Goal: Task Accomplishment & Management: Manage account settings

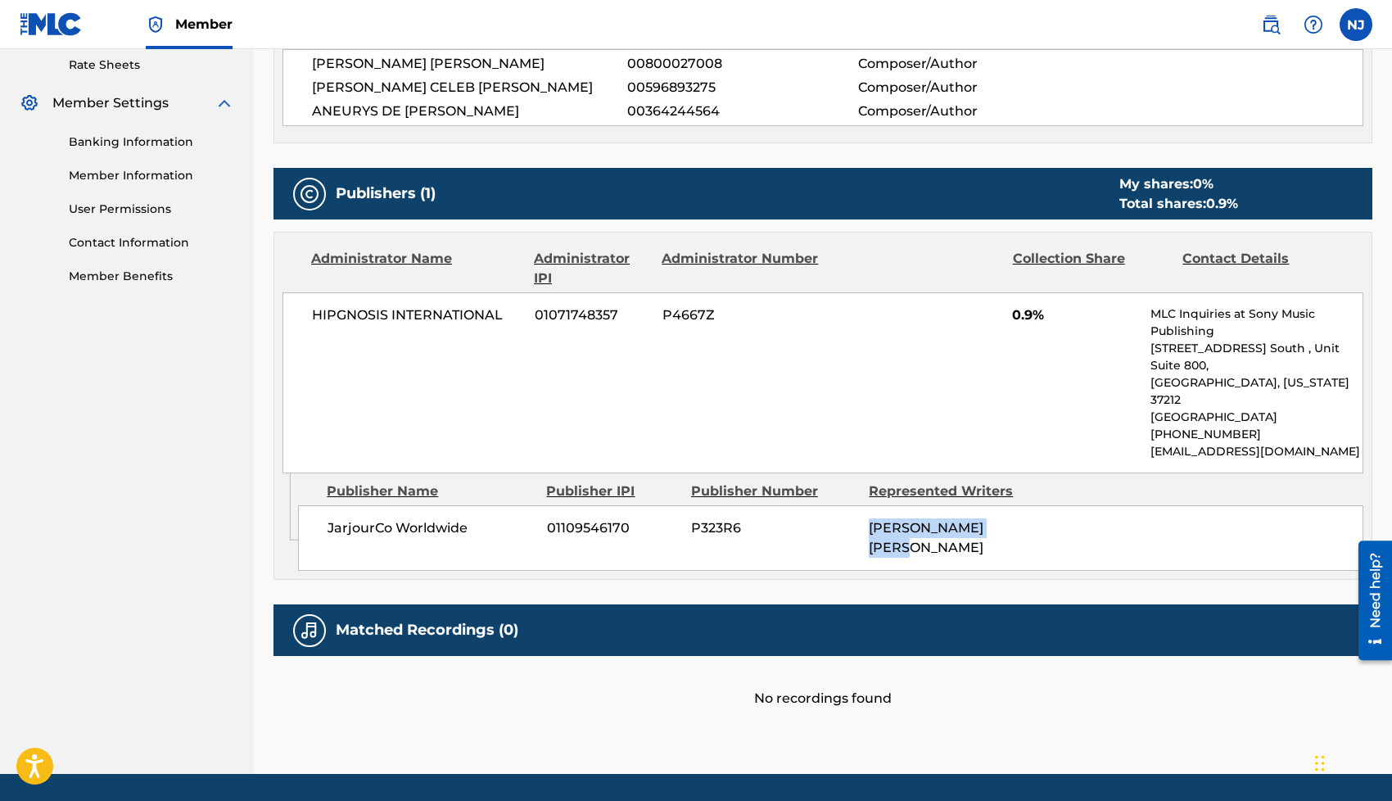
click at [122, 174] on link "Member Information" at bounding box center [151, 175] width 165 height 17
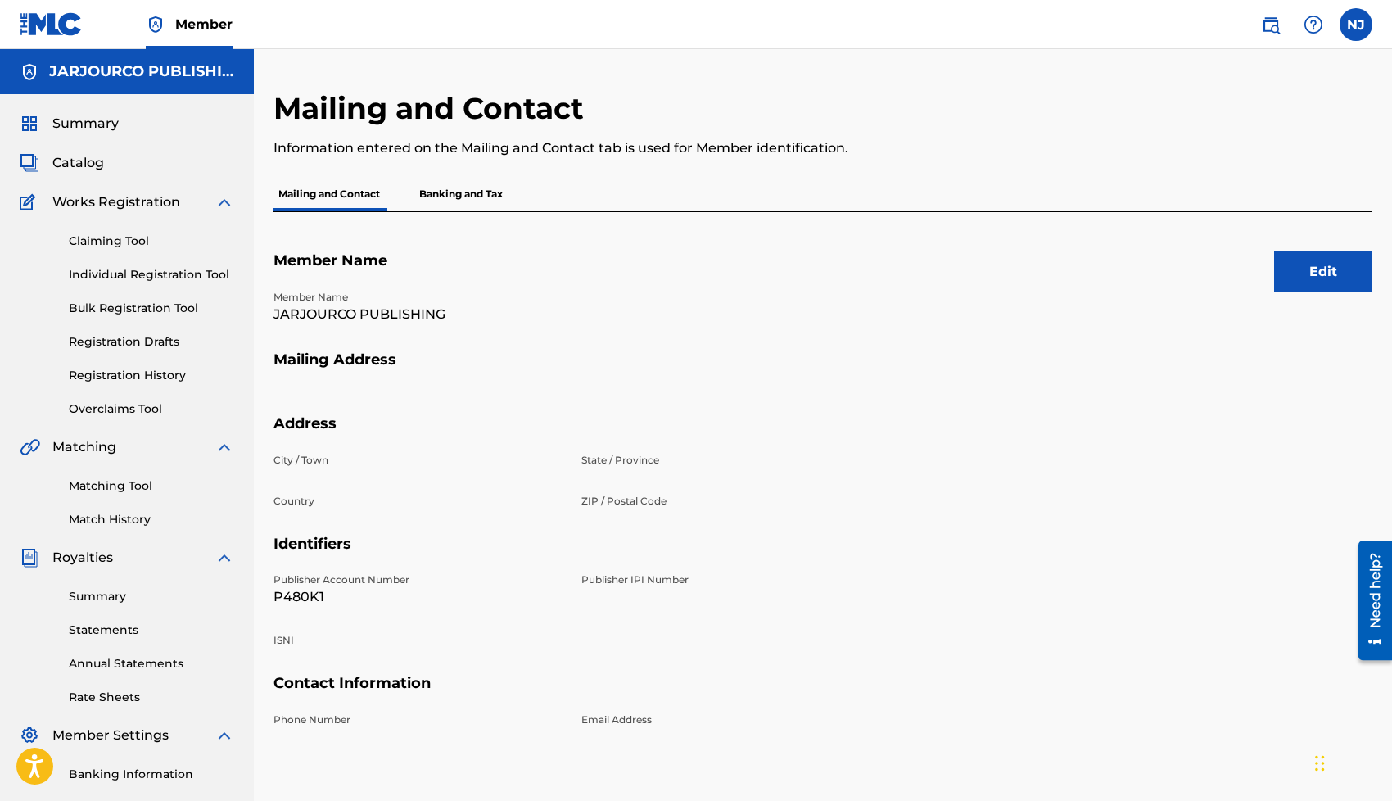
click at [114, 247] on link "Claiming Tool" at bounding box center [151, 240] width 165 height 17
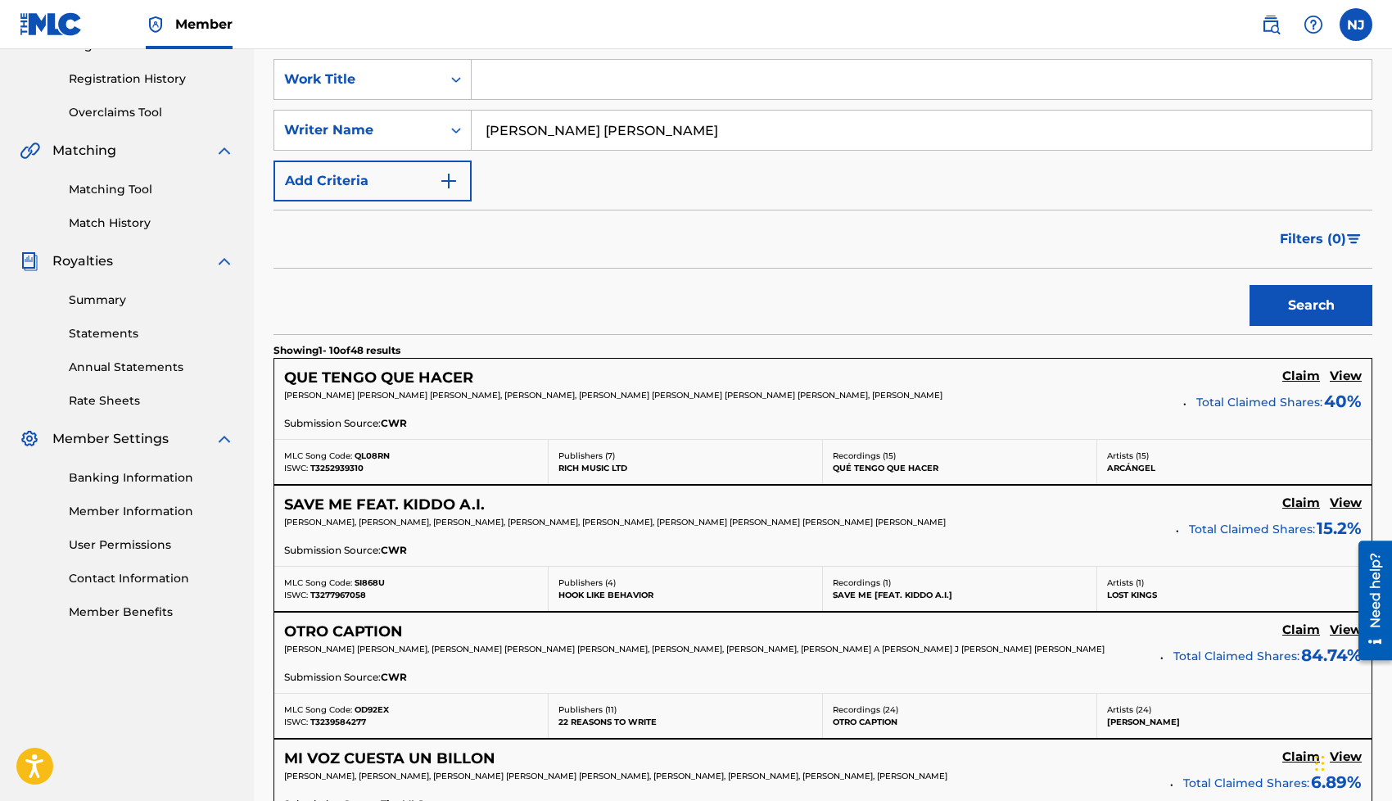
scroll to position [298, 0]
click at [1346, 377] on h5 "View" at bounding box center [1345, 375] width 32 height 16
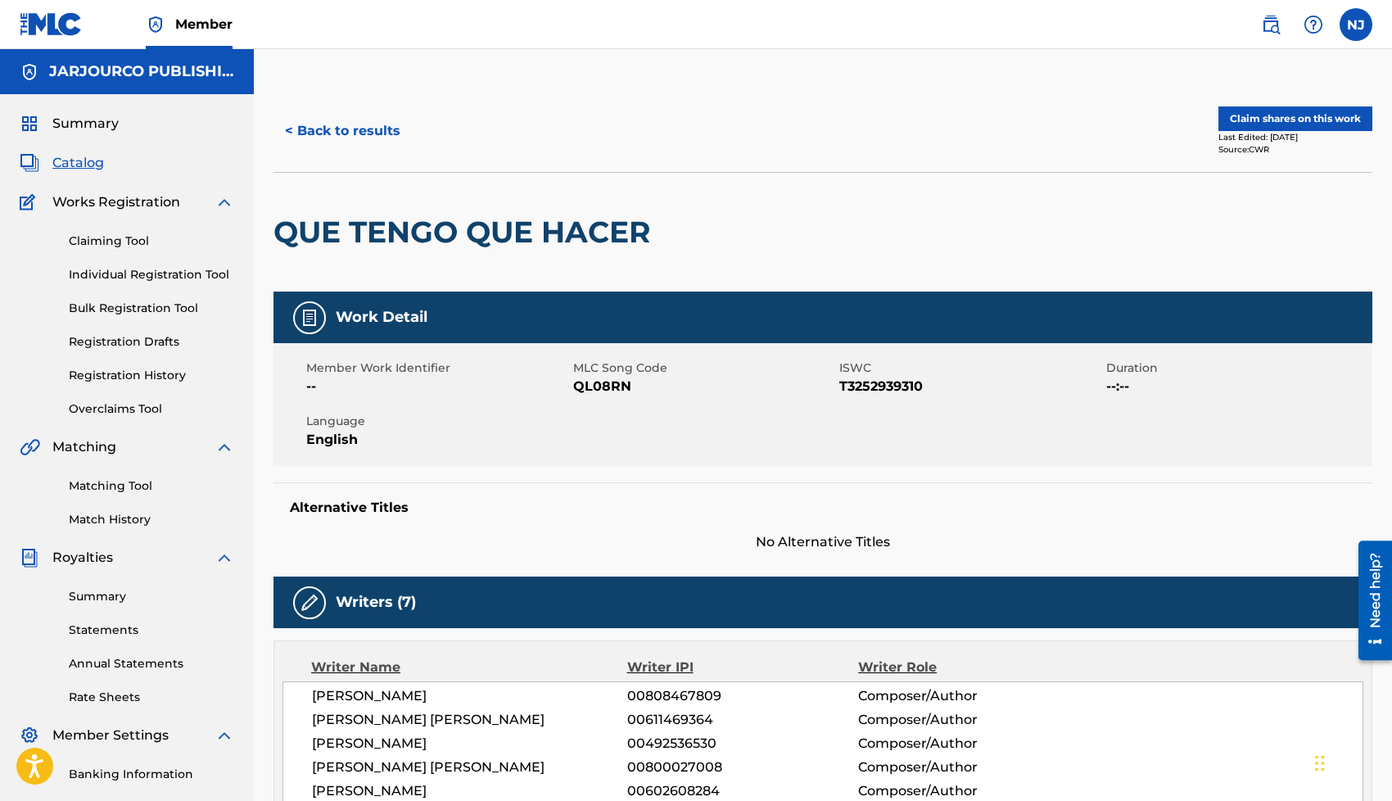
click at [1277, 123] on button "Claim shares on this work" at bounding box center [1295, 118] width 154 height 25
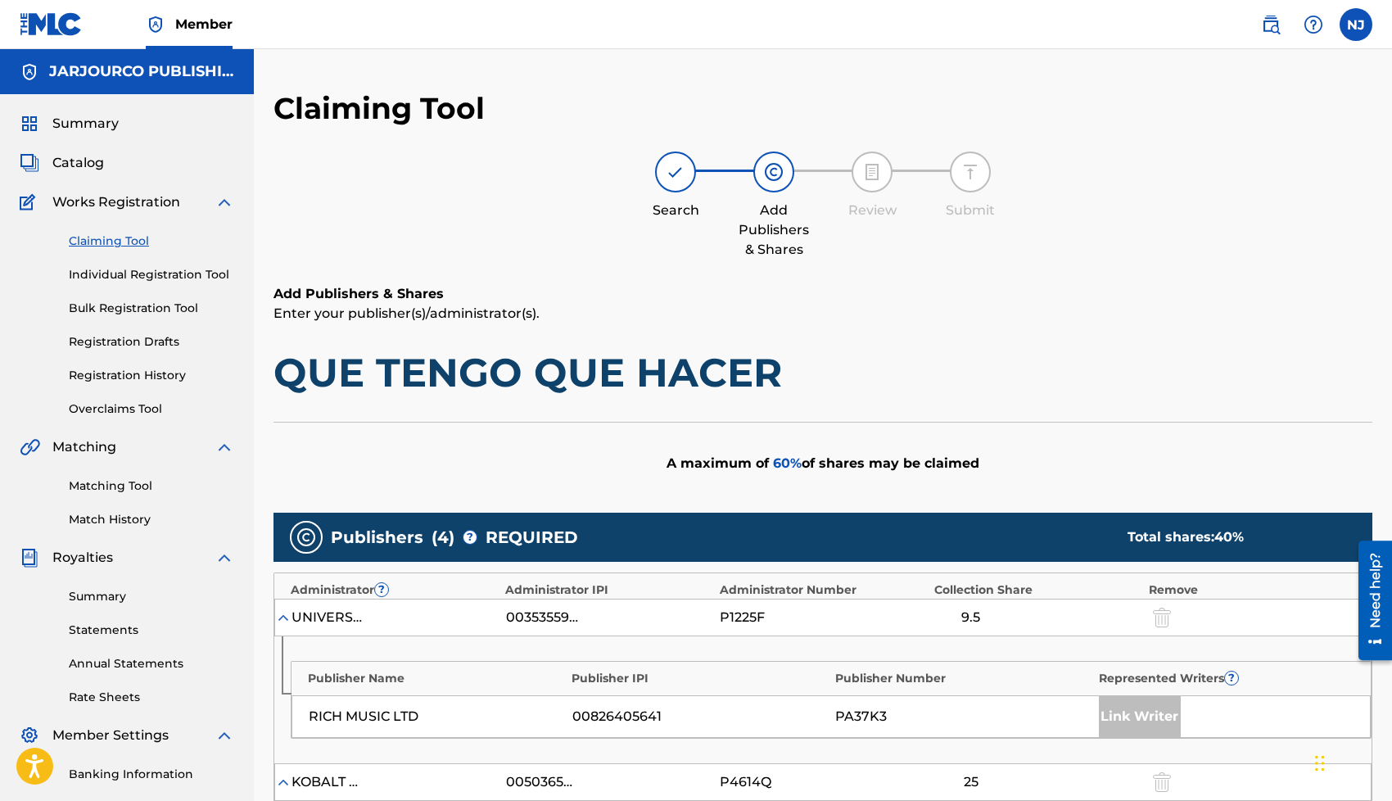
scroll to position [839, 0]
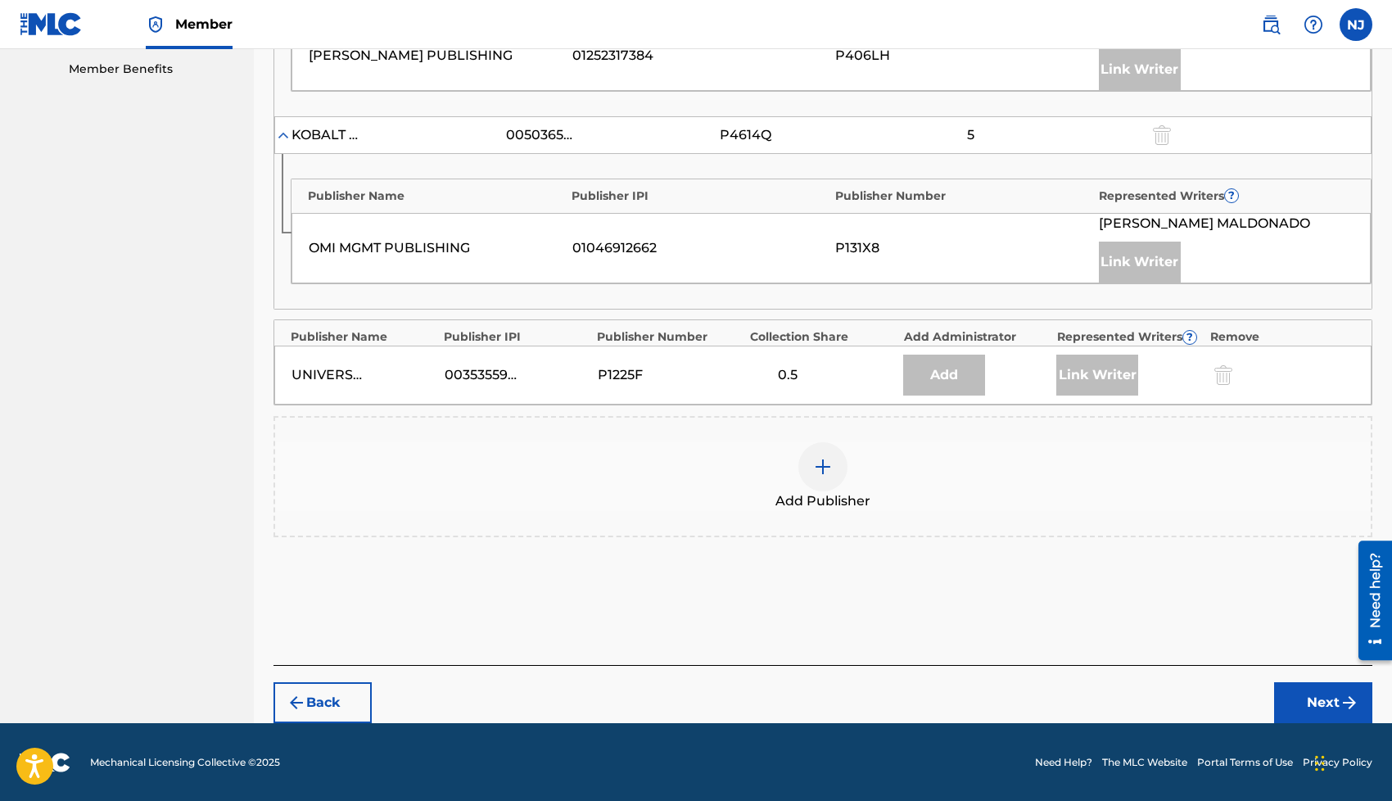
click at [828, 463] on img at bounding box center [823, 467] width 20 height 20
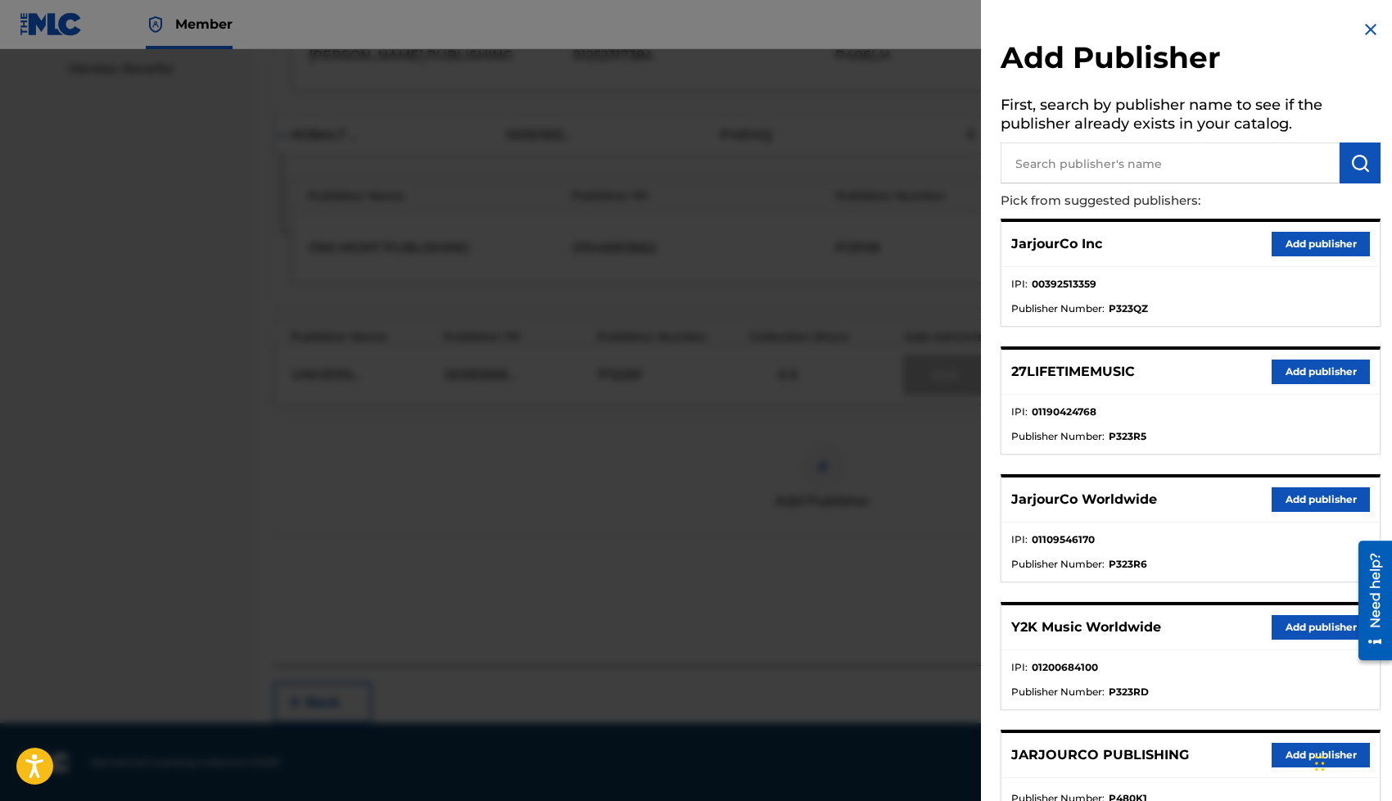
click at [1289, 499] on button "Add publisher" at bounding box center [1320, 499] width 98 height 25
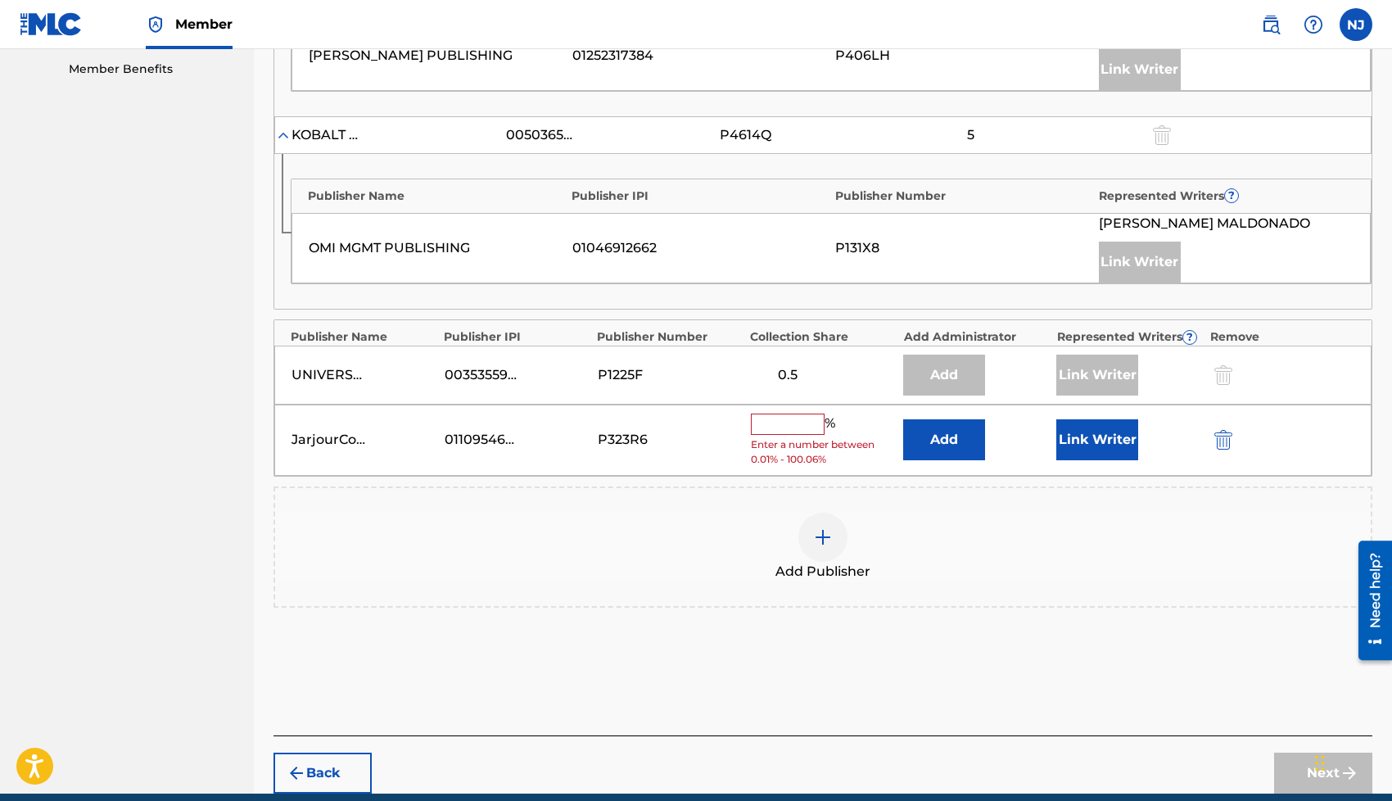
click at [1093, 431] on button "Link Writer" at bounding box center [1097, 439] width 82 height 41
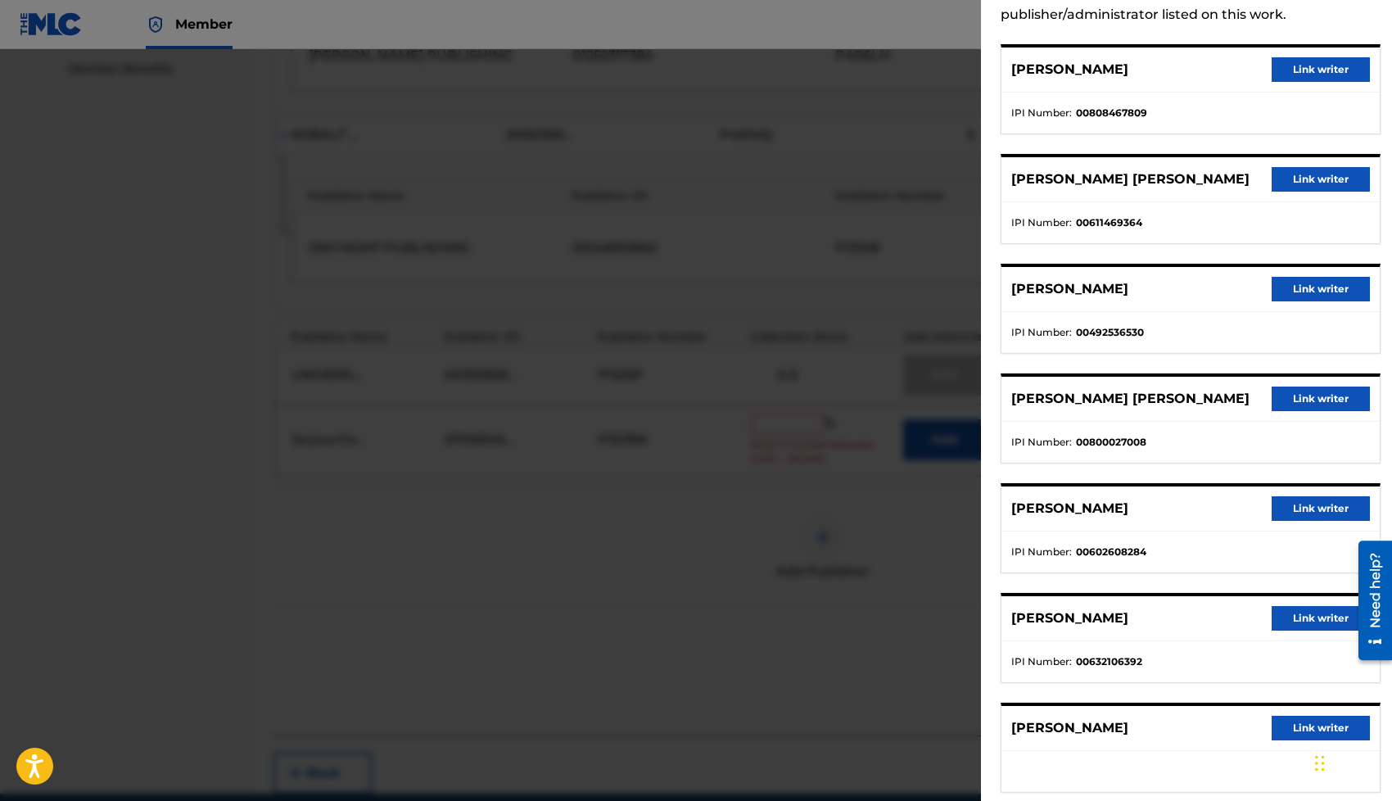
scroll to position [124, 0]
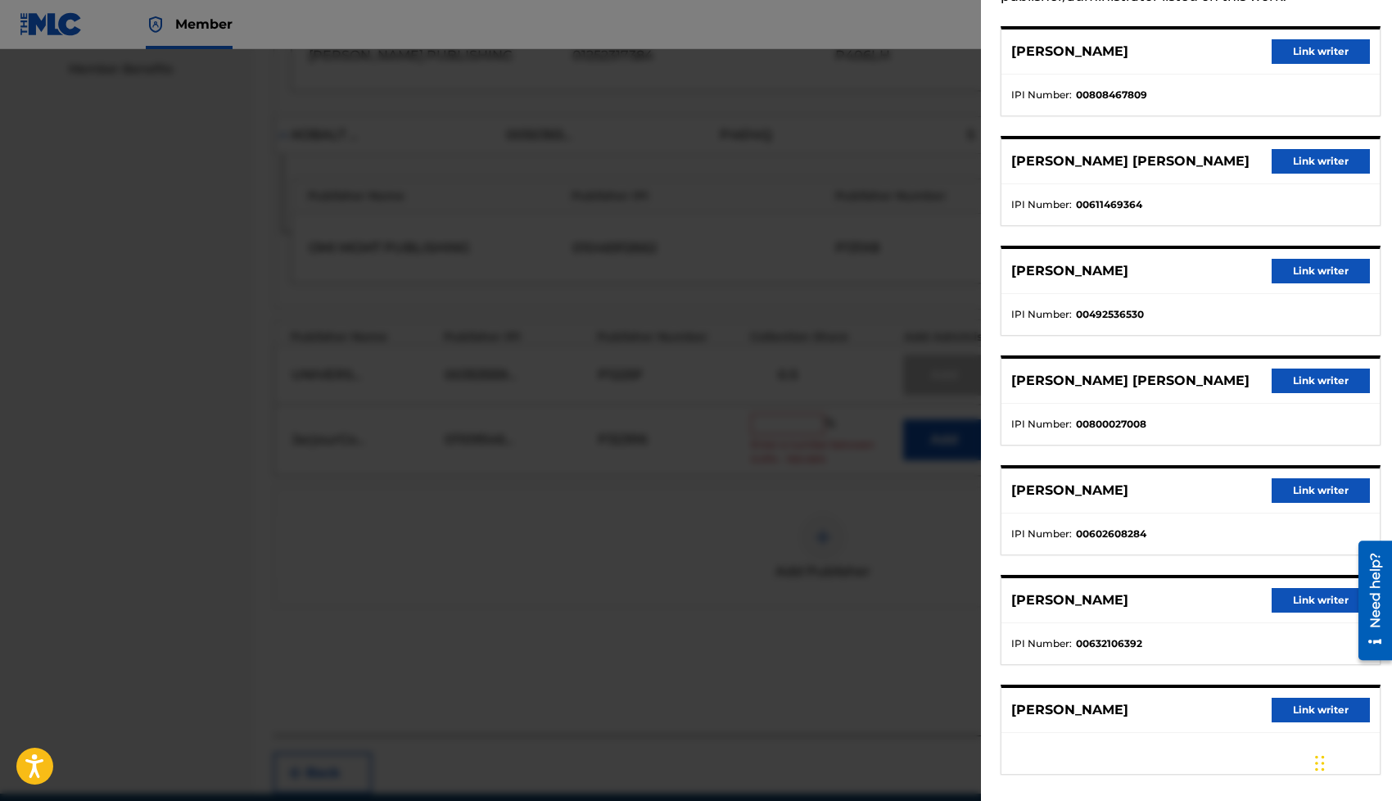
click at [1314, 386] on button "Link writer" at bounding box center [1320, 380] width 98 height 25
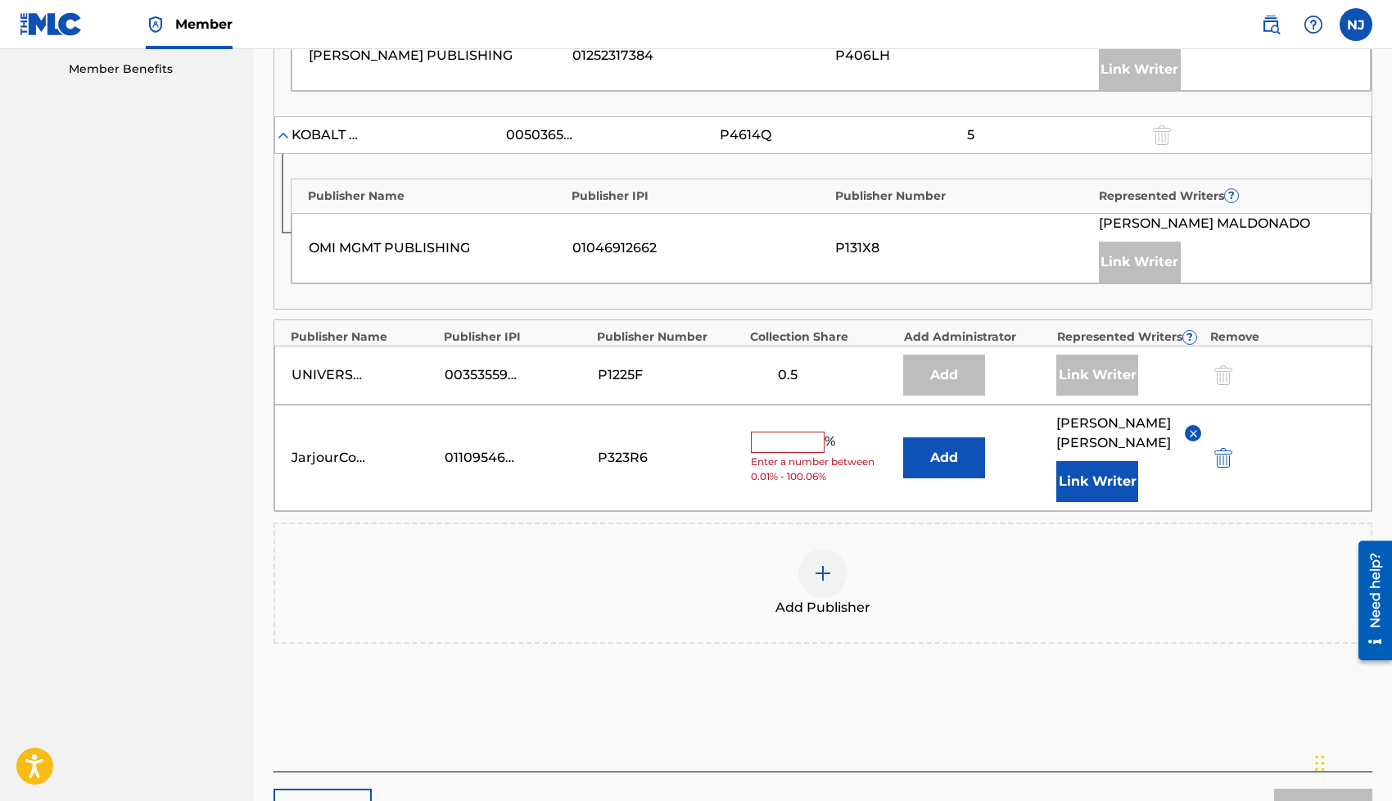
click at [765, 443] on input "text" at bounding box center [788, 441] width 74 height 21
type input "2"
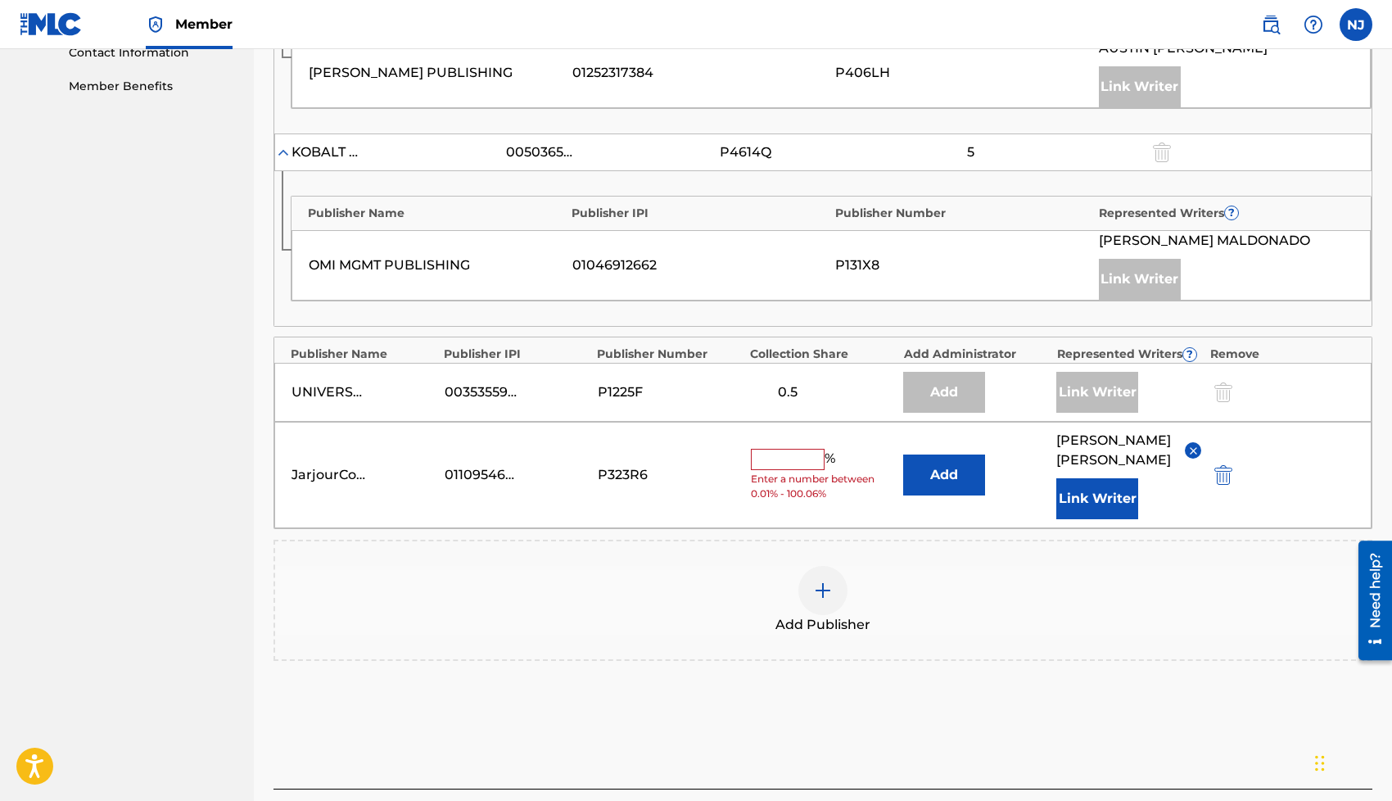
scroll to position [946, 0]
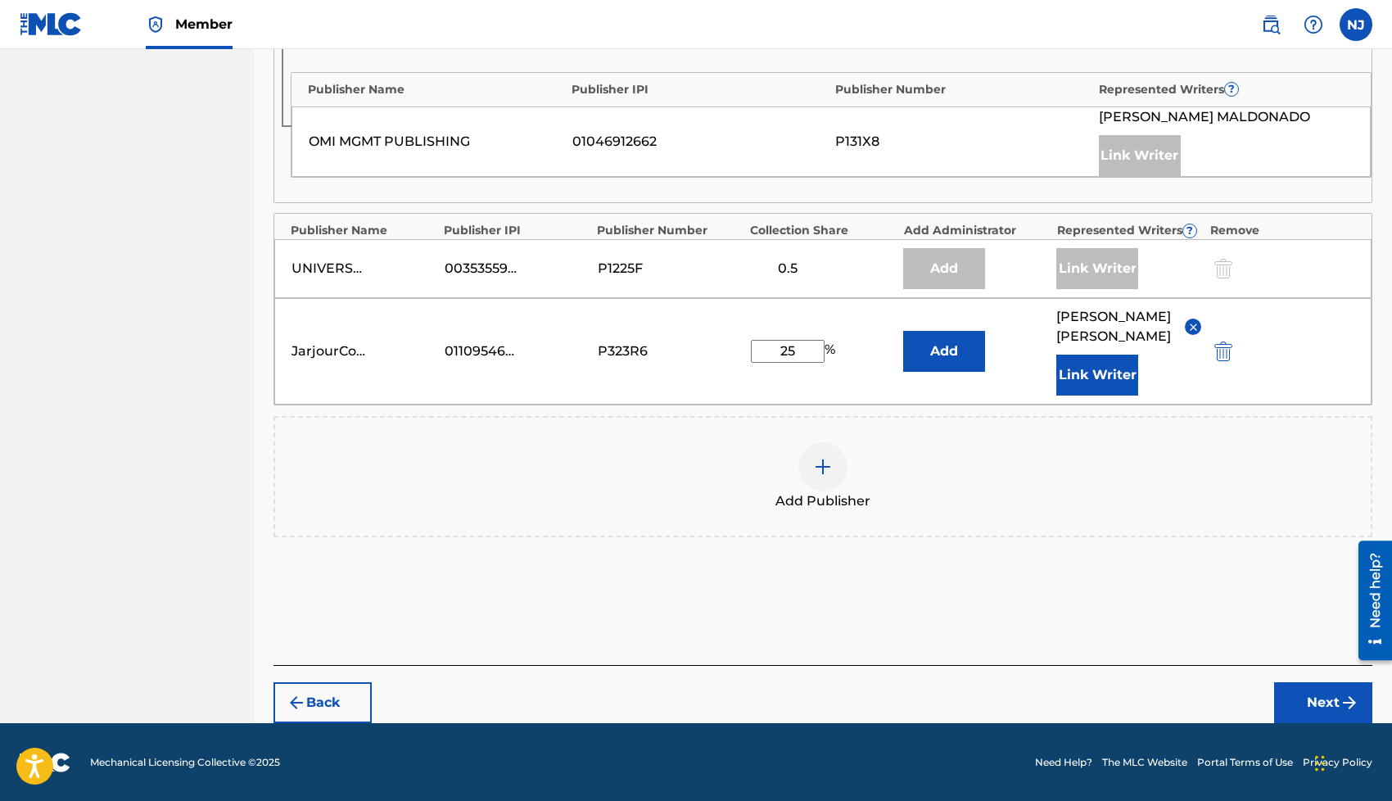
type input "25"
click at [1298, 693] on button "Next" at bounding box center [1323, 702] width 98 height 41
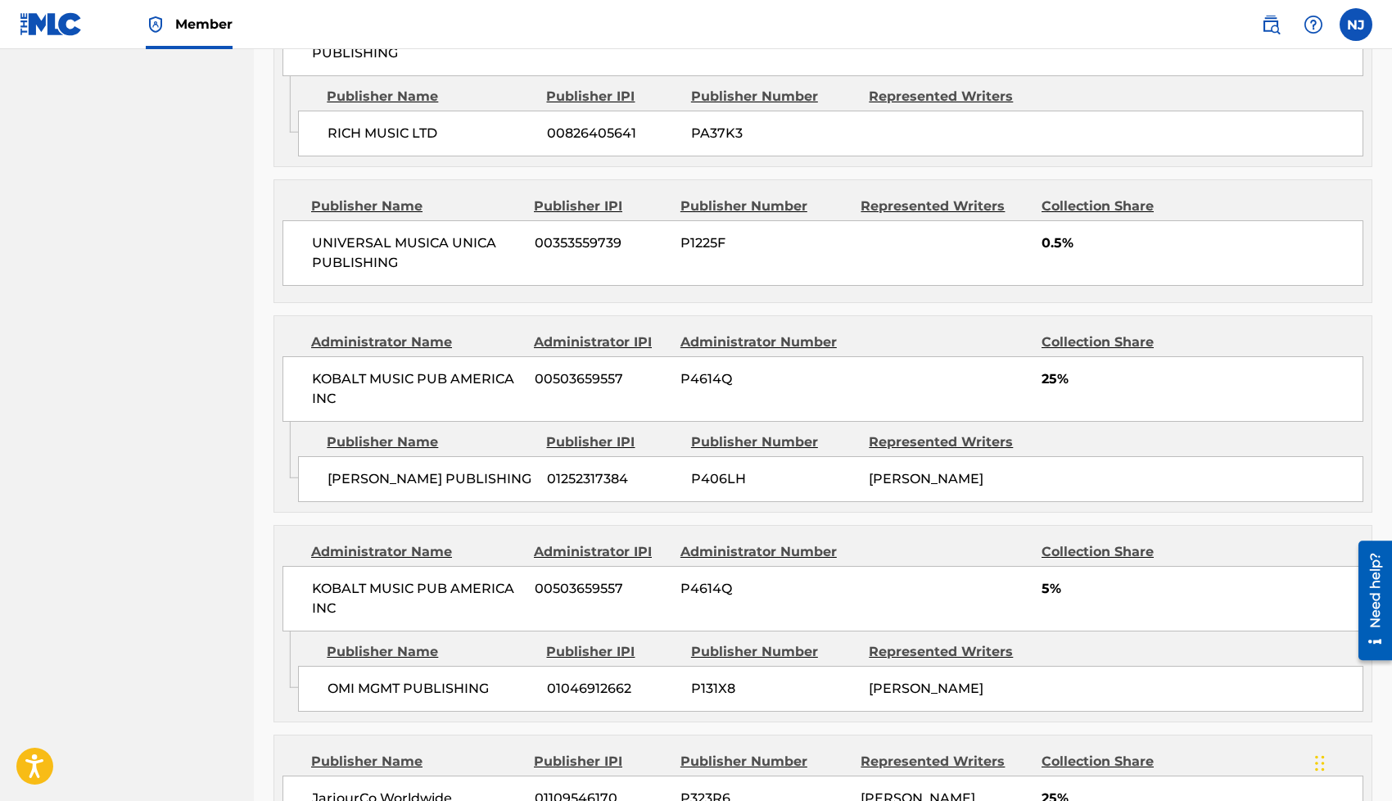
scroll to position [1075, 0]
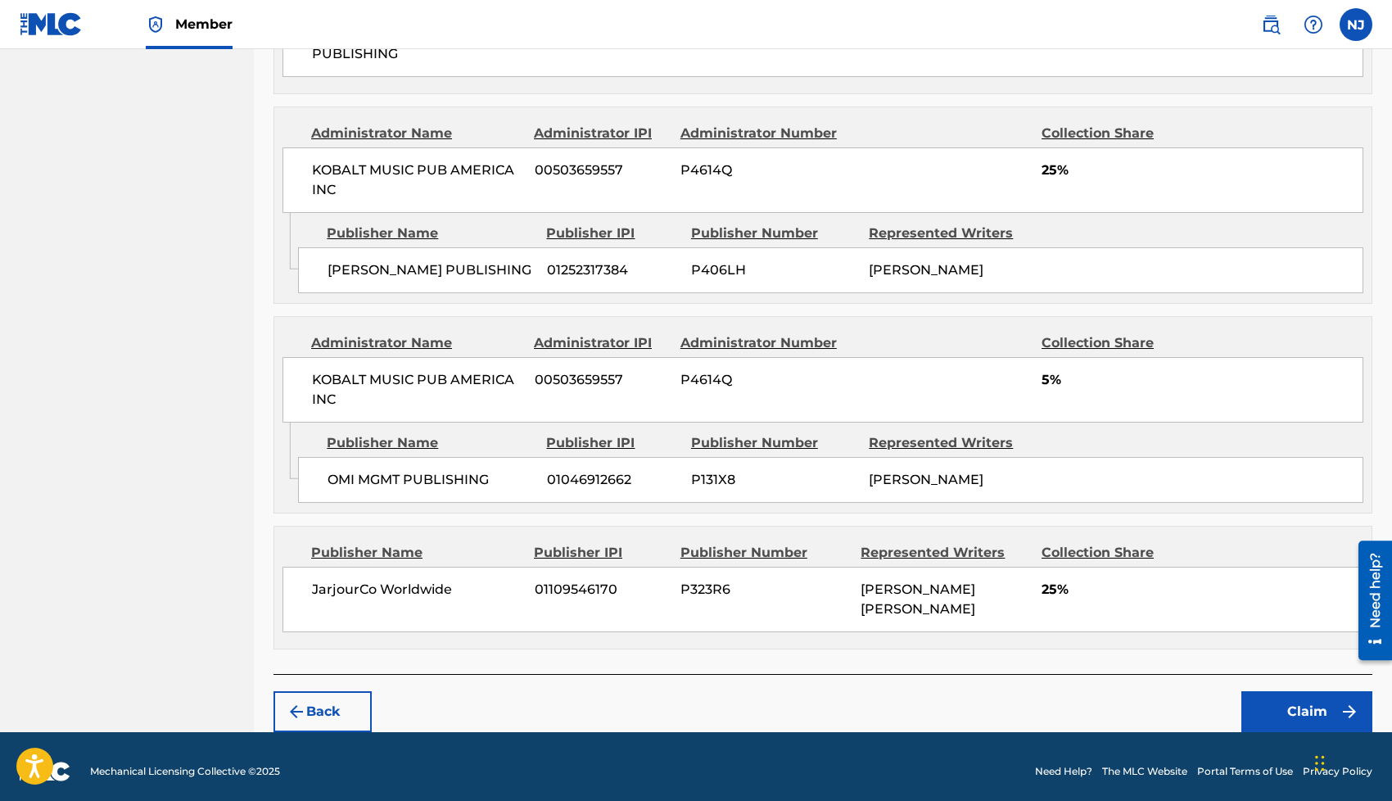
click at [1284, 713] on button "Claim" at bounding box center [1306, 711] width 131 height 41
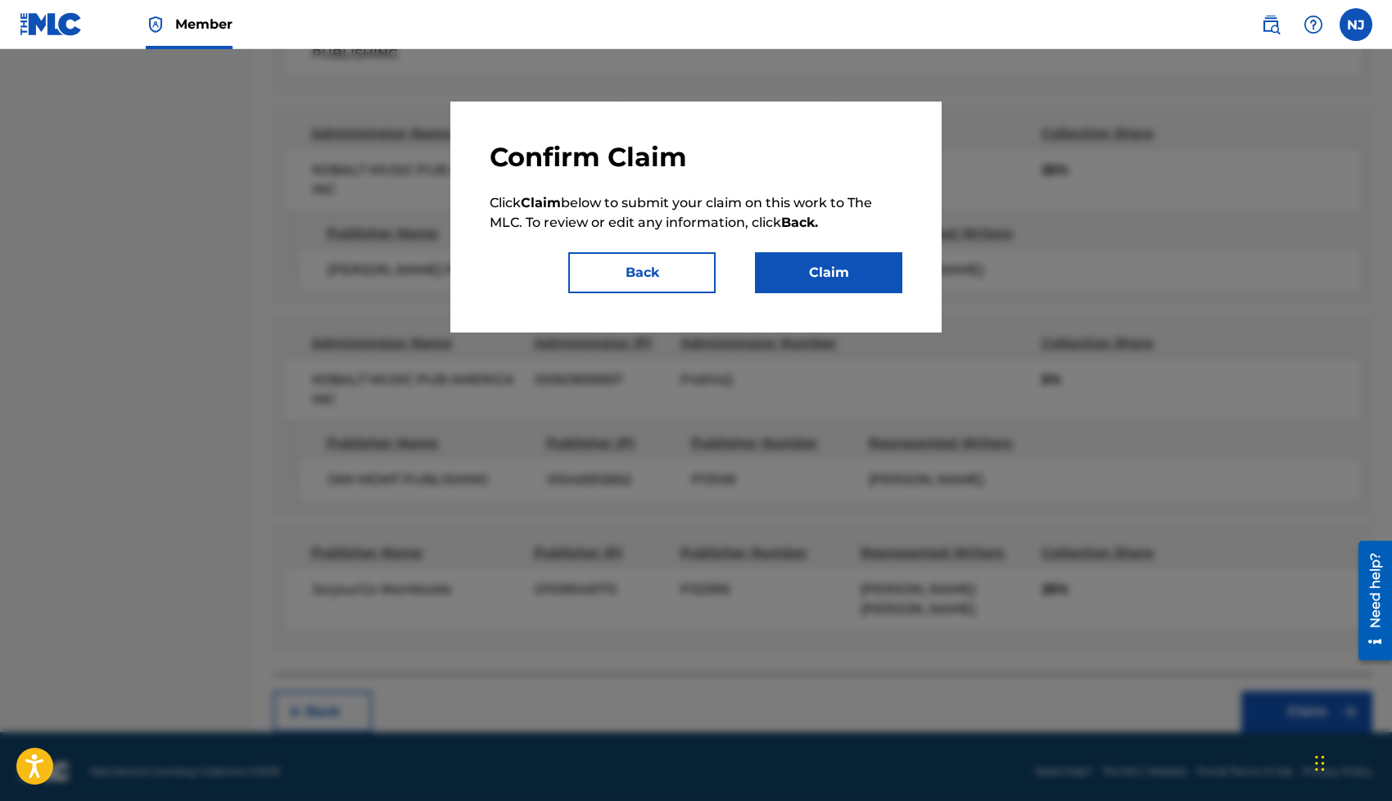
click at [828, 266] on button "Claim" at bounding box center [828, 272] width 147 height 41
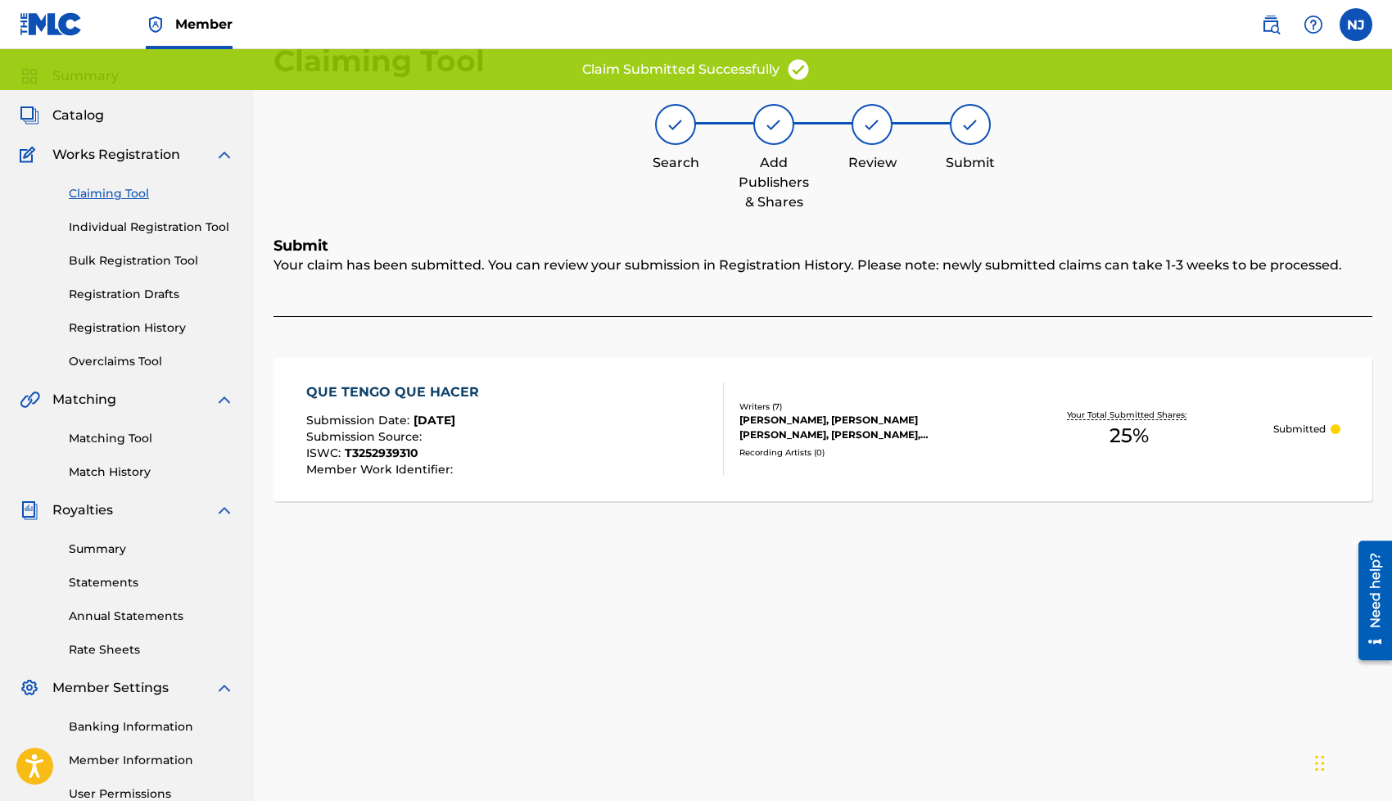
scroll to position [0, 0]
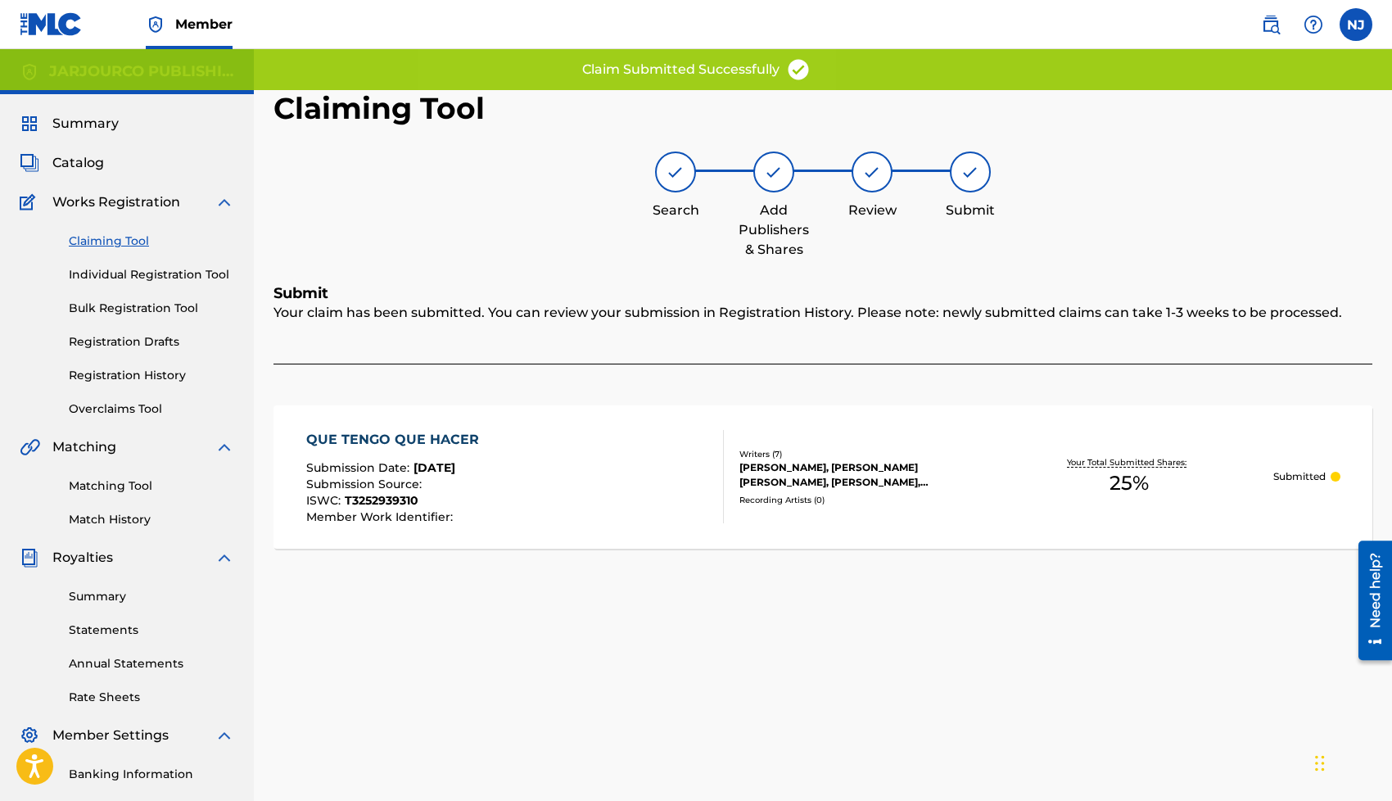
click at [121, 341] on link "Registration Drafts" at bounding box center [151, 341] width 165 height 17
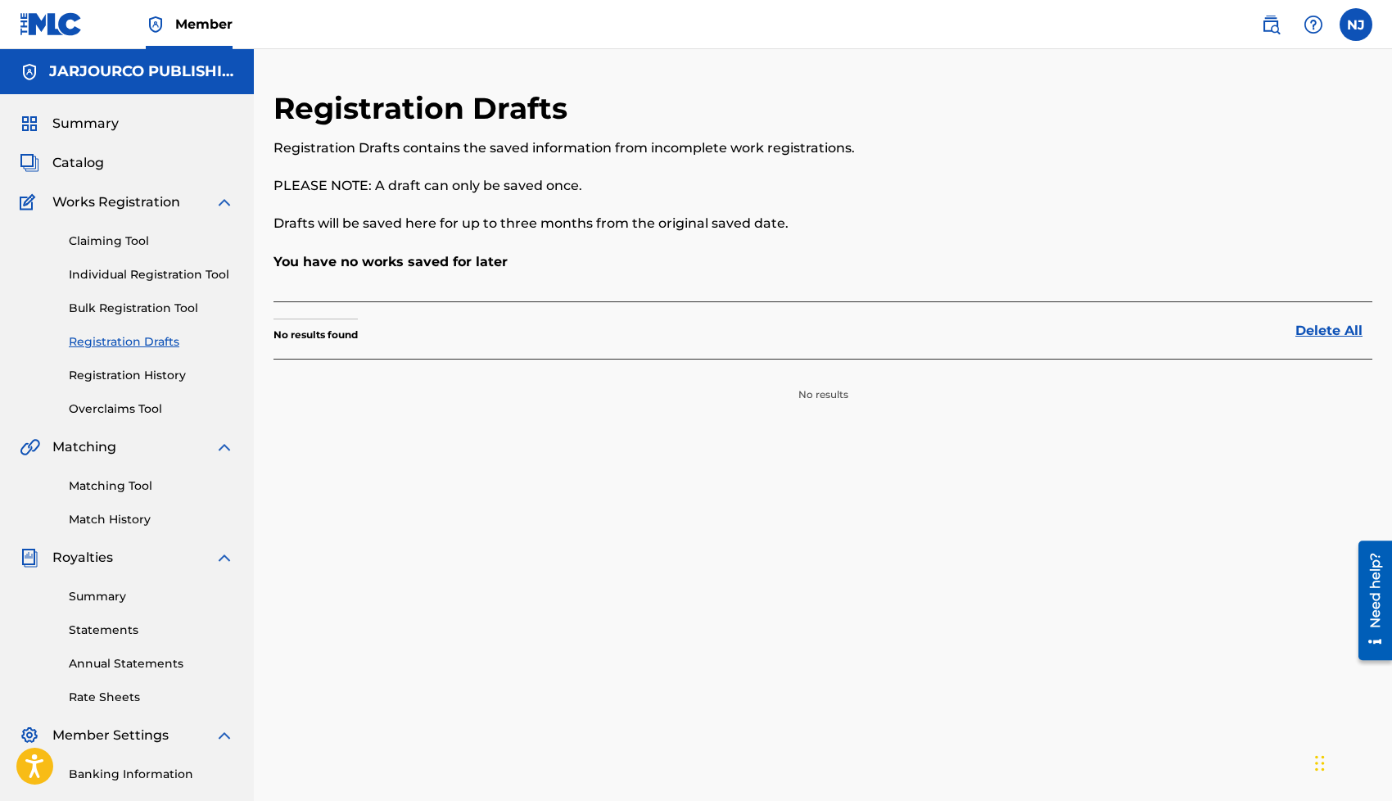
click at [125, 375] on link "Registration History" at bounding box center [151, 375] width 165 height 17
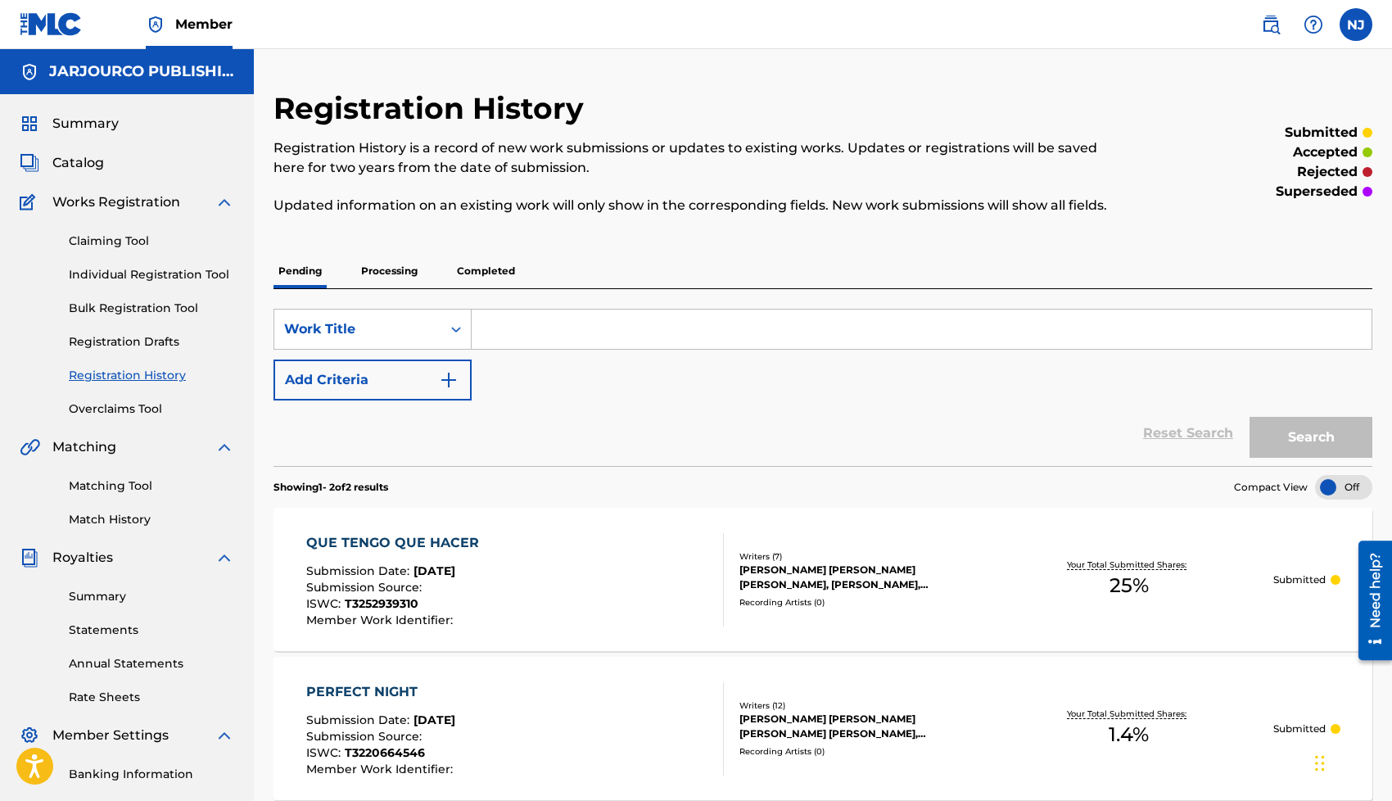
click at [387, 265] on p "Processing" at bounding box center [389, 271] width 66 height 34
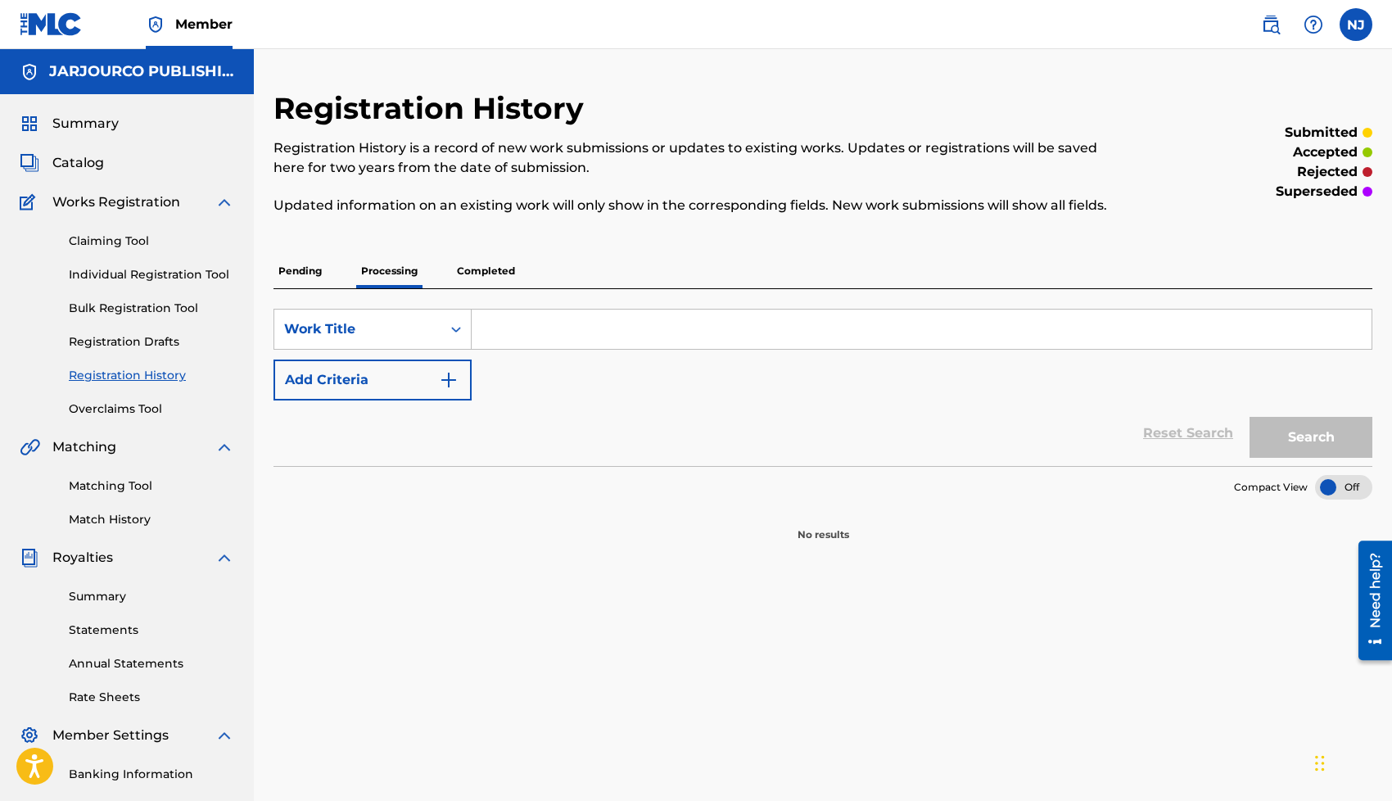
click at [301, 278] on p "Pending" at bounding box center [299, 271] width 53 height 34
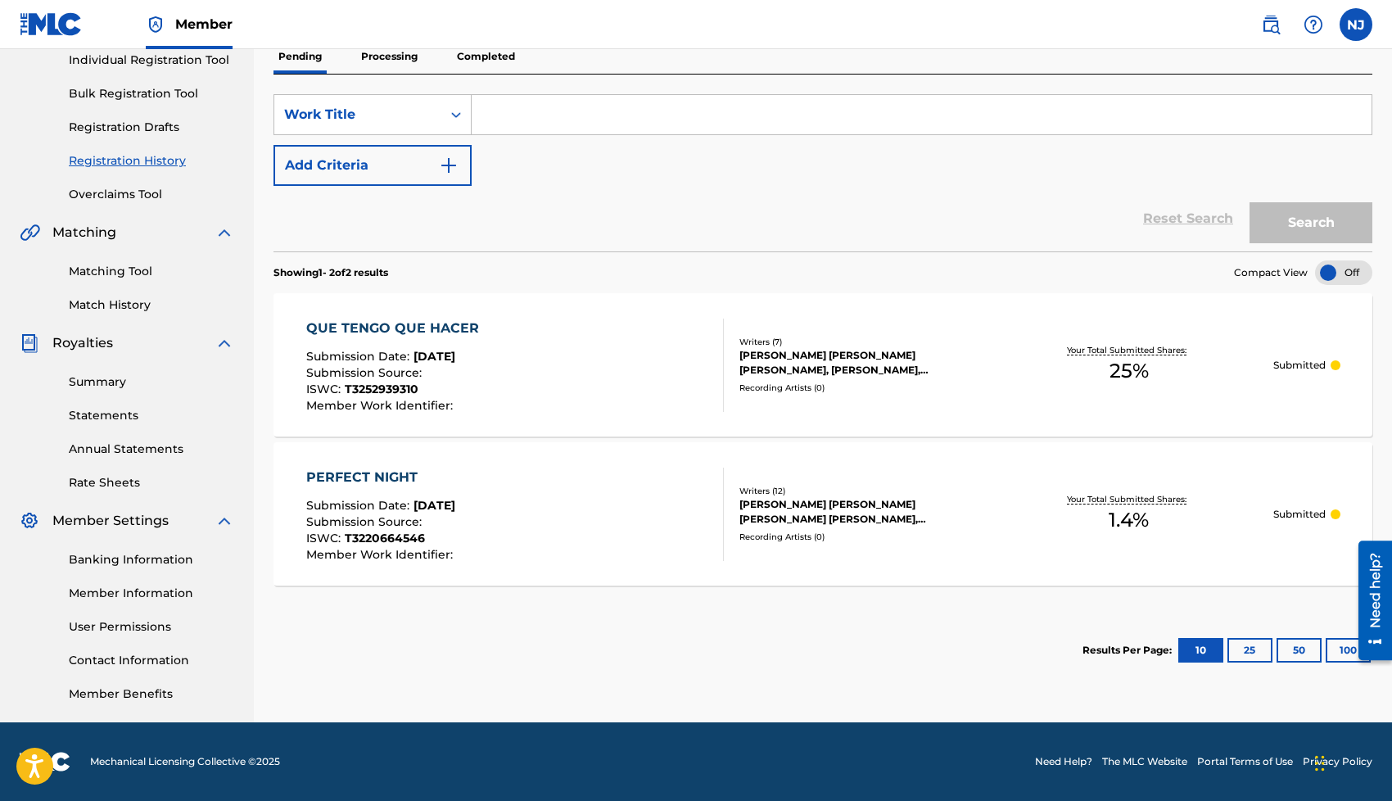
scroll to position [102, 0]
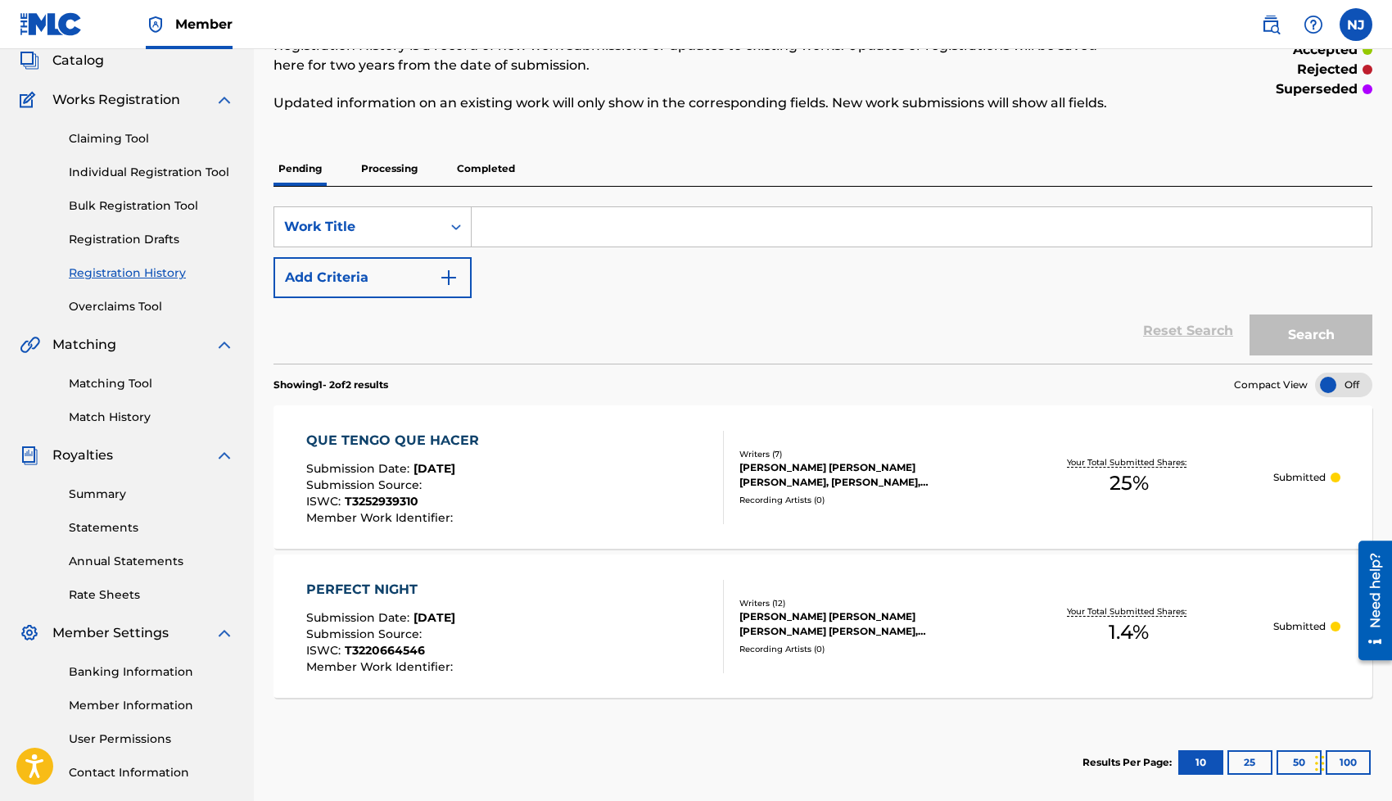
click at [397, 164] on p "Processing" at bounding box center [389, 168] width 66 height 34
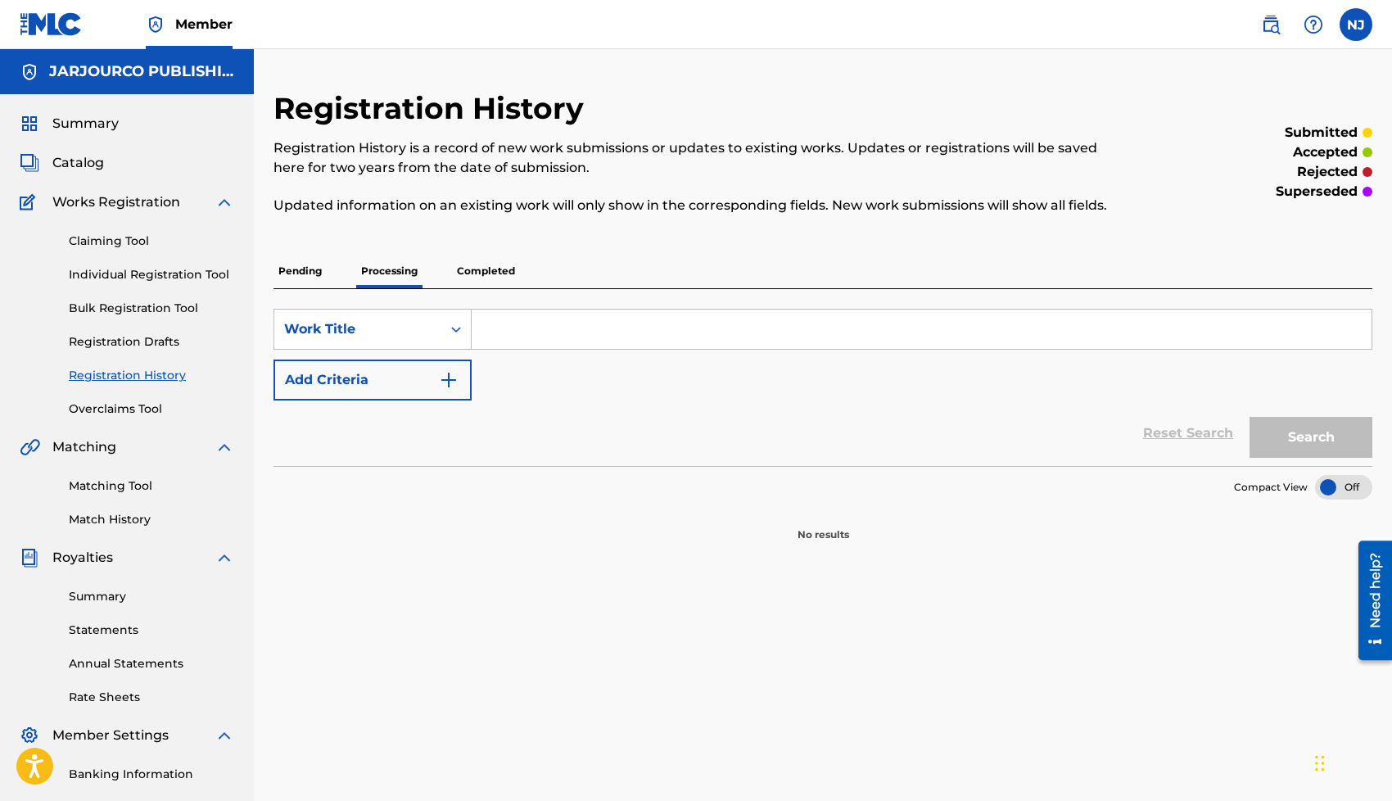
click at [494, 260] on p "Completed" at bounding box center [486, 271] width 68 height 34
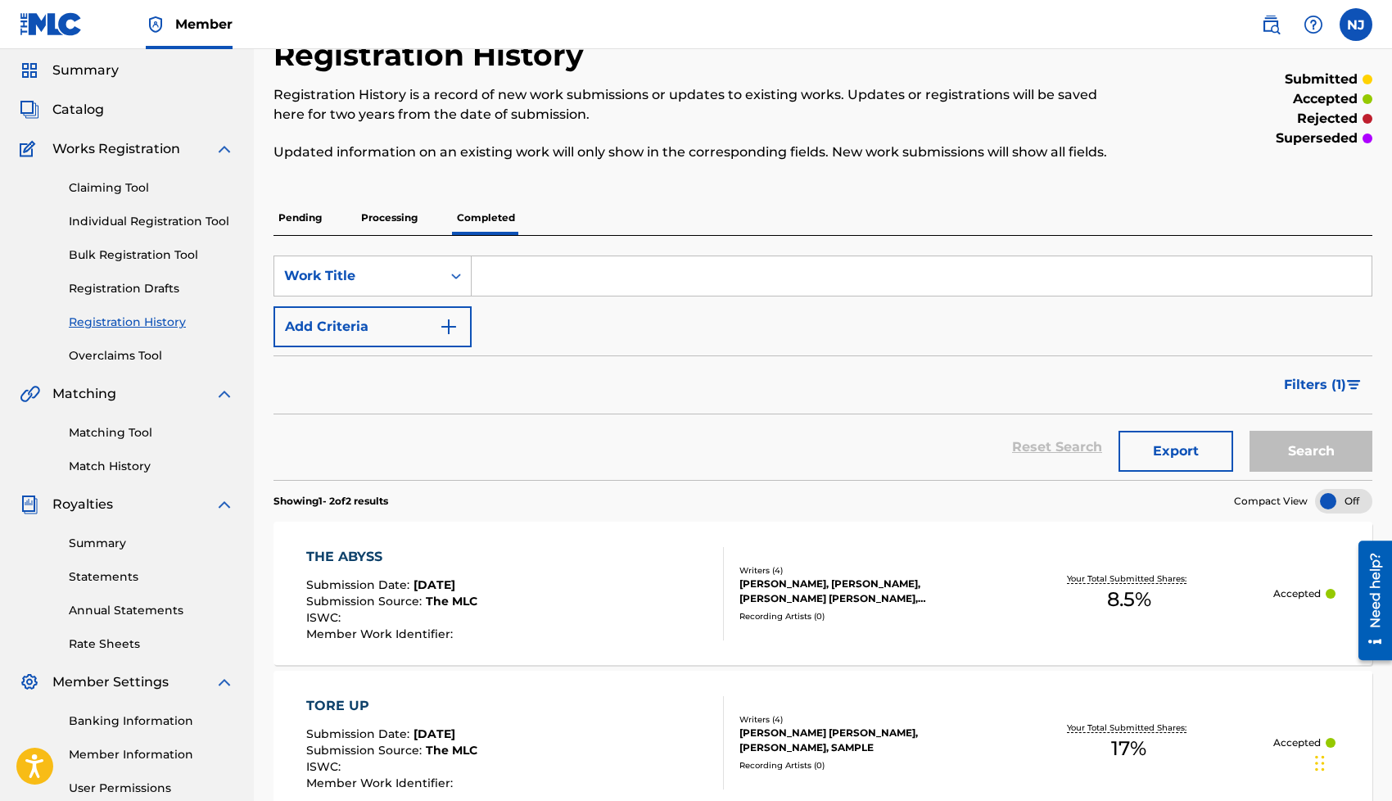
scroll to position [44, 0]
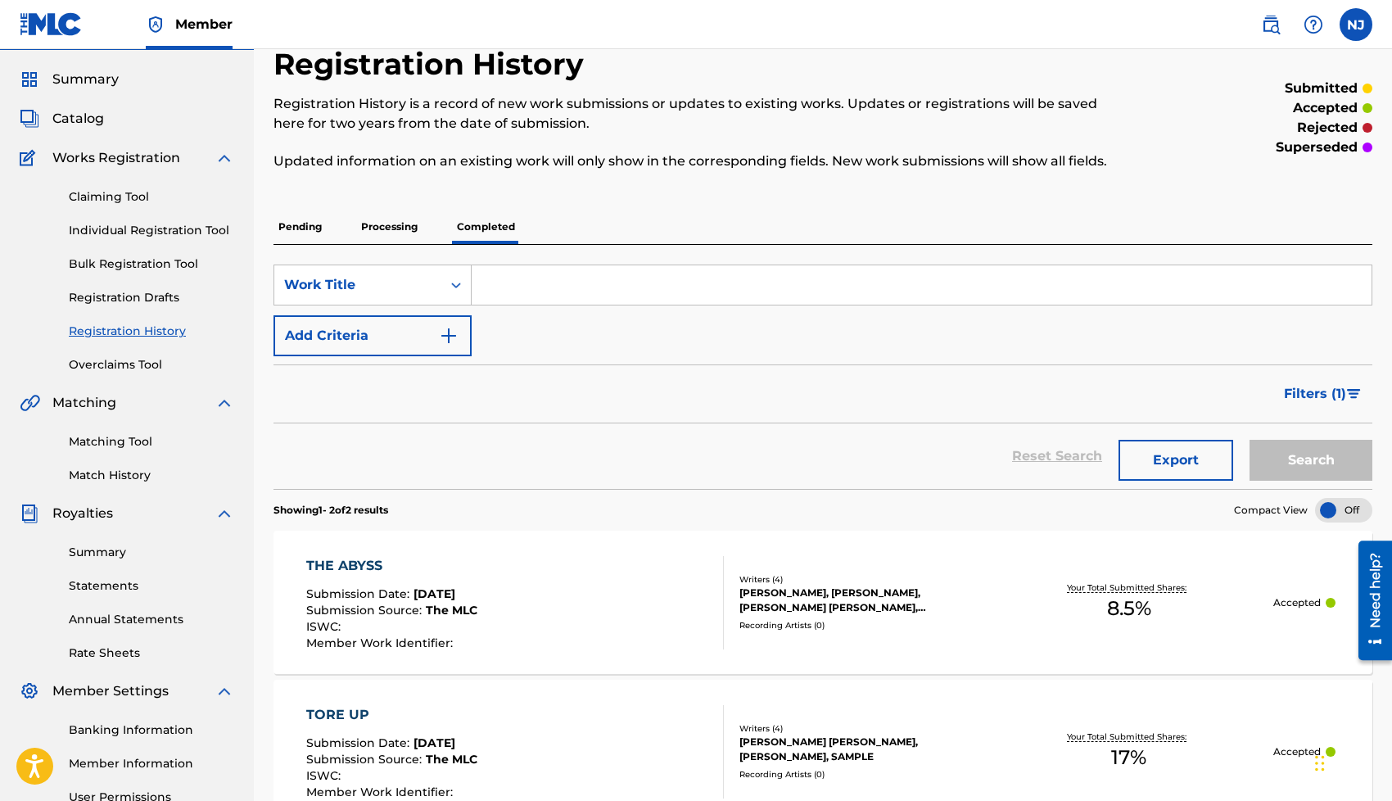
click at [312, 232] on p "Pending" at bounding box center [299, 227] width 53 height 34
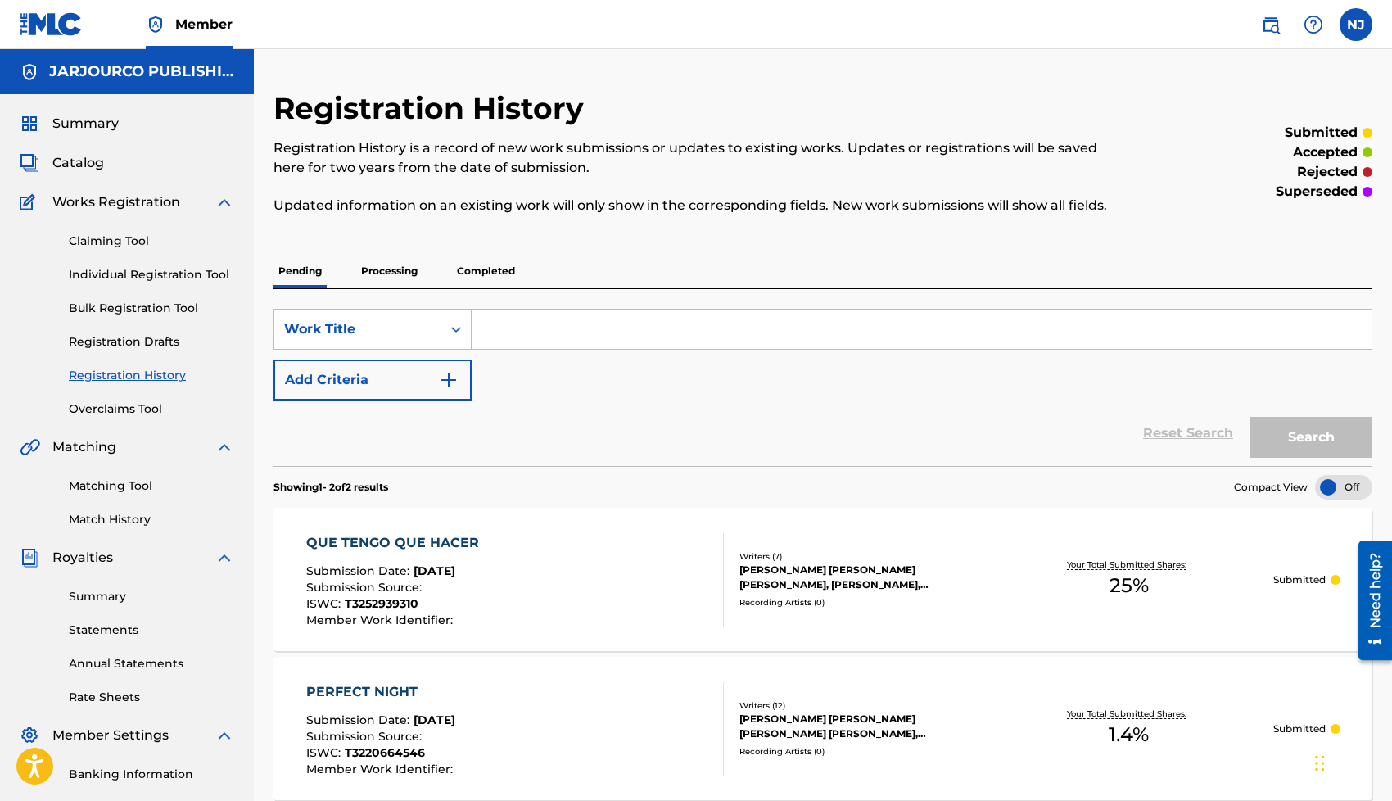
click at [115, 246] on link "Claiming Tool" at bounding box center [151, 240] width 165 height 17
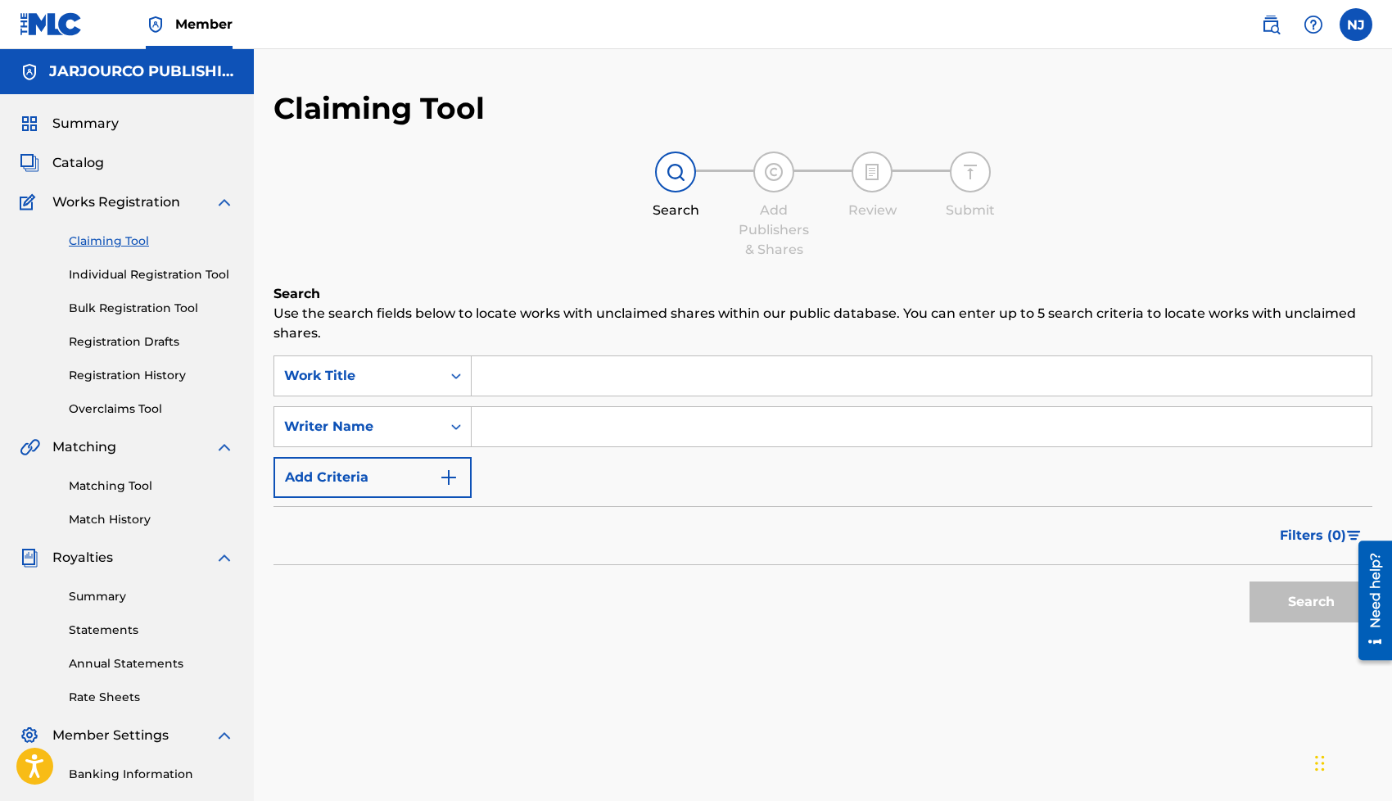
click at [537, 428] on input "Search Form" at bounding box center [922, 426] width 900 height 39
type input "[PERSON_NAME] [PERSON_NAME]"
click at [1265, 597] on button "Search" at bounding box center [1310, 601] width 123 height 41
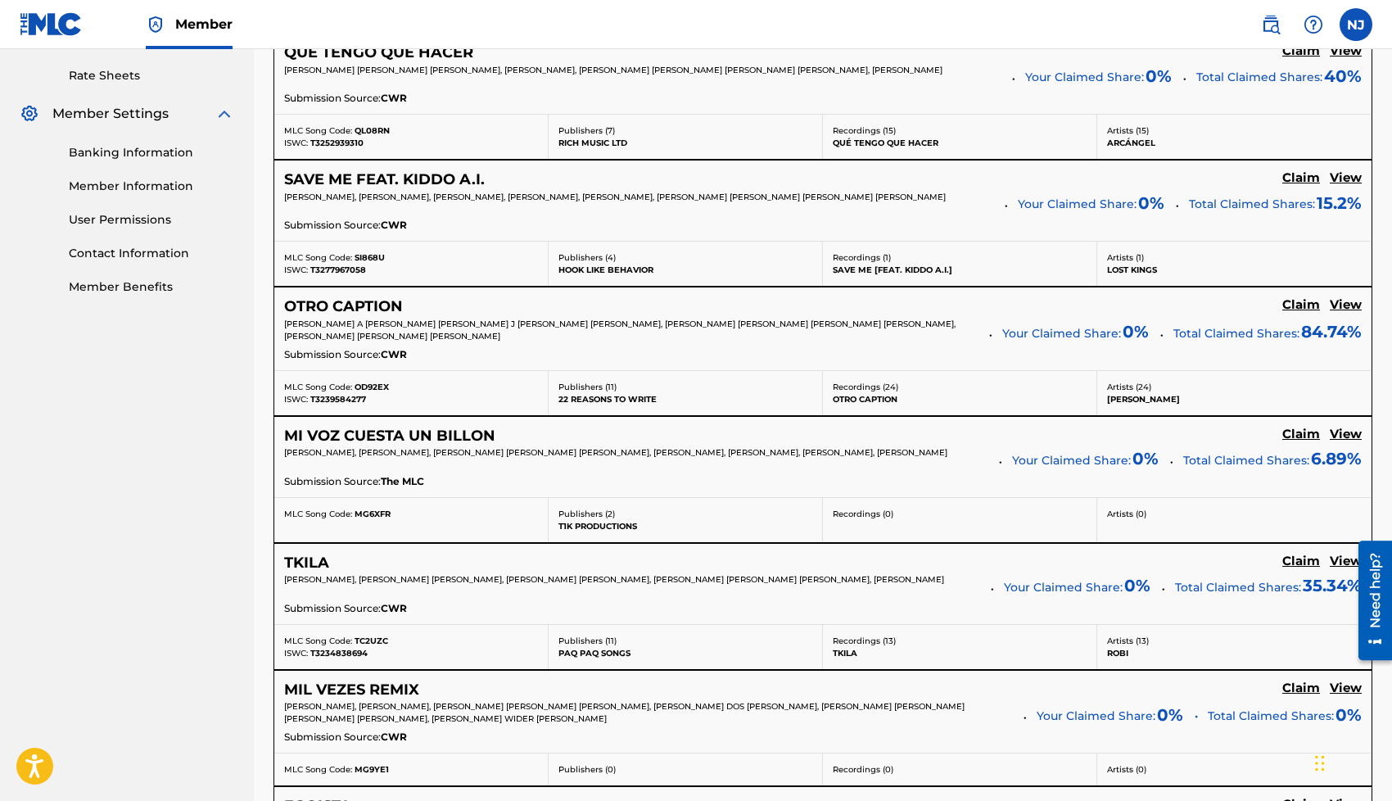
scroll to position [1365, 0]
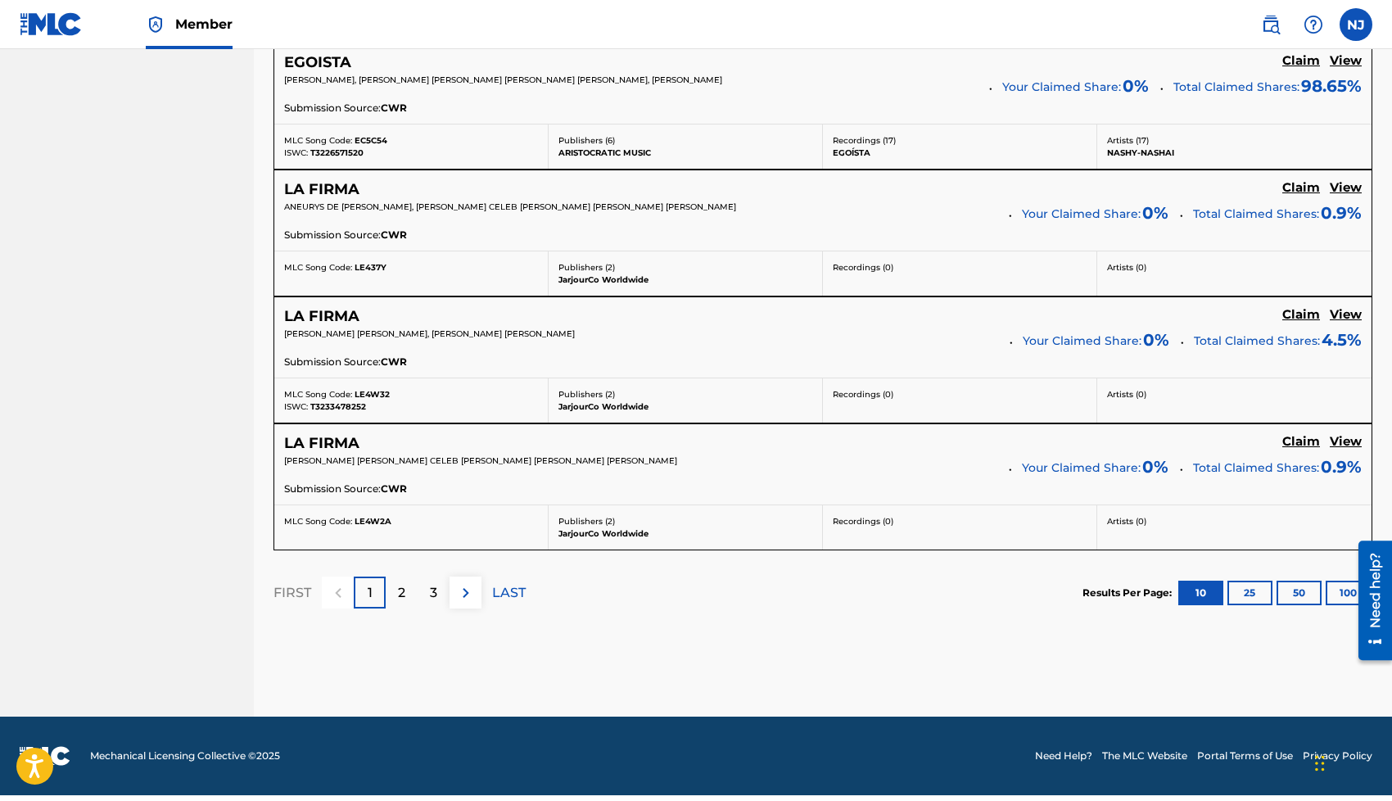
click at [1347, 449] on h5 "View" at bounding box center [1345, 442] width 32 height 16
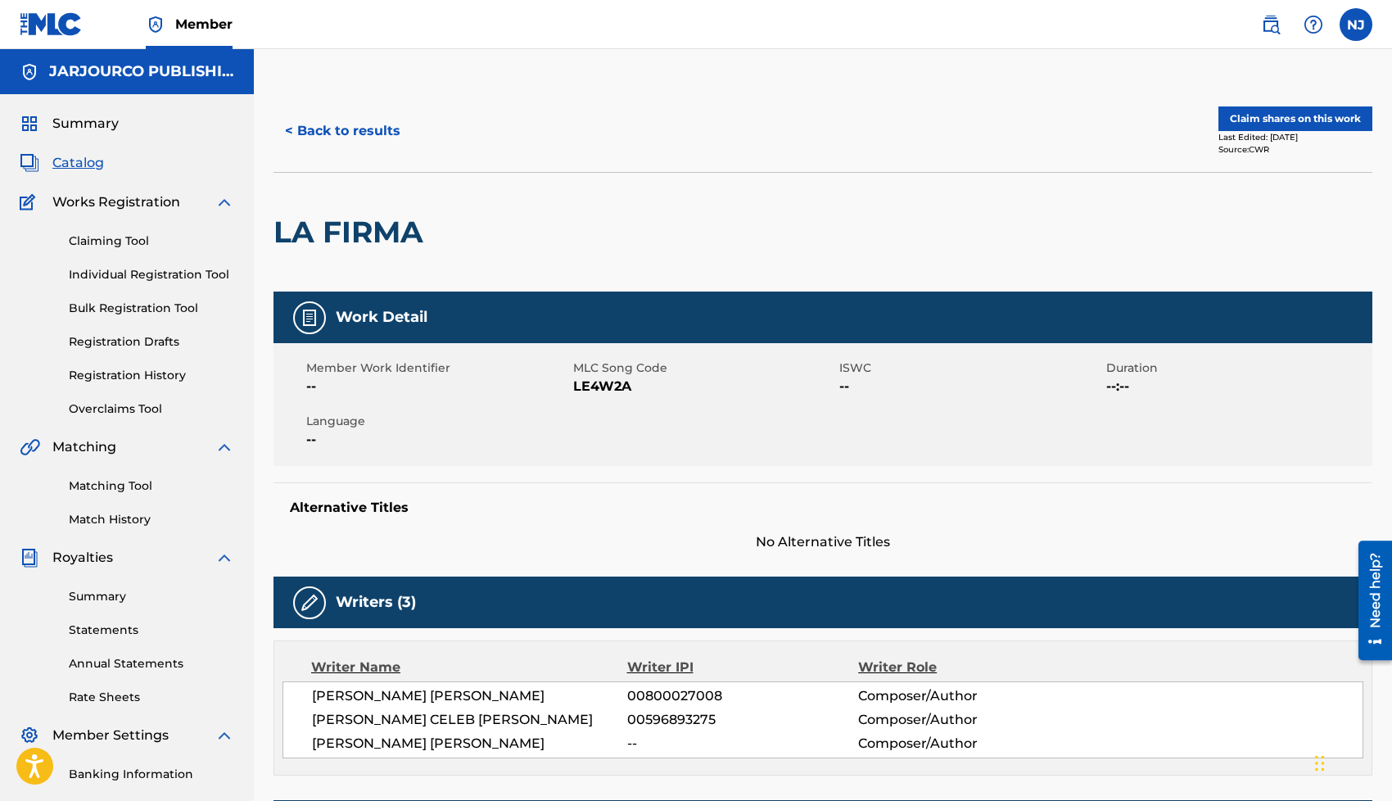
click at [309, 127] on button "< Back to results" at bounding box center [342, 131] width 138 height 41
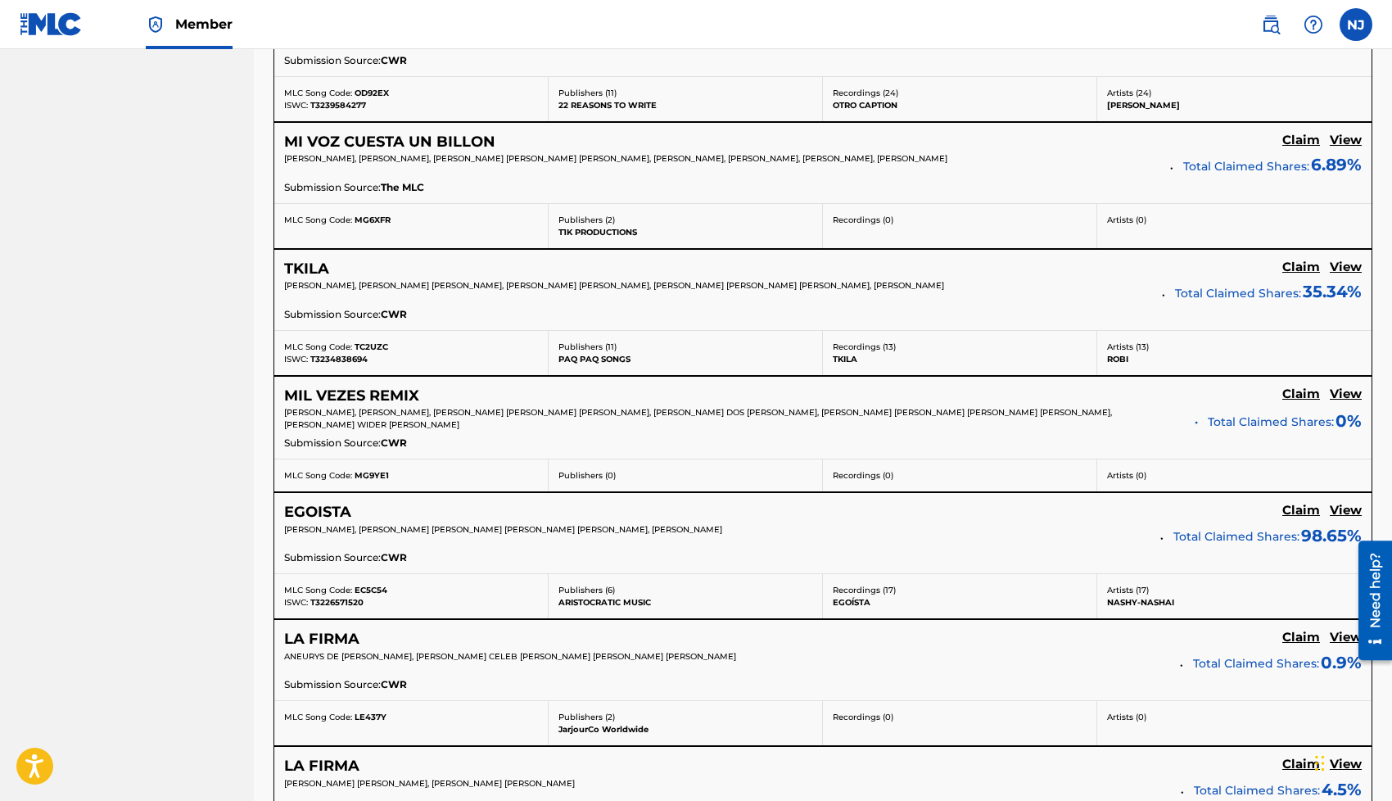
scroll to position [912, 0]
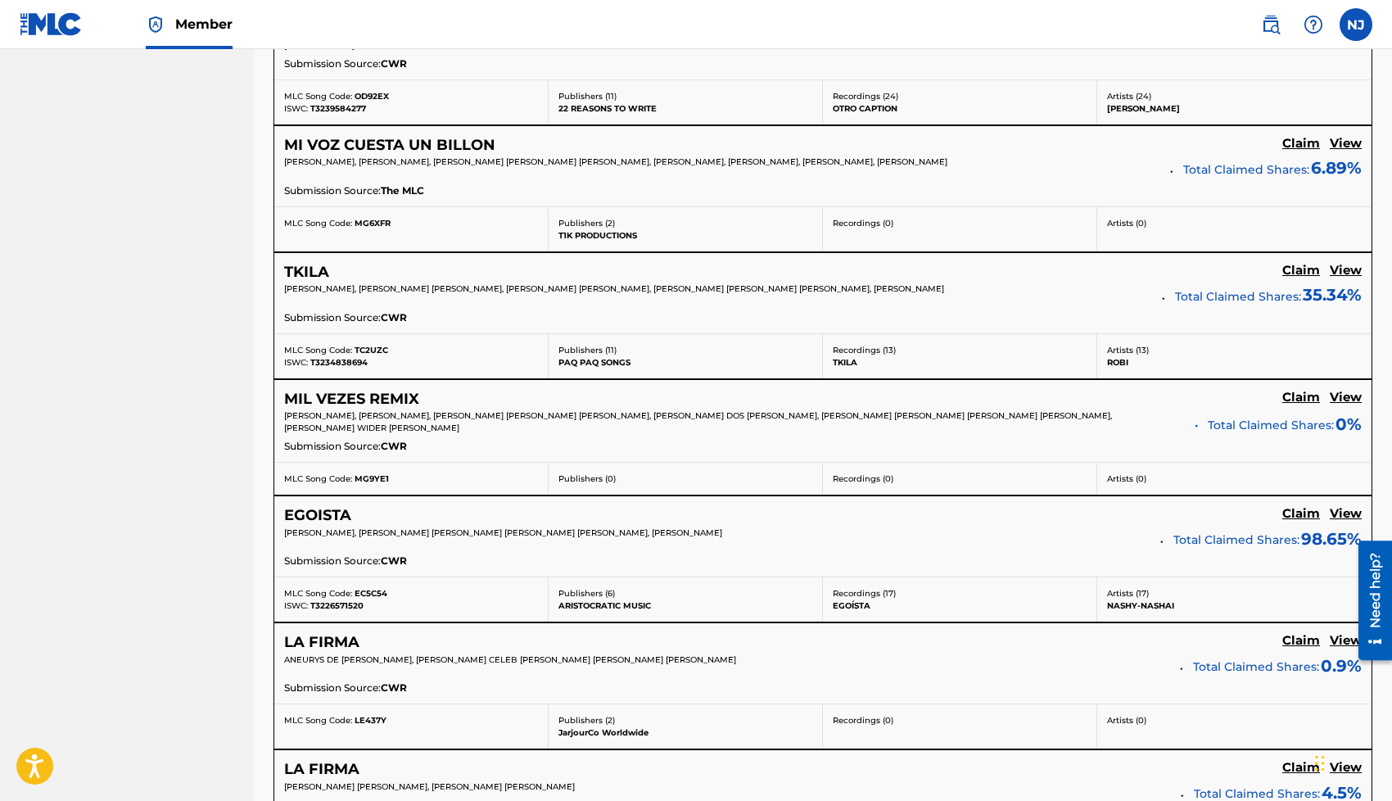
click at [1342, 398] on h5 "View" at bounding box center [1345, 398] width 32 height 16
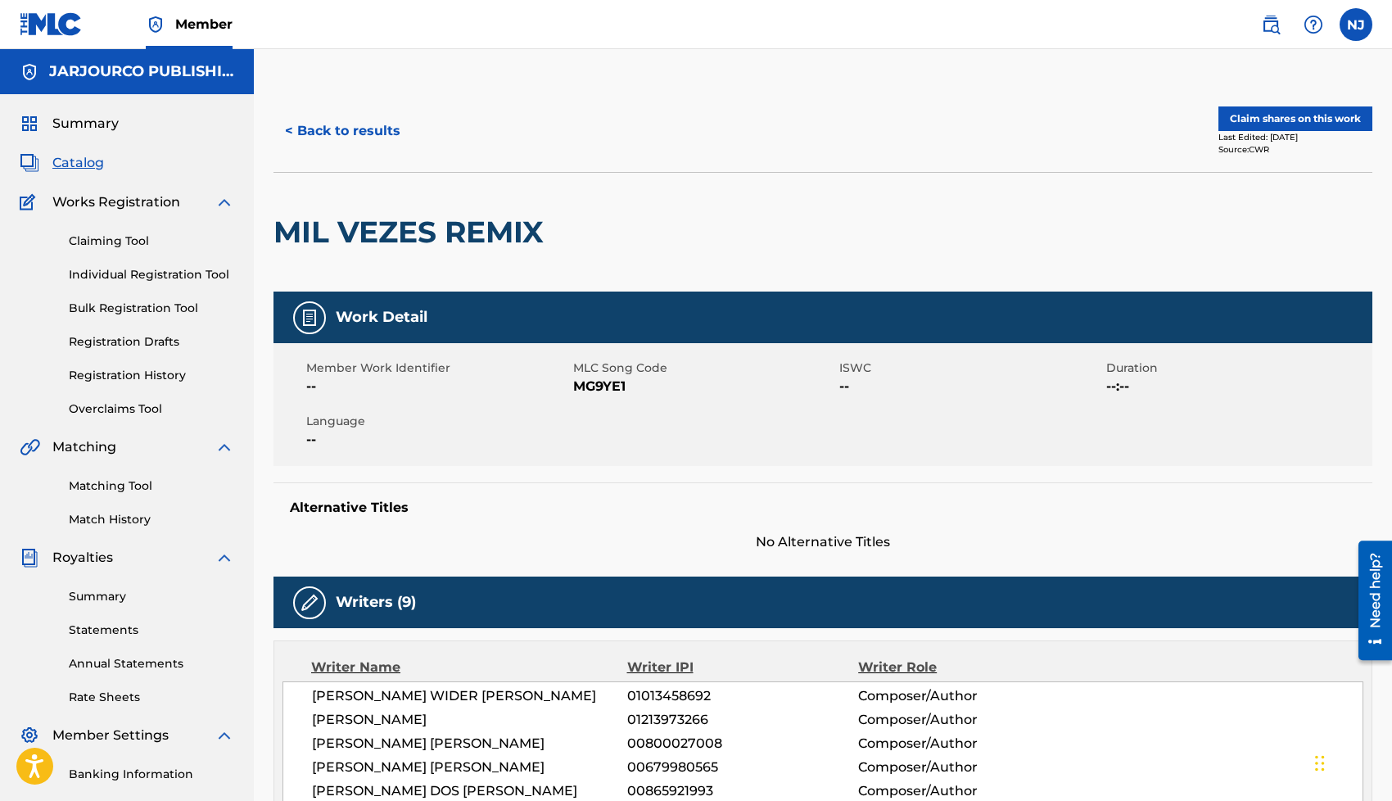
click at [1274, 116] on button "Claim shares on this work" at bounding box center [1295, 118] width 154 height 25
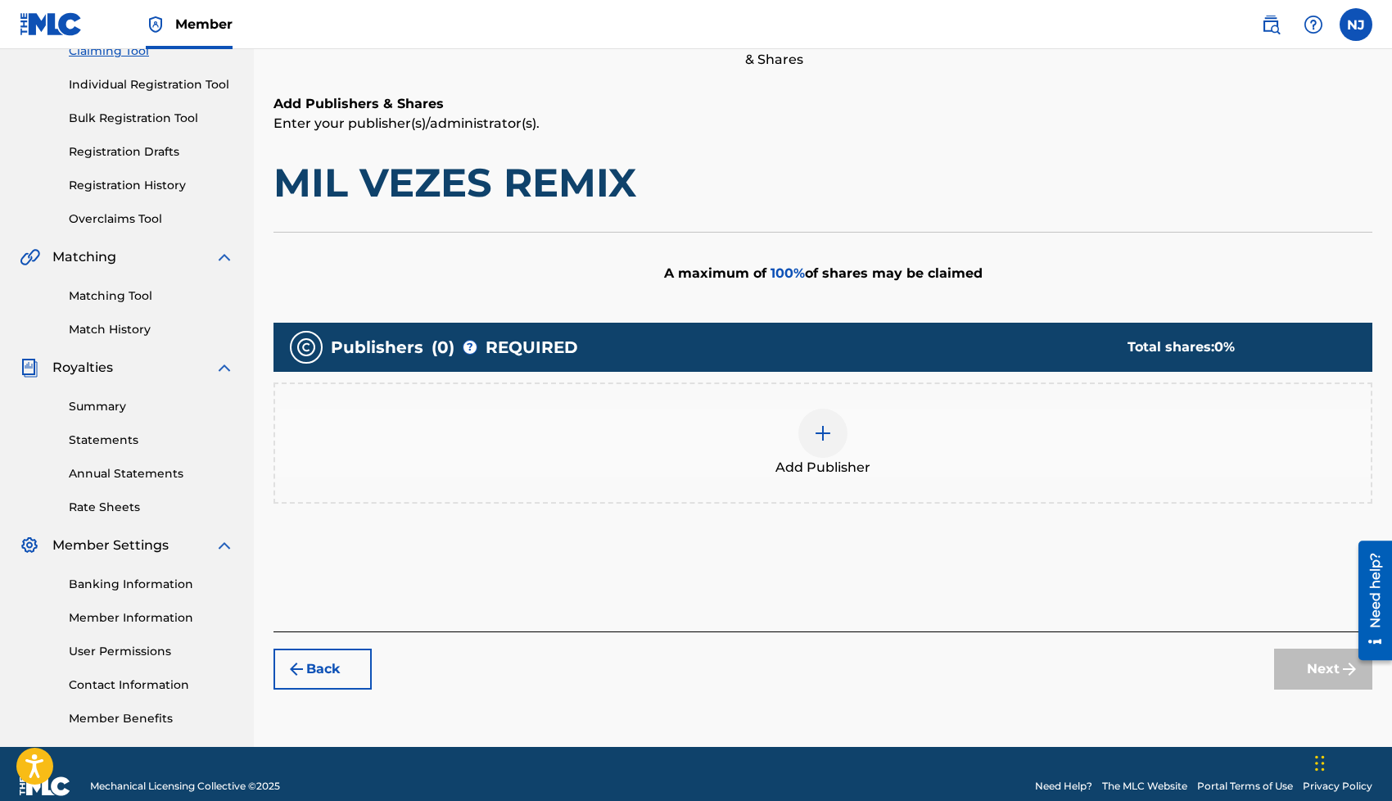
scroll to position [214, 0]
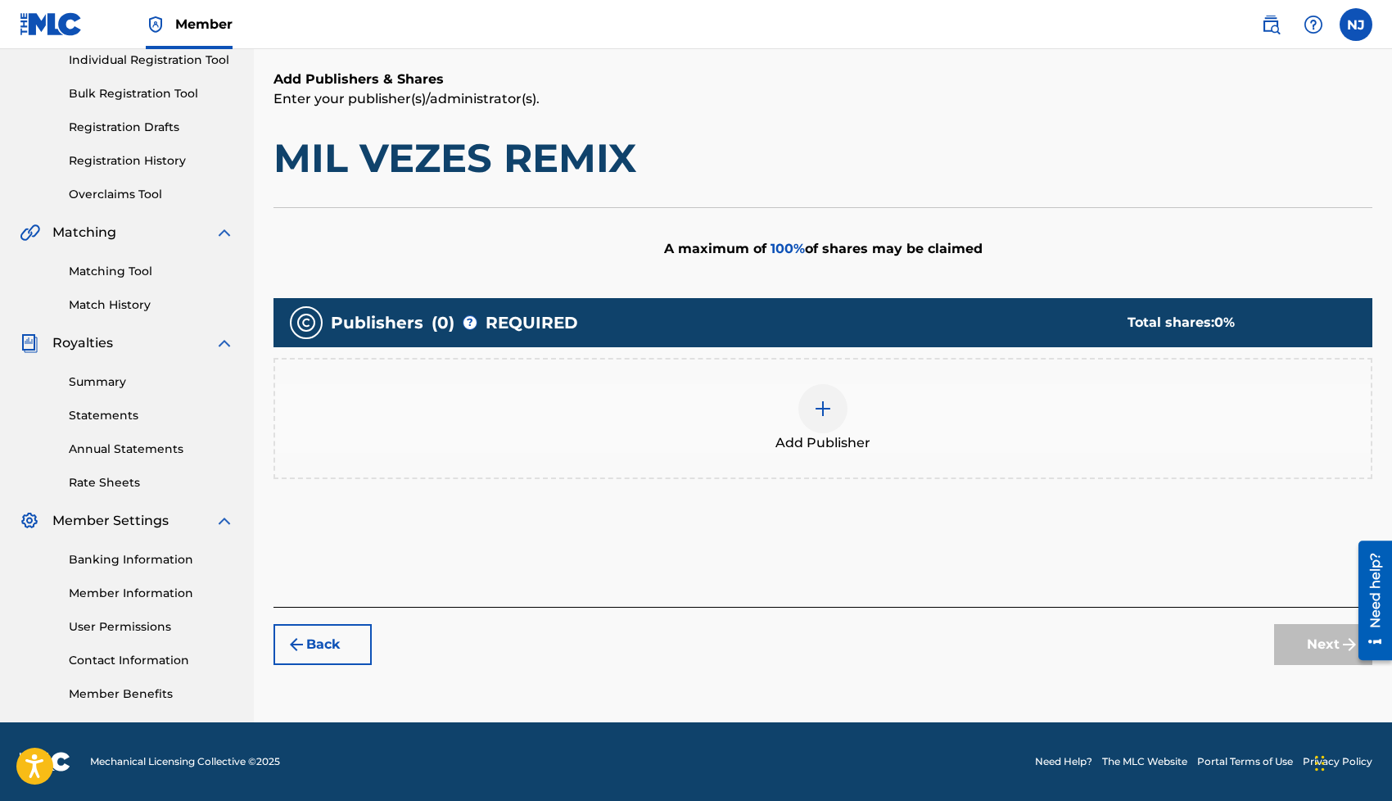
click at [830, 393] on div at bounding box center [822, 408] width 49 height 49
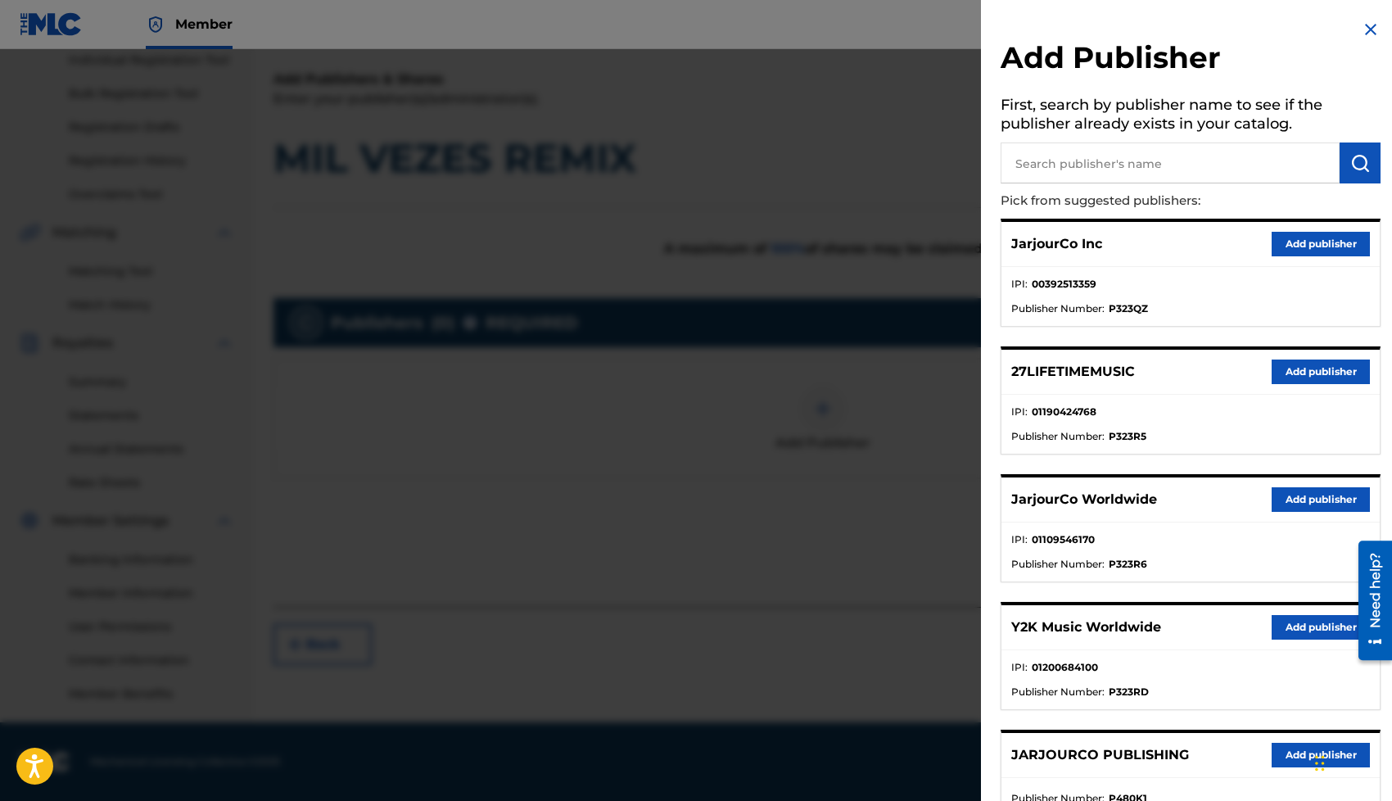
click at [1315, 495] on button "Add publisher" at bounding box center [1320, 499] width 98 height 25
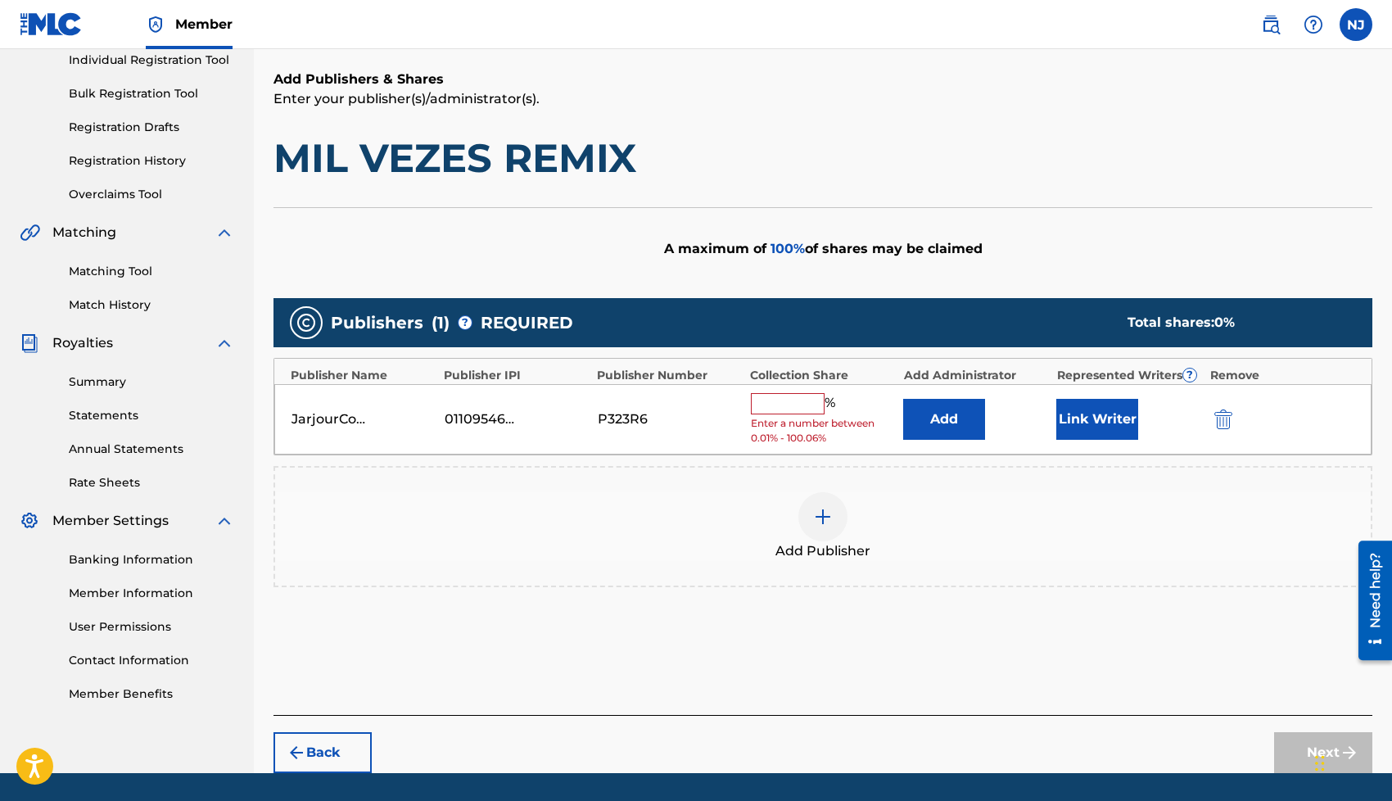
click at [1114, 435] on button "Link Writer" at bounding box center [1097, 419] width 82 height 41
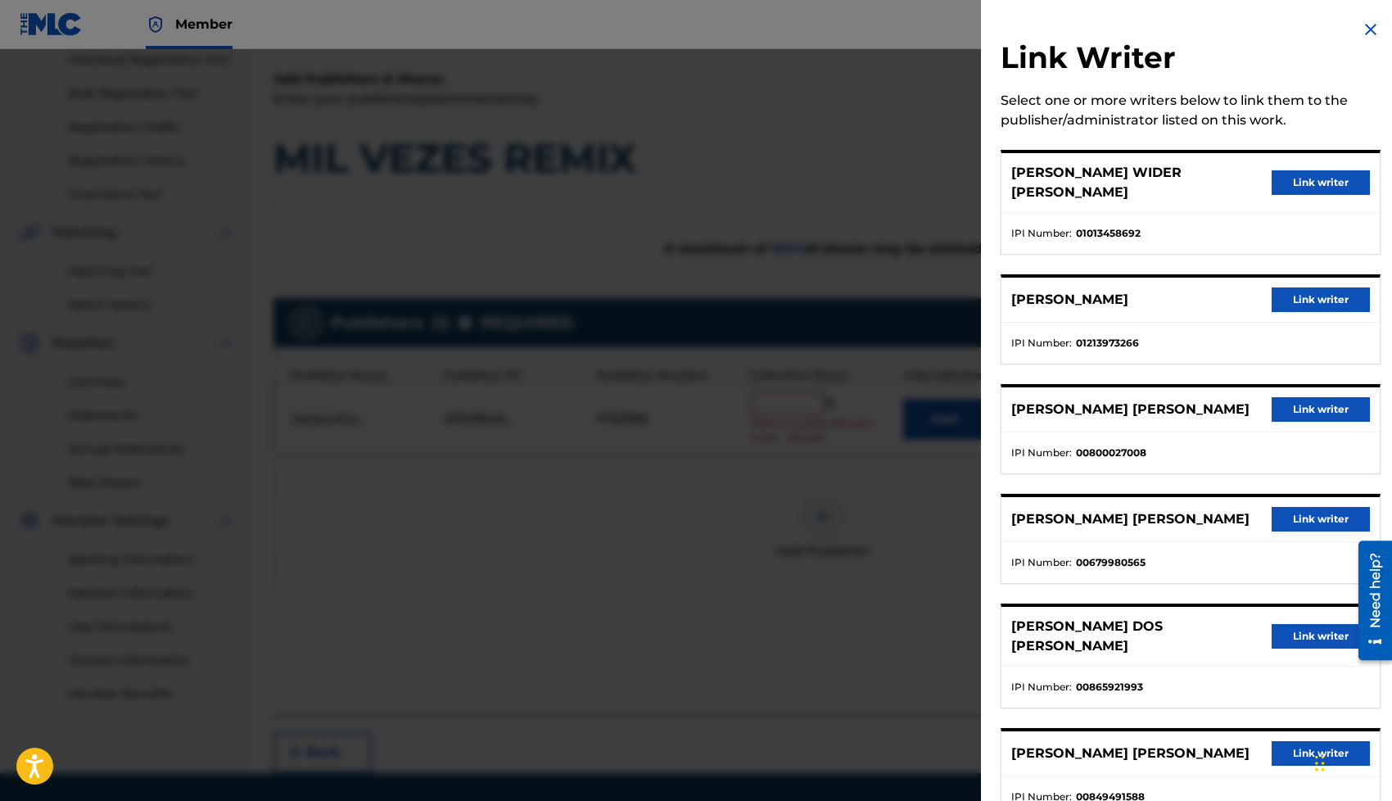
click at [1301, 397] on button "Link writer" at bounding box center [1320, 409] width 98 height 25
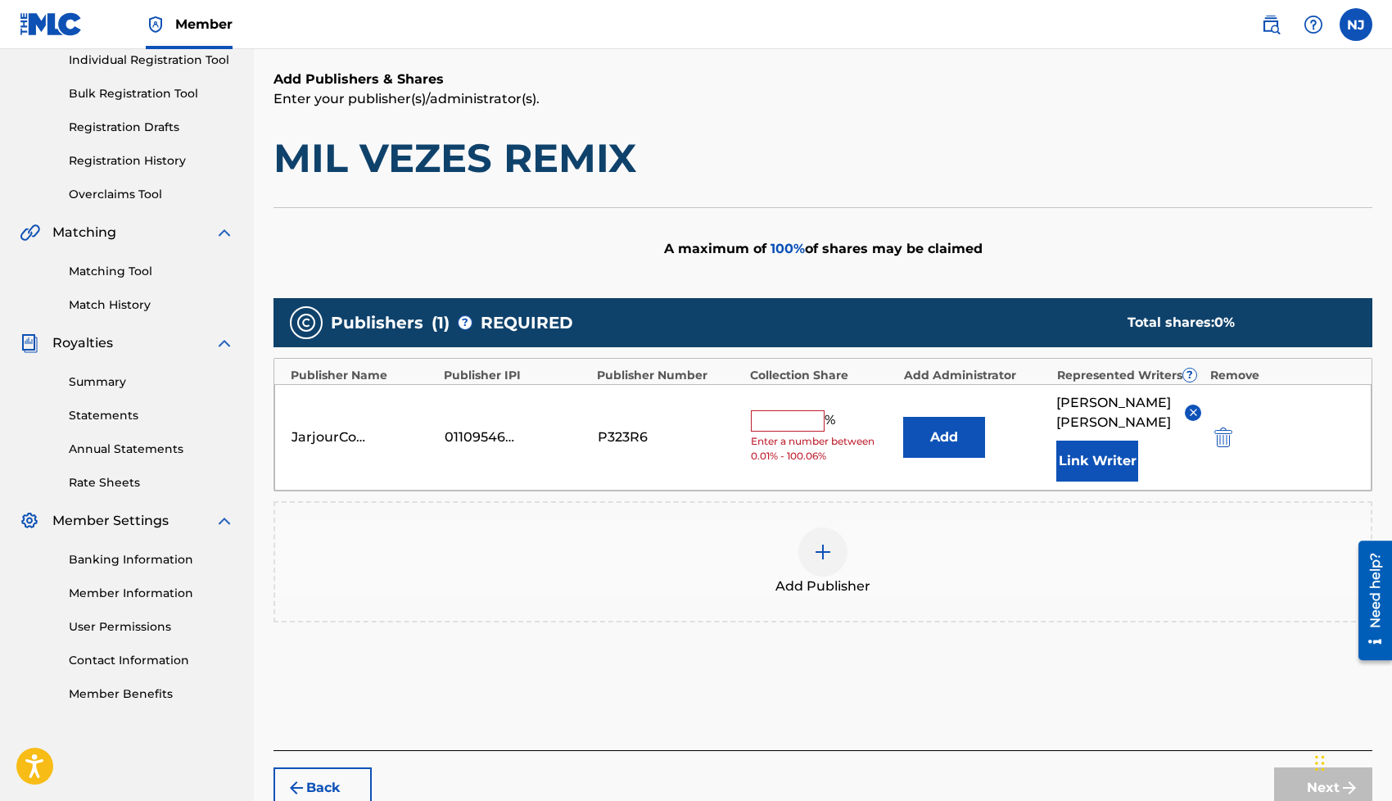
click at [777, 422] on input "text" at bounding box center [788, 420] width 74 height 21
type input "25"
click at [947, 738] on div "Add Publishers & Shares Enter your publisher(s)/administrator(s). MIL VEZES REM…" at bounding box center [822, 410] width 1099 height 680
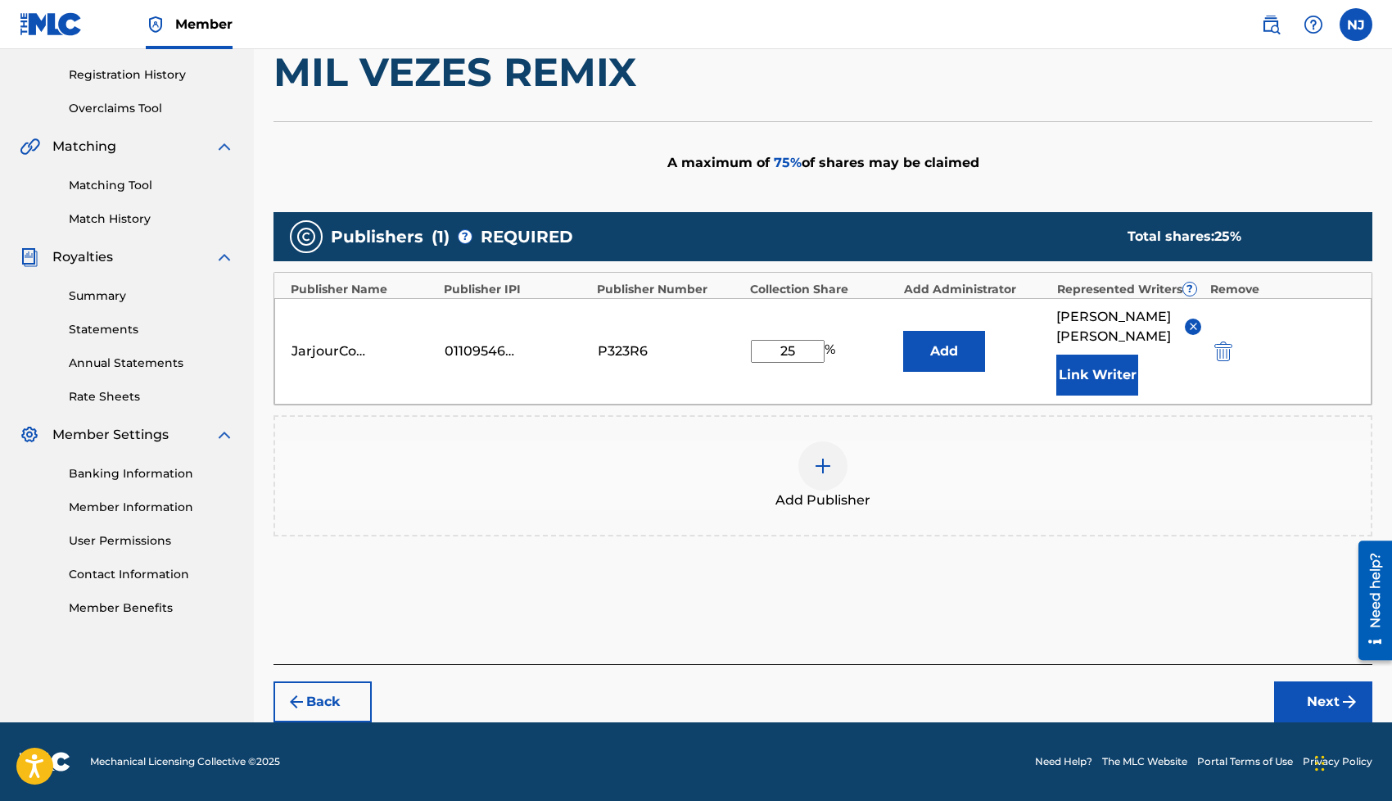
click at [1296, 690] on button "Next" at bounding box center [1323, 701] width 98 height 41
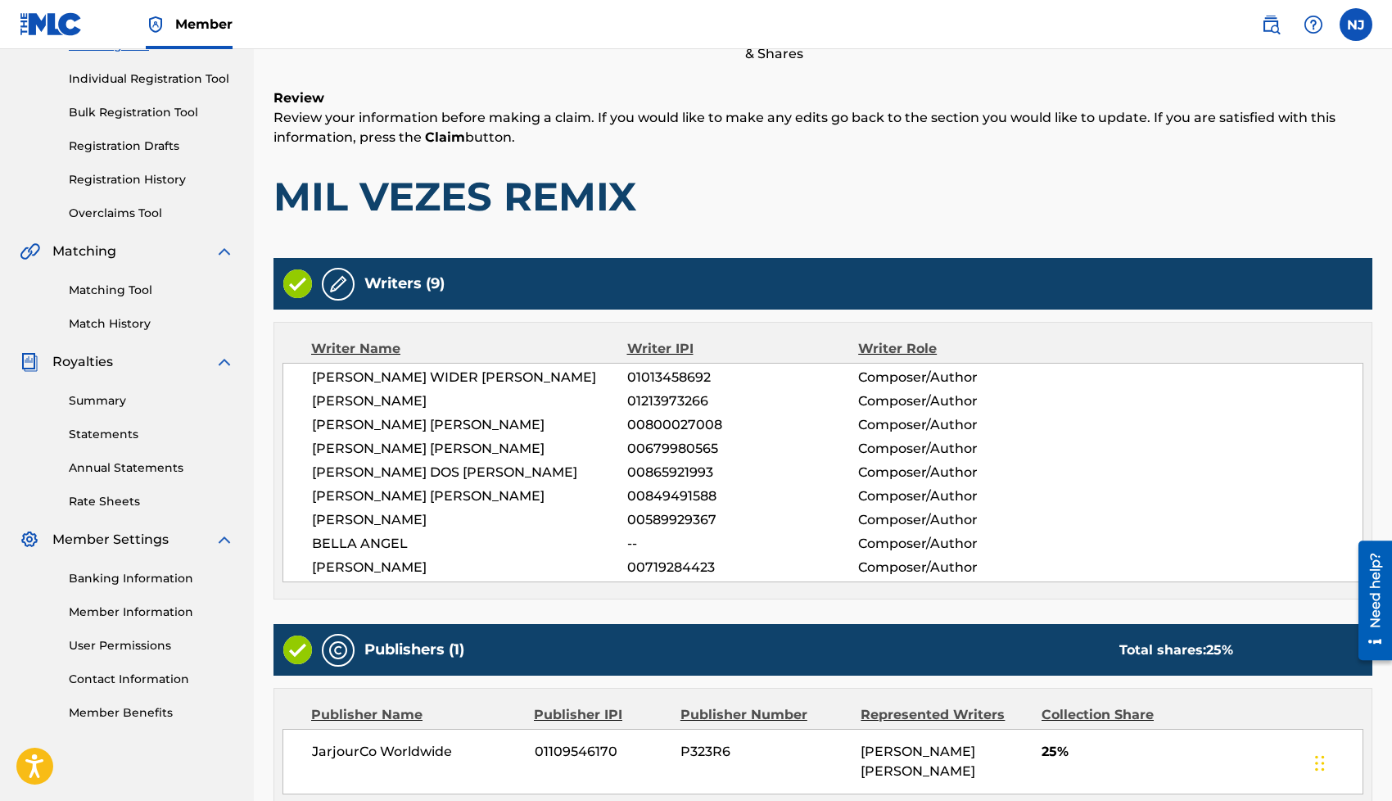
scroll to position [346, 0]
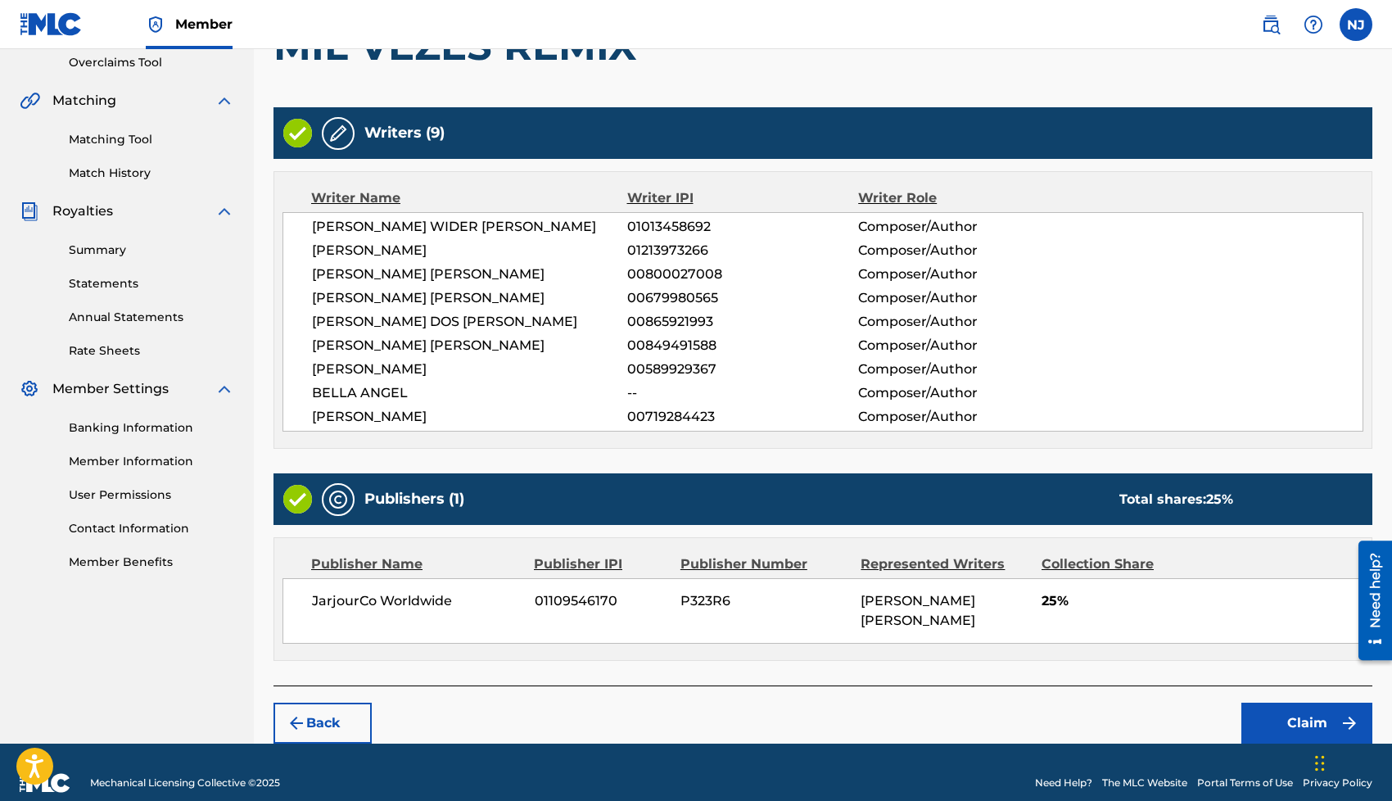
click at [1308, 702] on button "Claim" at bounding box center [1306, 722] width 131 height 41
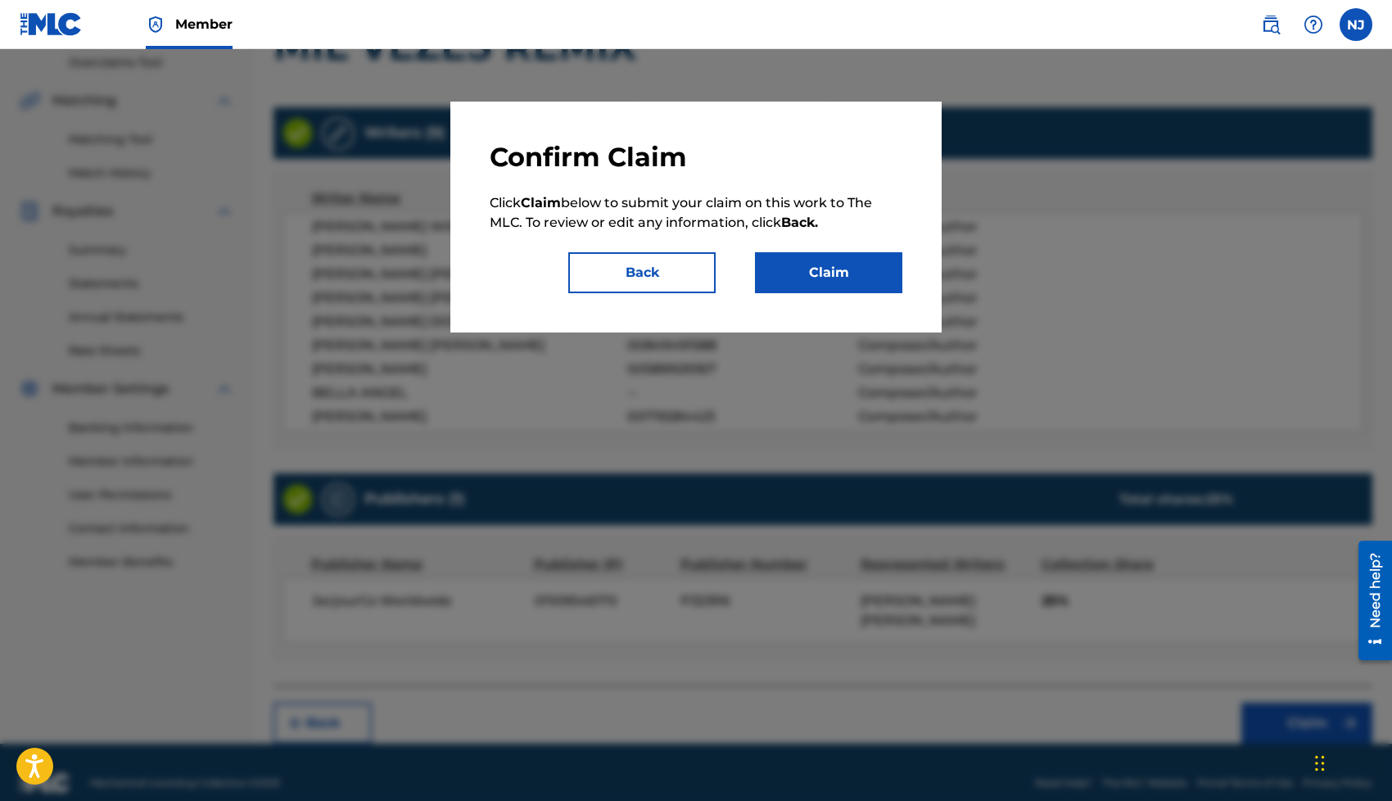
click at [842, 260] on button "Claim" at bounding box center [828, 272] width 147 height 41
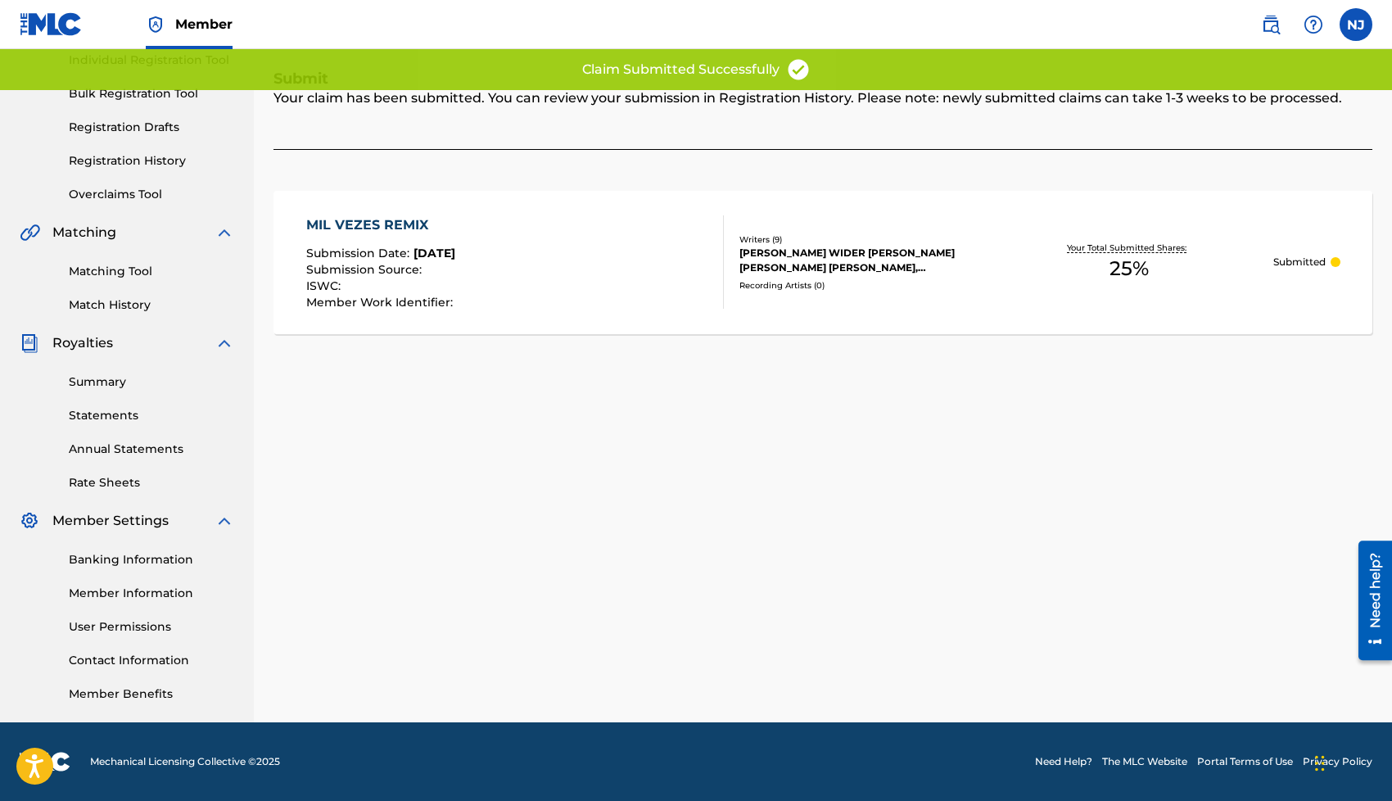
scroll to position [0, 0]
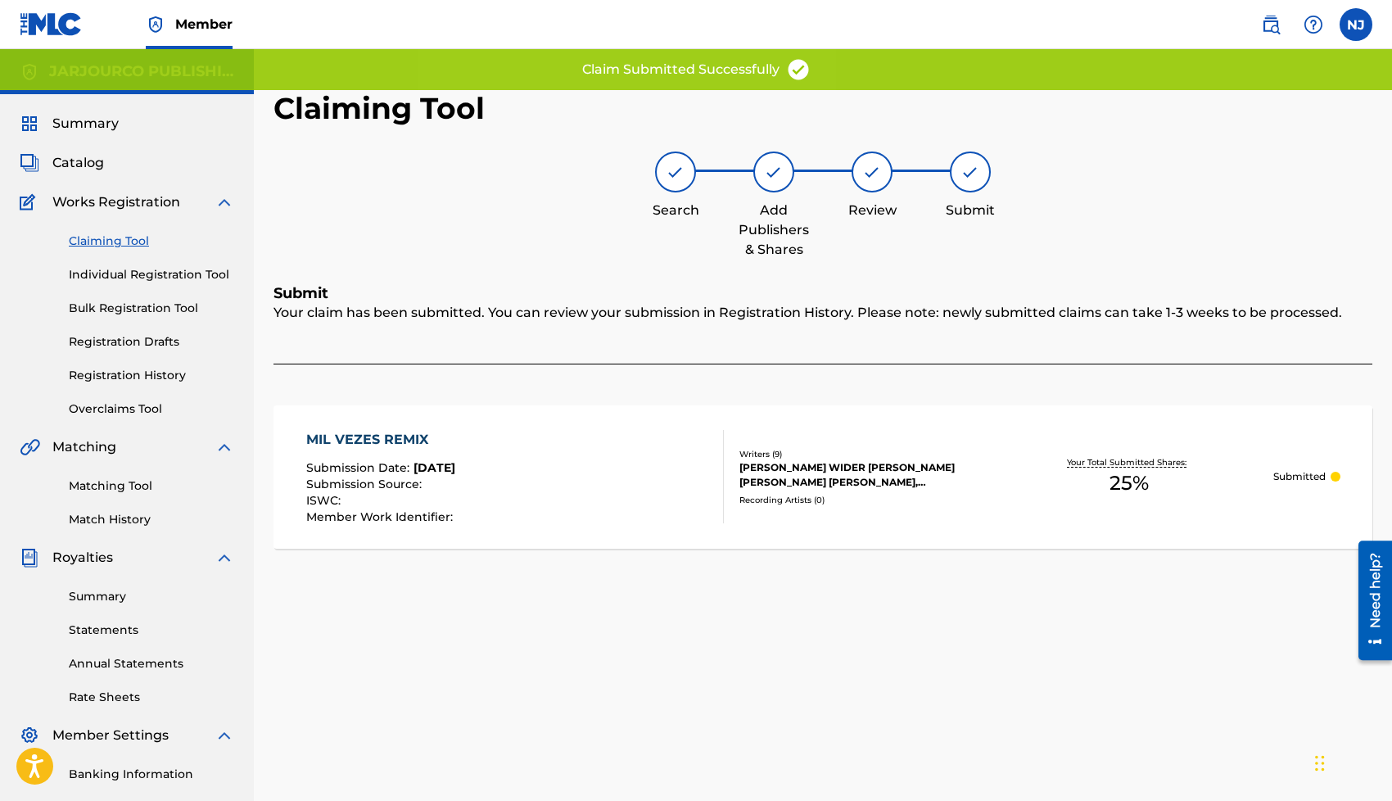
click at [103, 244] on link "Claiming Tool" at bounding box center [151, 240] width 165 height 17
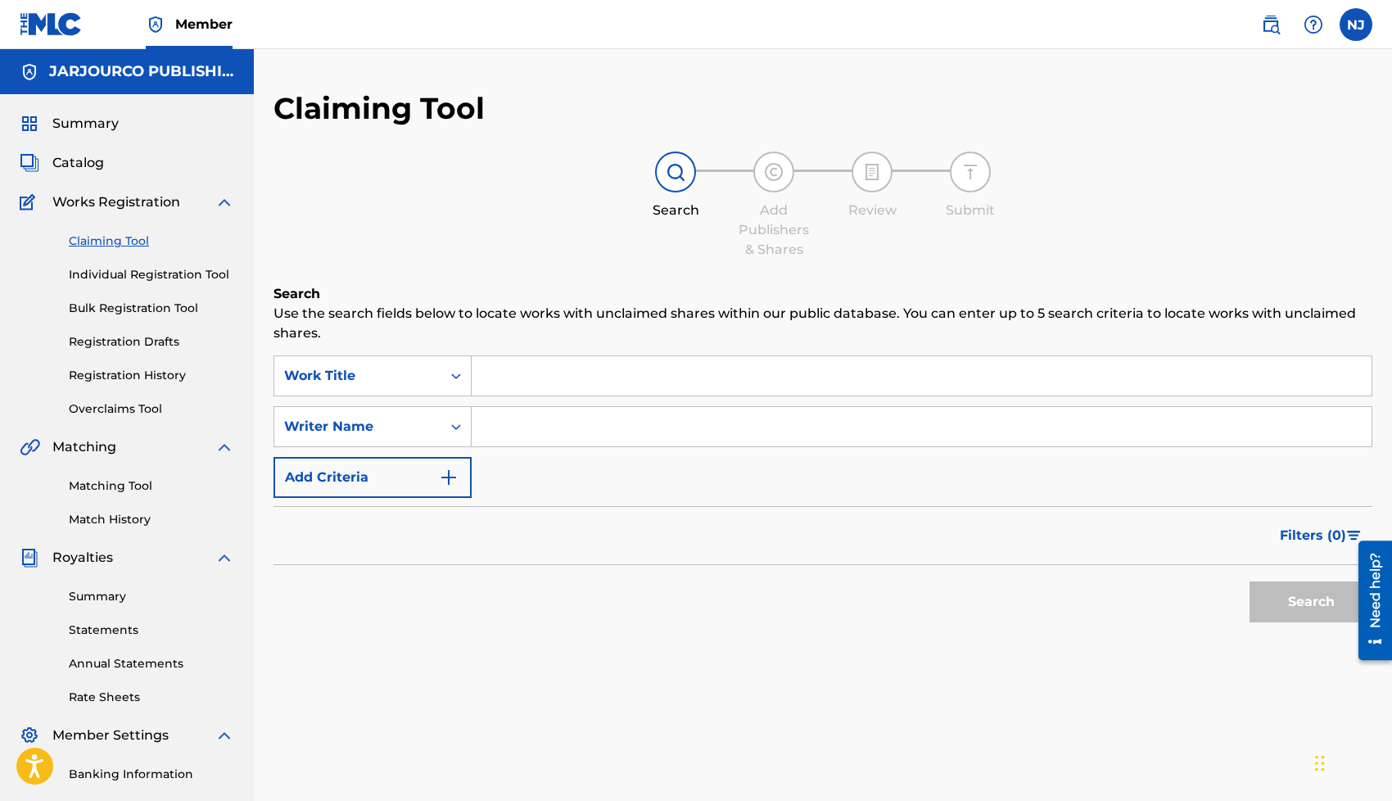
click at [548, 431] on input "Search Form" at bounding box center [922, 426] width 900 height 39
type input "[PERSON_NAME] [PERSON_NAME]"
click at [1262, 601] on button "Search" at bounding box center [1310, 601] width 123 height 41
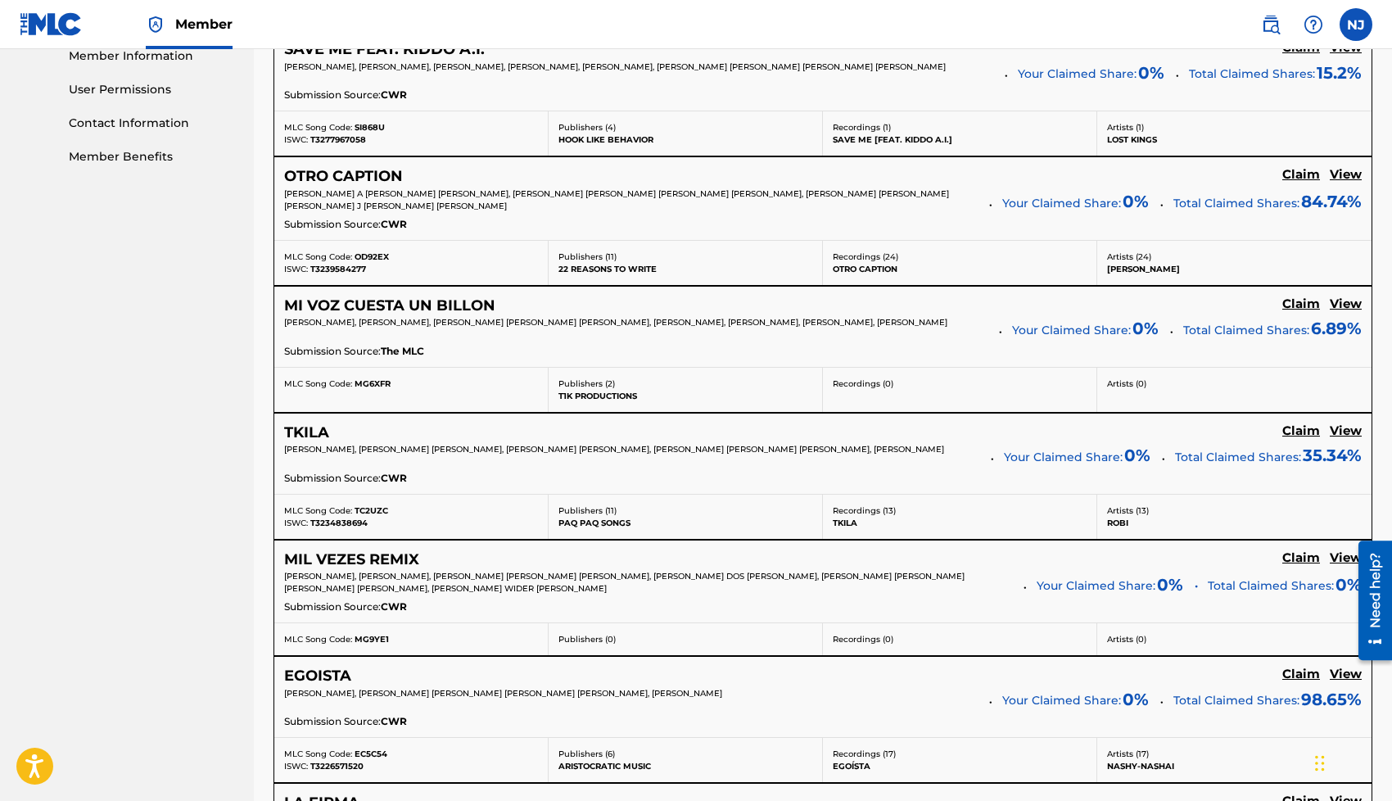
scroll to position [752, 0]
click at [860, 528] on p "TKILA" at bounding box center [960, 522] width 254 height 12
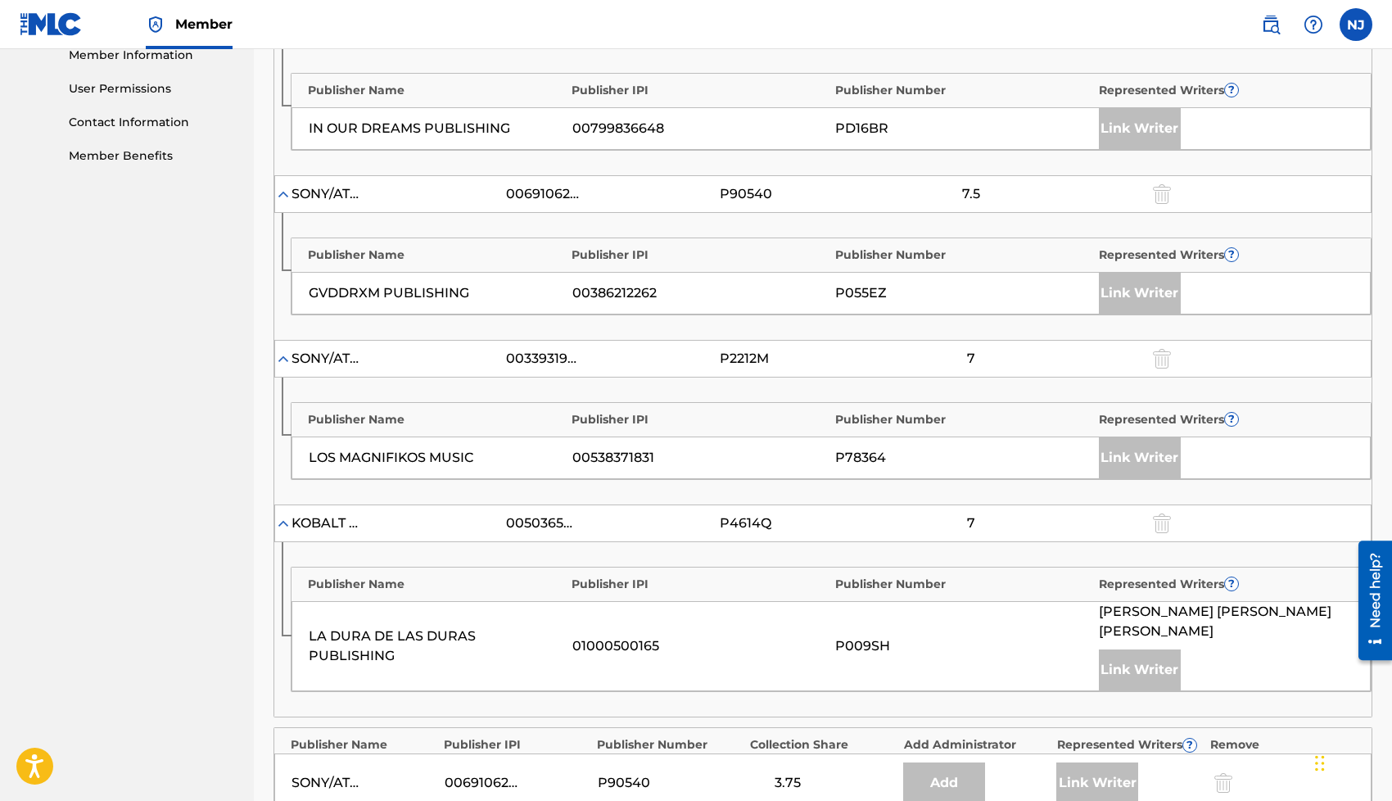
click at [976, 300] on div "P055EZ" at bounding box center [962, 293] width 255 height 20
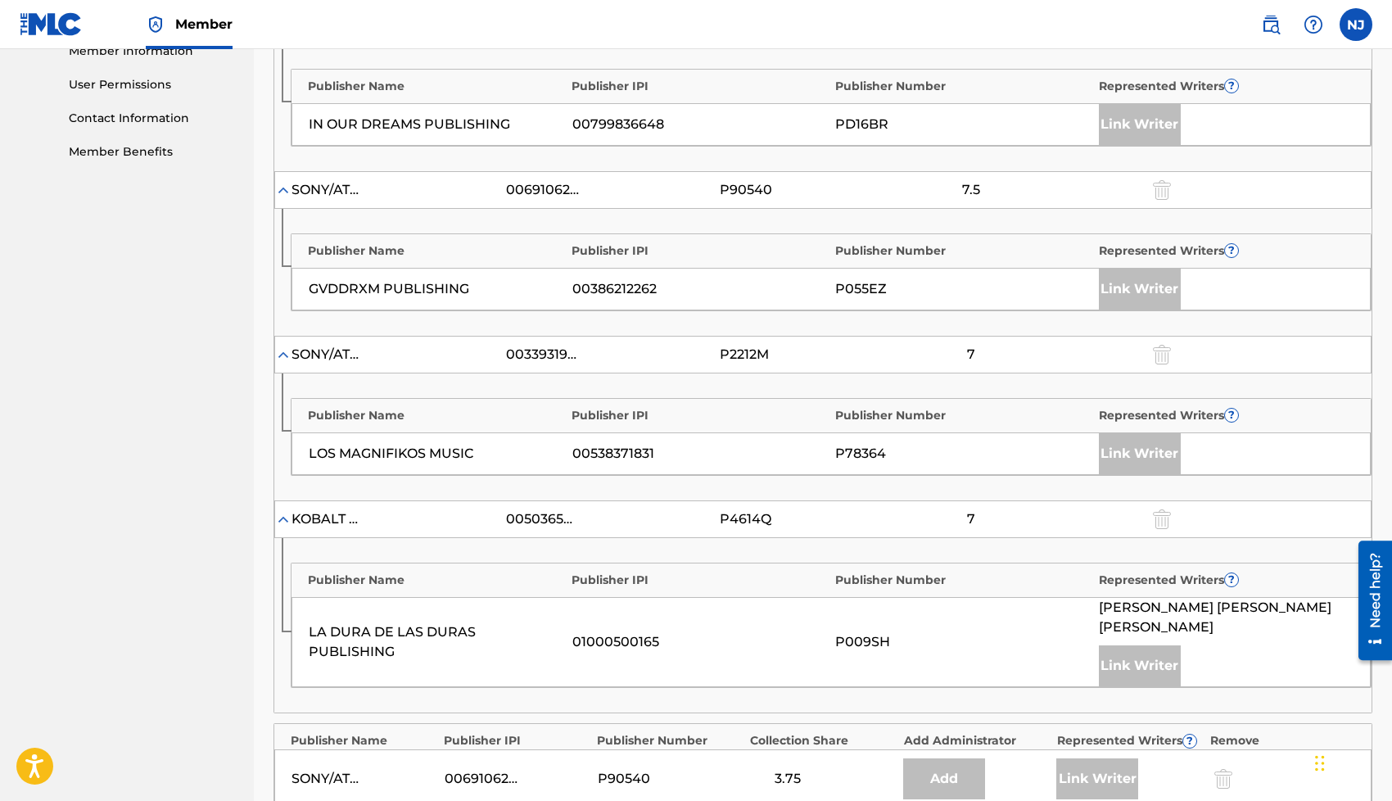
scroll to position [1140, 0]
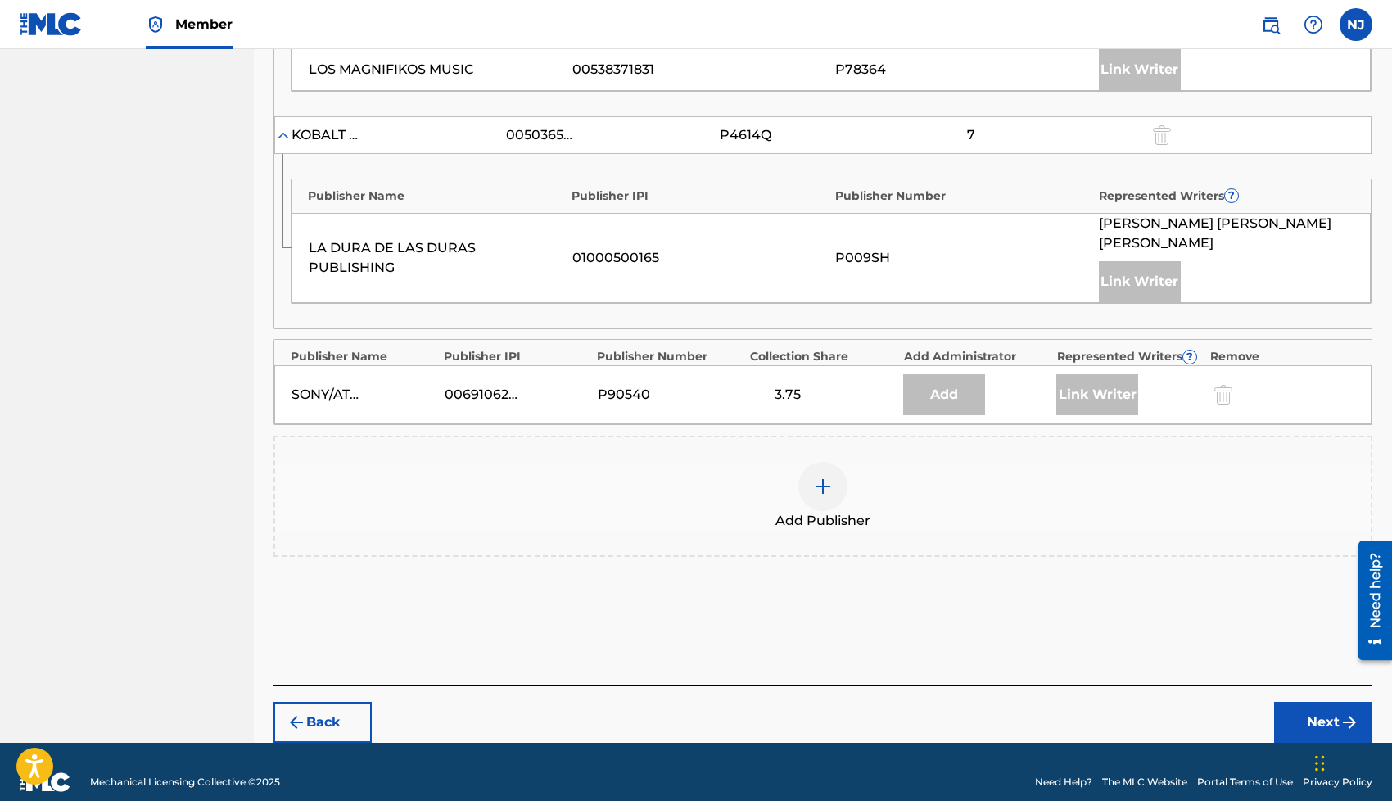
click at [820, 476] on img at bounding box center [823, 486] width 20 height 20
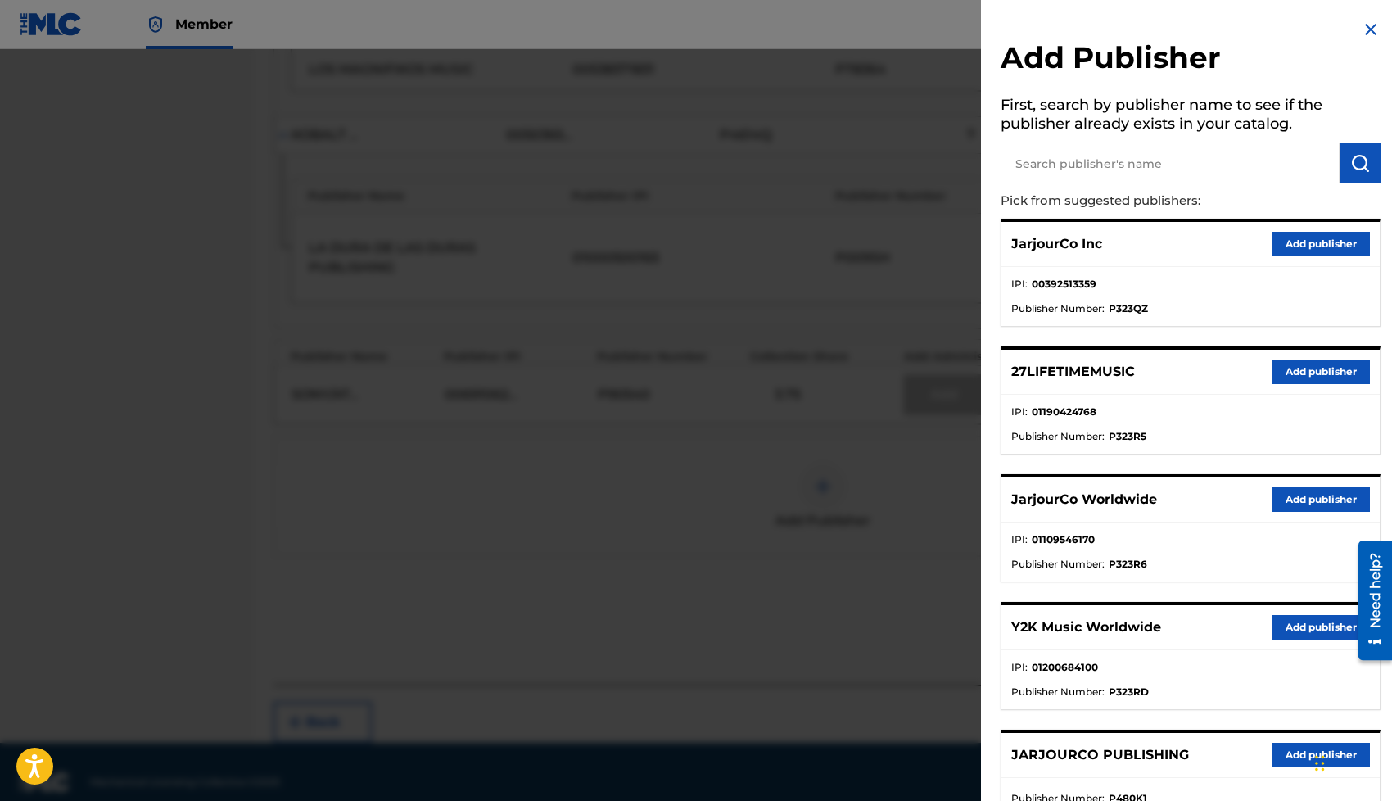
click at [1283, 494] on button "Add publisher" at bounding box center [1320, 499] width 98 height 25
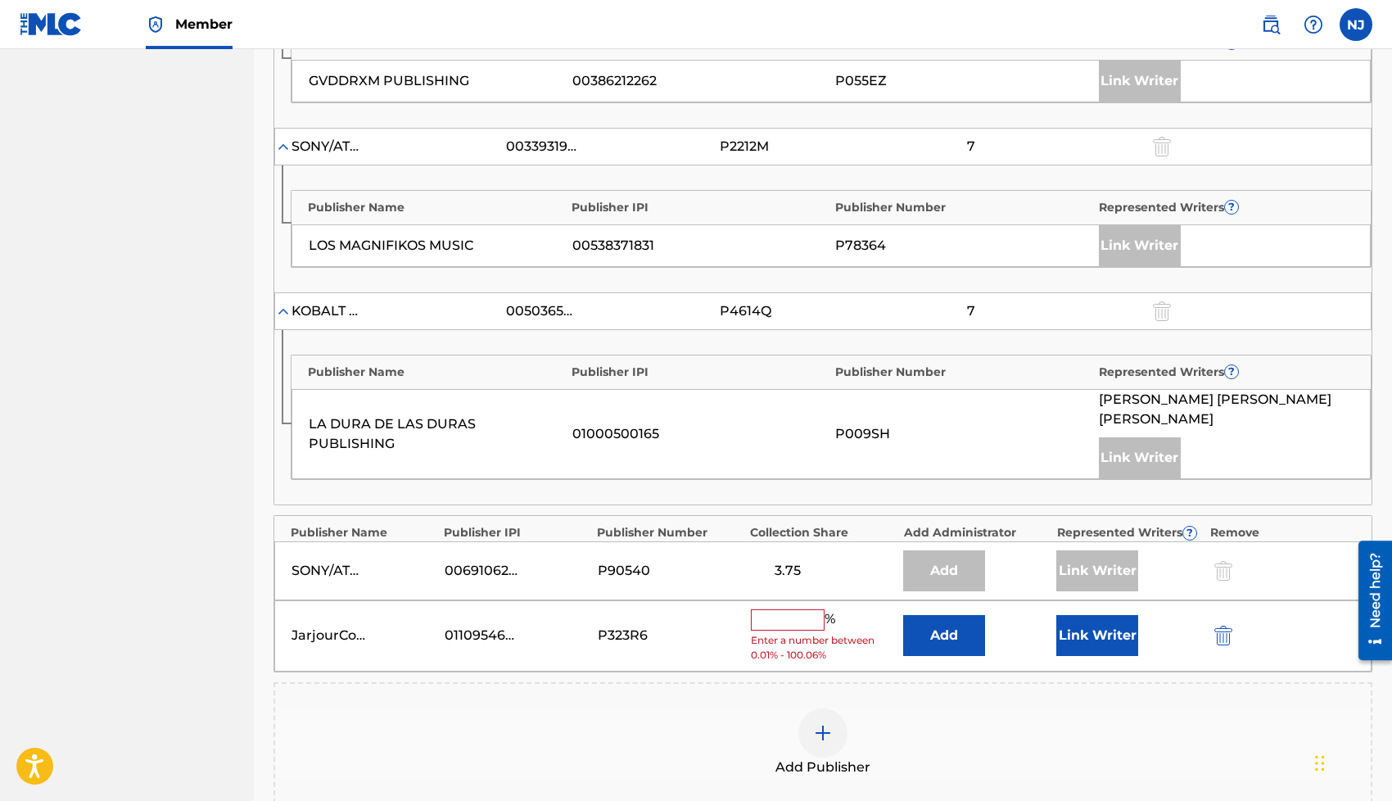
scroll to position [1212, 0]
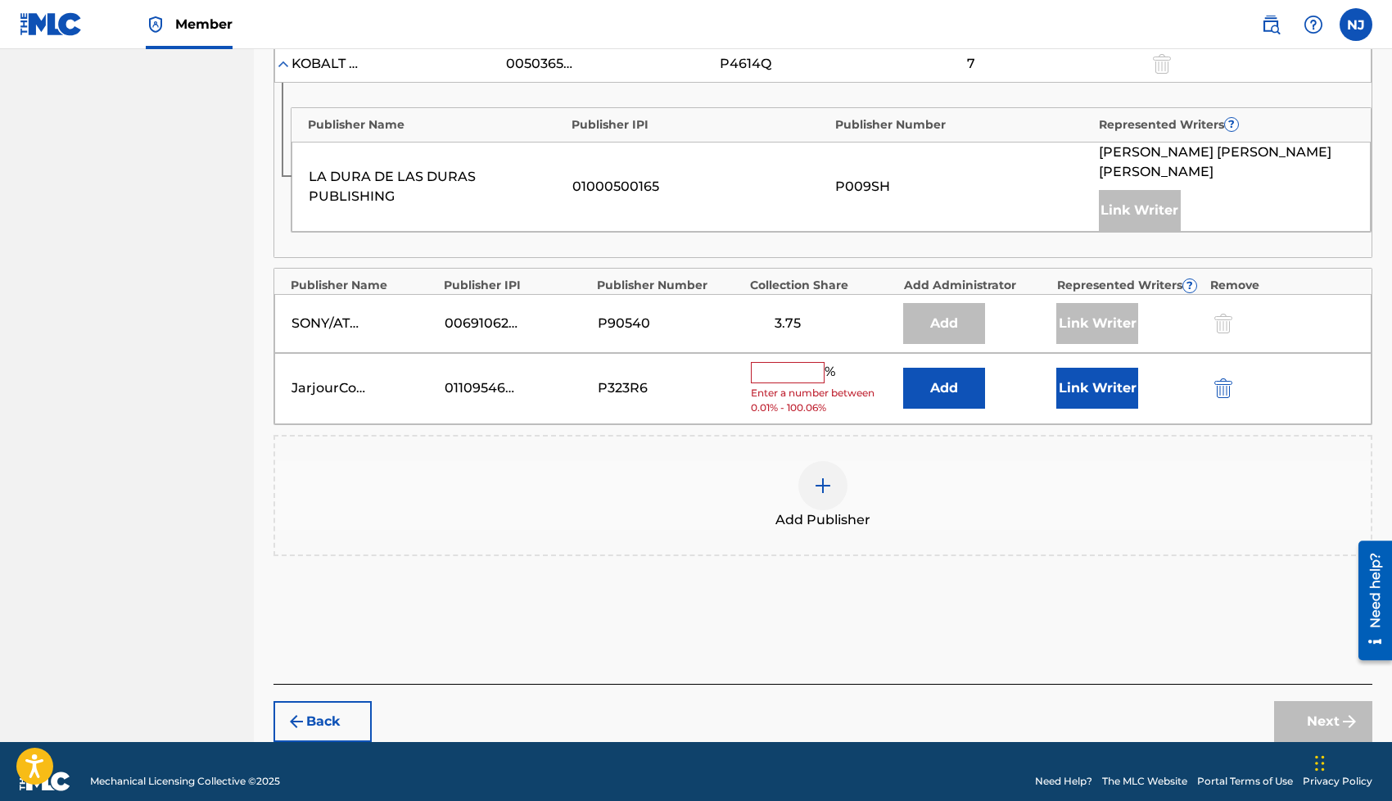
click at [779, 362] on input "text" at bounding box center [788, 372] width 74 height 21
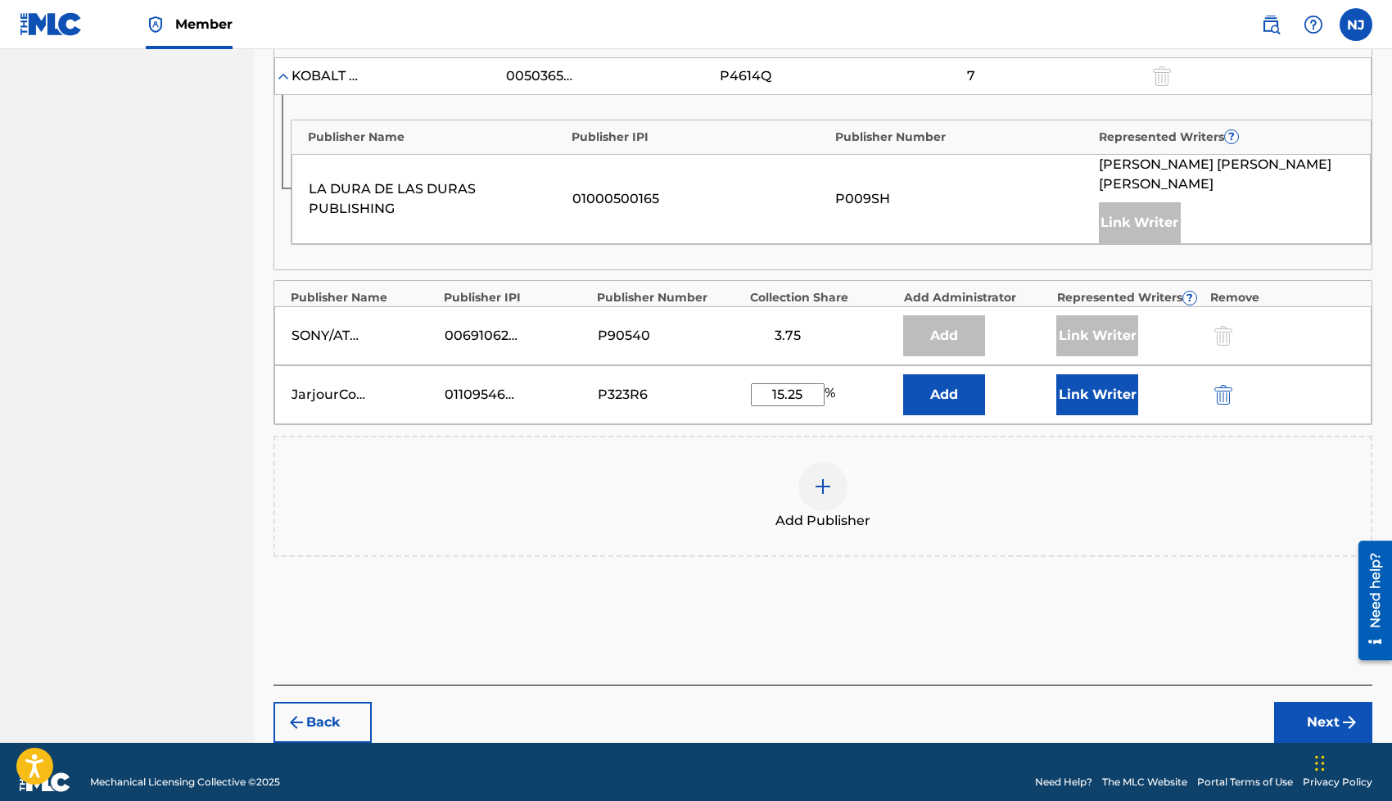
type input "15.25"
click at [1073, 374] on button "Link Writer" at bounding box center [1097, 394] width 82 height 41
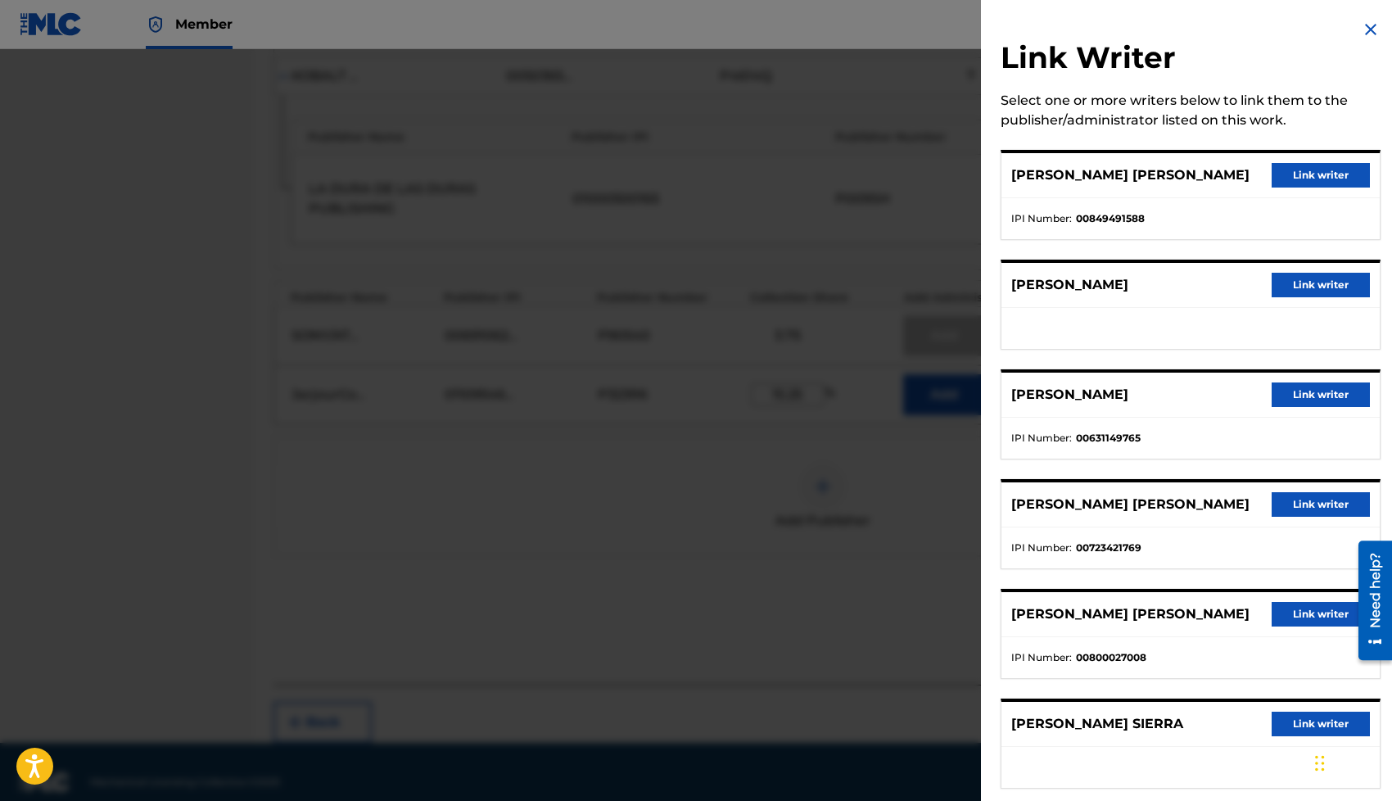
click at [1289, 610] on button "Link writer" at bounding box center [1320, 614] width 98 height 25
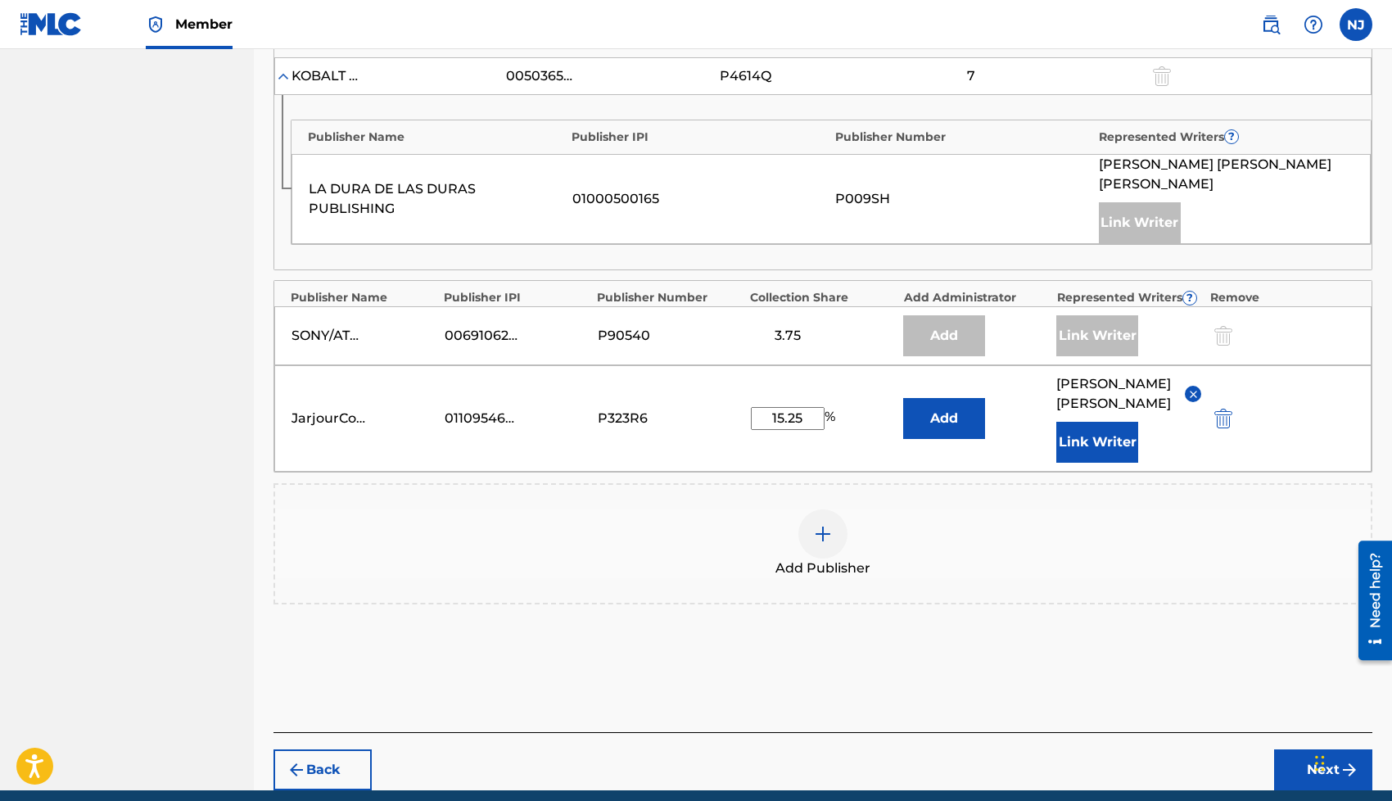
click at [1288, 749] on button "Next" at bounding box center [1323, 769] width 98 height 41
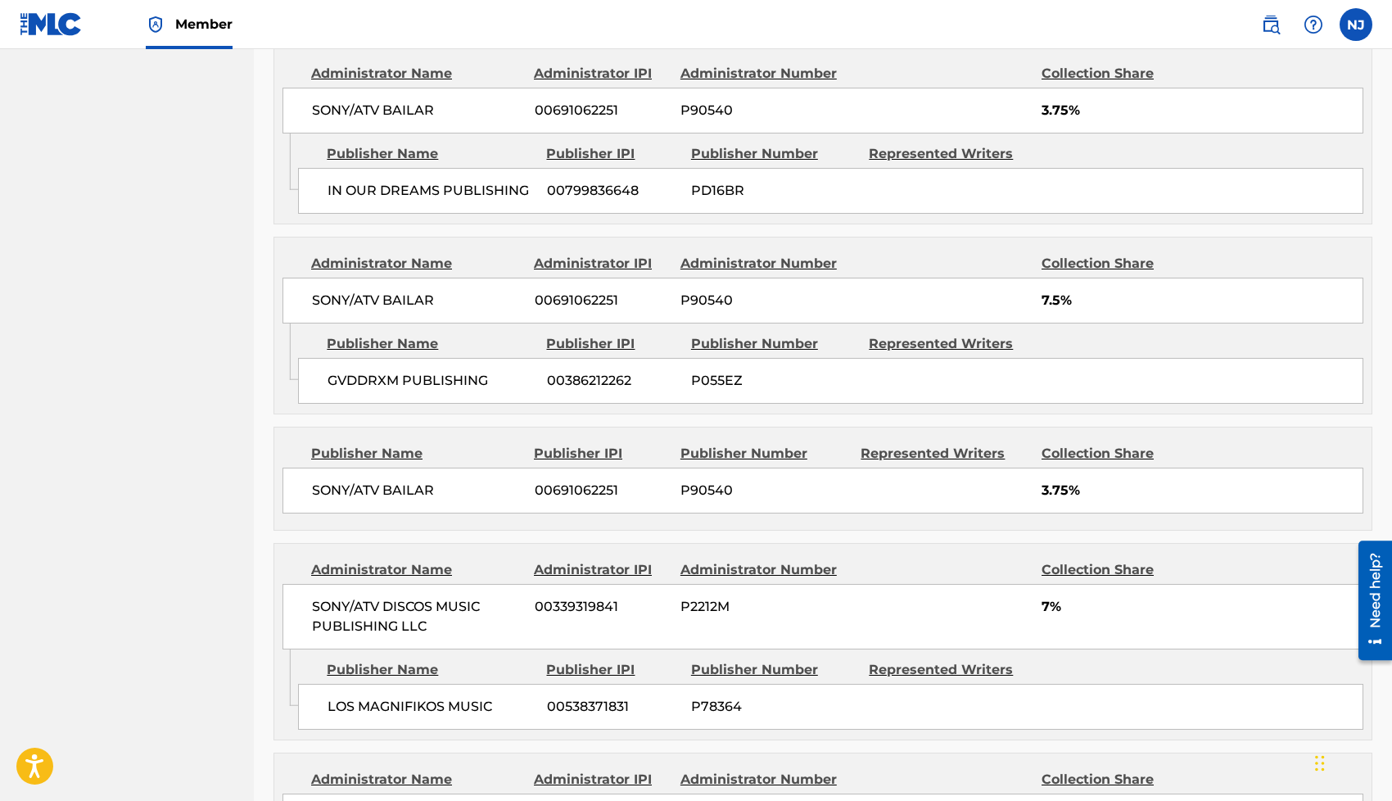
scroll to position [1457, 0]
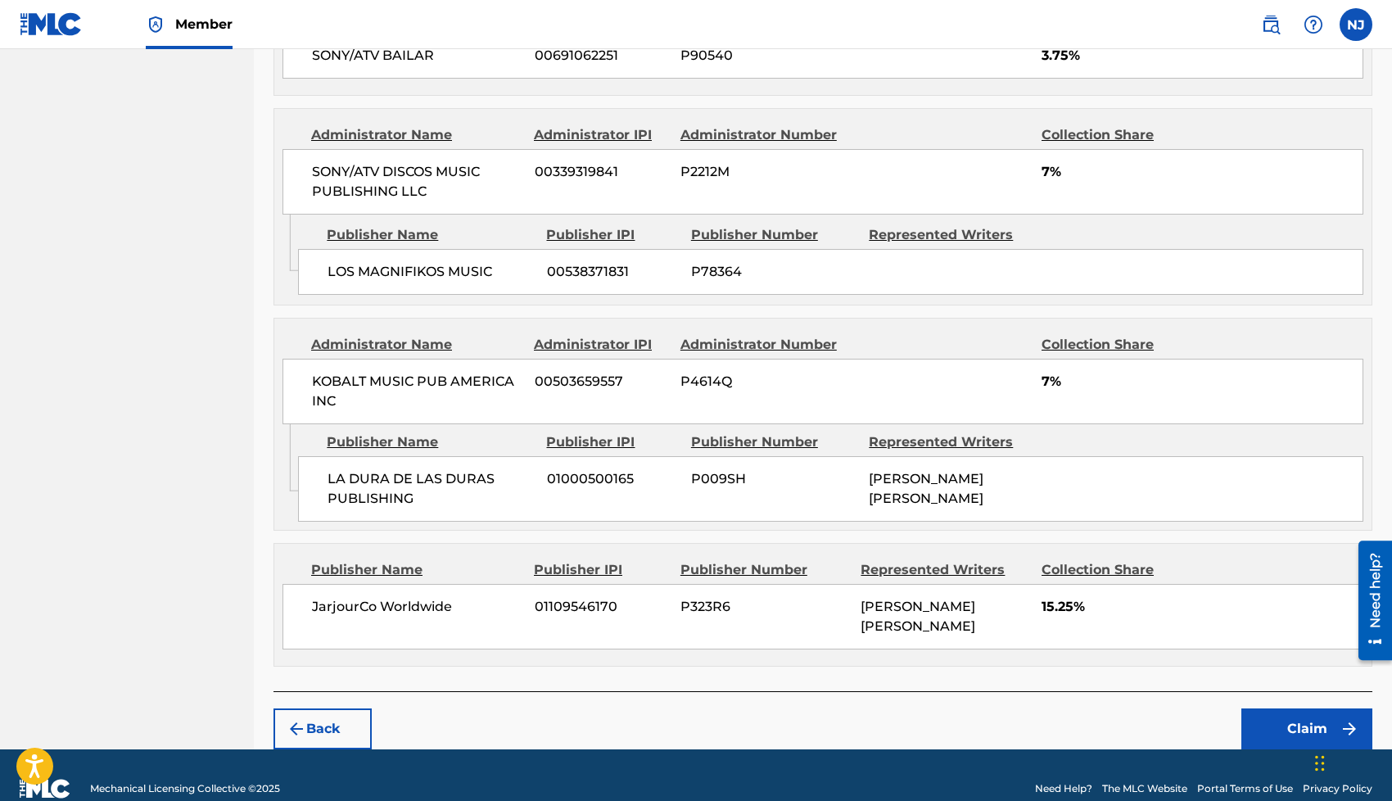
click at [1259, 708] on button "Claim" at bounding box center [1306, 728] width 131 height 41
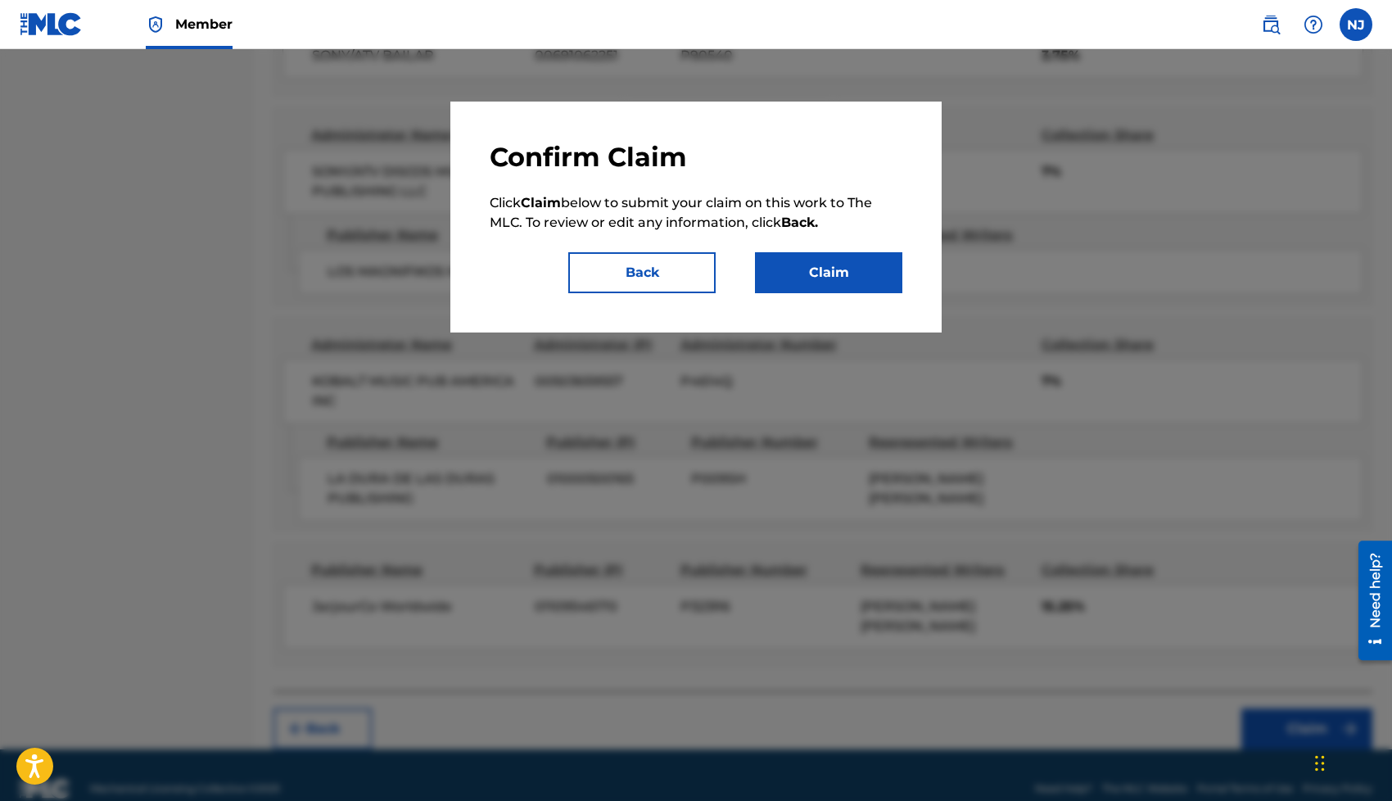
click at [791, 255] on button "Claim" at bounding box center [828, 272] width 147 height 41
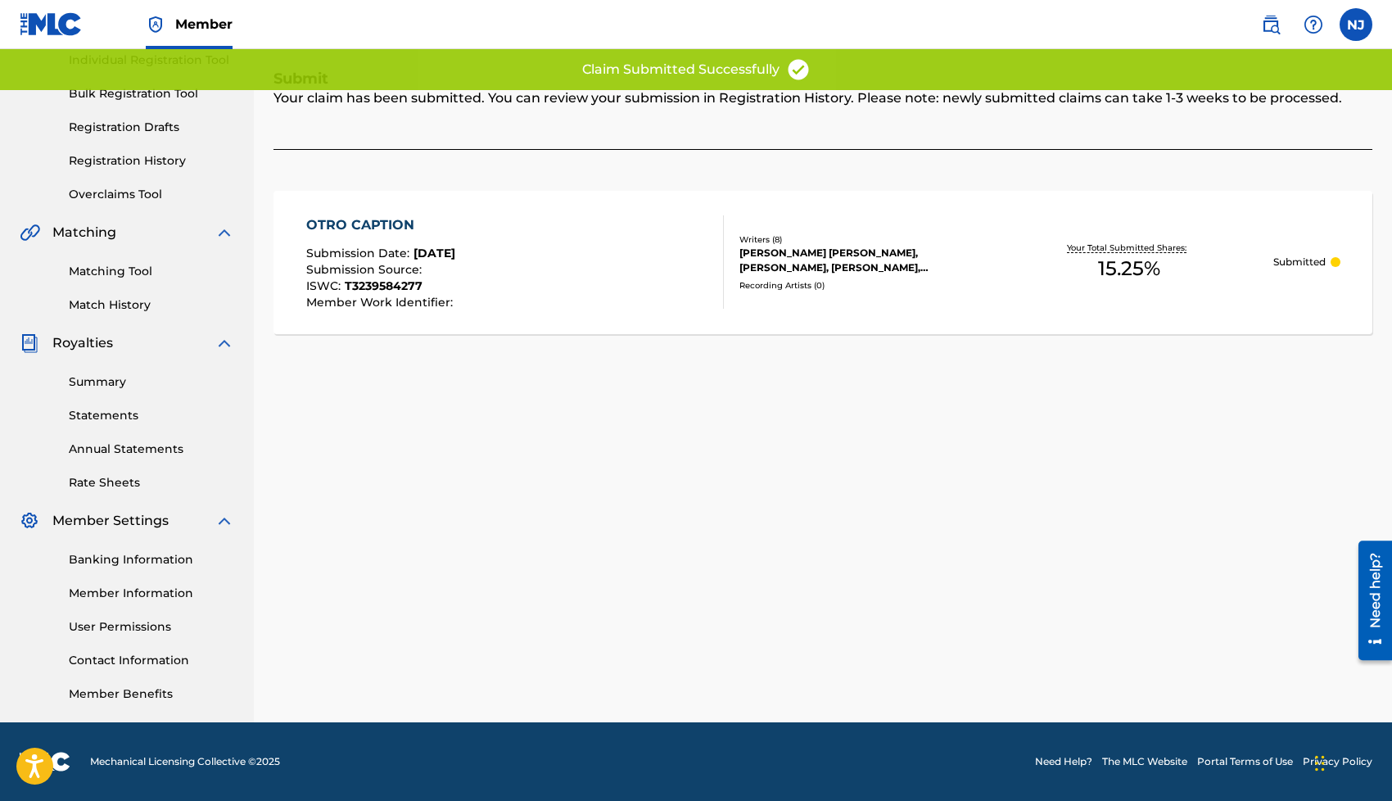
scroll to position [0, 0]
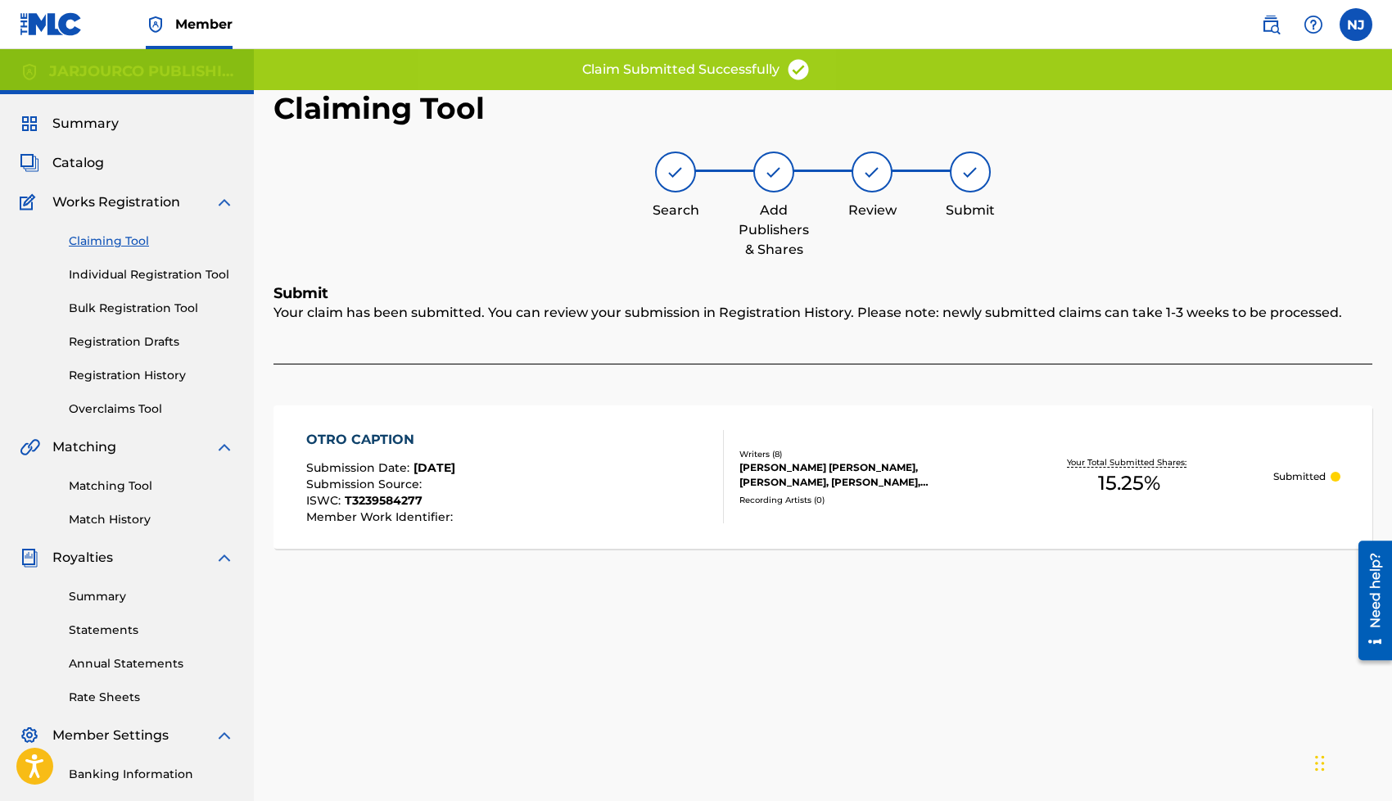
click at [79, 245] on link "Claiming Tool" at bounding box center [151, 240] width 165 height 17
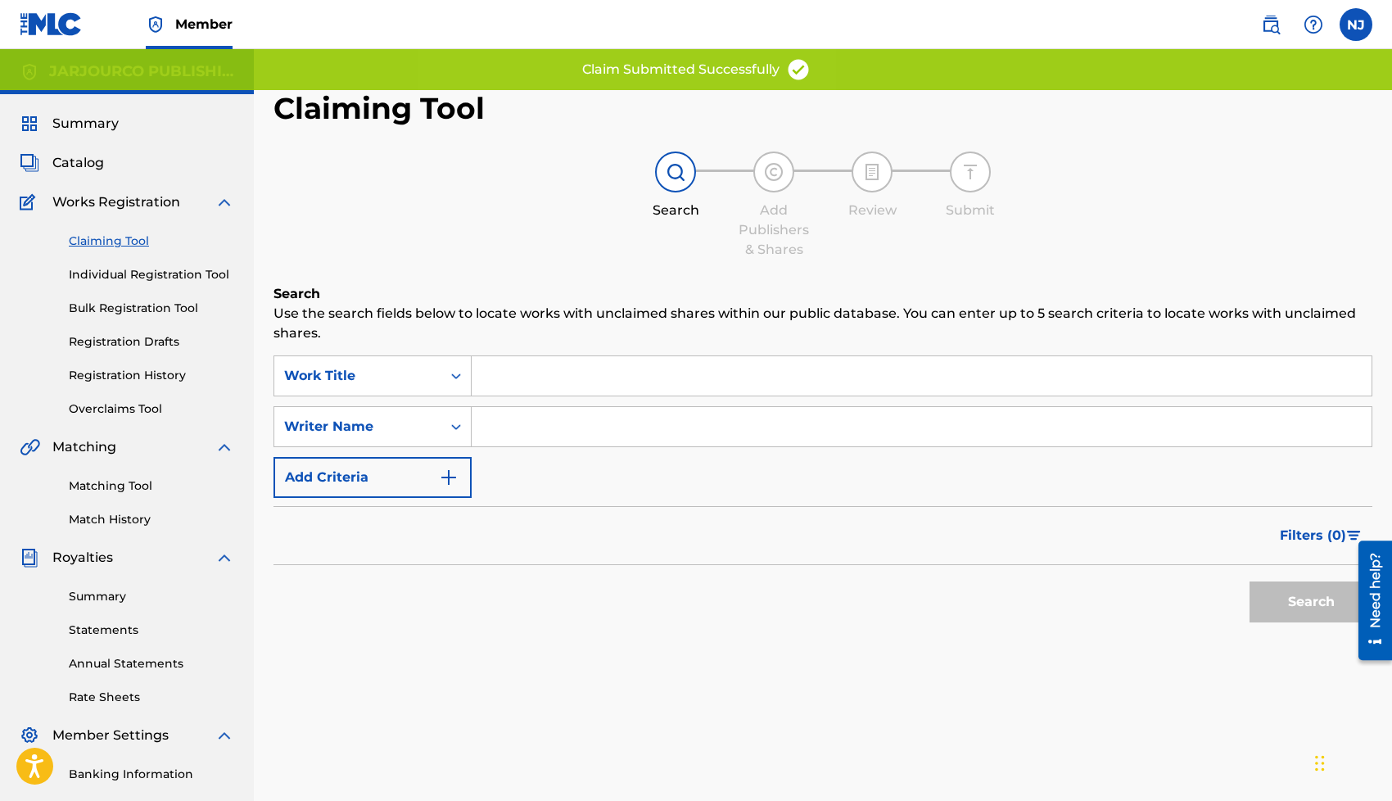
click at [526, 431] on input "Search Form" at bounding box center [922, 426] width 900 height 39
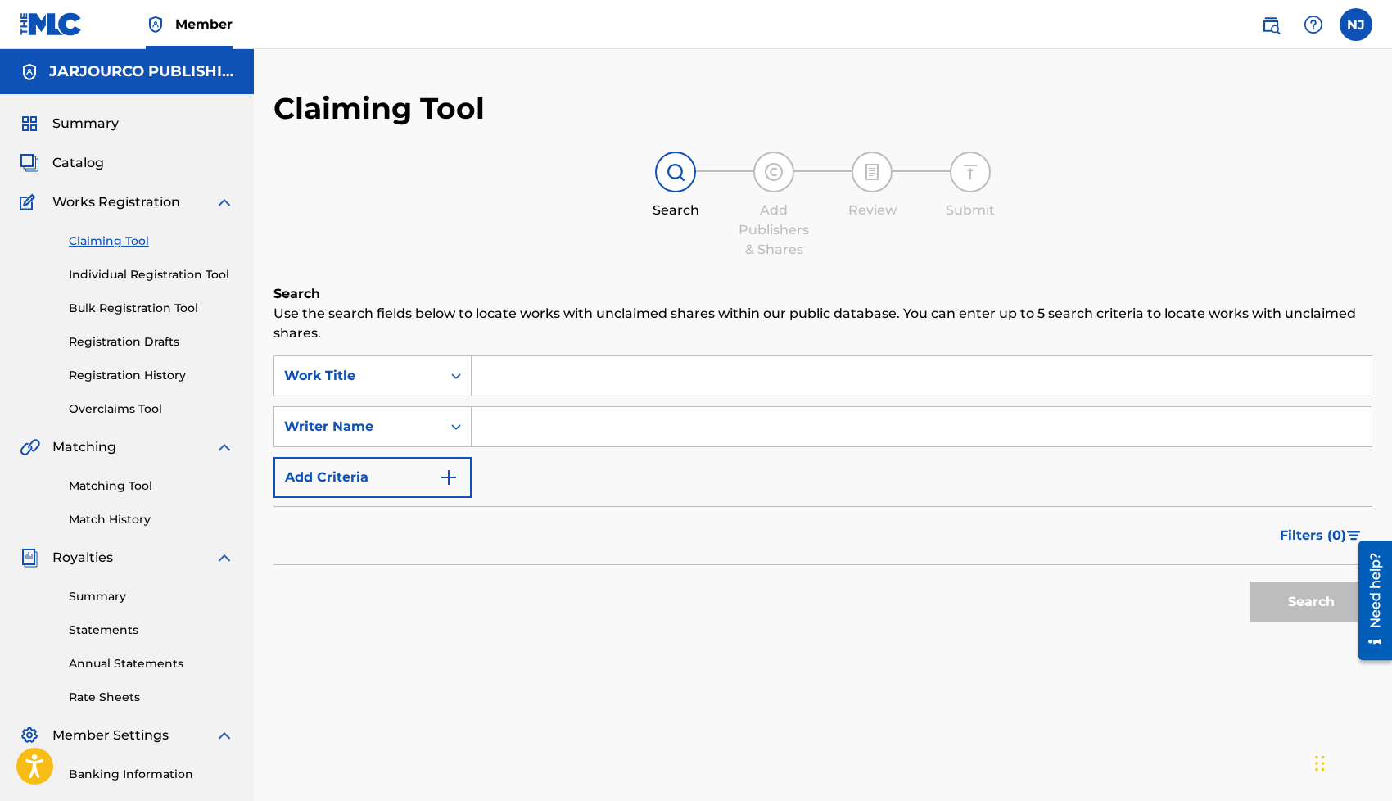
type input "[PERSON_NAME] [PERSON_NAME]"
click at [1301, 607] on button "Search" at bounding box center [1310, 601] width 123 height 41
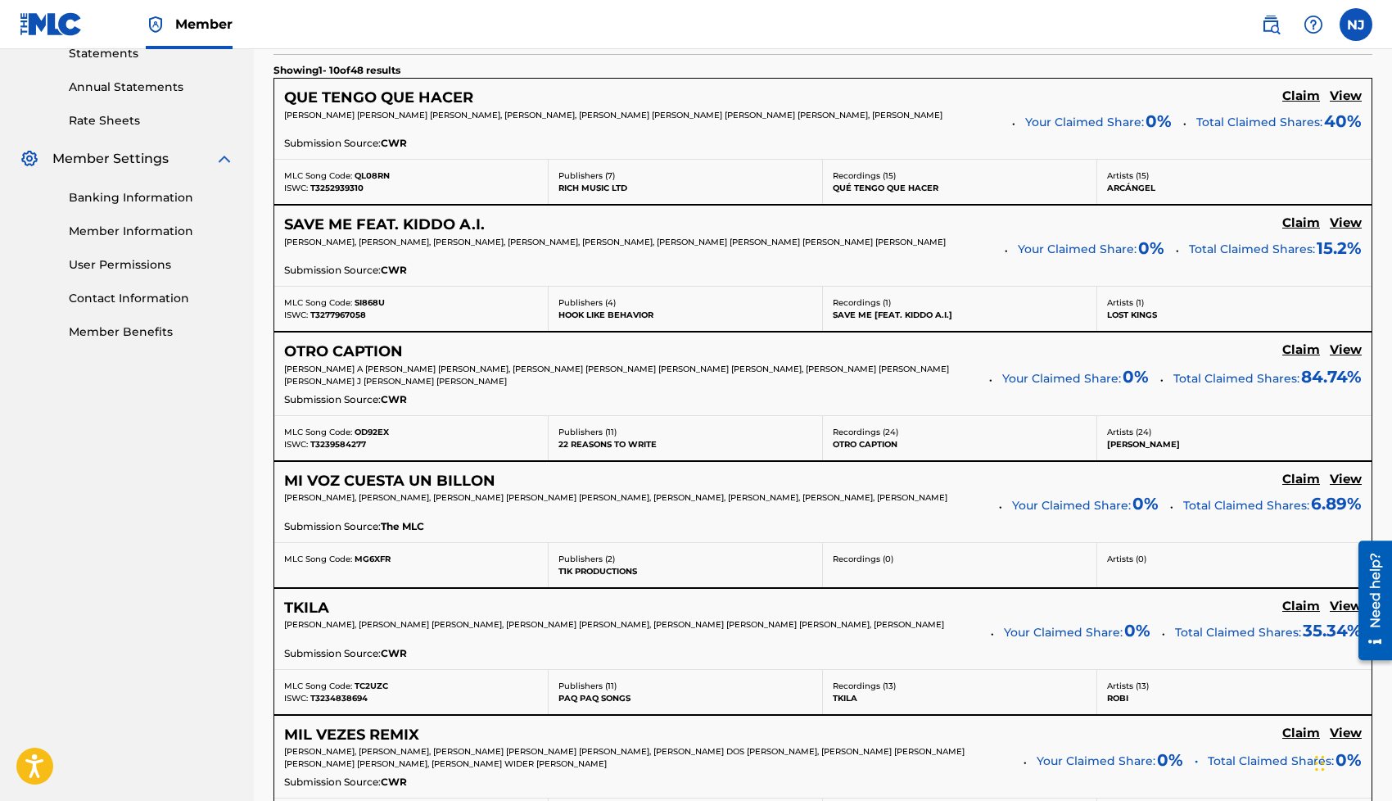
scroll to position [572, 0]
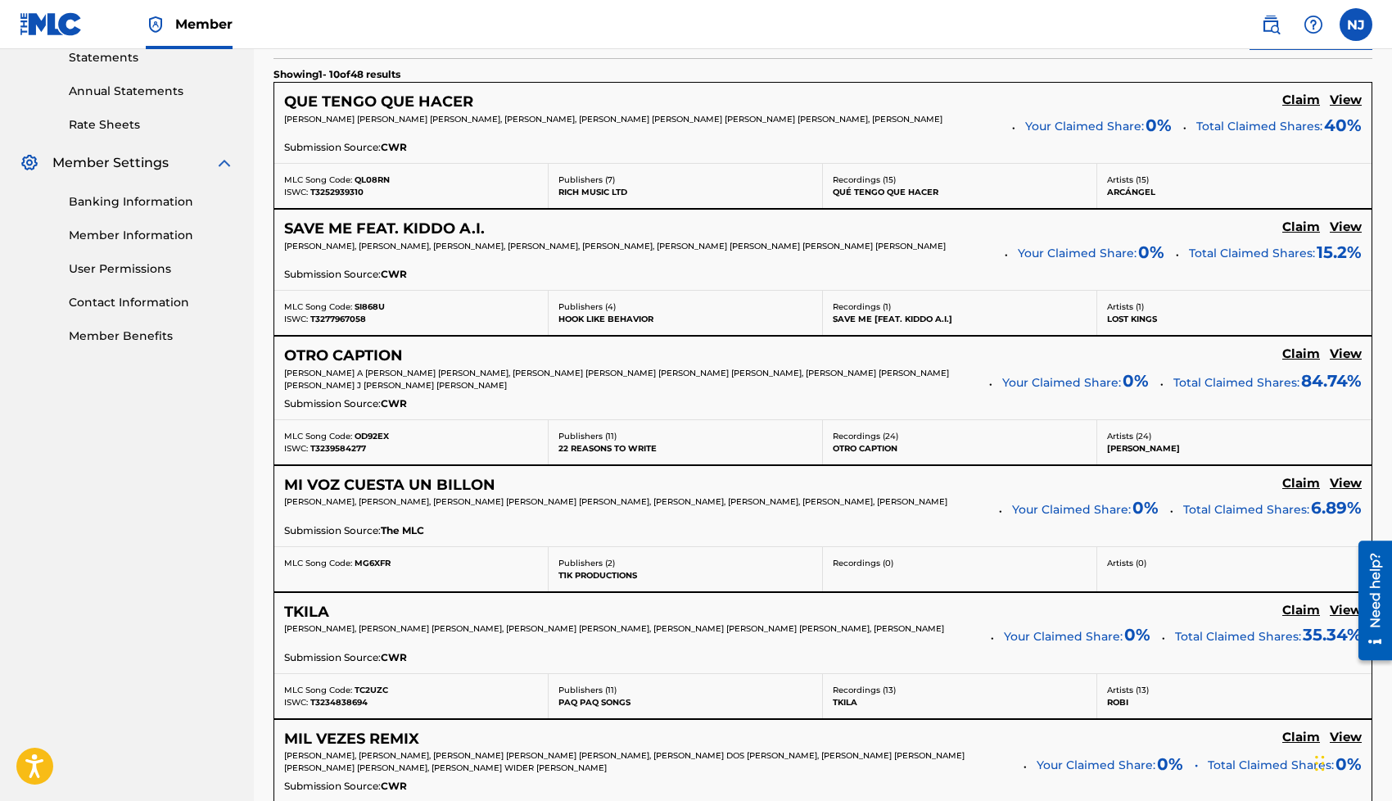
click at [1300, 108] on h5 "Claim" at bounding box center [1301, 101] width 38 height 16
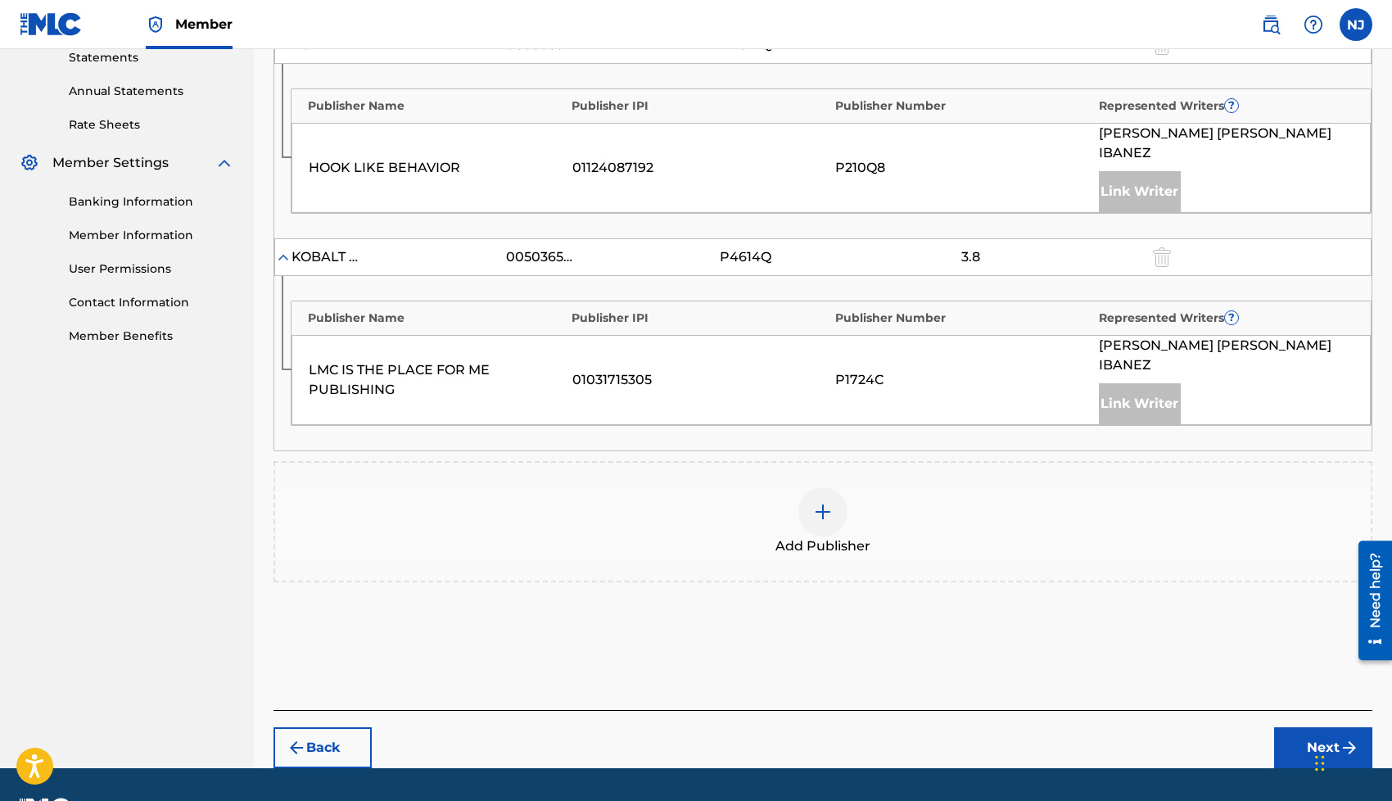
click at [824, 502] on img at bounding box center [823, 512] width 20 height 20
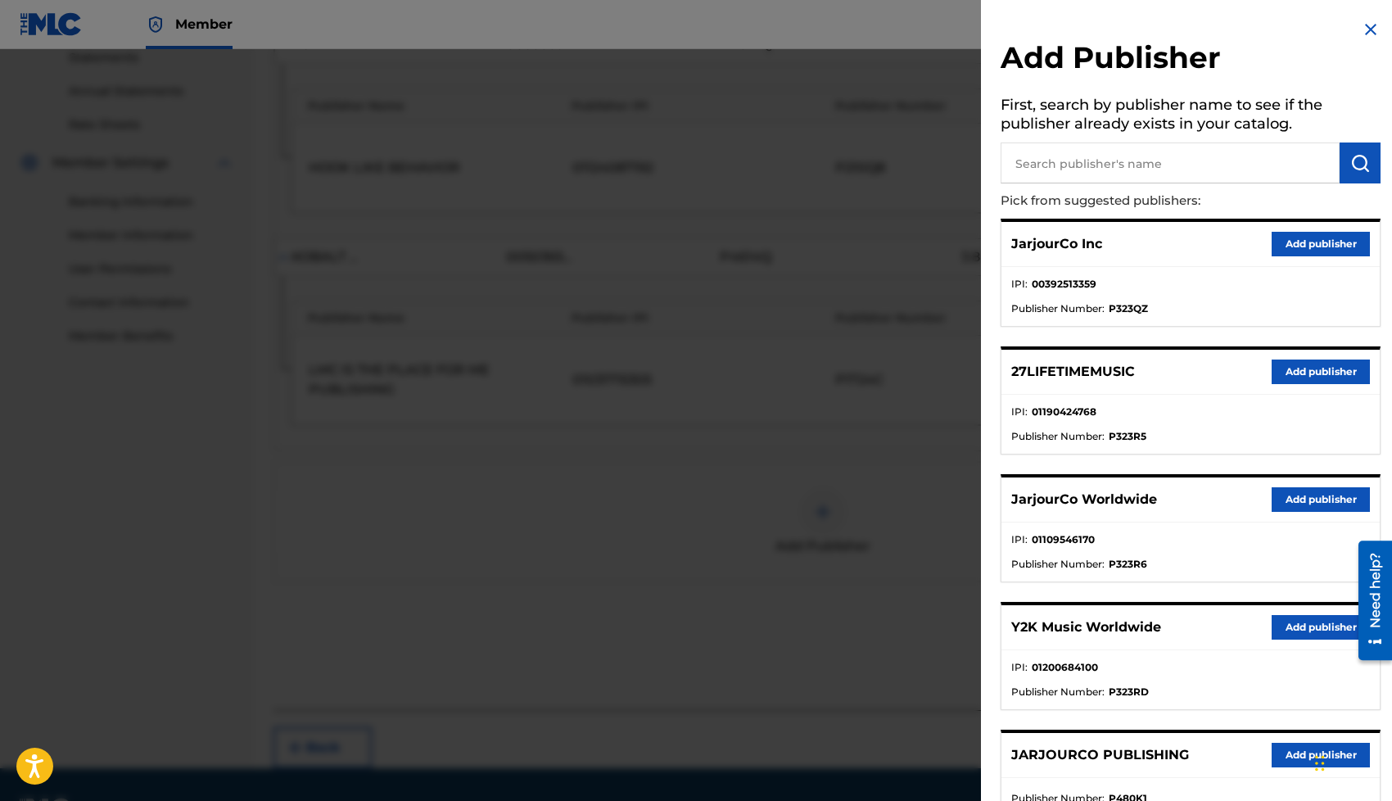
click at [1283, 493] on button "Add publisher" at bounding box center [1320, 499] width 98 height 25
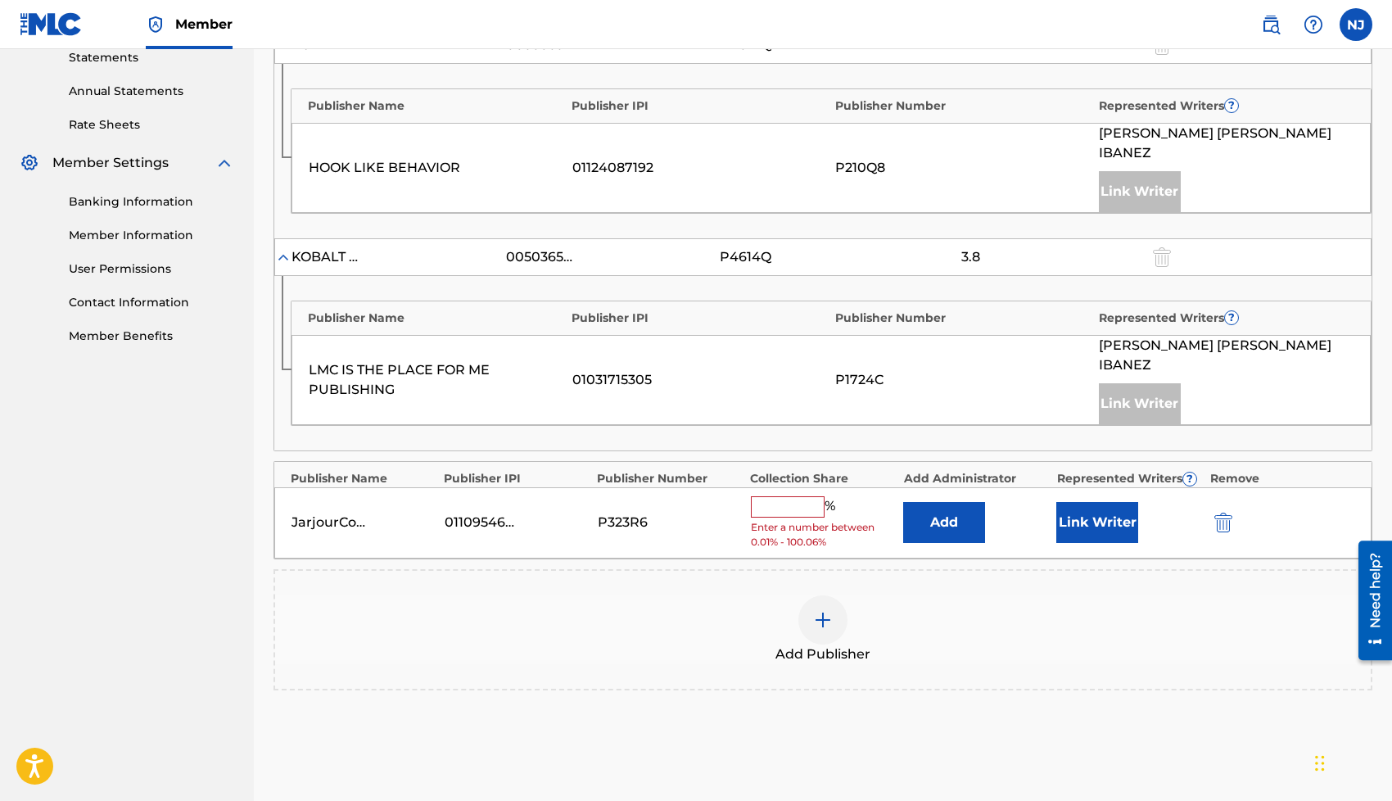
click at [1095, 487] on div "JarjourCo Worldwide 01109546170 P323R6 % Enter a number between 0.01% - 100.06%…" at bounding box center [822, 522] width 1097 height 71
click at [1094, 502] on button "Link Writer" at bounding box center [1097, 522] width 82 height 41
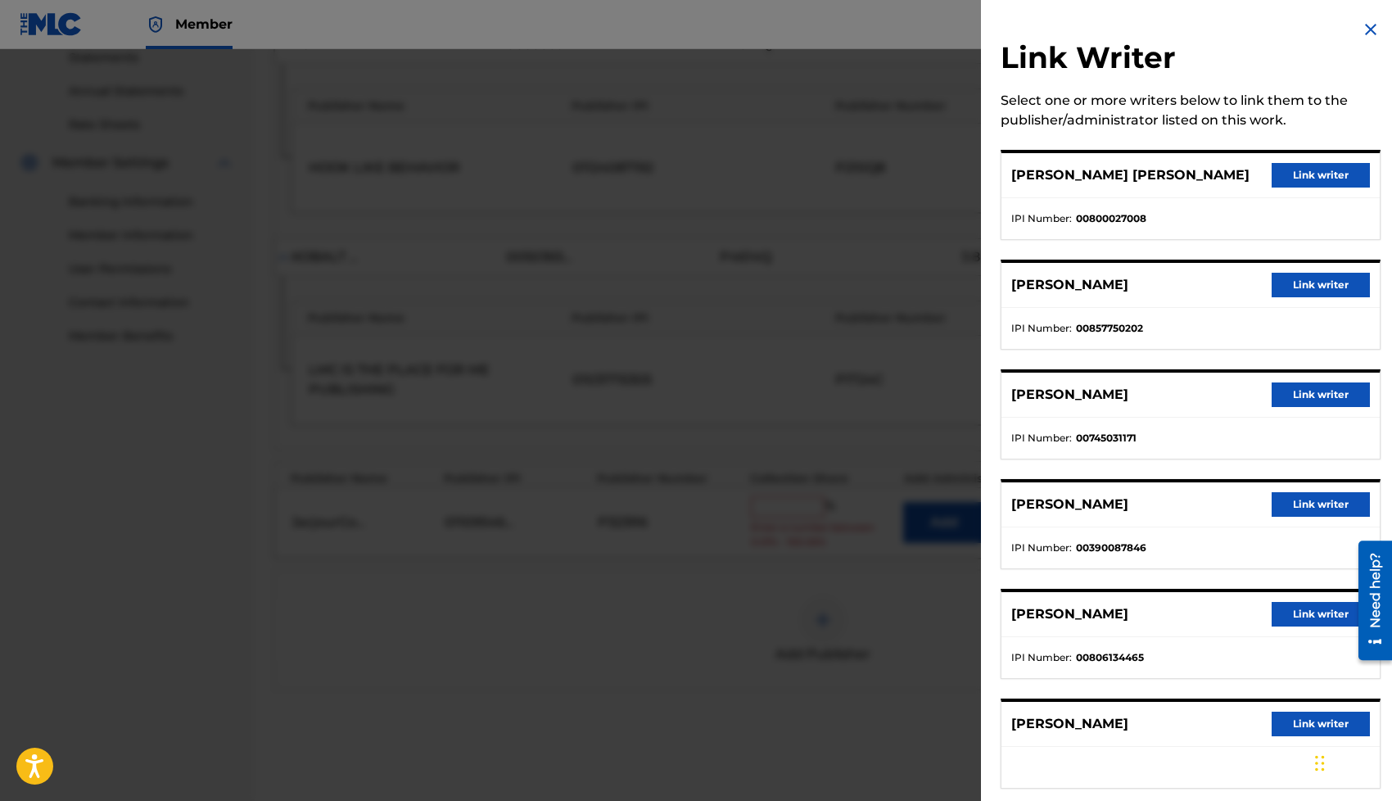
click at [1298, 170] on button "Link writer" at bounding box center [1320, 175] width 98 height 25
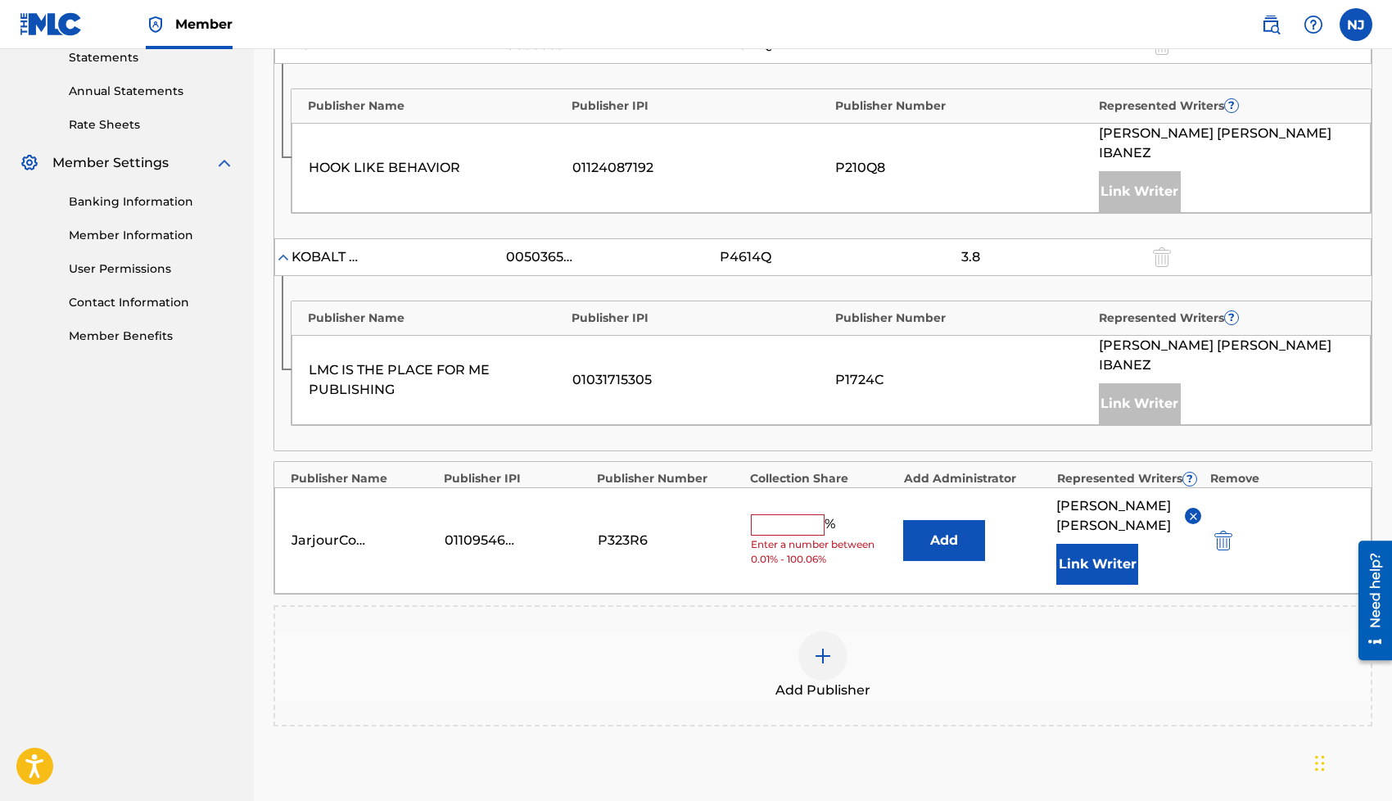
click at [783, 514] on input "text" at bounding box center [788, 524] width 74 height 21
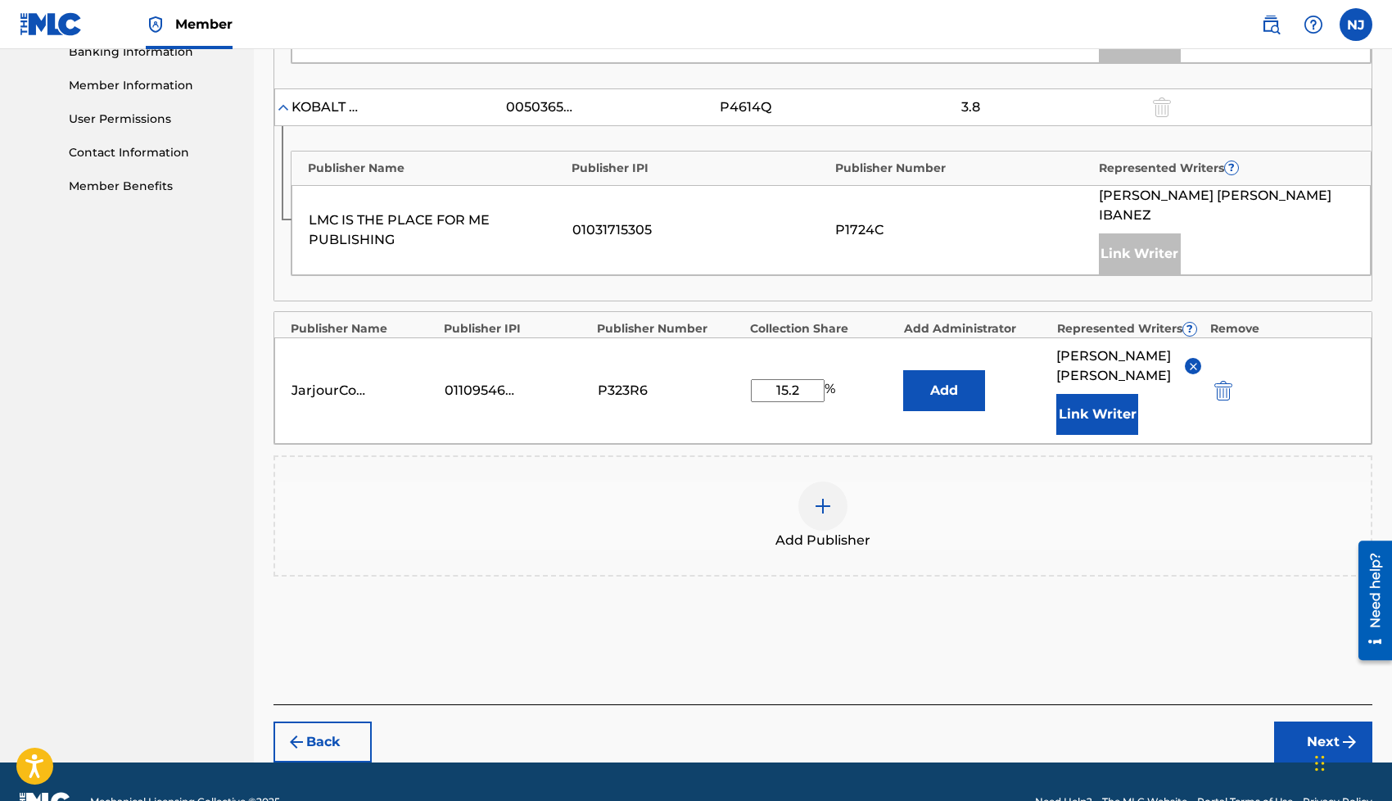
type input "15.2"
click at [1304, 721] on button "Next" at bounding box center [1323, 741] width 98 height 41
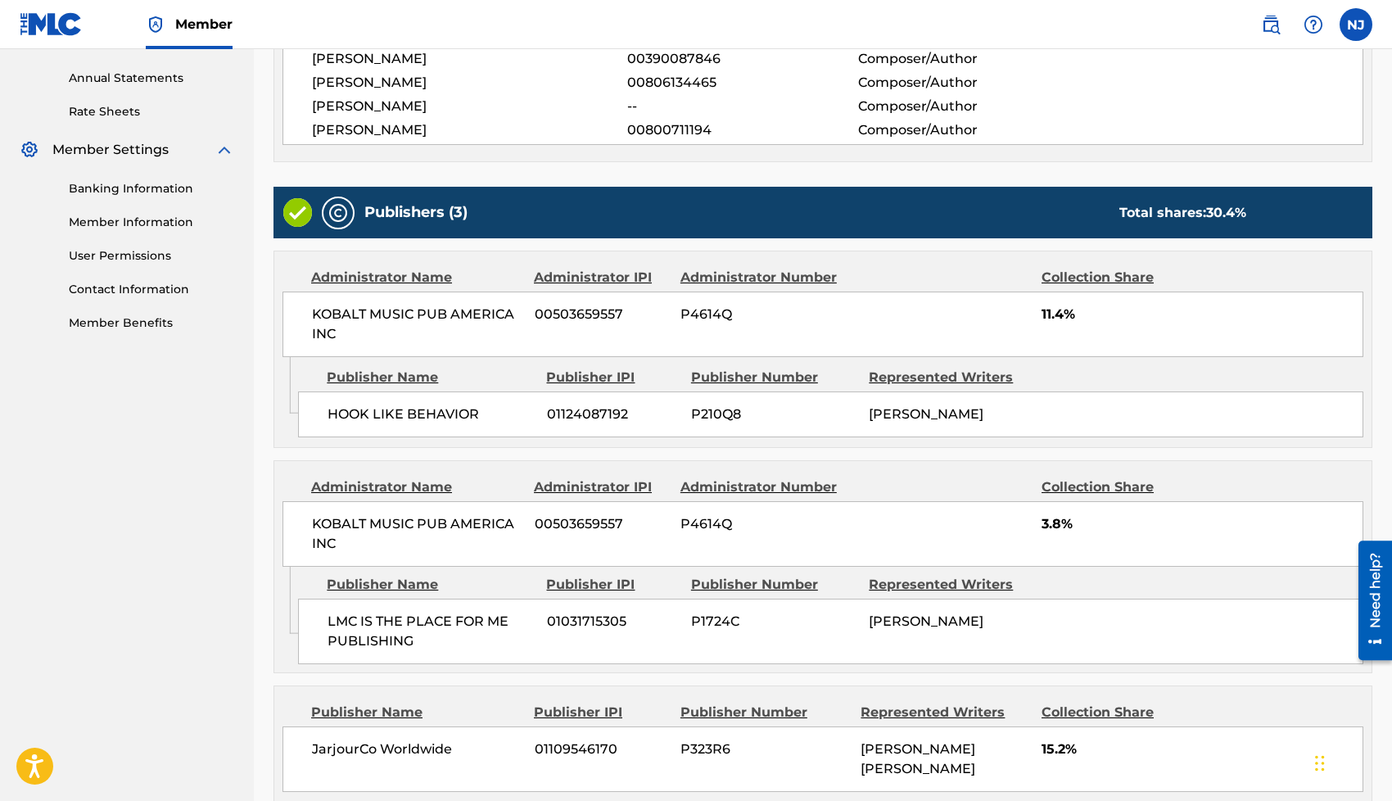
scroll to position [746, 0]
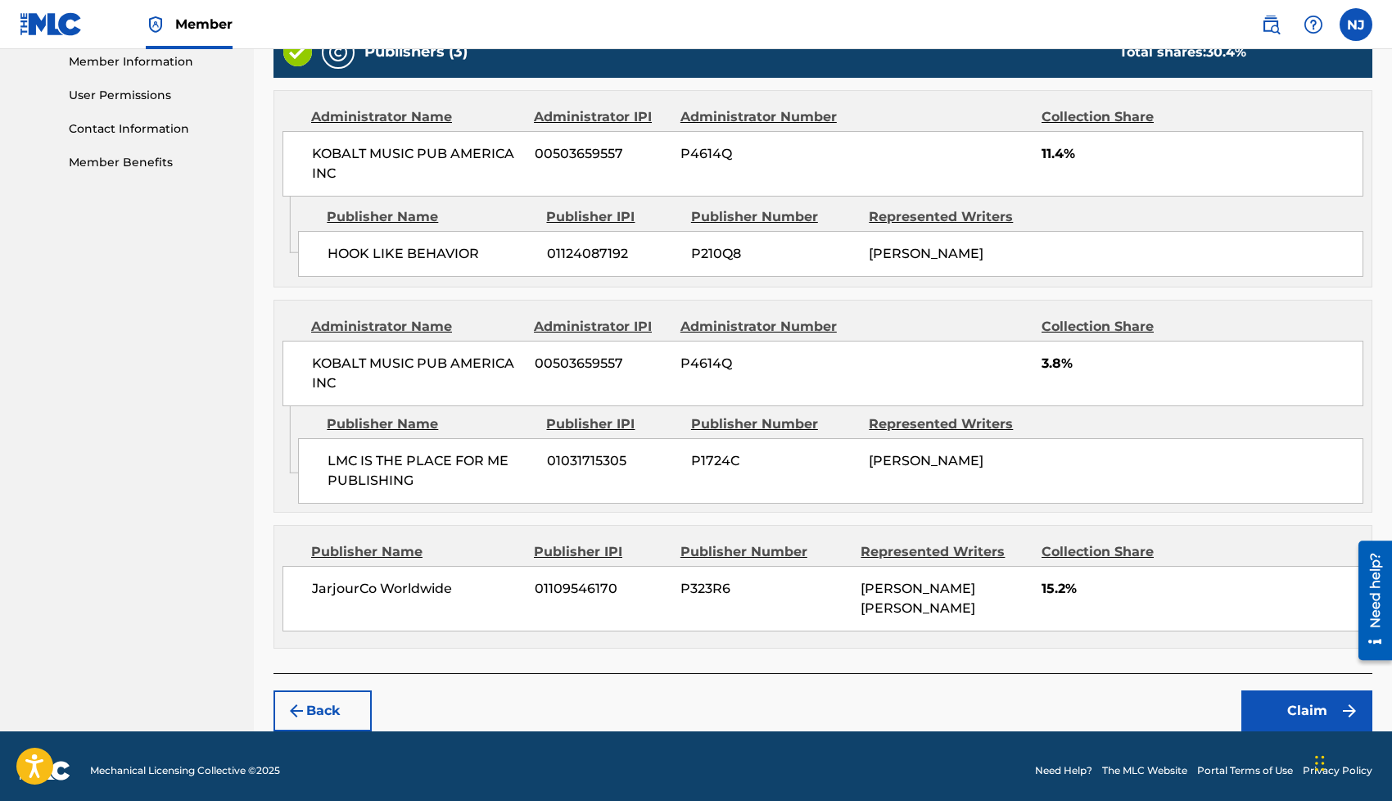
click at [1259, 692] on button "Claim" at bounding box center [1306, 710] width 131 height 41
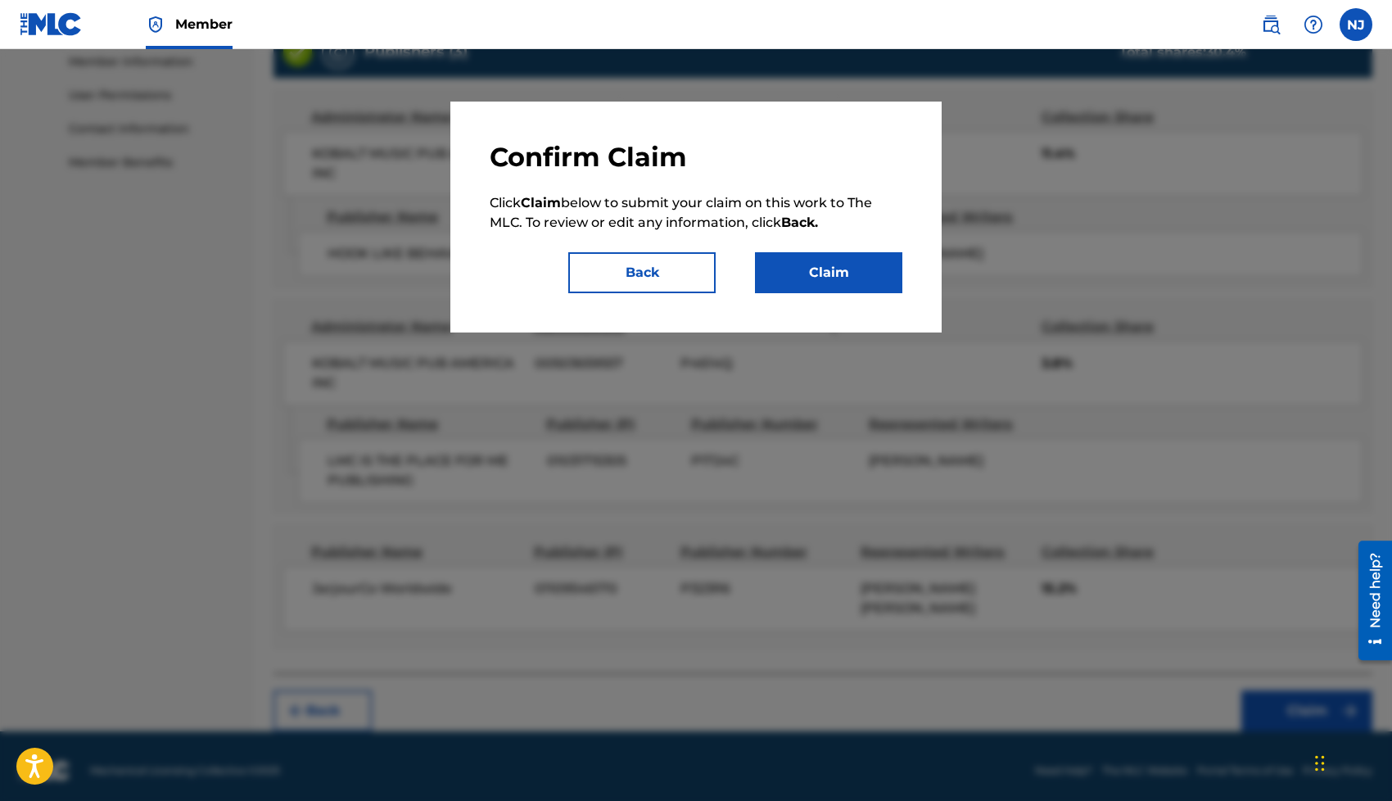
click at [817, 267] on button "Claim" at bounding box center [828, 272] width 147 height 41
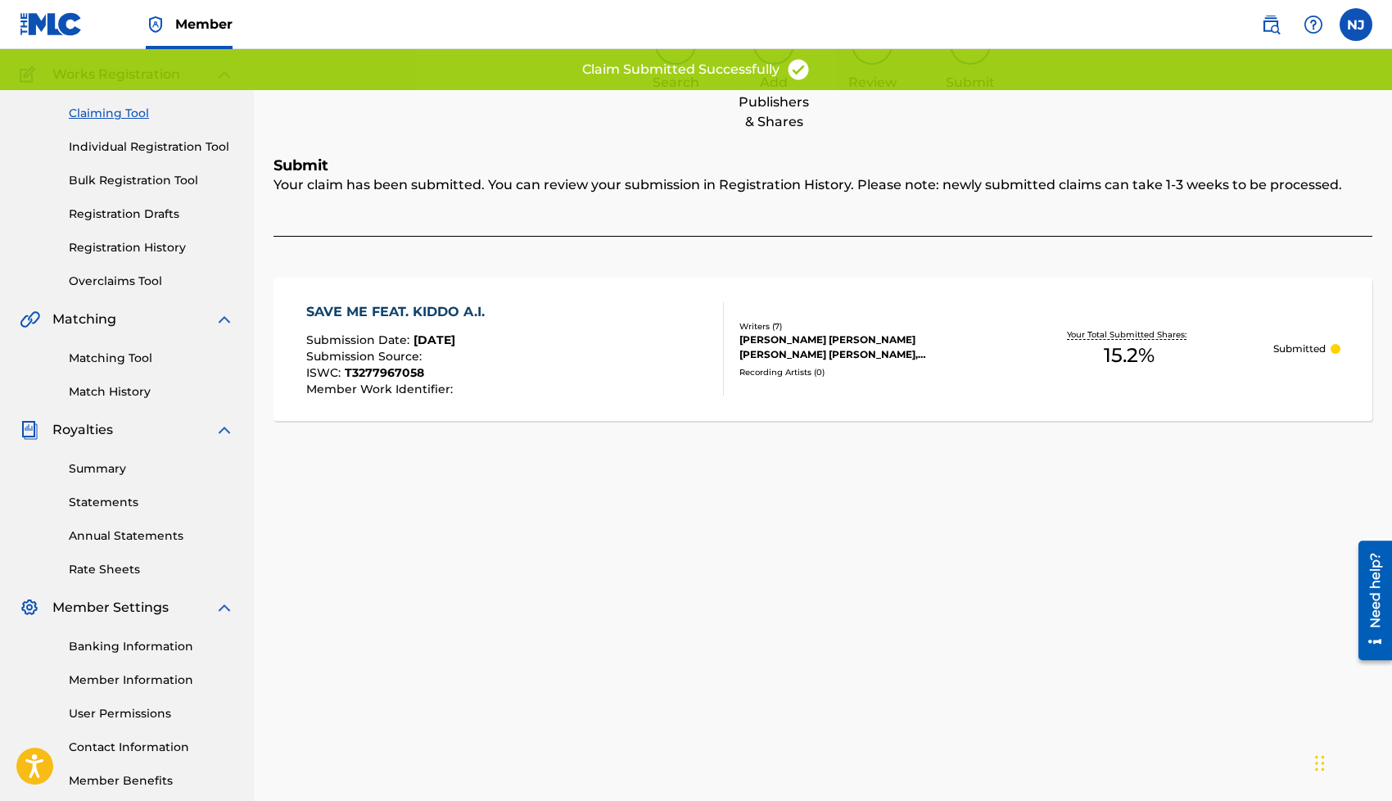
scroll to position [0, 0]
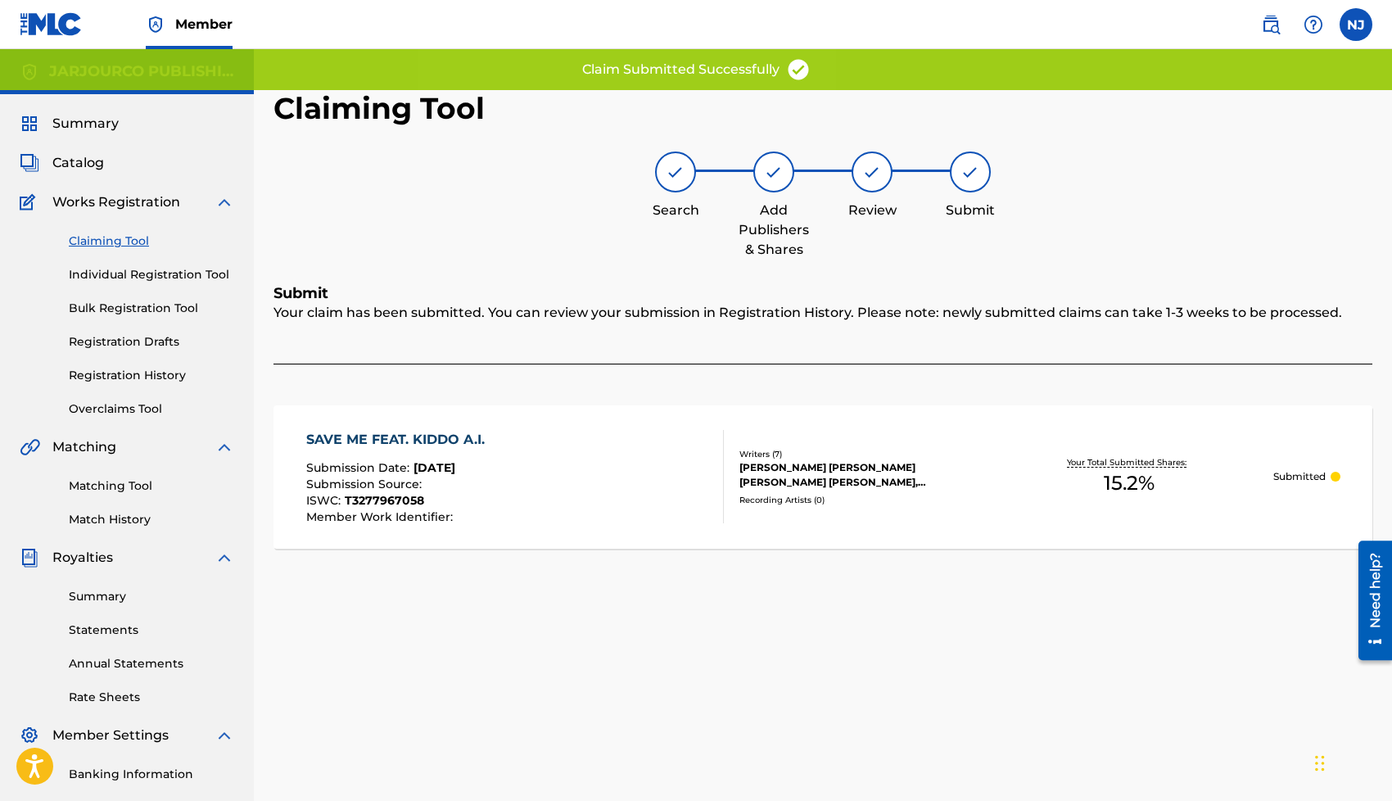
click at [125, 246] on link "Claiming Tool" at bounding box center [151, 240] width 165 height 17
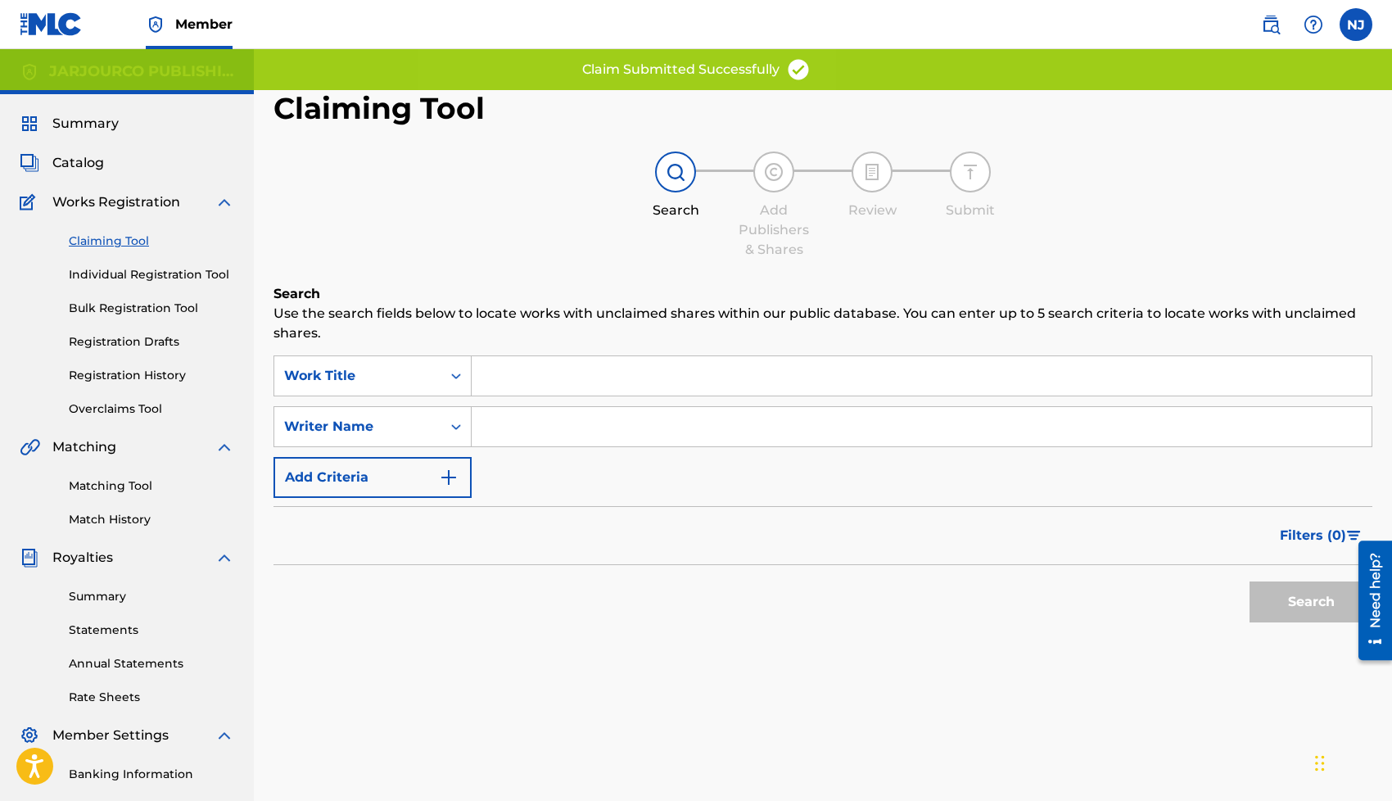
click at [548, 433] on input "Search Form" at bounding box center [922, 426] width 900 height 39
type input "[PERSON_NAME] [PERSON_NAME]"
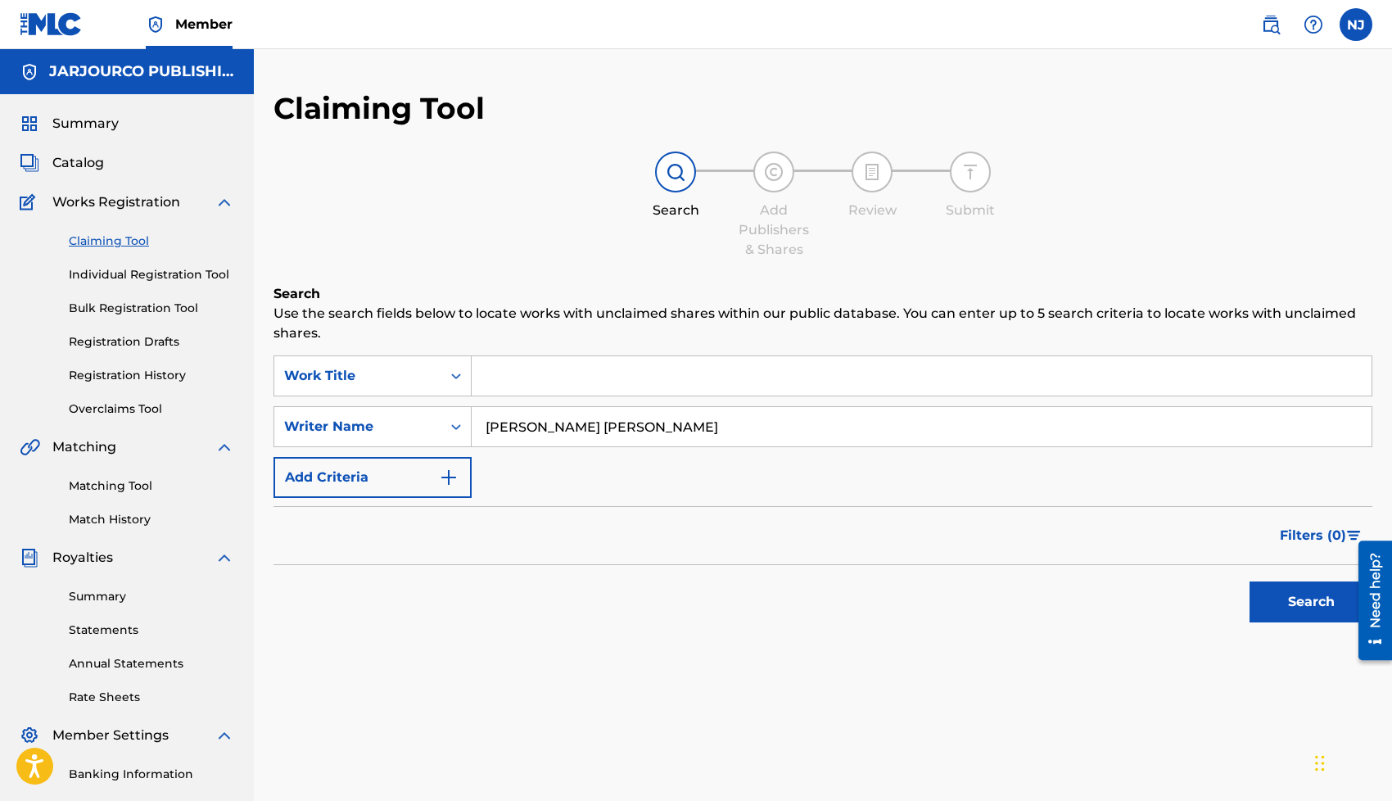
click at [1282, 600] on button "Search" at bounding box center [1310, 601] width 123 height 41
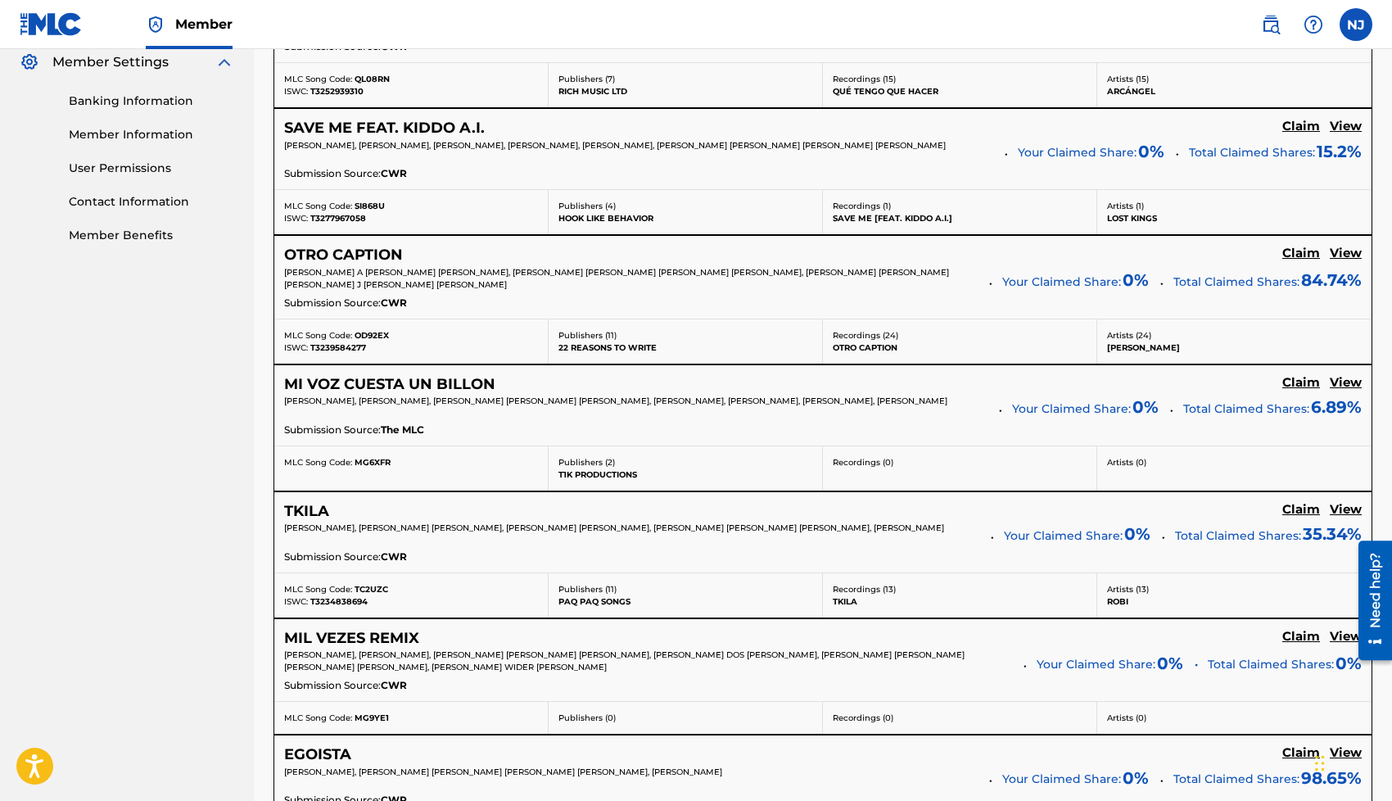
scroll to position [675, 0]
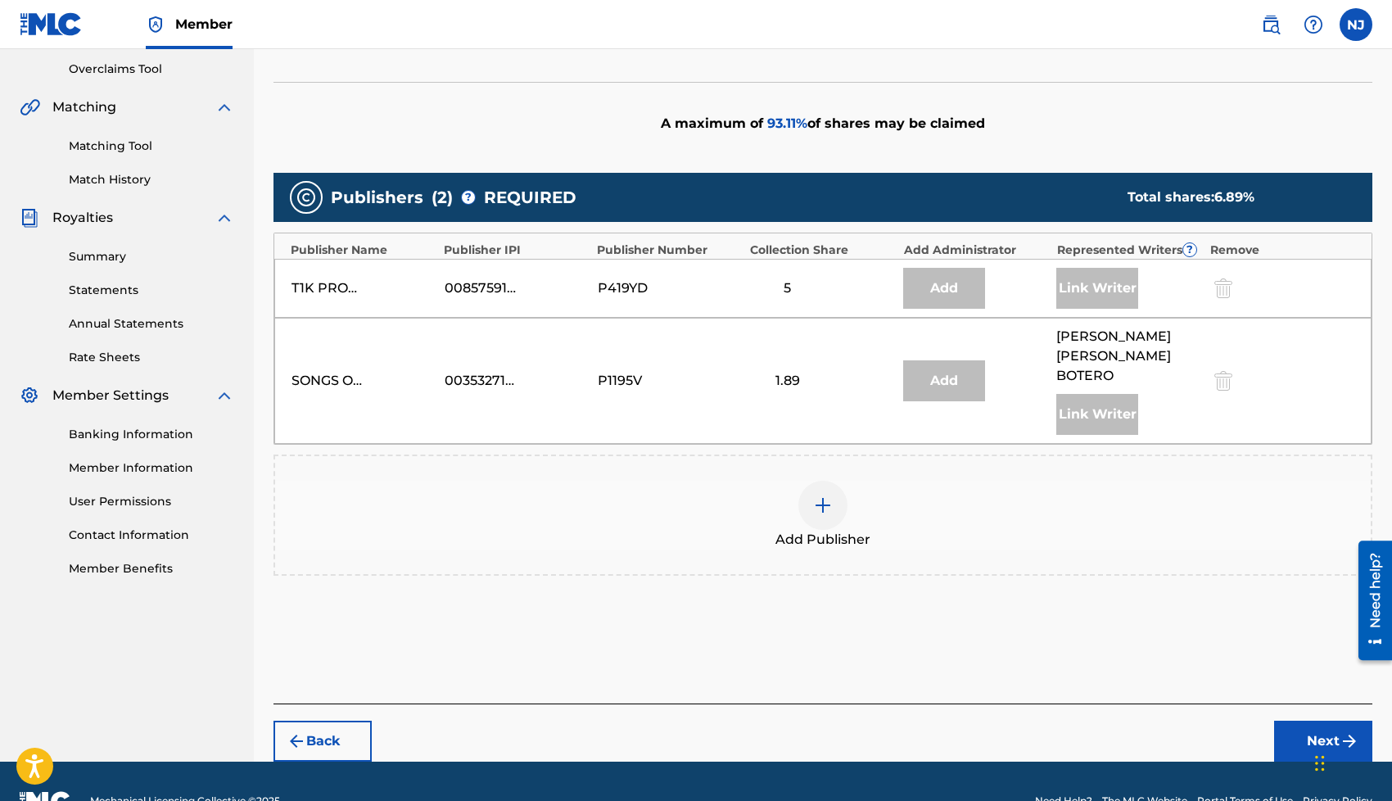
click at [824, 481] on div at bounding box center [822, 505] width 49 height 49
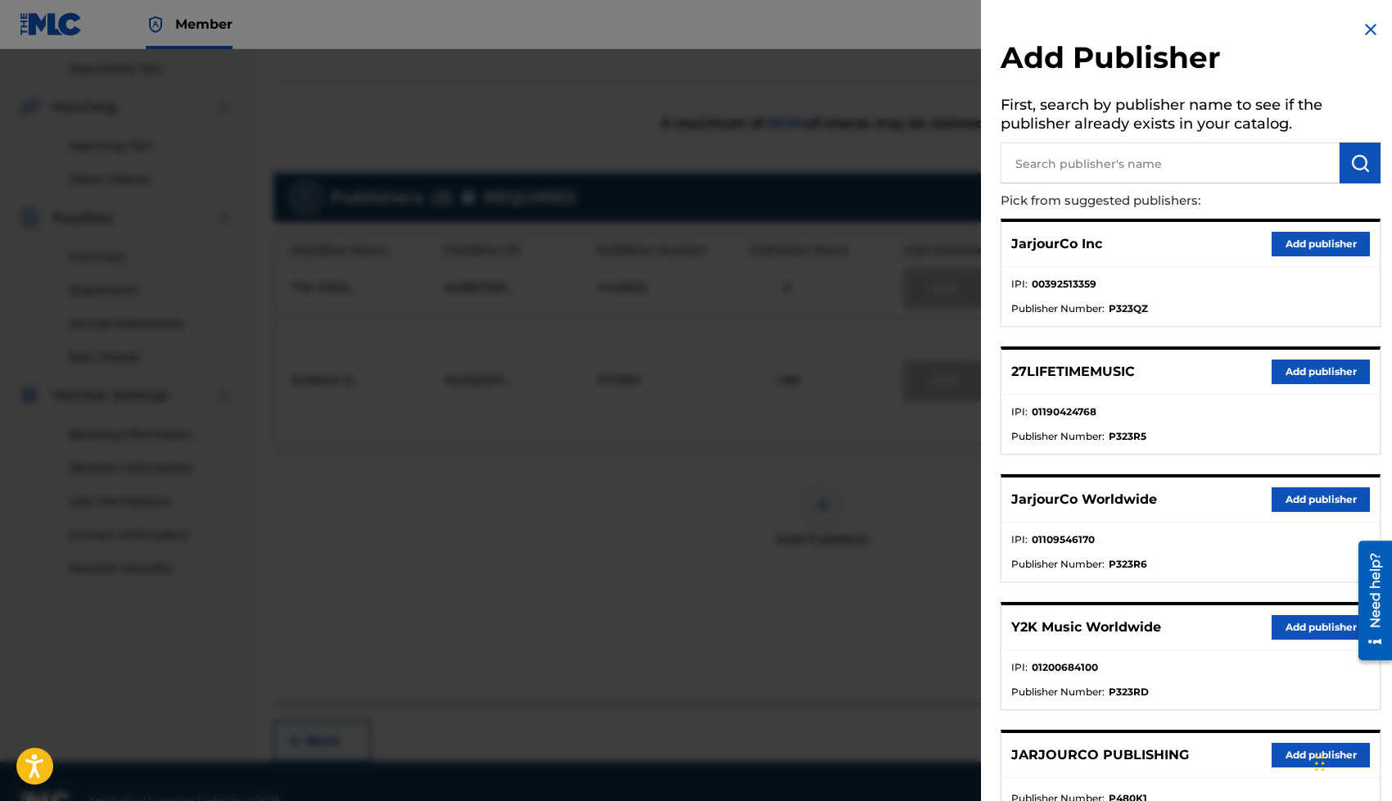
click at [1312, 499] on button "Add publisher" at bounding box center [1320, 499] width 98 height 25
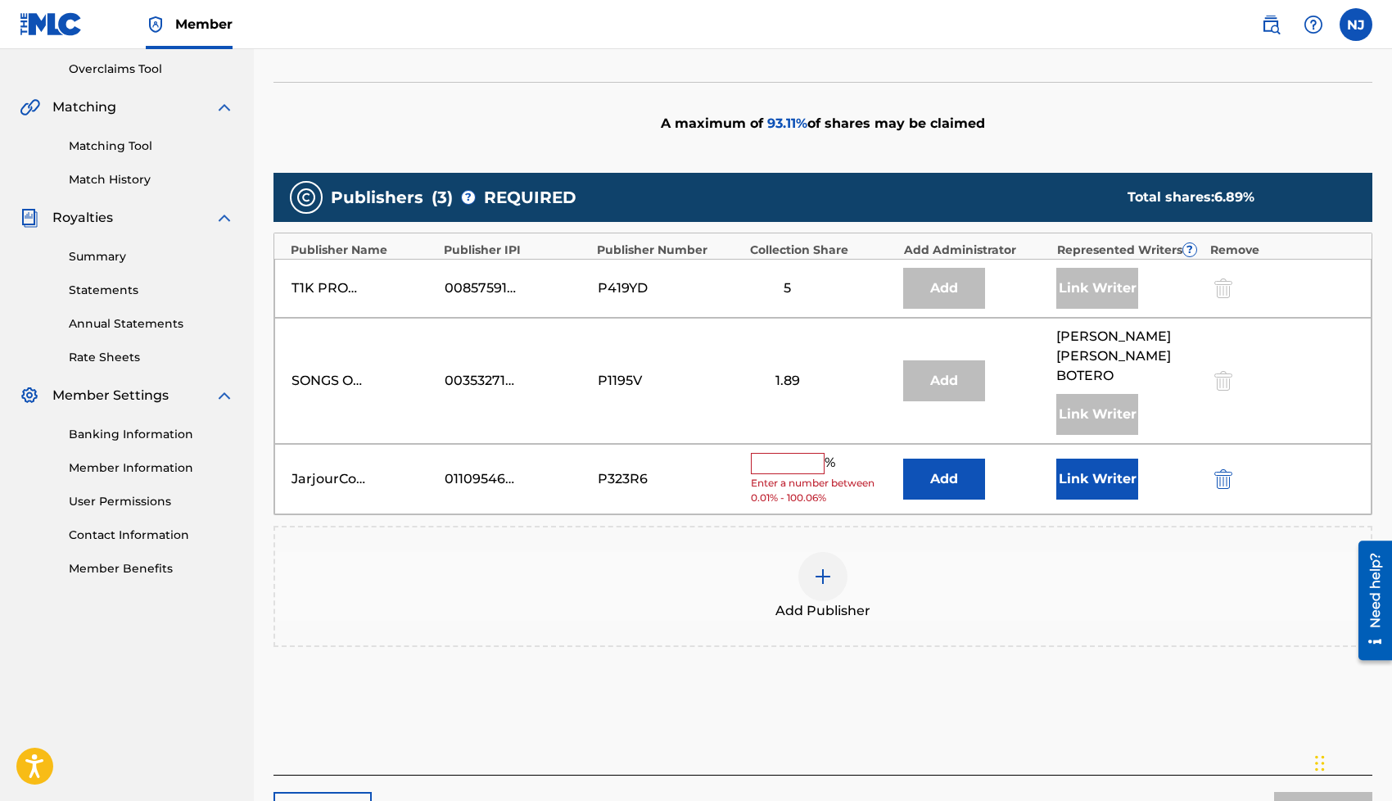
click at [1076, 458] on button "Link Writer" at bounding box center [1097, 478] width 82 height 41
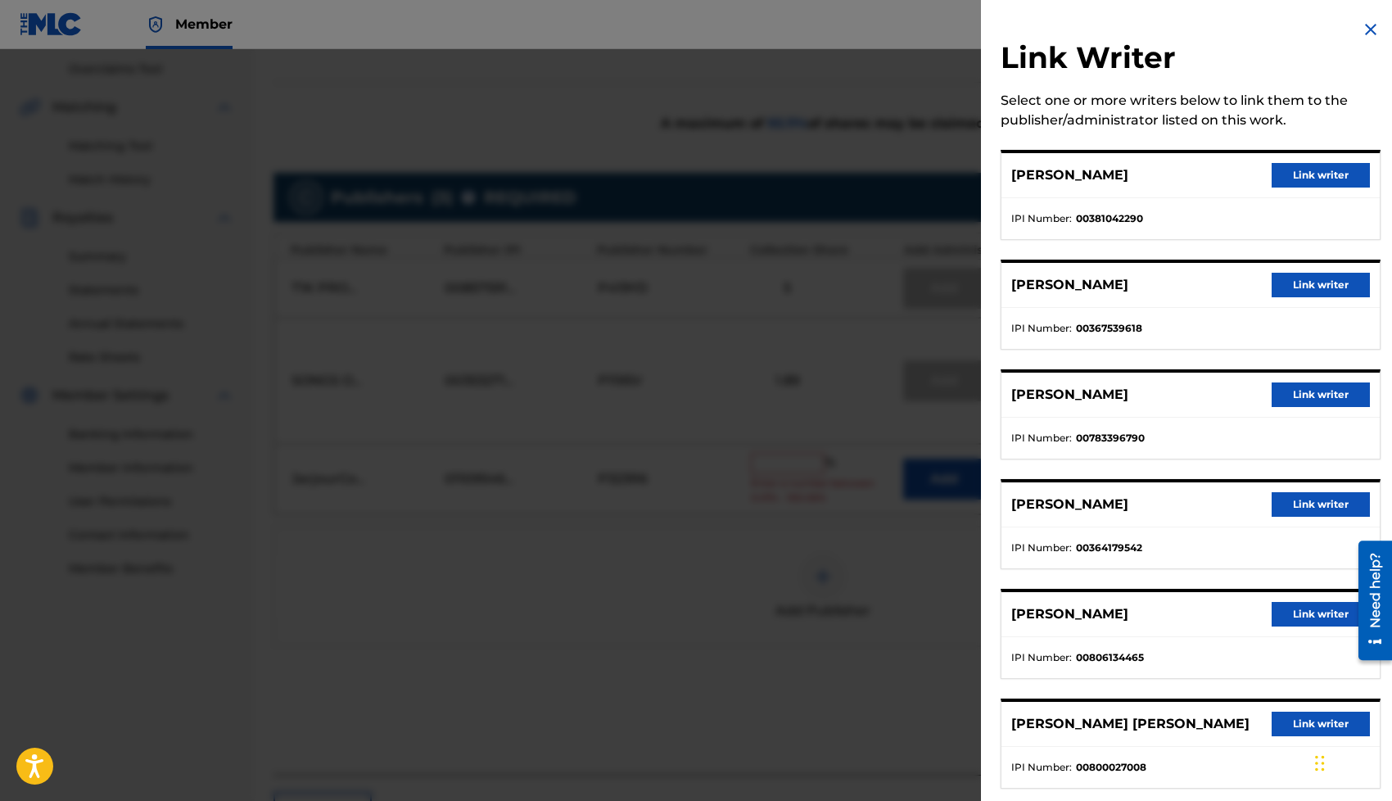
click at [1302, 715] on button "Link writer" at bounding box center [1320, 723] width 98 height 25
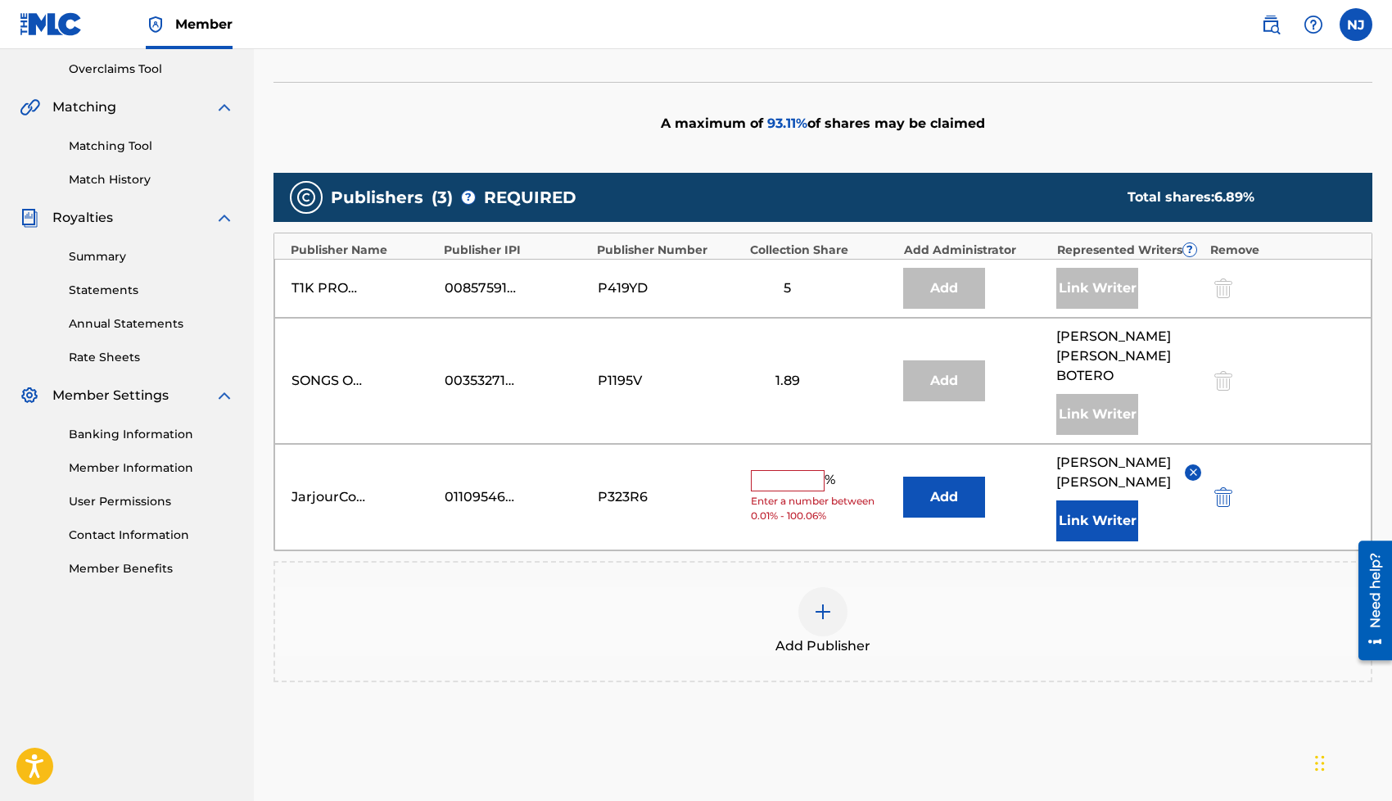
click at [797, 470] on input "text" at bounding box center [788, 480] width 74 height 21
type input "3"
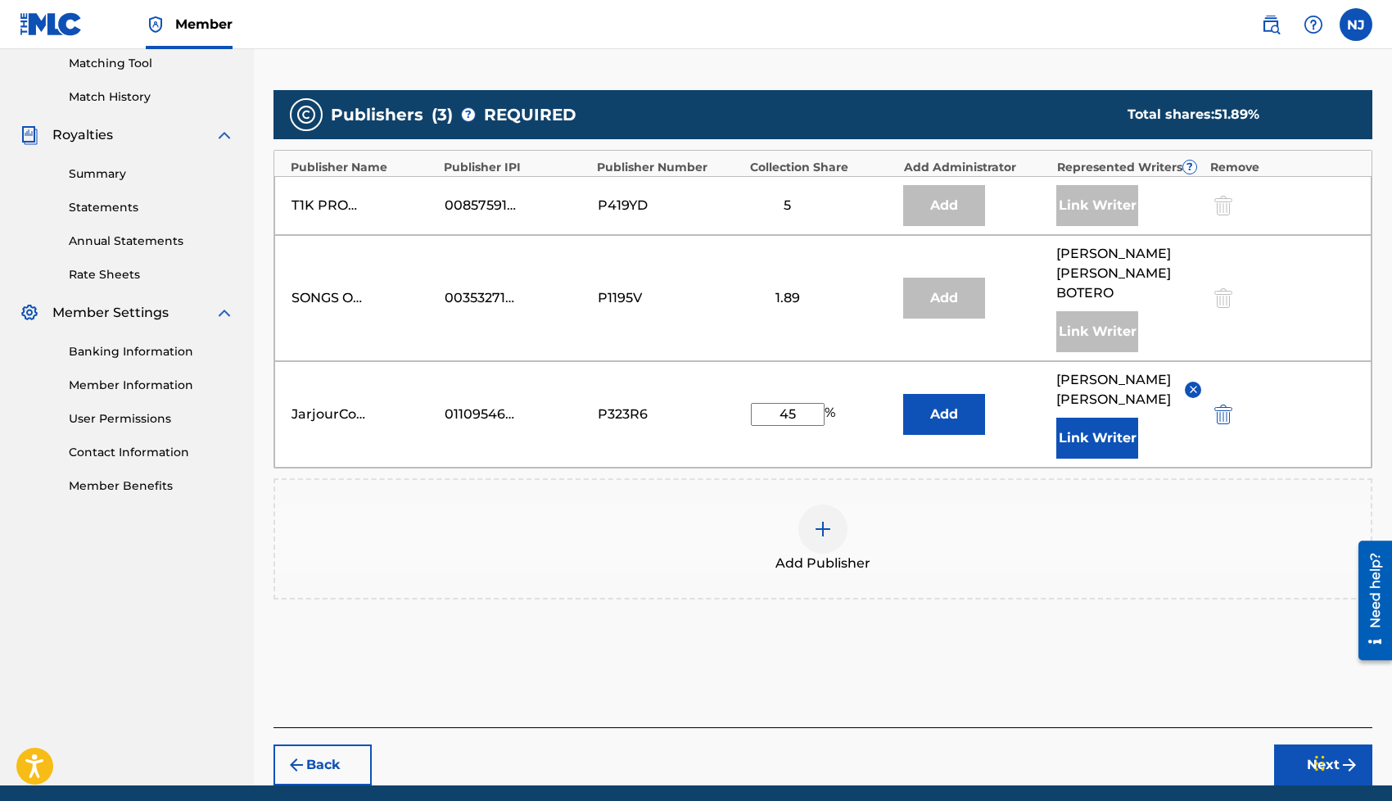
scroll to position [427, 0]
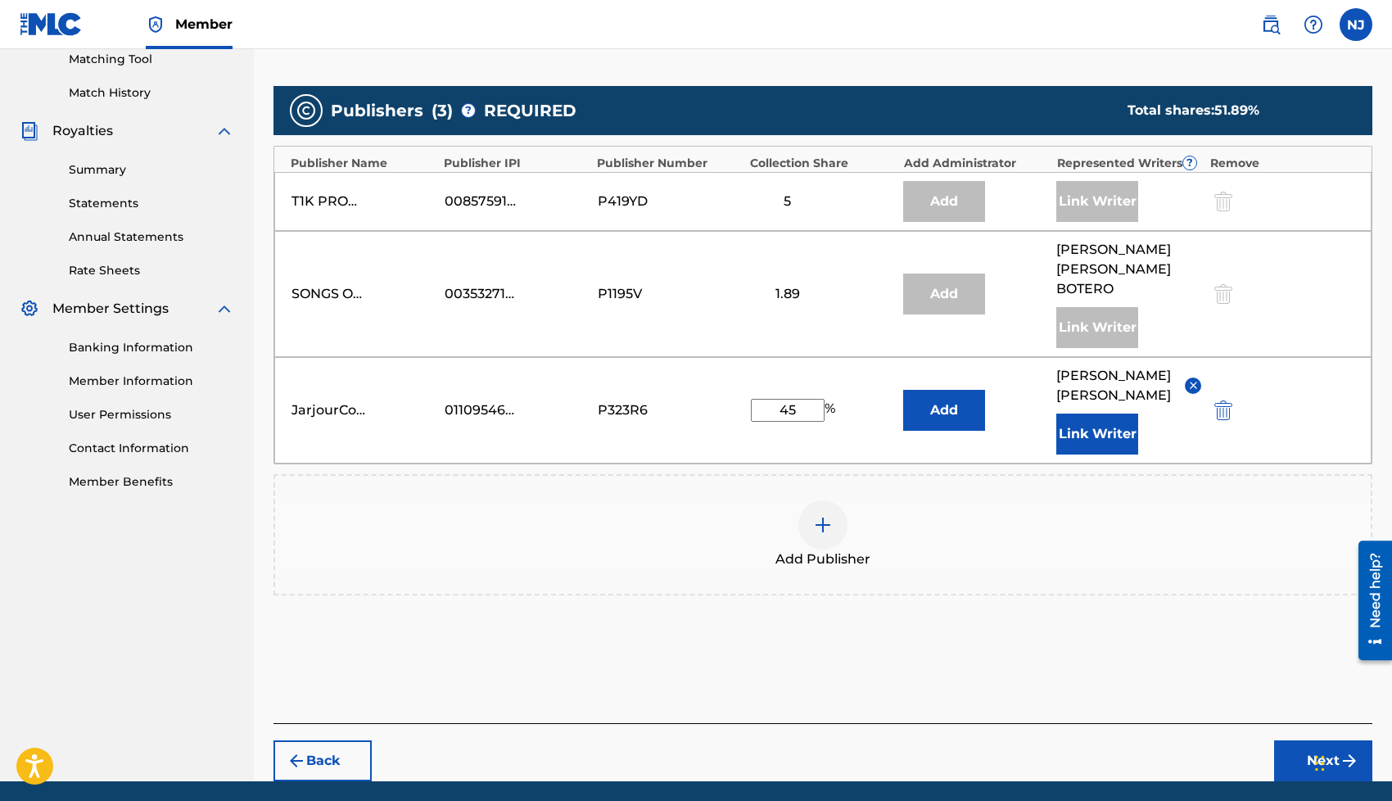
type input "45"
click at [1299, 740] on button "Next" at bounding box center [1323, 760] width 98 height 41
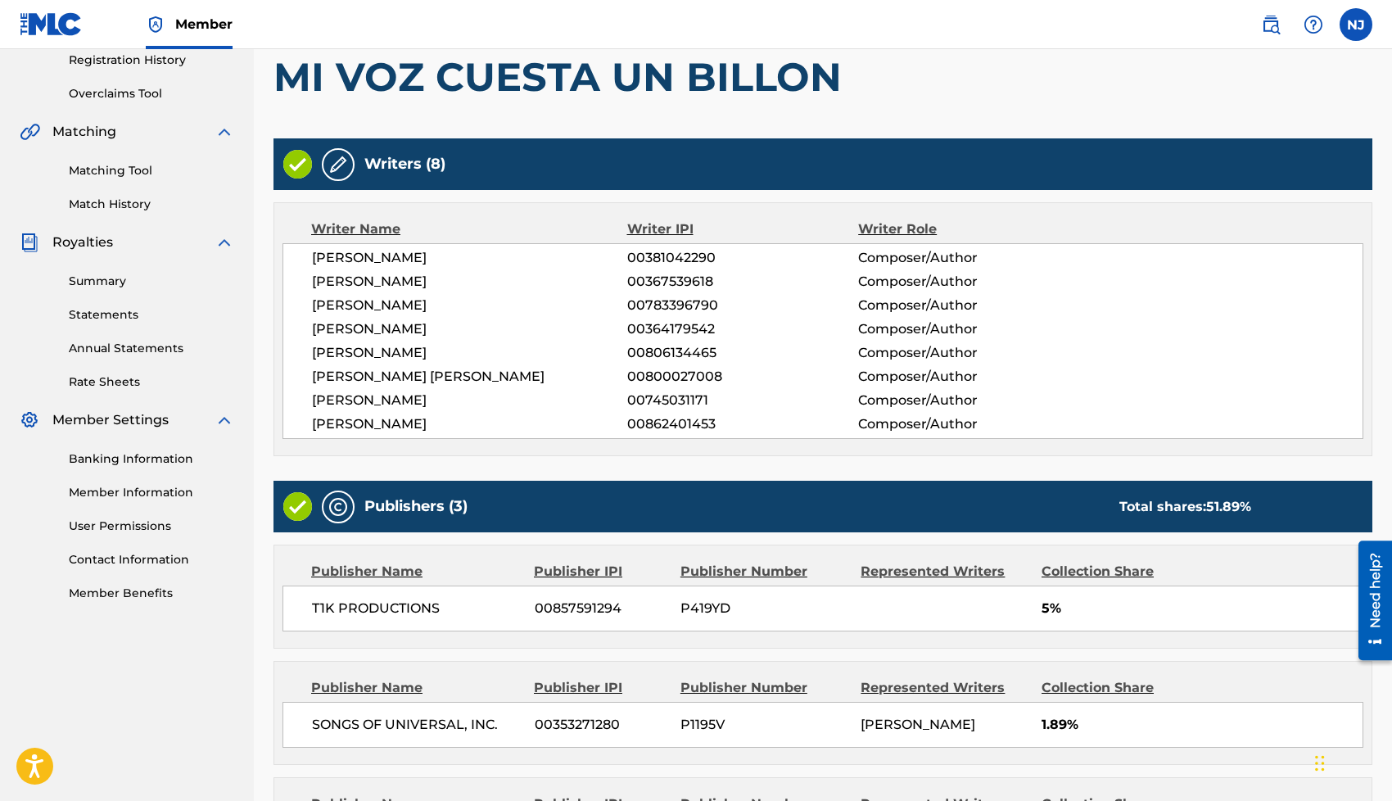
scroll to position [553, 0]
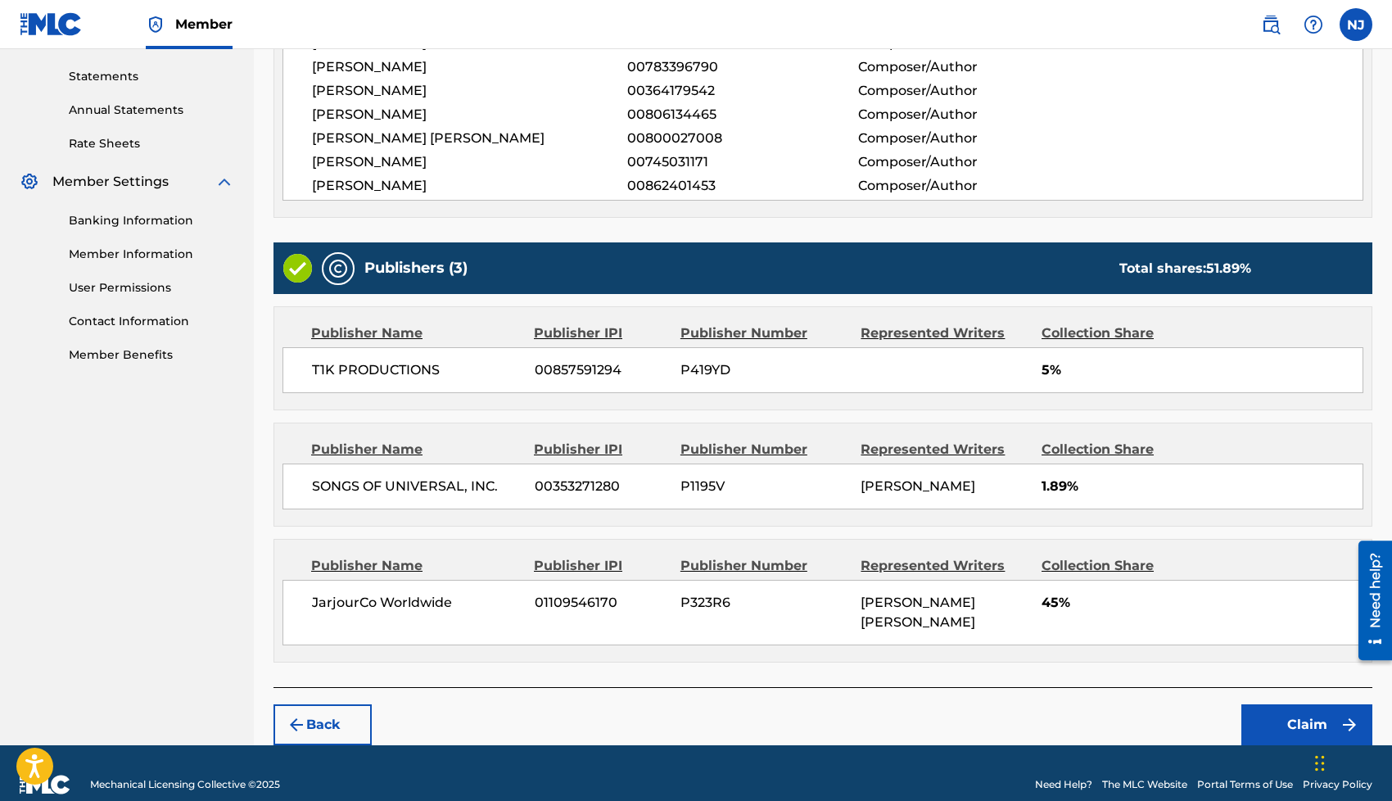
click at [1280, 704] on button "Claim" at bounding box center [1306, 724] width 131 height 41
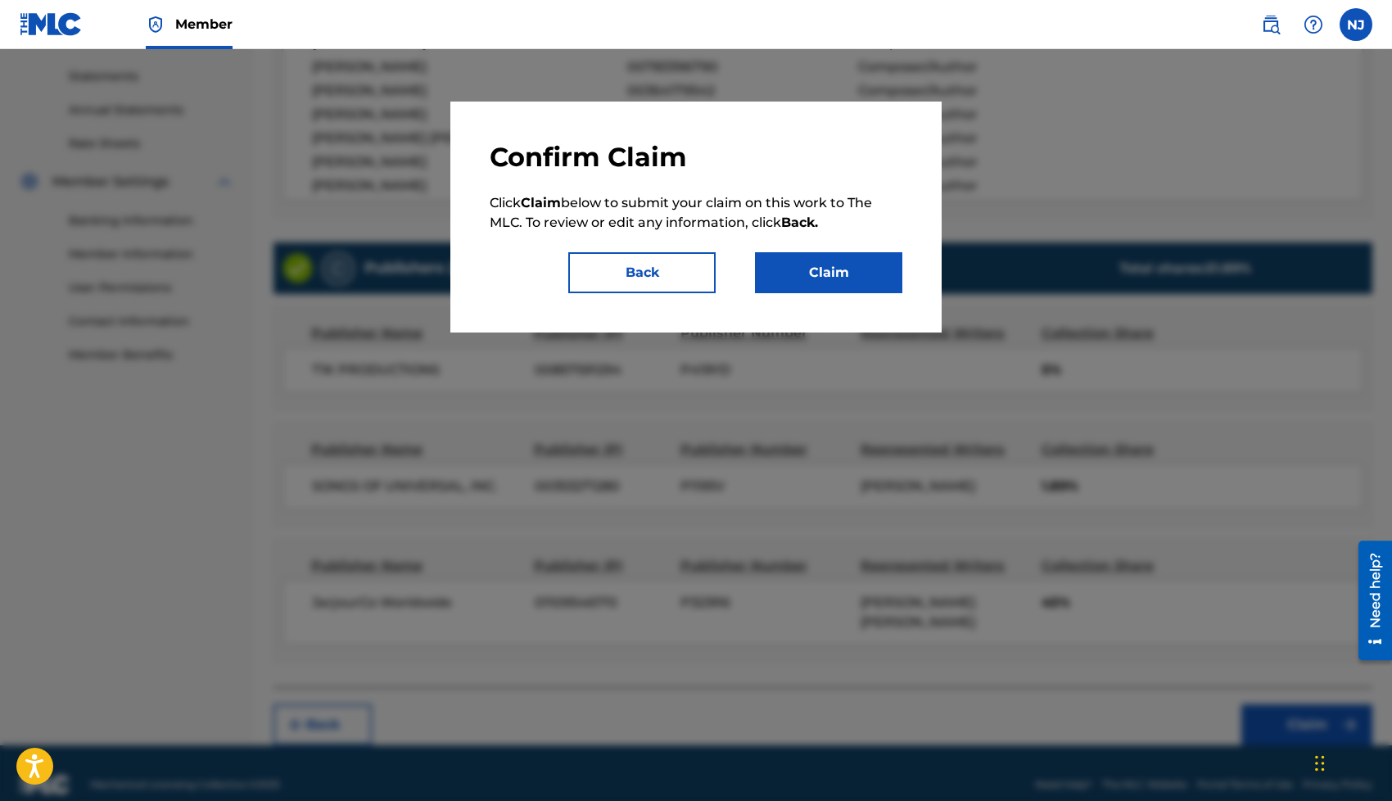
click at [637, 264] on button "Back" at bounding box center [641, 272] width 147 height 41
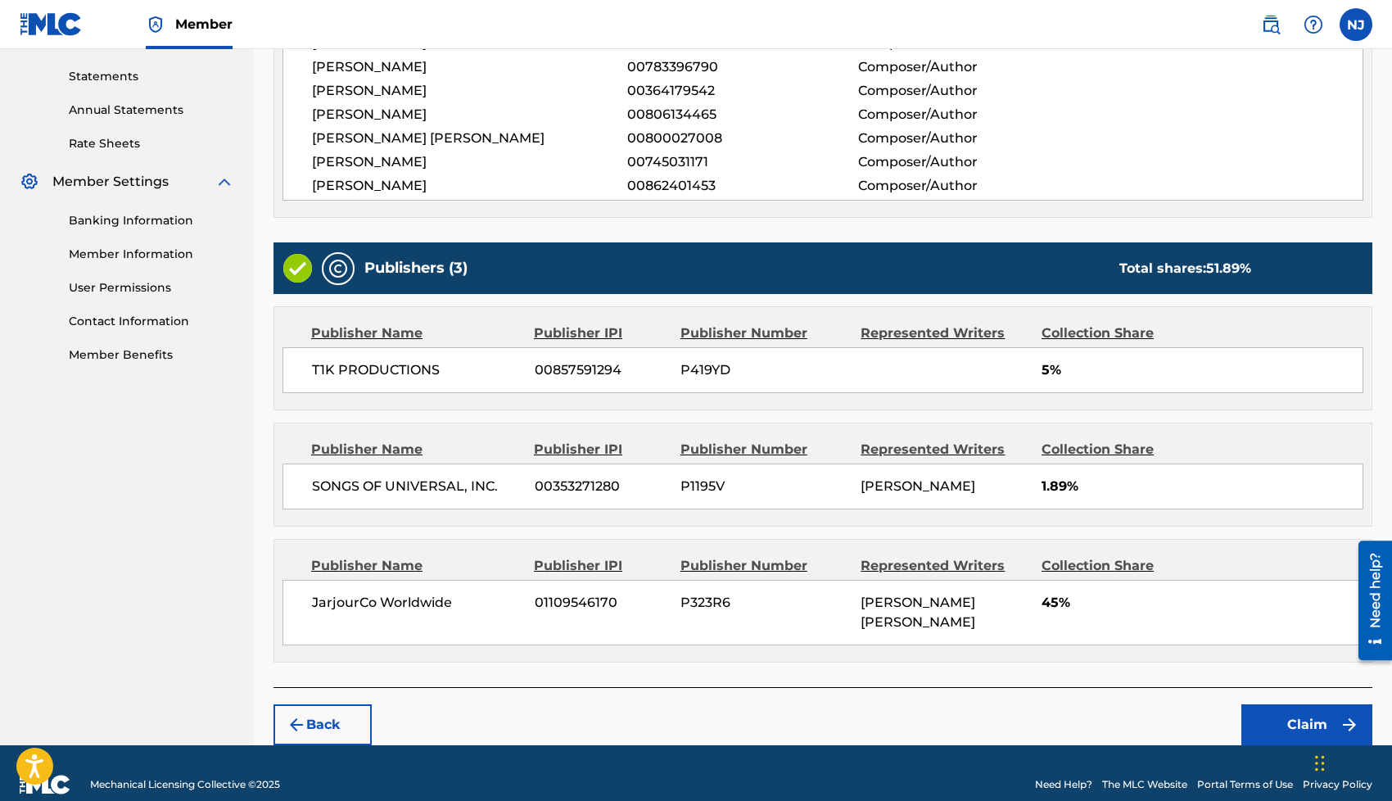
click at [1271, 704] on button "Claim" at bounding box center [1306, 724] width 131 height 41
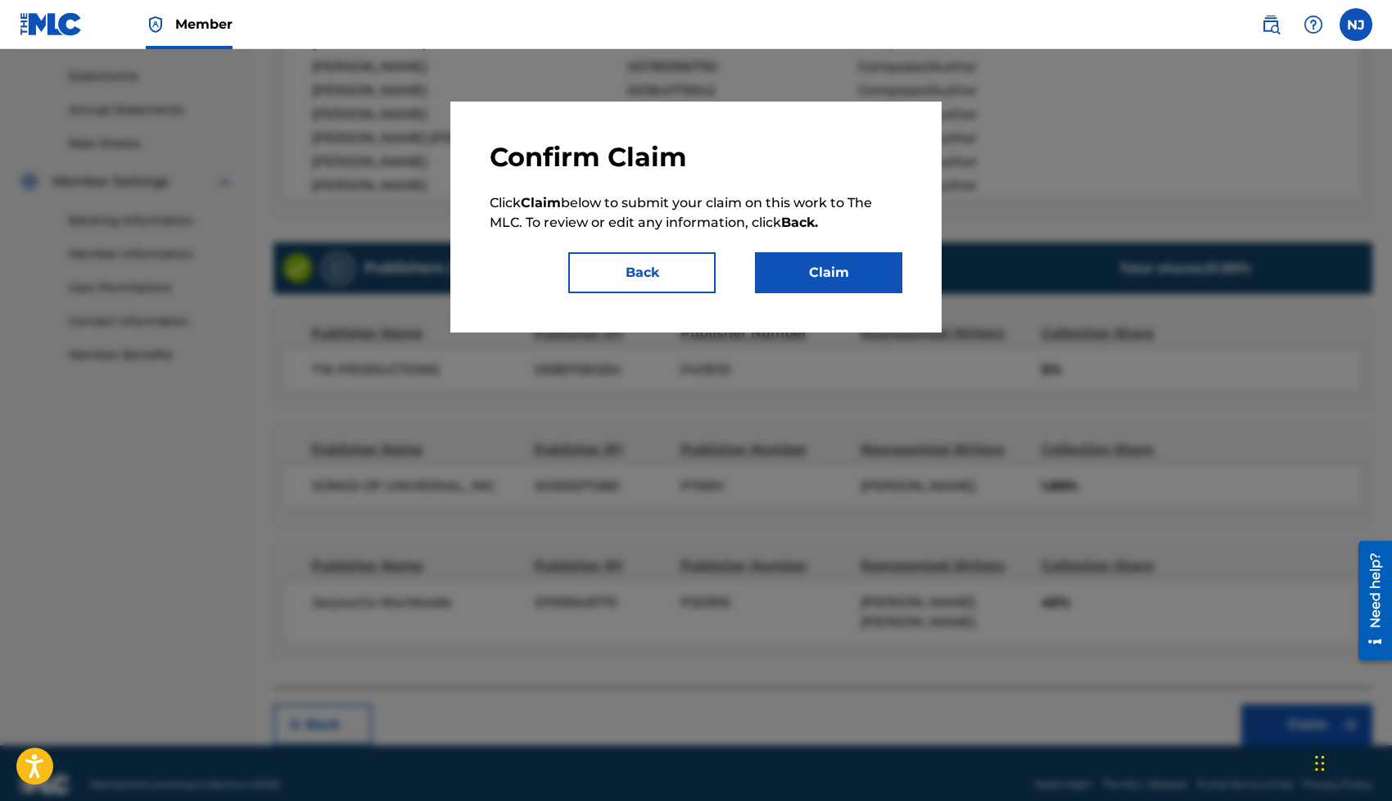
click at [831, 273] on button "Claim" at bounding box center [828, 272] width 147 height 41
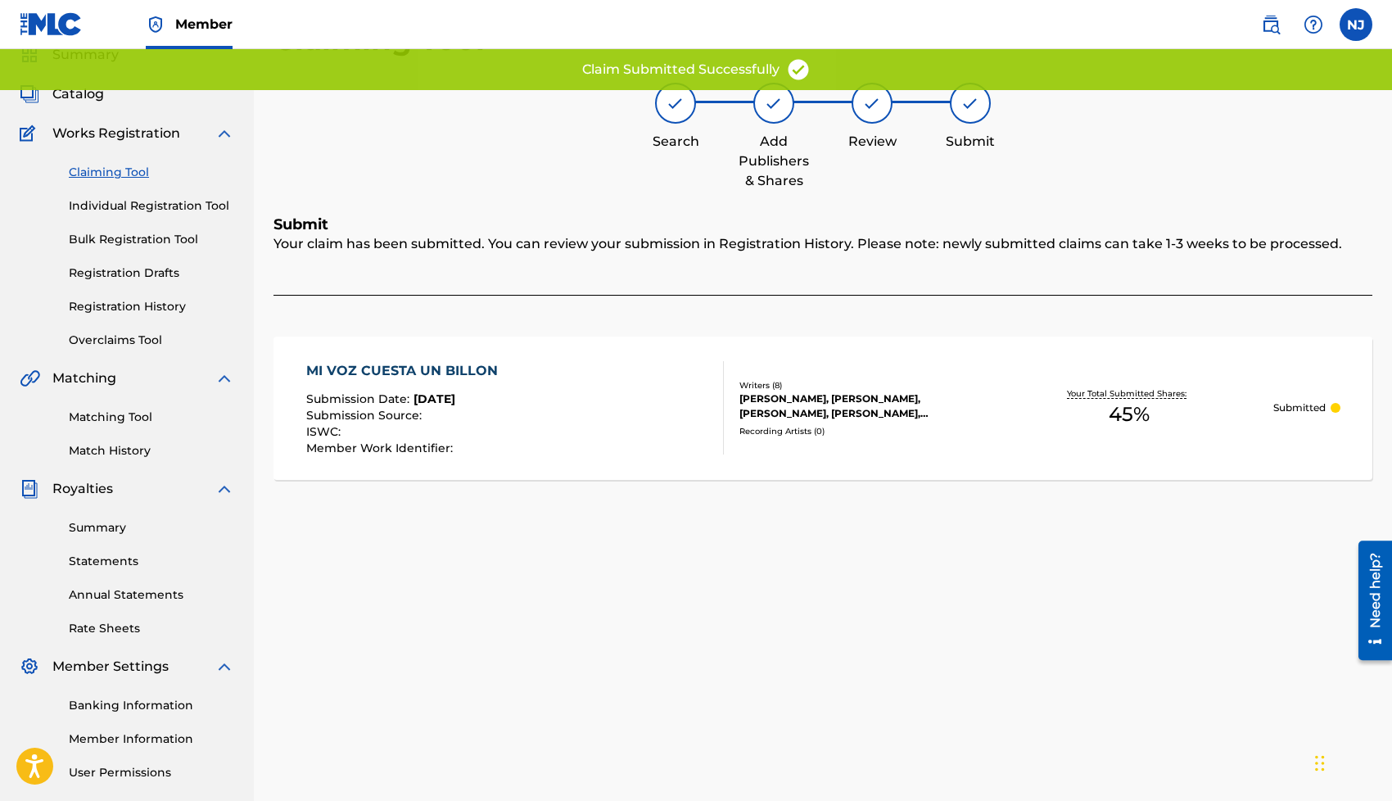
scroll to position [0, 0]
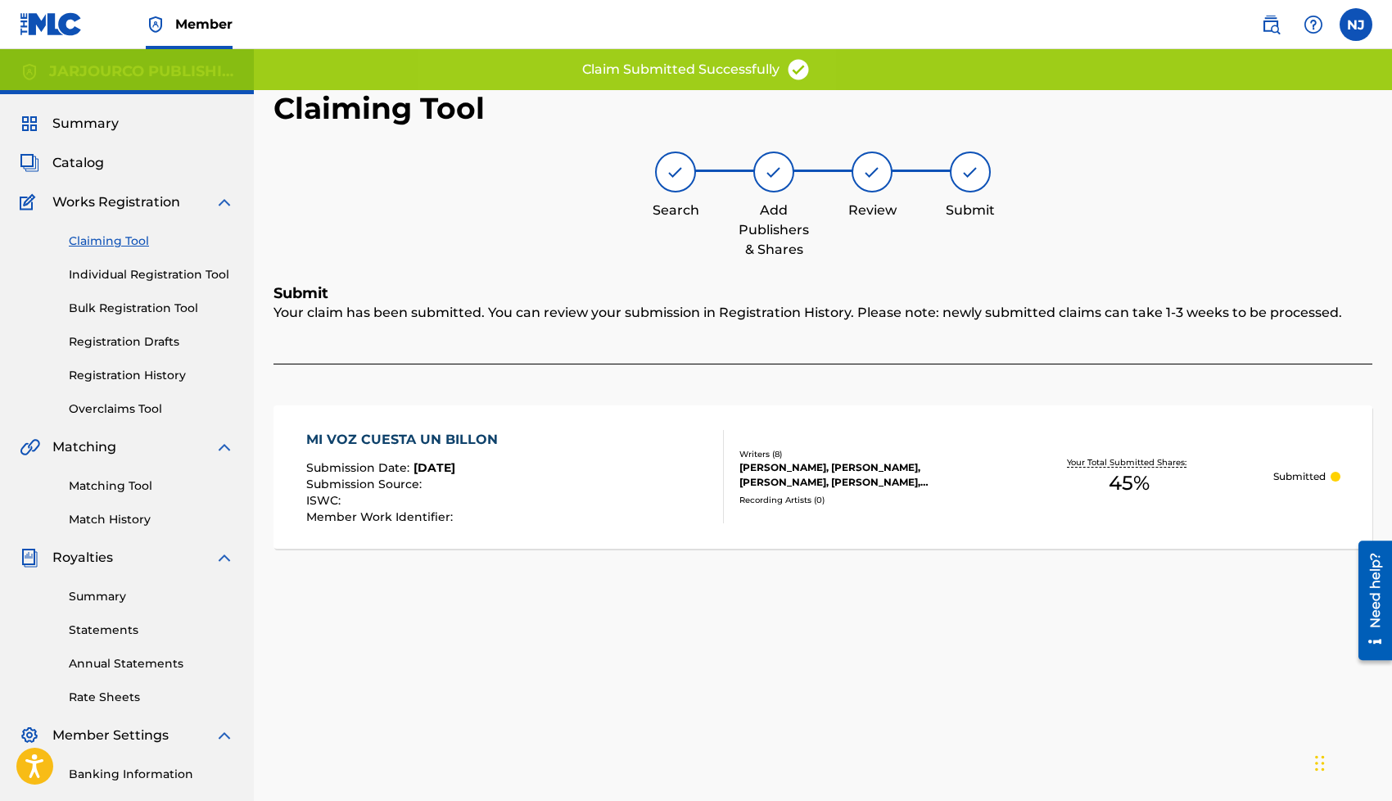
click at [118, 242] on link "Claiming Tool" at bounding box center [151, 240] width 165 height 17
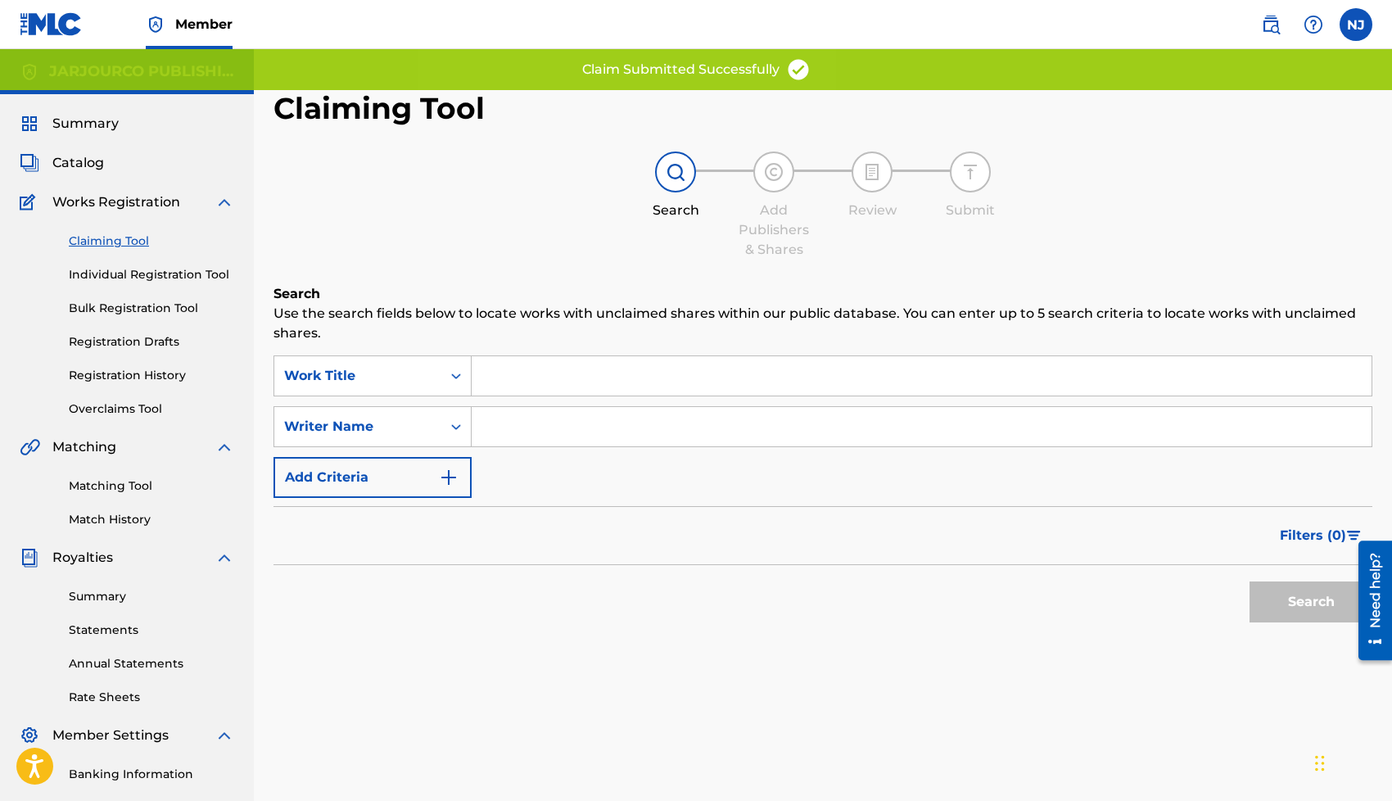
click at [539, 422] on input "Search Form" at bounding box center [922, 426] width 900 height 39
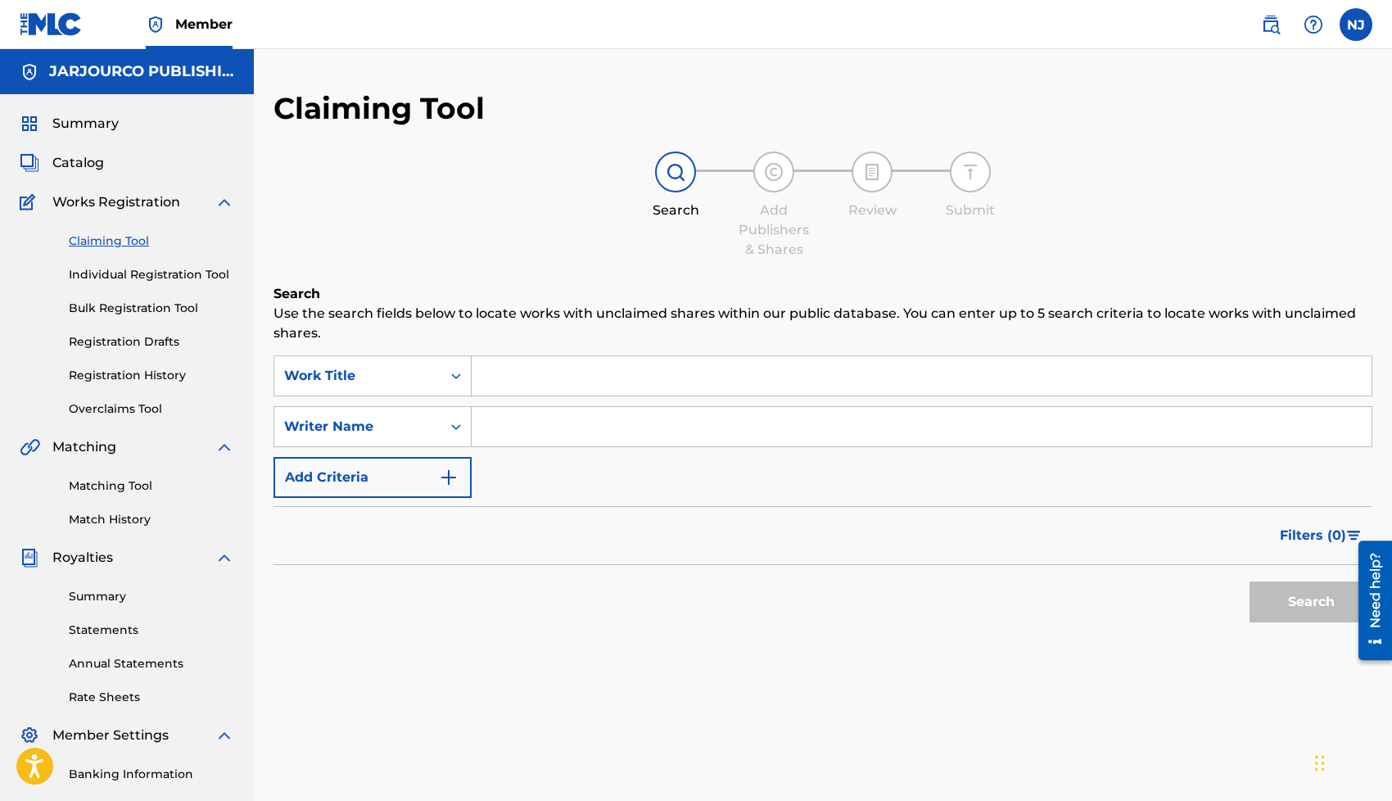
type input "[PERSON_NAME] [PERSON_NAME]"
click at [1249, 581] on button "Search" at bounding box center [1310, 601] width 123 height 41
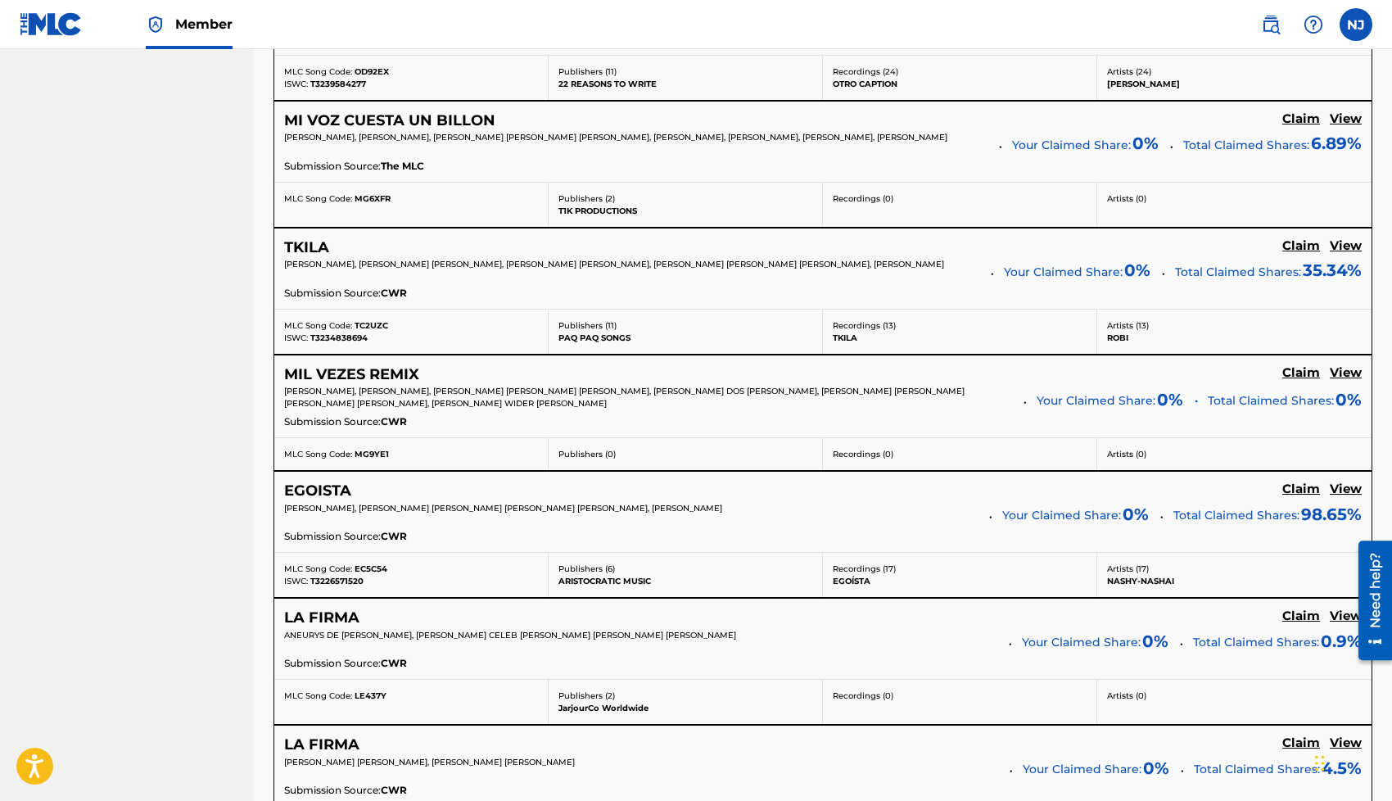
scroll to position [938, 0]
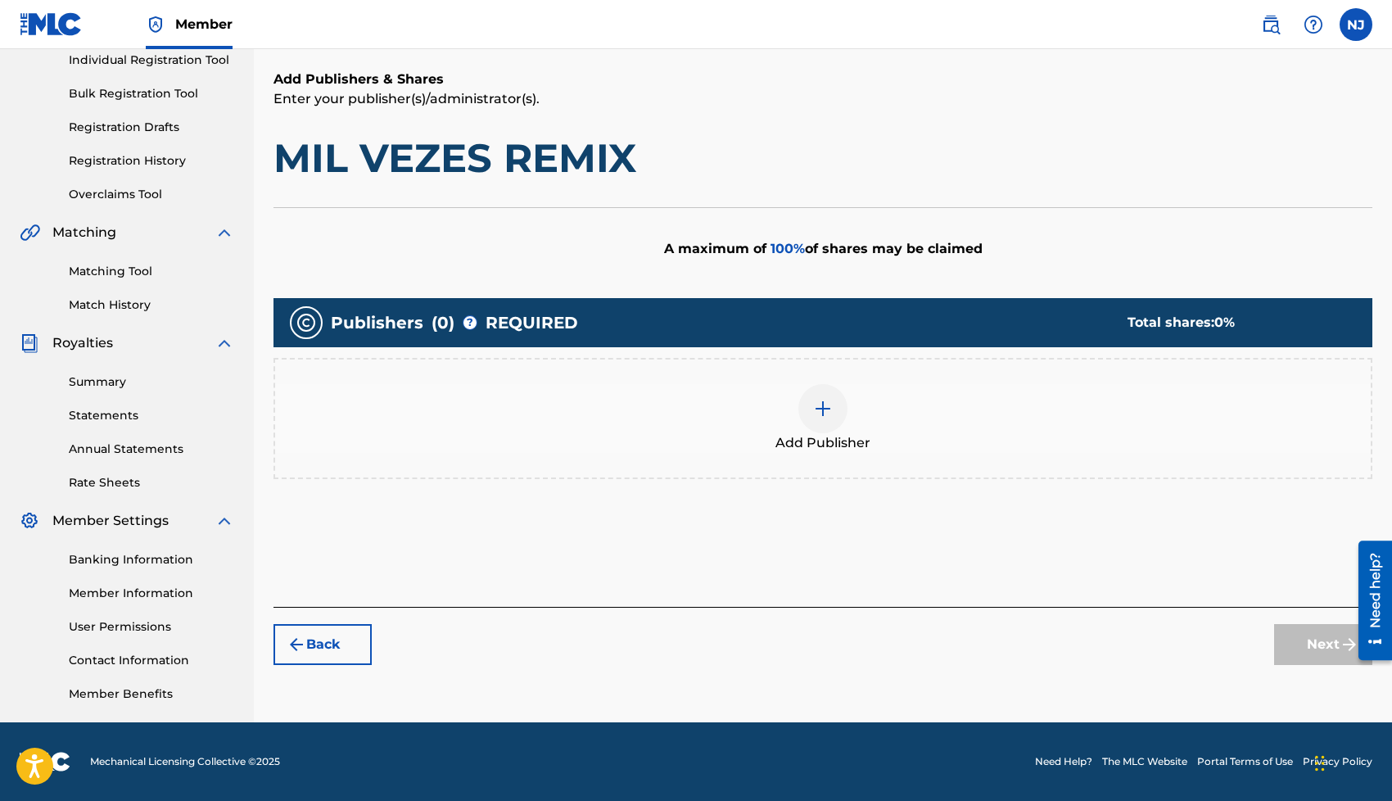
click at [815, 413] on img at bounding box center [823, 409] width 20 height 20
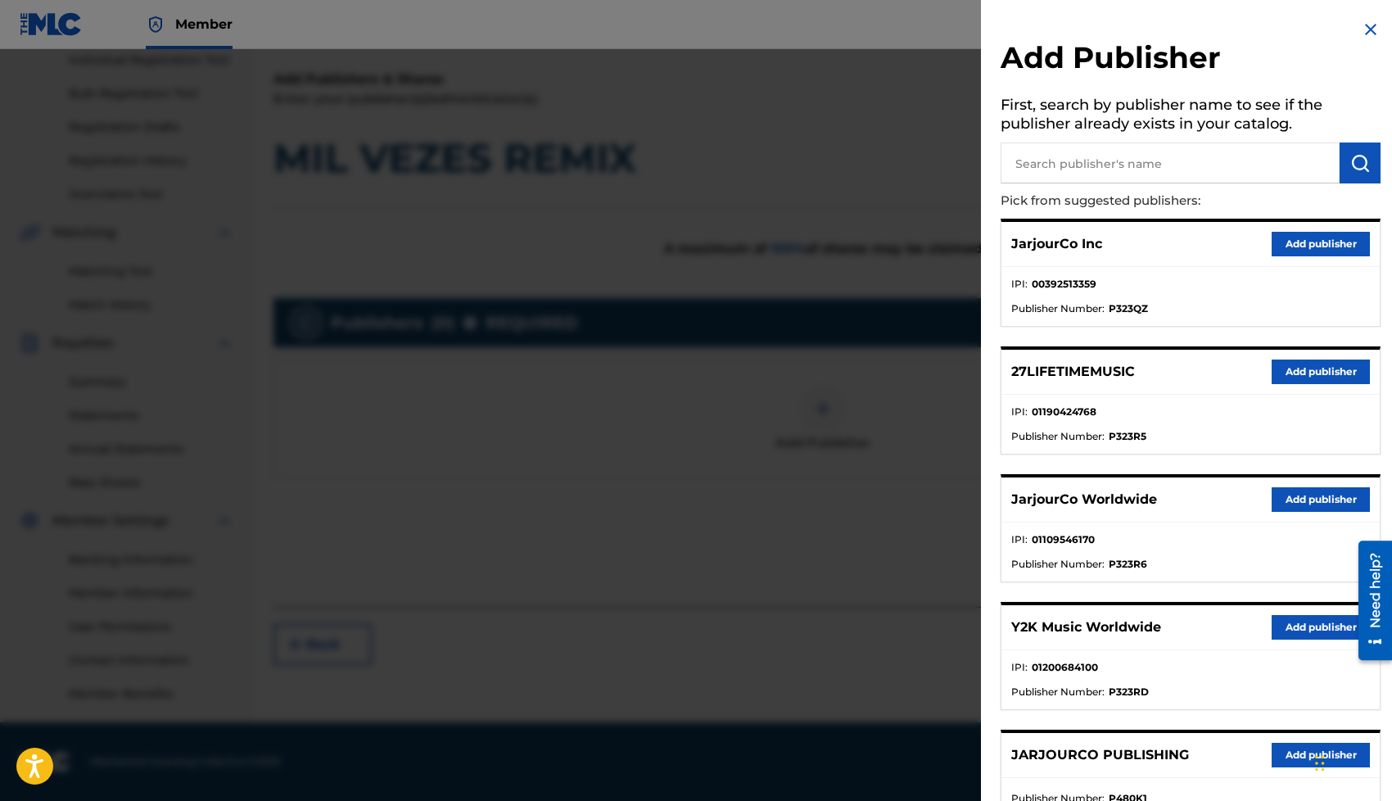
click at [1278, 499] on button "Add publisher" at bounding box center [1320, 499] width 98 height 25
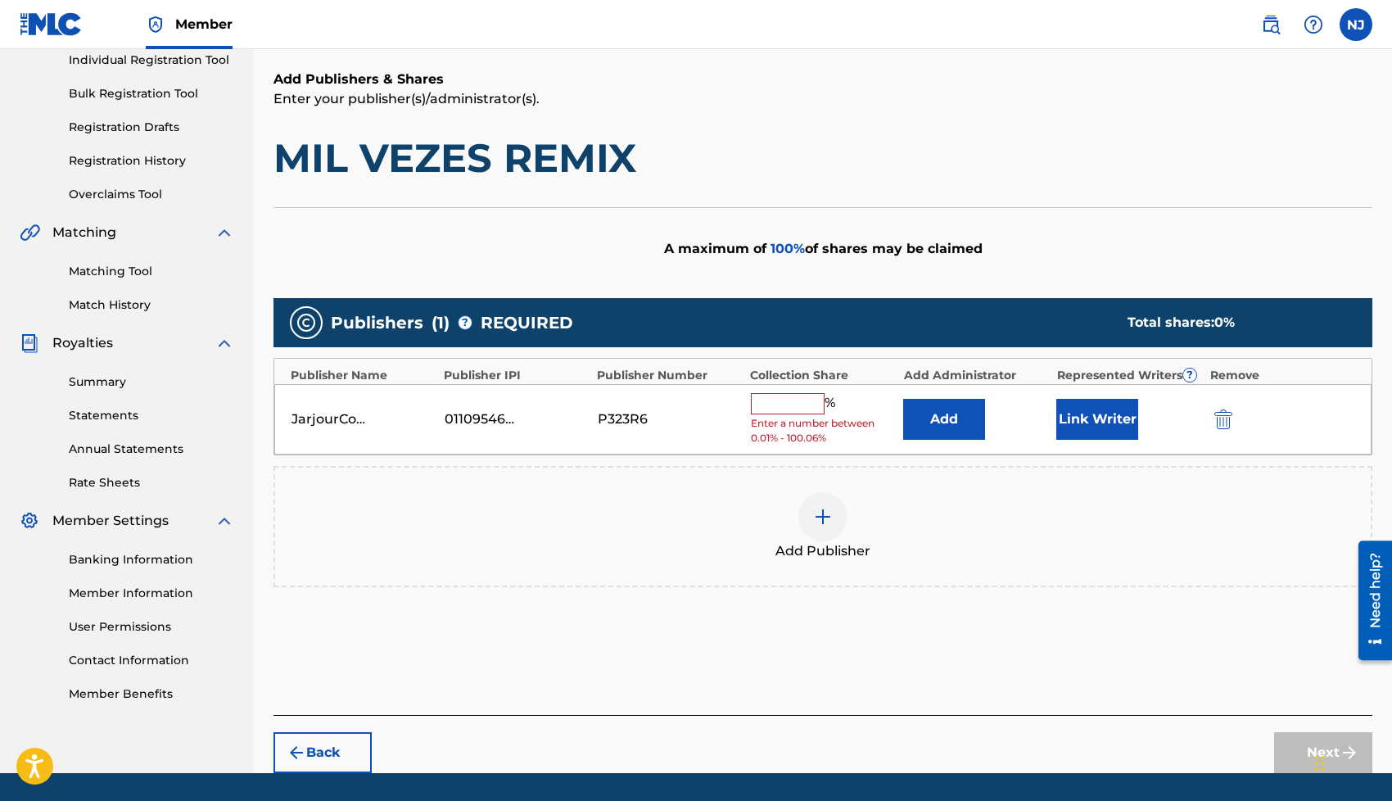
click at [1104, 422] on button "Link Writer" at bounding box center [1097, 419] width 82 height 41
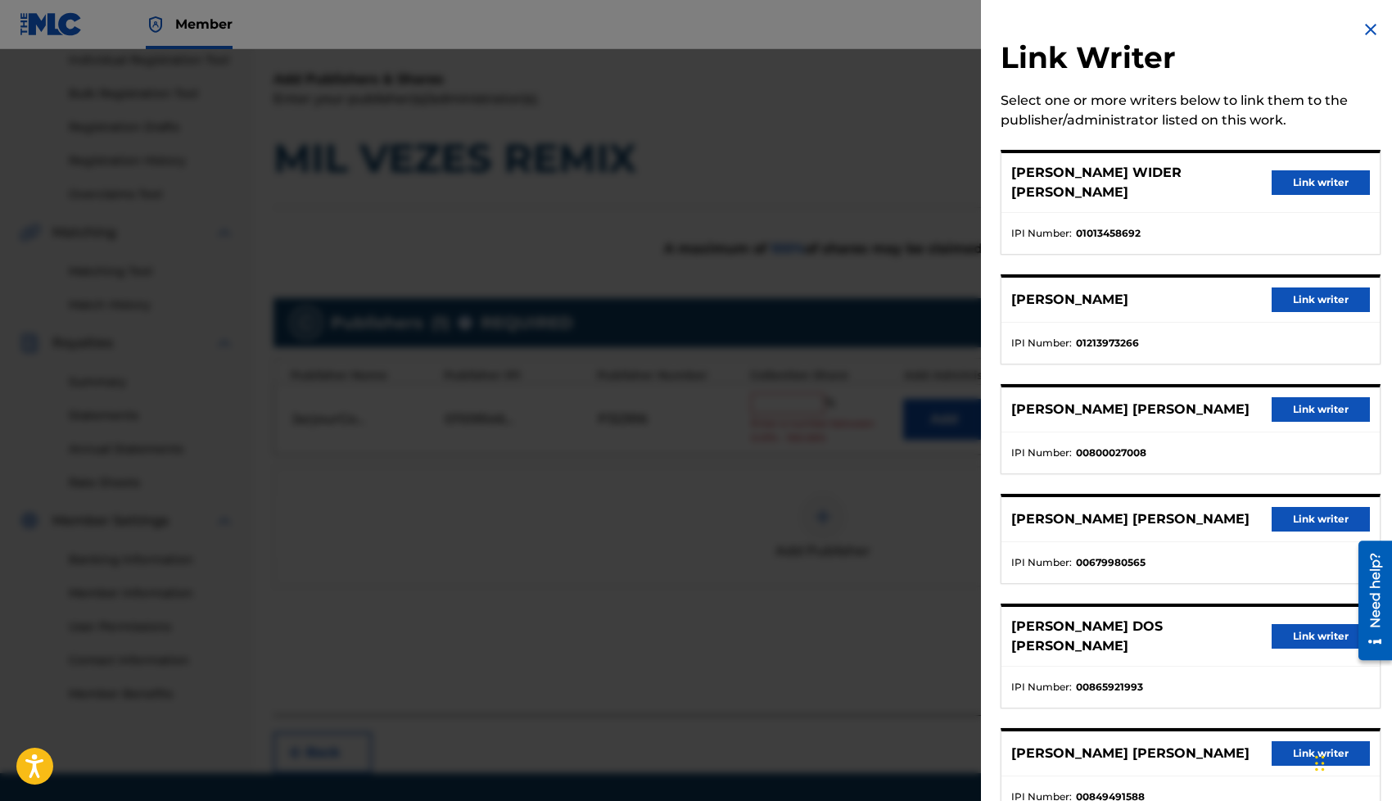
click at [1300, 397] on button "Link writer" at bounding box center [1320, 409] width 98 height 25
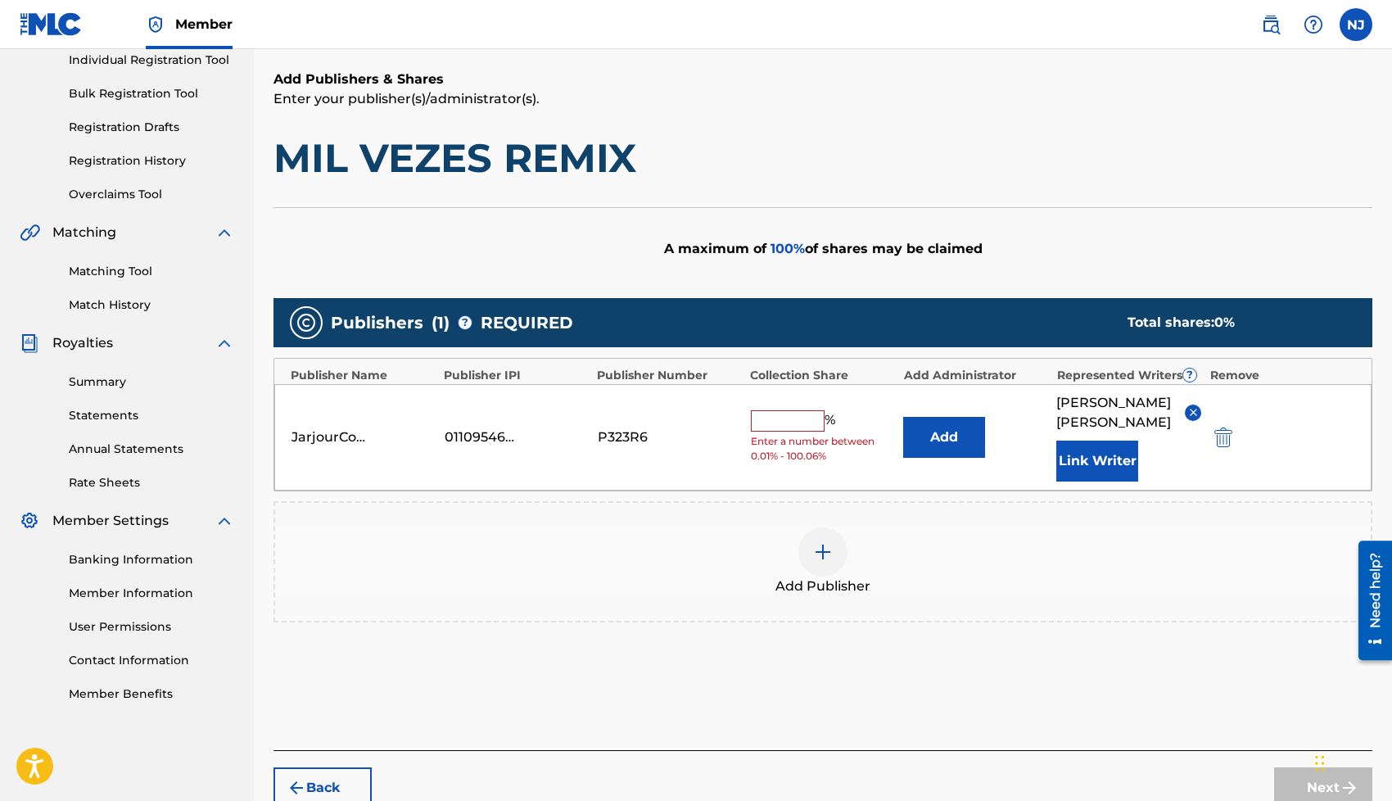
click at [801, 419] on input "text" at bounding box center [788, 420] width 74 height 21
type input "25"
click at [673, 465] on div "JarjourCo Worldwide 01109546170 P323R6 25 % Add [PERSON_NAME] [PERSON_NAME] Lin…" at bounding box center [822, 437] width 1097 height 106
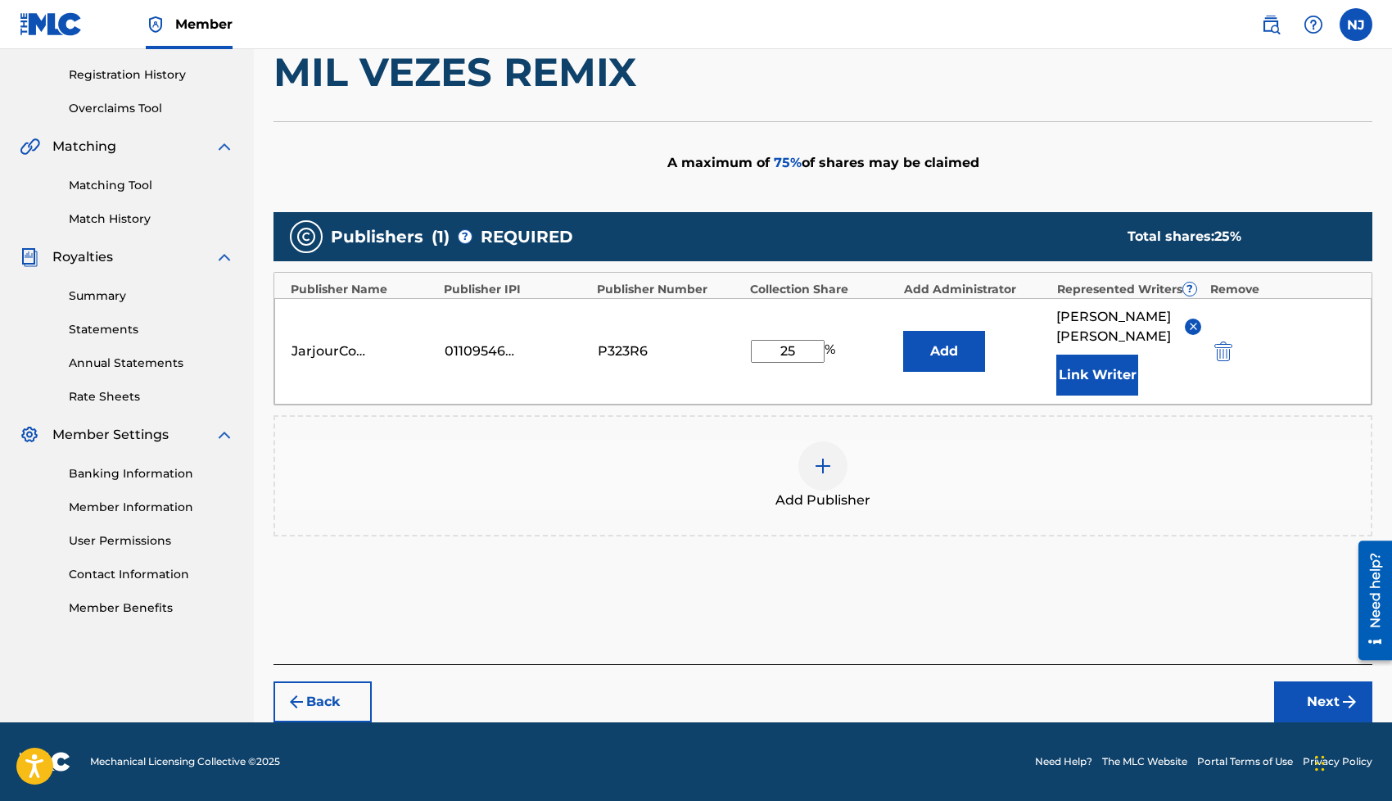
click at [1292, 692] on button "Next" at bounding box center [1323, 701] width 98 height 41
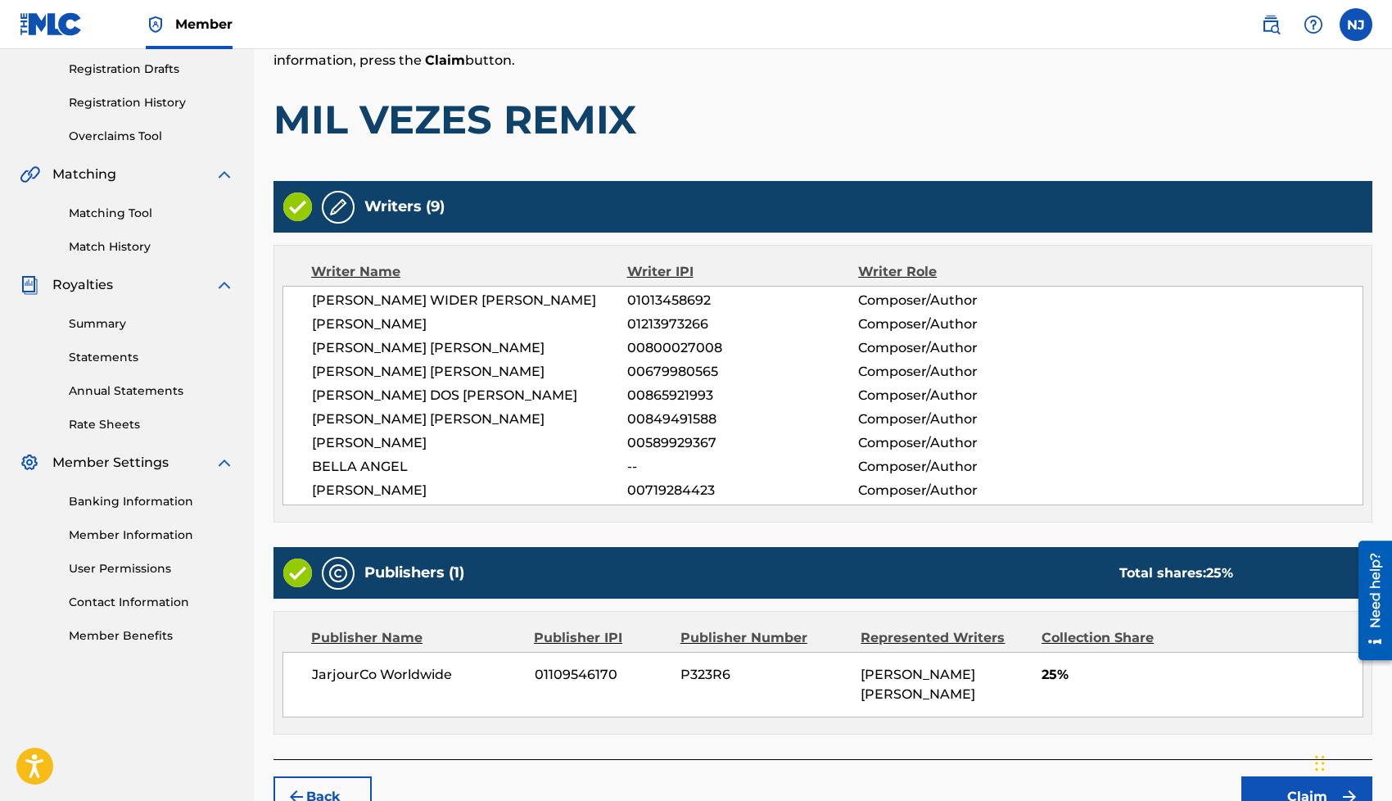
scroll to position [346, 0]
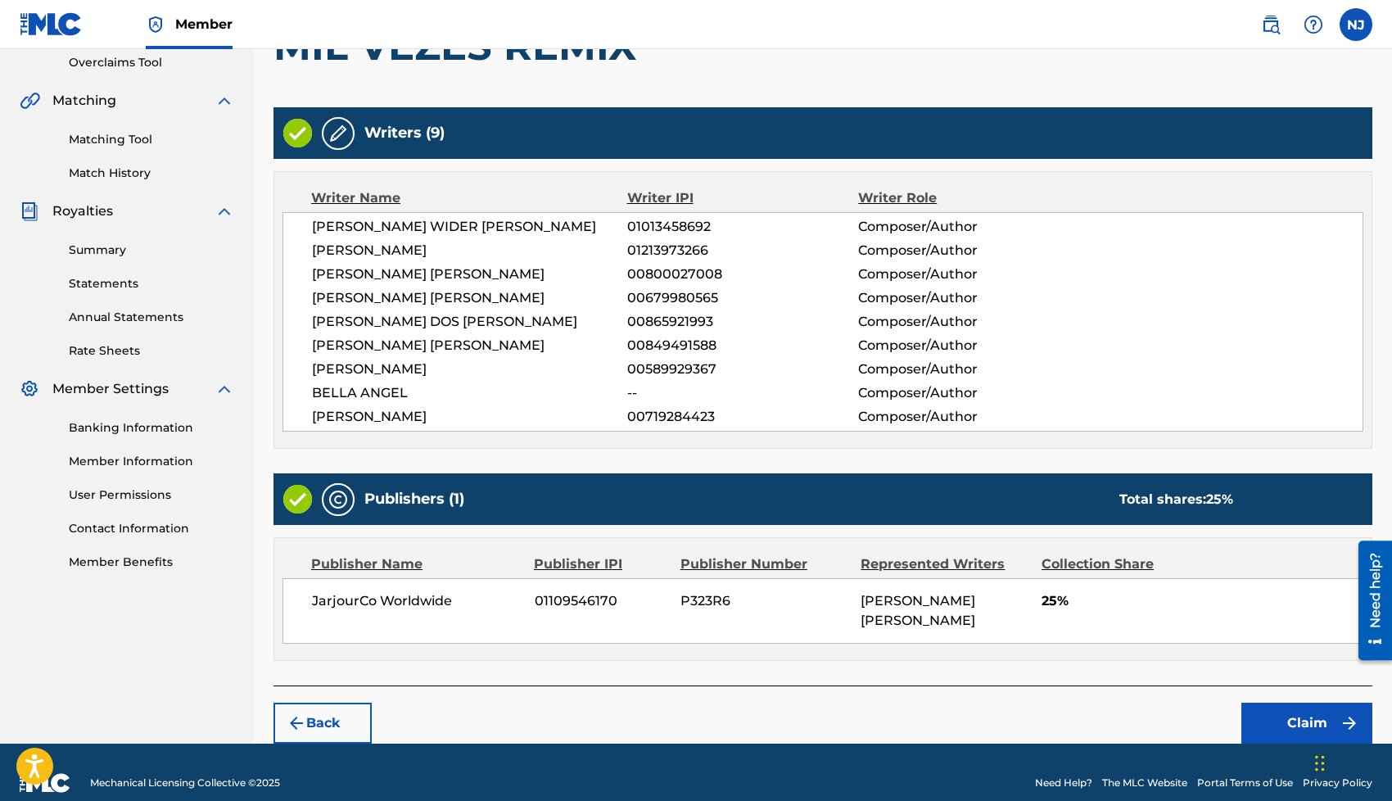
click at [1280, 702] on button "Claim" at bounding box center [1306, 722] width 131 height 41
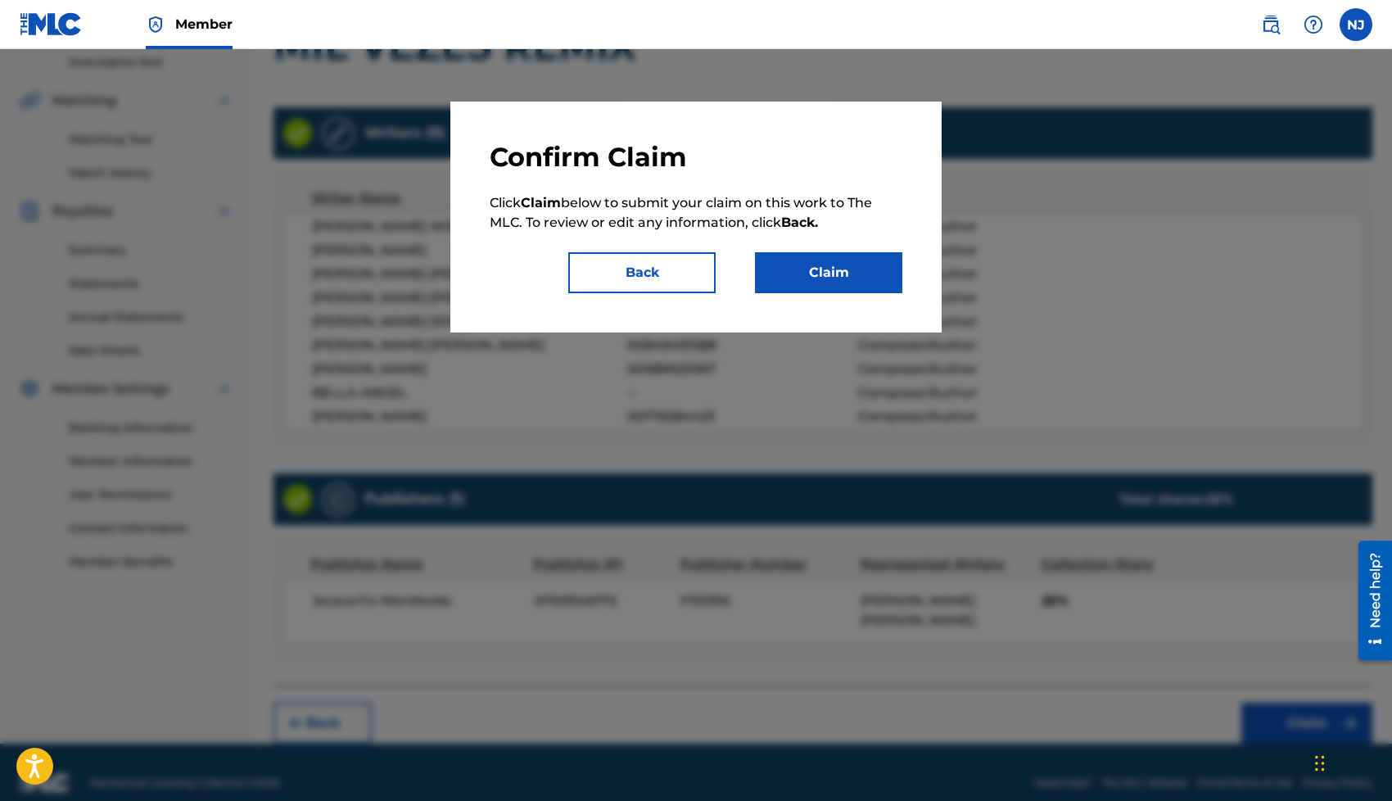
click at [792, 275] on button "Claim" at bounding box center [828, 272] width 147 height 41
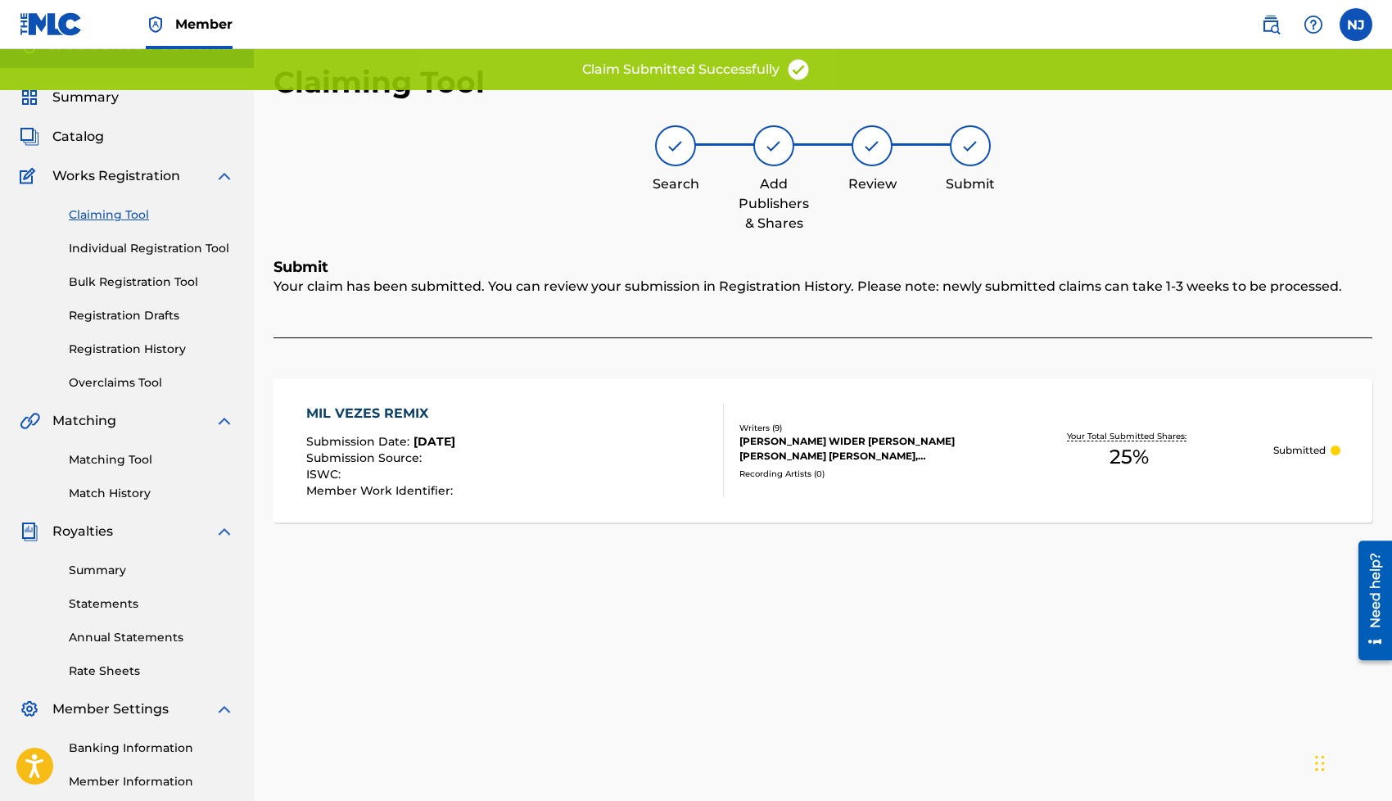
scroll to position [16, 0]
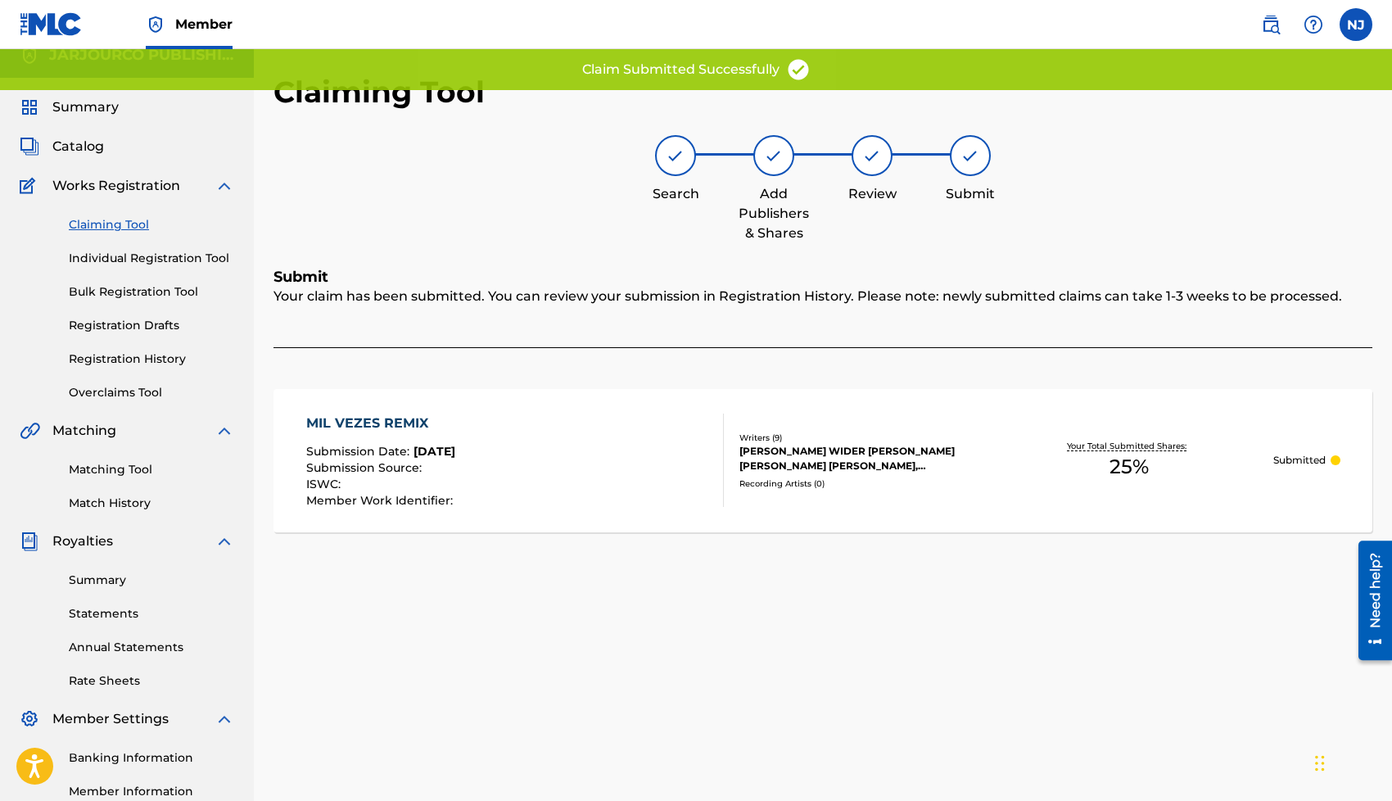
click at [115, 224] on link "Claiming Tool" at bounding box center [151, 224] width 165 height 17
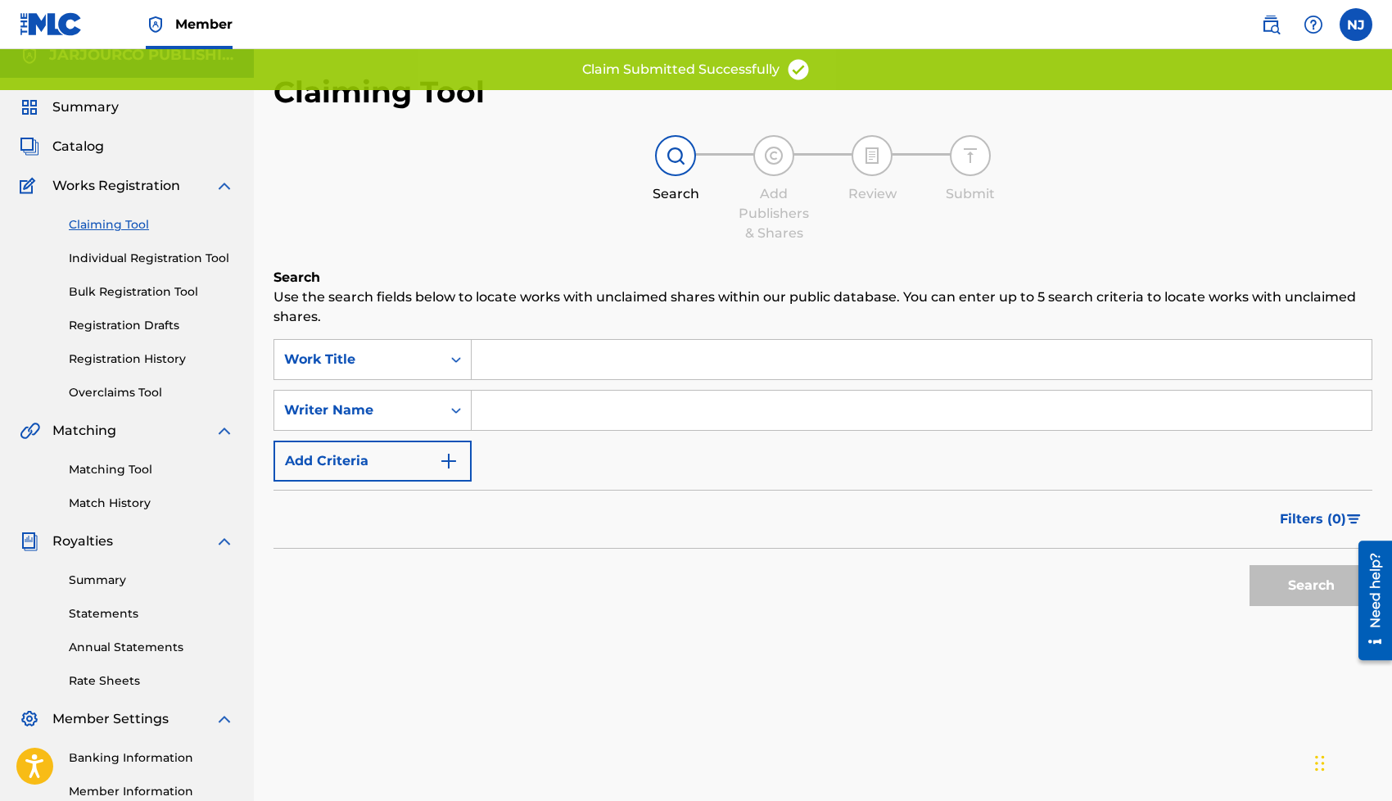
scroll to position [0, 0]
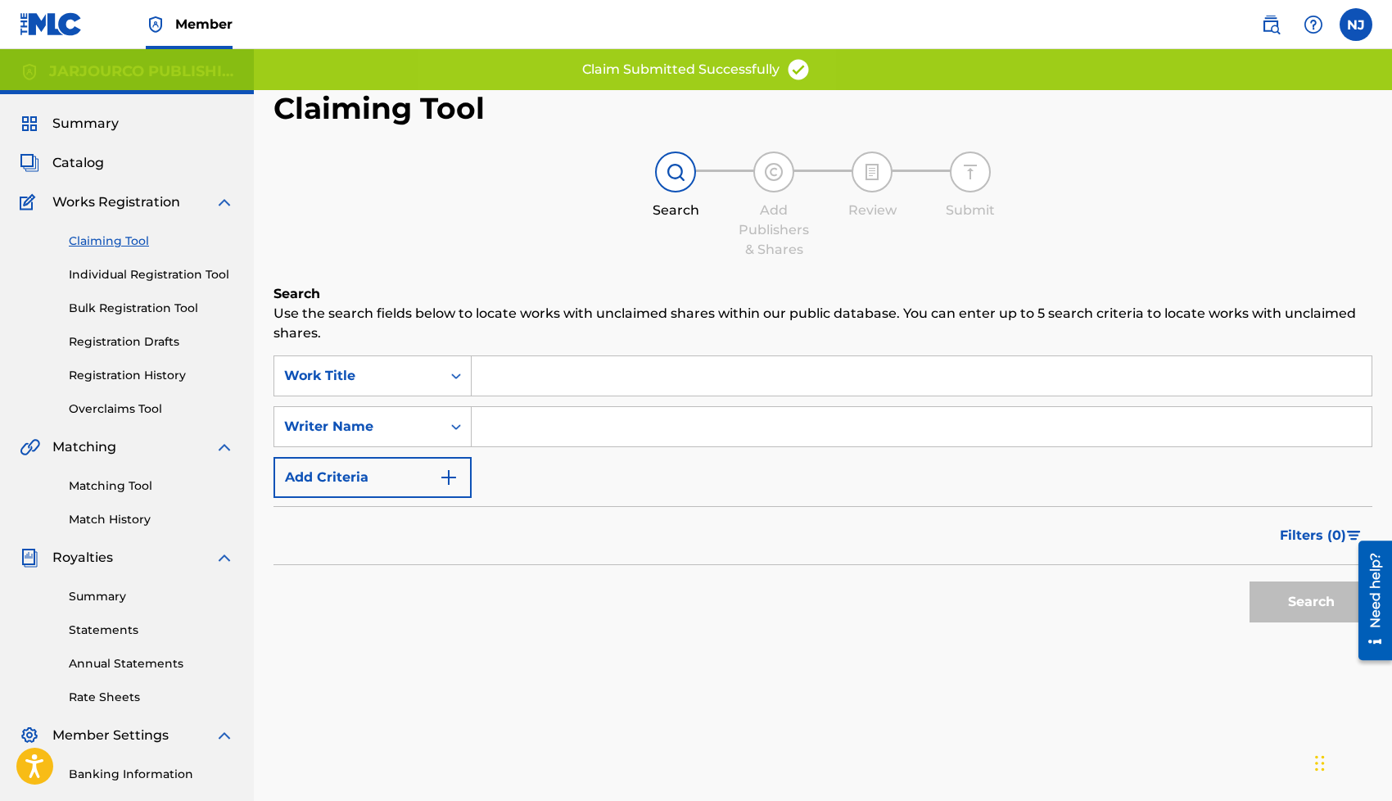
click at [563, 390] on input "Search Form" at bounding box center [922, 375] width 900 height 39
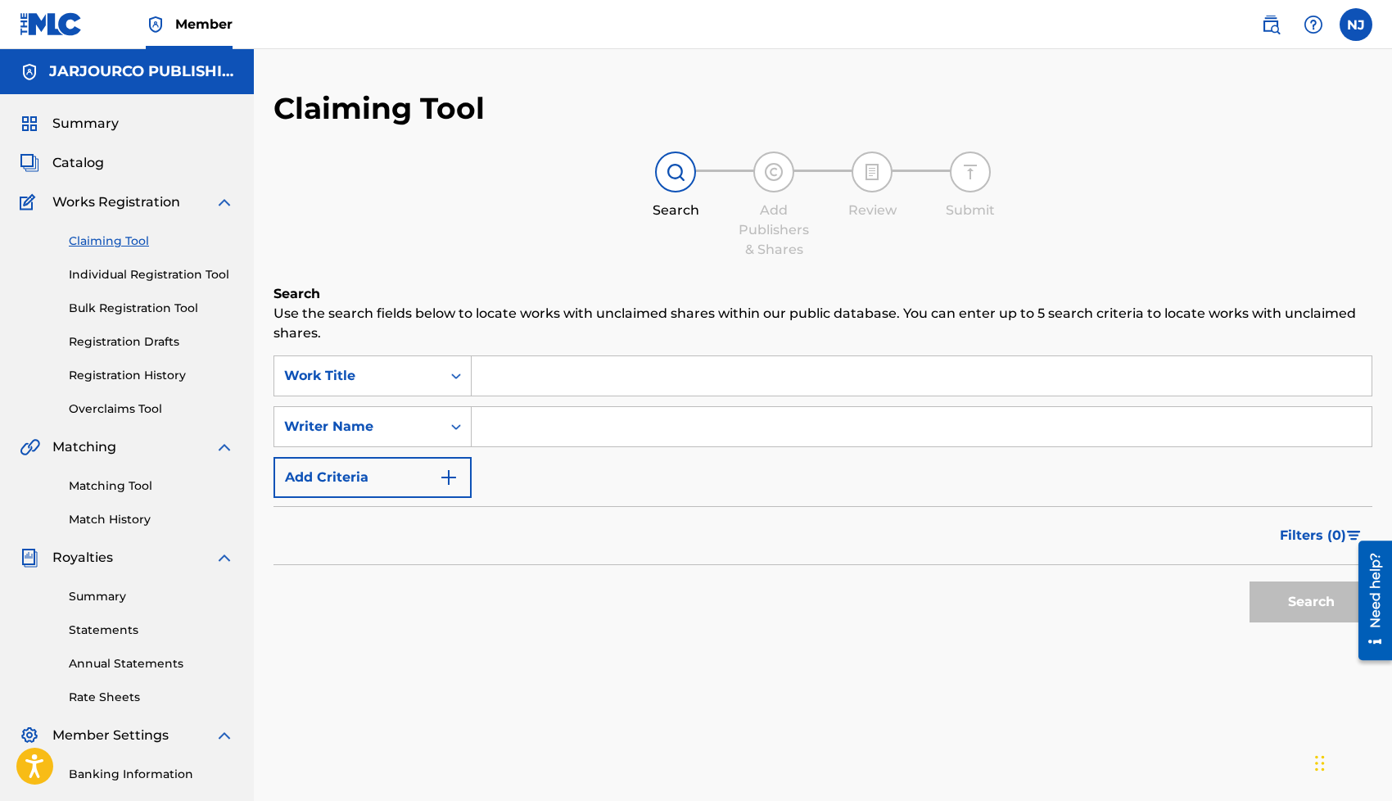
click at [521, 426] on input "Search Form" at bounding box center [922, 426] width 900 height 39
type input "[PERSON_NAME] [PERSON_NAME]"
click at [1317, 607] on button "Search" at bounding box center [1310, 601] width 123 height 41
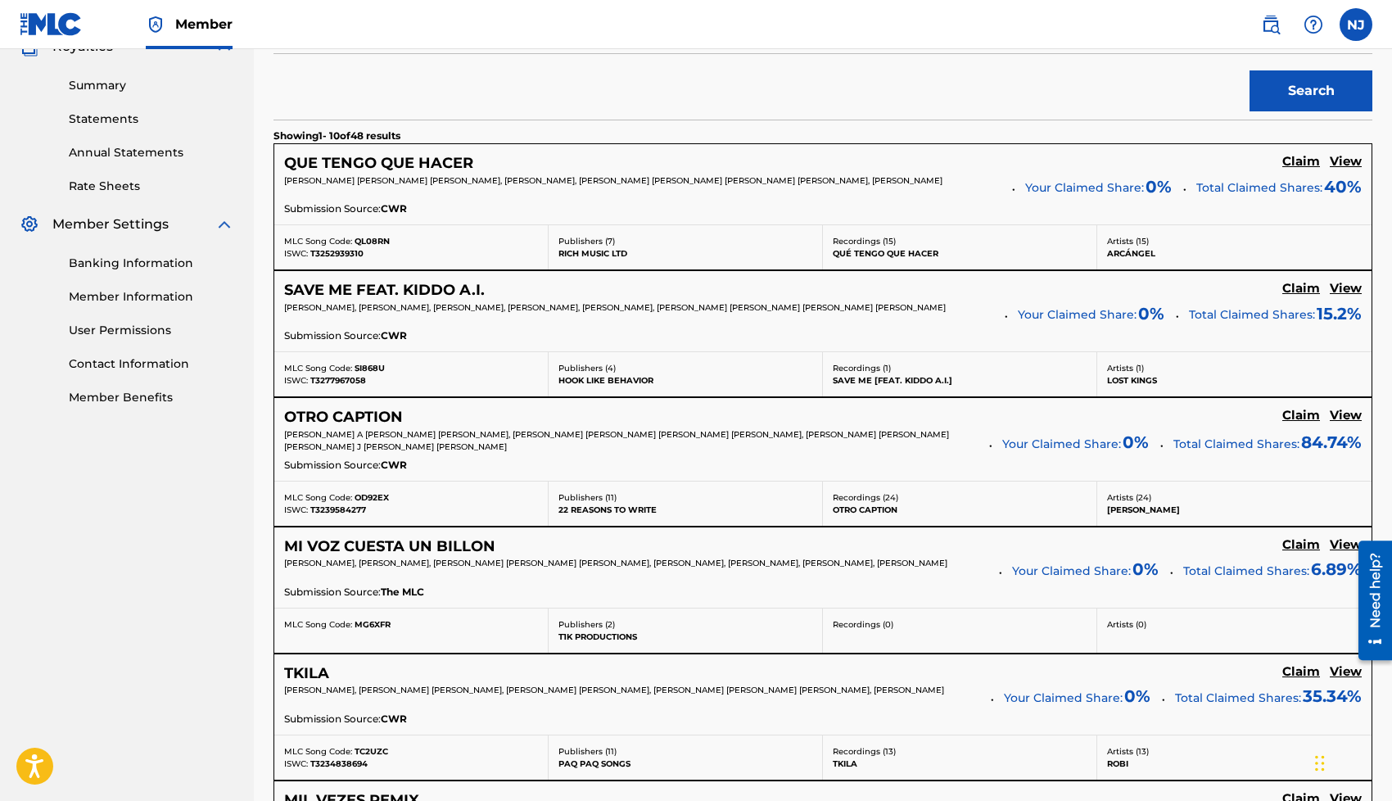
scroll to position [506, 0]
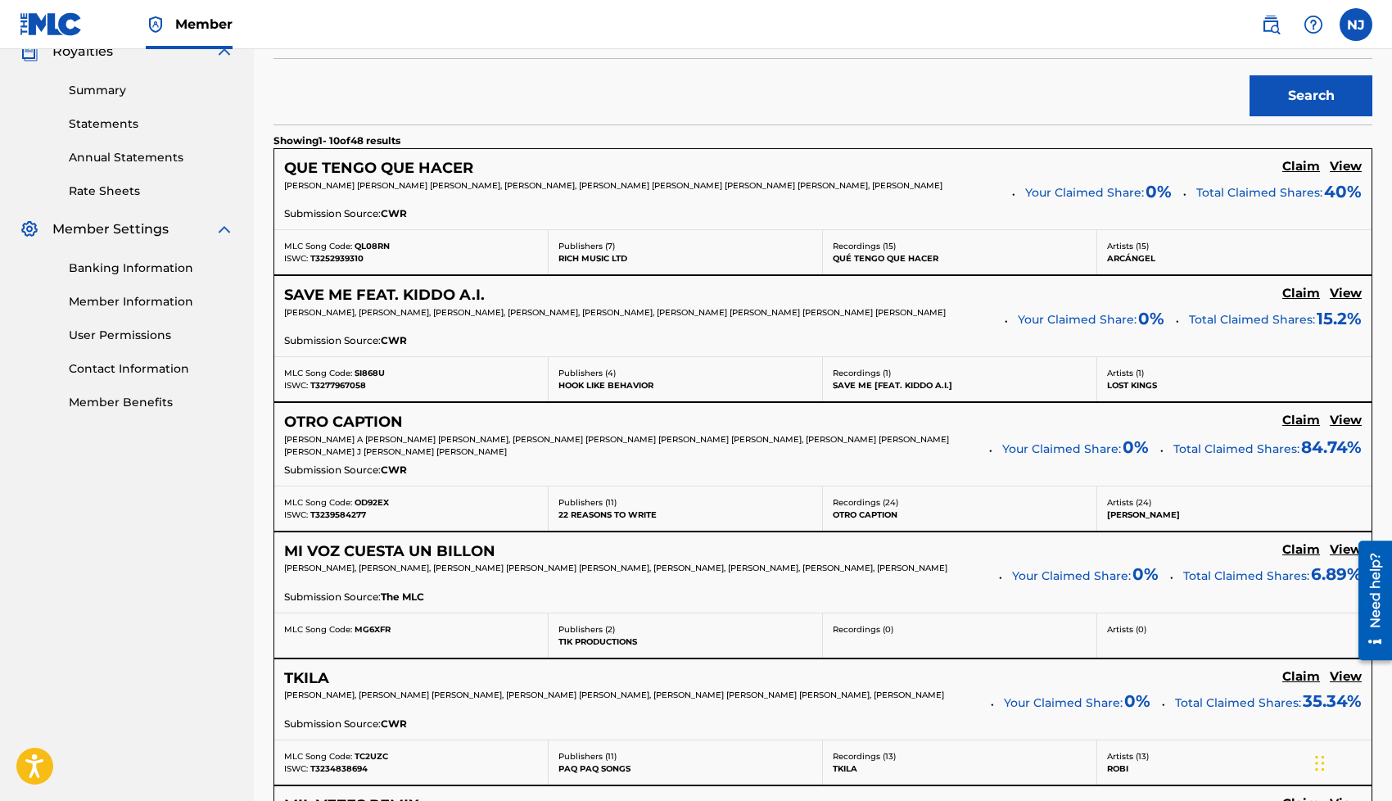
click at [1354, 167] on h5 "View" at bounding box center [1345, 167] width 32 height 16
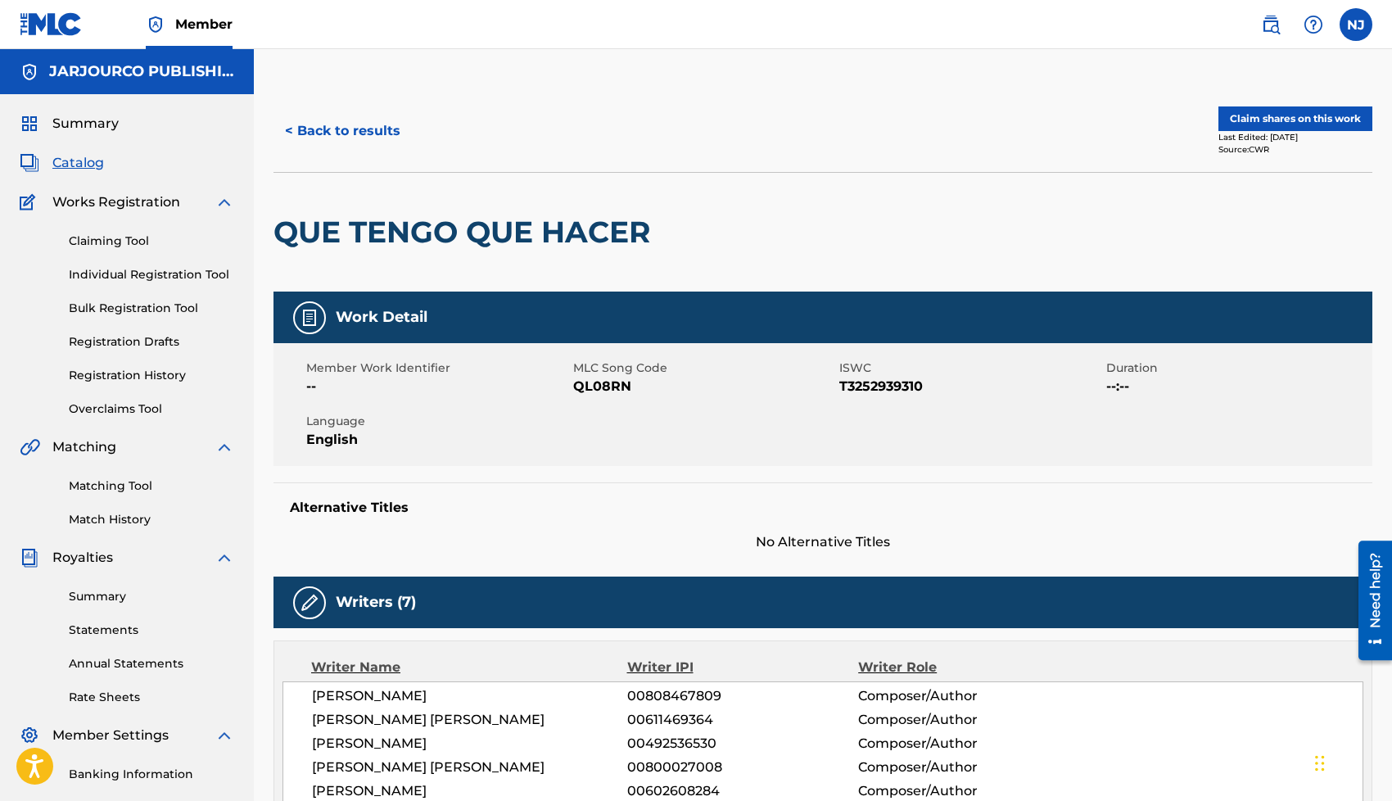
click at [331, 138] on button "< Back to results" at bounding box center [342, 131] width 138 height 41
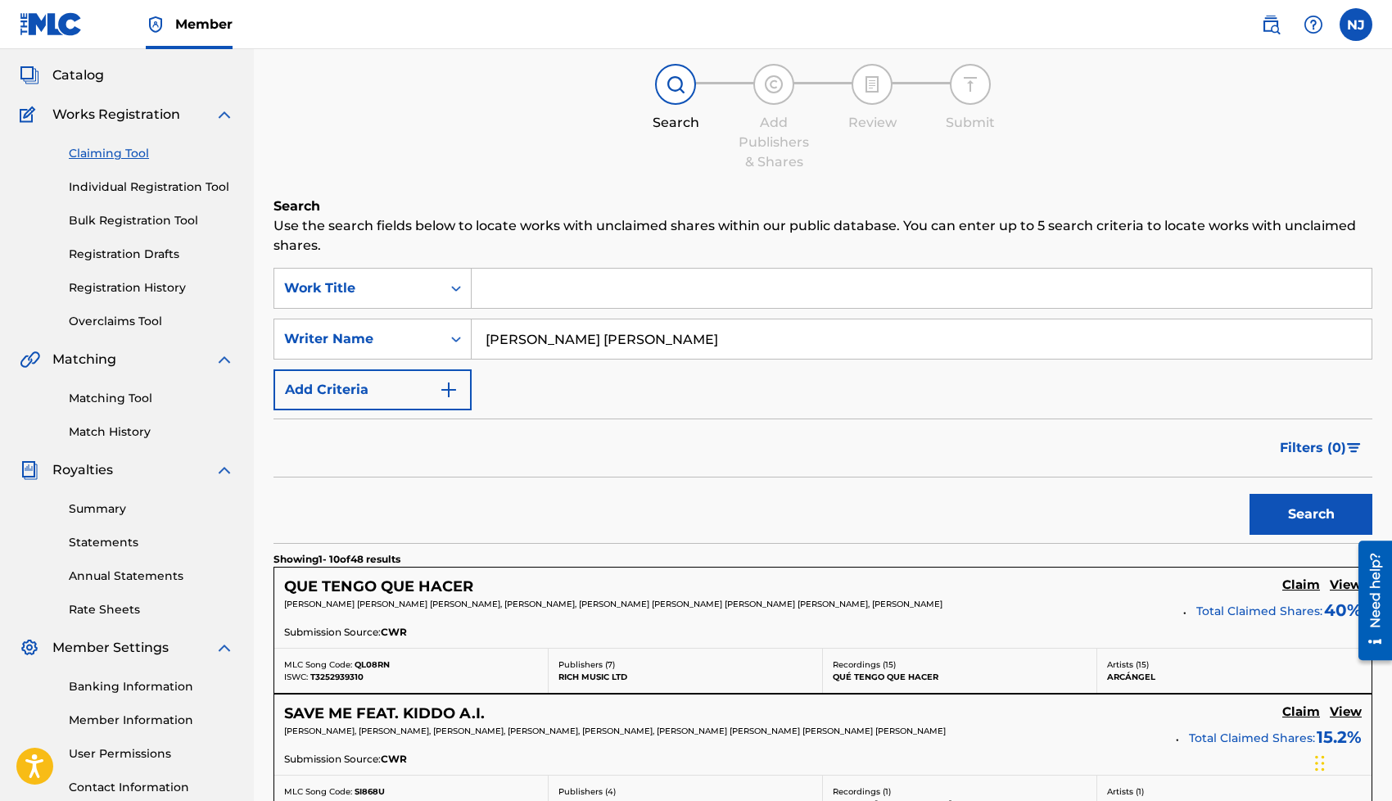
scroll to position [84, 0]
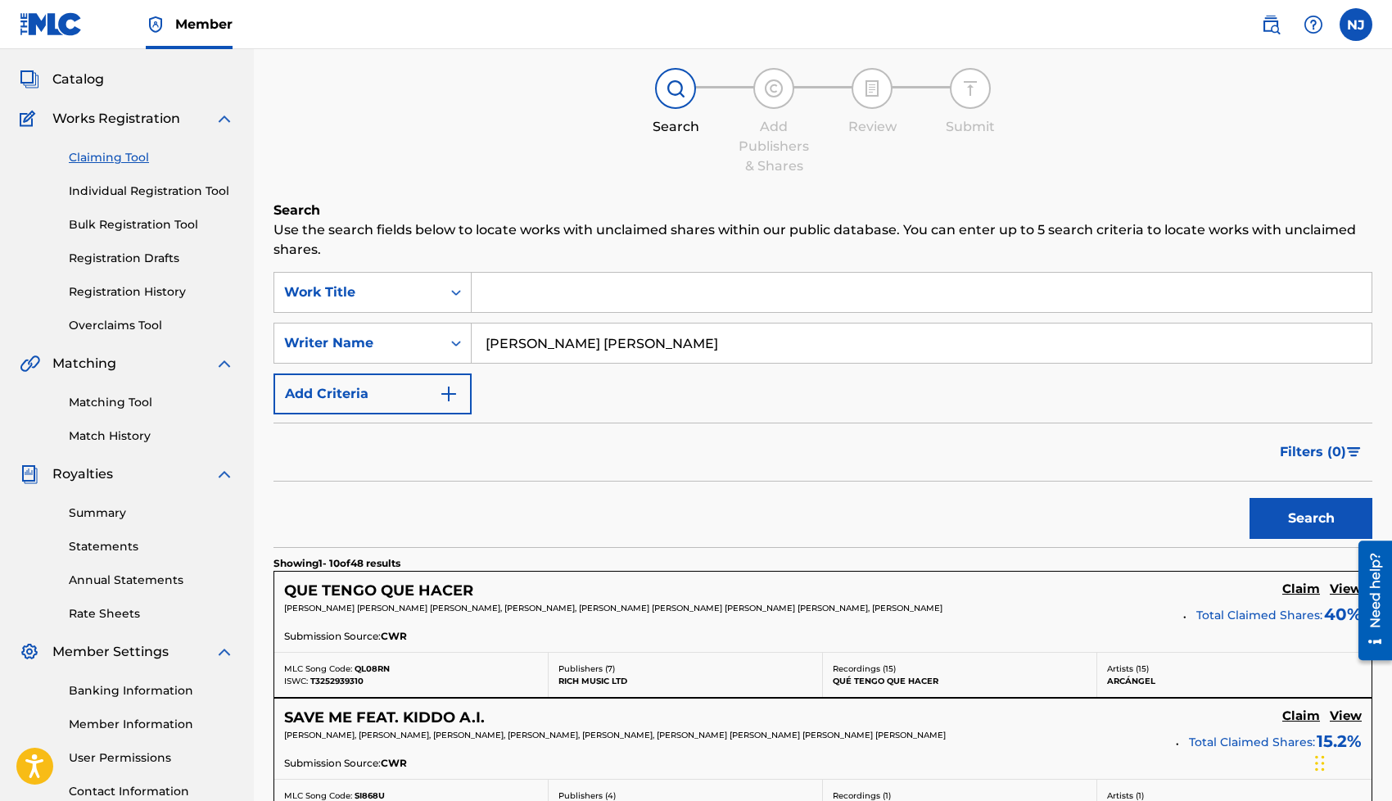
click at [119, 262] on link "Registration Drafts" at bounding box center [151, 258] width 165 height 17
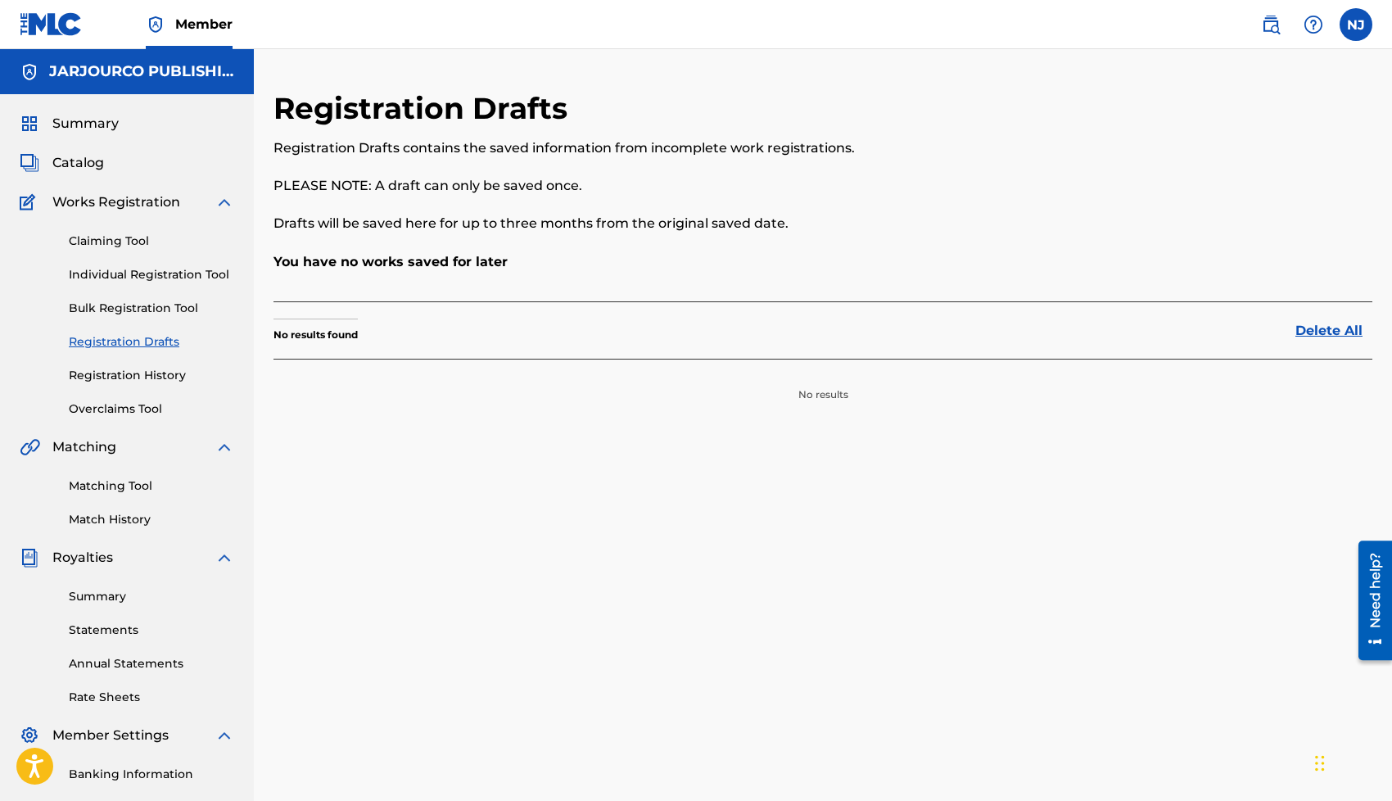
click at [111, 378] on link "Registration History" at bounding box center [151, 375] width 165 height 17
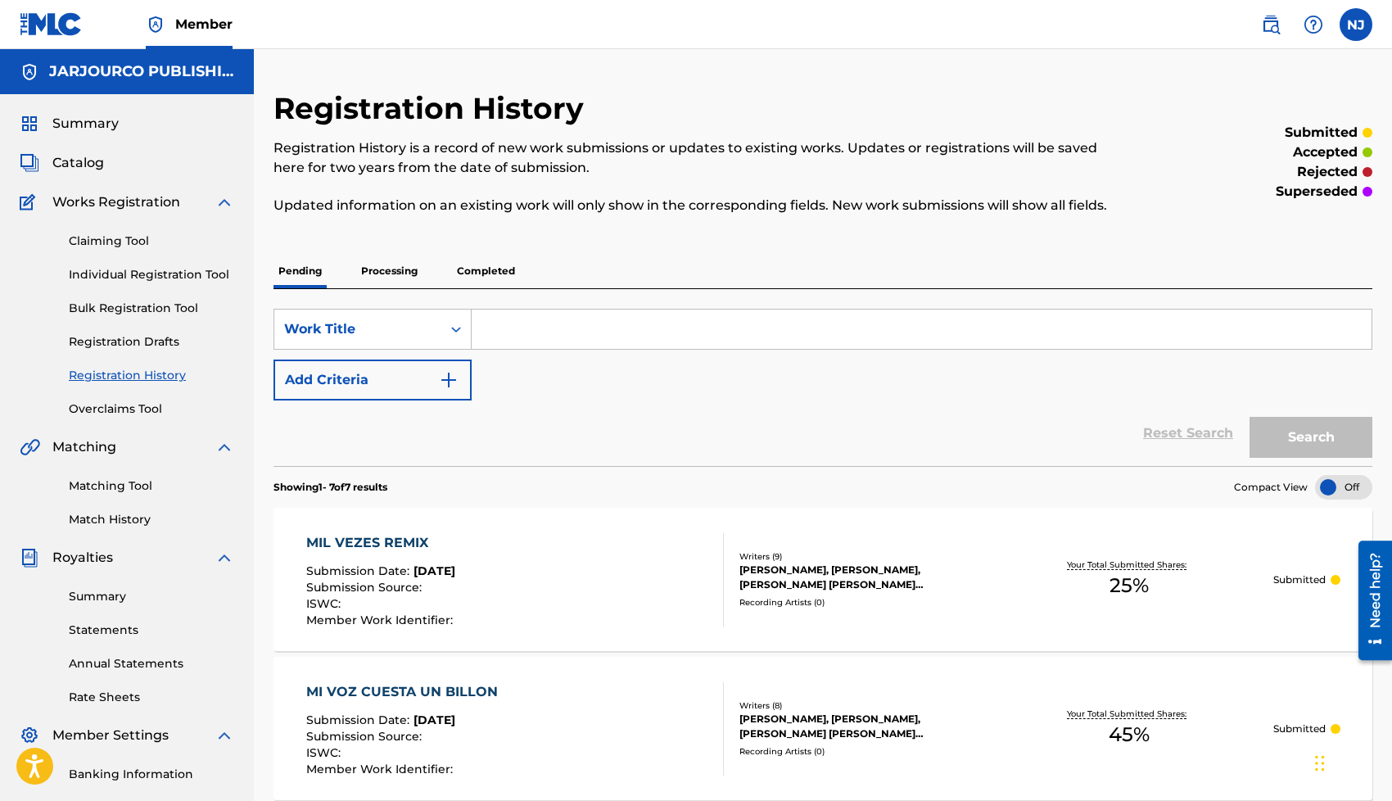
click at [97, 241] on link "Claiming Tool" at bounding box center [151, 240] width 165 height 17
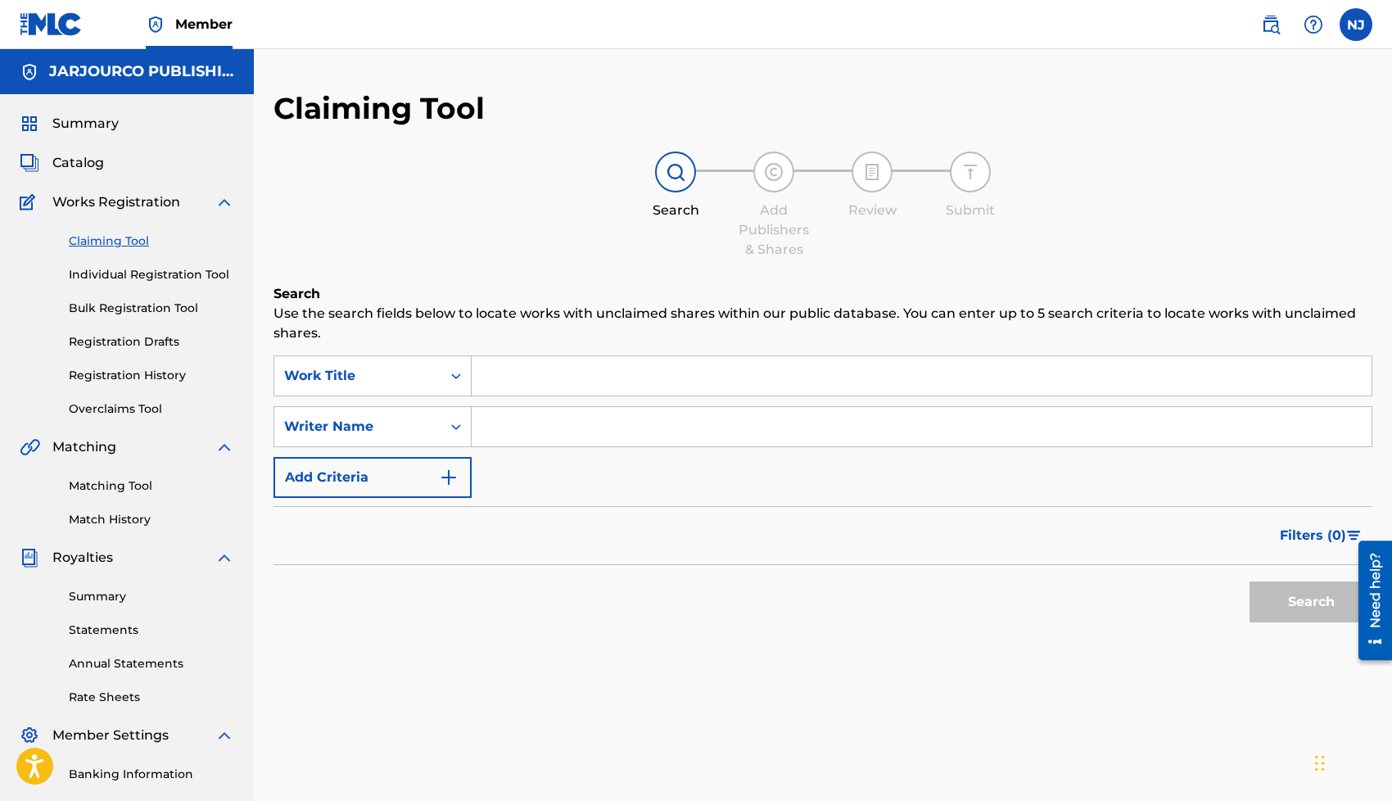
click at [528, 422] on input "Search Form" at bounding box center [922, 426] width 900 height 39
type input "[PERSON_NAME] [PERSON_NAME]"
click at [1253, 609] on button "Search" at bounding box center [1310, 601] width 123 height 41
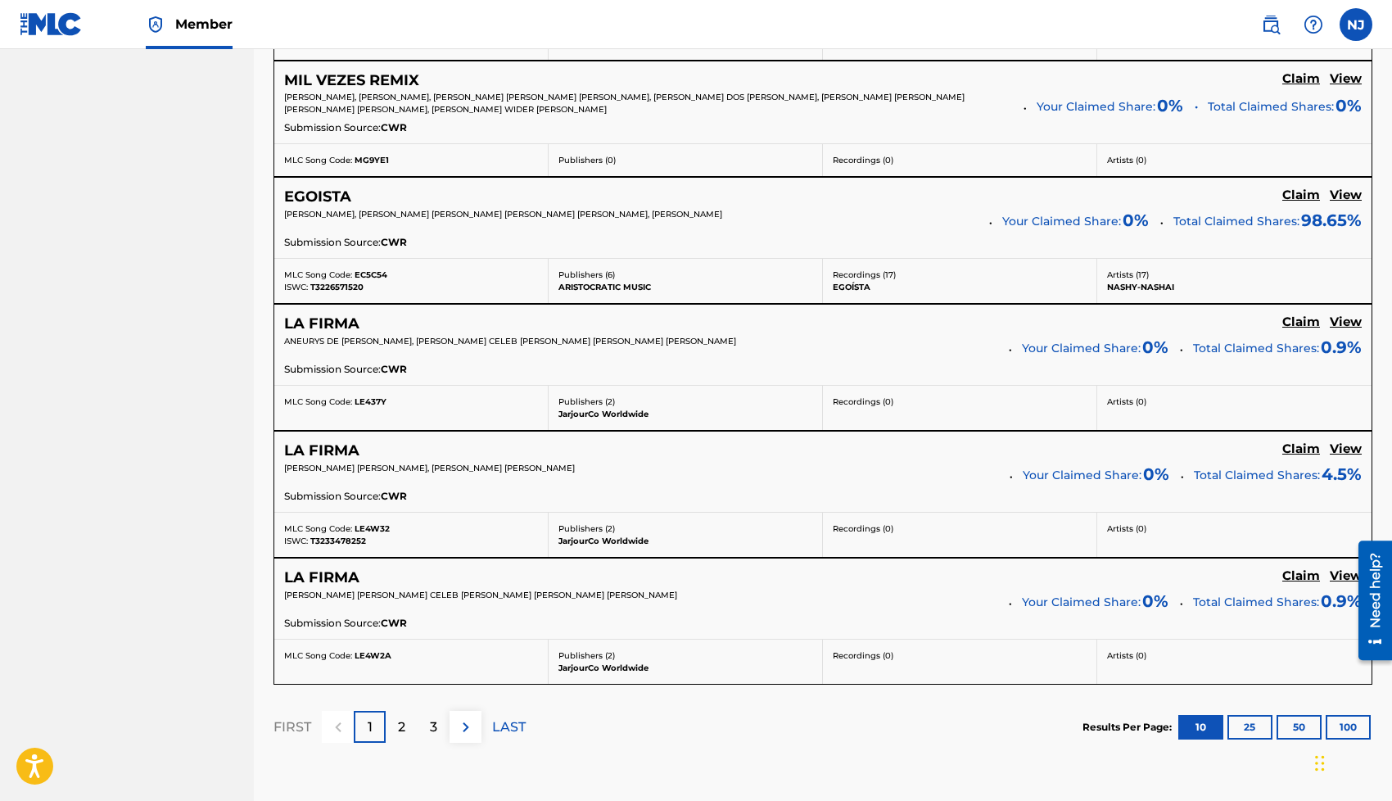
scroll to position [1241, 0]
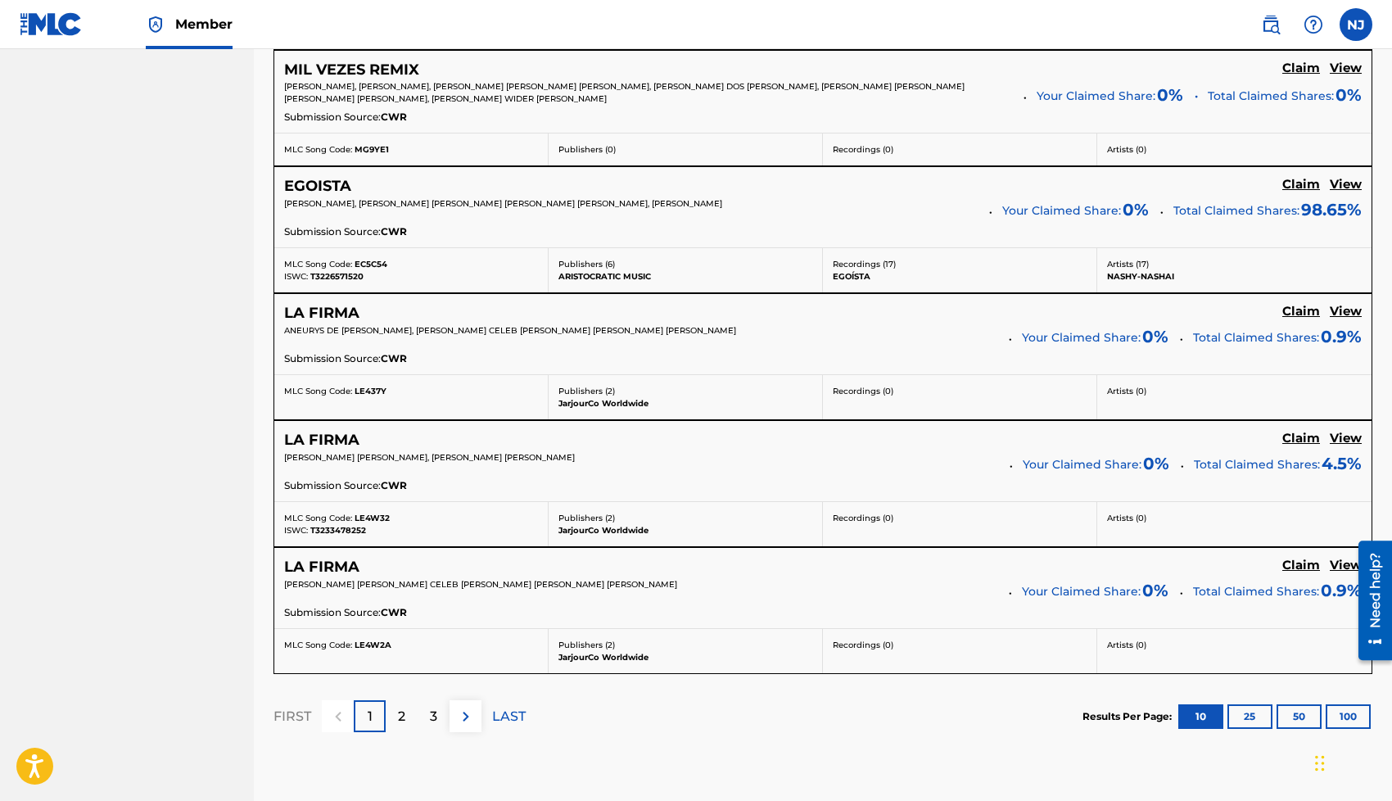
click at [399, 726] on p "2" at bounding box center [401, 716] width 7 height 20
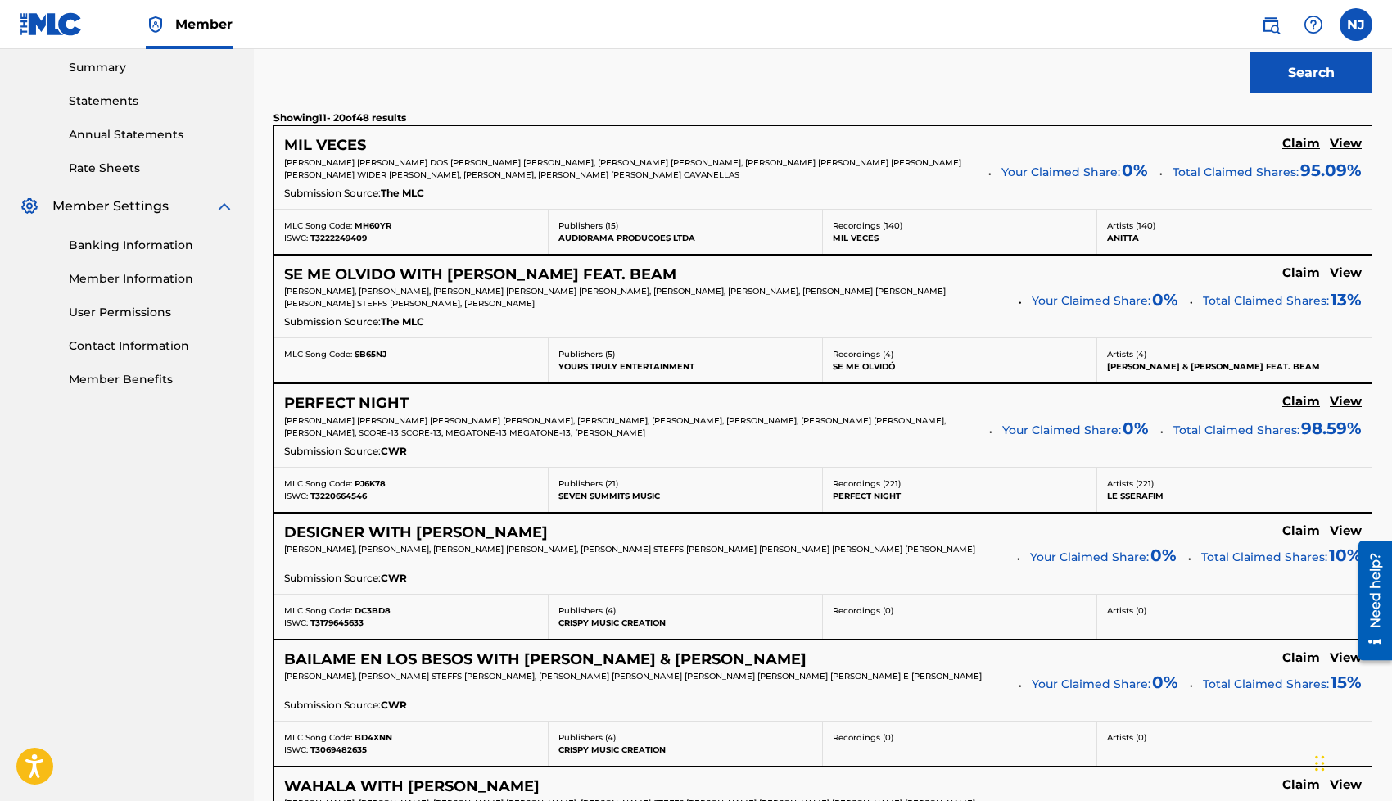
scroll to position [526, 0]
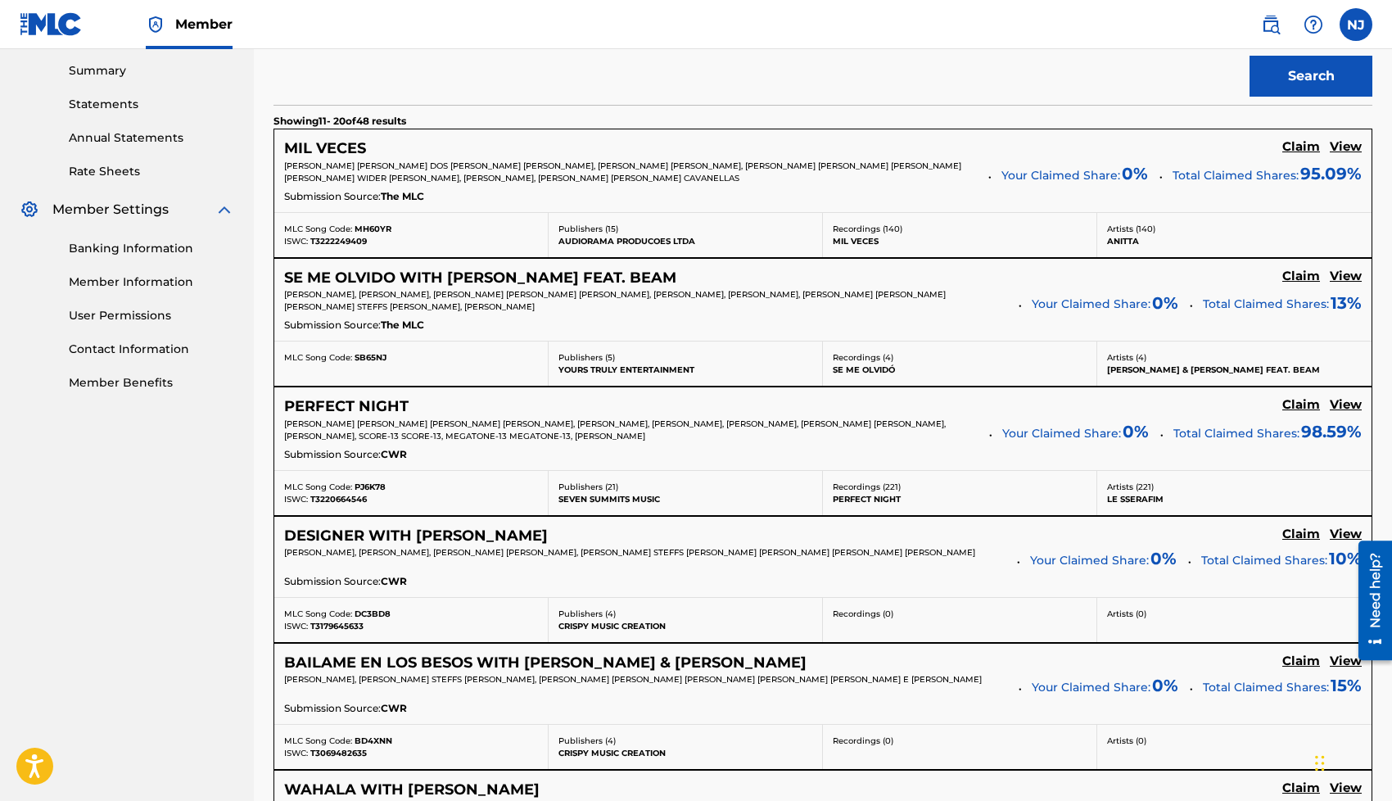
click at [1344, 150] on h5 "View" at bounding box center [1345, 147] width 32 height 16
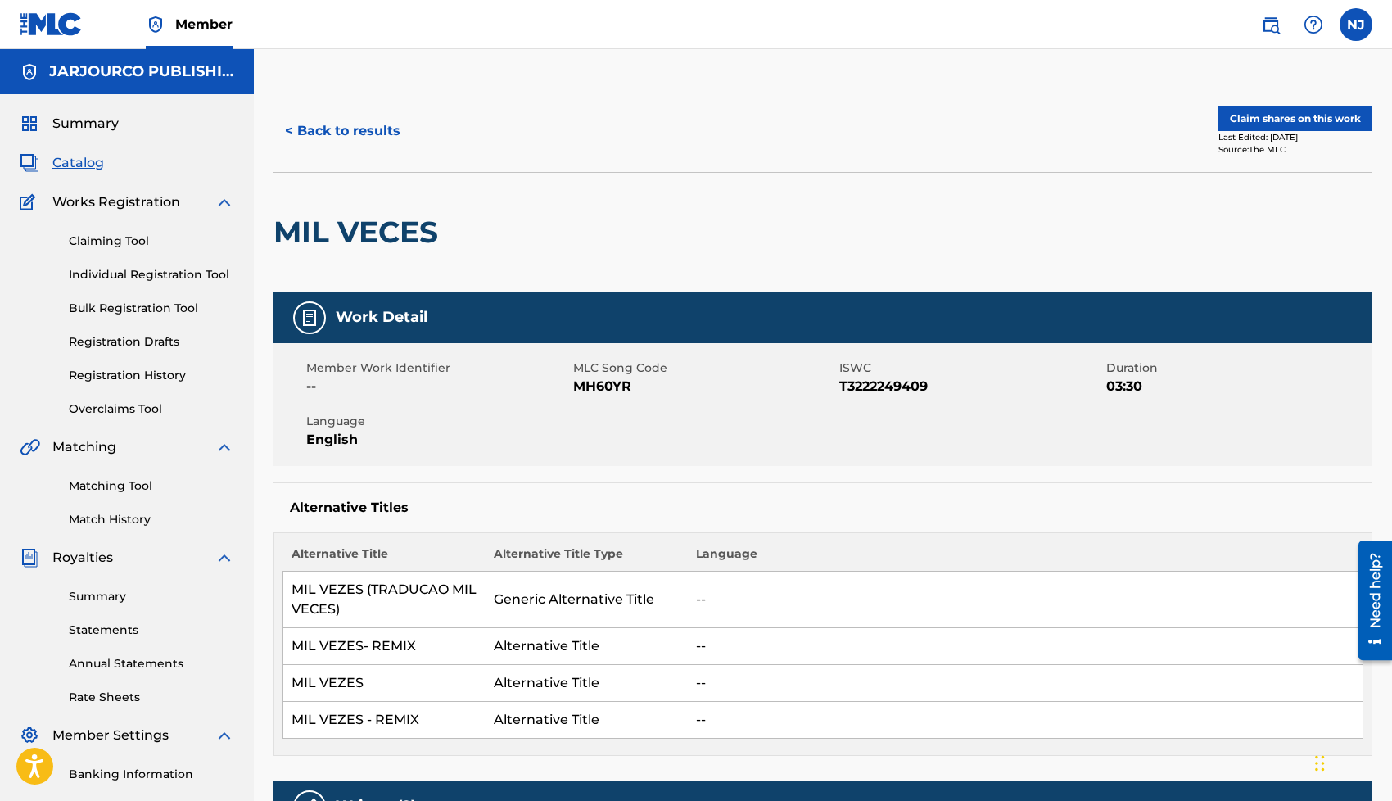
click at [1303, 120] on button "Claim shares on this work" at bounding box center [1295, 118] width 154 height 25
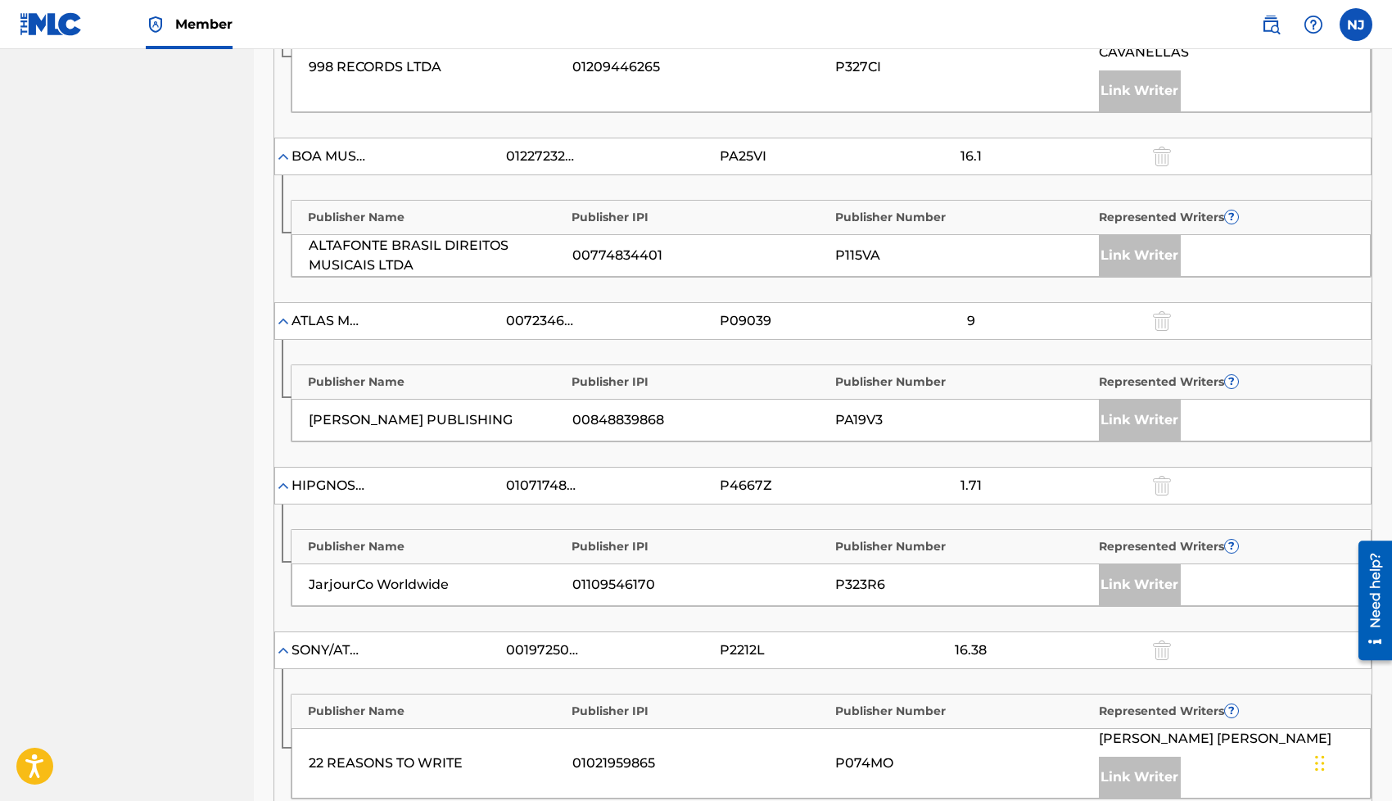
scroll to position [1546, 0]
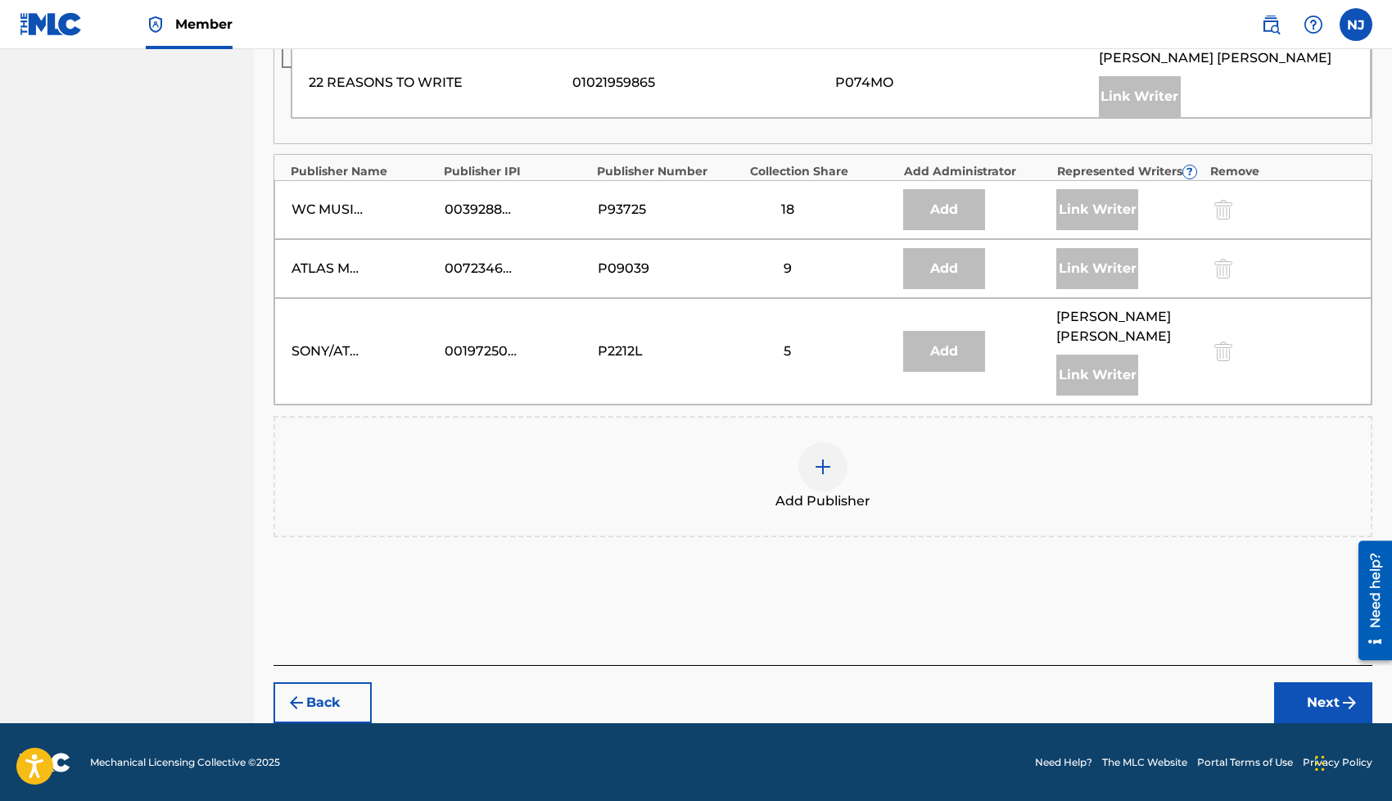
click at [818, 472] on img at bounding box center [823, 467] width 20 height 20
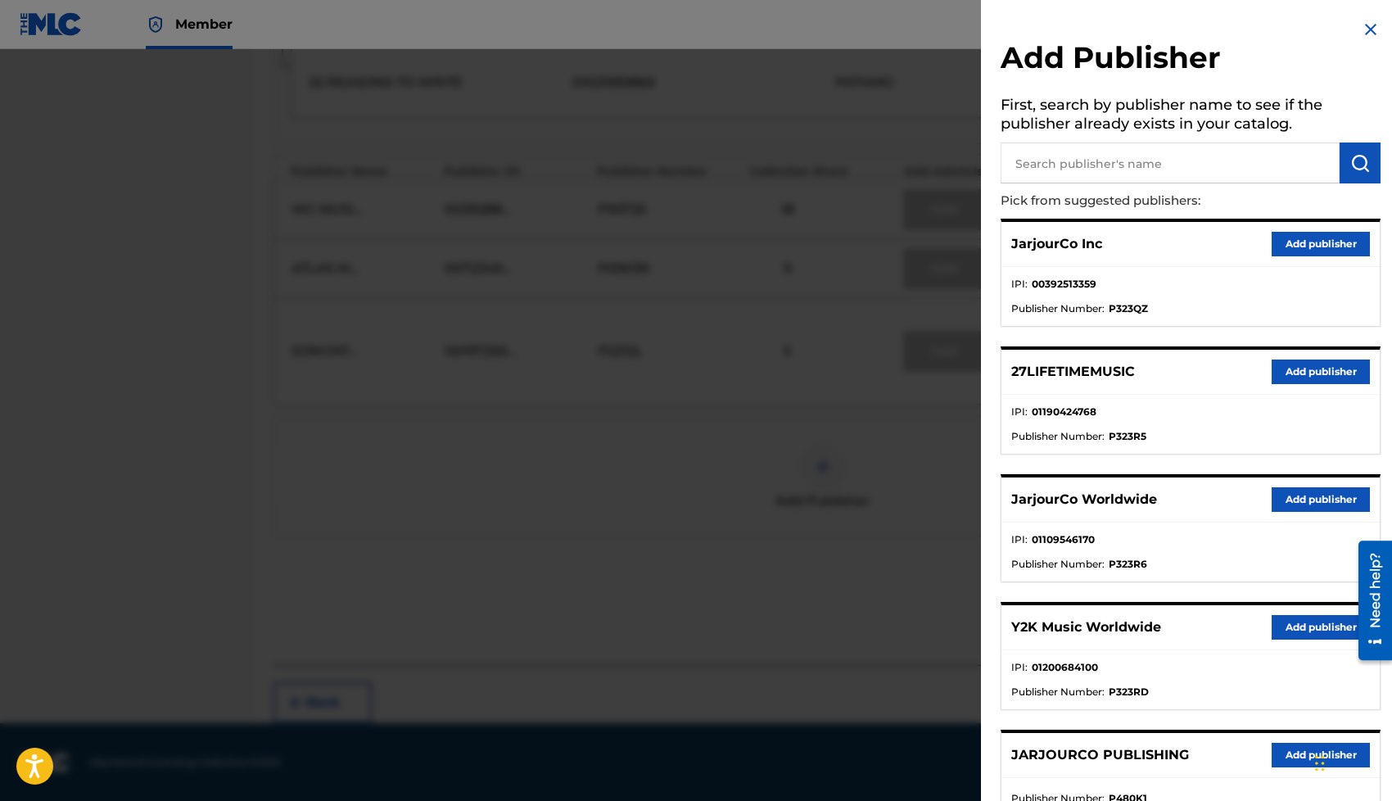
click at [1289, 502] on button "Add publisher" at bounding box center [1320, 499] width 98 height 25
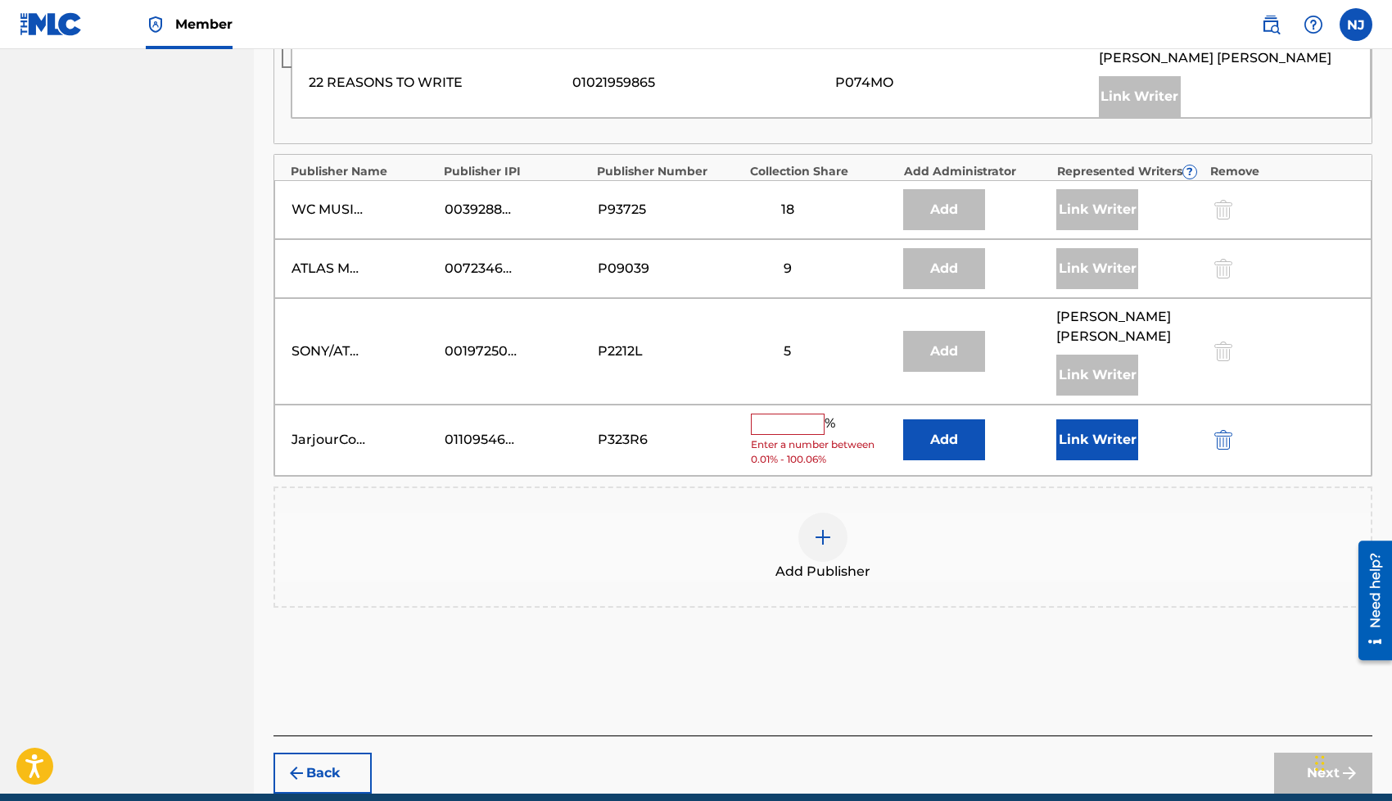
click at [1084, 443] on button "Link Writer" at bounding box center [1097, 439] width 82 height 41
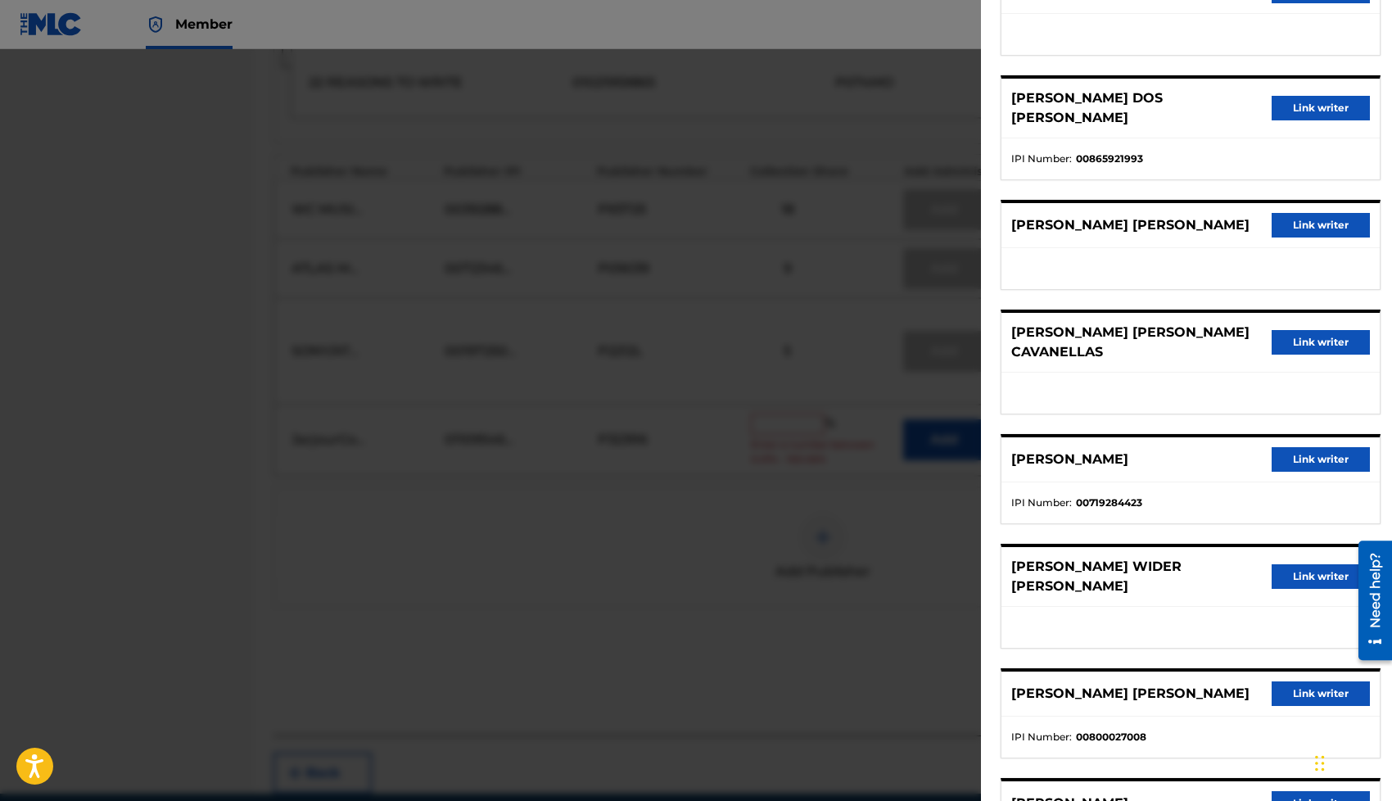
scroll to position [202, 0]
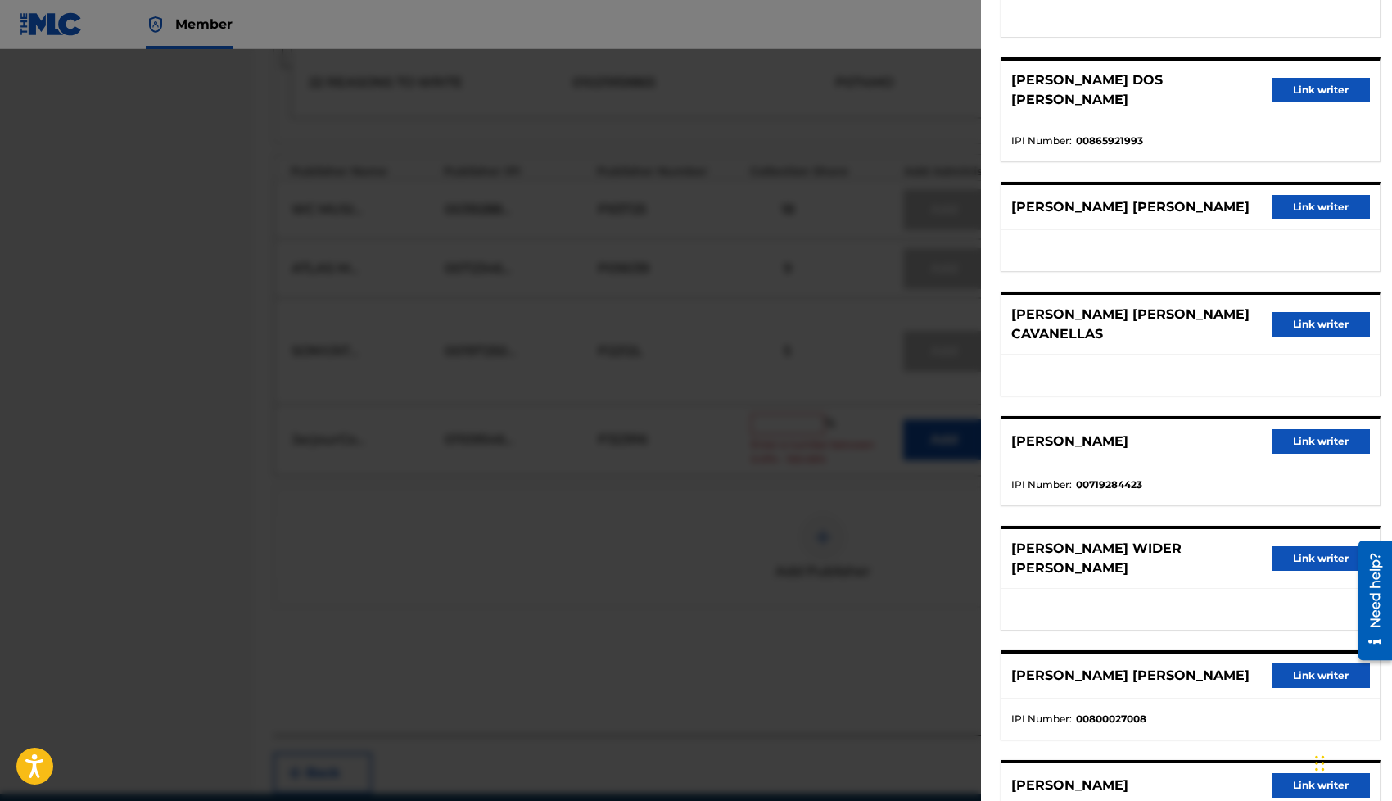
click at [1275, 663] on button "Link writer" at bounding box center [1320, 675] width 98 height 25
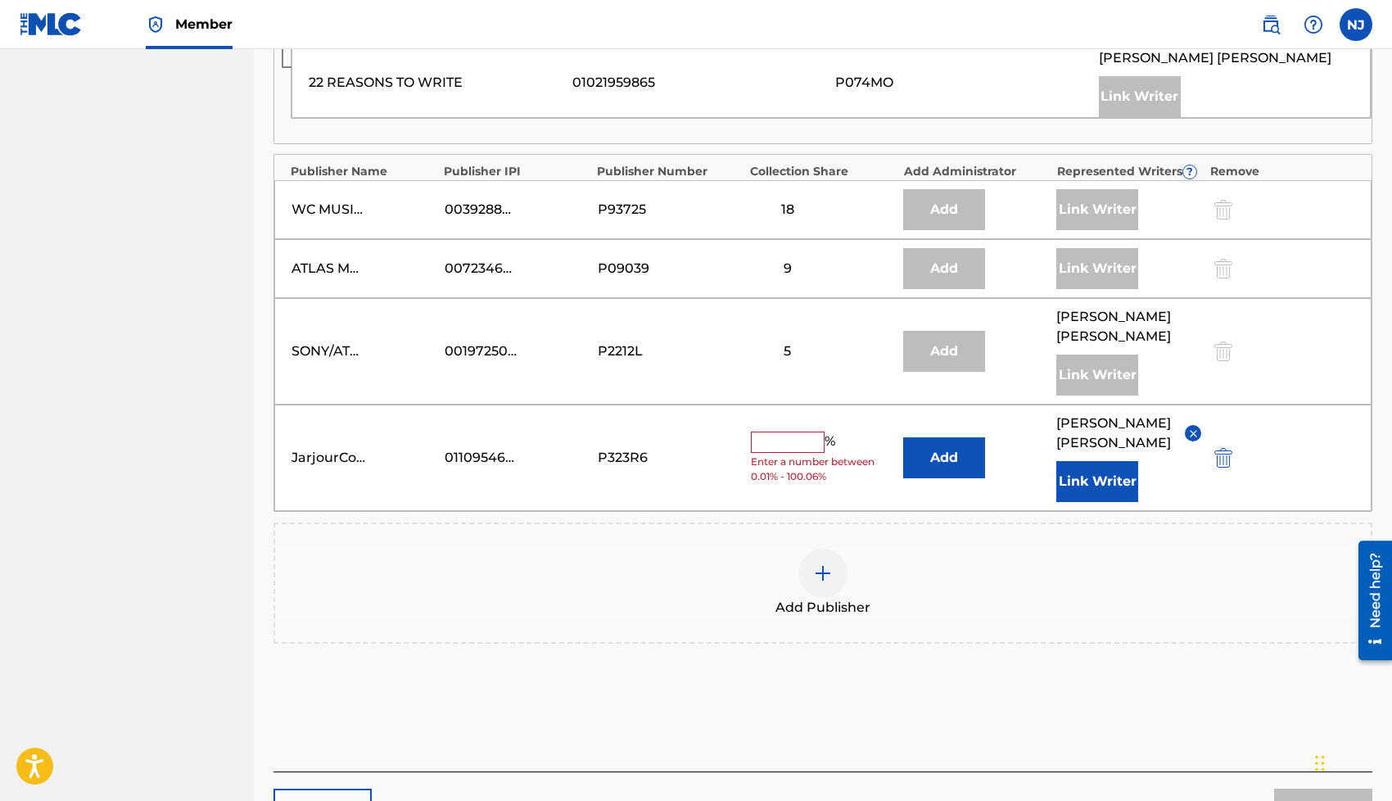
click at [759, 437] on input "text" at bounding box center [788, 441] width 74 height 21
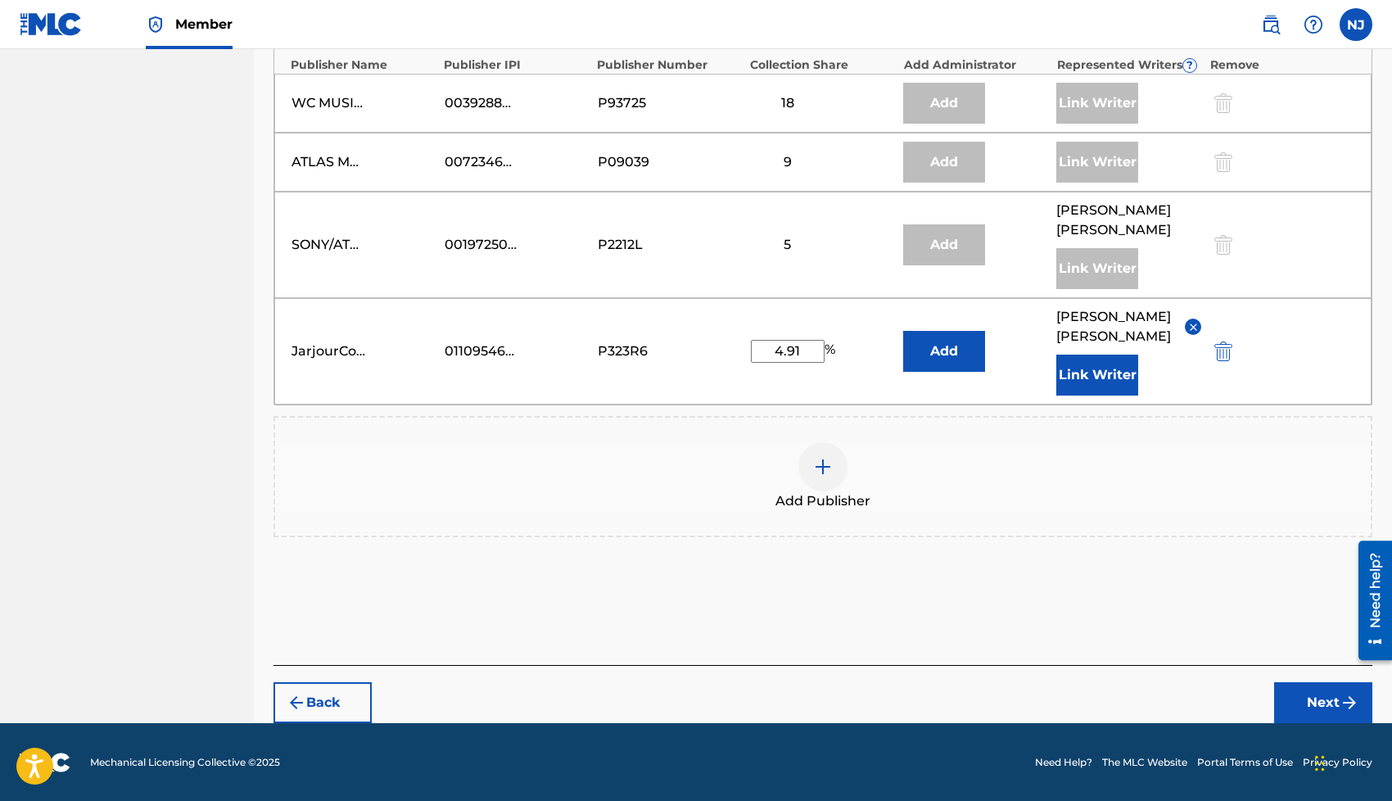
type input "4.91"
click at [1305, 697] on button "Next" at bounding box center [1323, 702] width 98 height 41
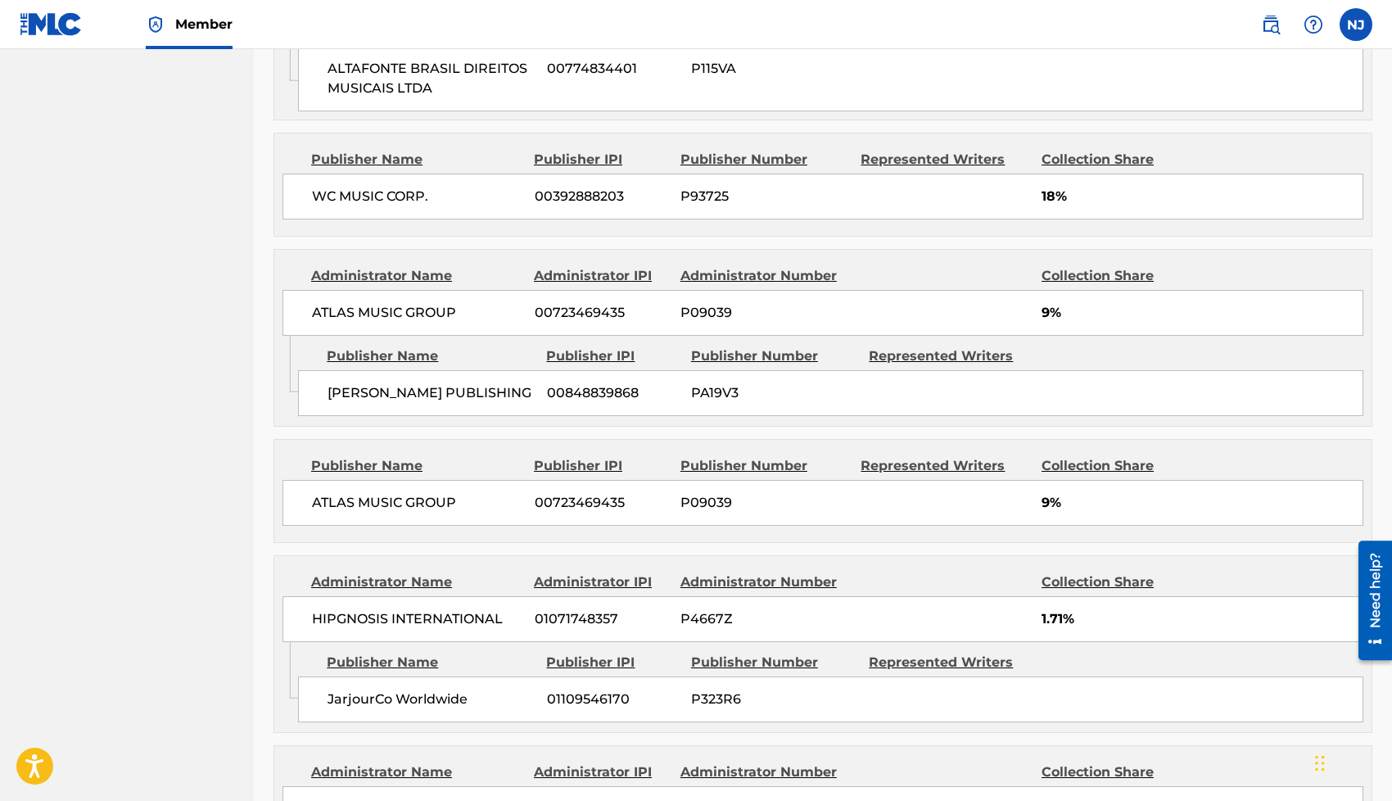
scroll to position [1911, 0]
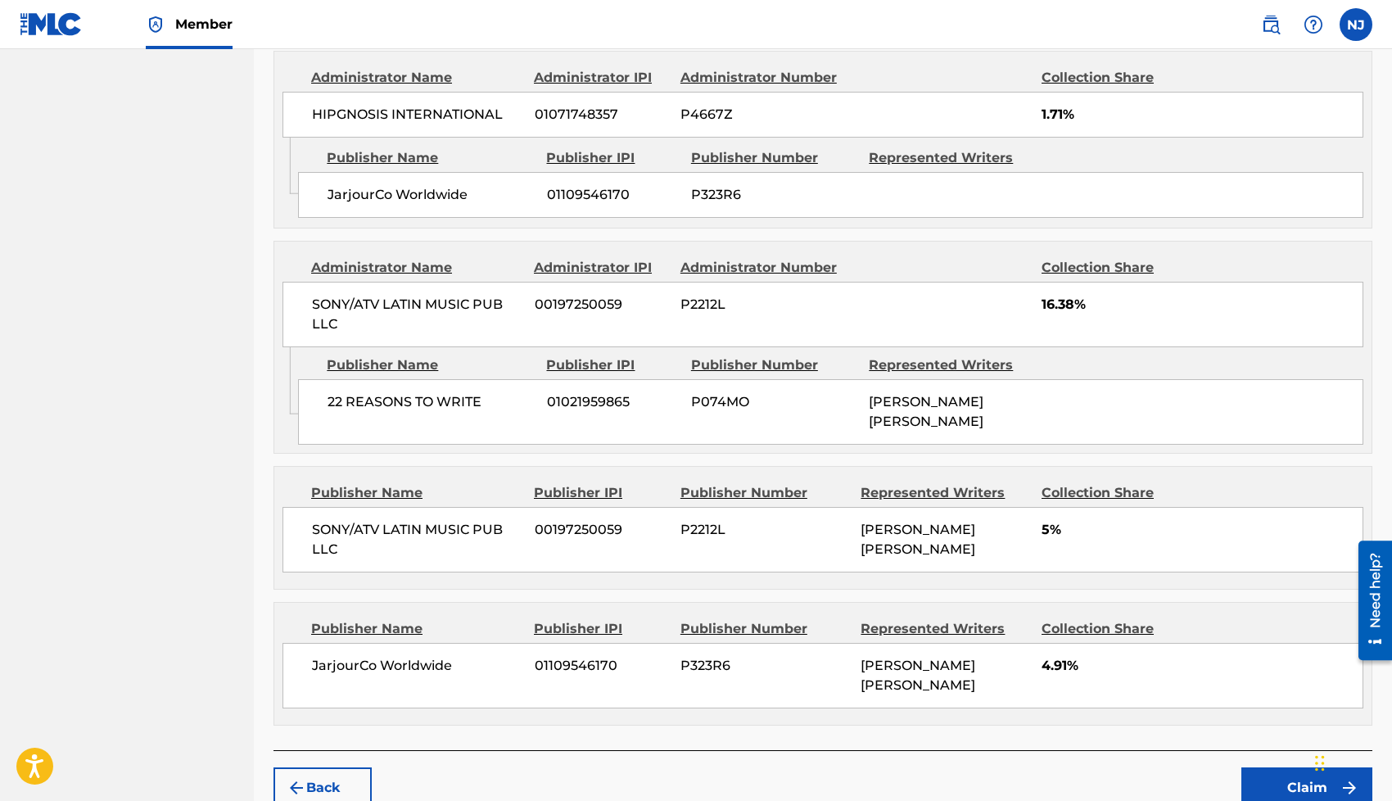
click at [1272, 767] on button "Claim" at bounding box center [1306, 787] width 131 height 41
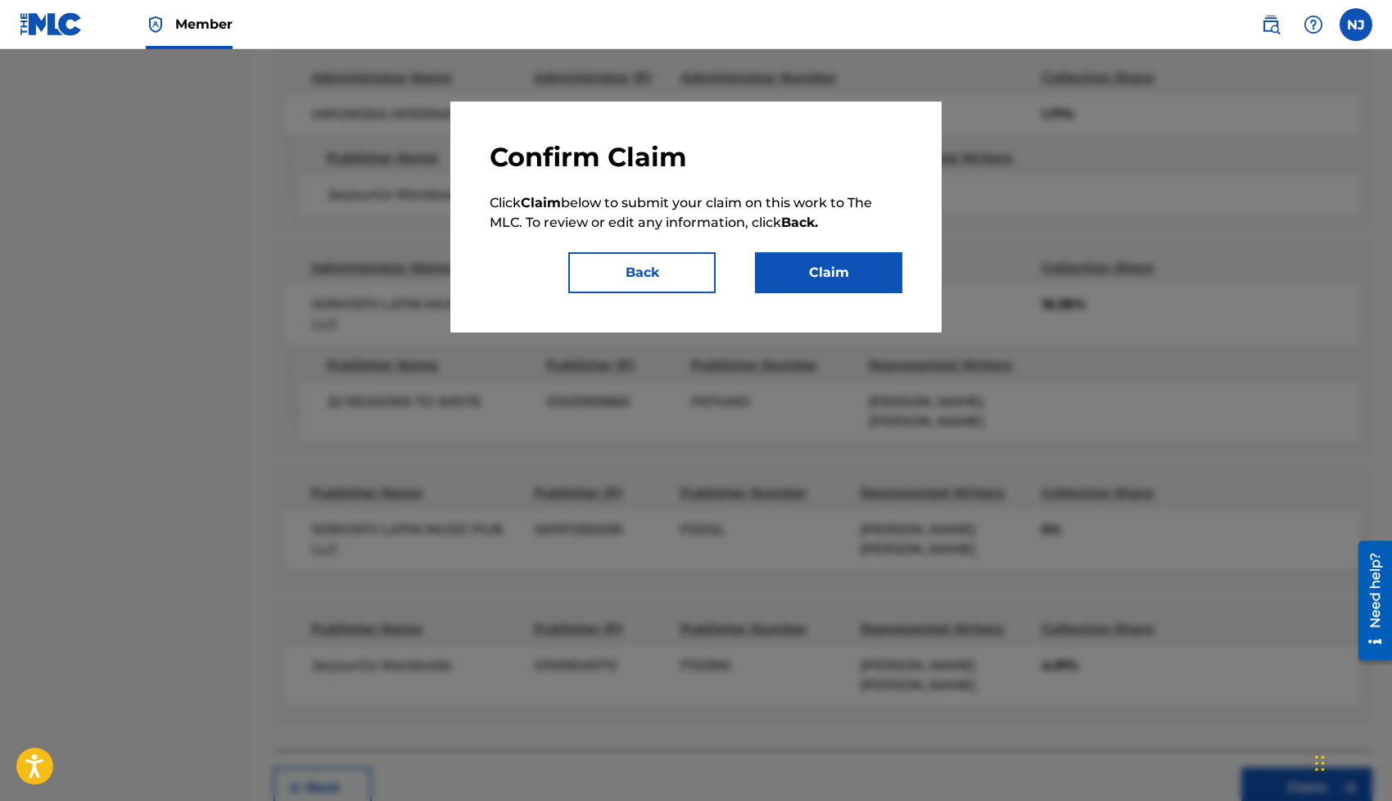
click at [827, 276] on button "Claim" at bounding box center [828, 272] width 147 height 41
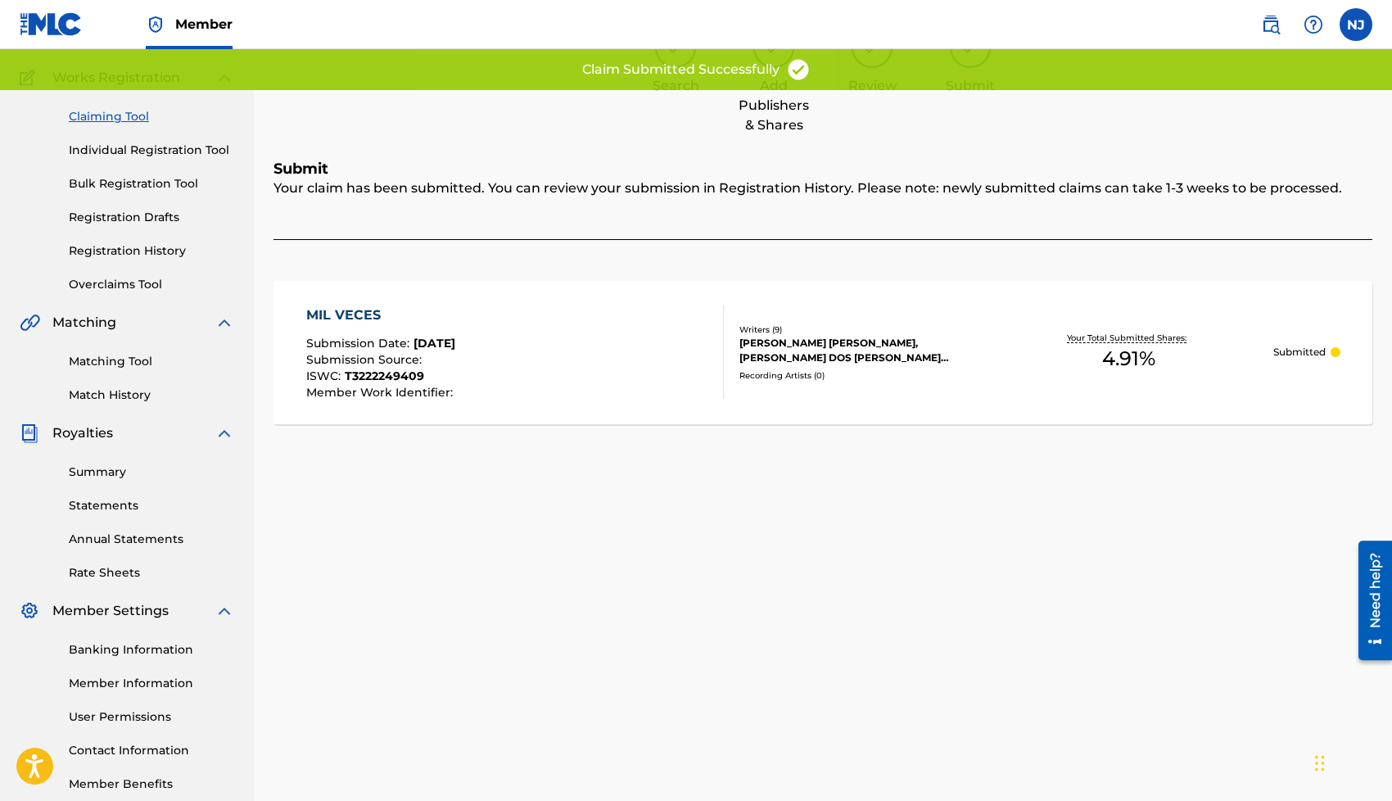
scroll to position [0, 0]
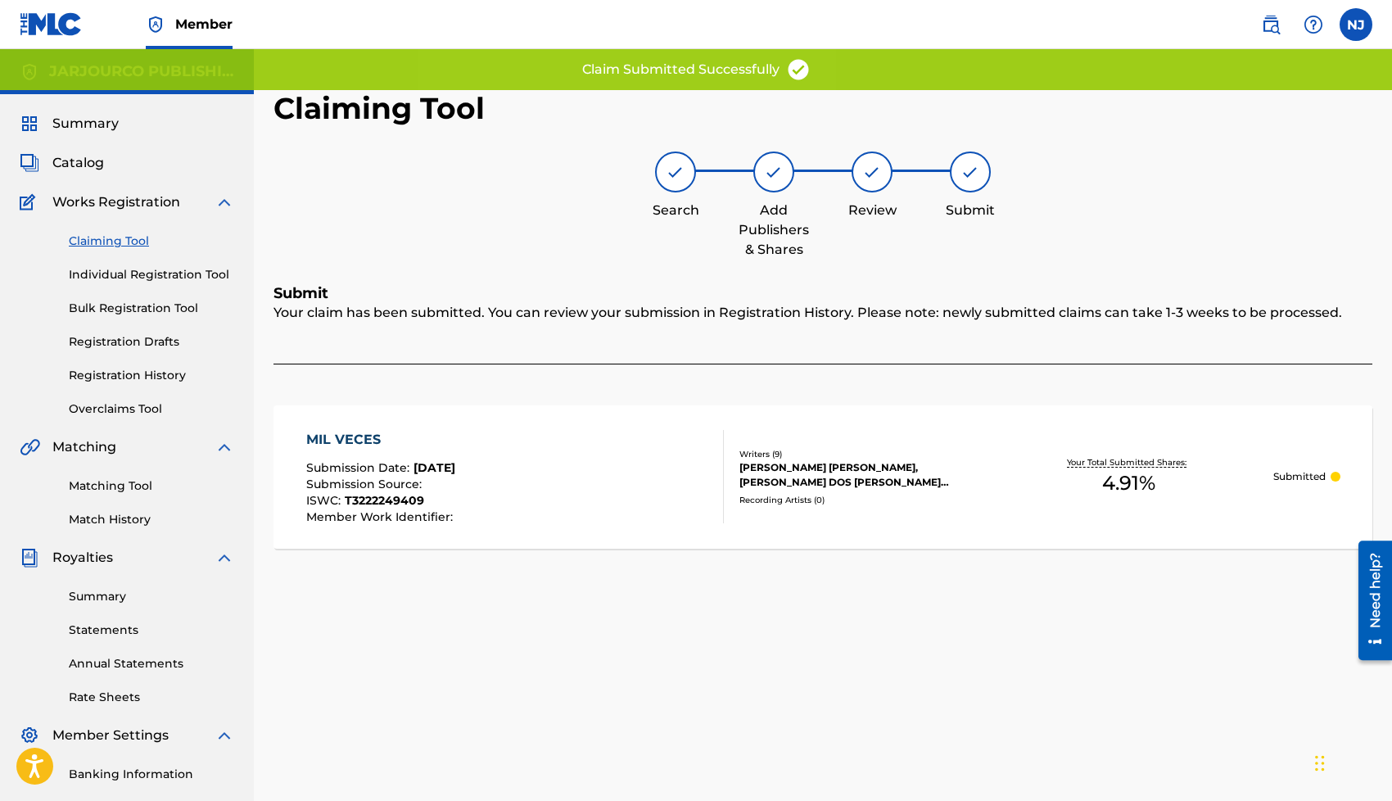
click at [106, 238] on link "Claiming Tool" at bounding box center [151, 240] width 165 height 17
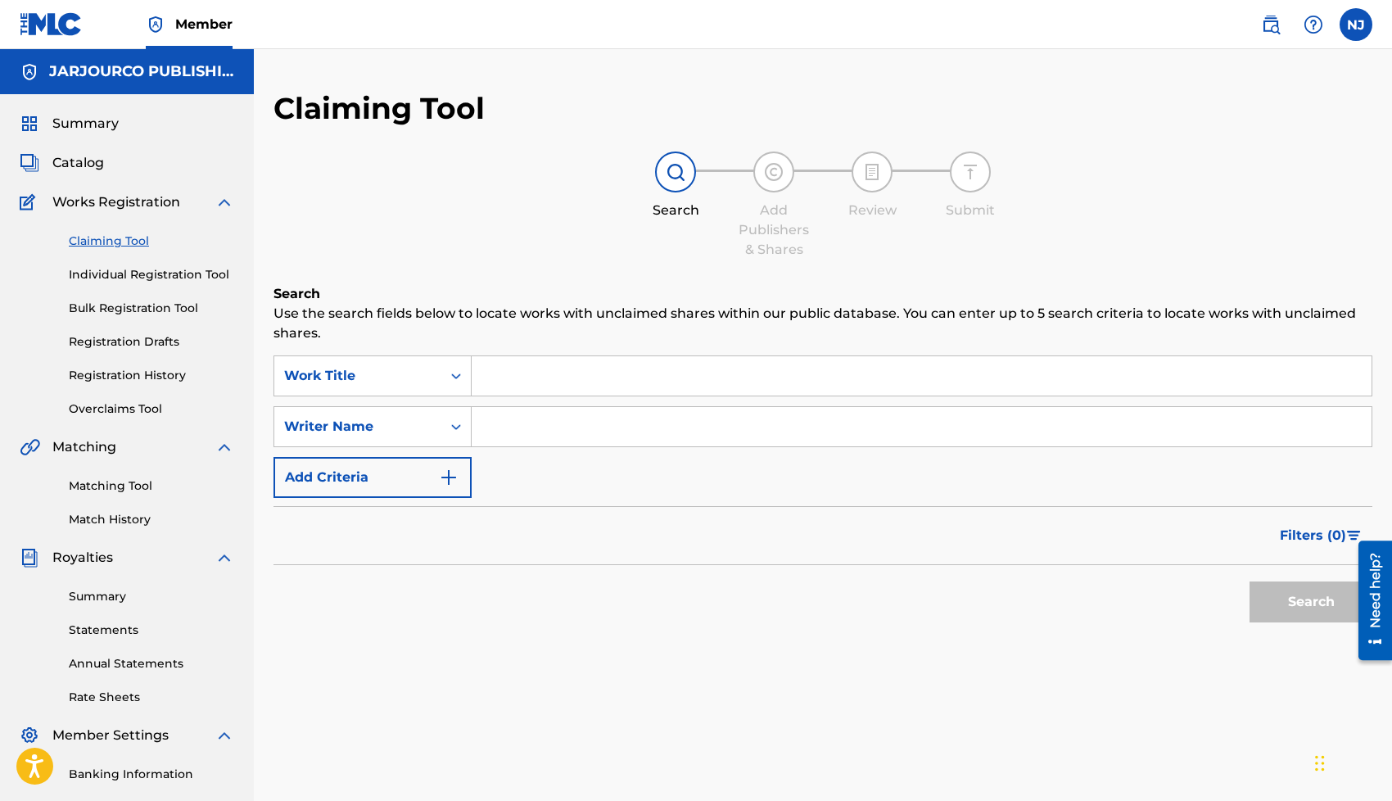
click at [562, 427] on input "Search Form" at bounding box center [922, 426] width 900 height 39
type input "[PERSON_NAME] [PERSON_NAME]"
click at [1297, 603] on button "Search" at bounding box center [1310, 601] width 123 height 41
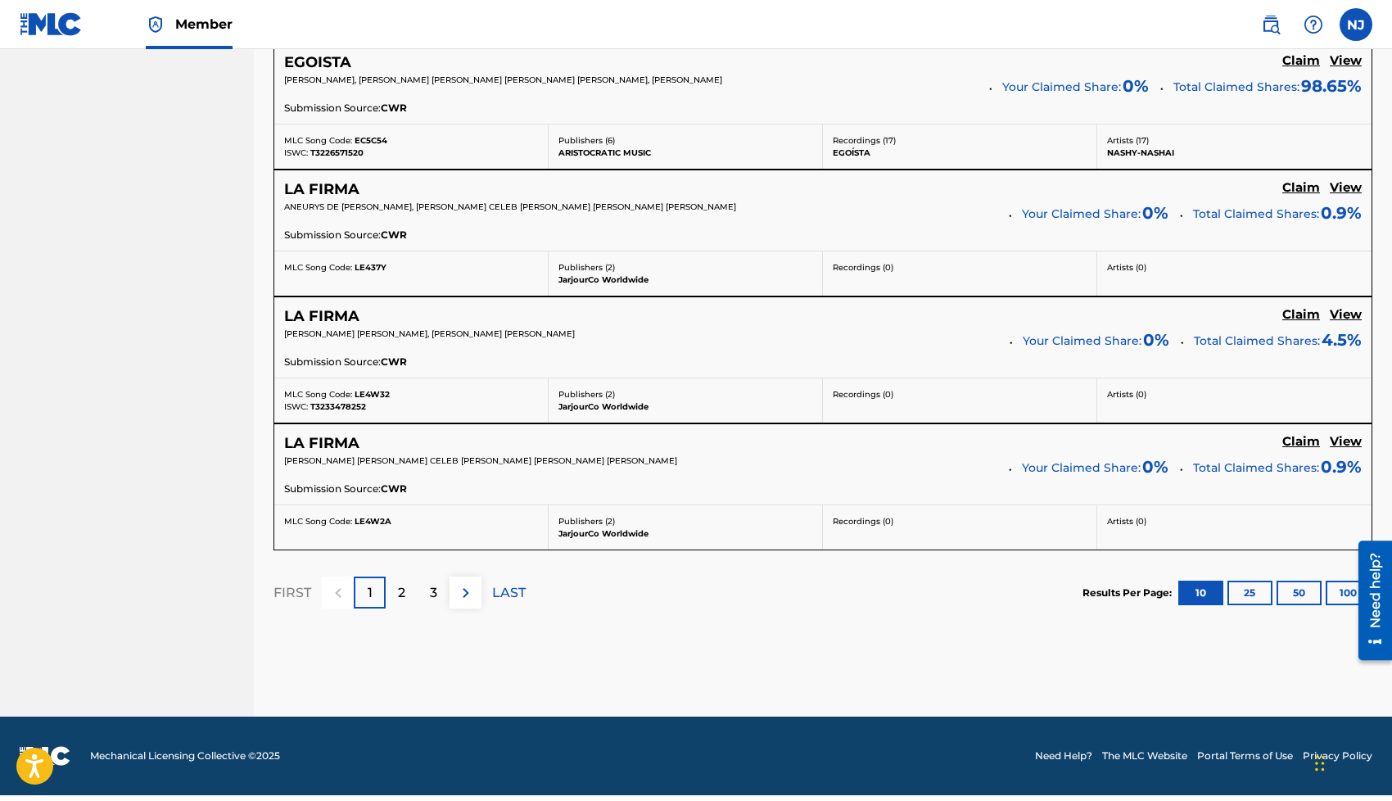
click at [394, 598] on div "2" at bounding box center [402, 592] width 32 height 32
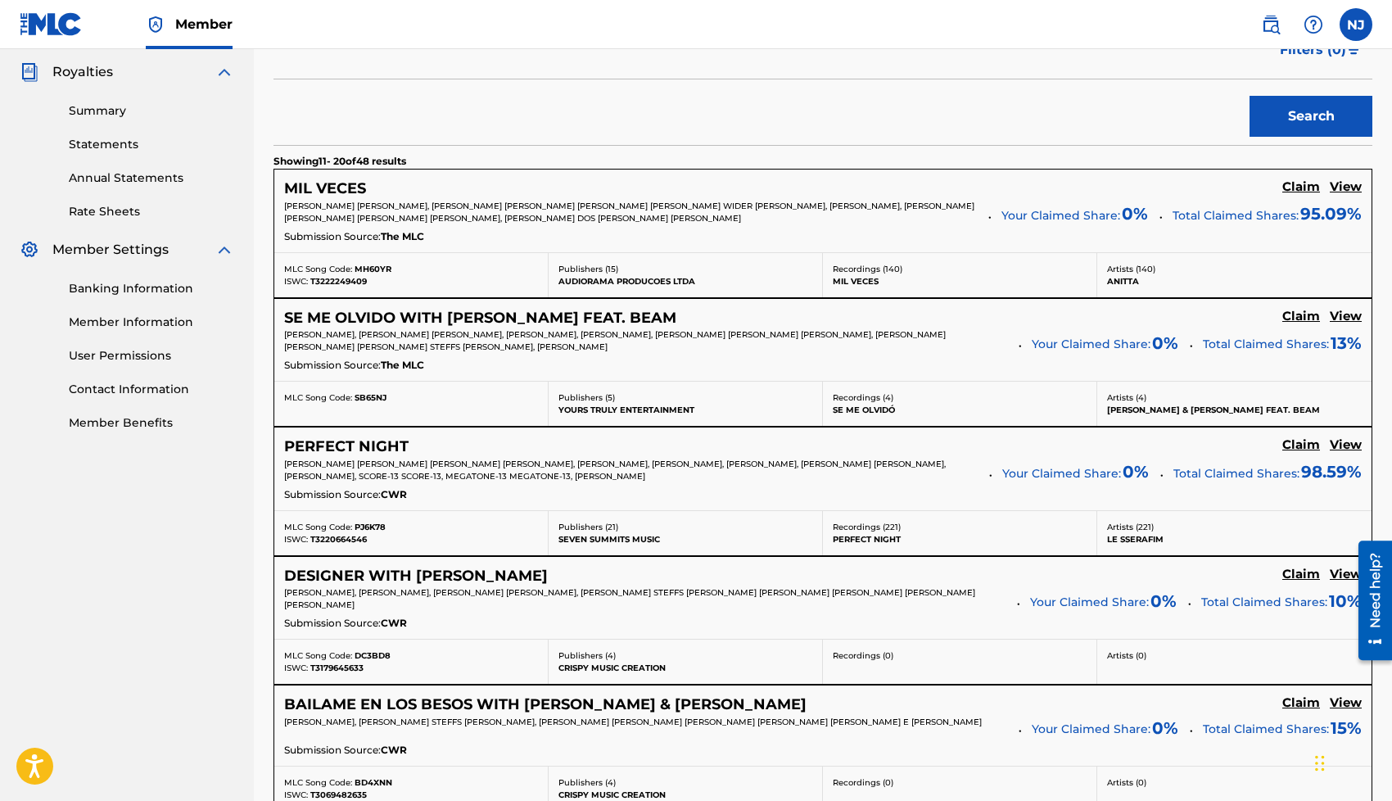
scroll to position [481, 0]
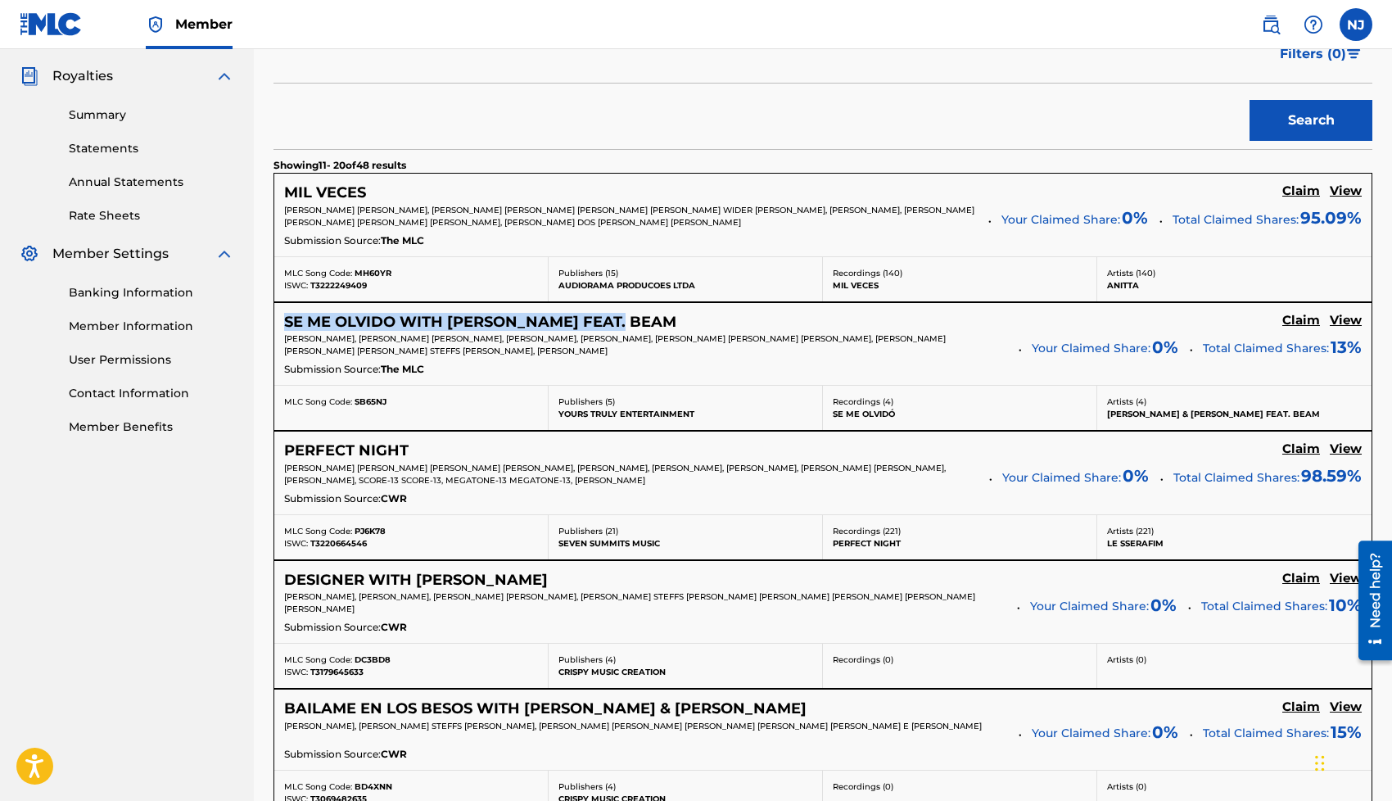
drag, startPoint x: 282, startPoint y: 323, endPoint x: 643, endPoint y: 316, distance: 361.9
click at [643, 316] on div "SE ME OLVIDO WITH [PERSON_NAME] FEAT. [PERSON_NAME] View [PERSON_NAME], [PERSON…" at bounding box center [822, 344] width 1097 height 83
copy h5 "SE ME OLVIDO WITH [PERSON_NAME] FEAT. BEAM"
click at [1306, 199] on h5 "Claim" at bounding box center [1301, 191] width 38 height 16
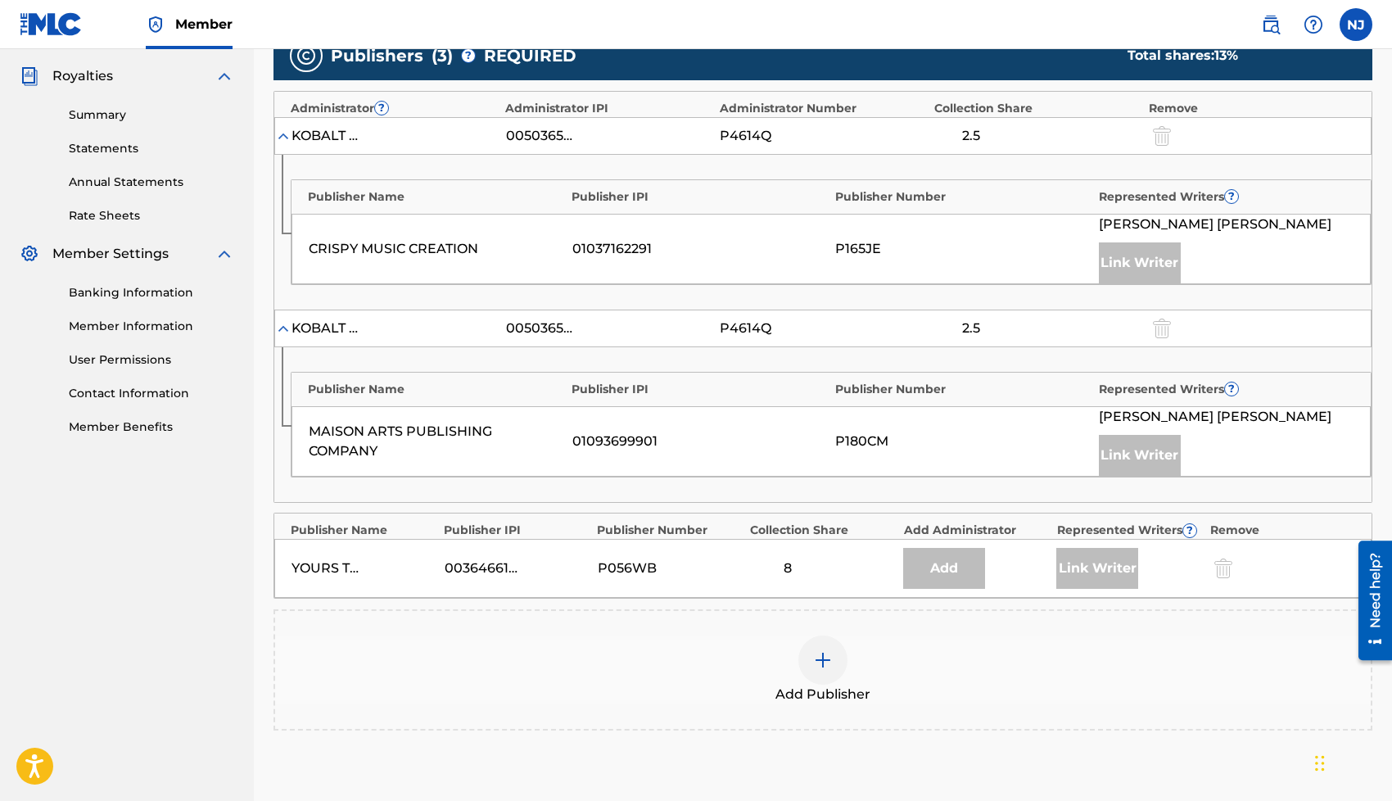
click at [817, 661] on img at bounding box center [823, 660] width 20 height 20
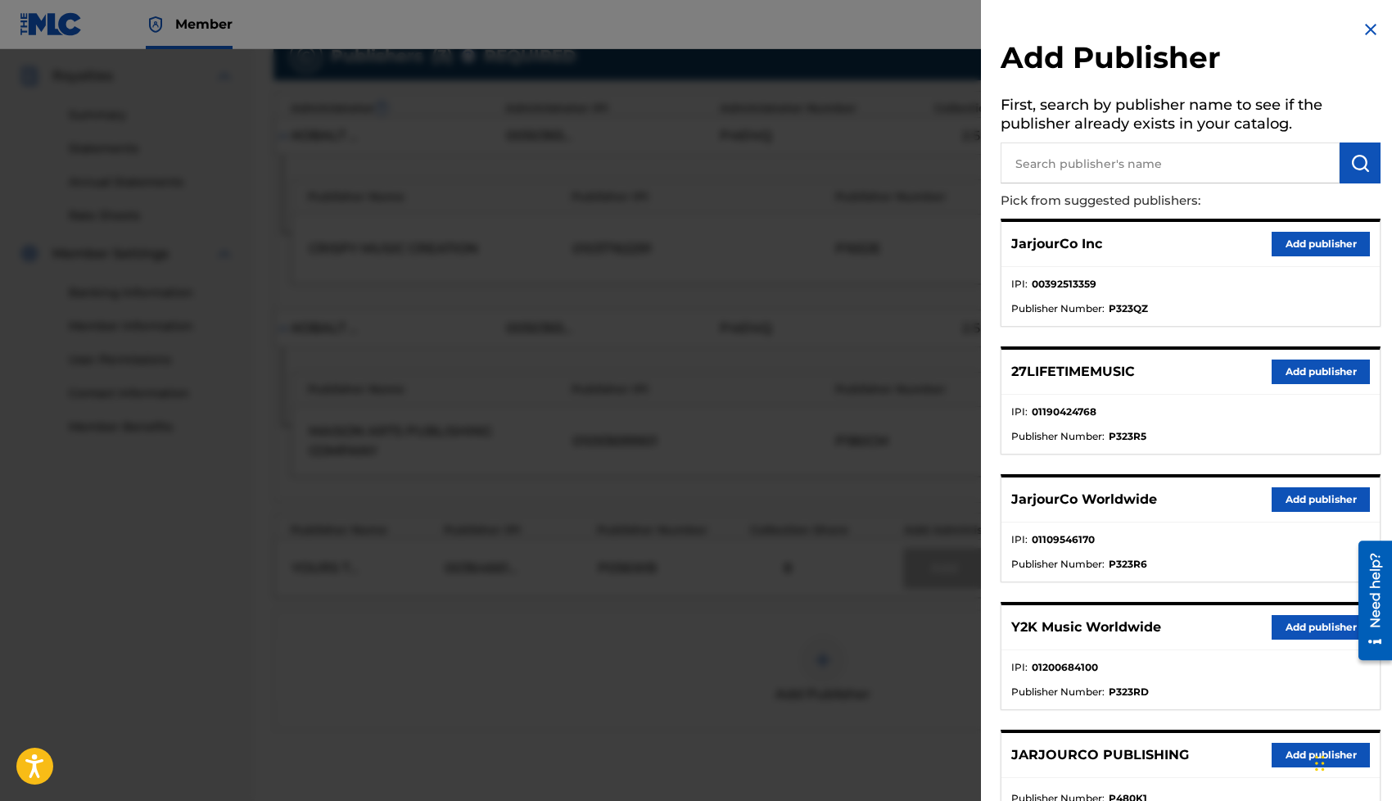
click at [1311, 502] on button "Add publisher" at bounding box center [1320, 499] width 98 height 25
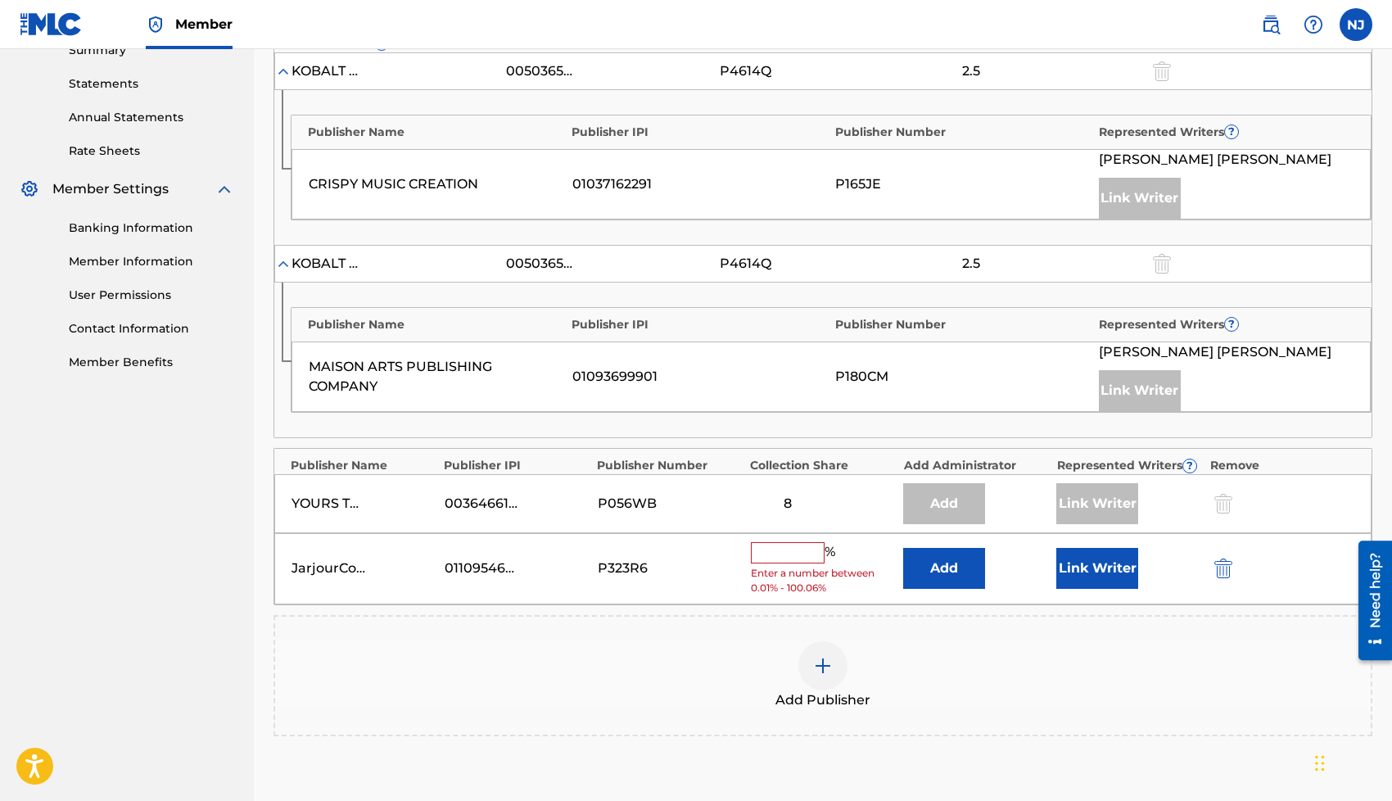
scroll to position [647, 0]
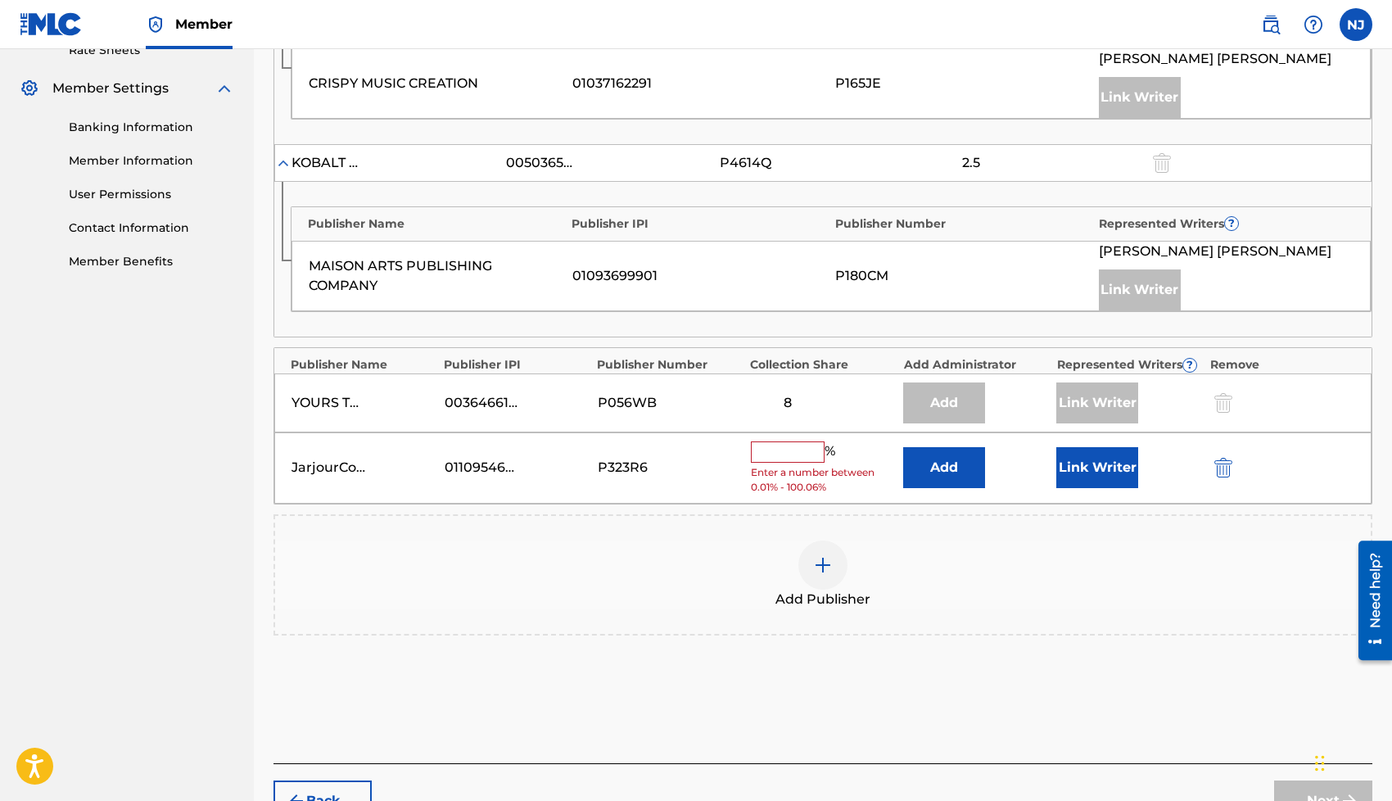
click at [1082, 472] on button "Link Writer" at bounding box center [1097, 467] width 82 height 41
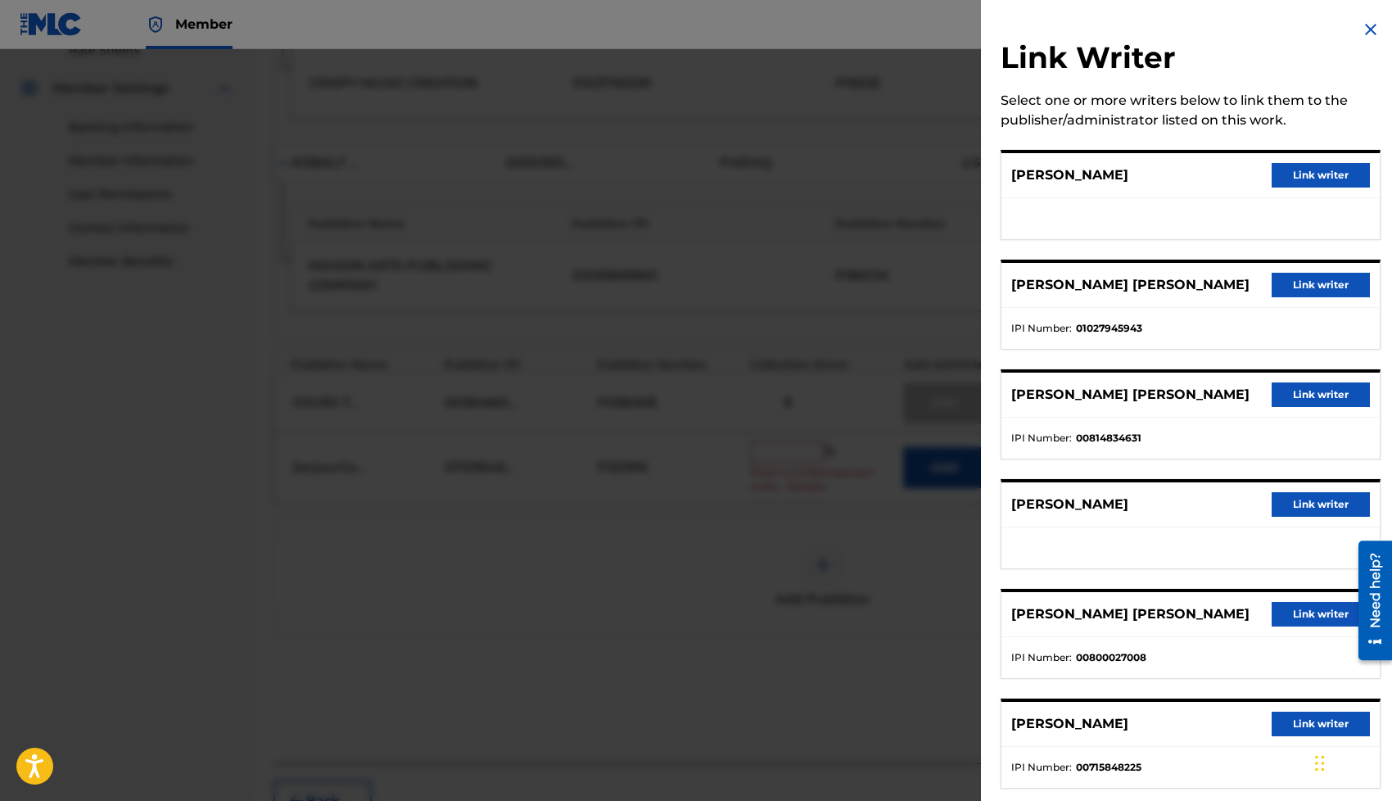
click at [1301, 605] on button "Link writer" at bounding box center [1320, 614] width 98 height 25
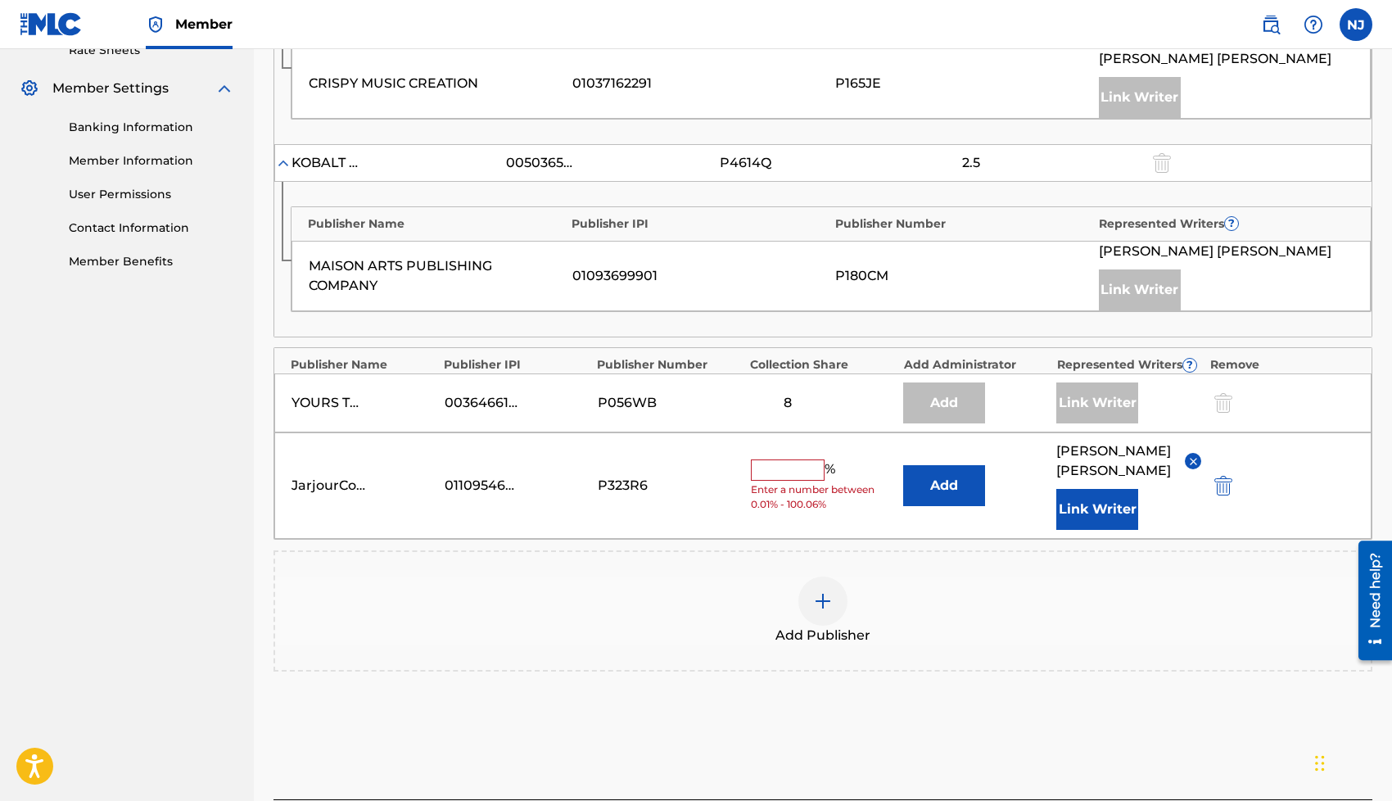
click at [804, 461] on input "text" at bounding box center [788, 469] width 74 height 21
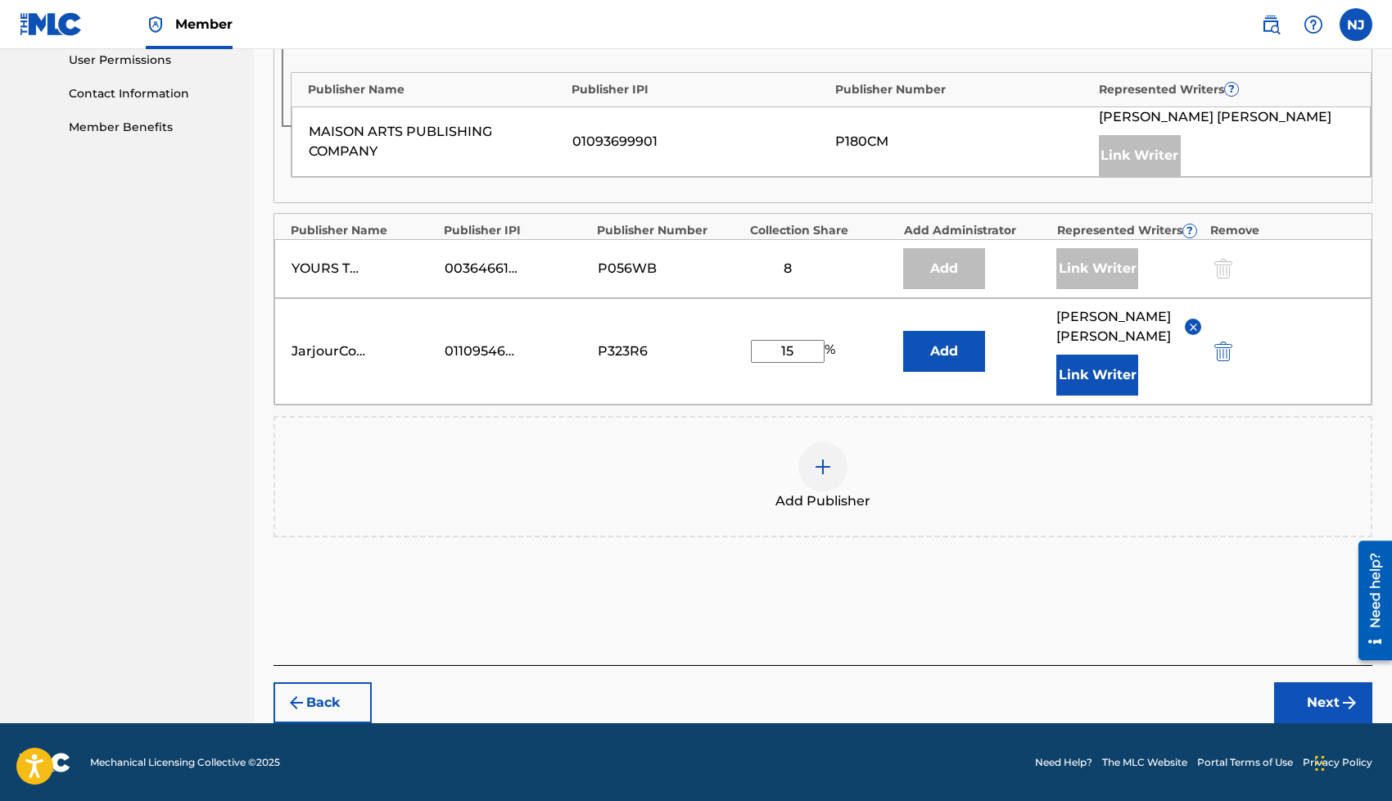
type input "15"
click at [1294, 689] on button "Next" at bounding box center [1323, 702] width 98 height 41
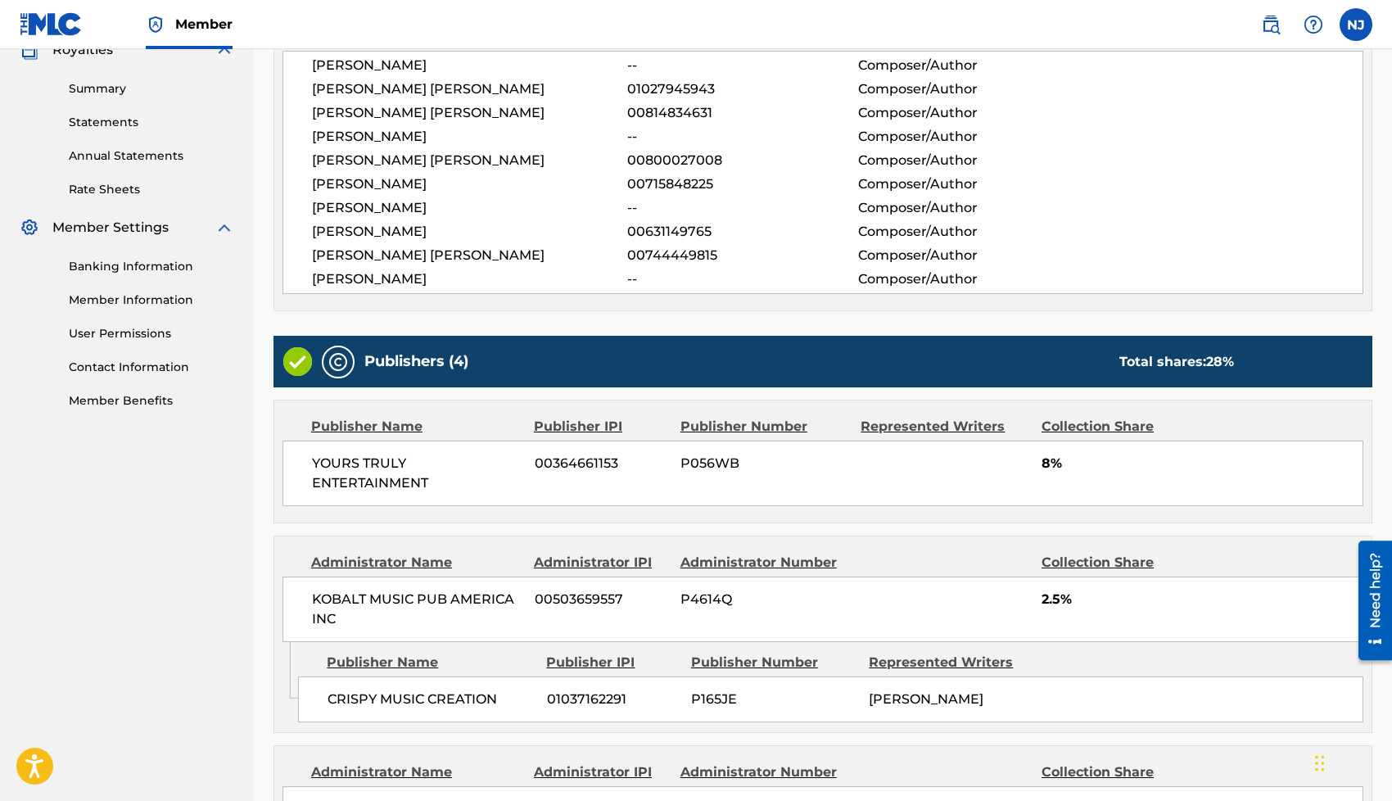
scroll to position [937, 0]
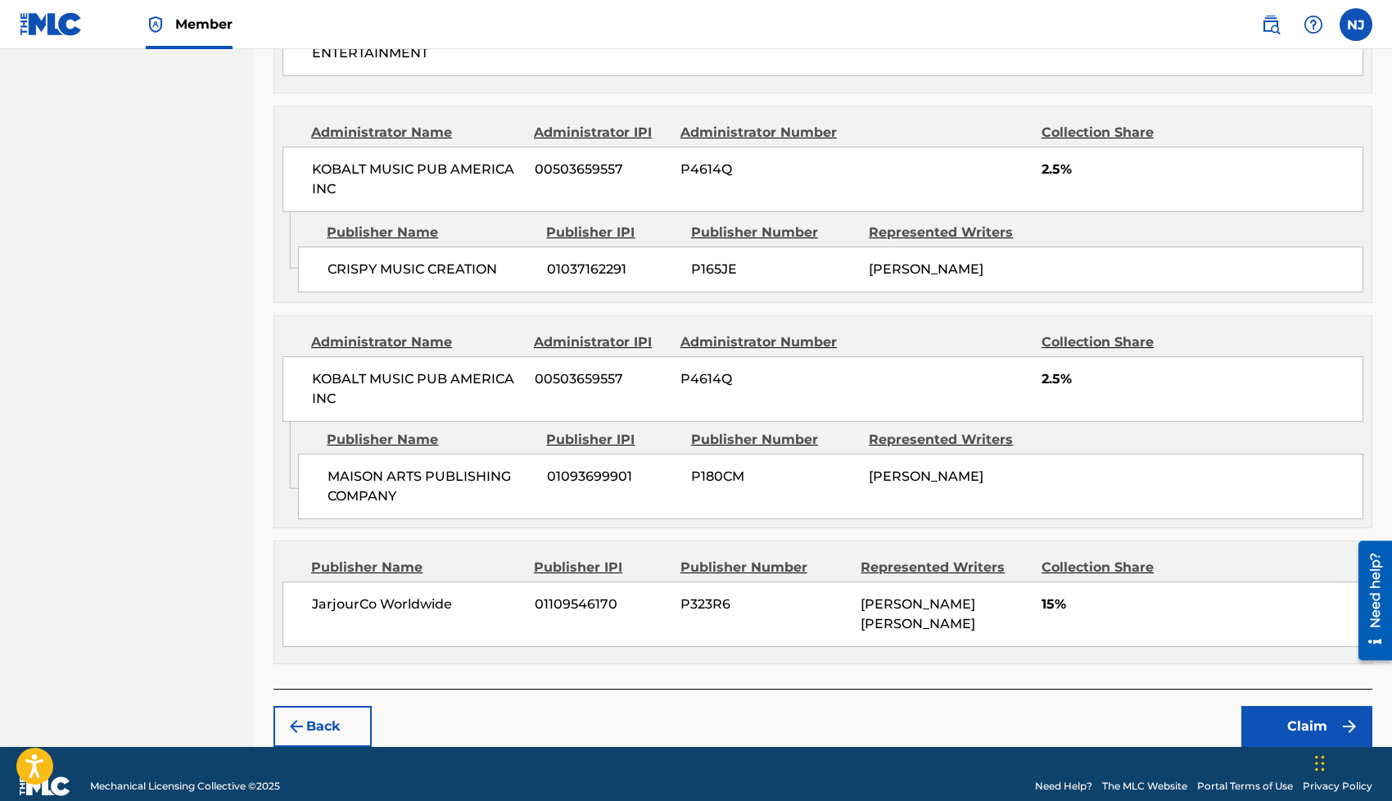
click at [1269, 710] on button "Claim" at bounding box center [1306, 726] width 131 height 41
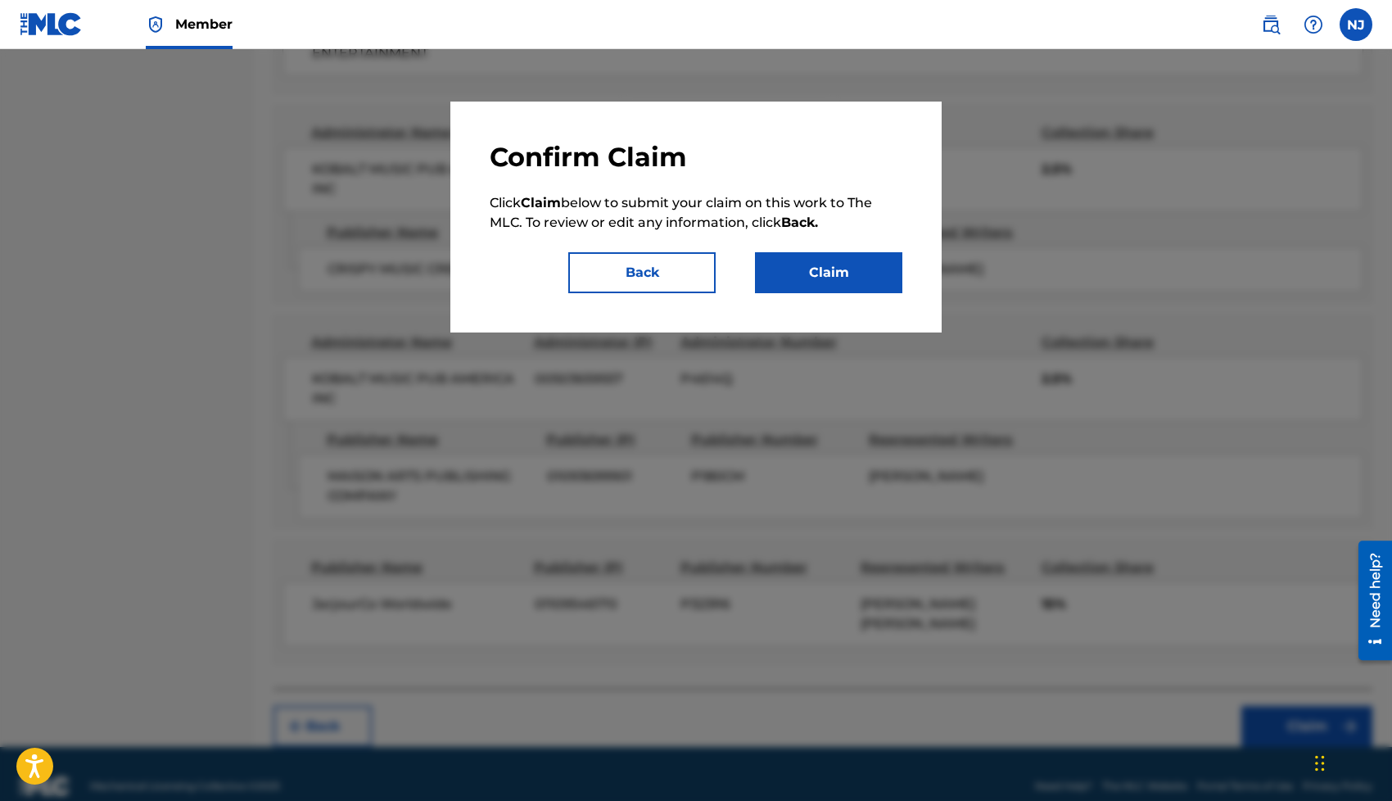
click at [856, 278] on button "Claim" at bounding box center [828, 272] width 147 height 41
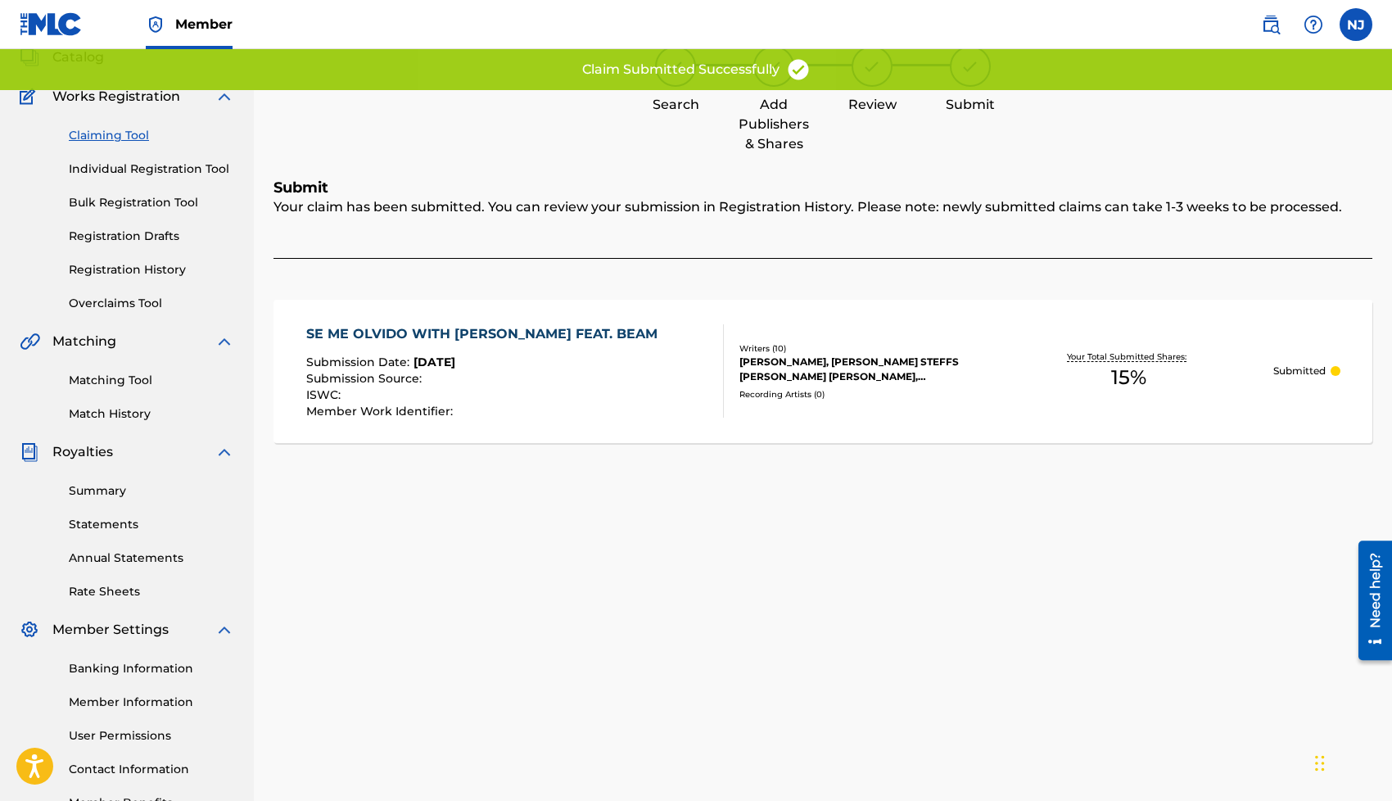
scroll to position [0, 0]
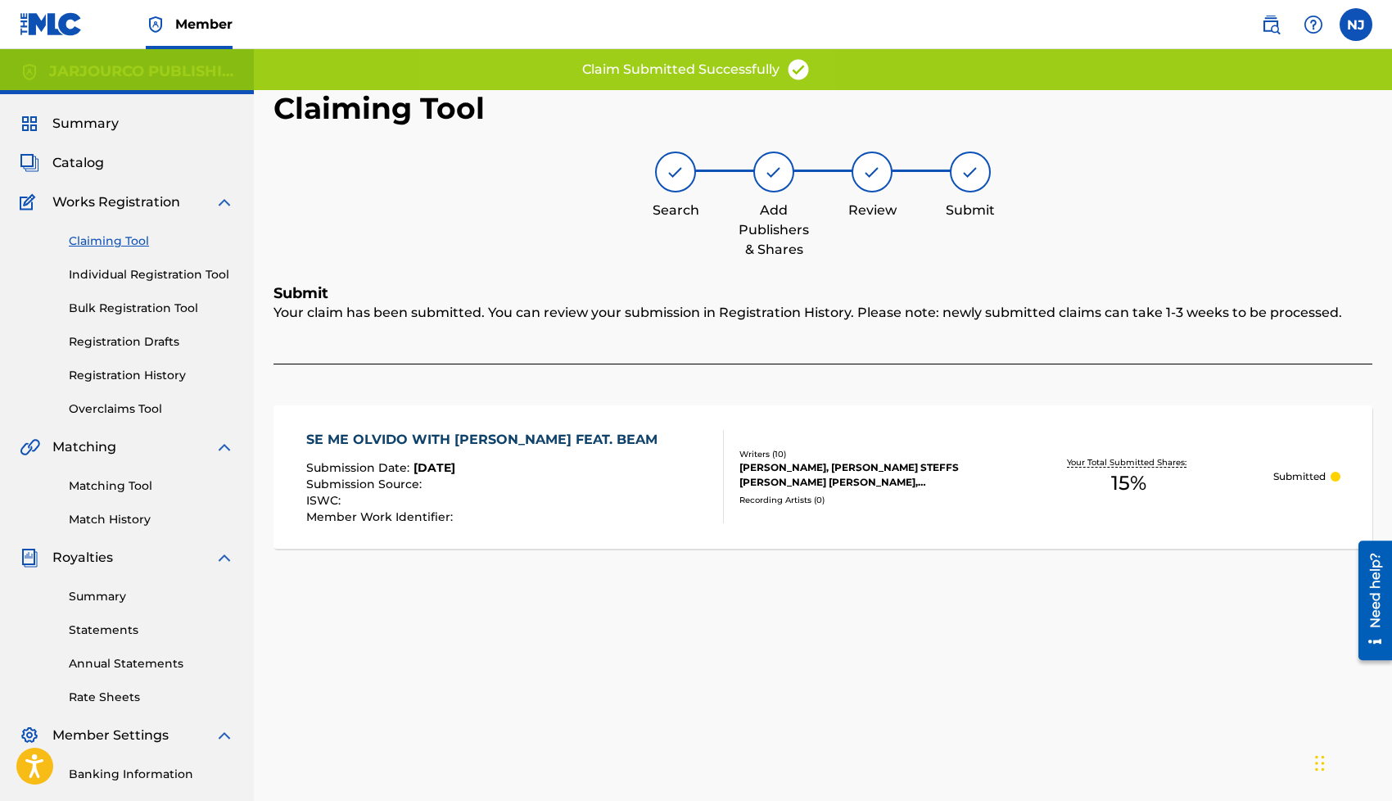
click at [133, 233] on link "Claiming Tool" at bounding box center [151, 240] width 165 height 17
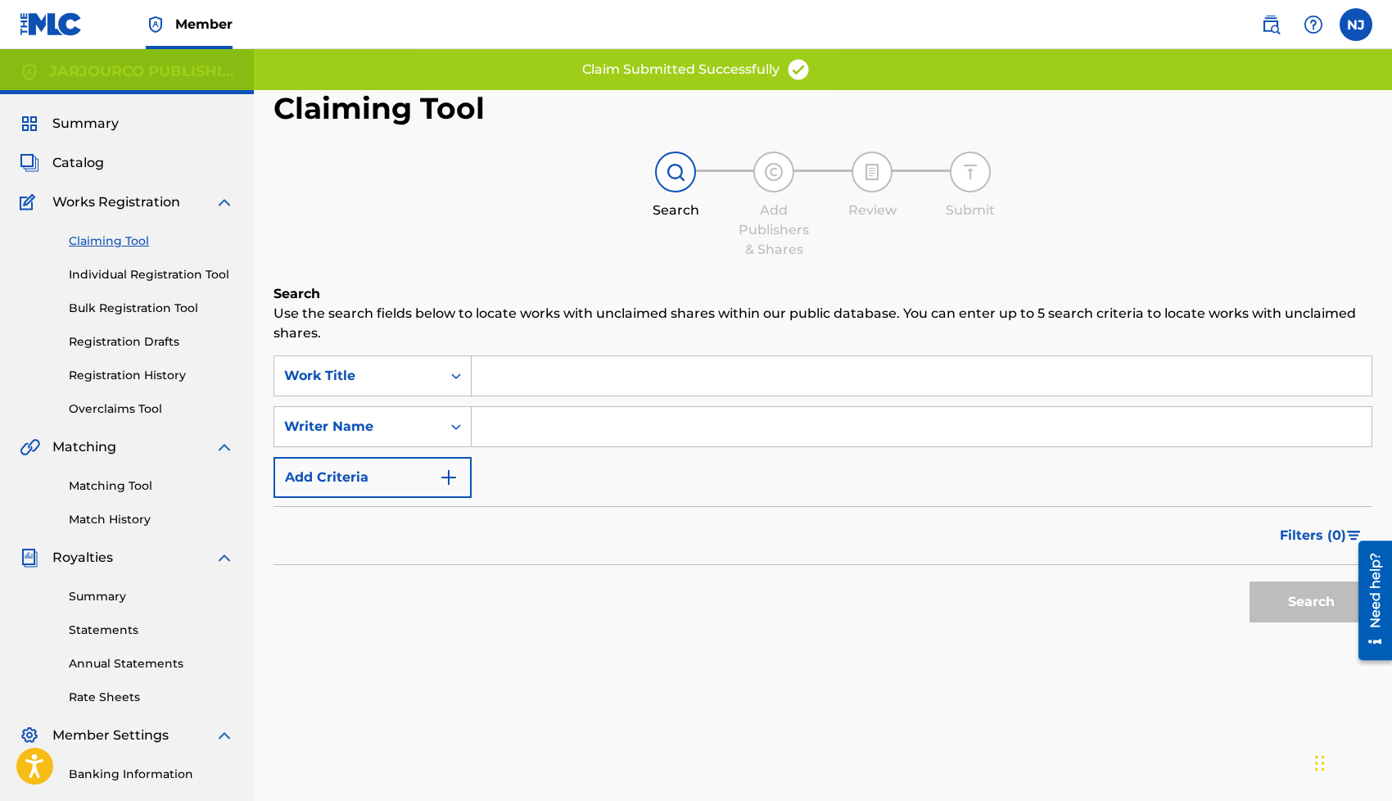
click at [531, 431] on input "Search Form" at bounding box center [922, 426] width 900 height 39
type input "[PERSON_NAME] [PERSON_NAME]"
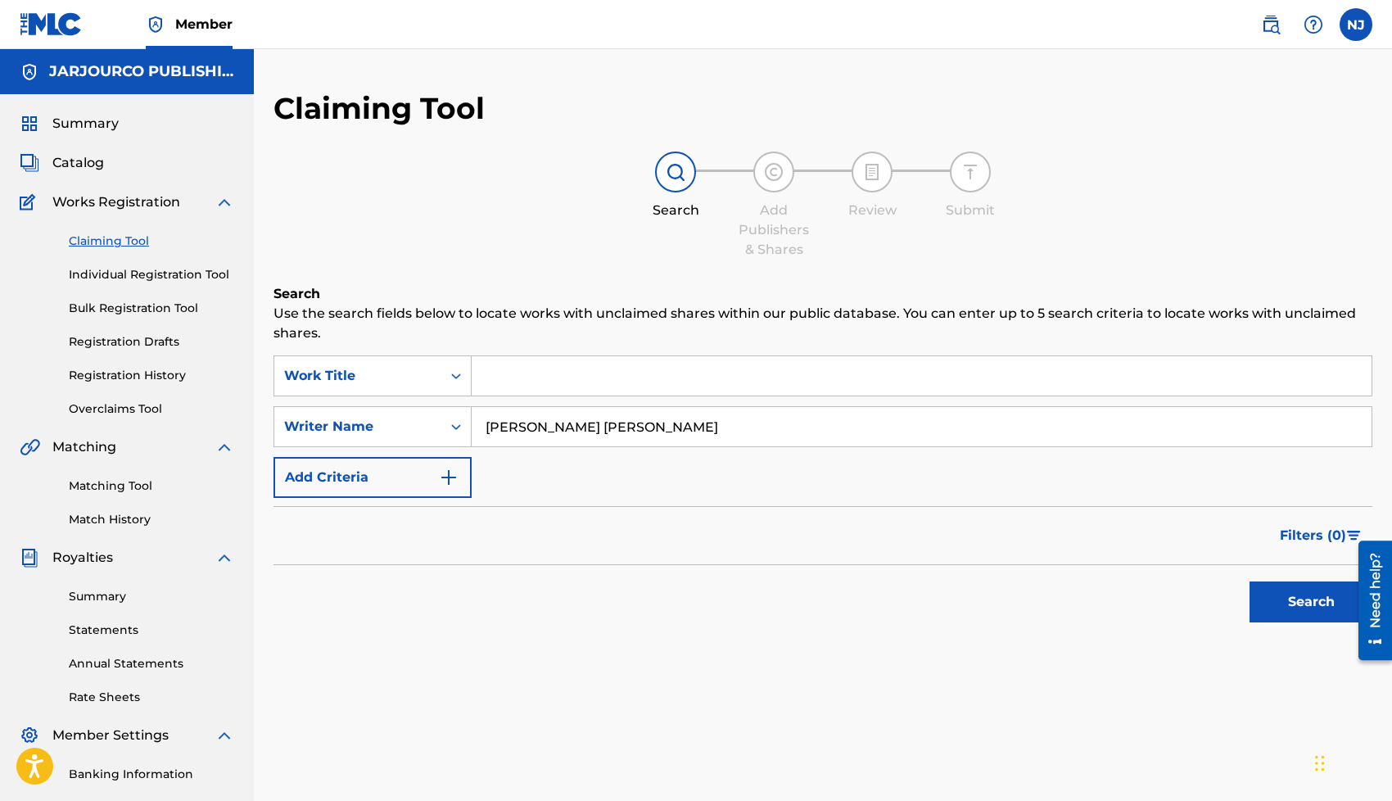
click at [1283, 582] on button "Search" at bounding box center [1310, 601] width 123 height 41
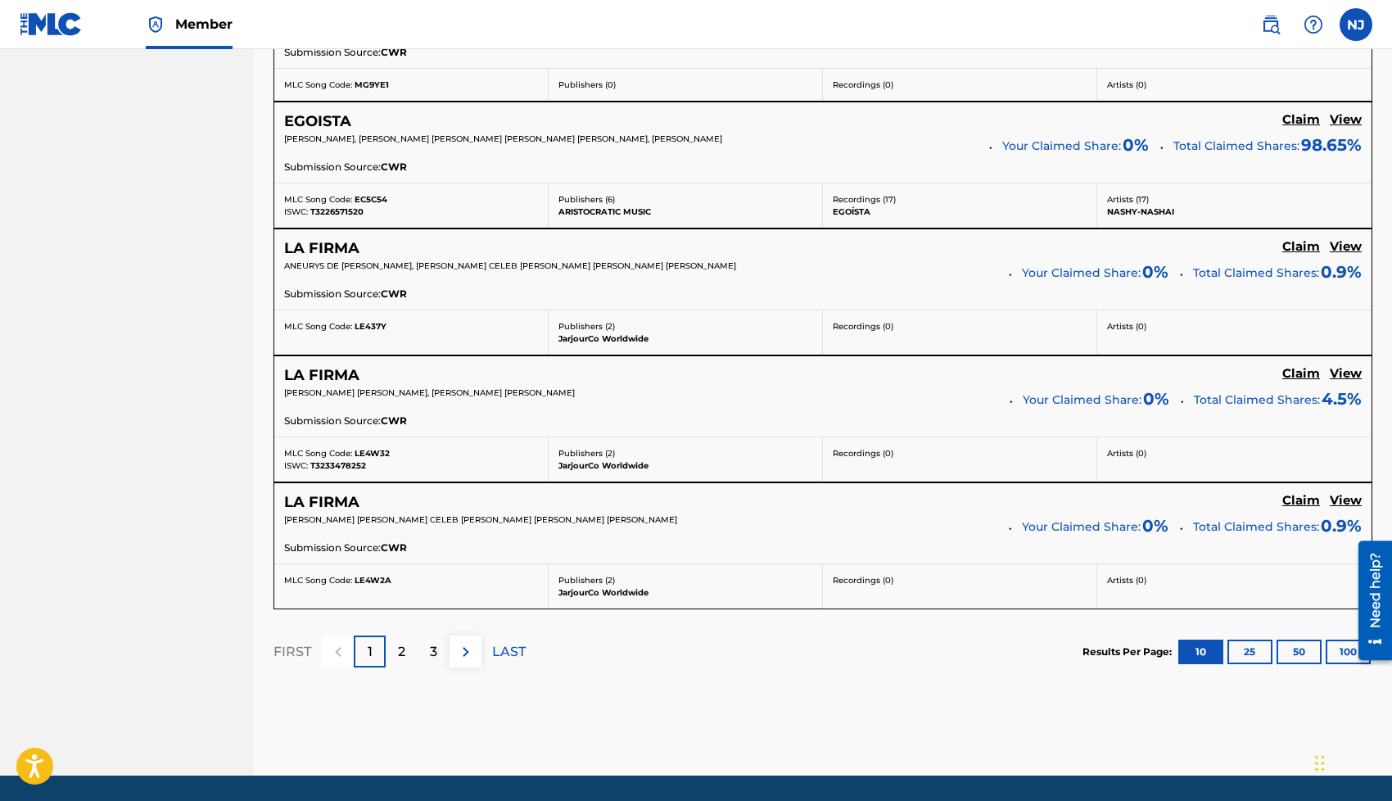
click at [413, 657] on div "2" at bounding box center [402, 651] width 32 height 32
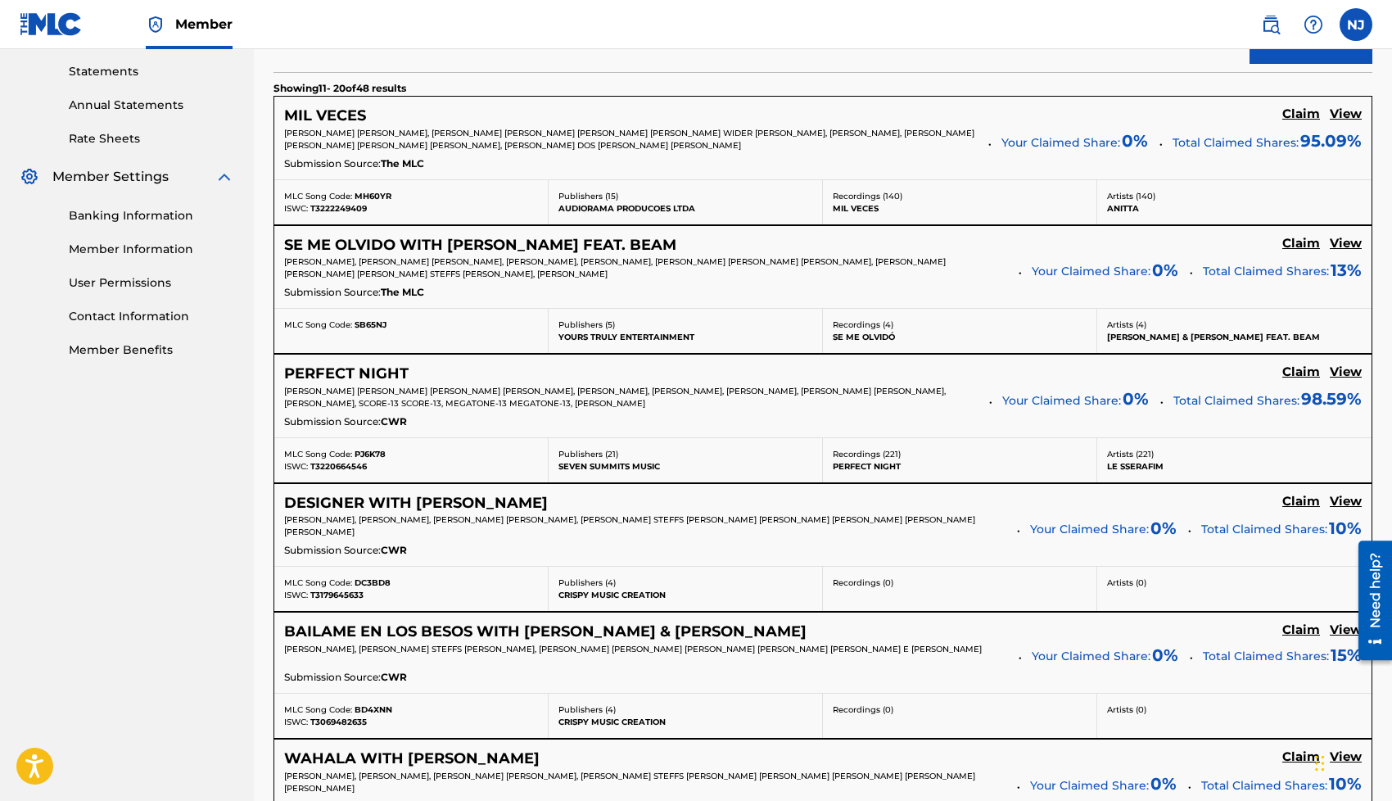
scroll to position [545, 0]
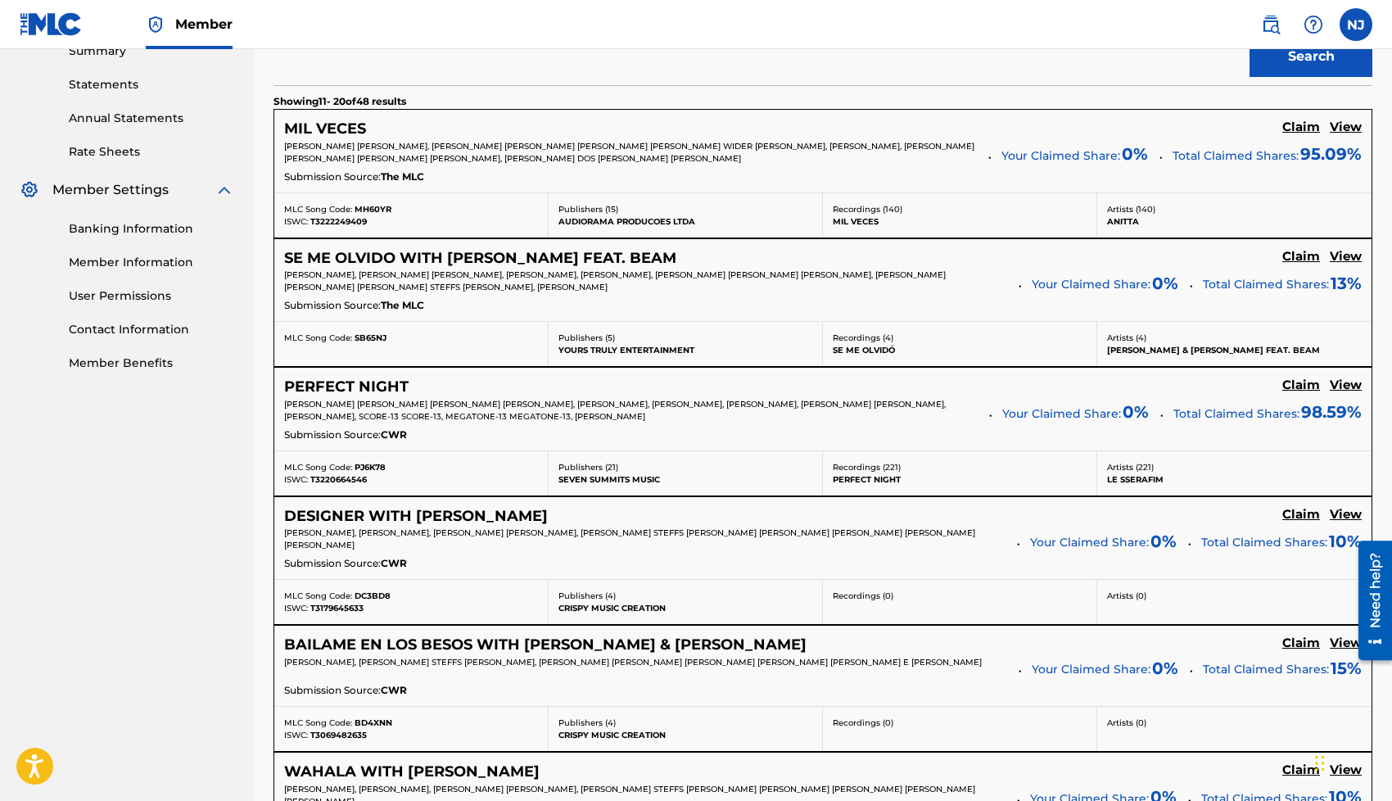
click at [1347, 390] on h5 "View" at bounding box center [1345, 385] width 32 height 16
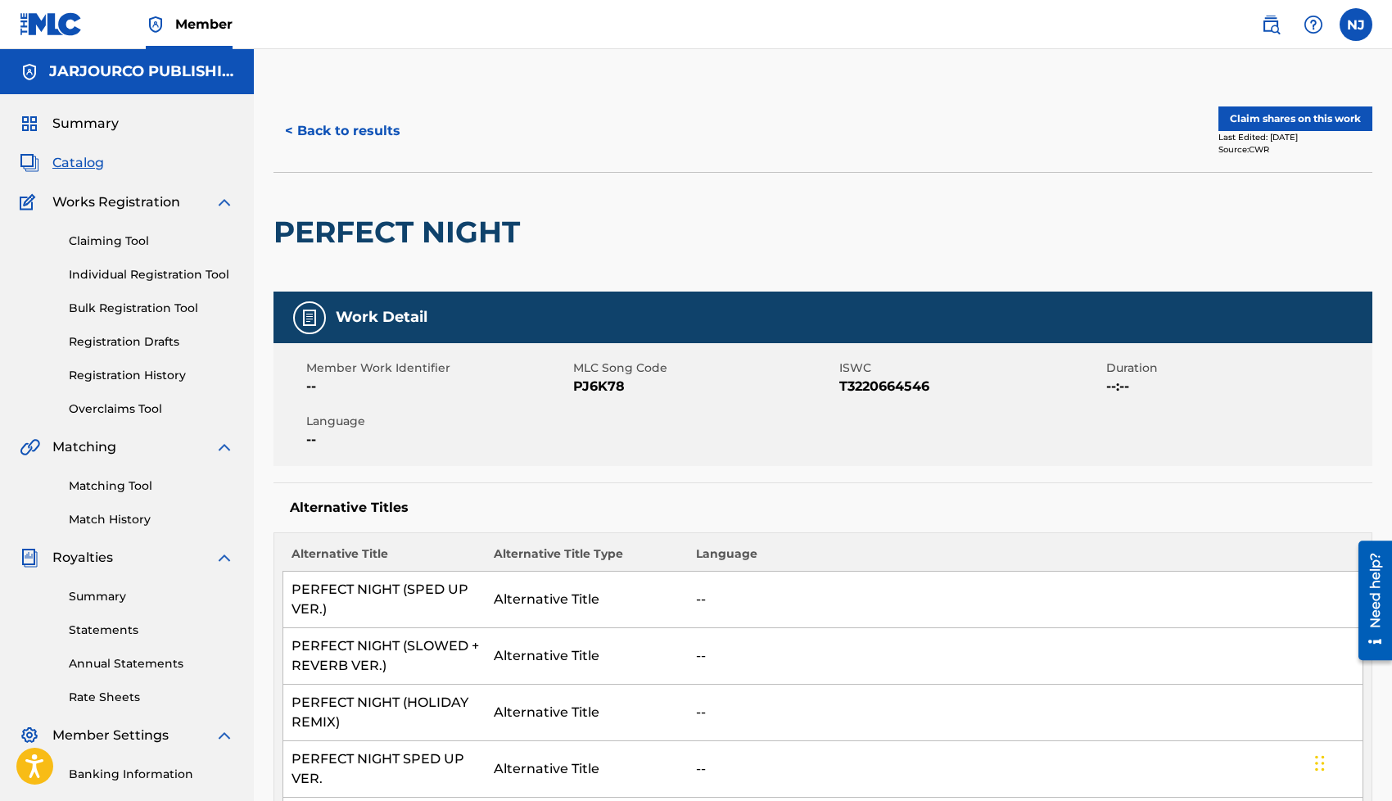
click at [119, 376] on link "Registration History" at bounding box center [151, 375] width 165 height 17
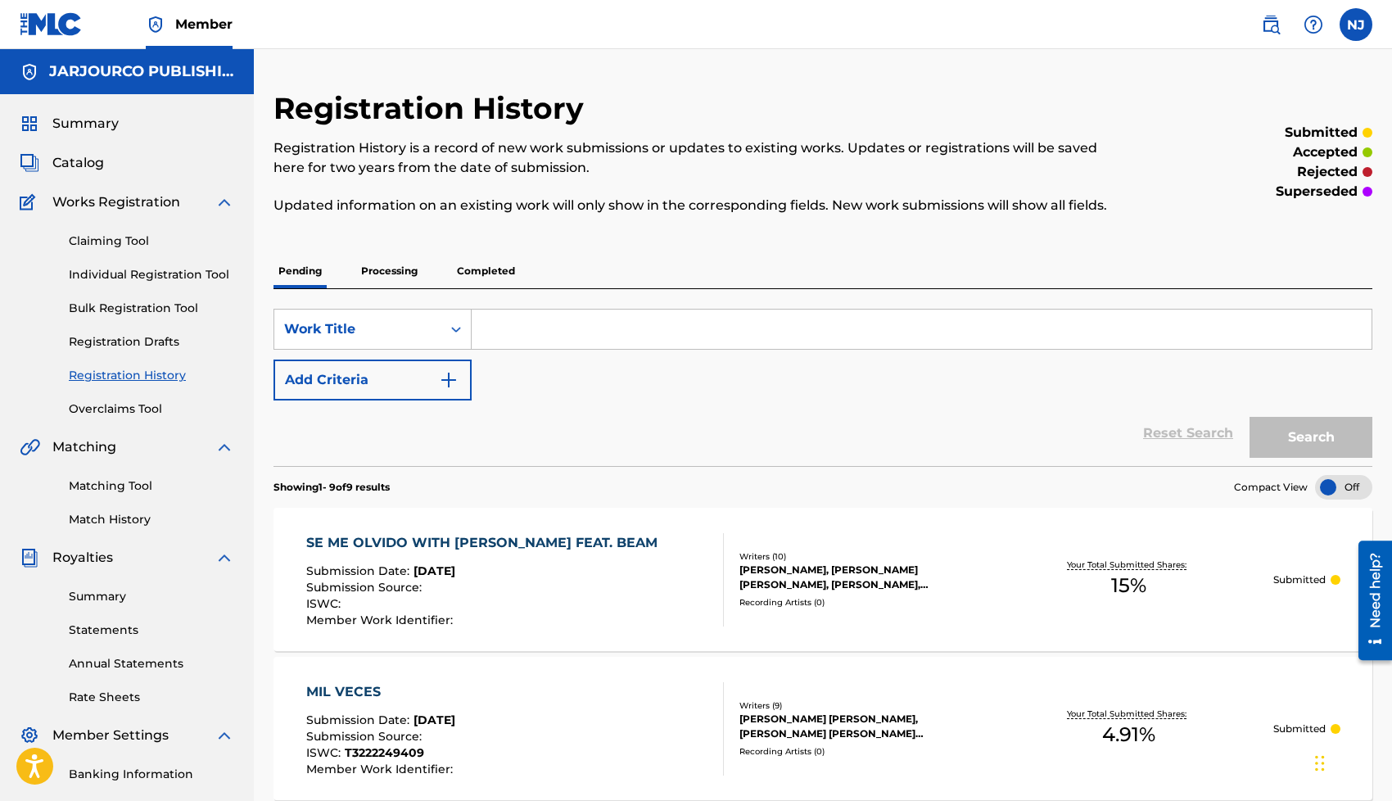
click at [107, 245] on link "Claiming Tool" at bounding box center [151, 240] width 165 height 17
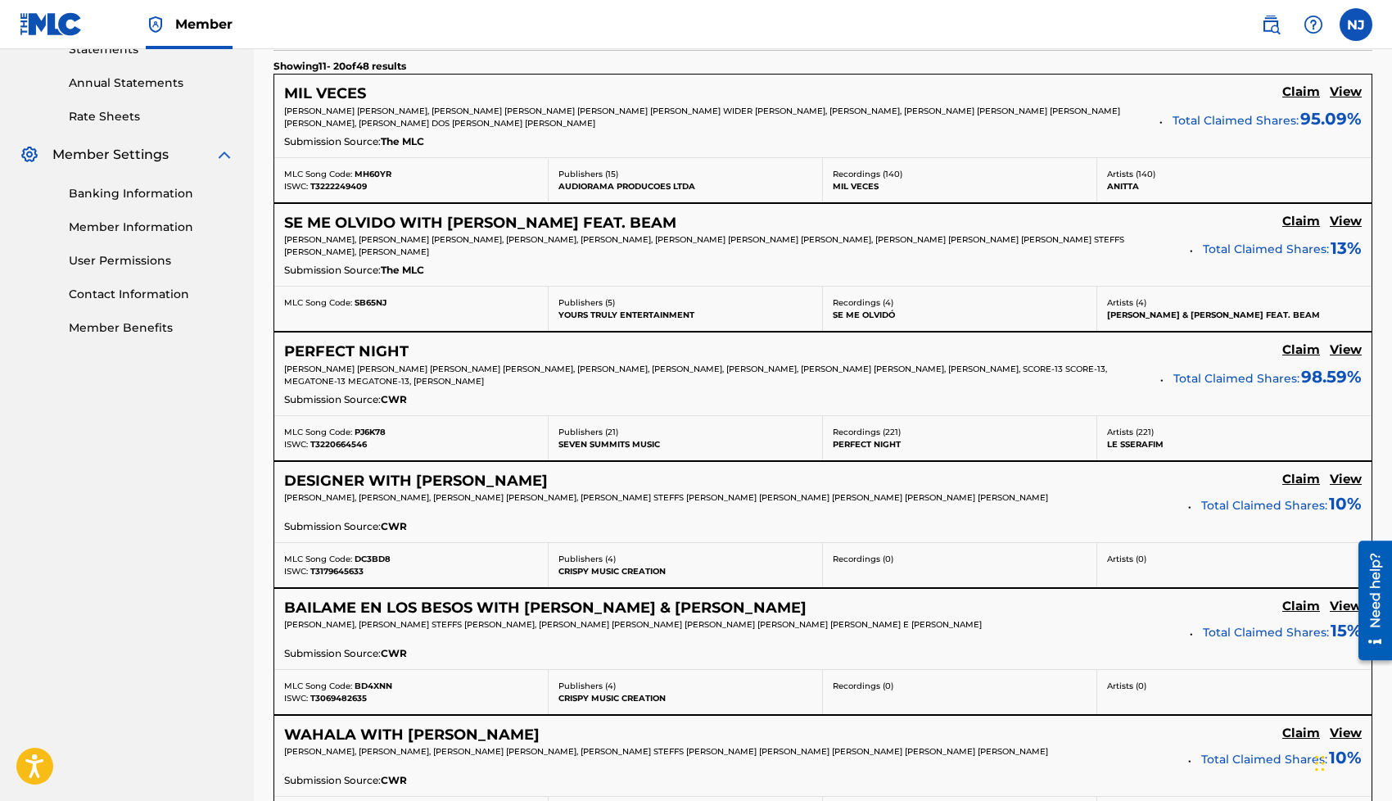
scroll to position [554, 0]
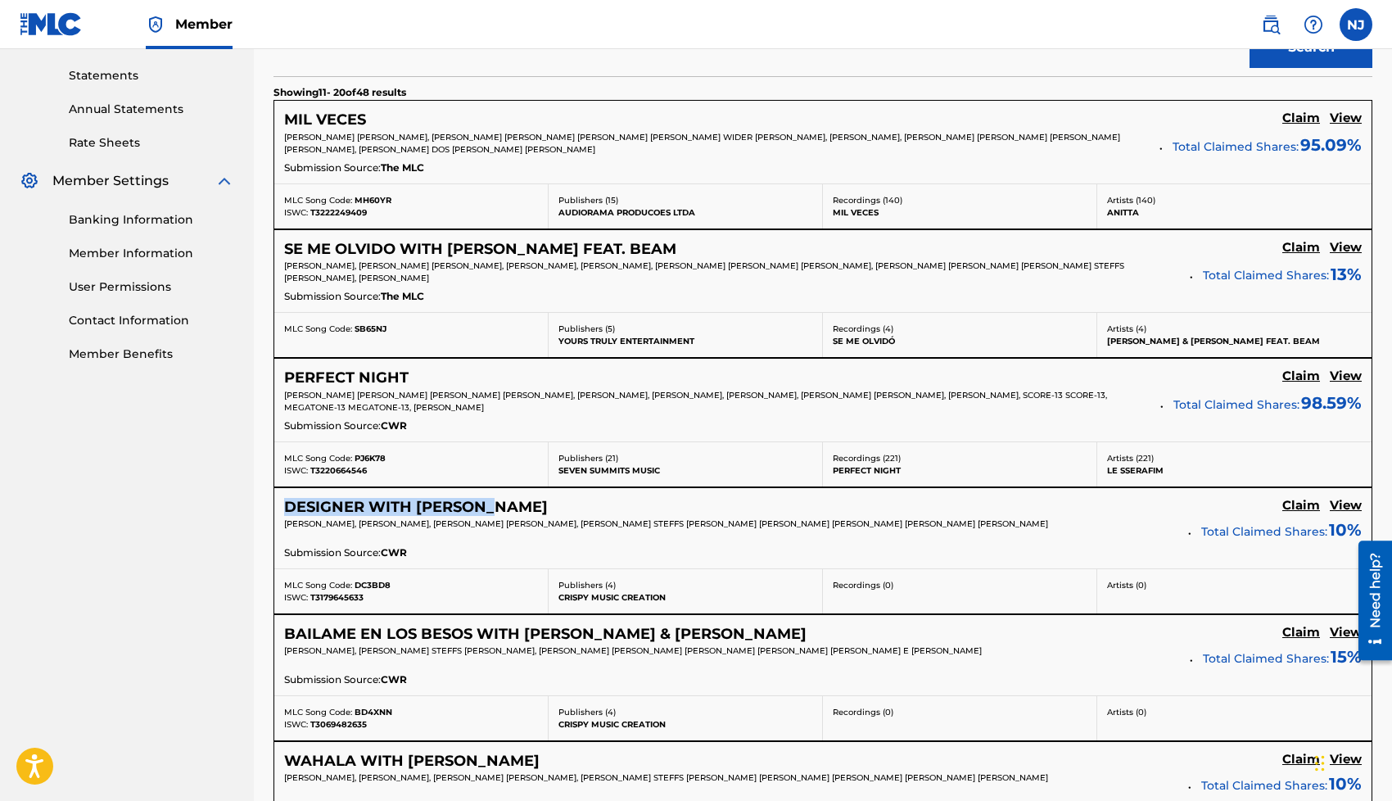
drag, startPoint x: 544, startPoint y: 499, endPoint x: 289, endPoint y: 510, distance: 255.6
click at [289, 510] on div "DESIGNER WITH [PERSON_NAME] View" at bounding box center [822, 507] width 1077 height 19
click at [1289, 126] on h5 "Claim" at bounding box center [1301, 119] width 38 height 16
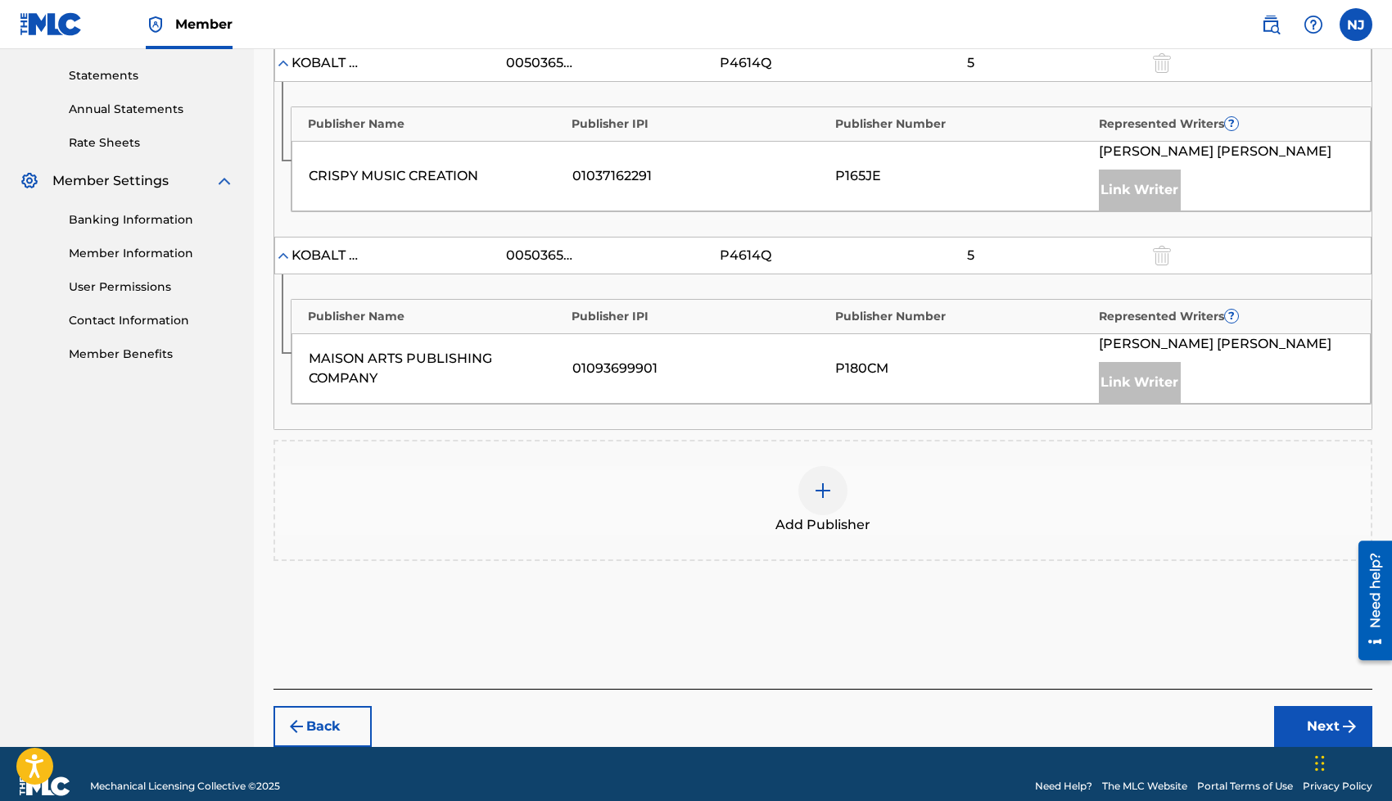
click at [815, 489] on img at bounding box center [823, 491] width 20 height 20
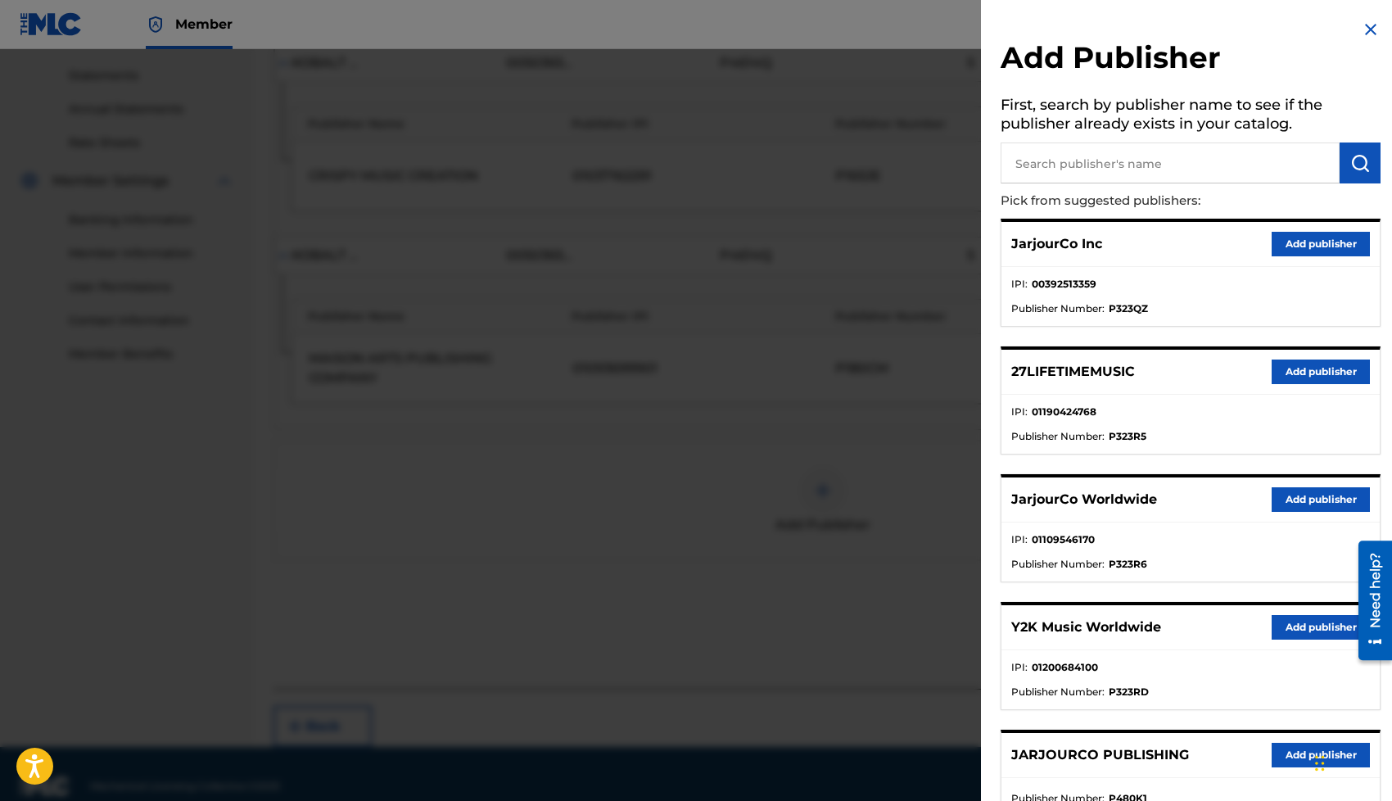
click at [1298, 496] on button "Add publisher" at bounding box center [1320, 499] width 98 height 25
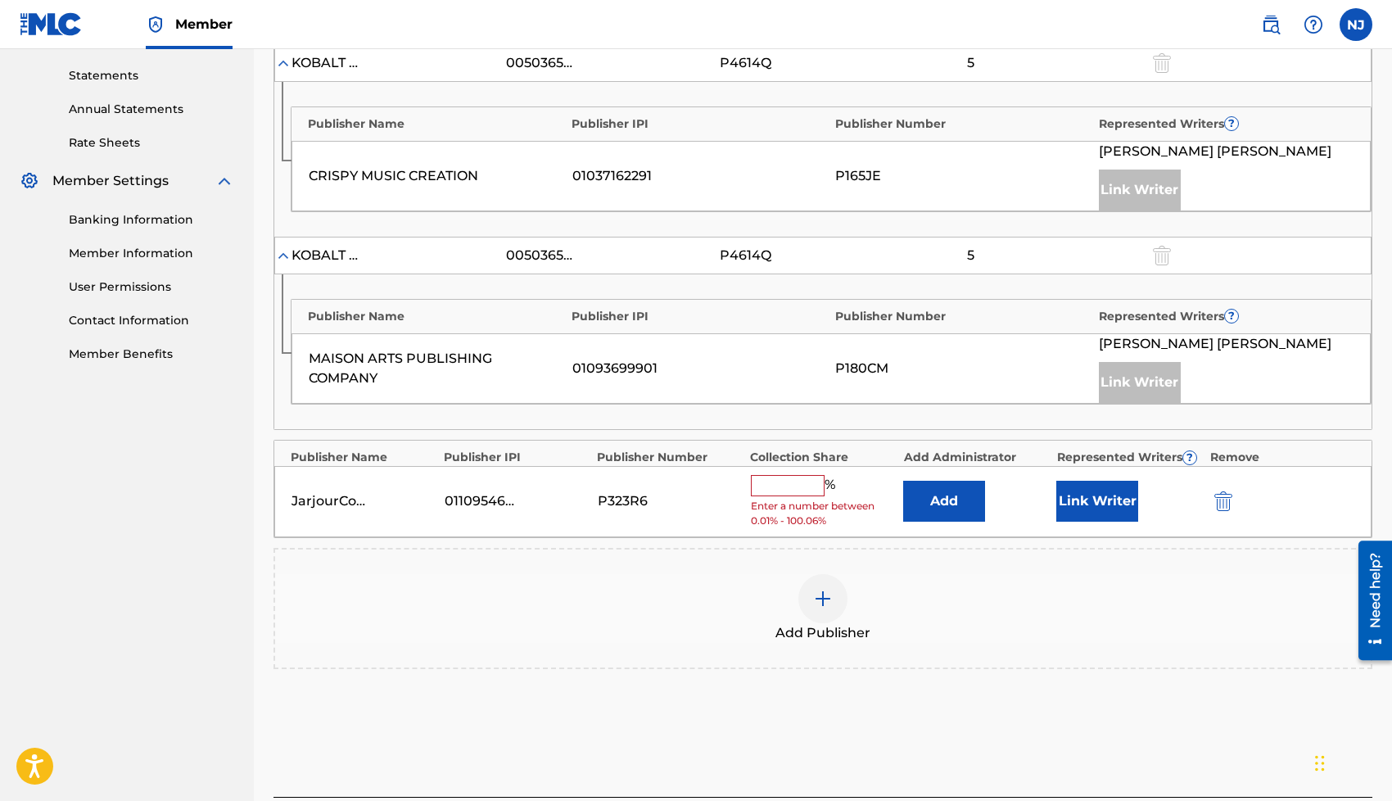
click at [1107, 495] on button "Link Writer" at bounding box center [1097, 501] width 82 height 41
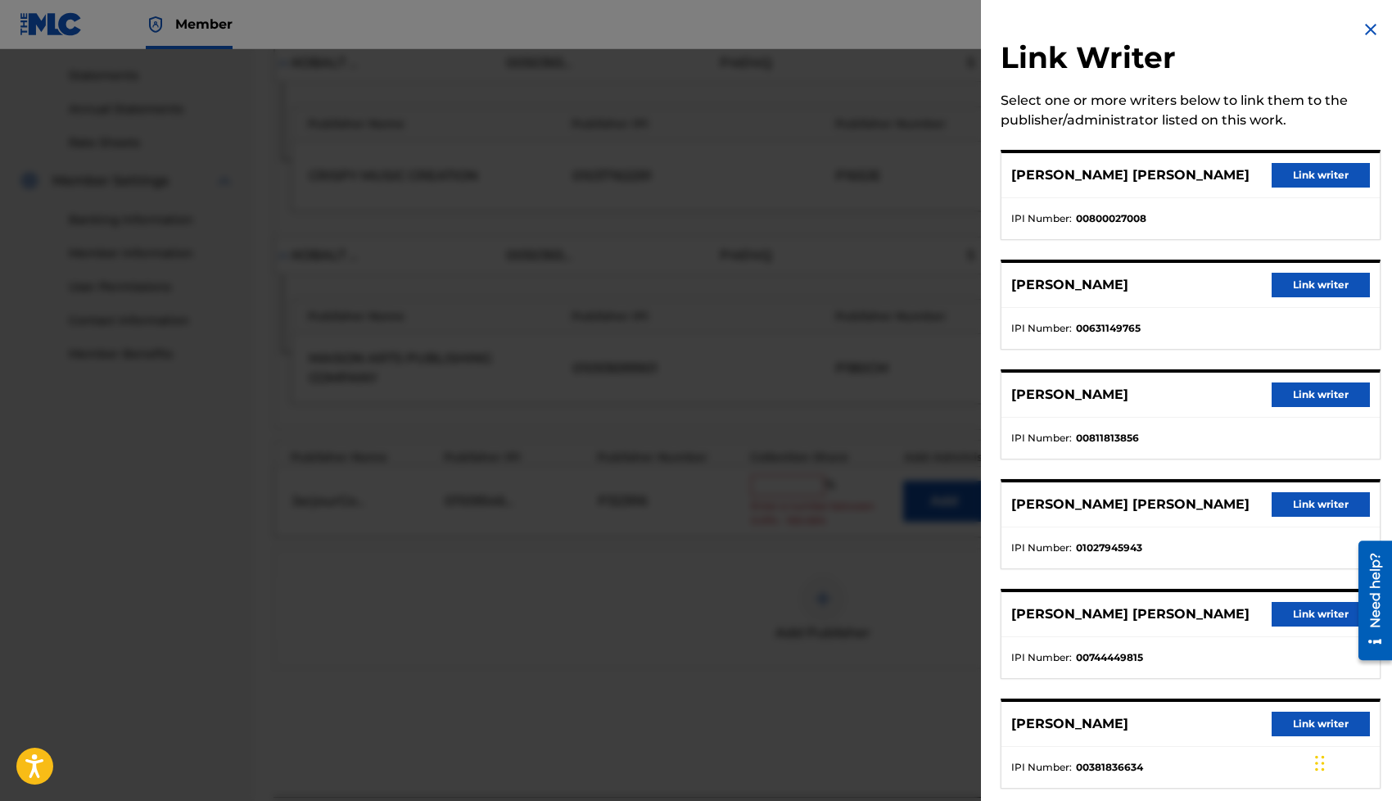
click at [1307, 170] on button "Link writer" at bounding box center [1320, 175] width 98 height 25
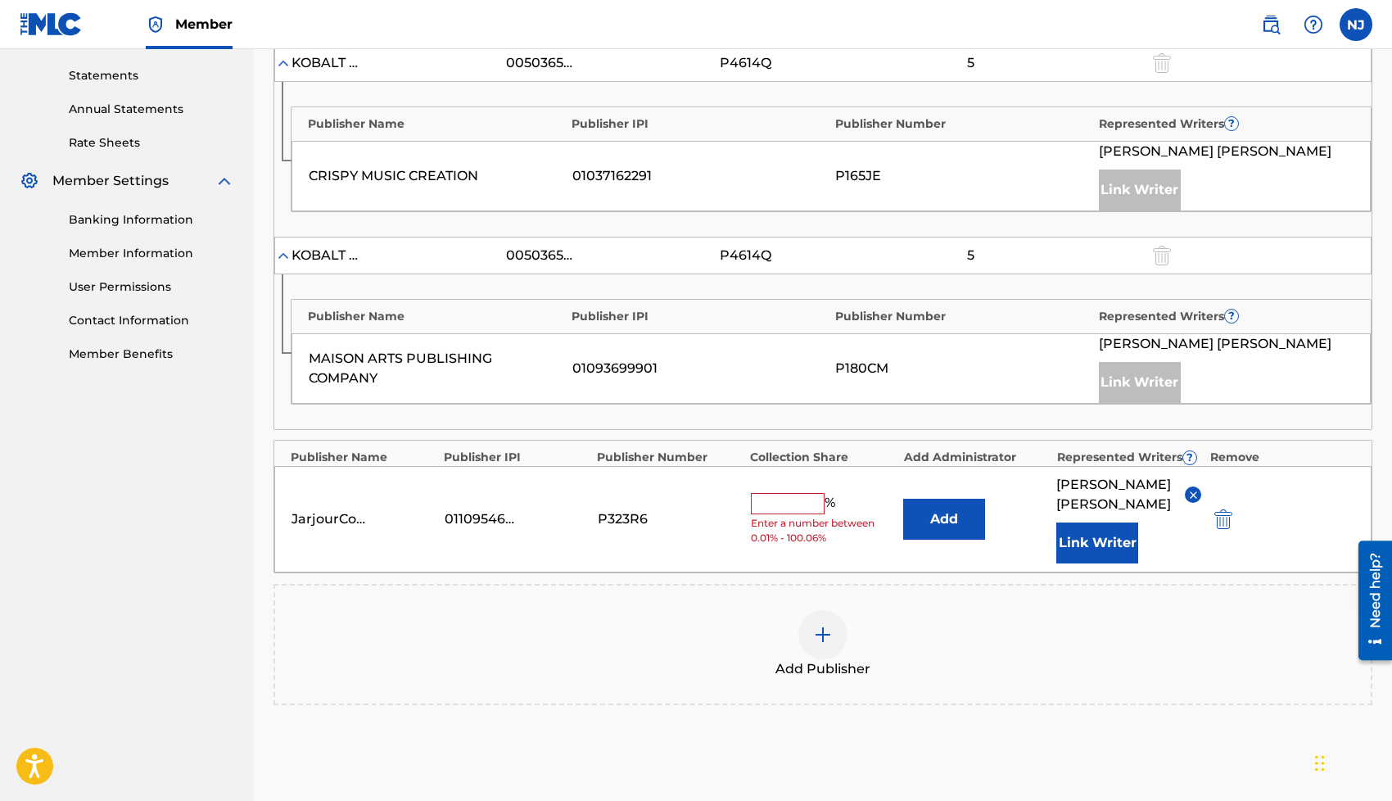
click at [797, 512] on input "text" at bounding box center [788, 503] width 74 height 21
type input "35"
click at [643, 569] on div "JarjourCo Worldwide 01109546170 P323R6 35 % Add [PERSON_NAME] [PERSON_NAME] Lin…" at bounding box center [822, 519] width 1097 height 106
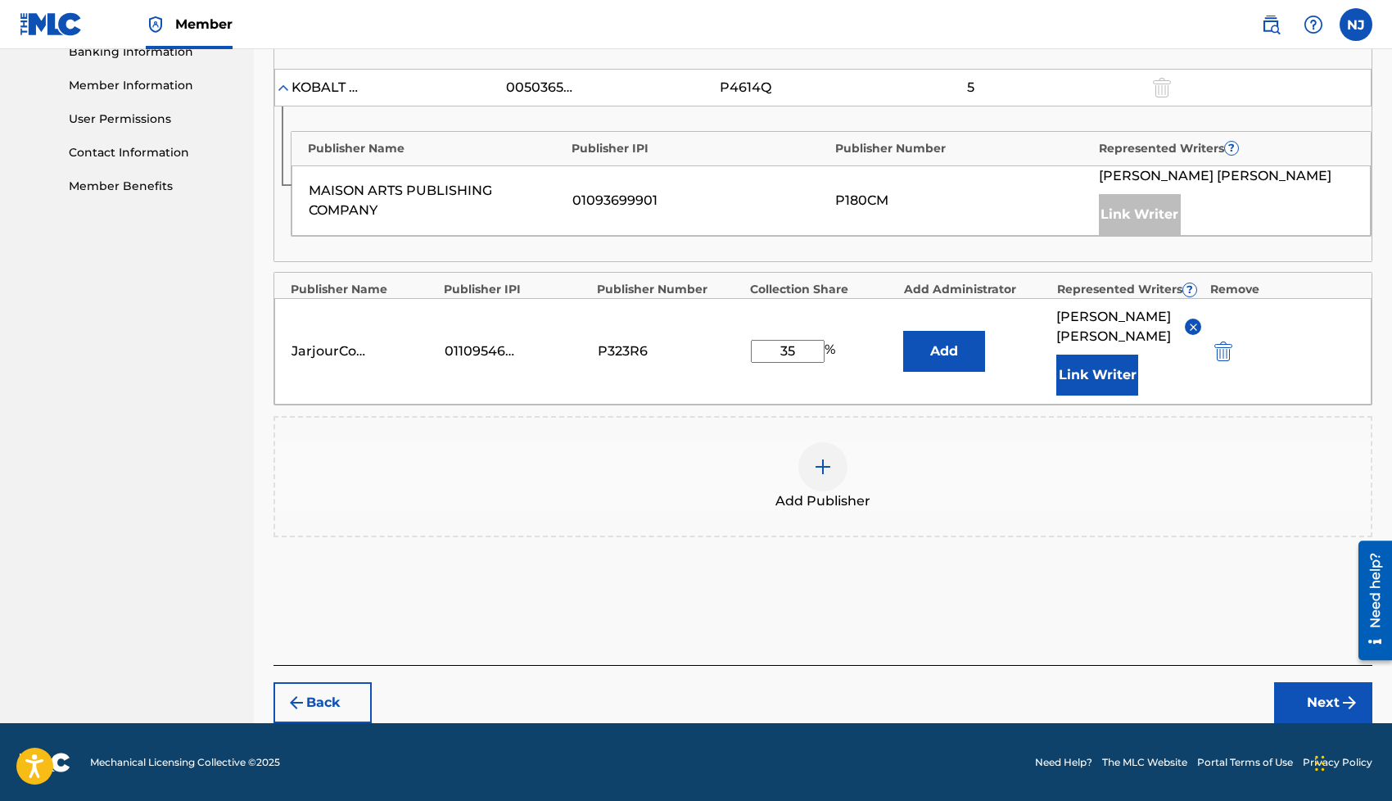
click at [1313, 683] on button "Next" at bounding box center [1323, 702] width 98 height 41
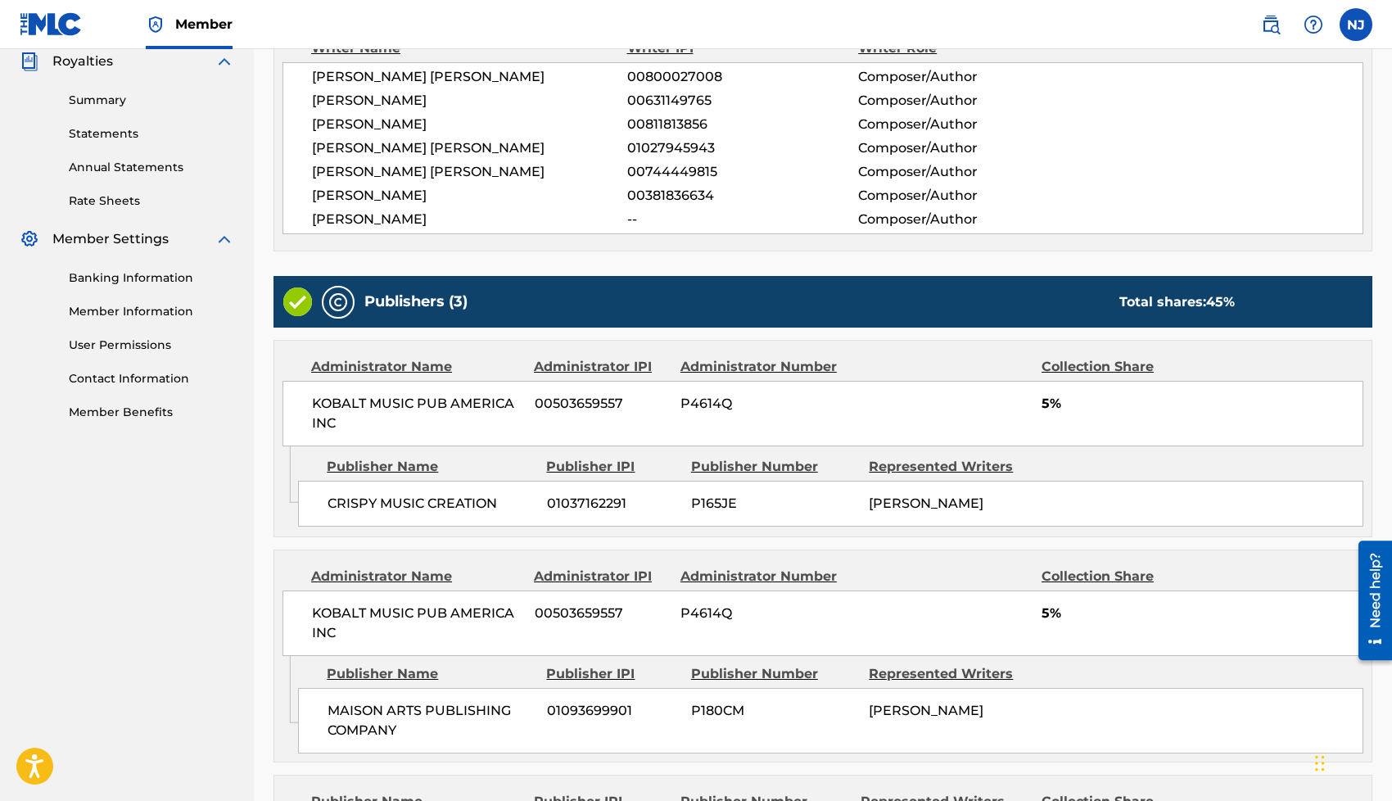
scroll to position [731, 0]
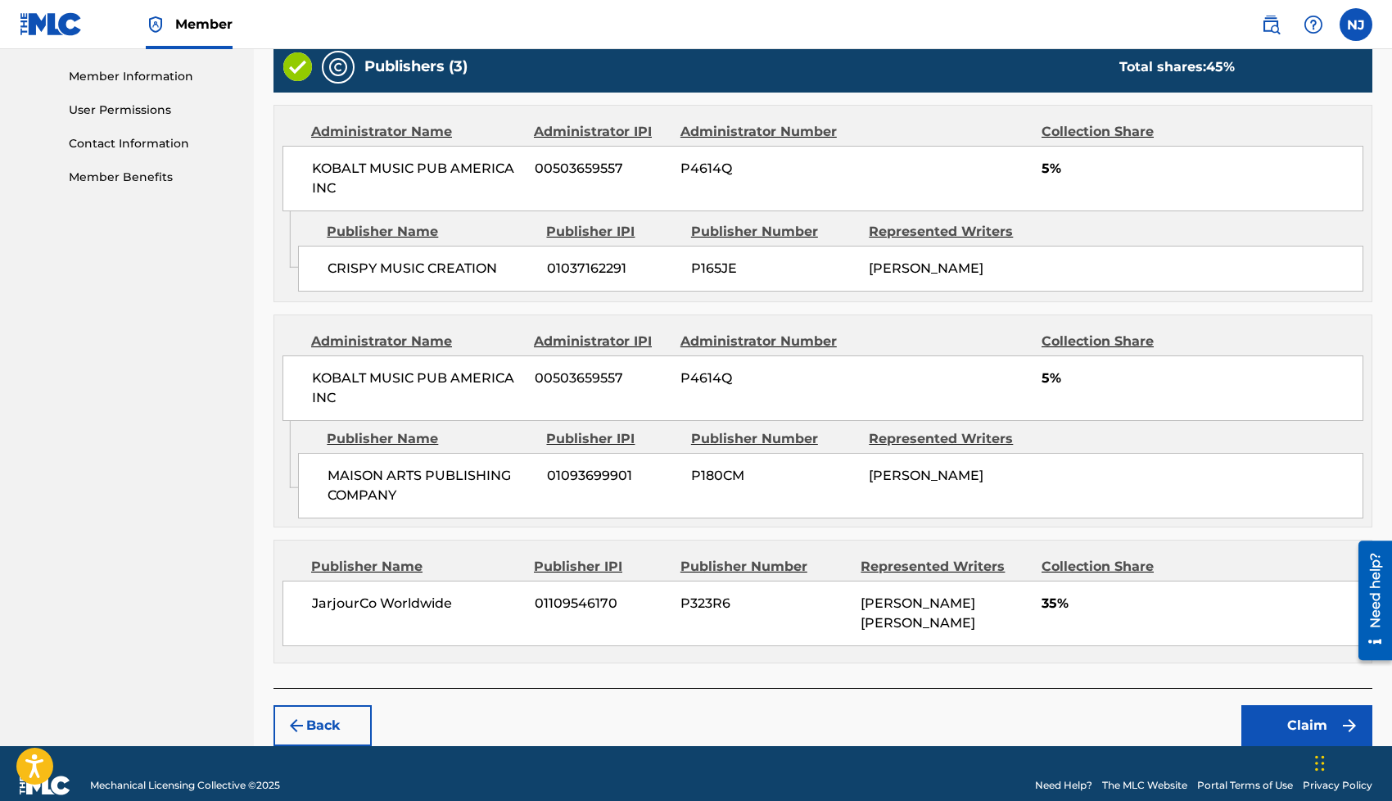
click at [1275, 707] on button "Claim" at bounding box center [1306, 725] width 131 height 41
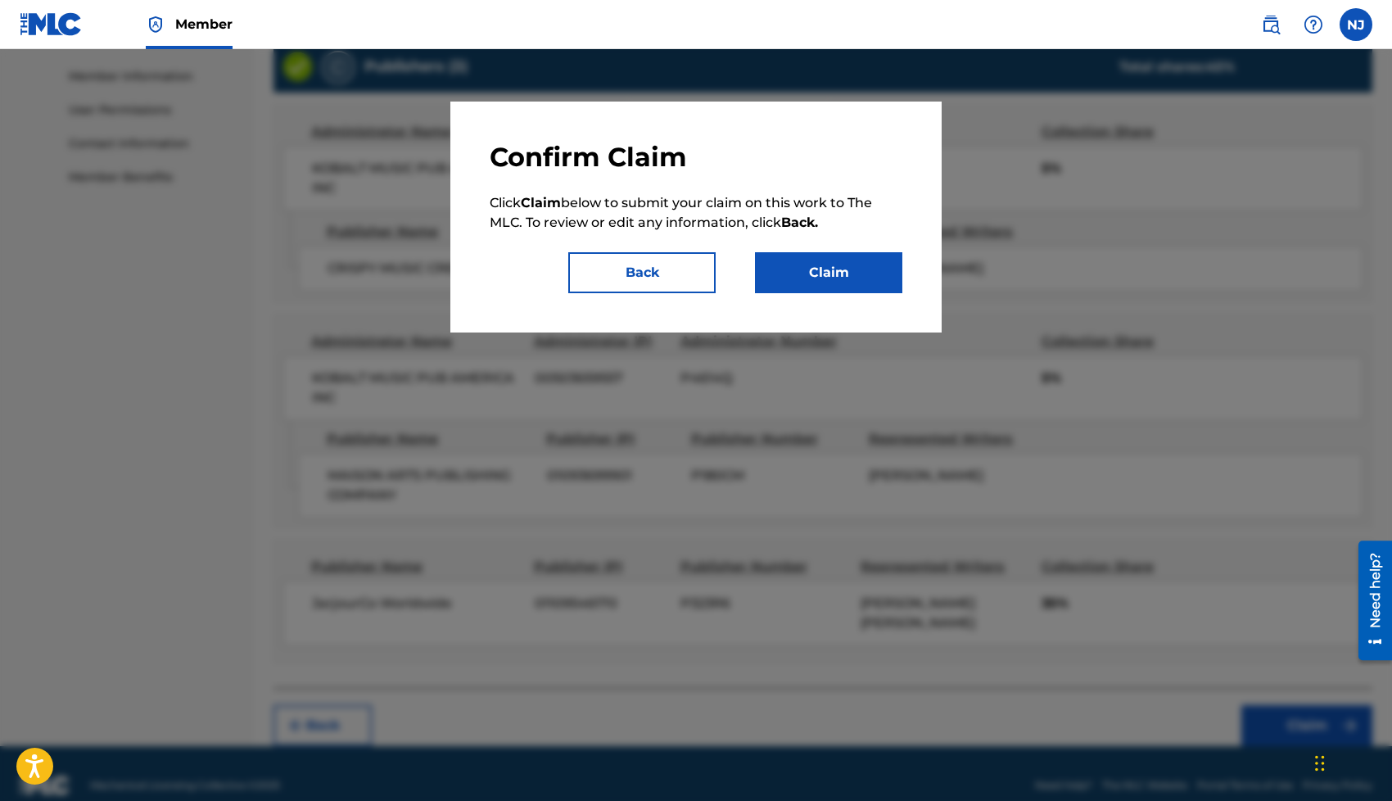
click at [806, 270] on button "Claim" at bounding box center [828, 272] width 147 height 41
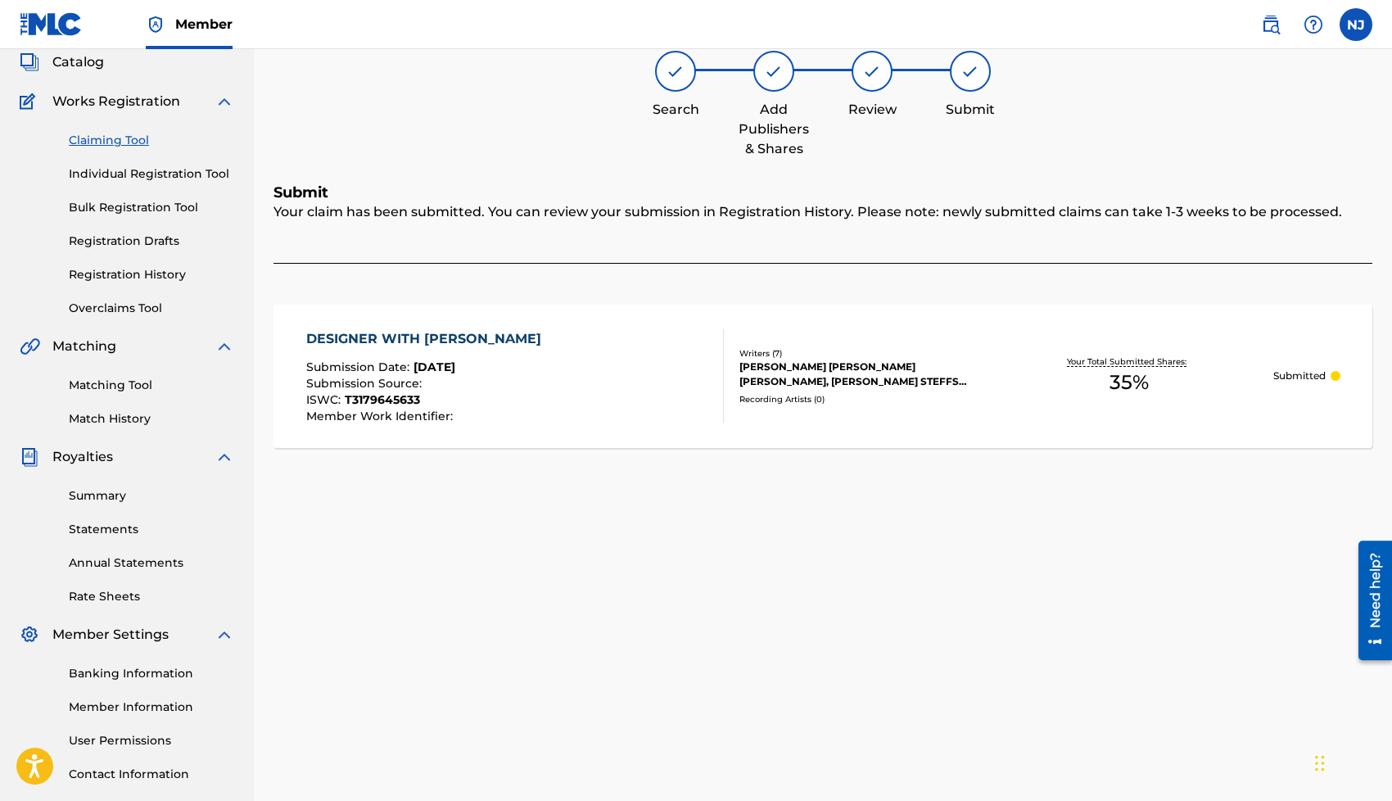
scroll to position [0, 0]
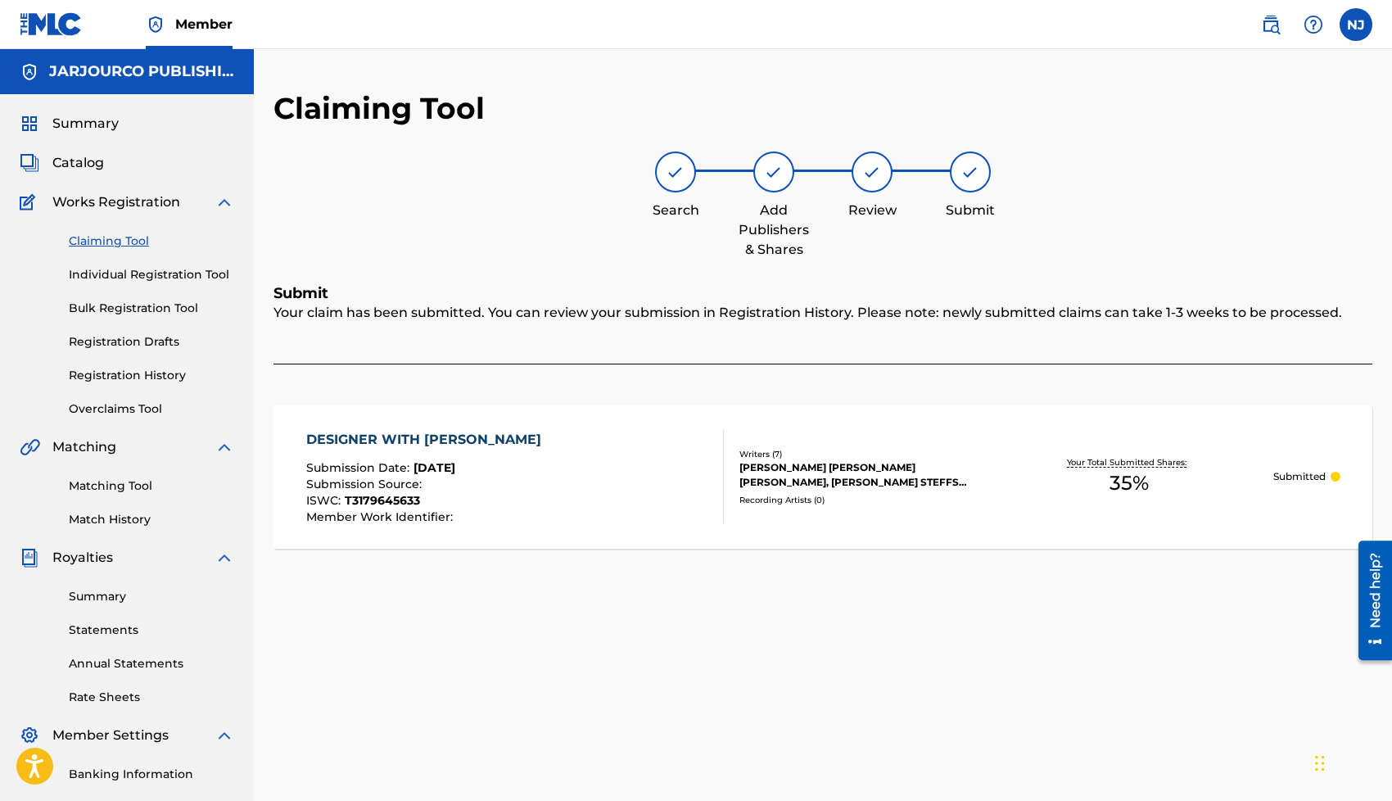
click at [147, 245] on link "Claiming Tool" at bounding box center [151, 240] width 165 height 17
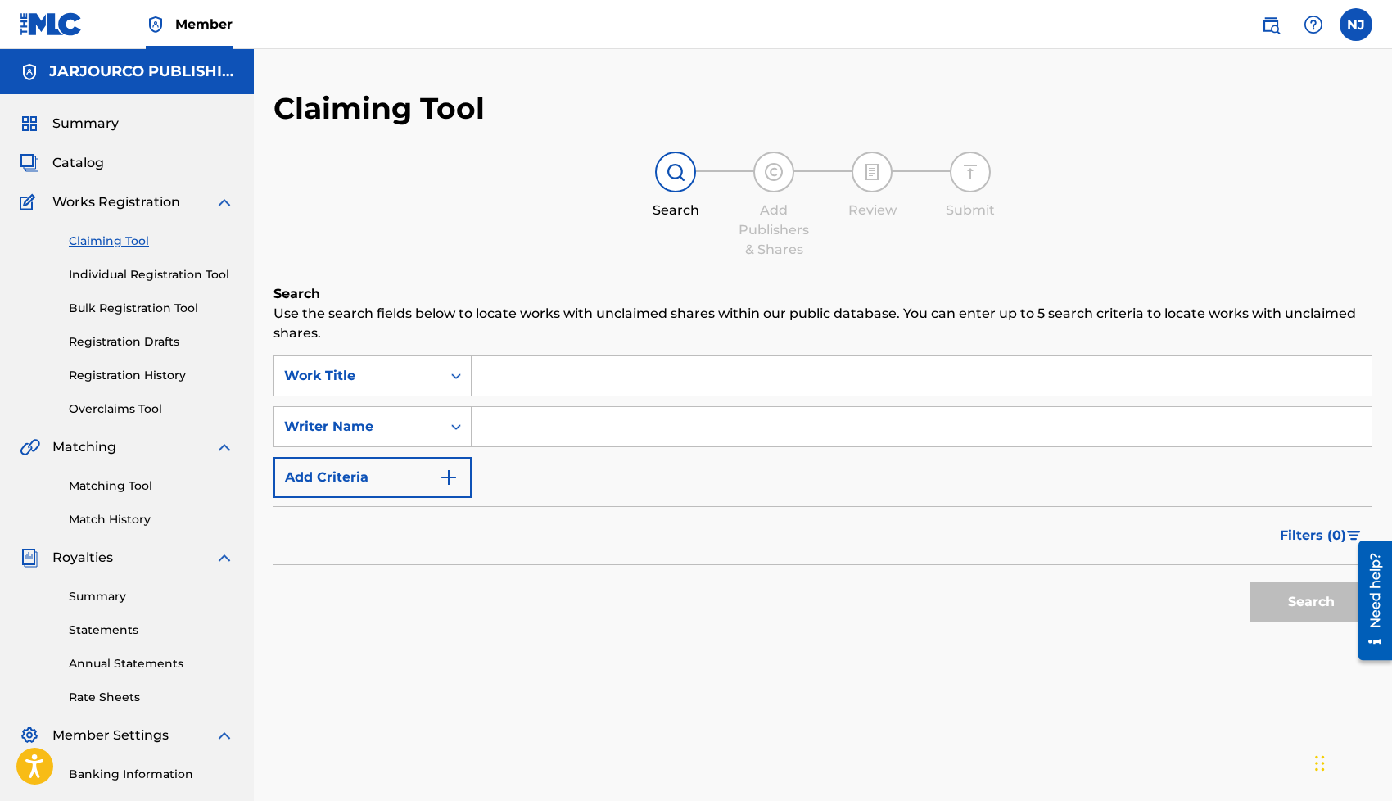
click at [536, 444] on input "Search Form" at bounding box center [922, 426] width 900 height 39
type input "[PERSON_NAME] [PERSON_NAME]"
click at [1253, 597] on button "Search" at bounding box center [1310, 601] width 123 height 41
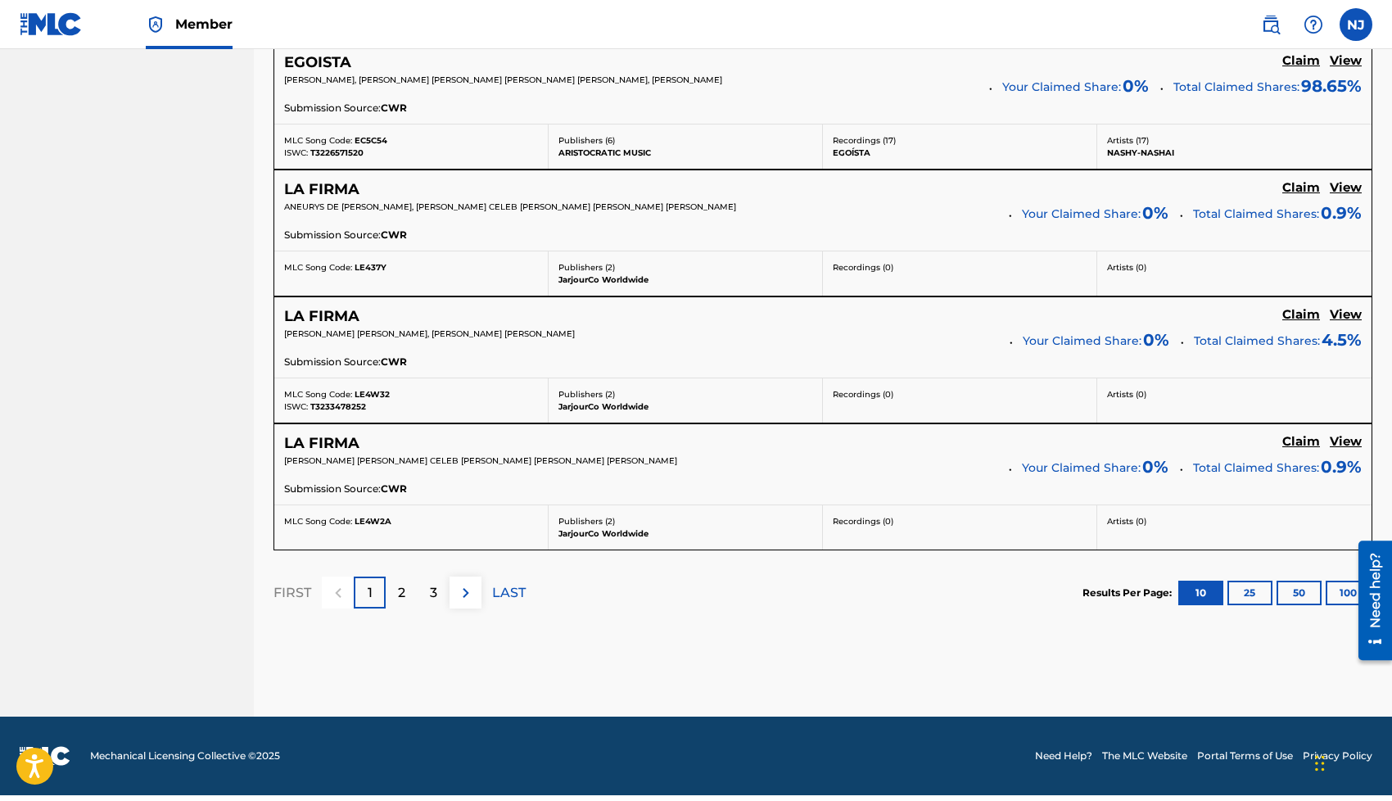
click at [396, 601] on div "2" at bounding box center [402, 592] width 32 height 32
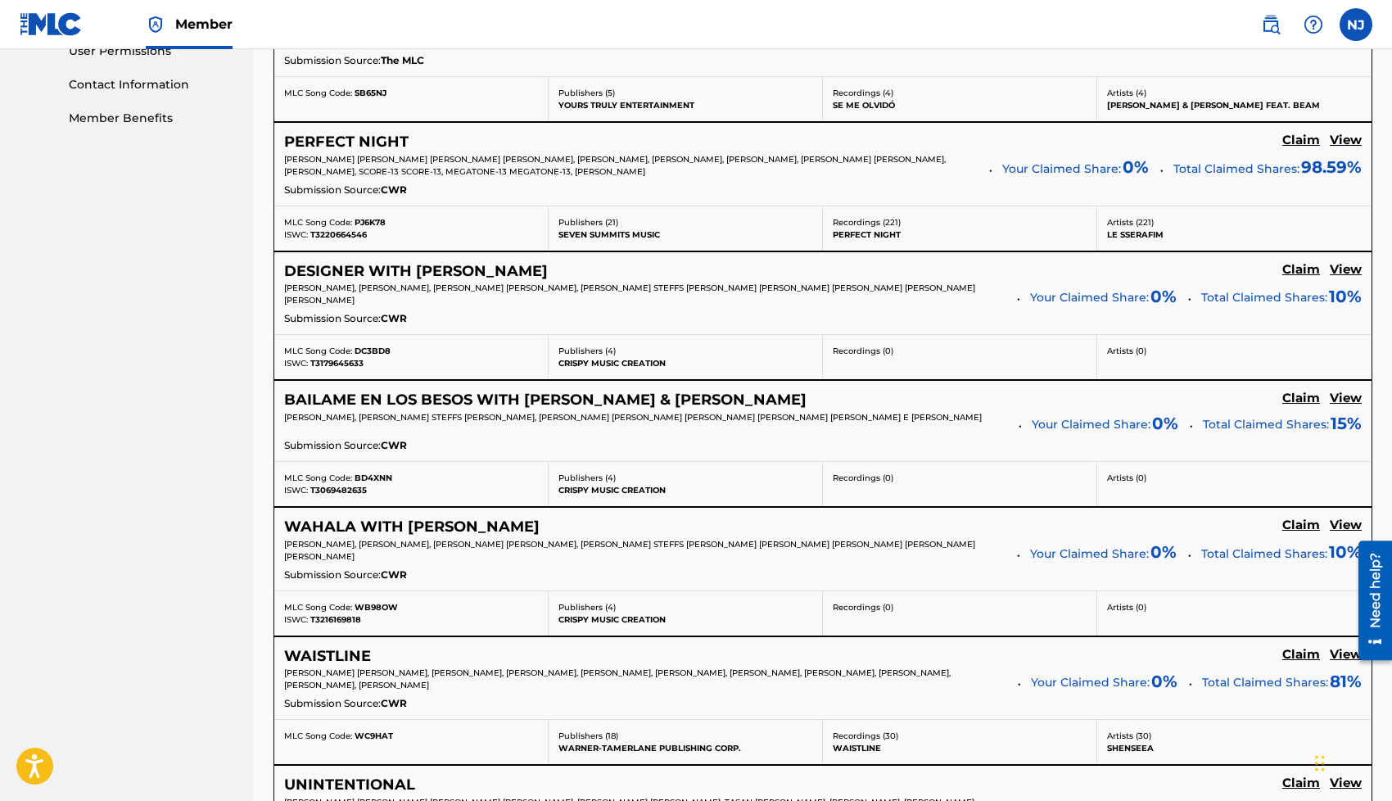
scroll to position [792, 0]
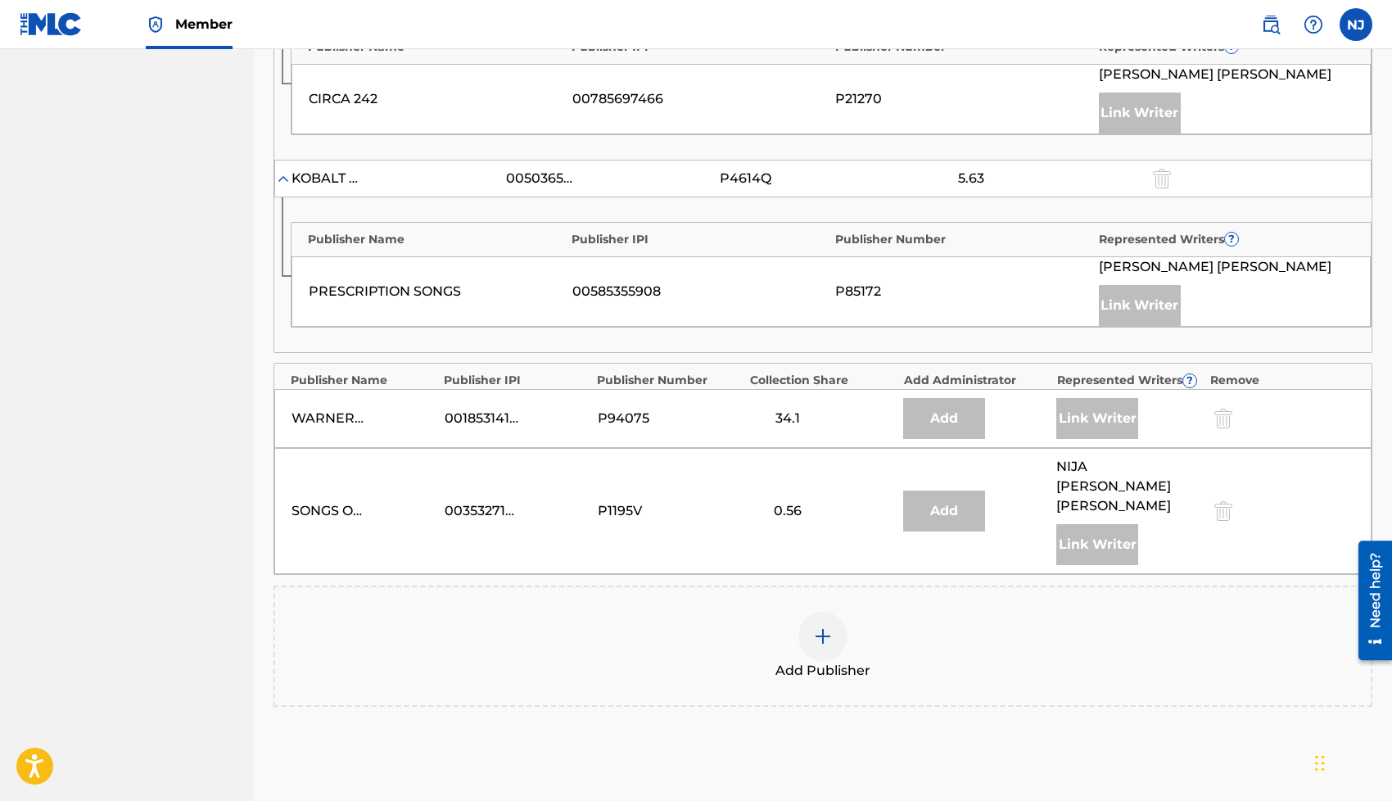
scroll to position [1886, 0]
click at [820, 624] on img at bounding box center [823, 634] width 20 height 20
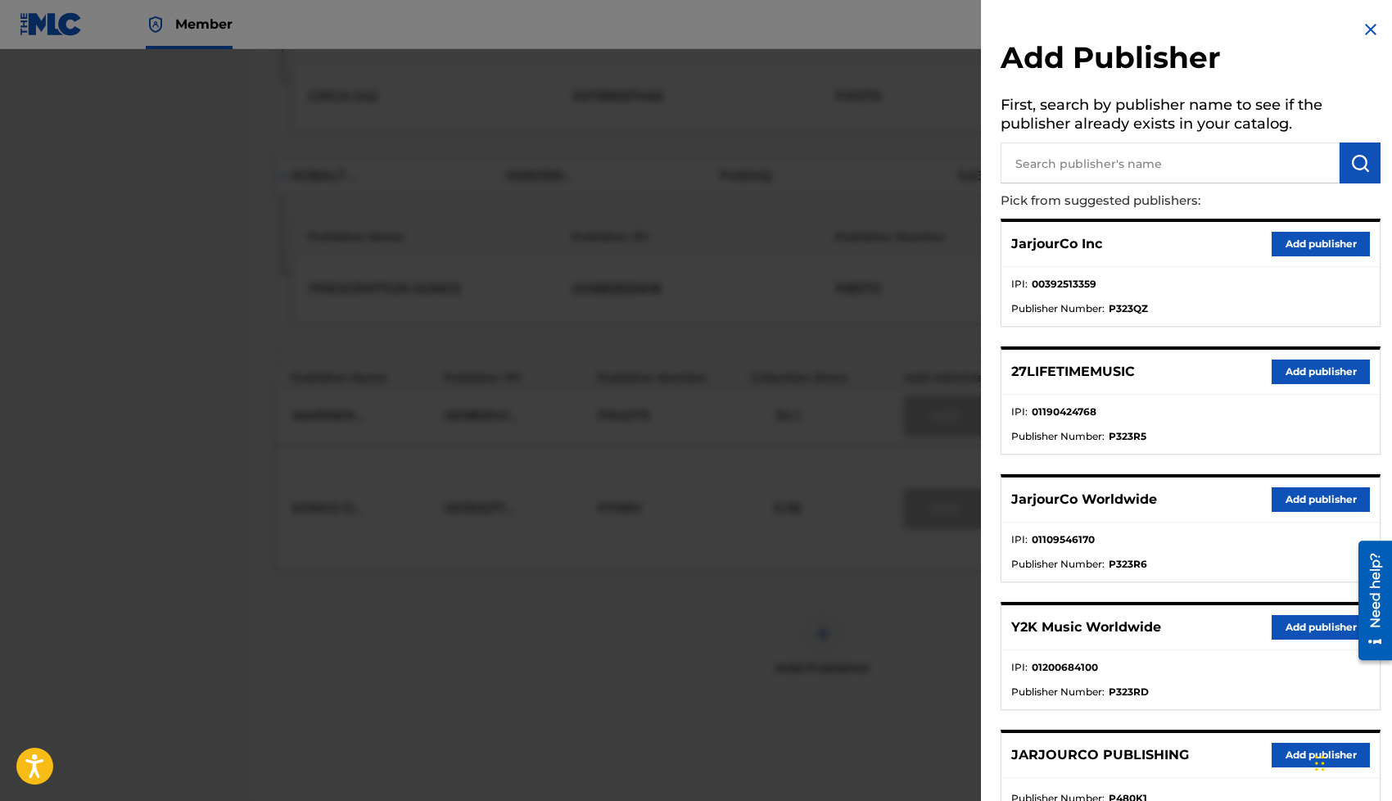
click at [1289, 496] on button "Add publisher" at bounding box center [1320, 499] width 98 height 25
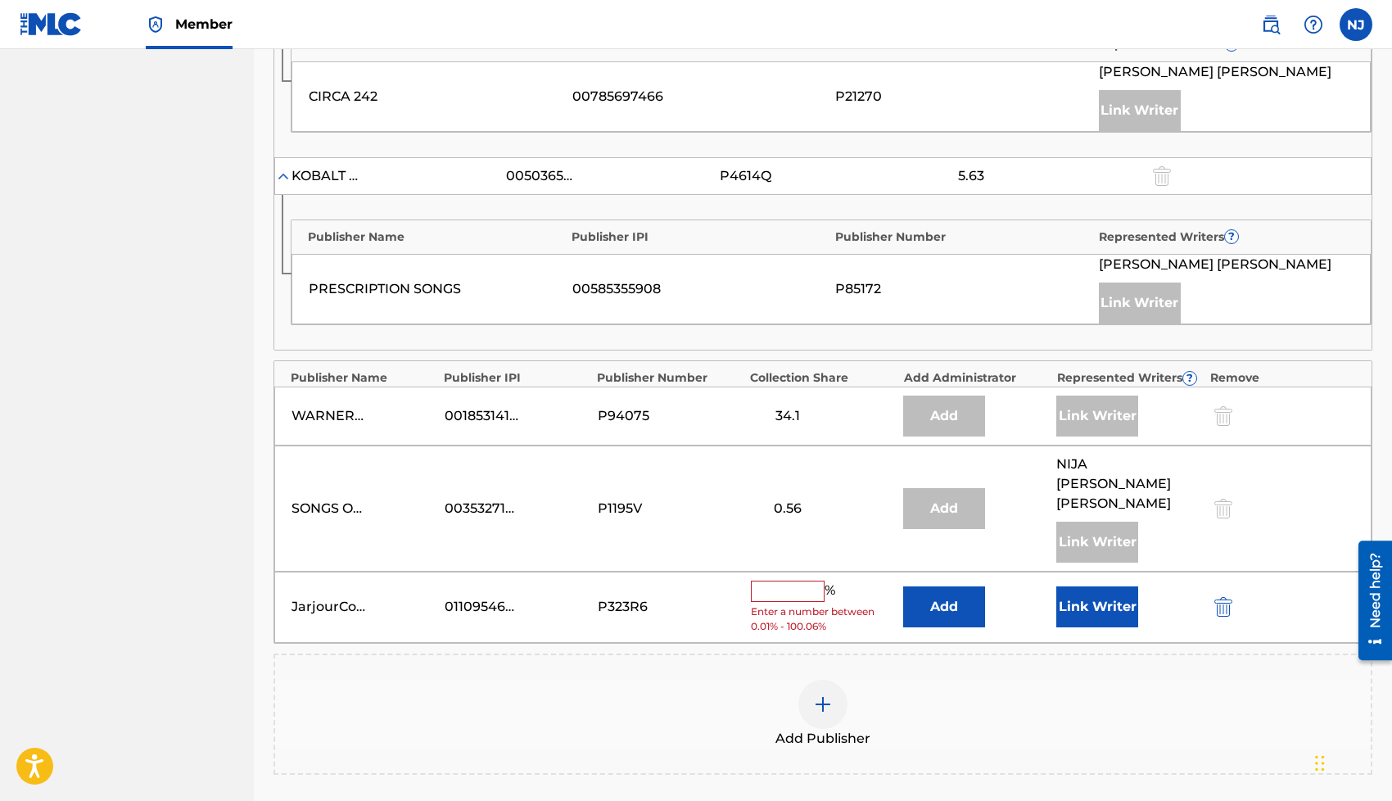
click at [1115, 586] on button "Link Writer" at bounding box center [1097, 606] width 82 height 41
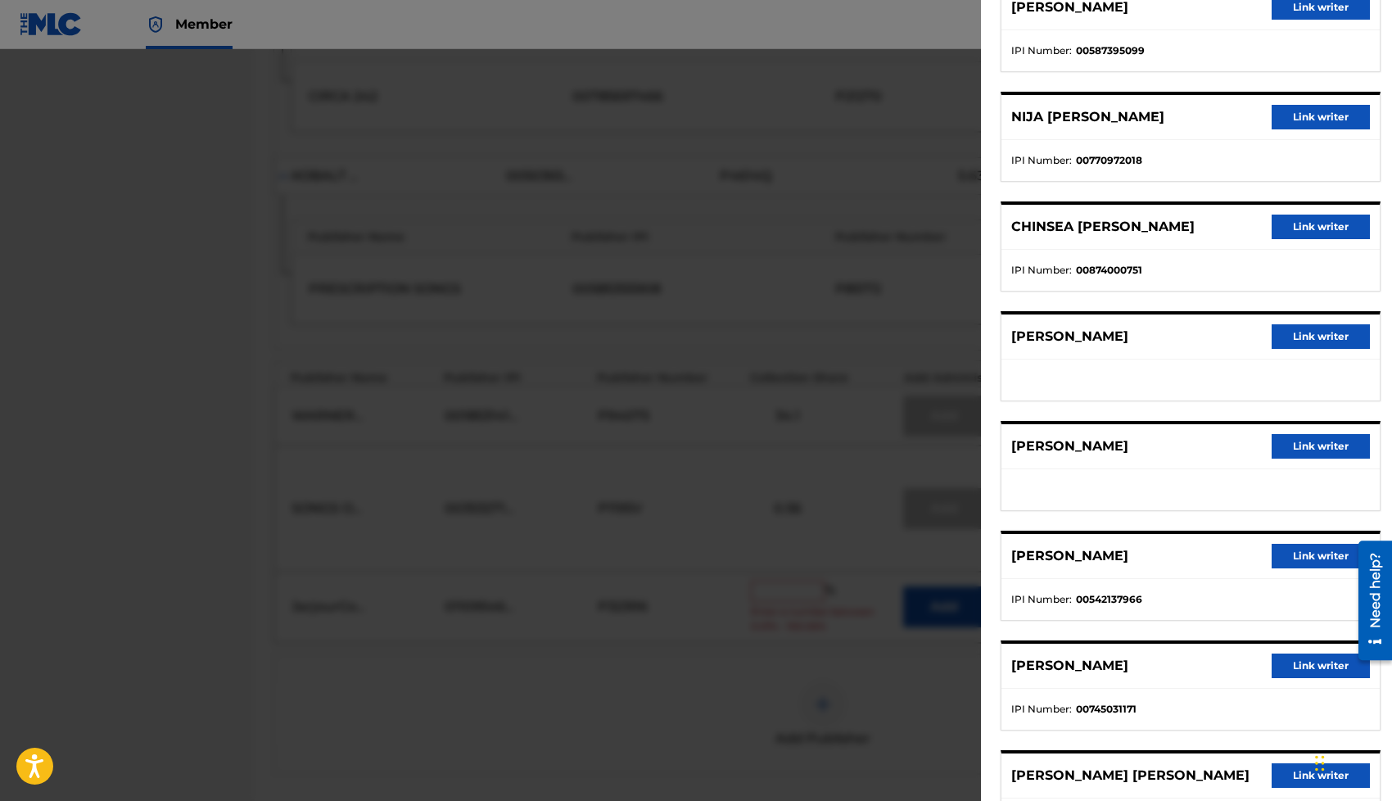
scroll to position [575, 0]
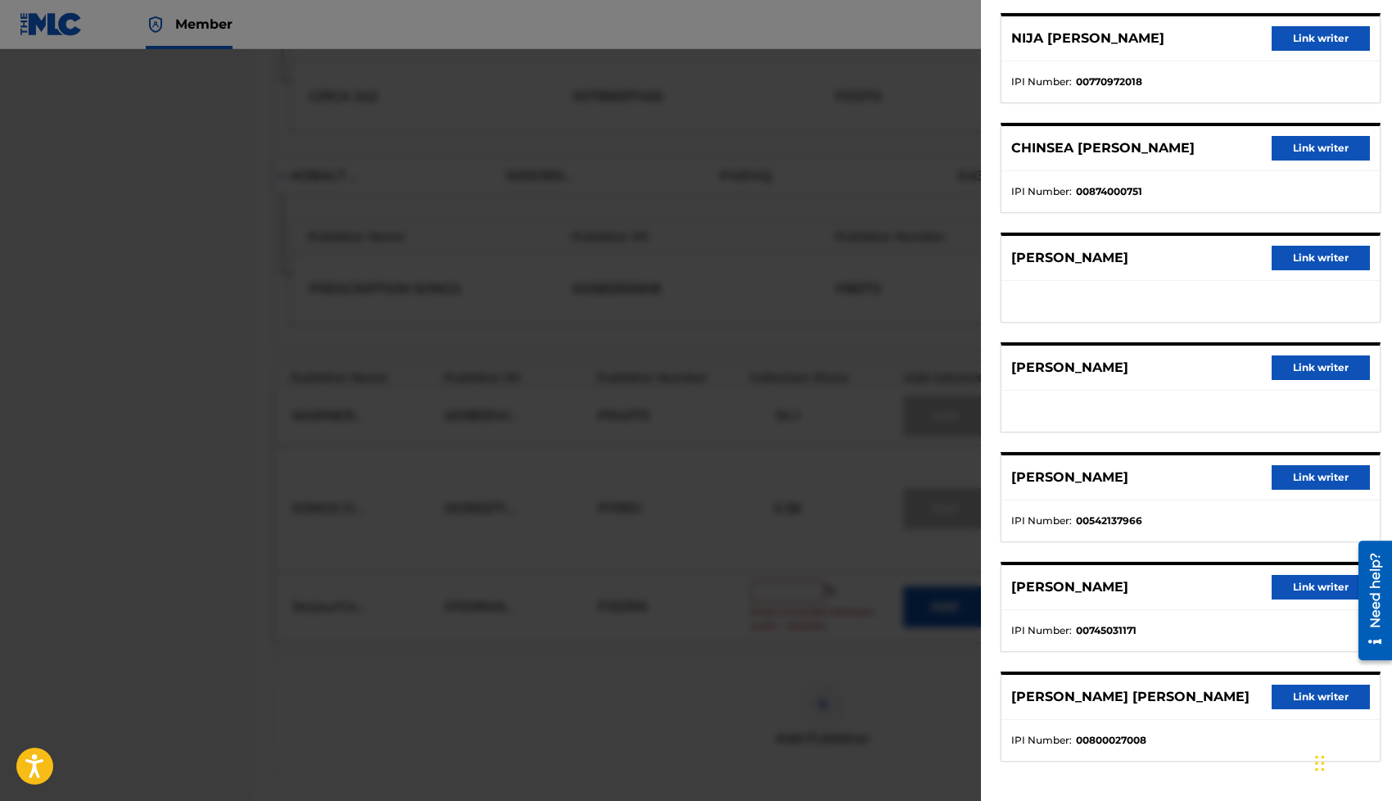
click at [1293, 701] on button "Link writer" at bounding box center [1320, 696] width 98 height 25
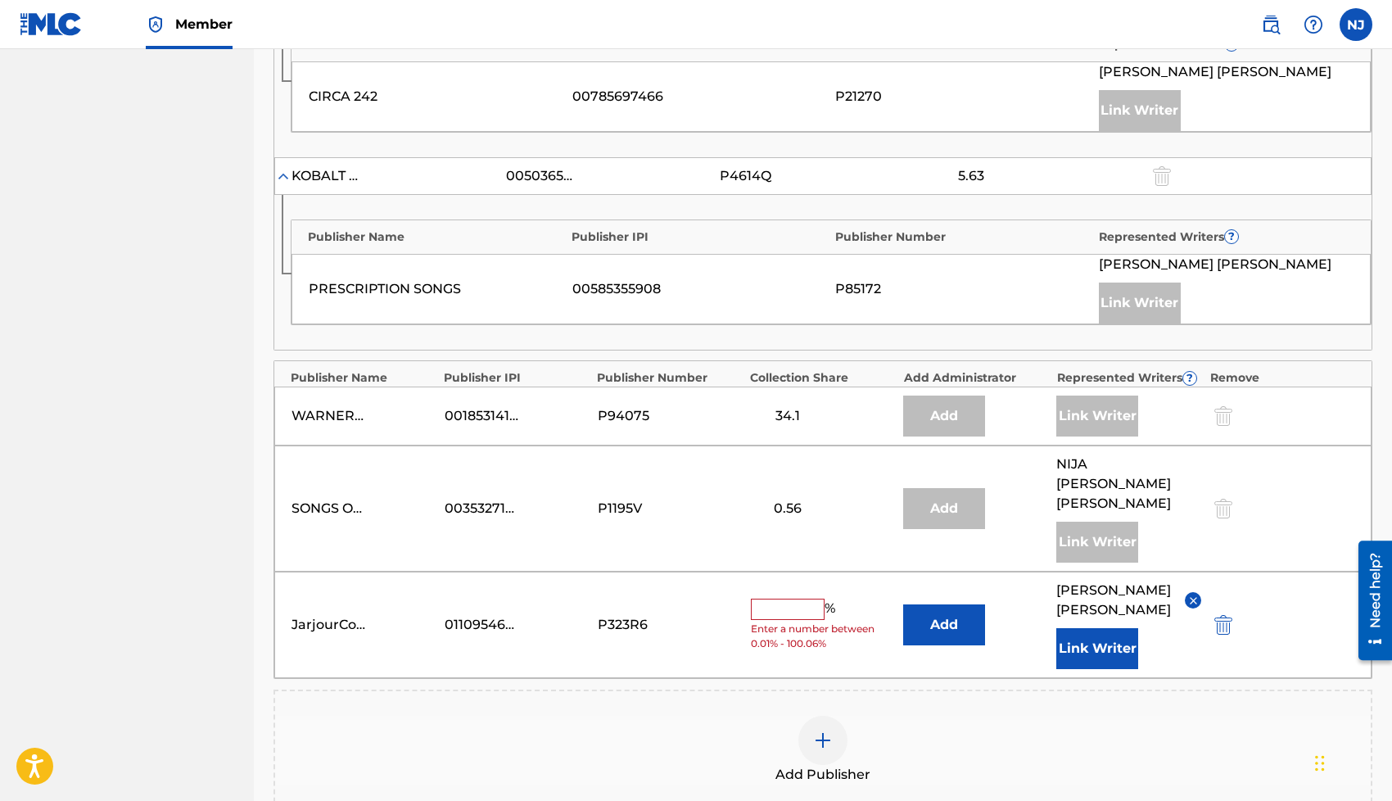
click at [789, 598] on input "text" at bounding box center [788, 608] width 74 height 21
type input "19"
click at [1033, 691] on div "Add Publisher" at bounding box center [822, 749] width 1099 height 121
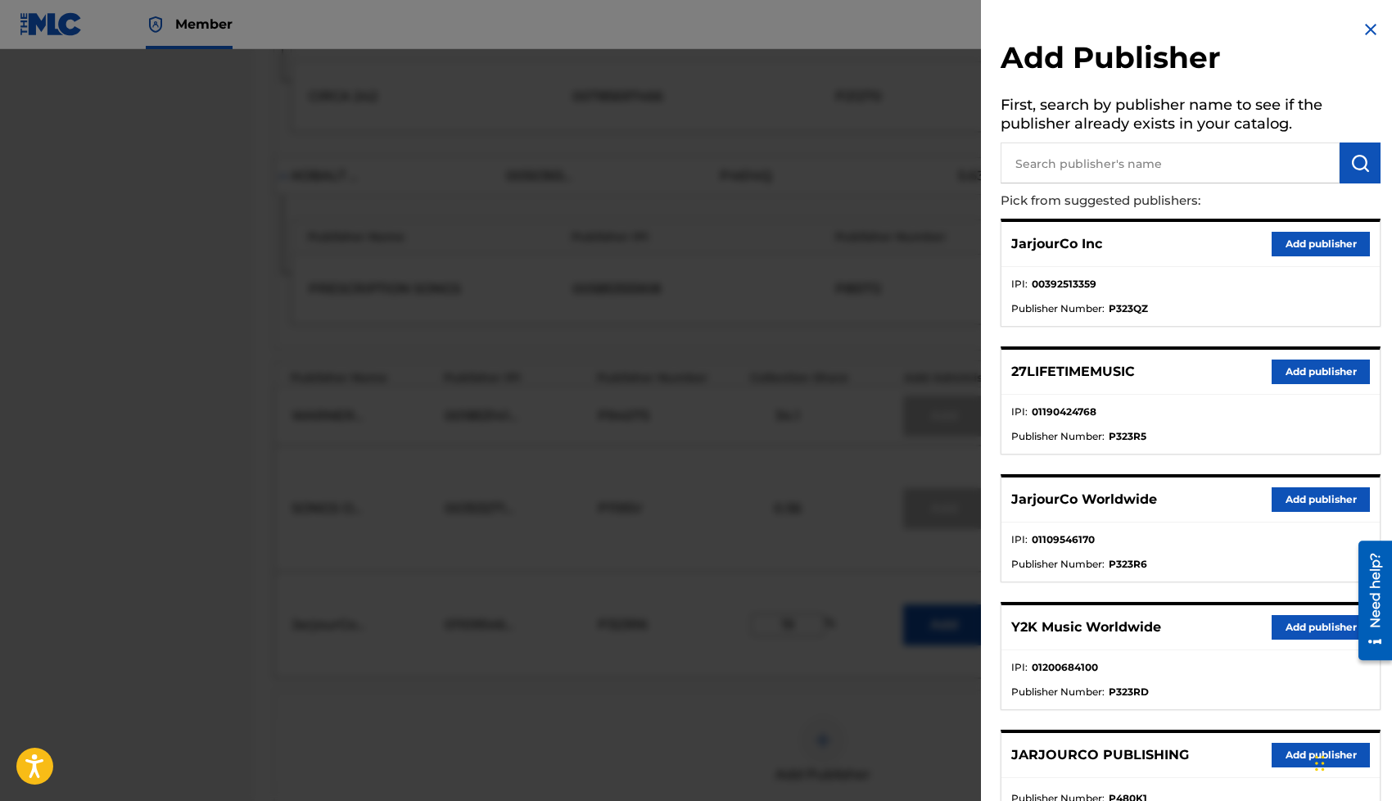
click at [885, 610] on div at bounding box center [696, 449] width 1392 height 801
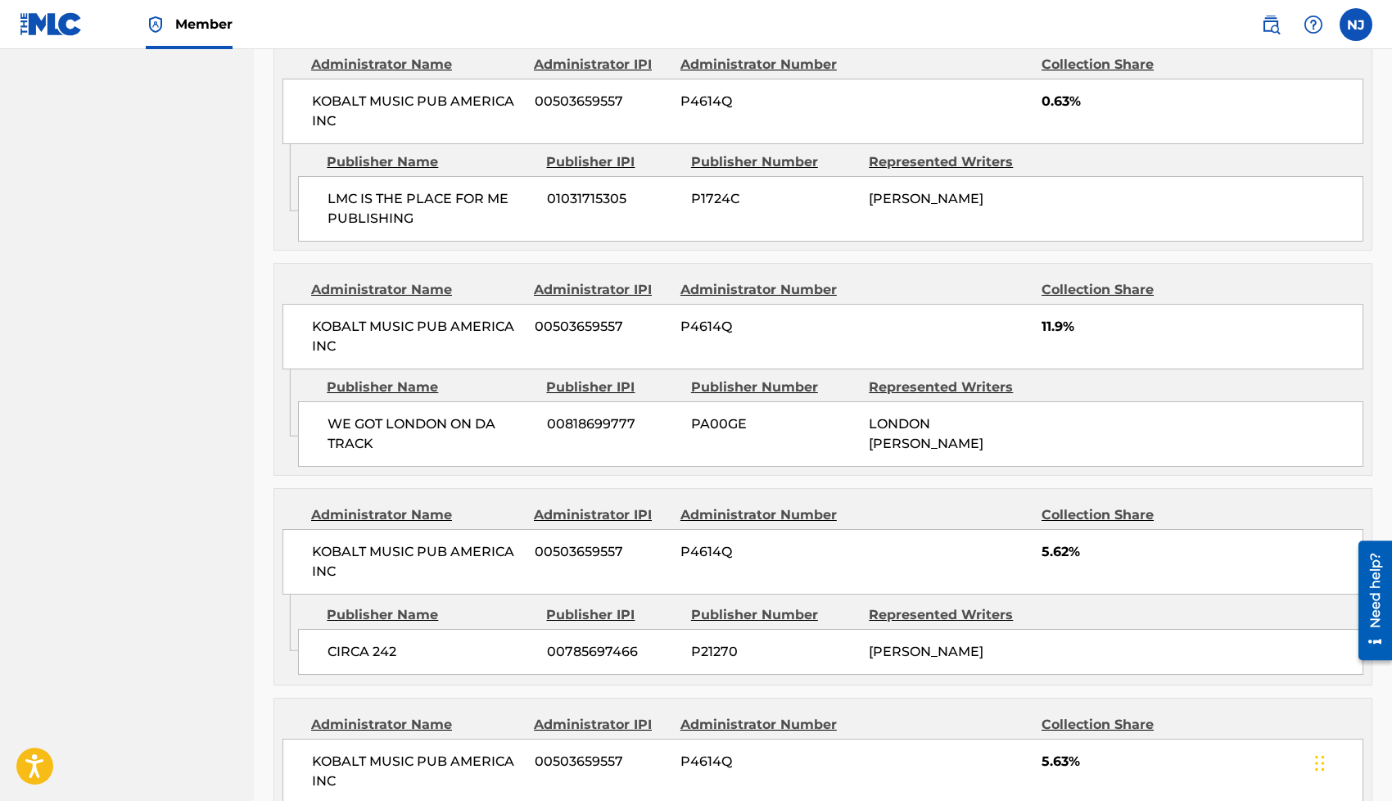
scroll to position [2334, 0]
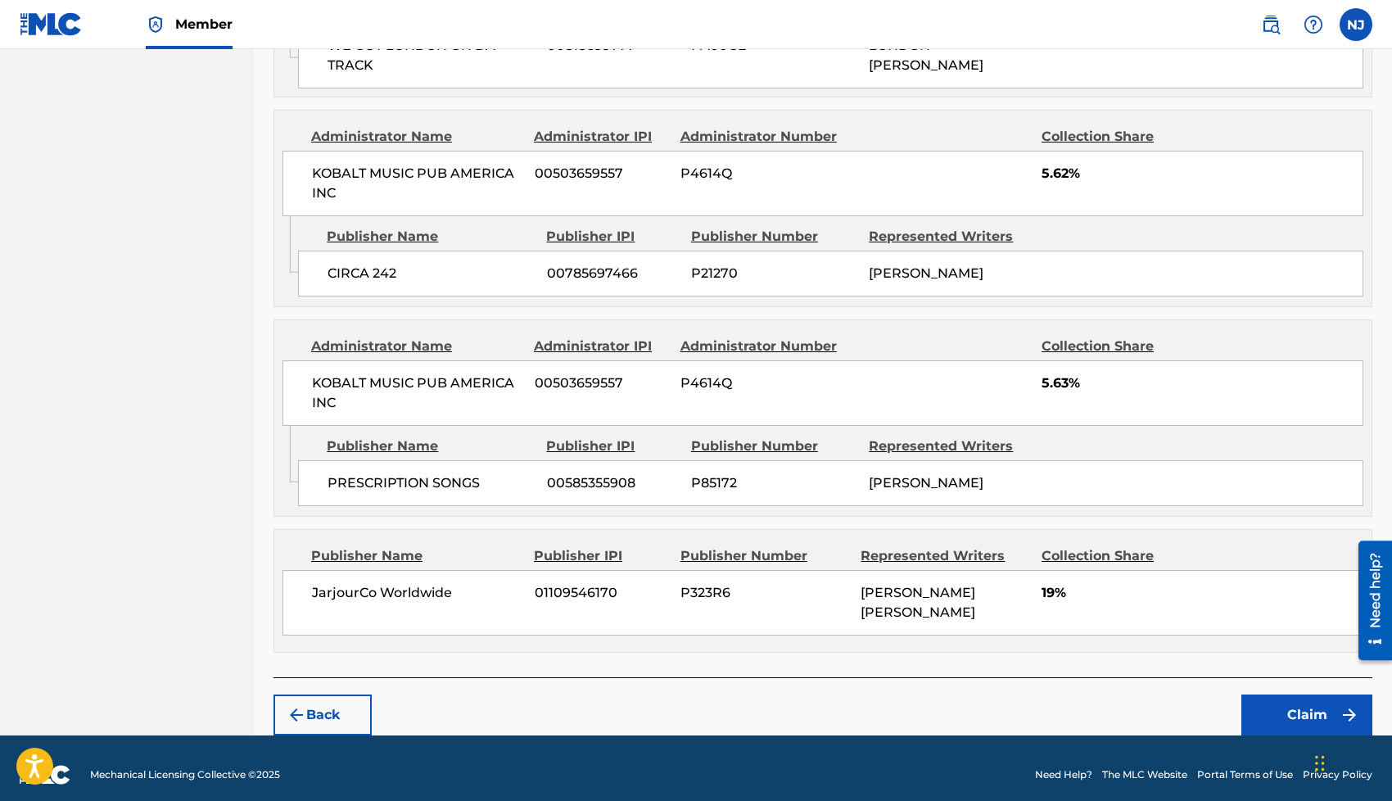
click at [1271, 702] on button "Claim" at bounding box center [1306, 714] width 131 height 41
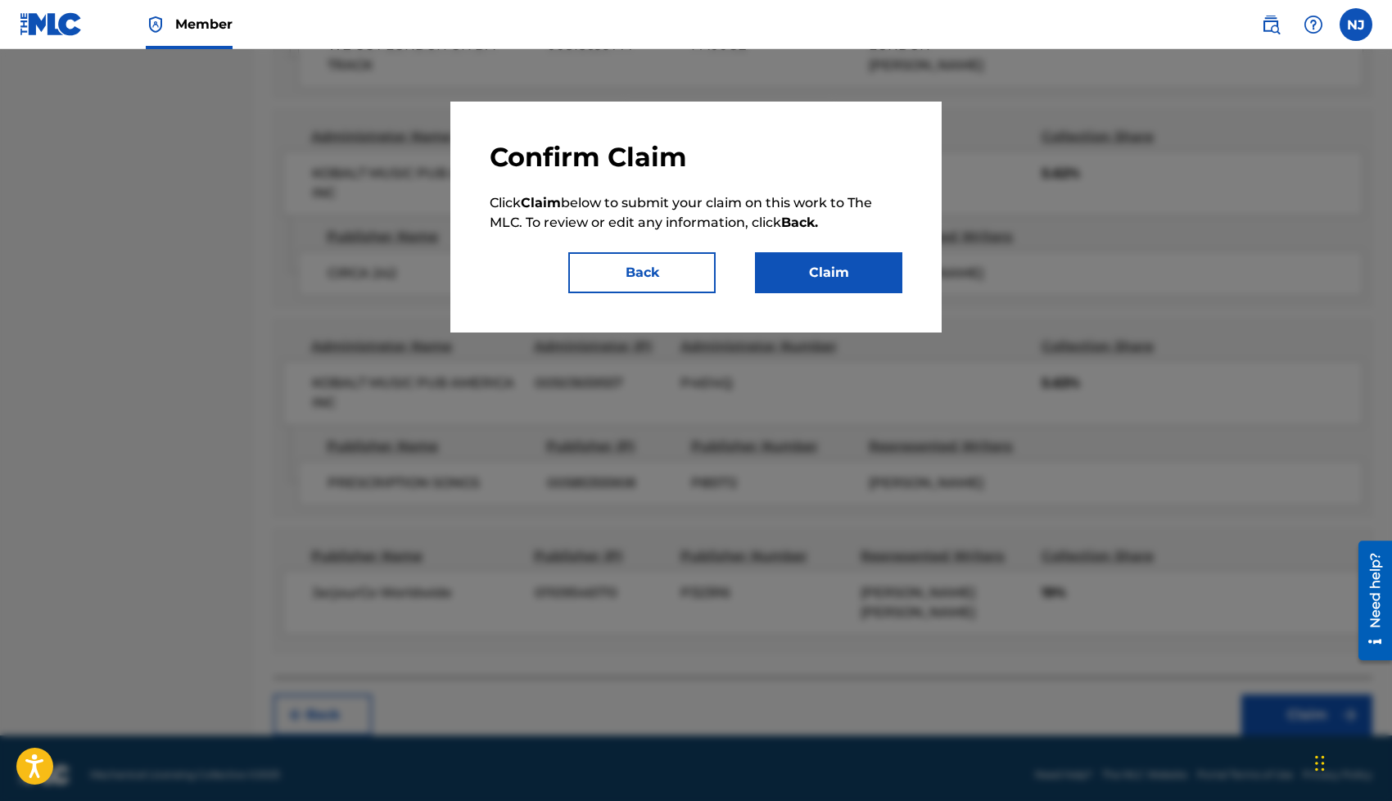
click at [848, 251] on div "Confirm Claim Click Claim below to submit your claim on this work to The MLC. T…" at bounding box center [696, 217] width 413 height 152
click at [842, 275] on button "Claim" at bounding box center [828, 272] width 147 height 41
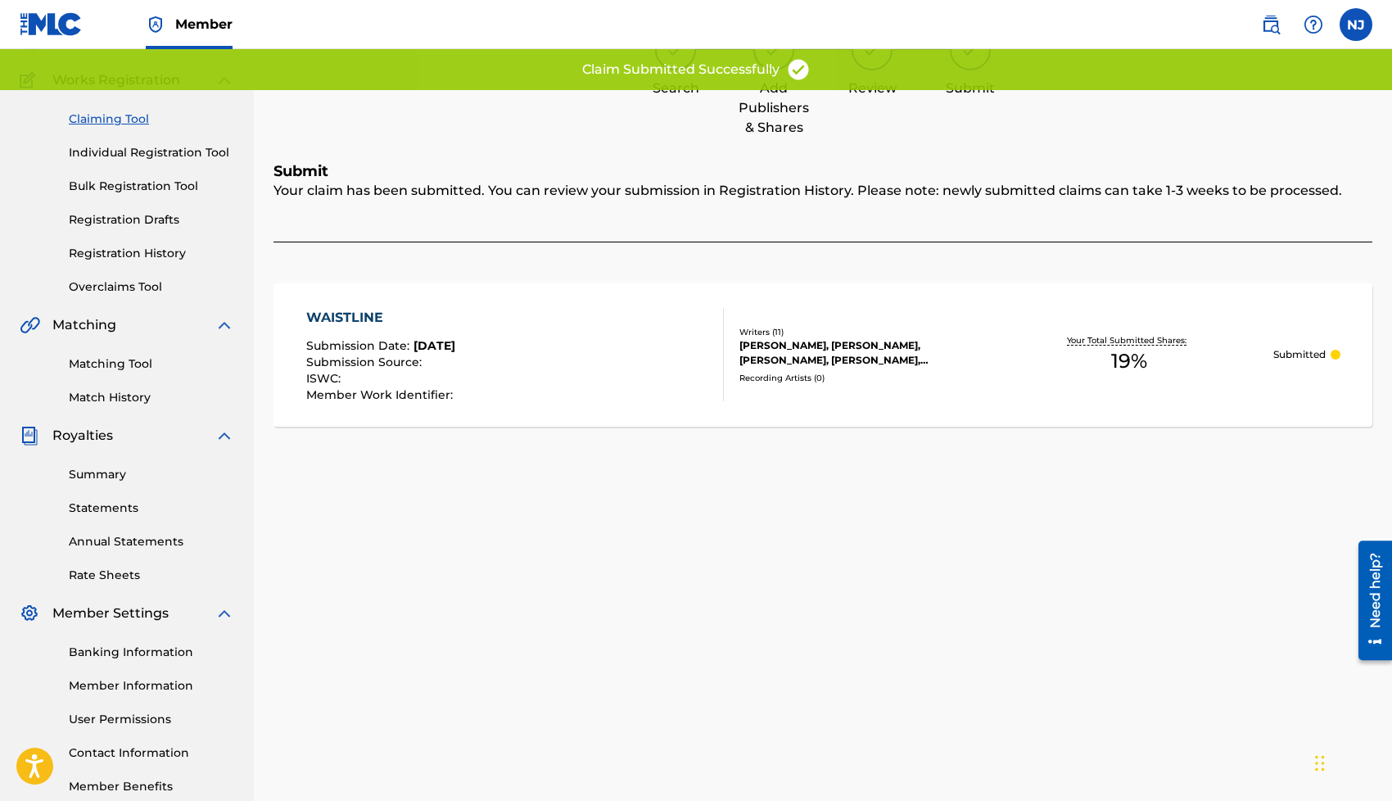
scroll to position [0, 0]
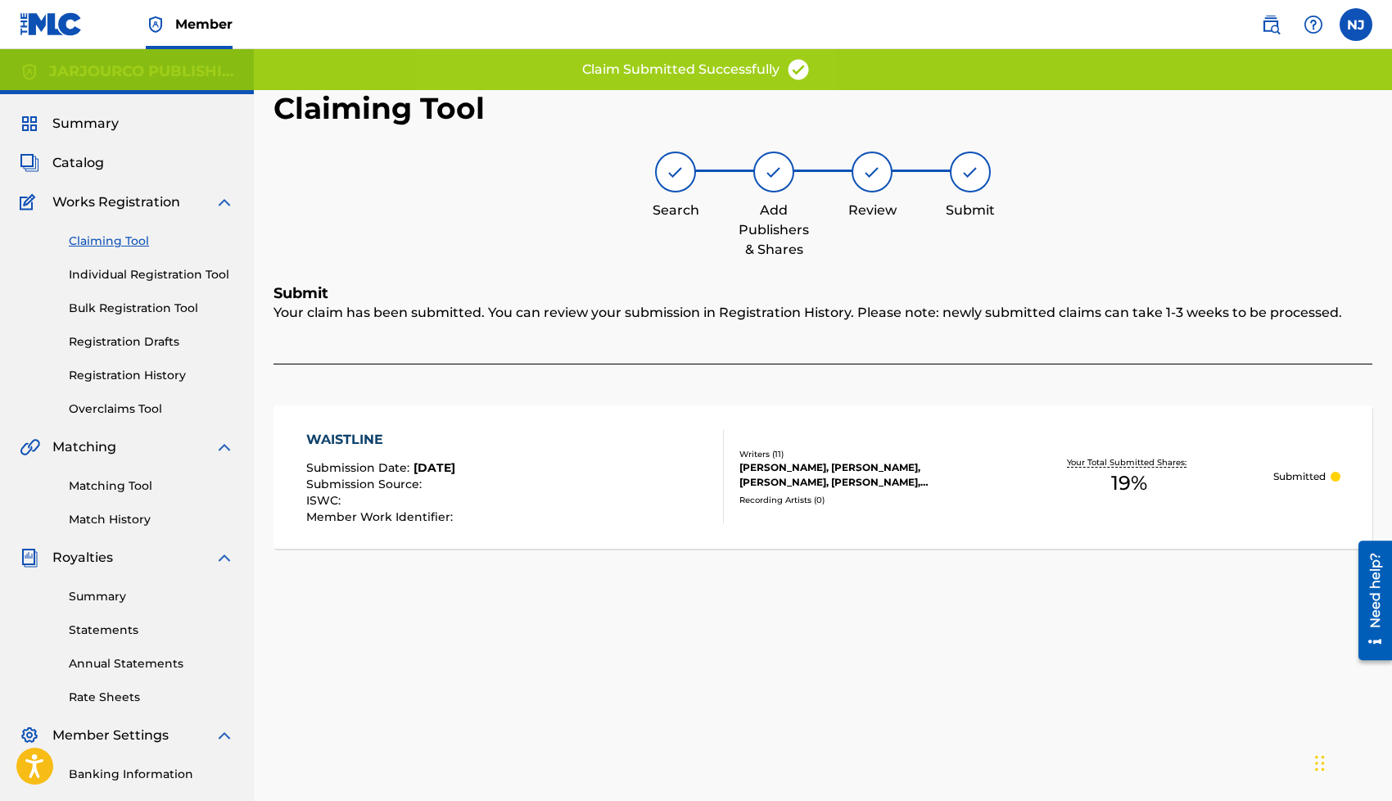
click at [126, 237] on link "Claiming Tool" at bounding box center [151, 240] width 165 height 17
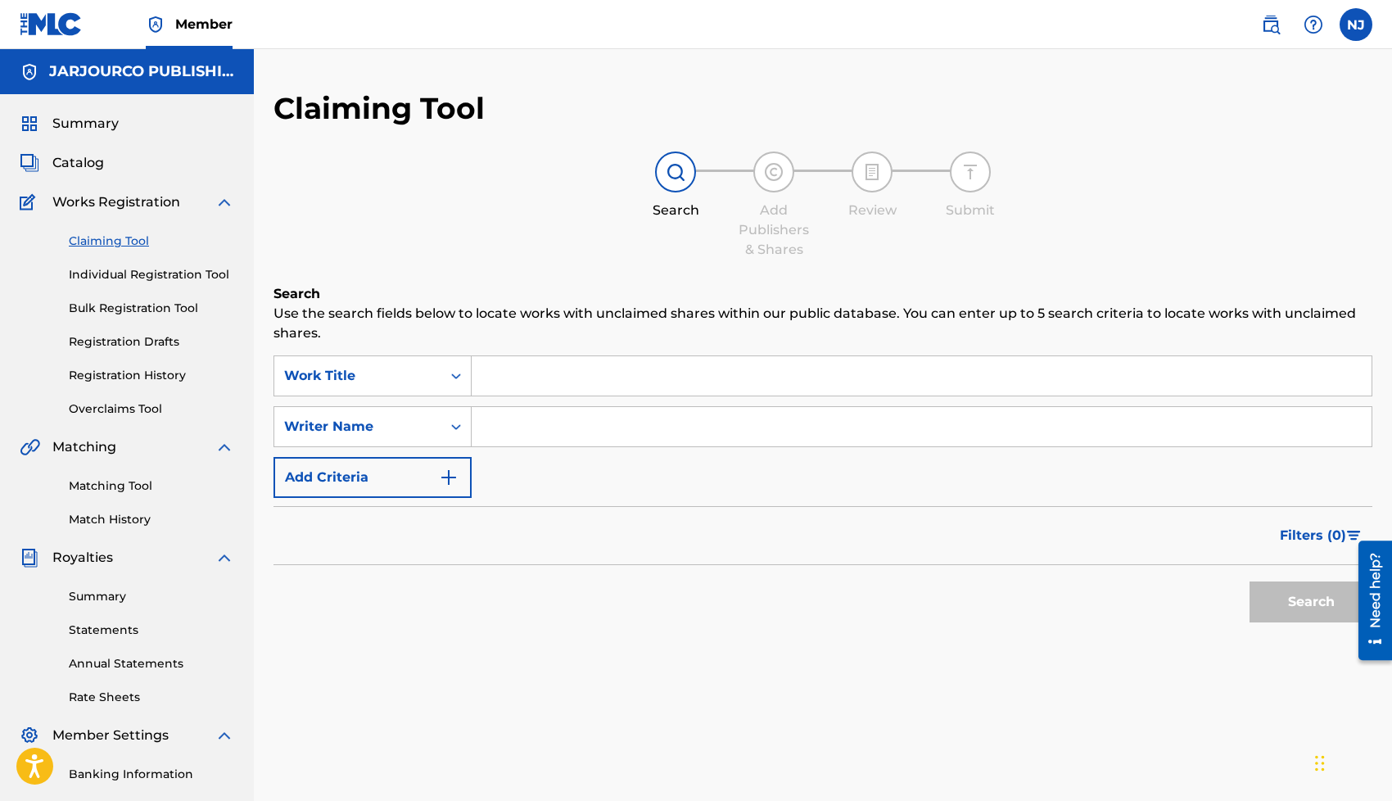
click at [496, 418] on input "Search Form" at bounding box center [922, 426] width 900 height 39
type input "[PERSON_NAME] [PERSON_NAME]"
click at [1280, 606] on button "Search" at bounding box center [1310, 601] width 123 height 41
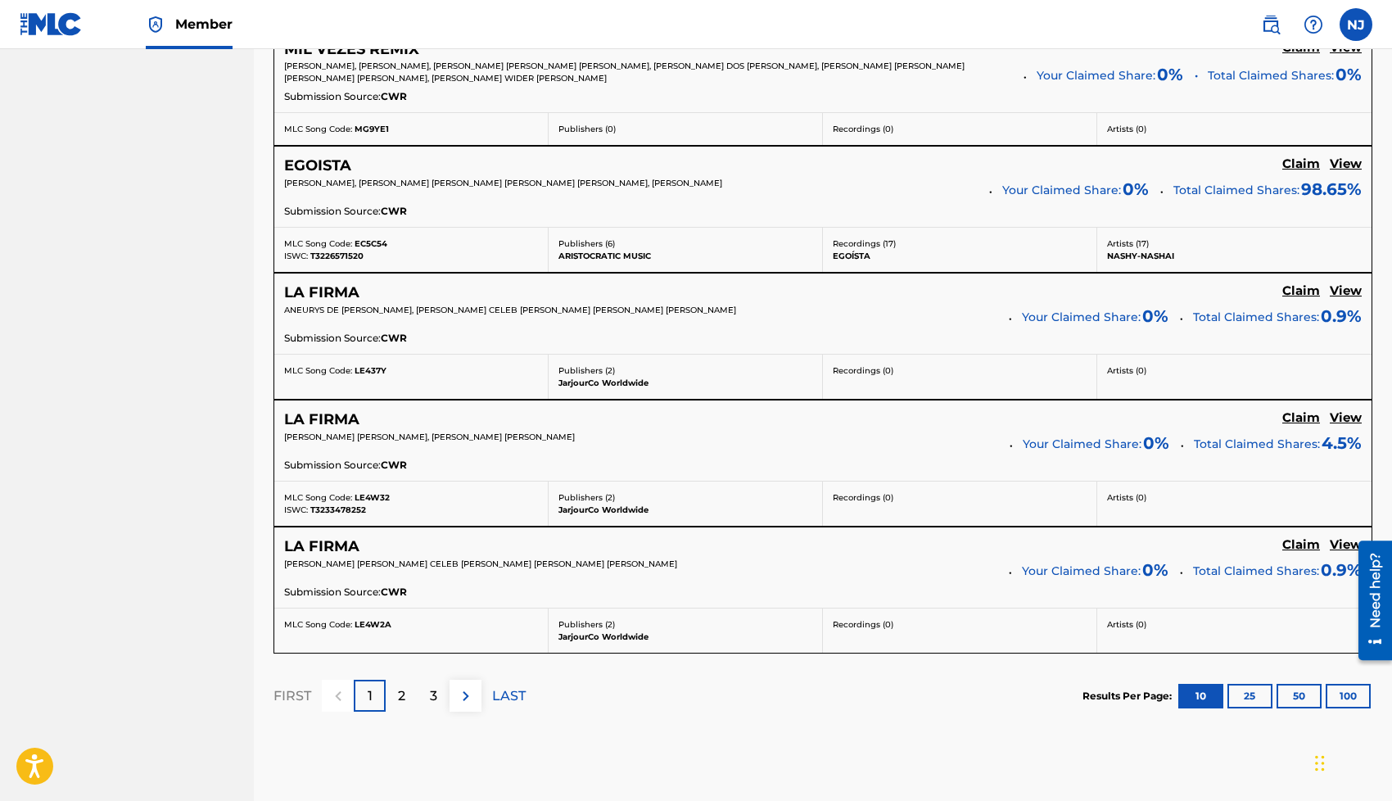
scroll to position [1365, 0]
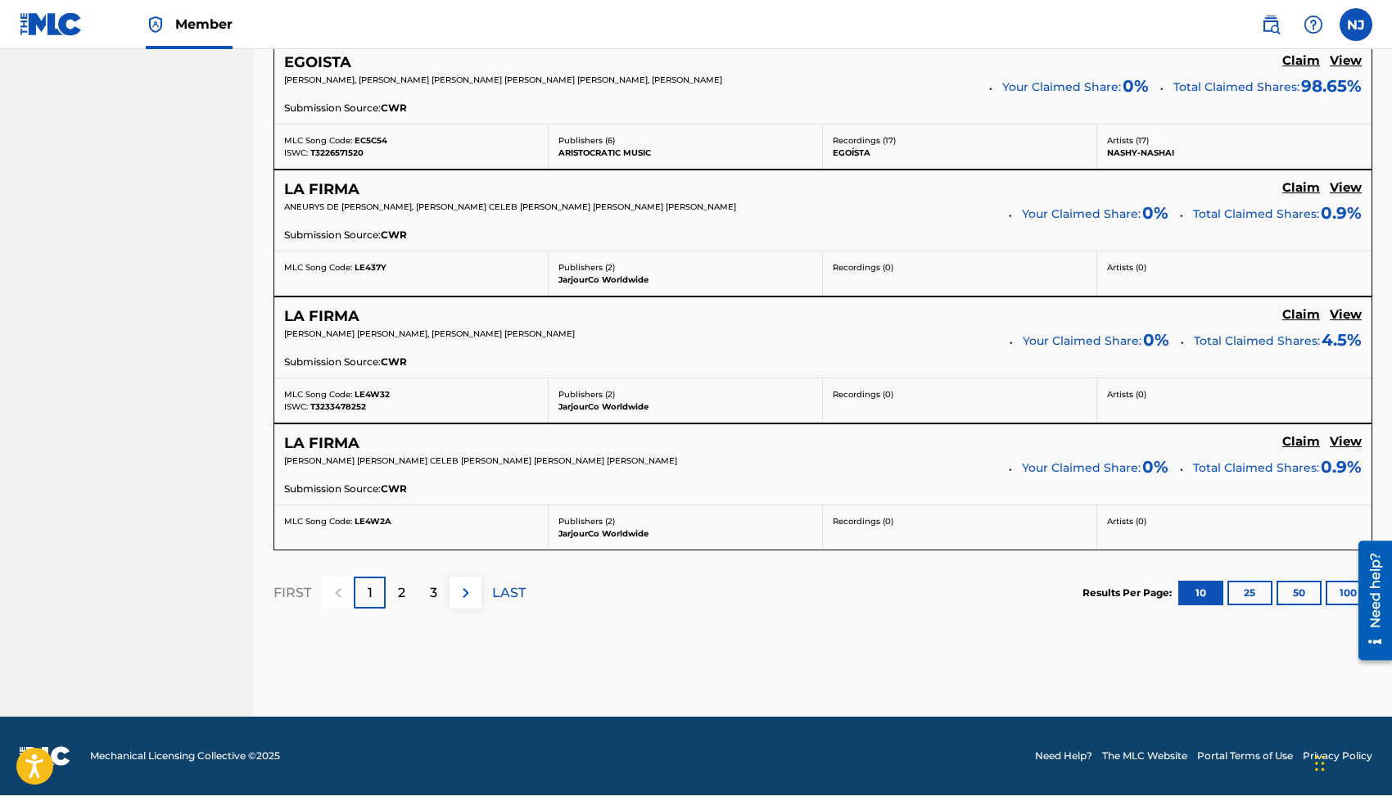
click at [395, 593] on div "2" at bounding box center [402, 592] width 32 height 32
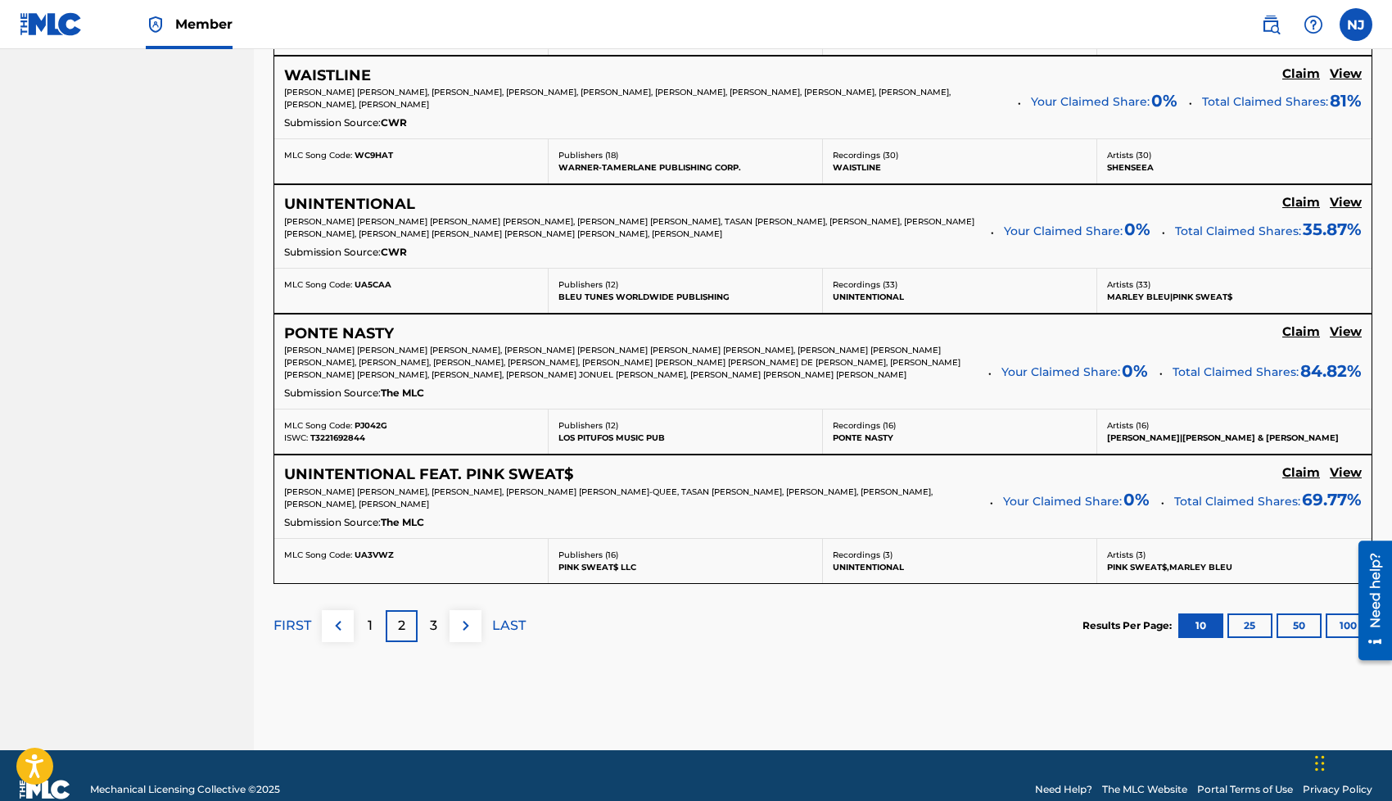
scroll to position [1393, 0]
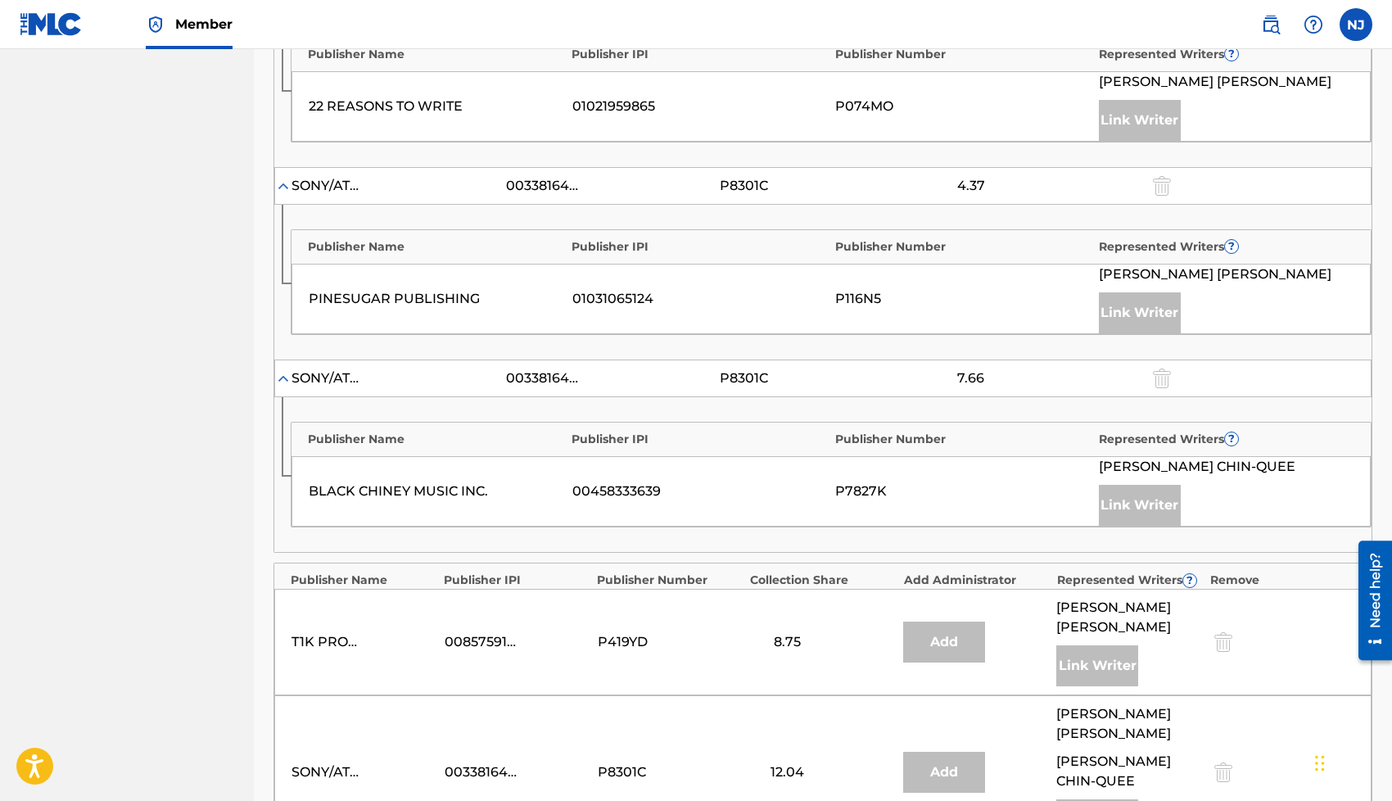
scroll to position [1818, 0]
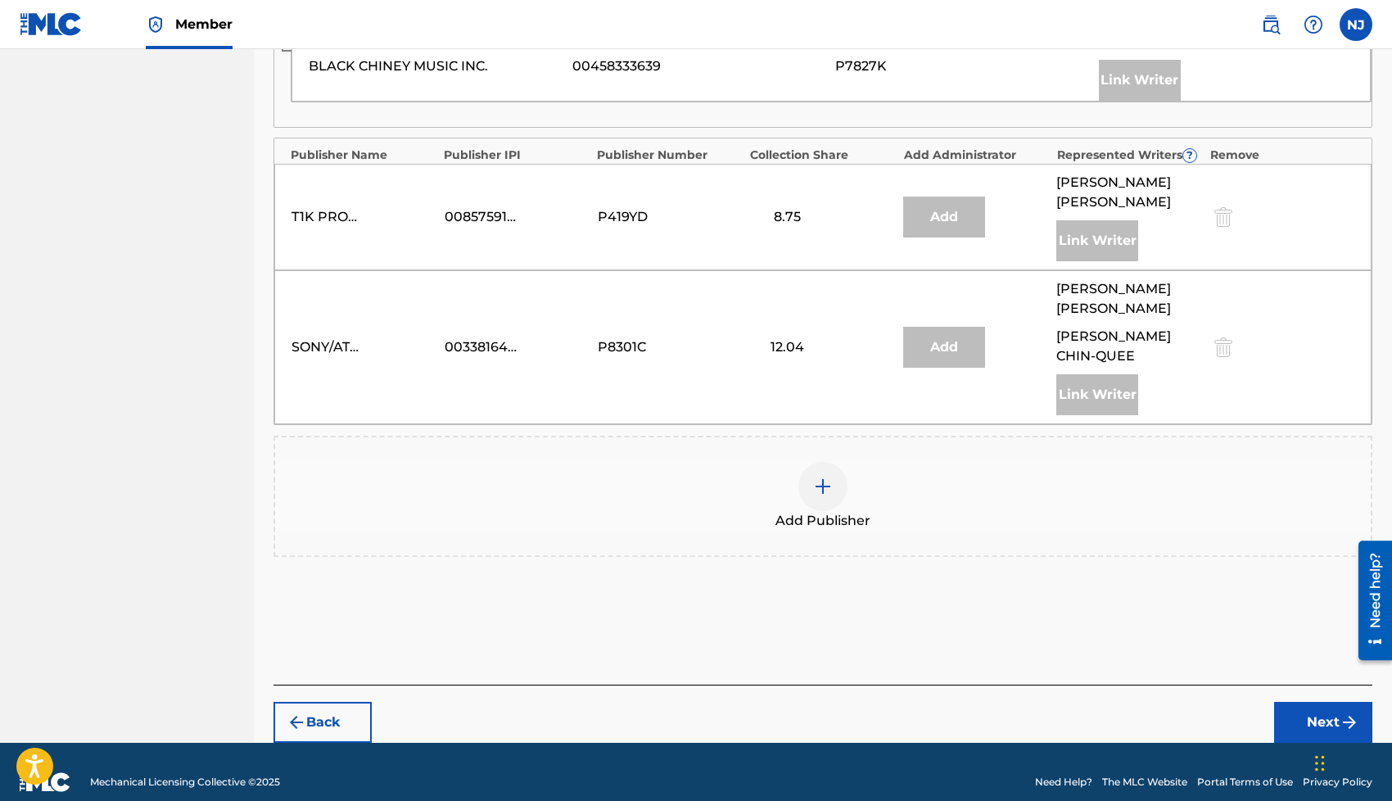
click at [812, 469] on div at bounding box center [822, 486] width 49 height 49
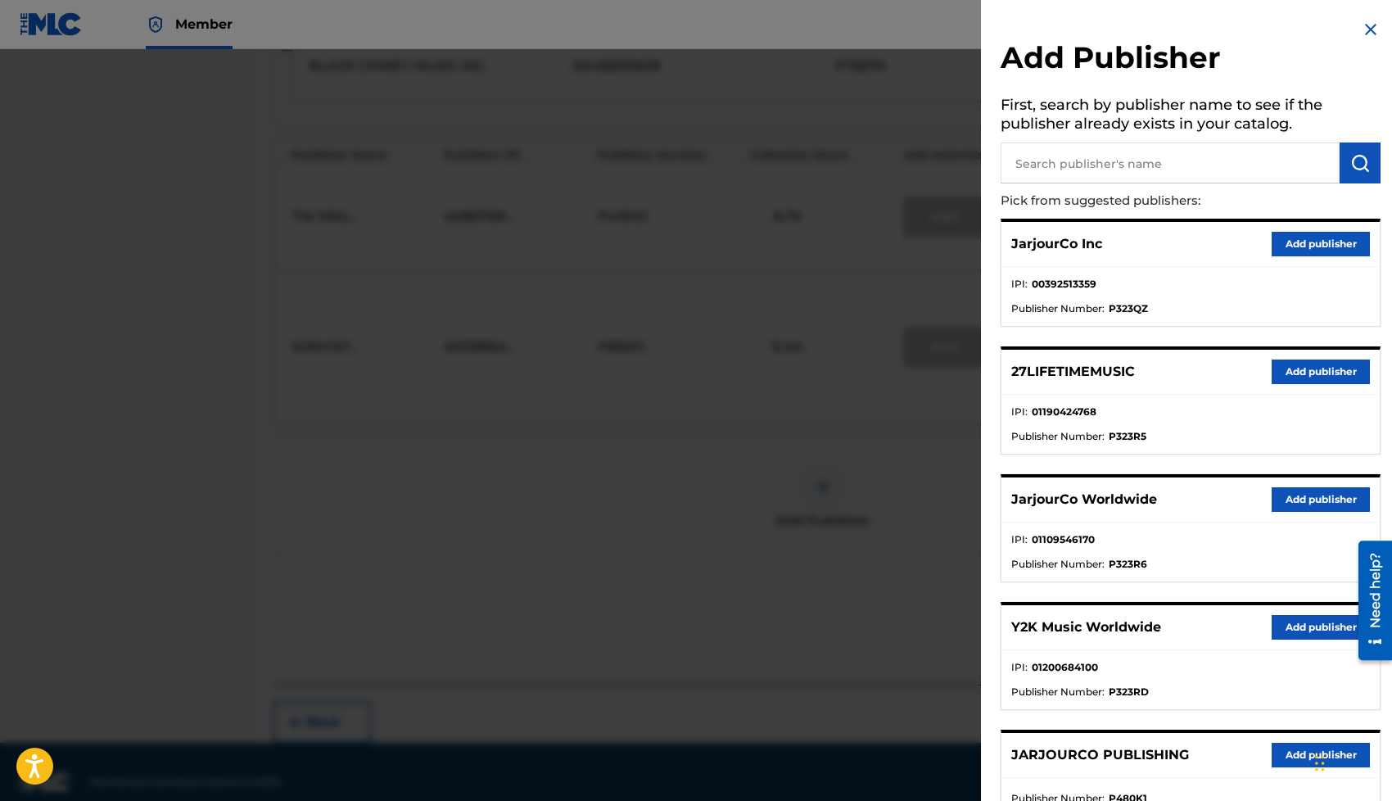
click at [1293, 497] on button "Add publisher" at bounding box center [1320, 499] width 98 height 25
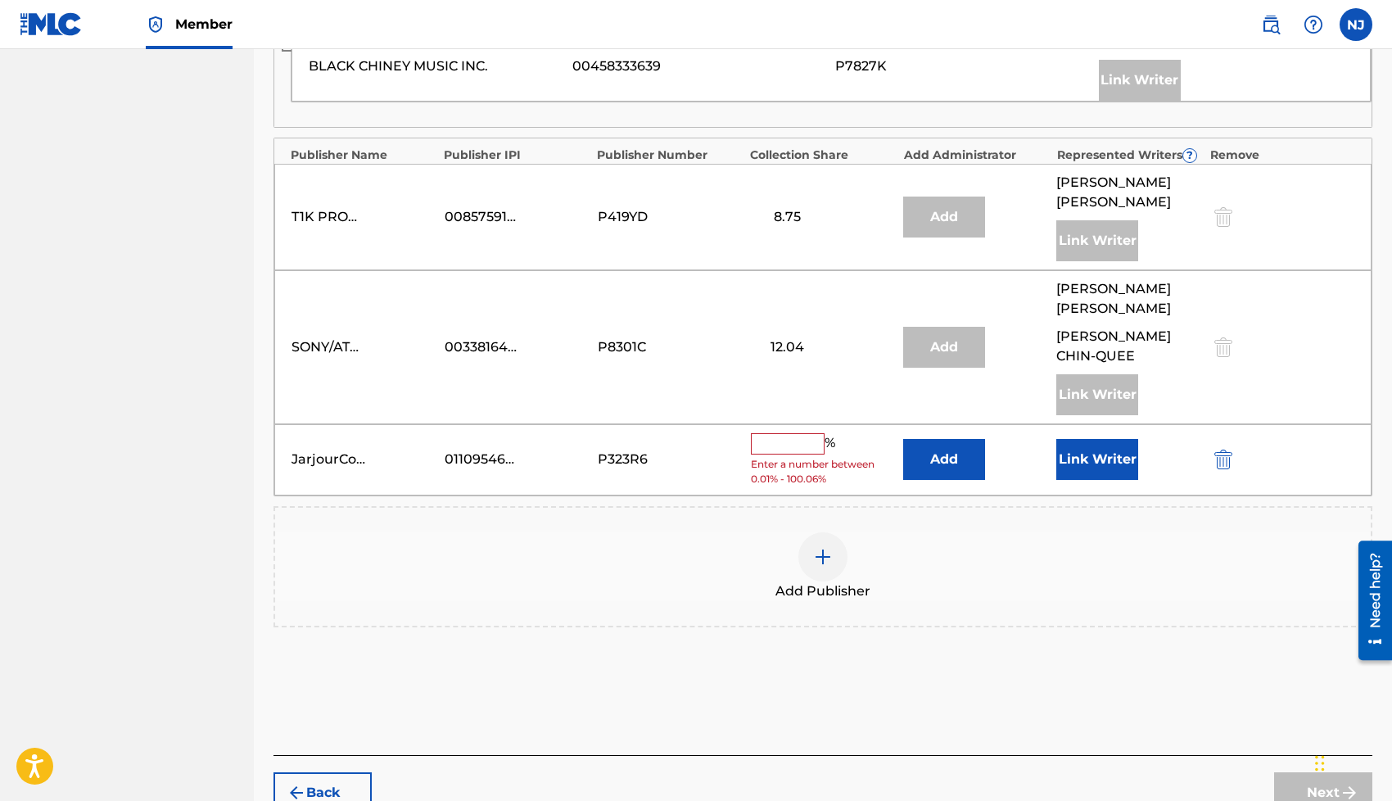
click at [1104, 444] on button "Link Writer" at bounding box center [1097, 459] width 82 height 41
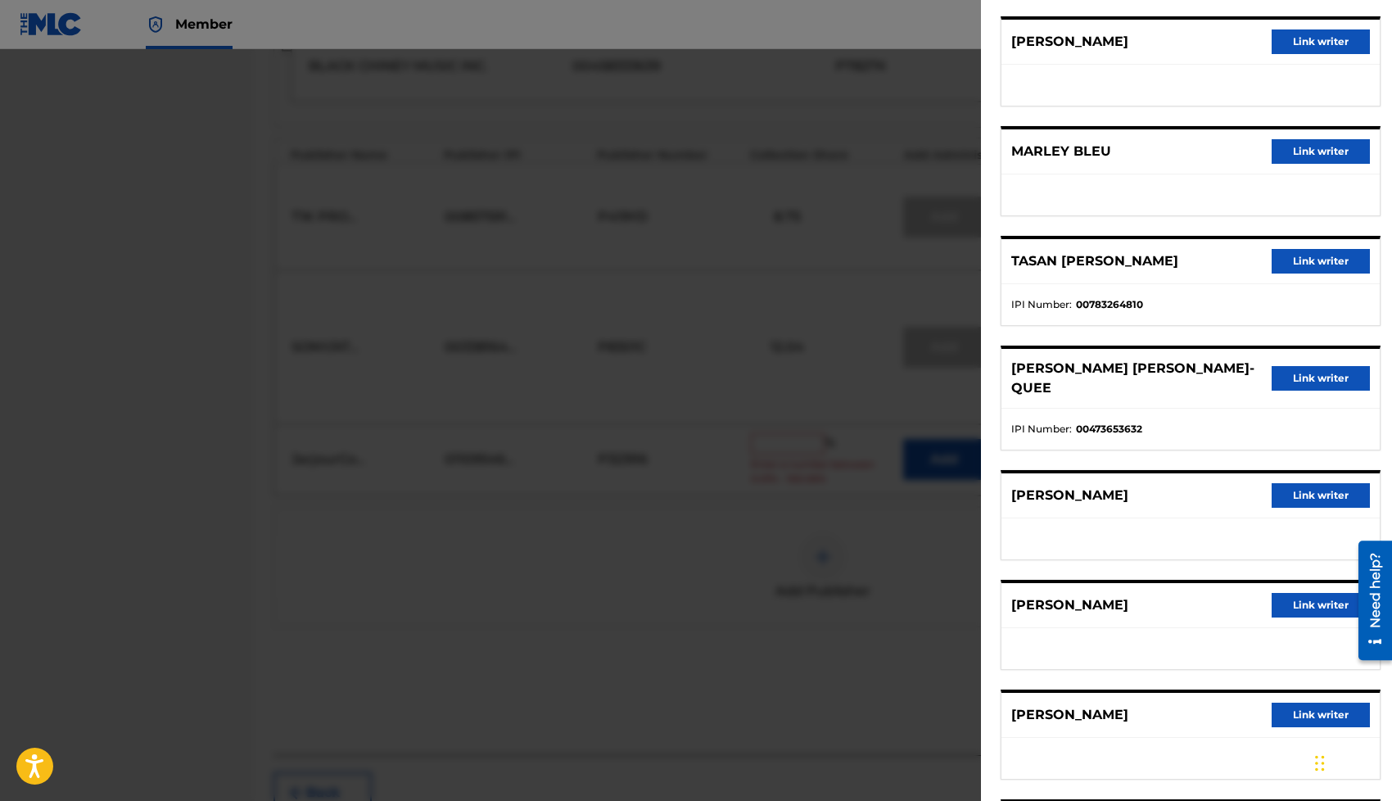
scroll to position [466, 0]
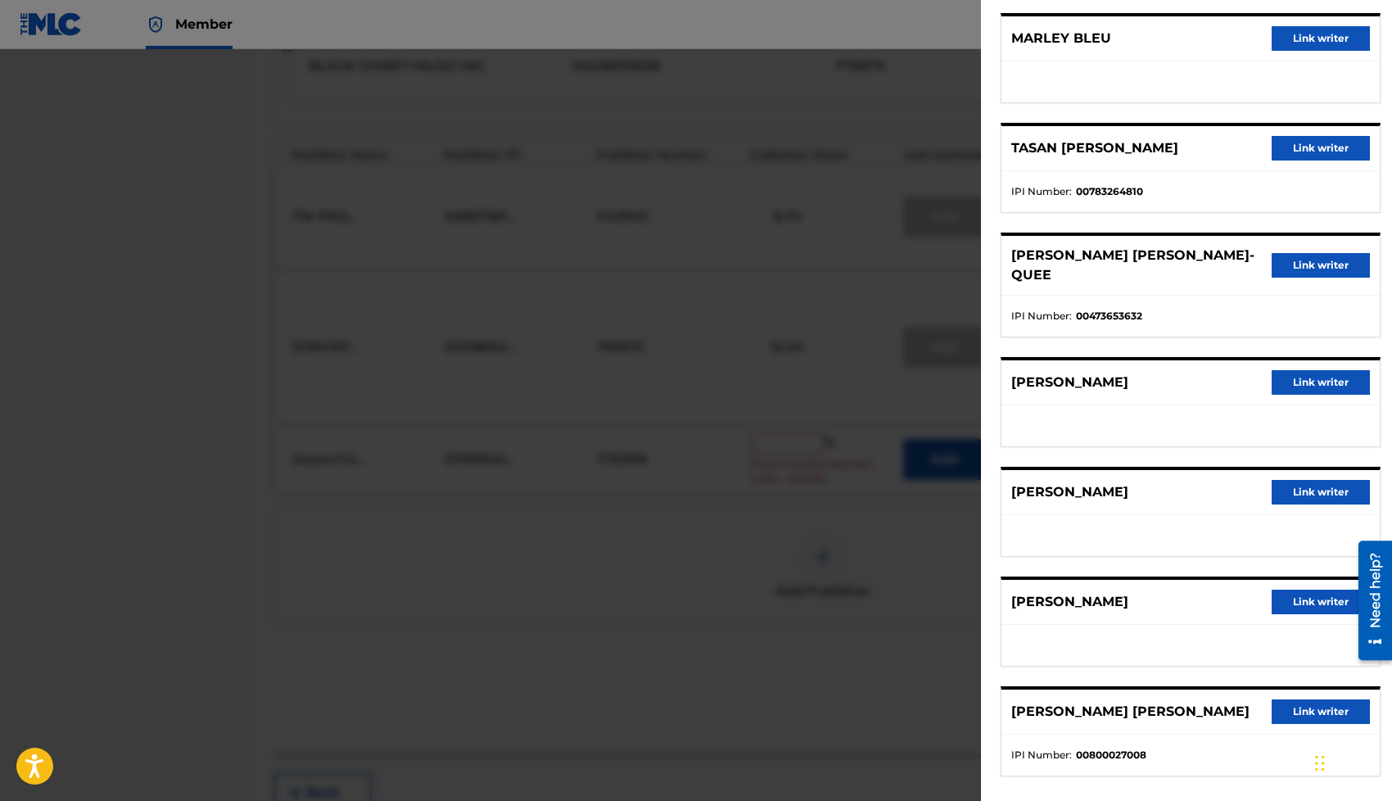
click at [1311, 700] on button "Link writer" at bounding box center [1320, 711] width 98 height 25
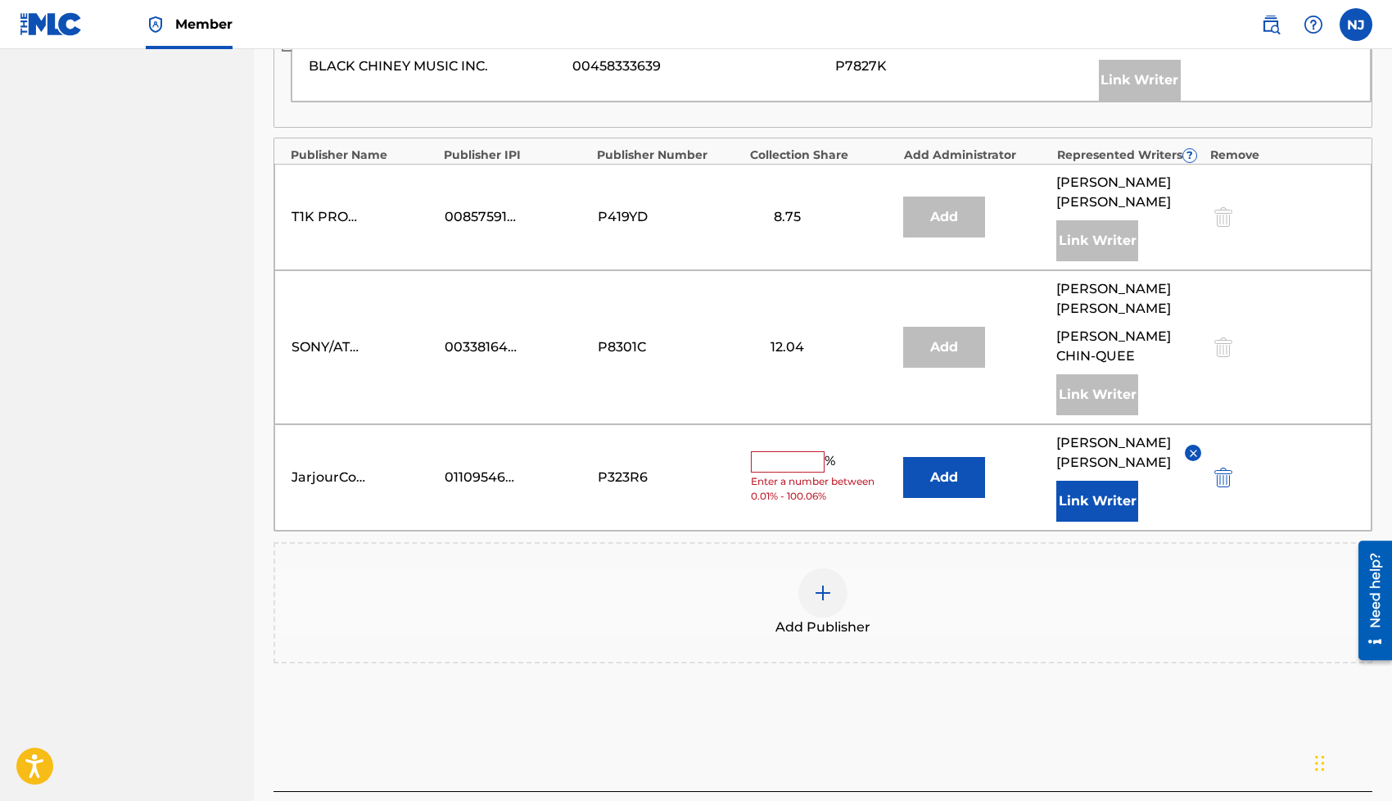
click at [785, 451] on input "text" at bounding box center [788, 461] width 74 height 21
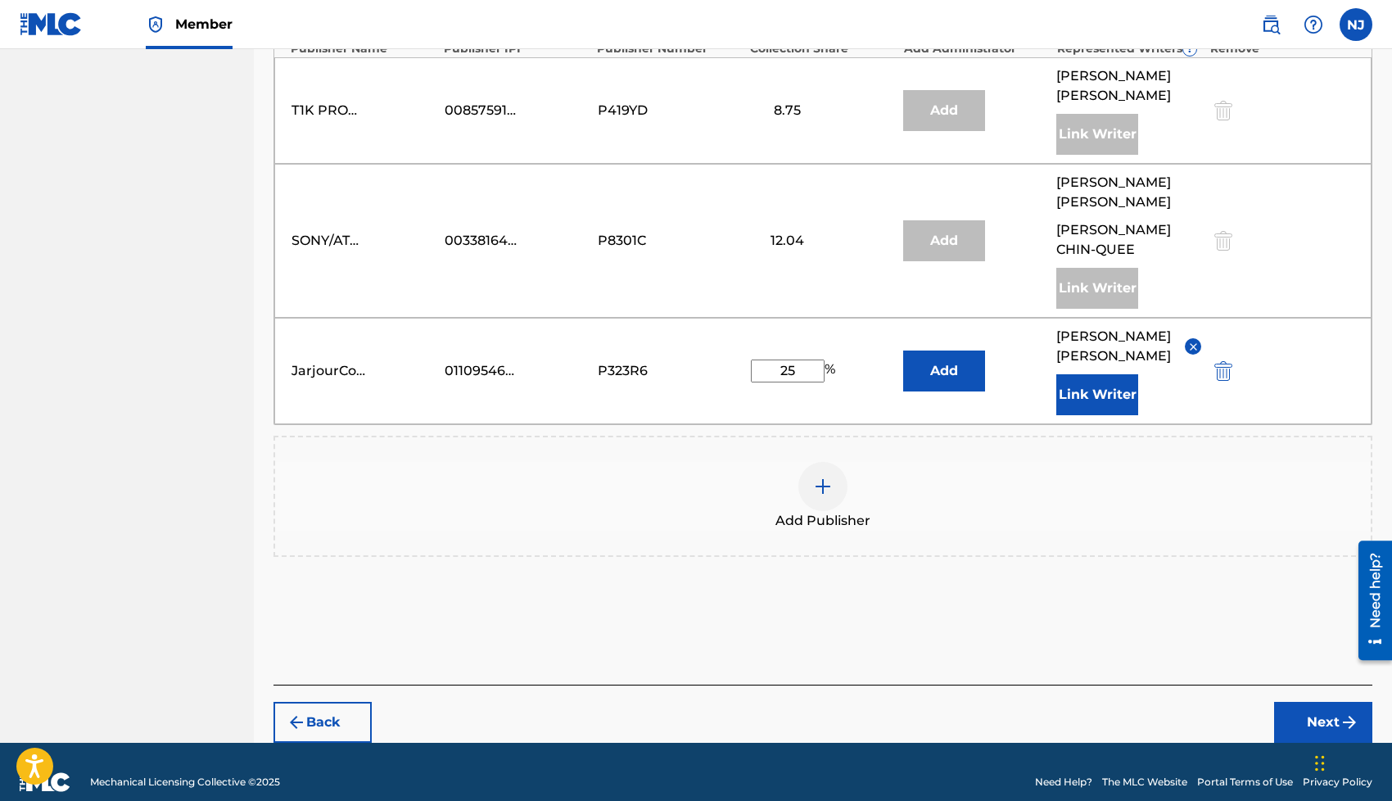
type input "25"
click at [1291, 702] on button "Next" at bounding box center [1323, 722] width 98 height 41
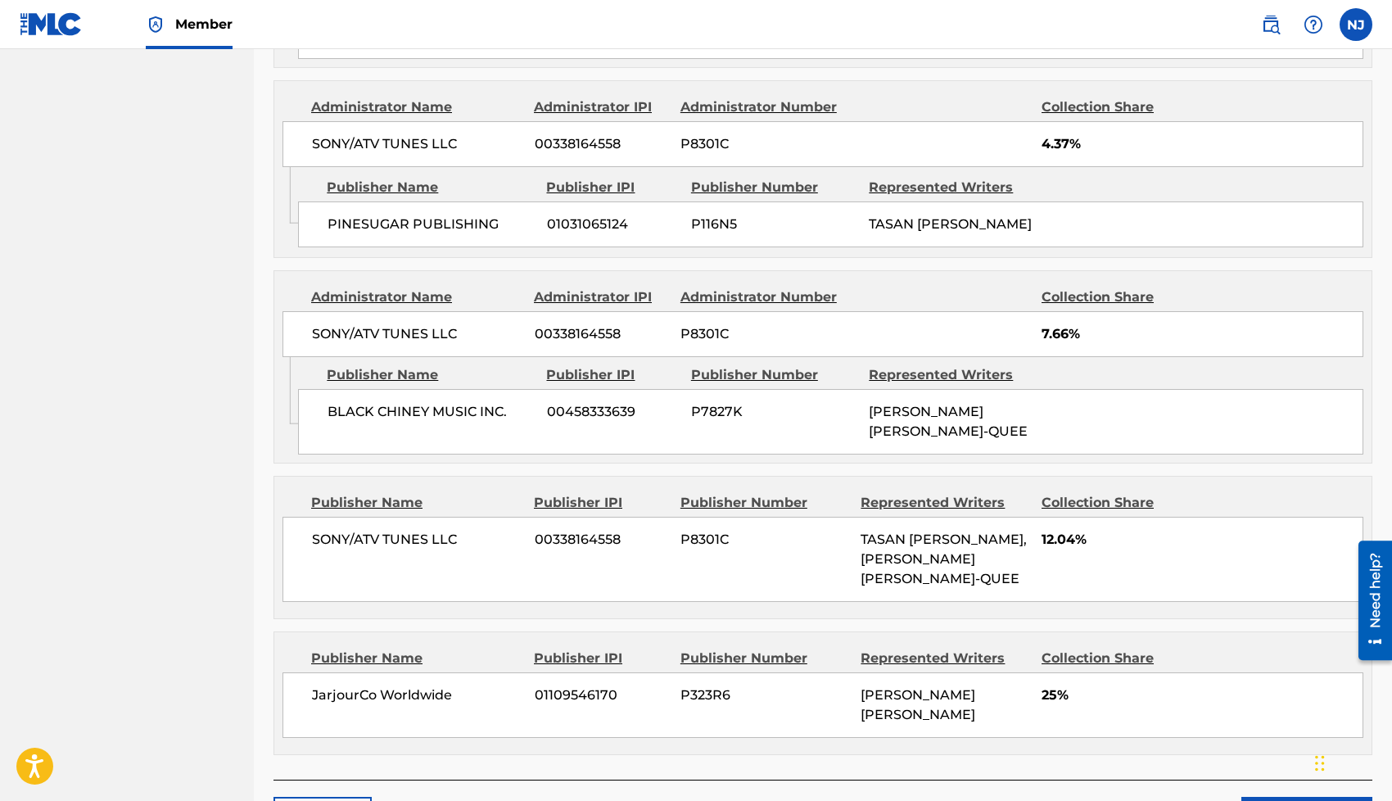
scroll to position [2097, 0]
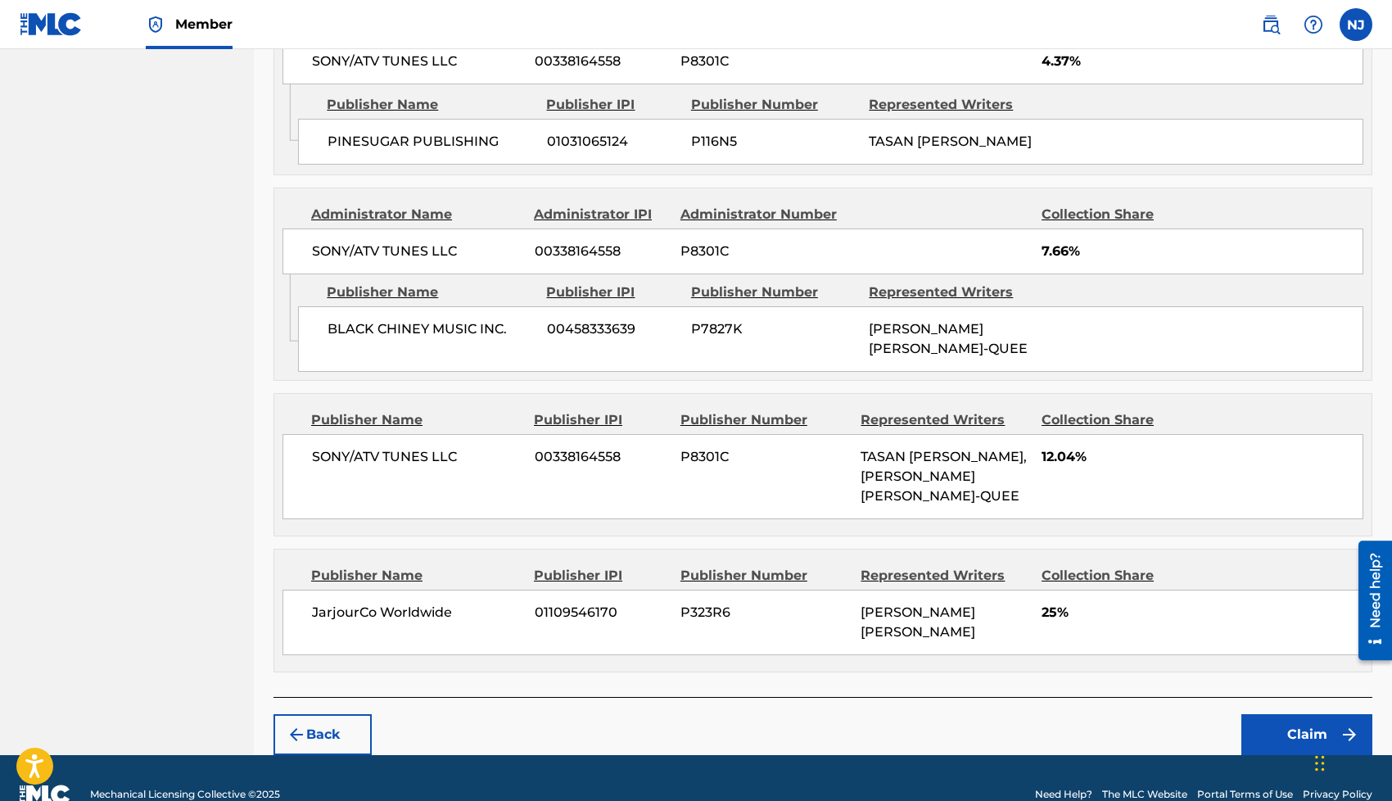
click at [1276, 714] on button "Claim" at bounding box center [1306, 734] width 131 height 41
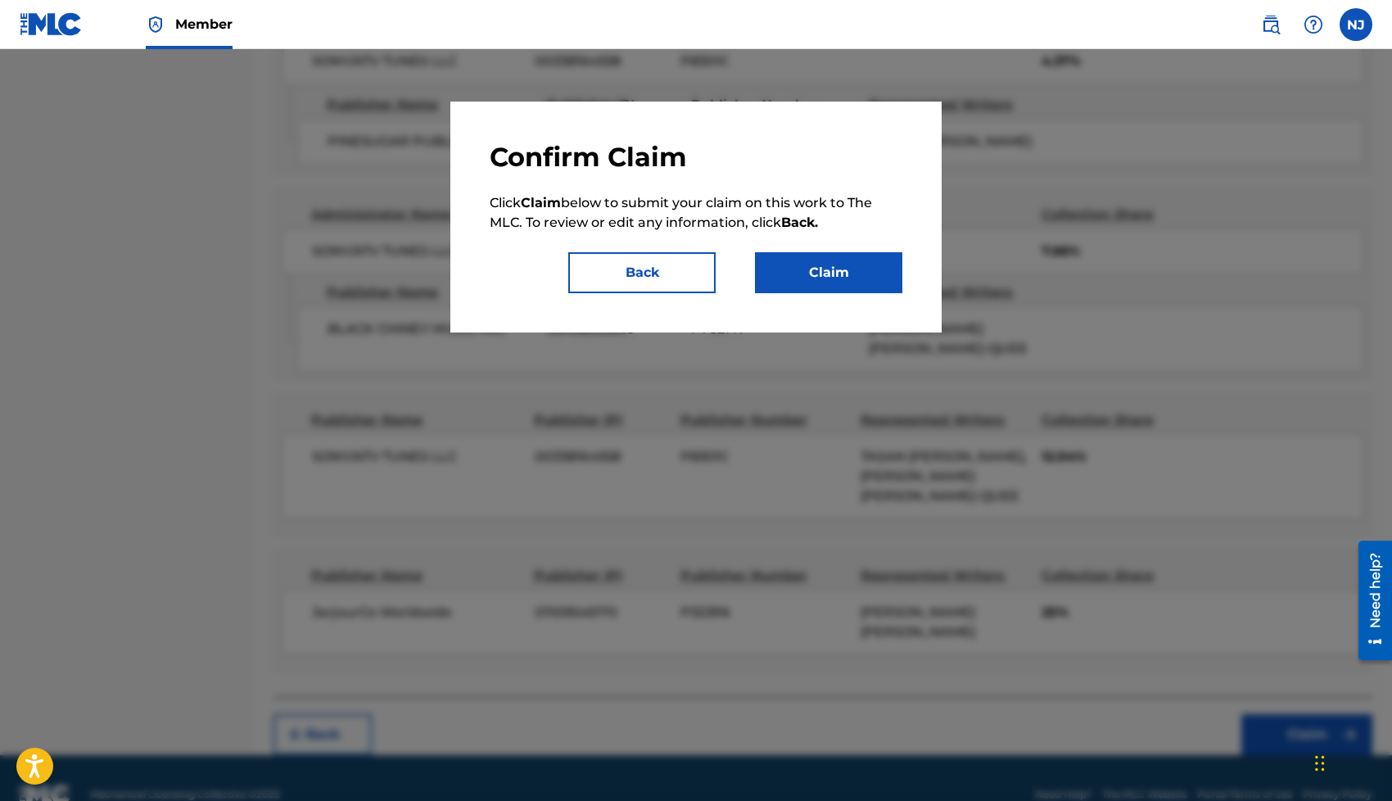
click at [826, 266] on button "Claim" at bounding box center [828, 272] width 147 height 41
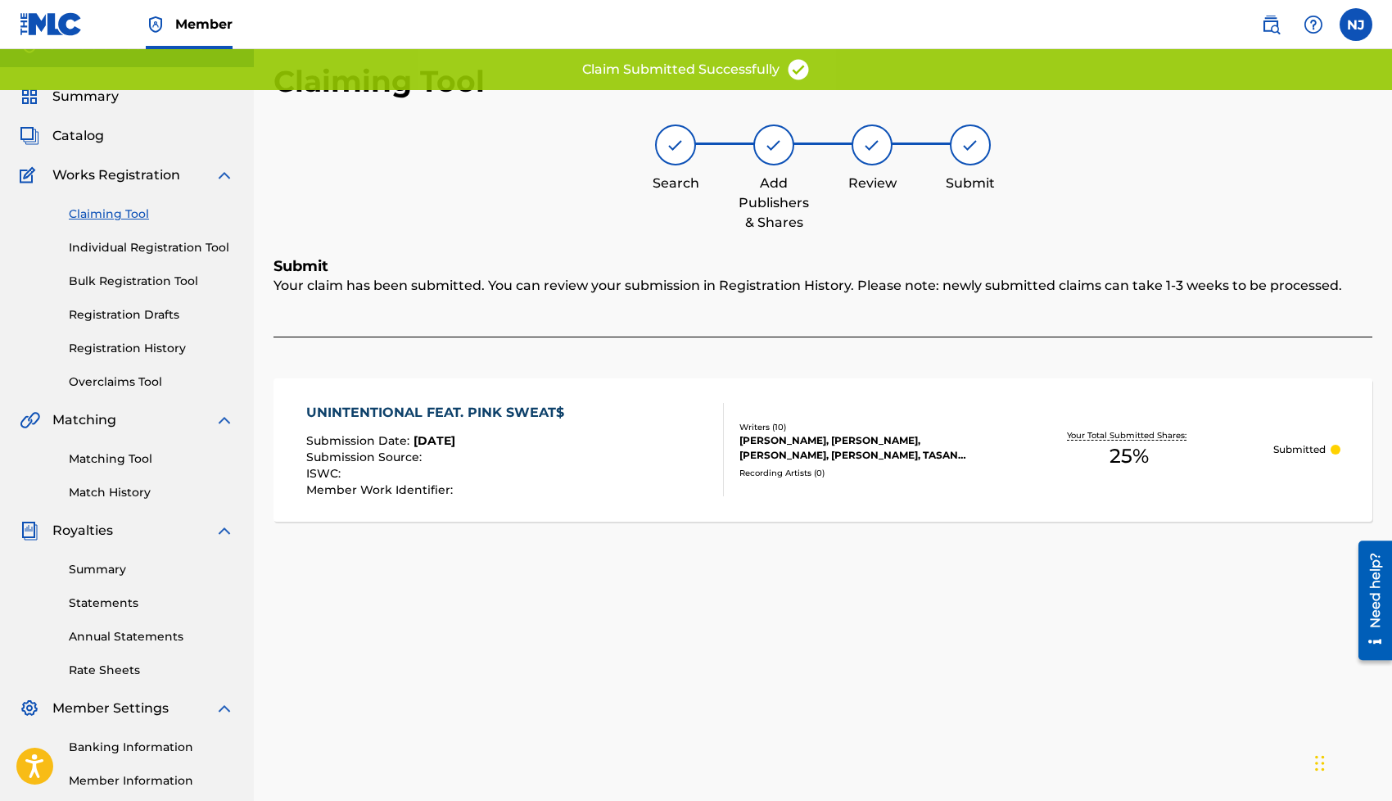
scroll to position [19, 0]
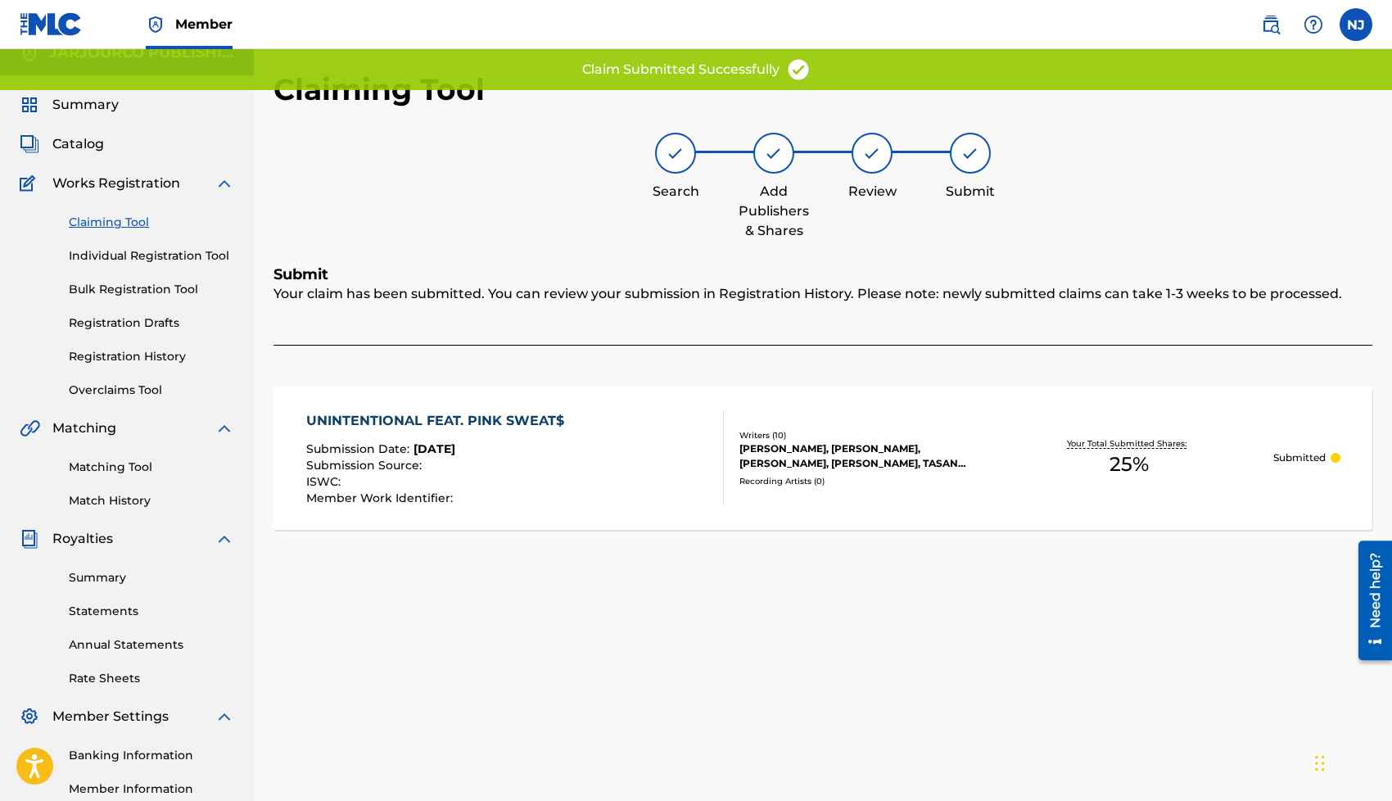
click at [99, 224] on link "Claiming Tool" at bounding box center [151, 222] width 165 height 17
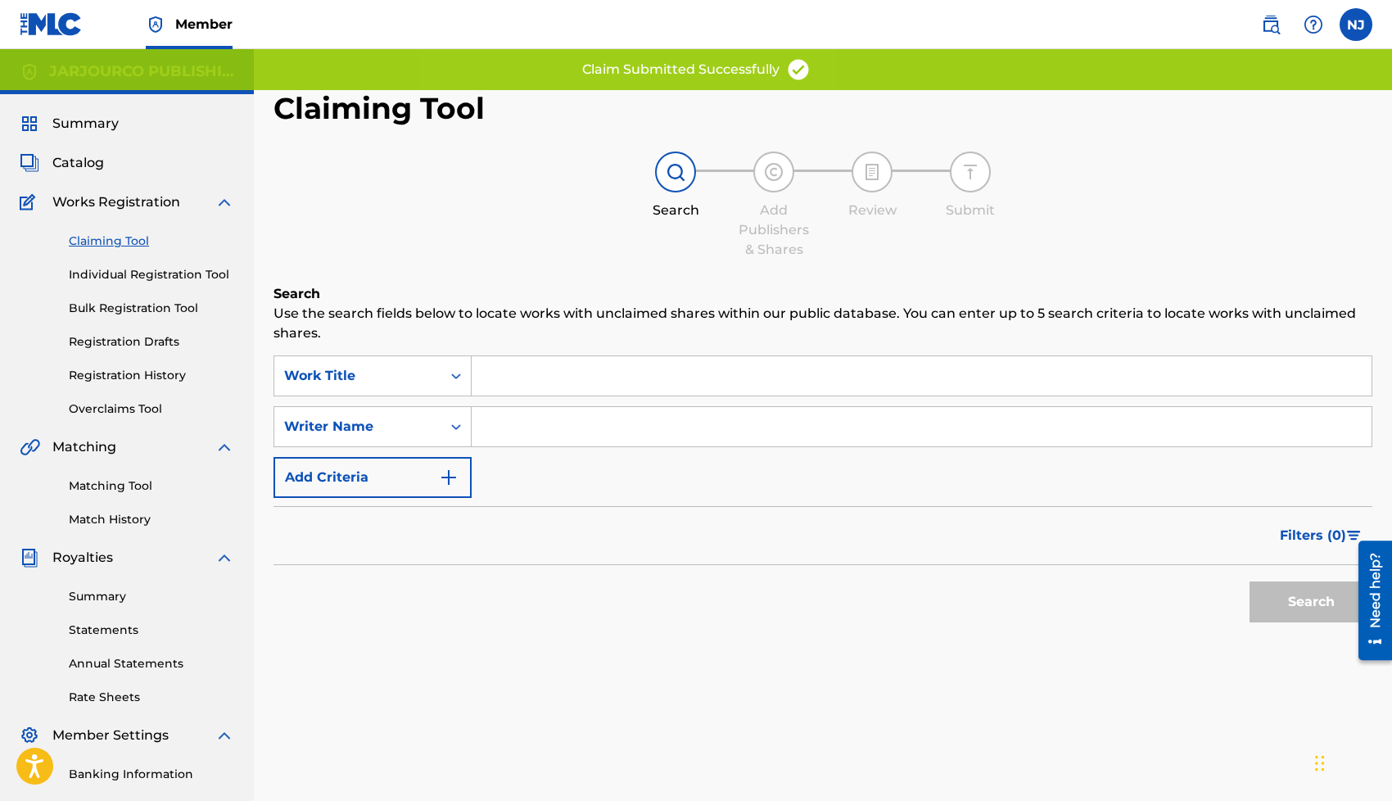
click at [589, 431] on input "Search Form" at bounding box center [922, 426] width 900 height 39
type input "[PERSON_NAME] [PERSON_NAME]"
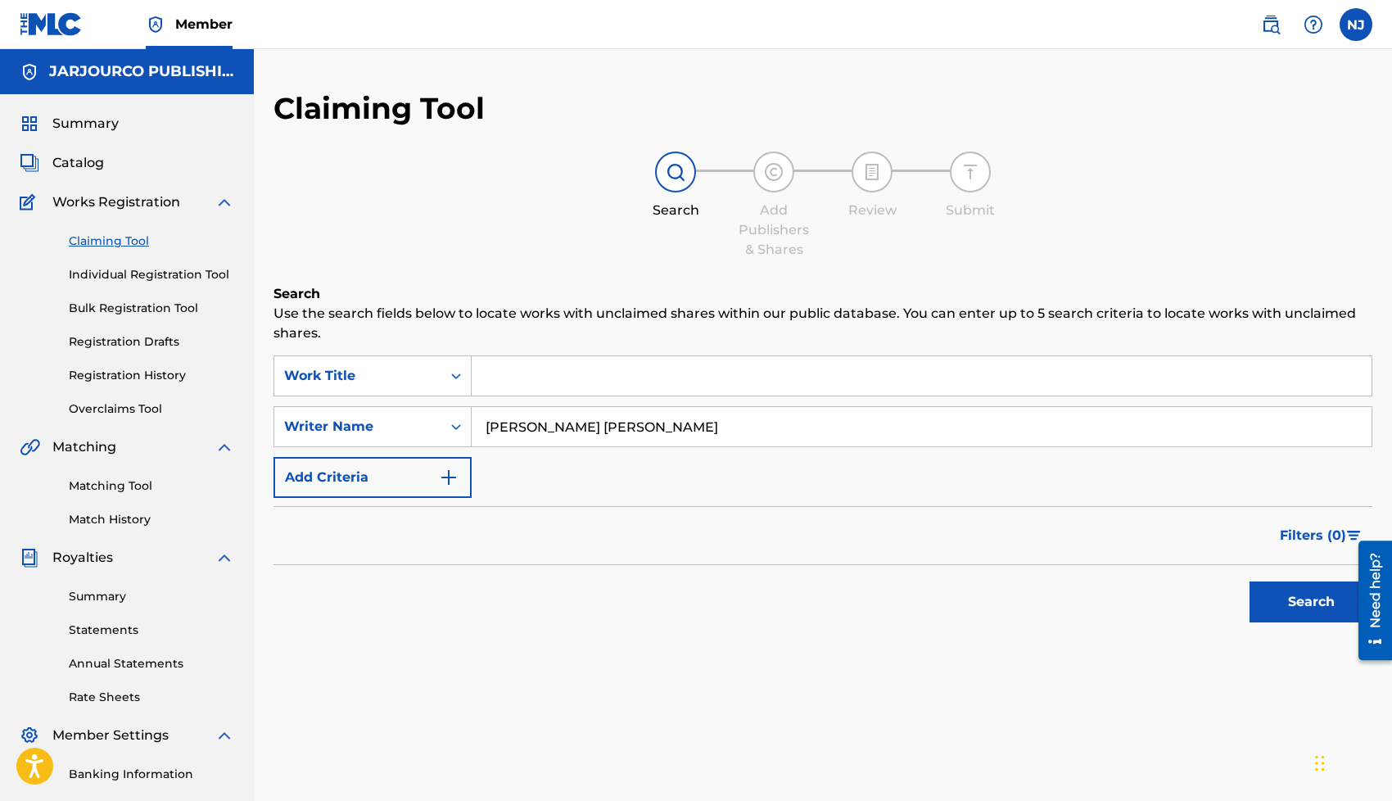
click at [1284, 603] on button "Search" at bounding box center [1310, 601] width 123 height 41
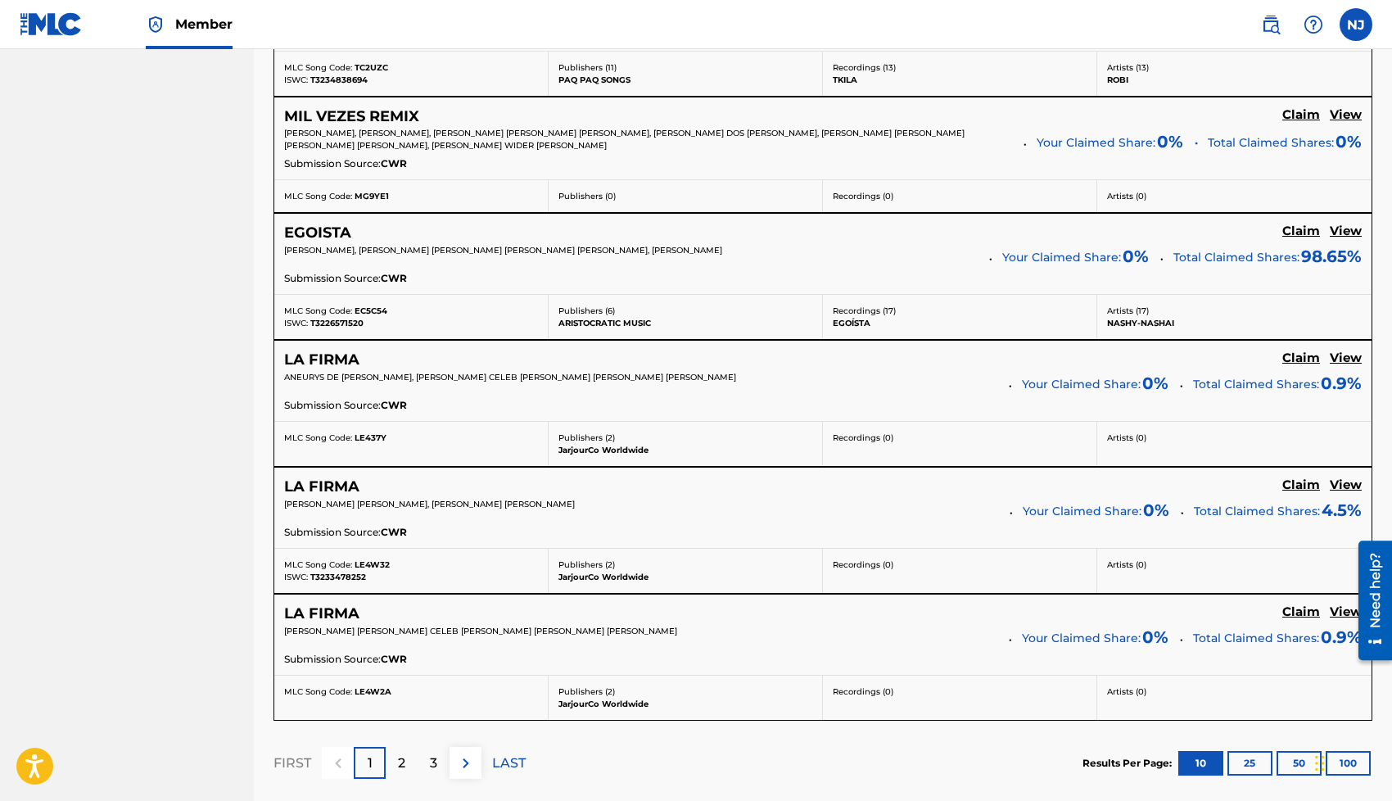
scroll to position [1365, 0]
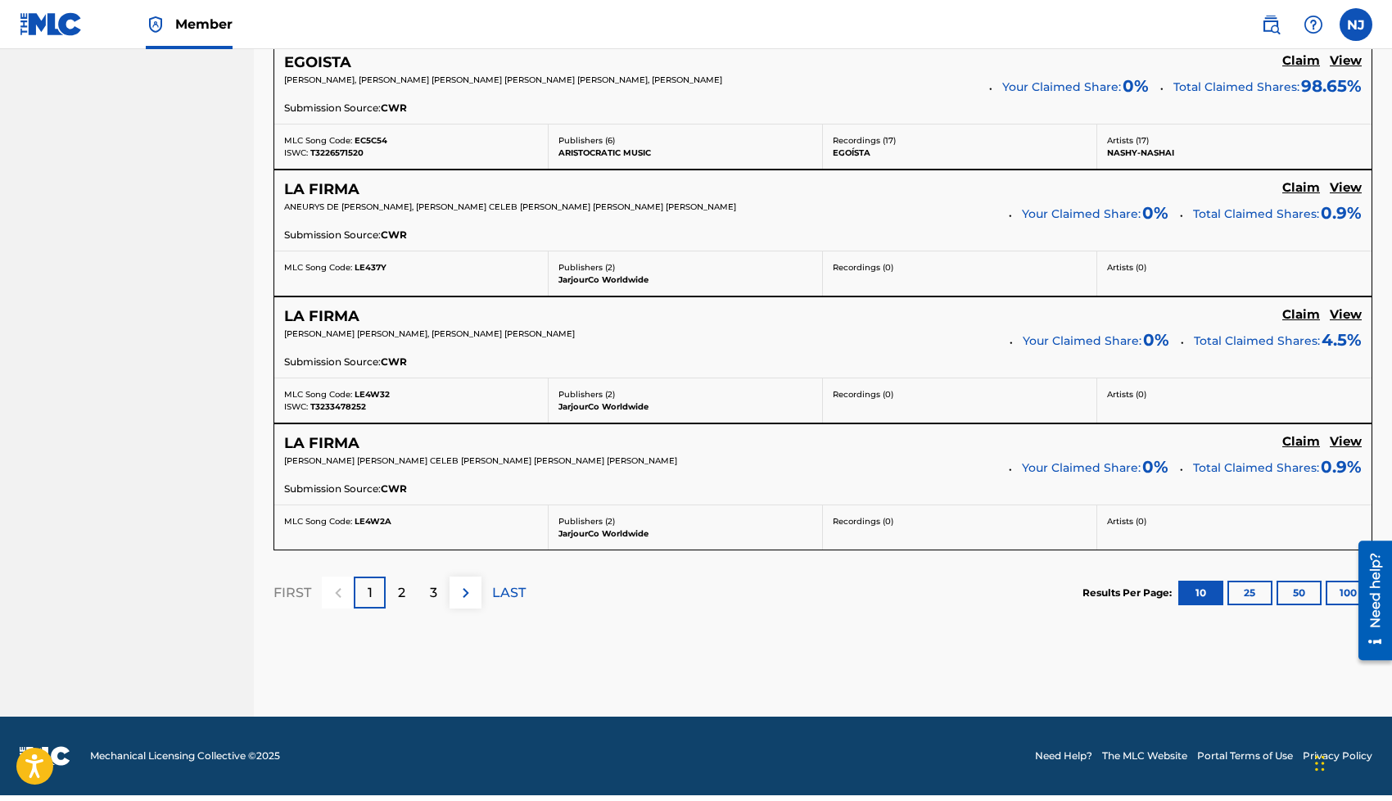
click at [393, 602] on div "2" at bounding box center [402, 592] width 32 height 32
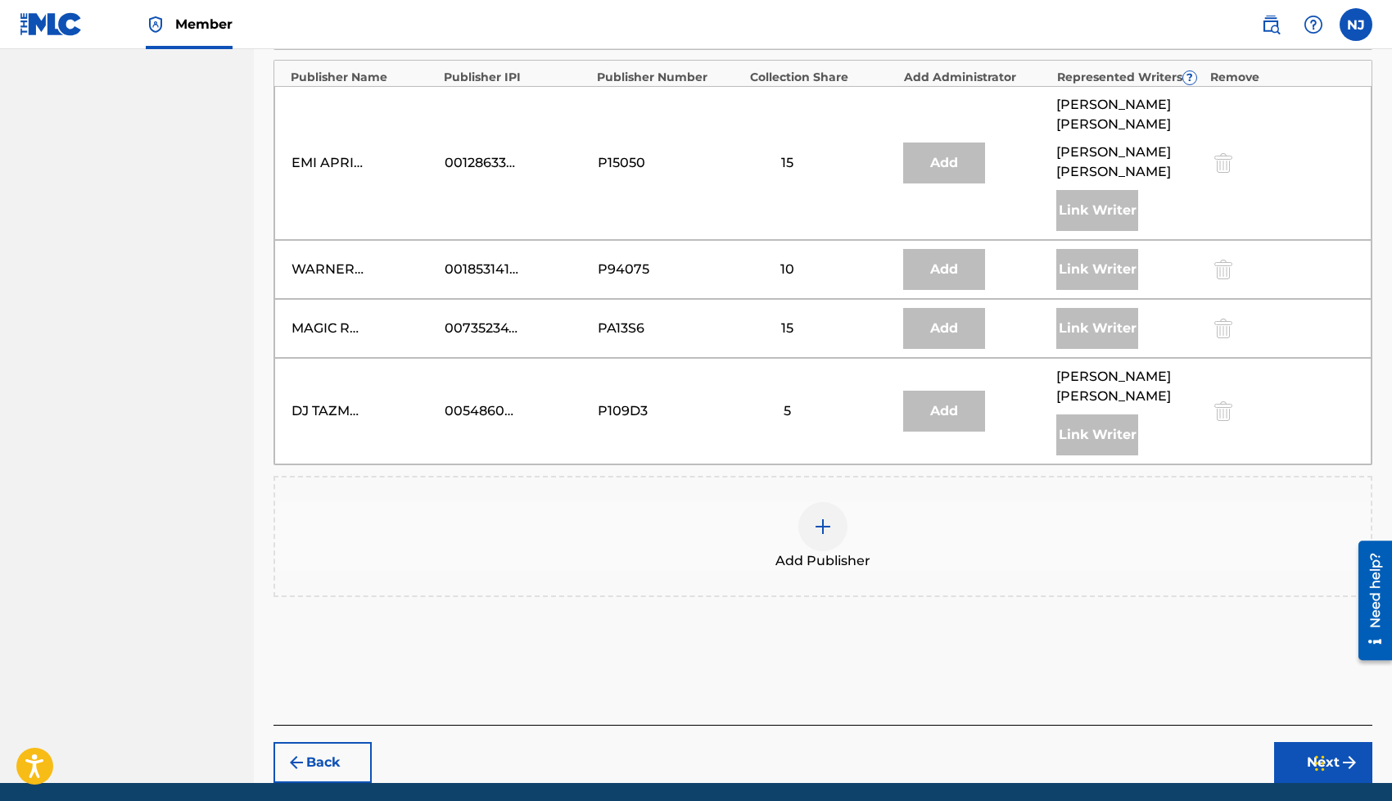
scroll to position [1470, 0]
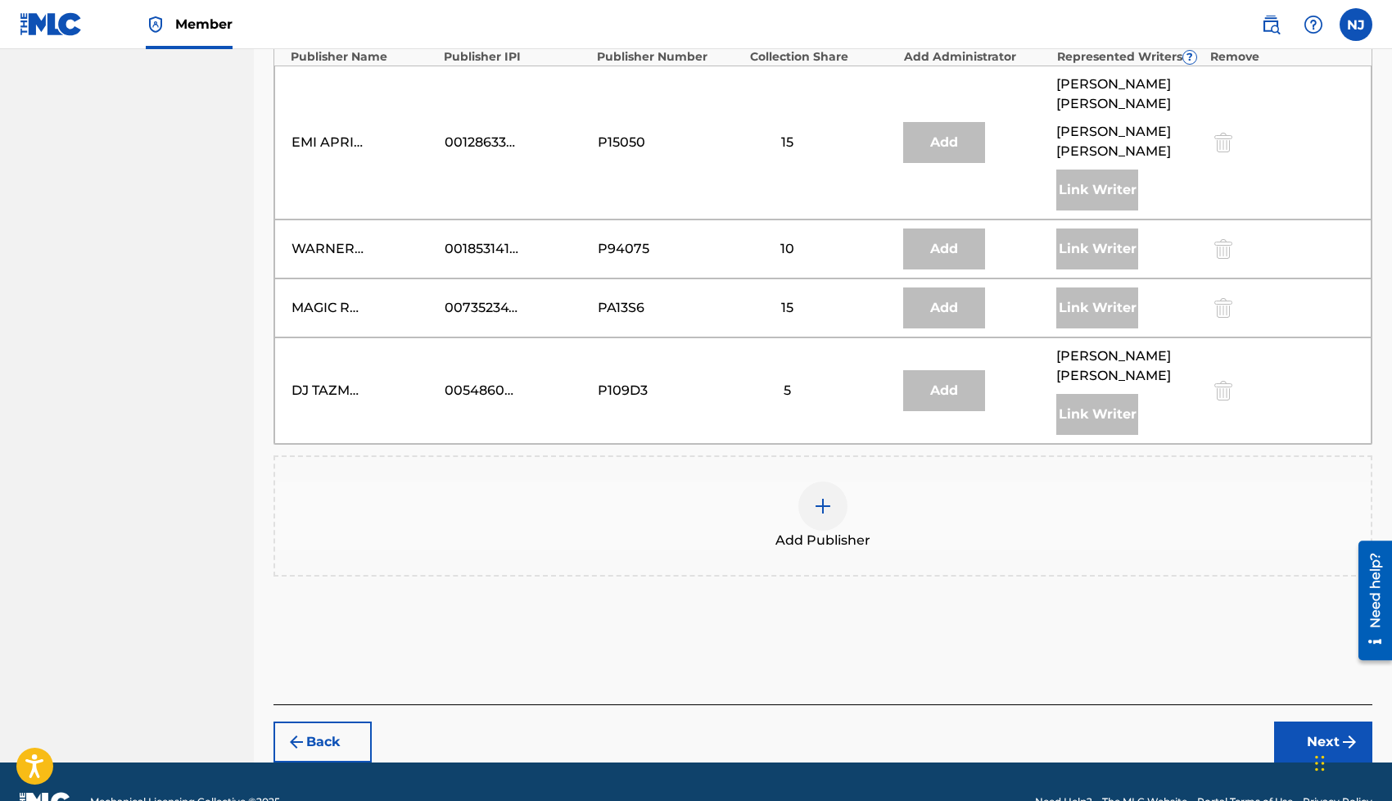
click at [837, 481] on div at bounding box center [822, 505] width 49 height 49
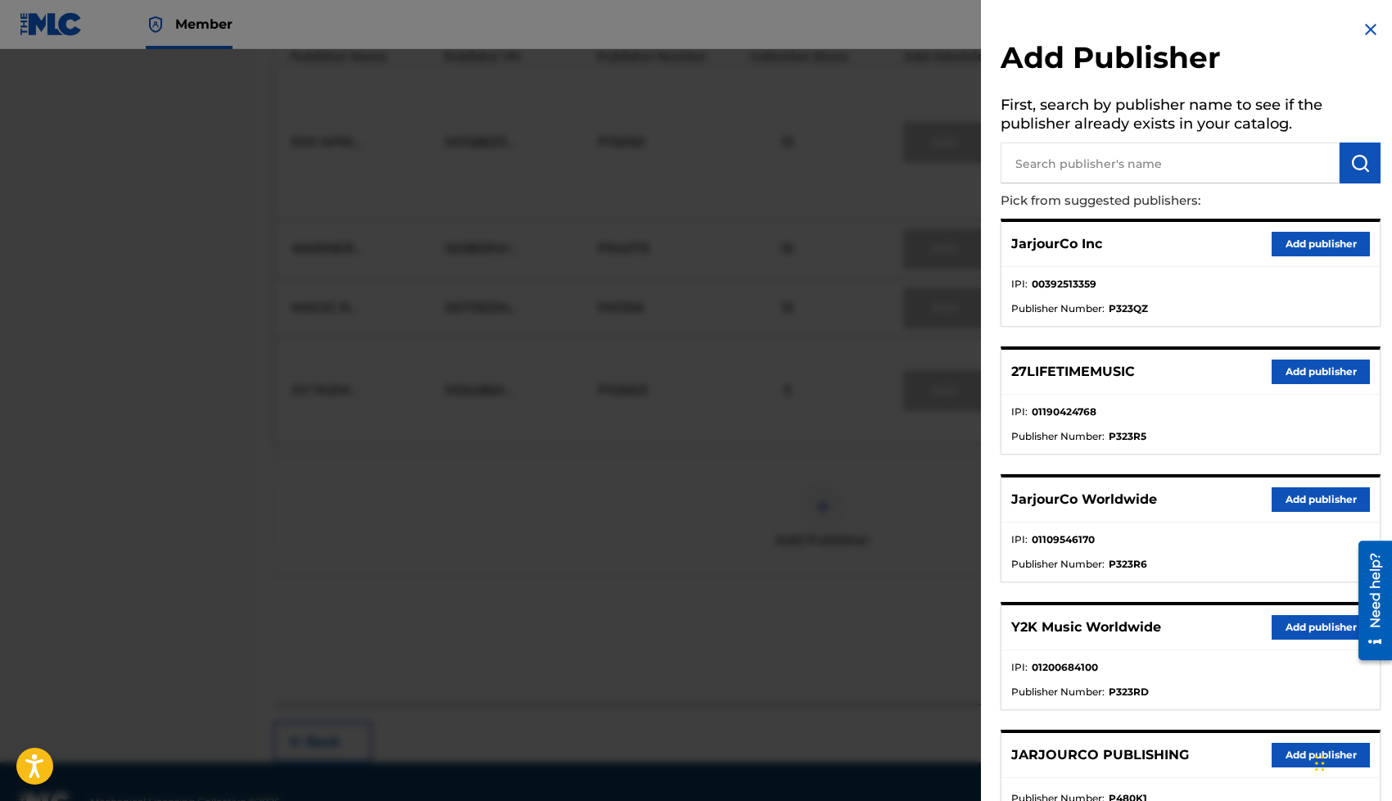
click at [1280, 490] on button "Add publisher" at bounding box center [1320, 499] width 98 height 25
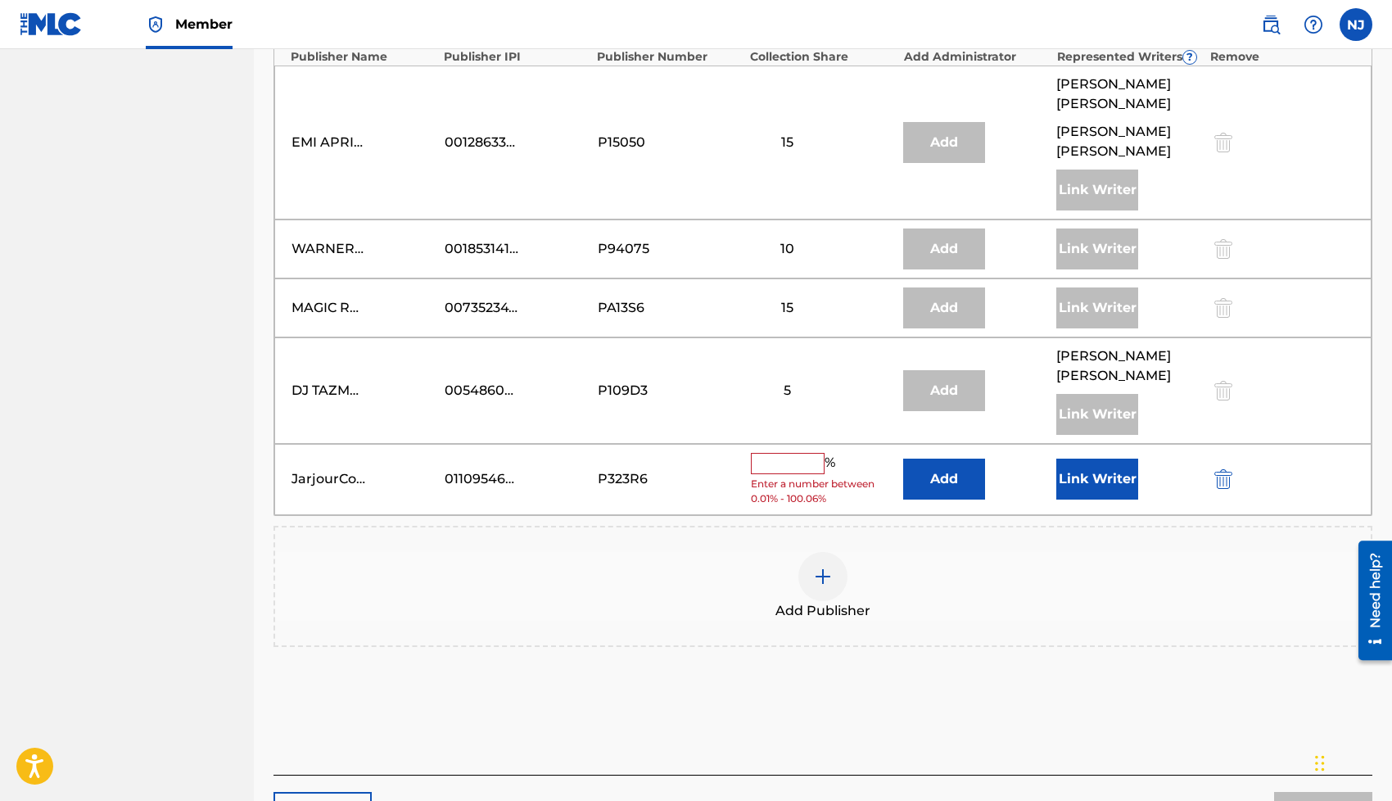
click at [1069, 458] on button "Link Writer" at bounding box center [1097, 478] width 82 height 41
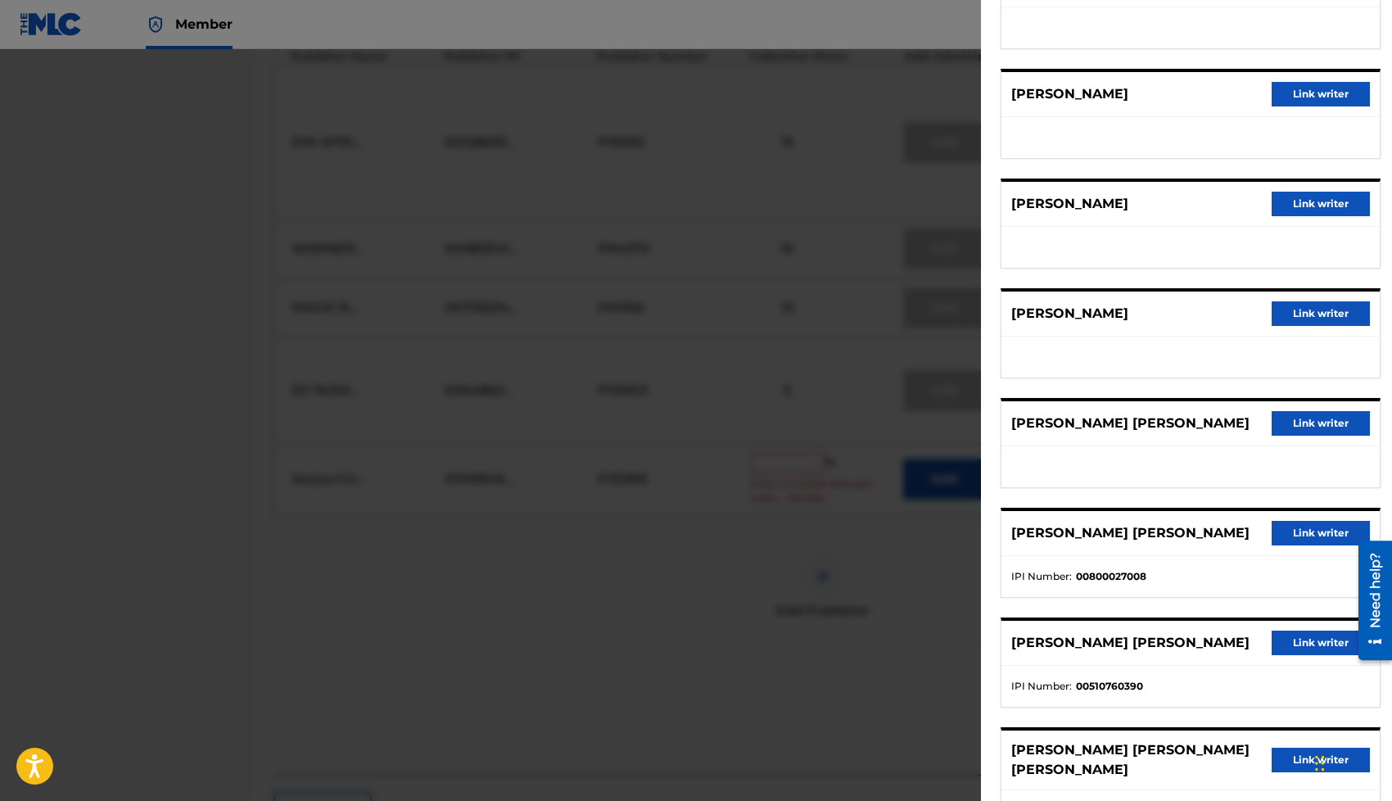
scroll to position [1234, 0]
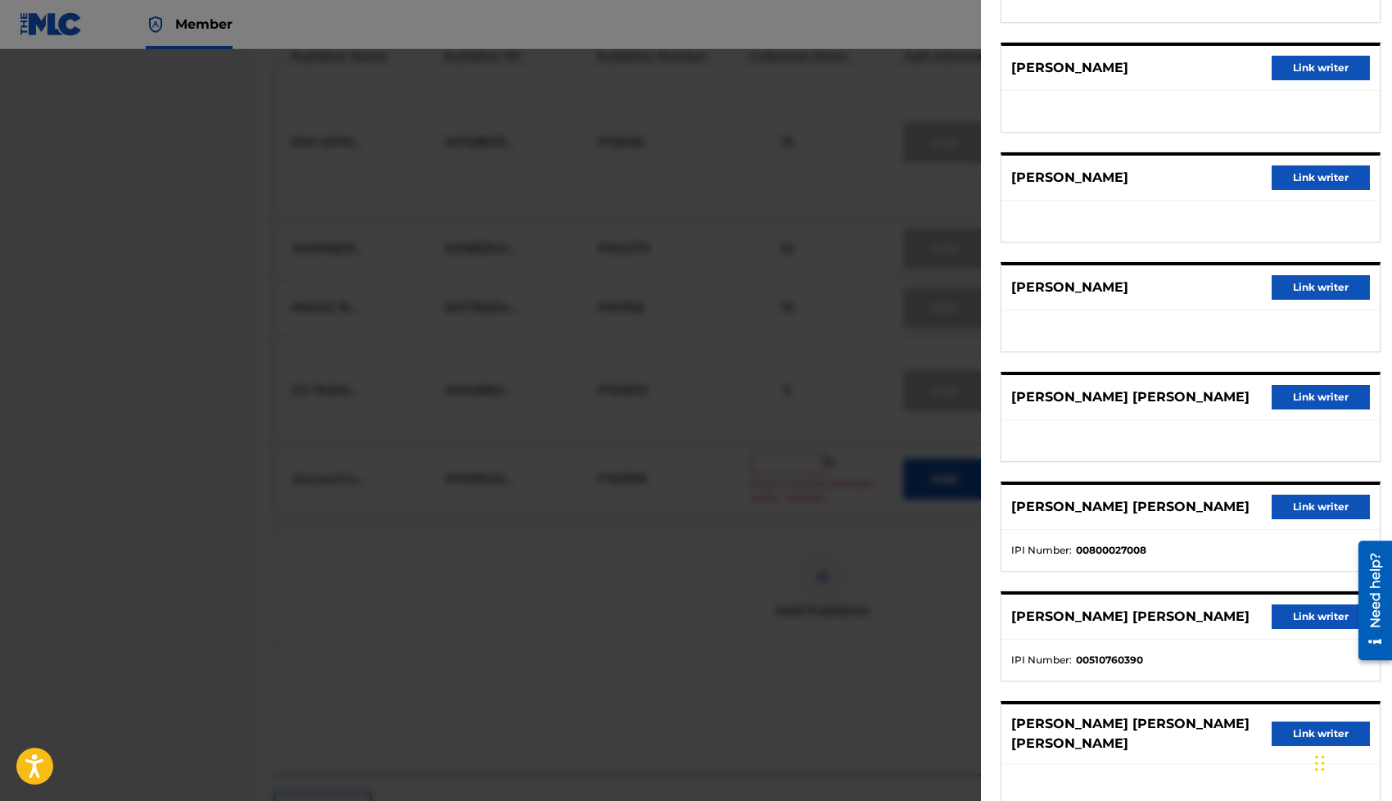
click at [1301, 494] on button "Link writer" at bounding box center [1320, 506] width 98 height 25
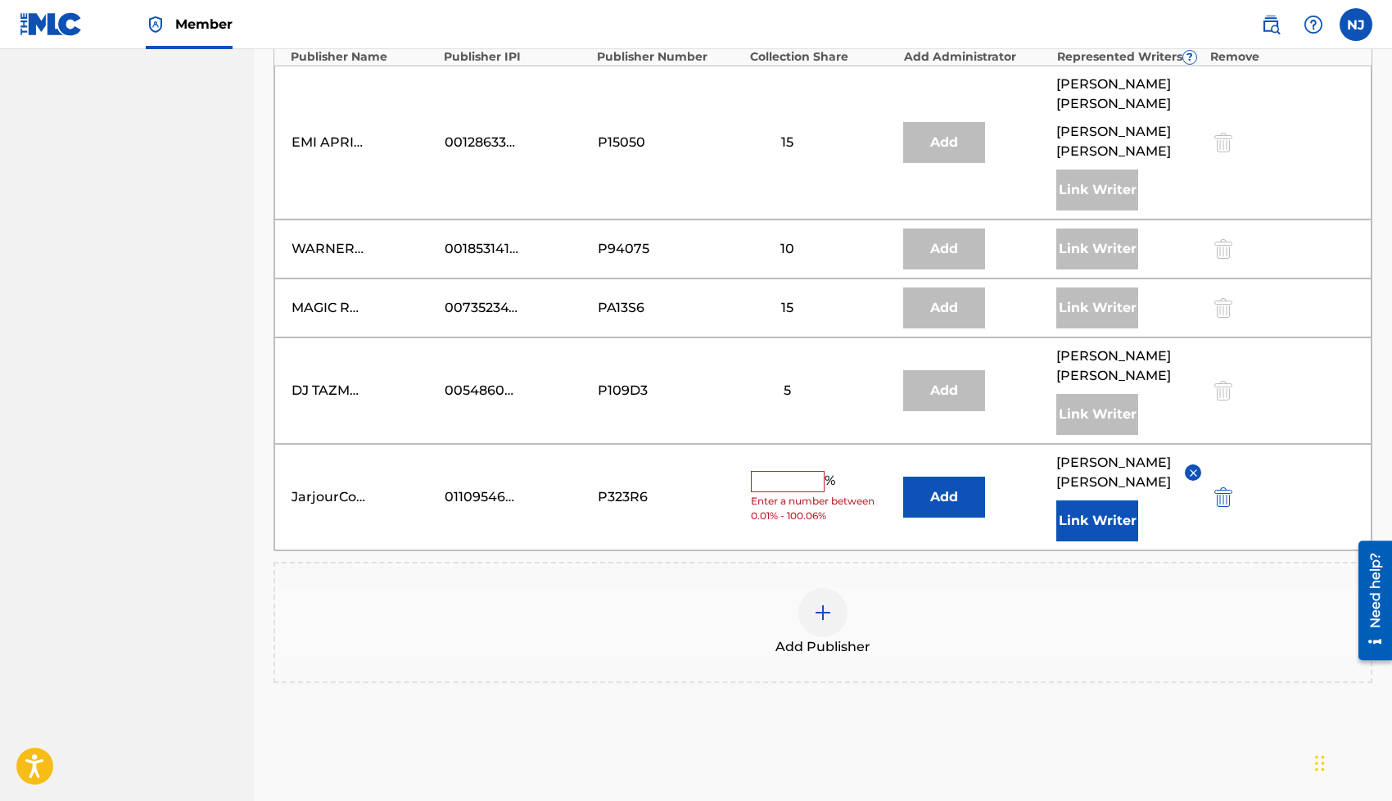
click at [766, 471] on input "text" at bounding box center [788, 481] width 74 height 21
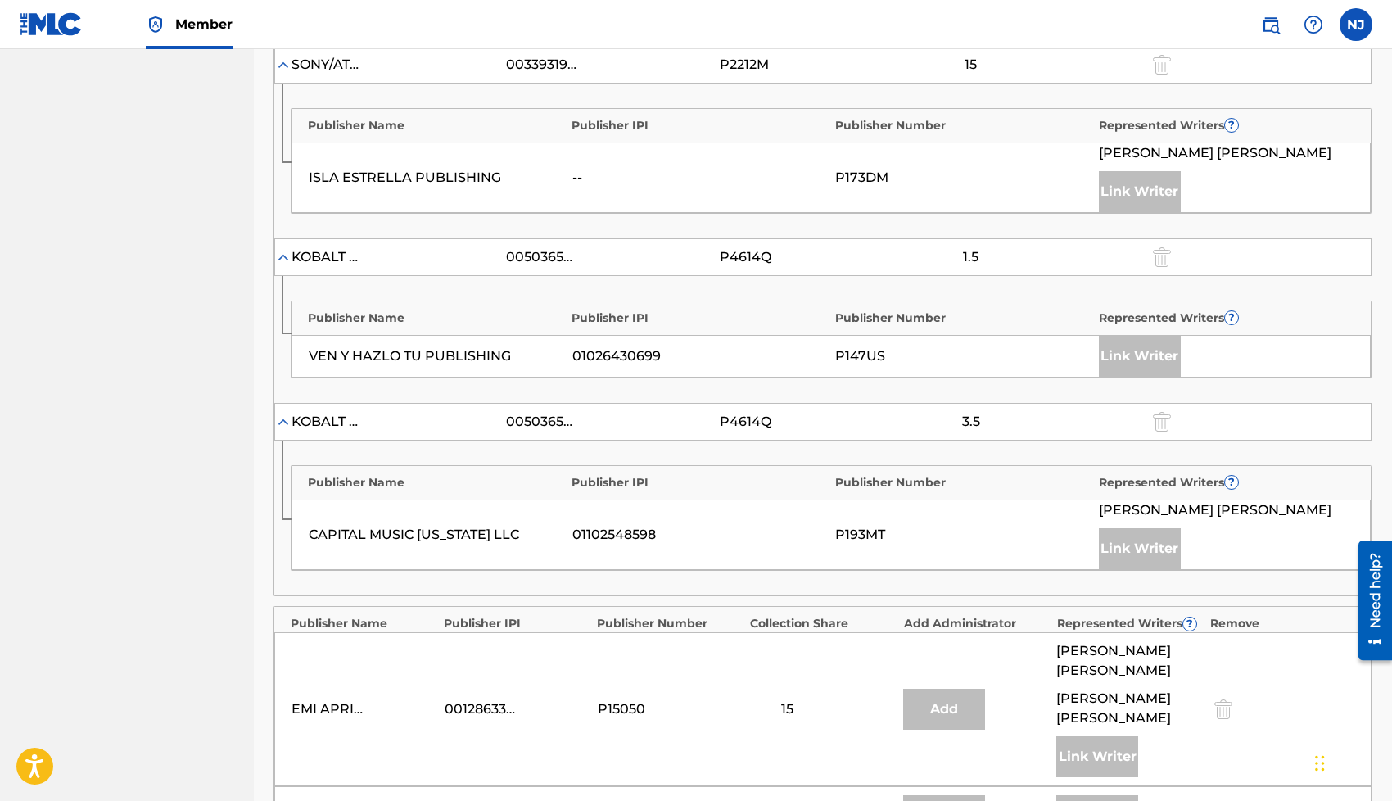
scroll to position [1577, 0]
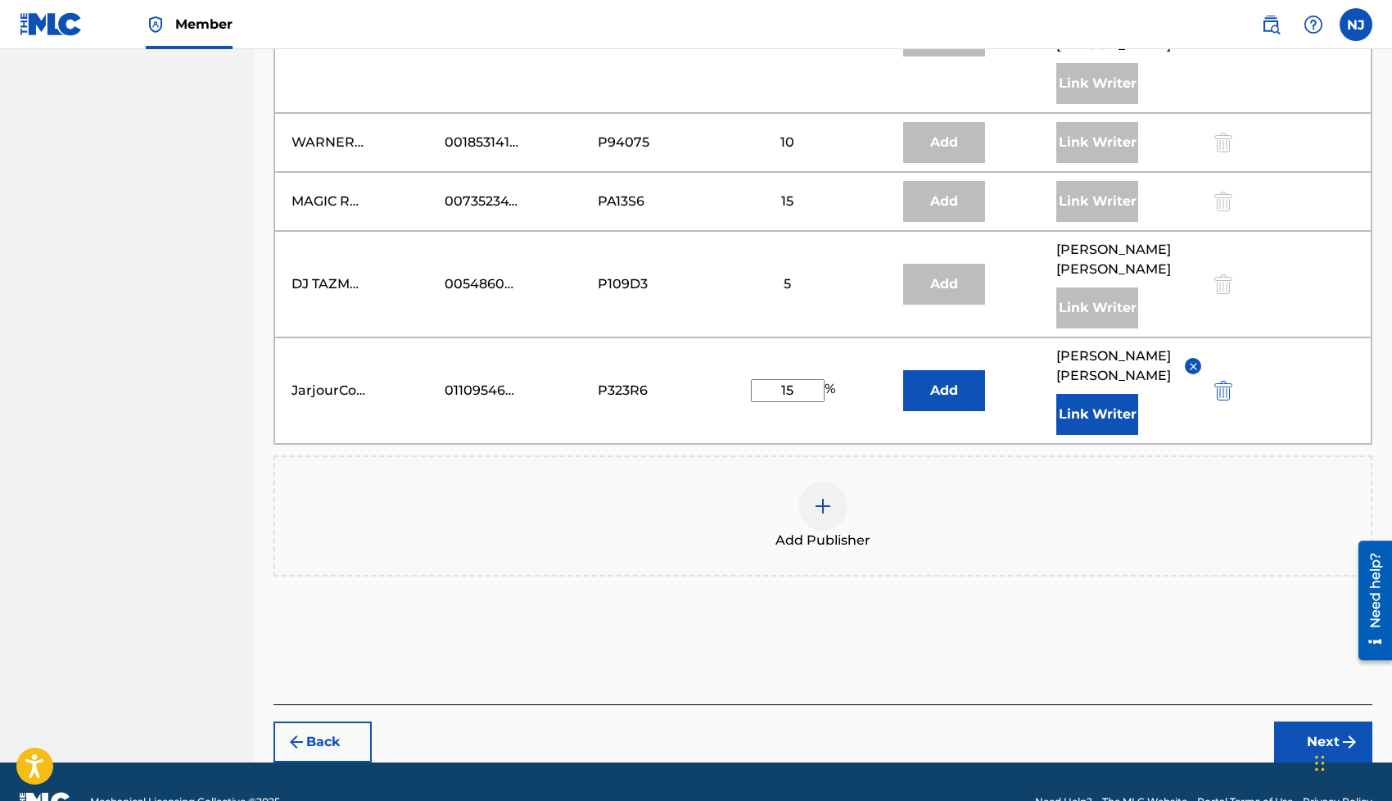
type input "1"
type input ".18"
click at [1303, 721] on button "Next" at bounding box center [1323, 741] width 98 height 41
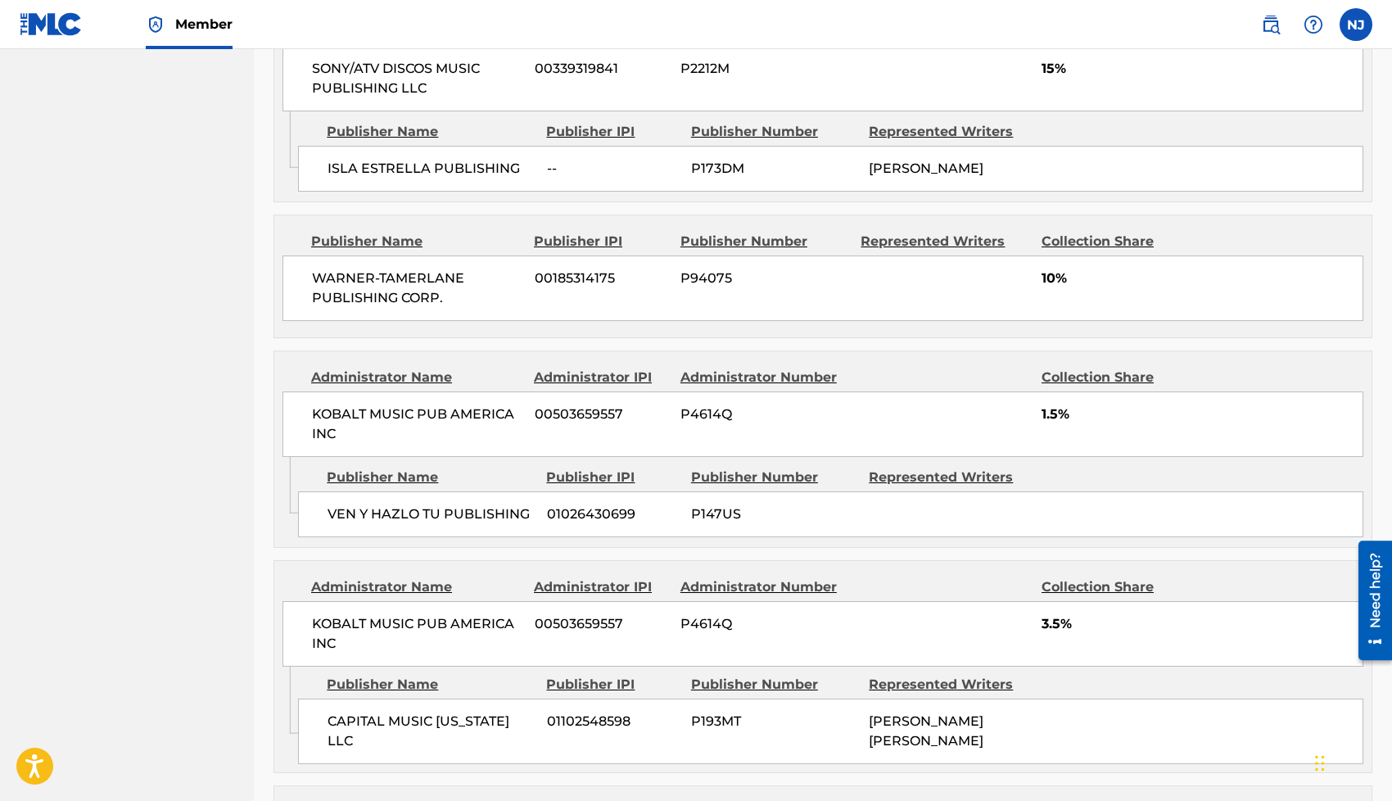
scroll to position [2056, 0]
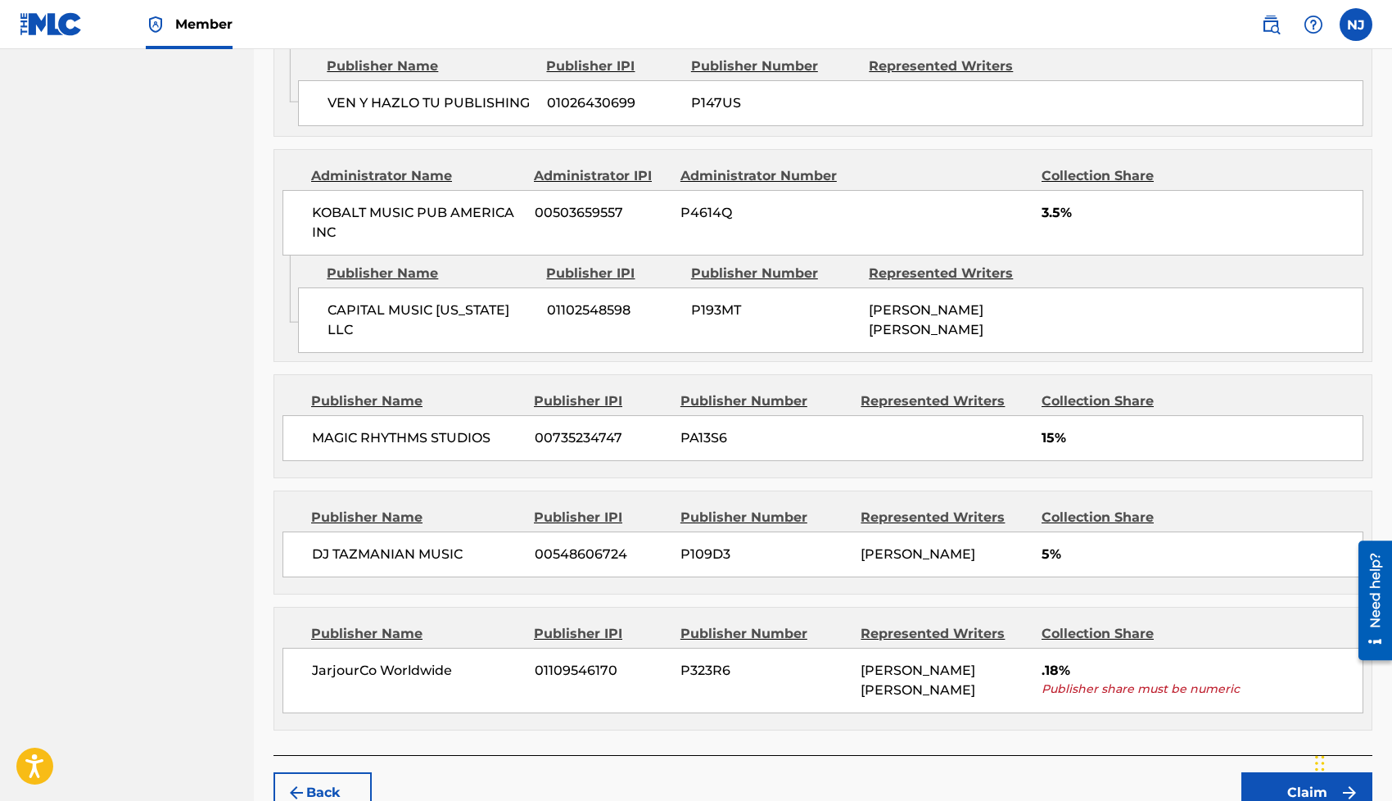
click at [1284, 772] on button "Claim" at bounding box center [1306, 792] width 131 height 41
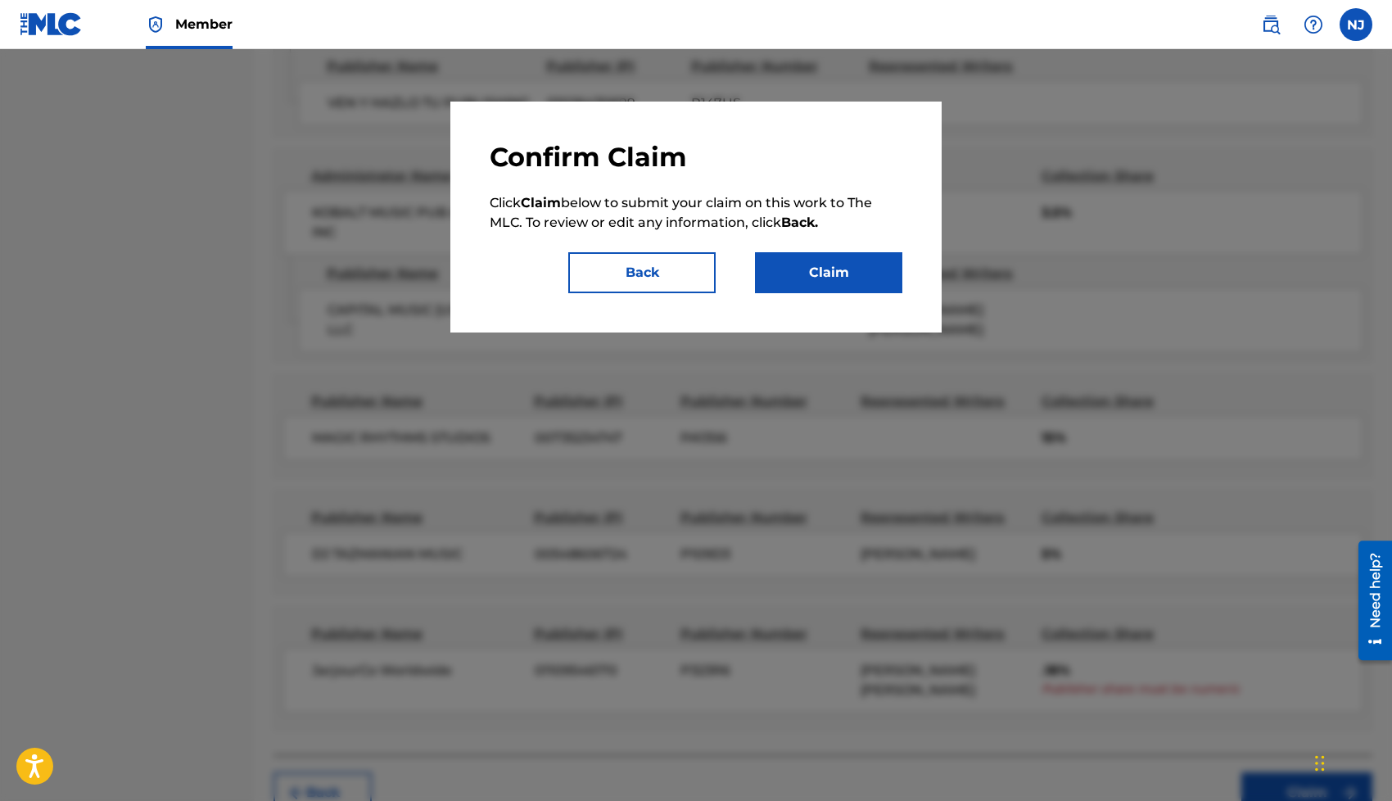
click at [806, 284] on button "Claim" at bounding box center [828, 272] width 147 height 41
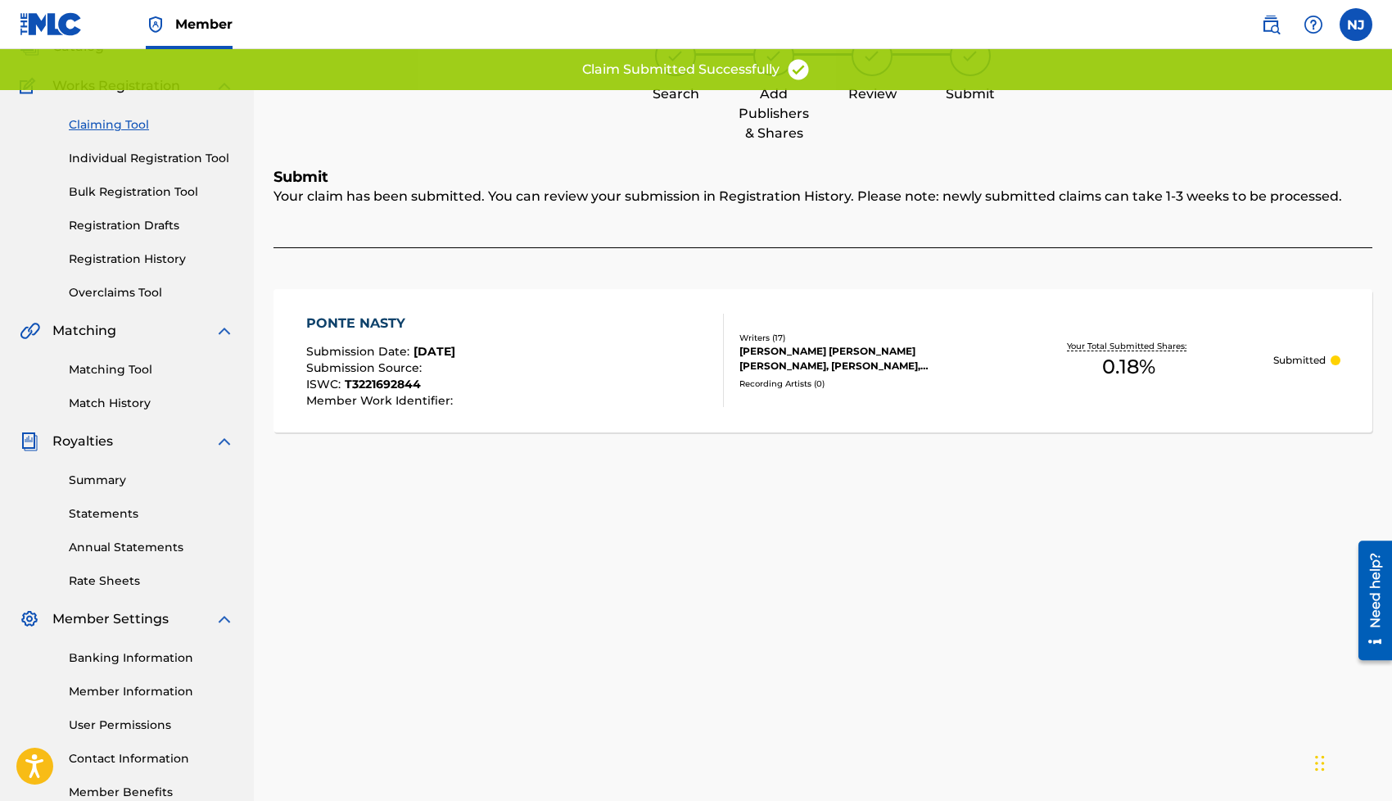
scroll to position [0, 0]
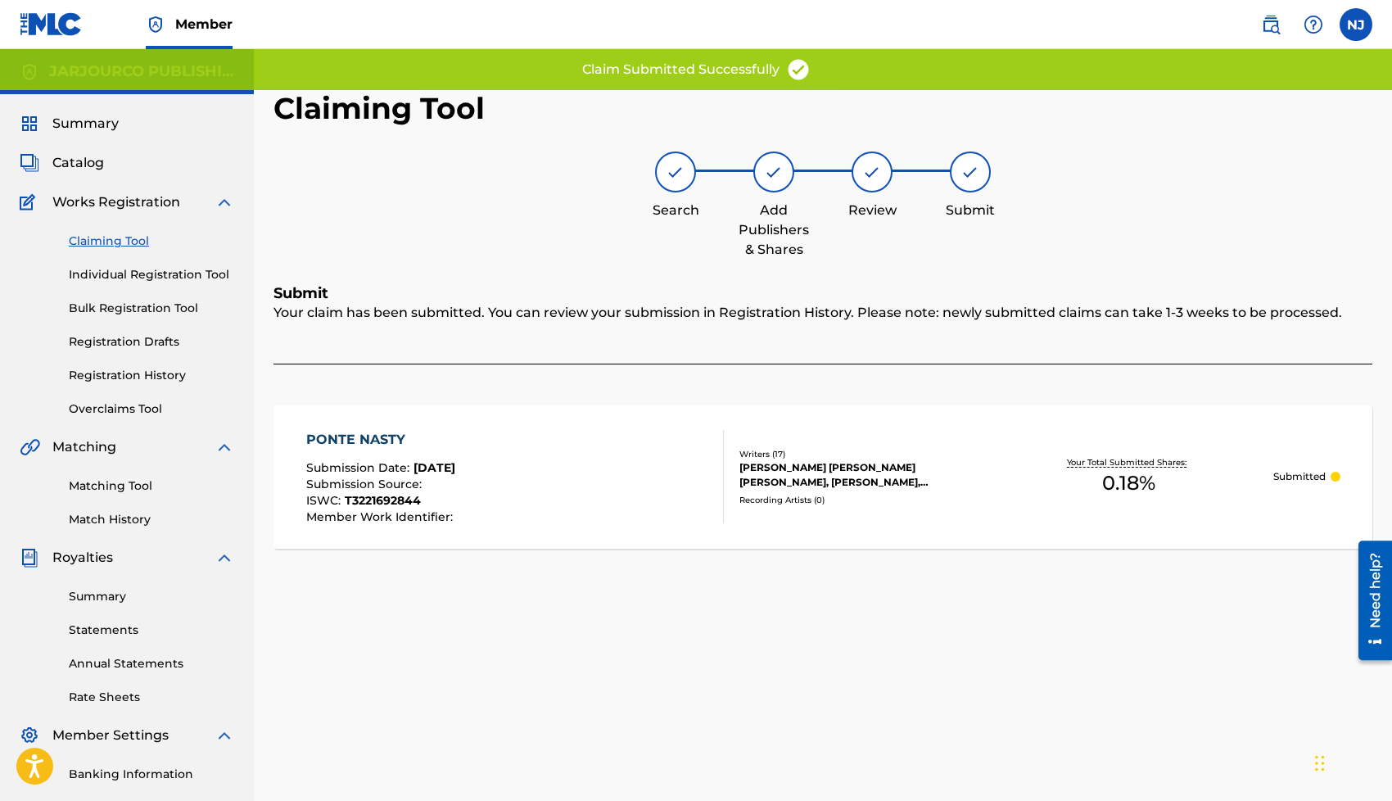
click at [111, 239] on link "Claiming Tool" at bounding box center [151, 240] width 165 height 17
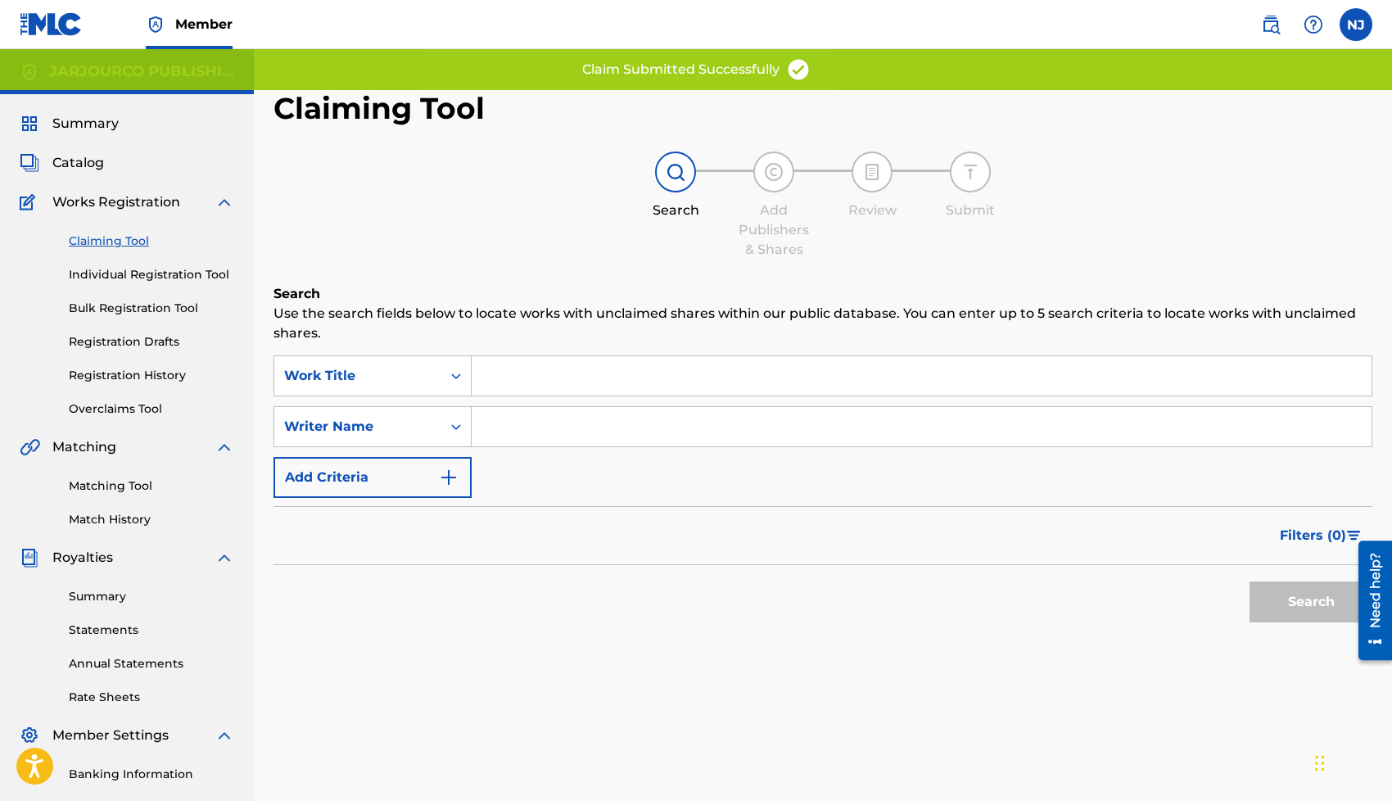
click at [526, 422] on input "Search Form" at bounding box center [922, 426] width 900 height 39
type input "[PERSON_NAME] [PERSON_NAME]"
click at [1283, 594] on button "Search" at bounding box center [1310, 601] width 123 height 41
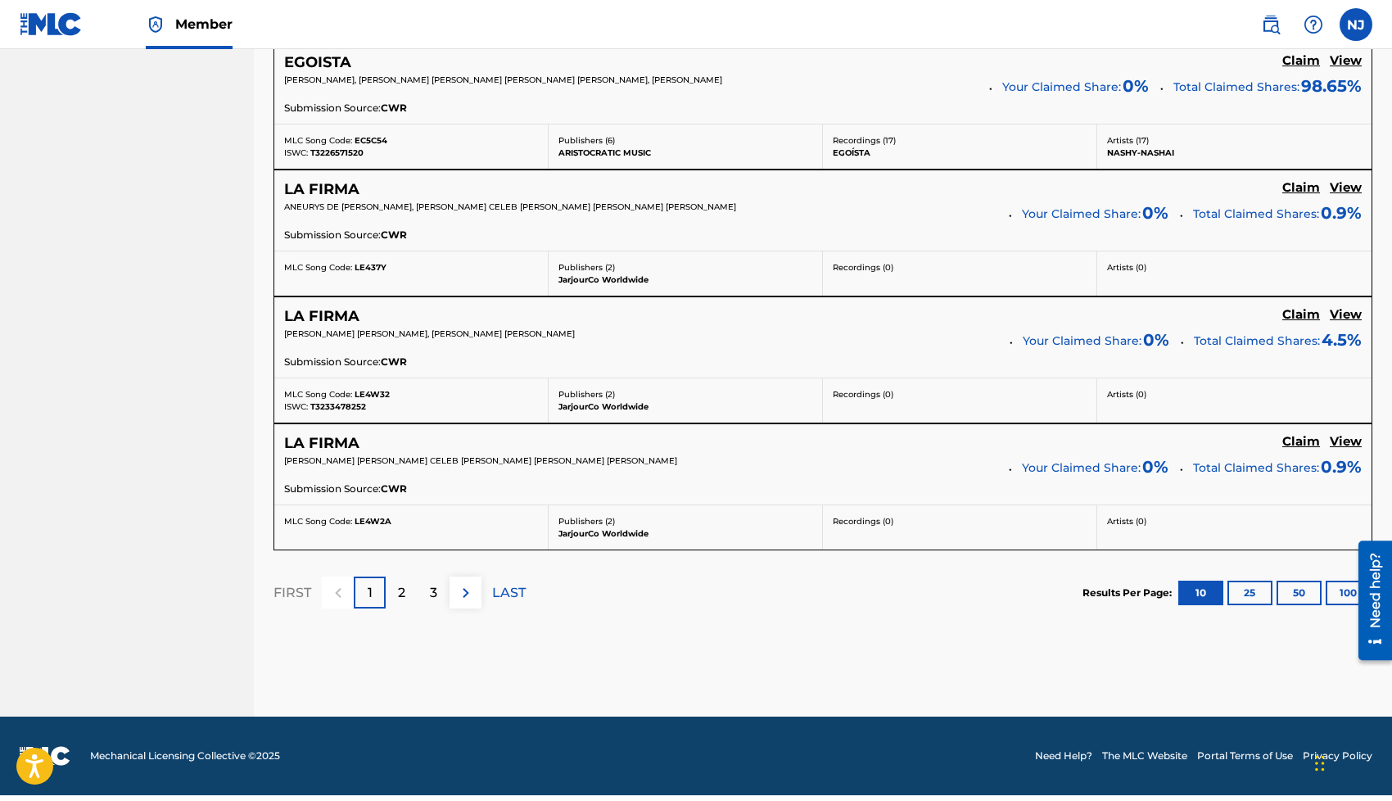
click at [395, 603] on div "2" at bounding box center [402, 592] width 32 height 32
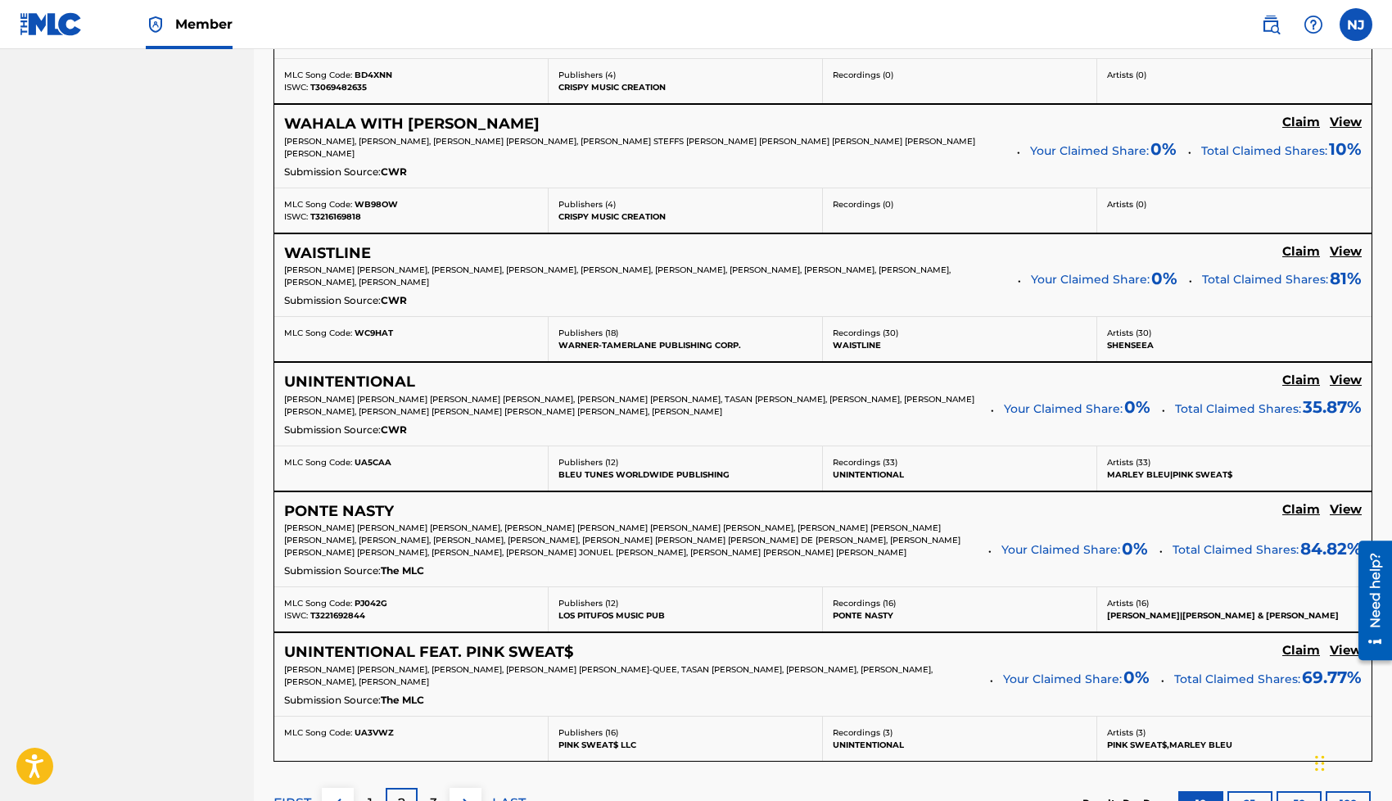
scroll to position [1192, 0]
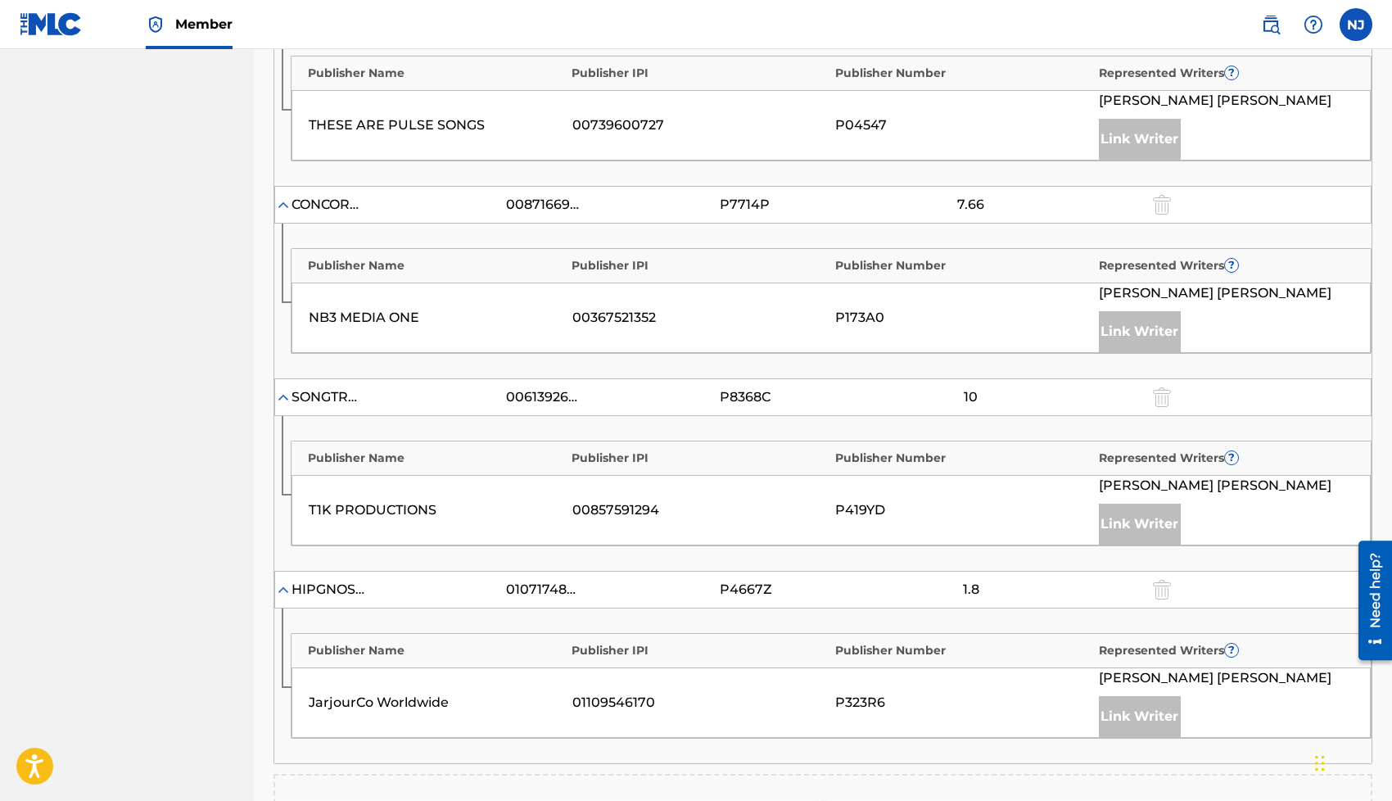
scroll to position [1293, 0]
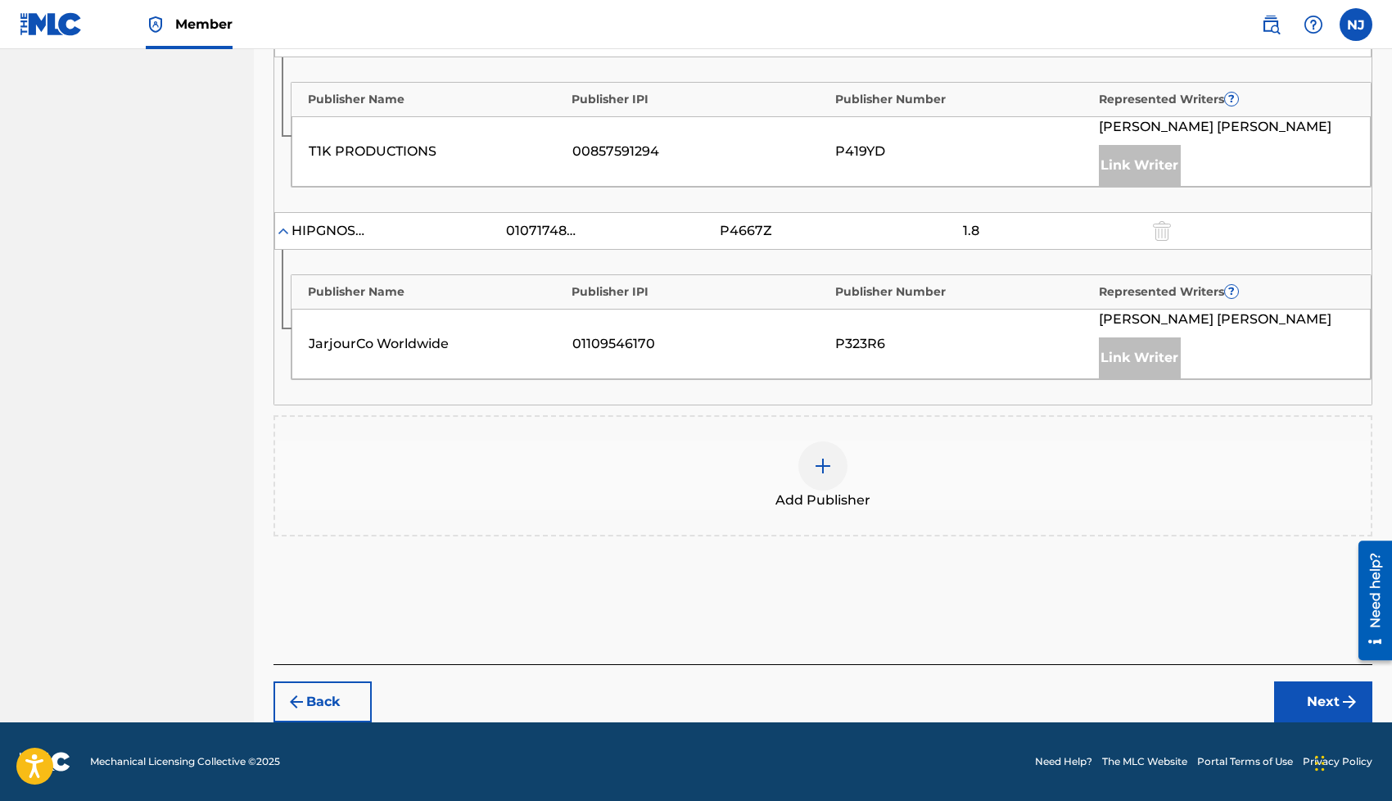
click at [824, 445] on div at bounding box center [822, 465] width 49 height 49
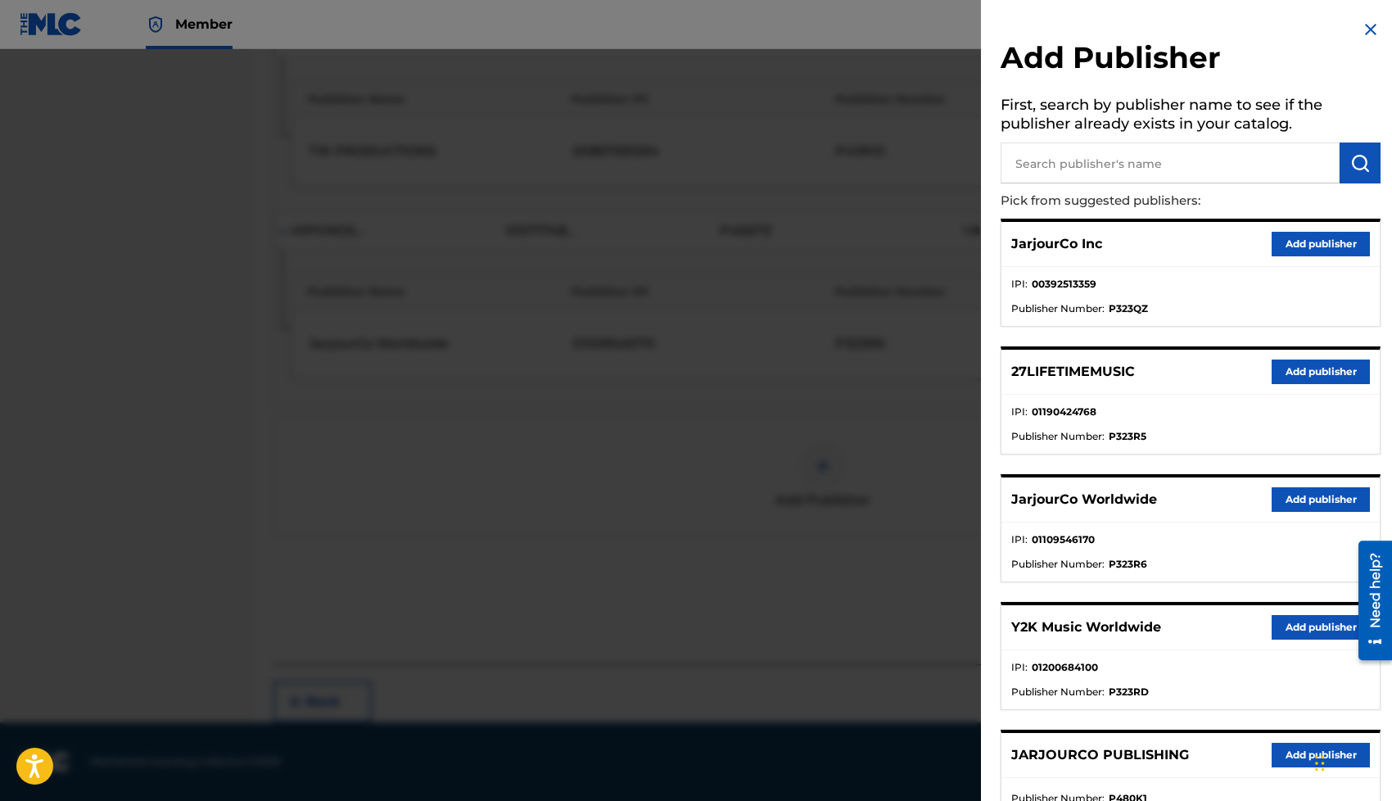
scroll to position [129, 0]
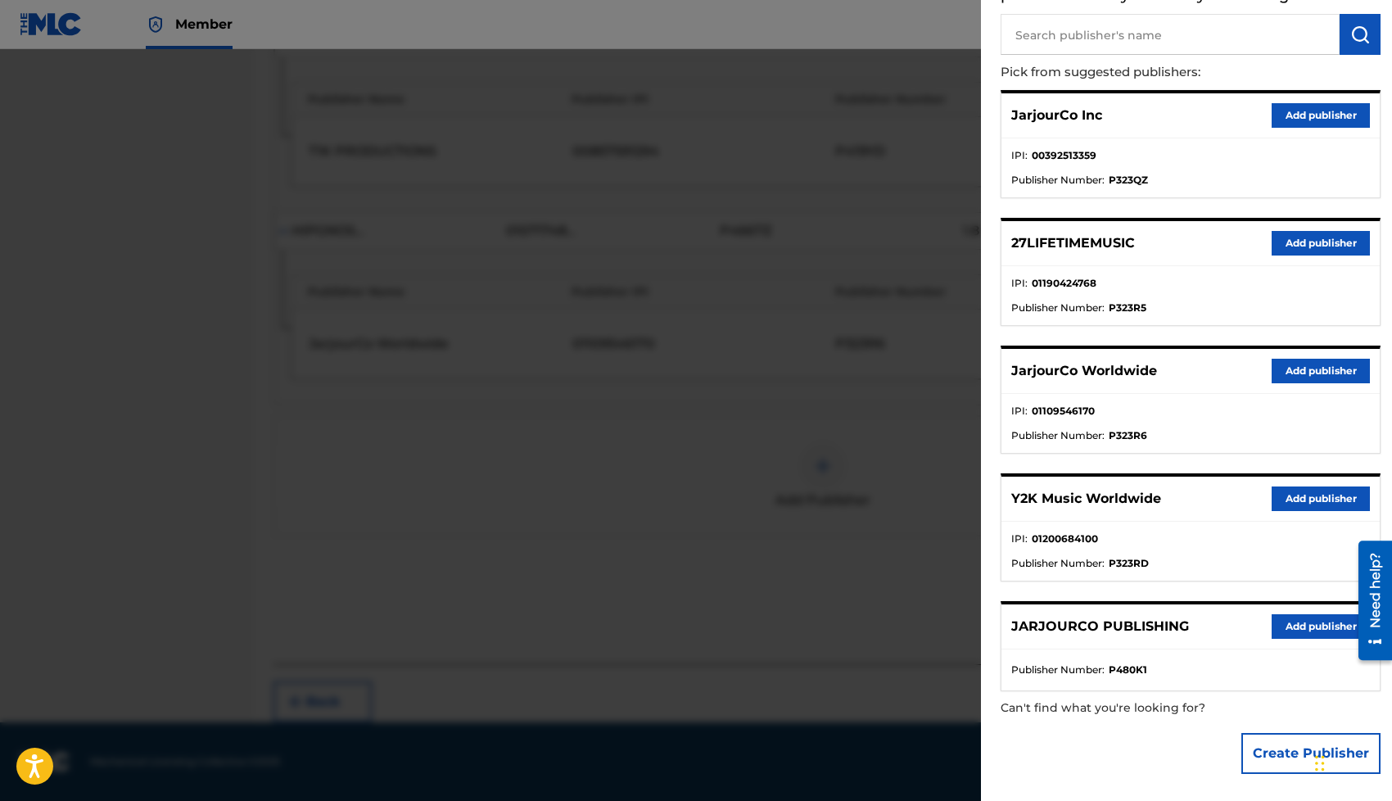
click at [1325, 371] on button "Add publisher" at bounding box center [1320, 371] width 98 height 25
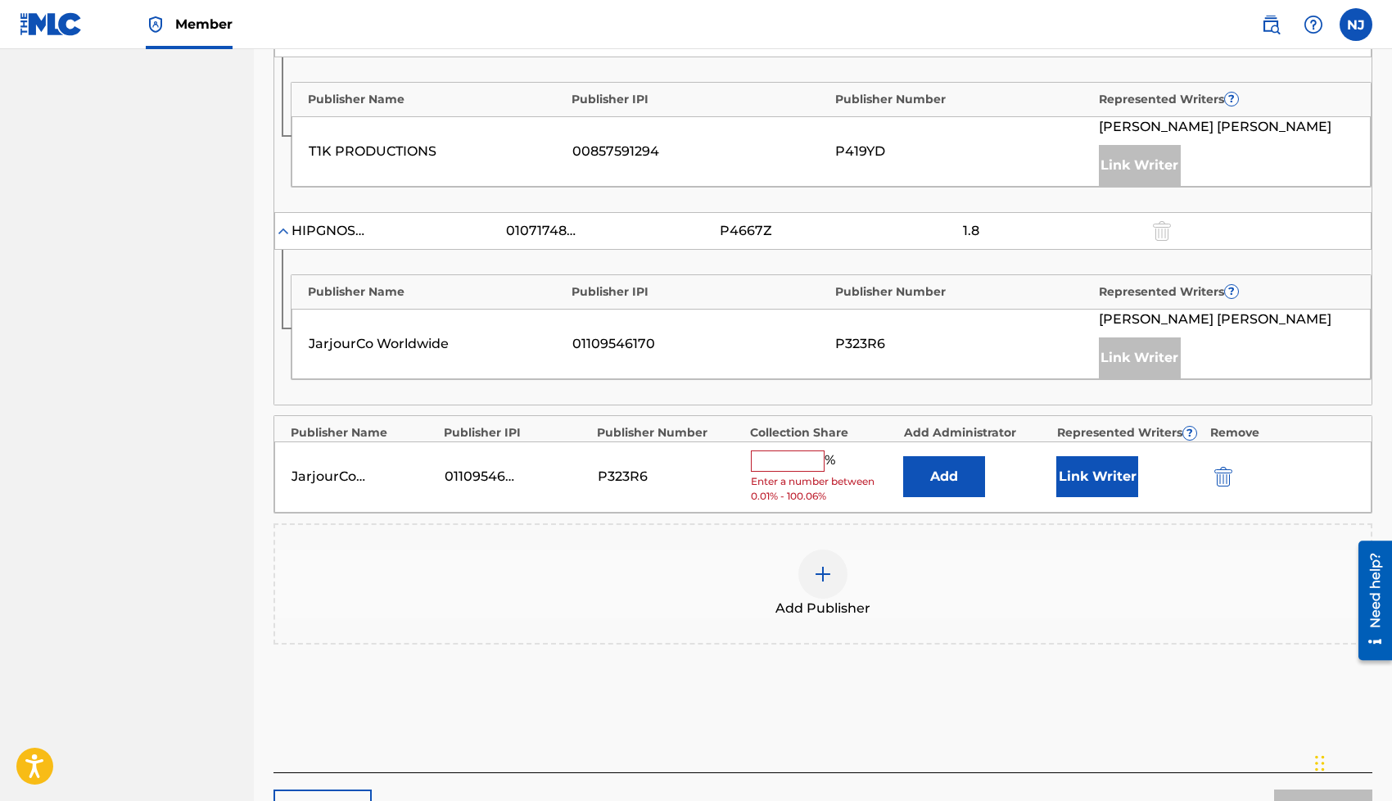
click at [1083, 500] on div "JarjourCo Worldwide 01109546170 P323R6 % Enter a number between 0.01% - 100.06%…" at bounding box center [822, 476] width 1097 height 71
click at [1083, 481] on button "Link Writer" at bounding box center [1097, 476] width 82 height 41
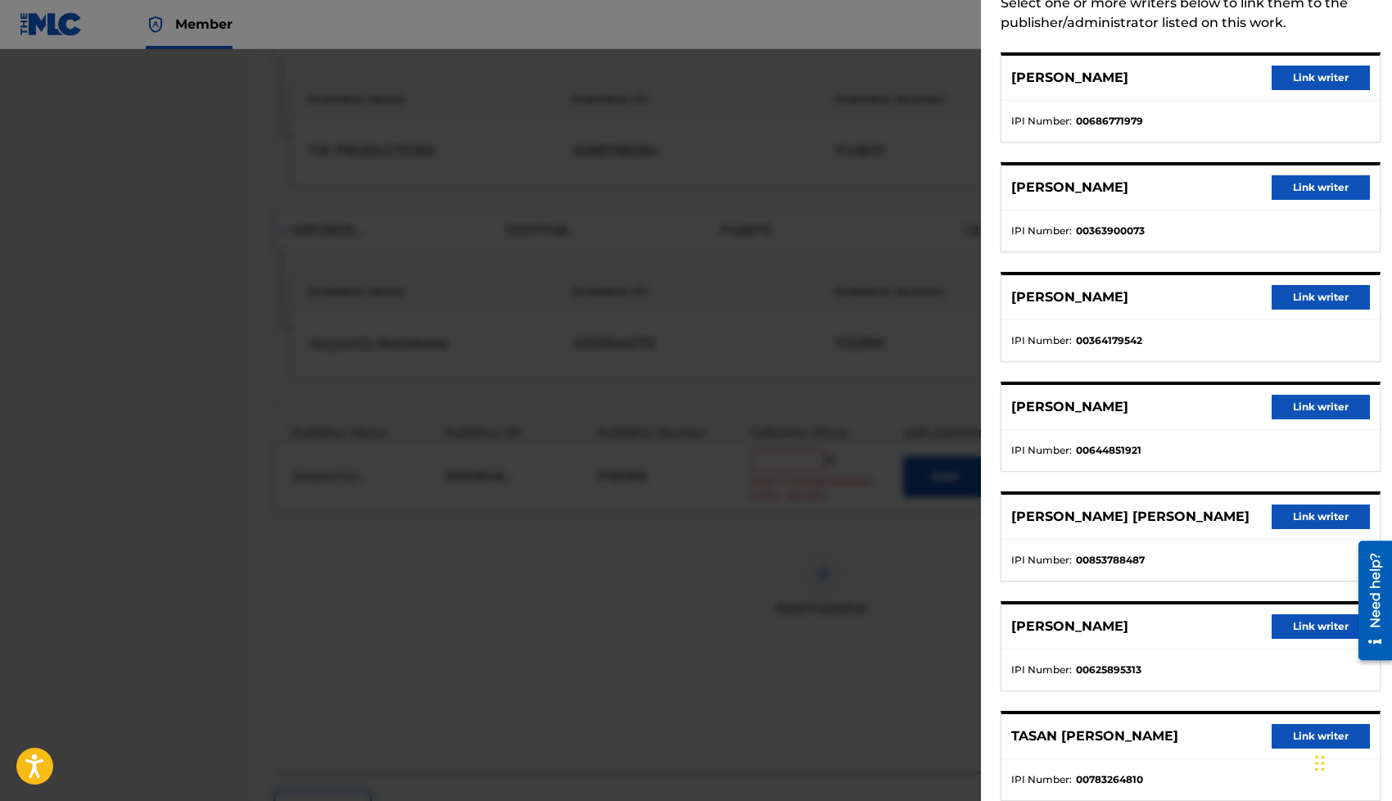
scroll to position [466, 0]
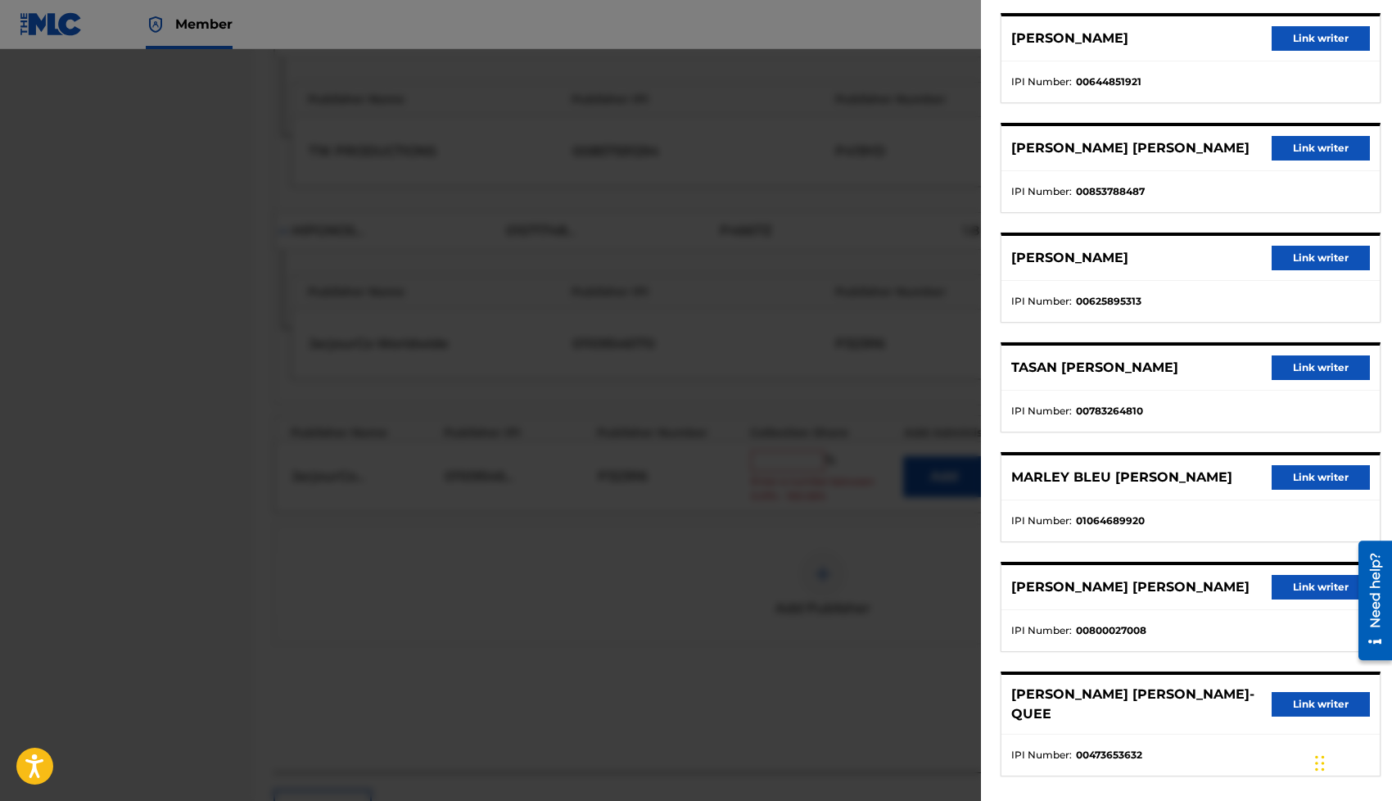
click at [1278, 591] on button "Link writer" at bounding box center [1320, 587] width 98 height 25
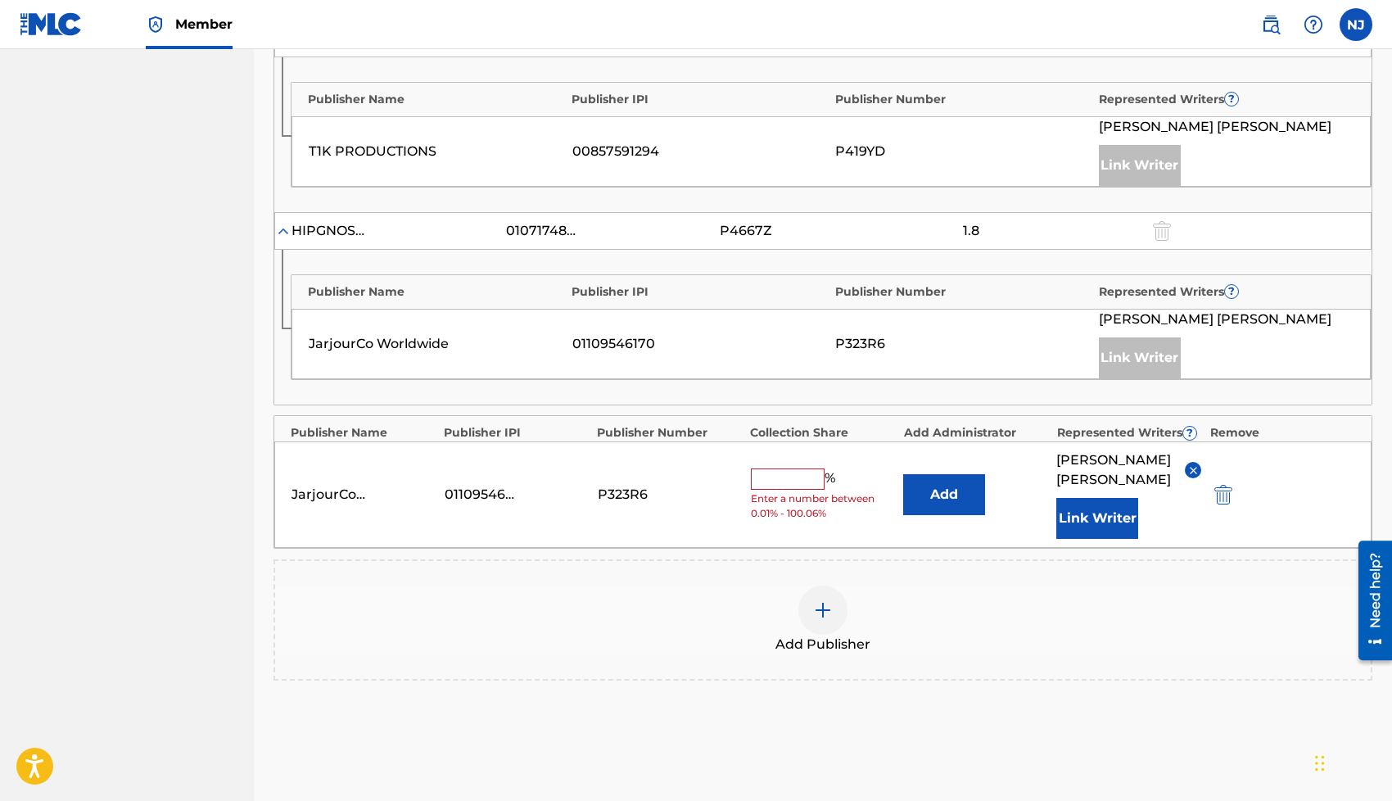
click at [786, 475] on input "text" at bounding box center [788, 478] width 74 height 21
type input "15"
click at [594, 561] on div "Add Publisher" at bounding box center [822, 619] width 1099 height 121
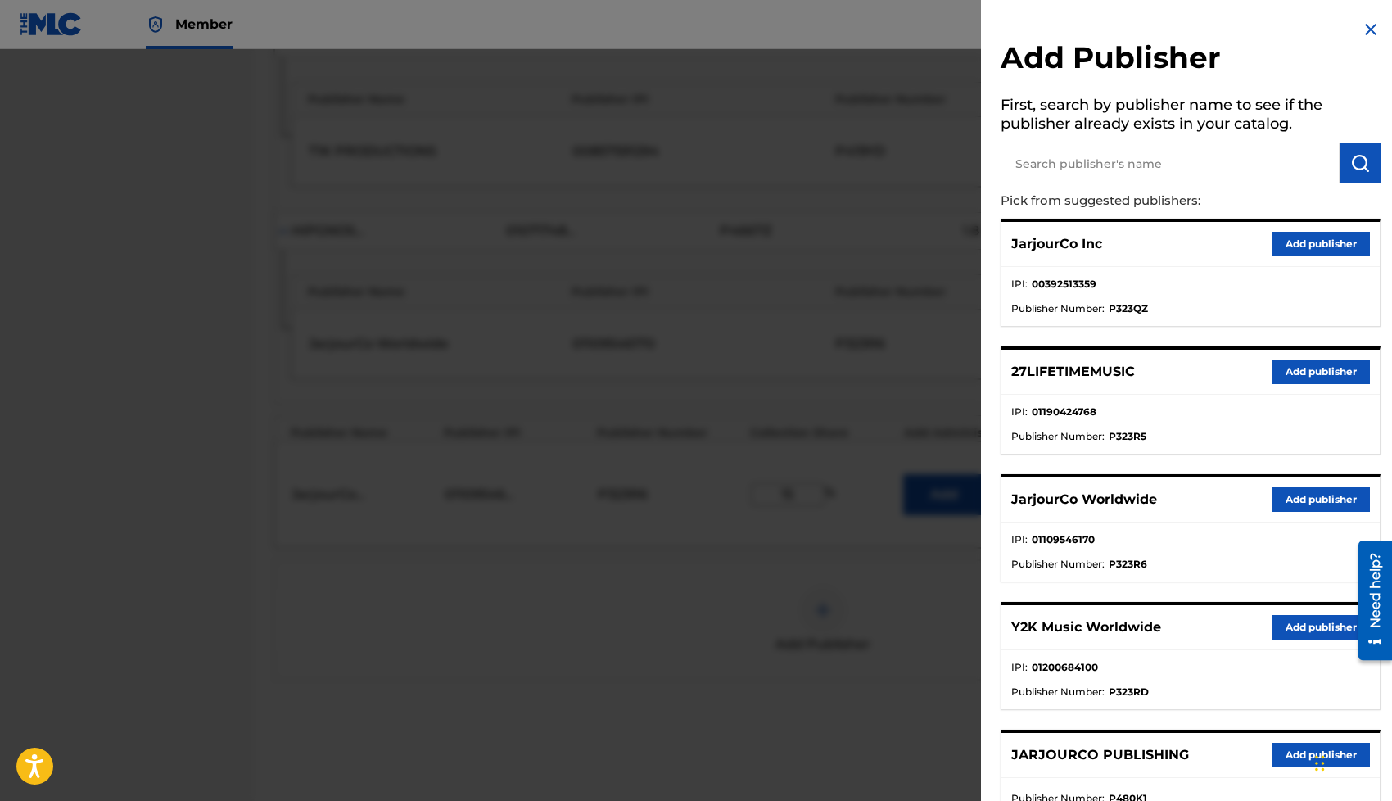
click at [751, 577] on div at bounding box center [696, 449] width 1392 height 801
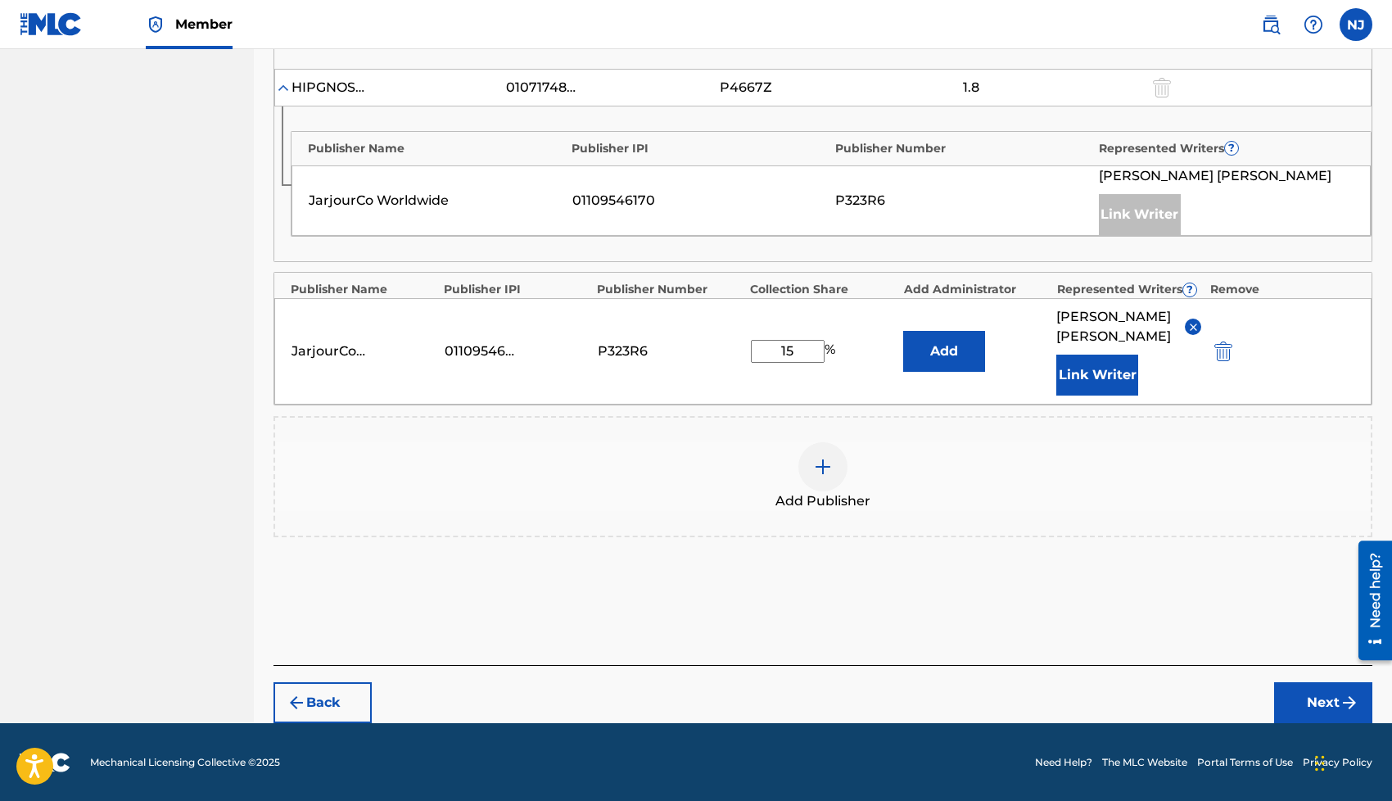
click at [1306, 711] on button "Next" at bounding box center [1323, 702] width 98 height 41
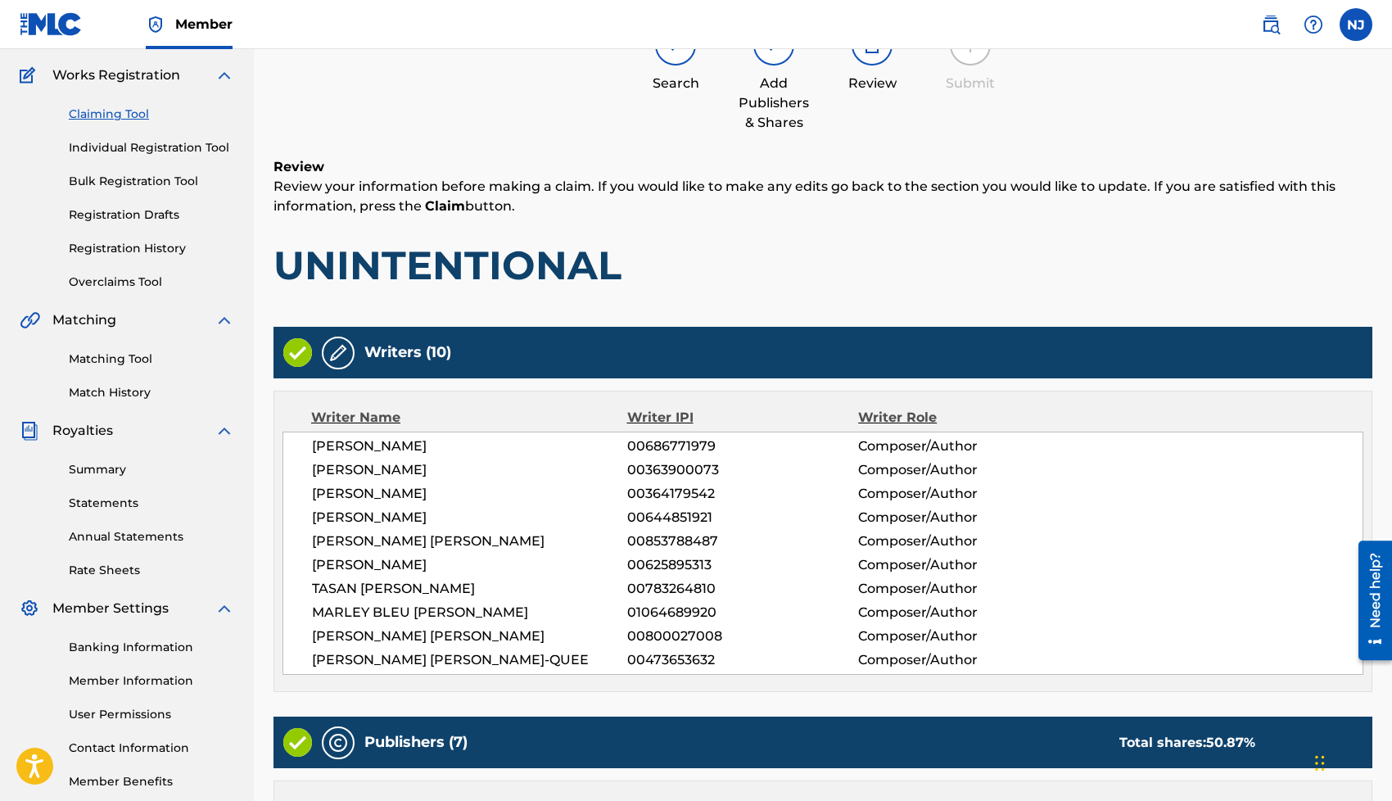
scroll to position [1603, 0]
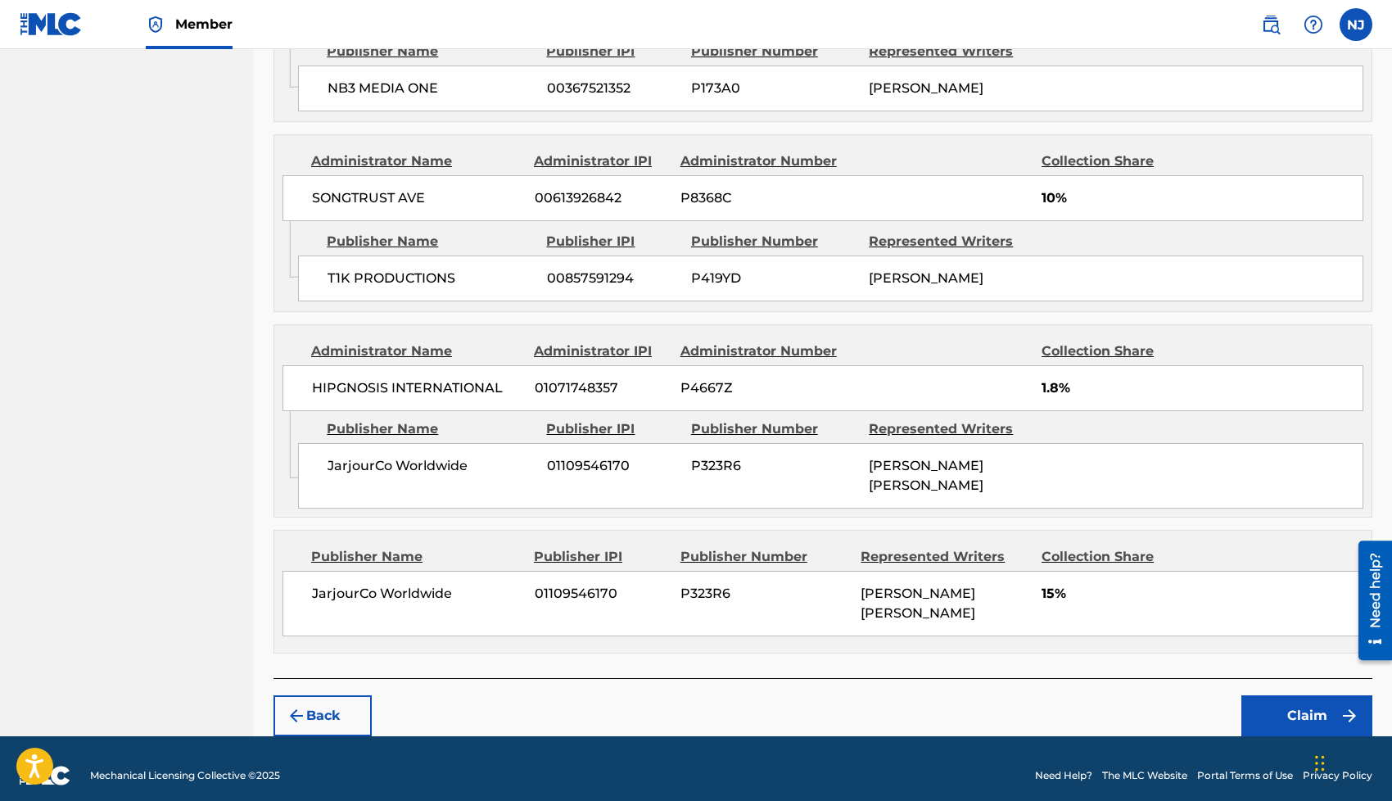
click at [1271, 695] on button "Claim" at bounding box center [1306, 715] width 131 height 41
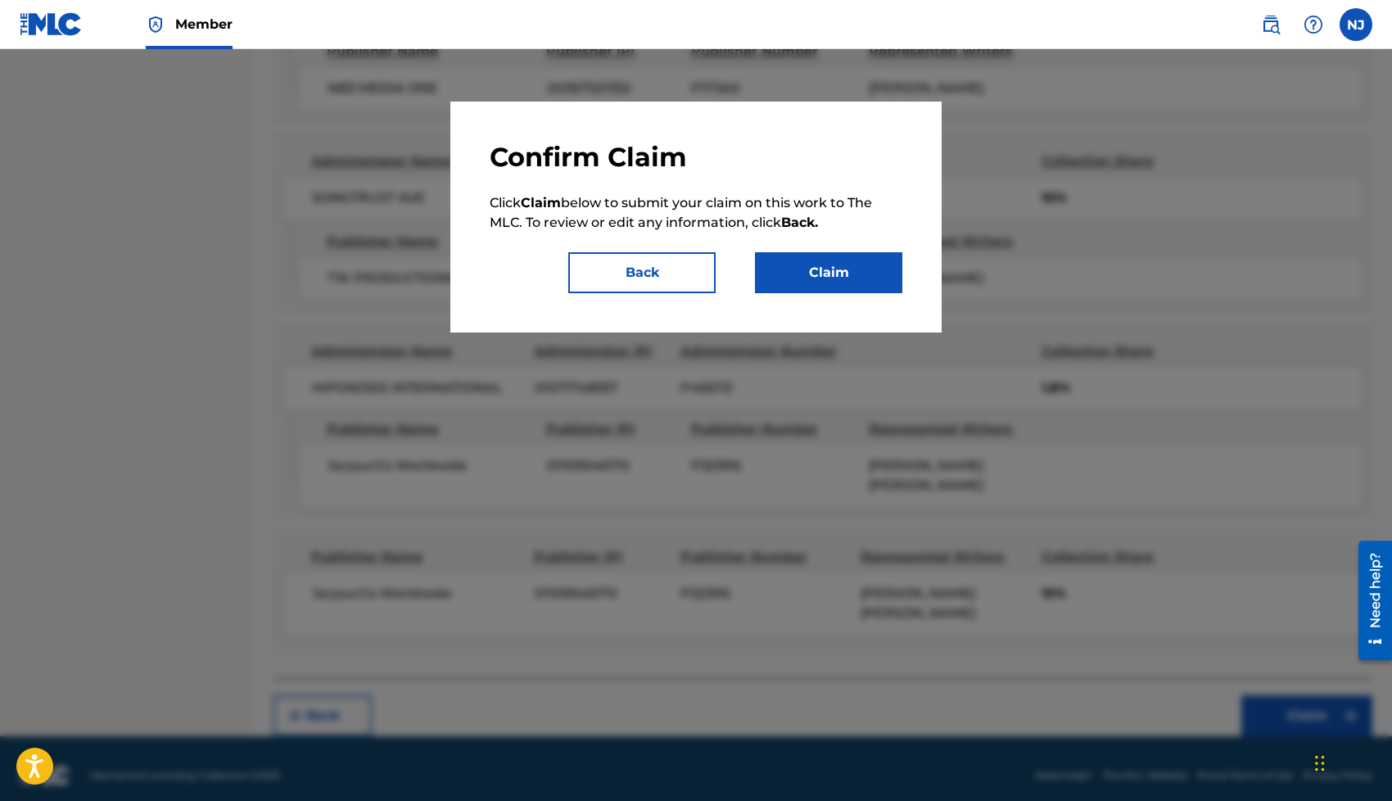
click at [824, 269] on button "Claim" at bounding box center [828, 272] width 147 height 41
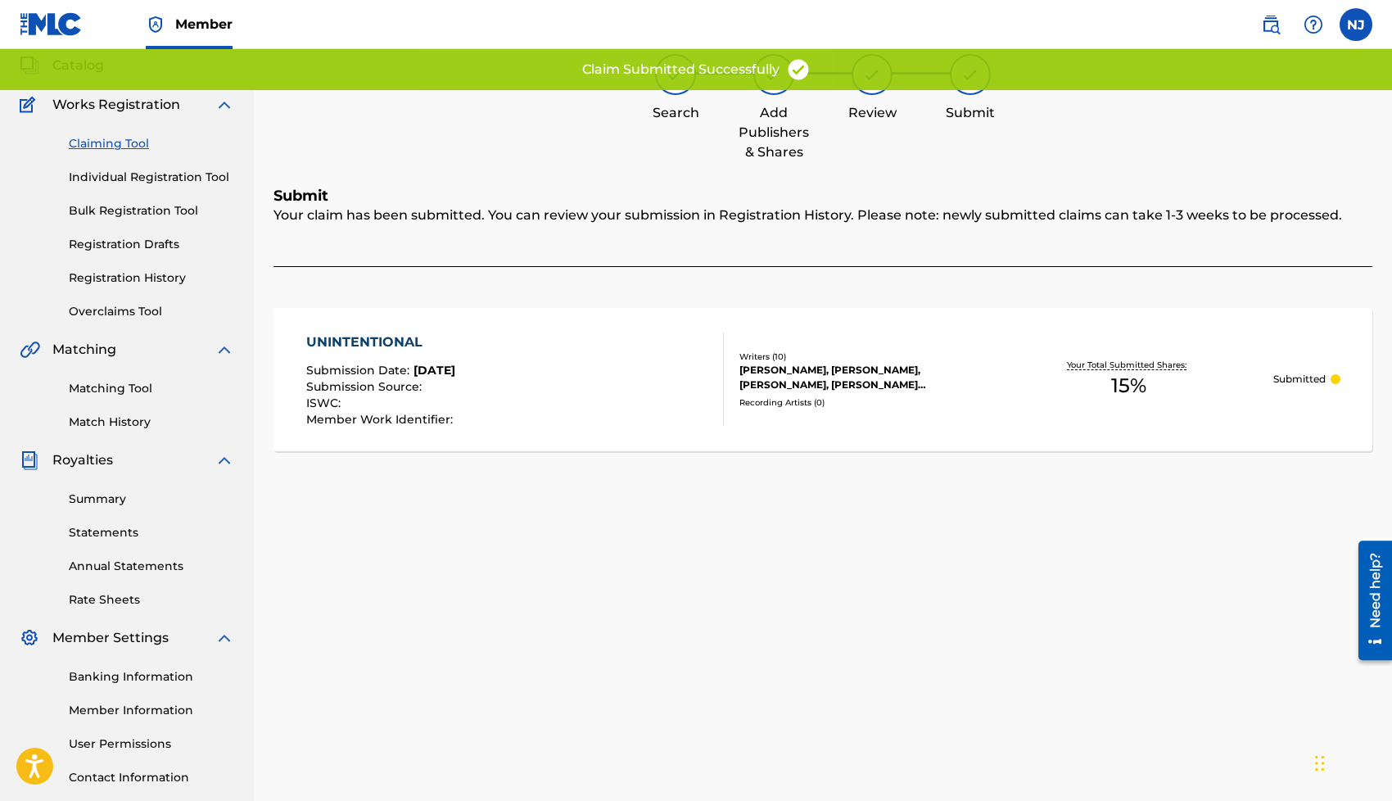
scroll to position [59, 0]
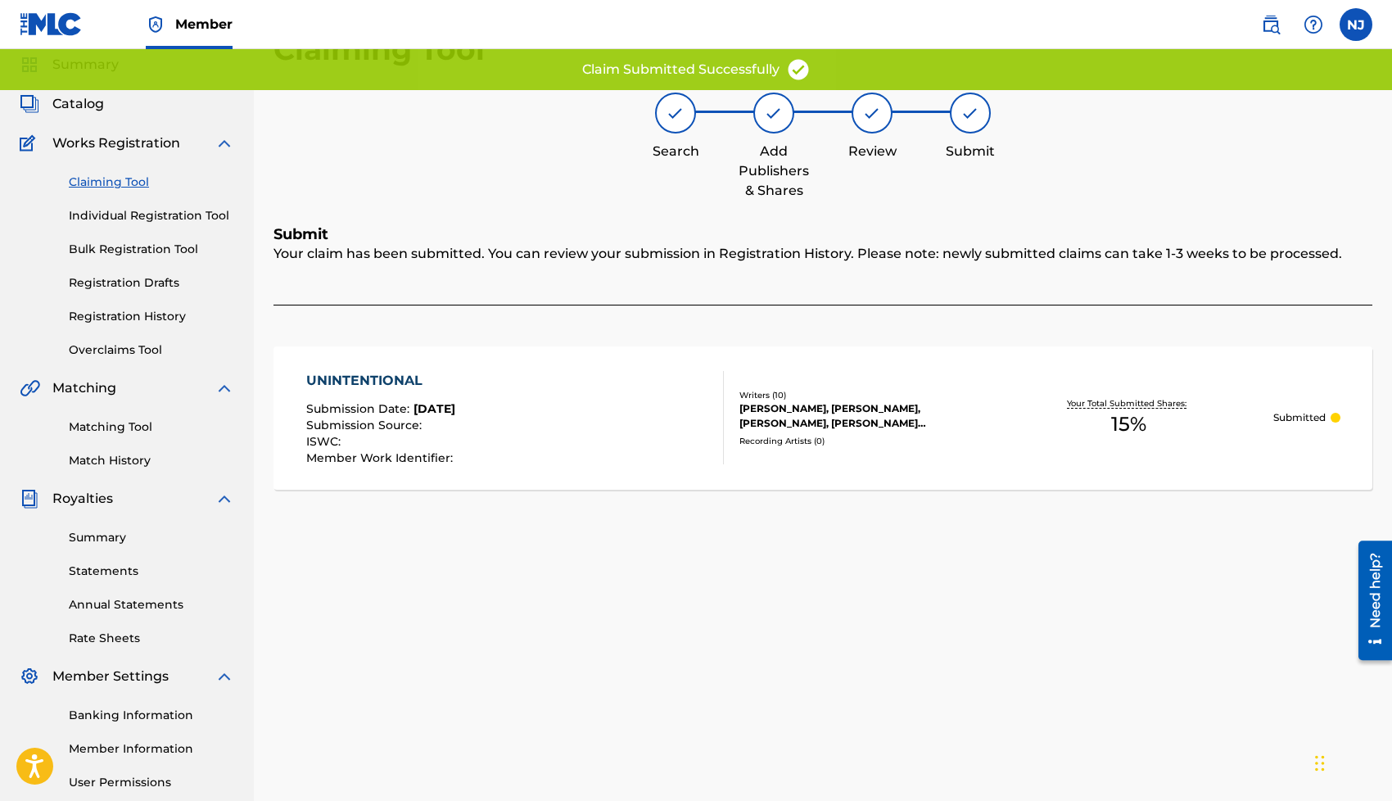
click at [90, 175] on link "Claiming Tool" at bounding box center [151, 182] width 165 height 17
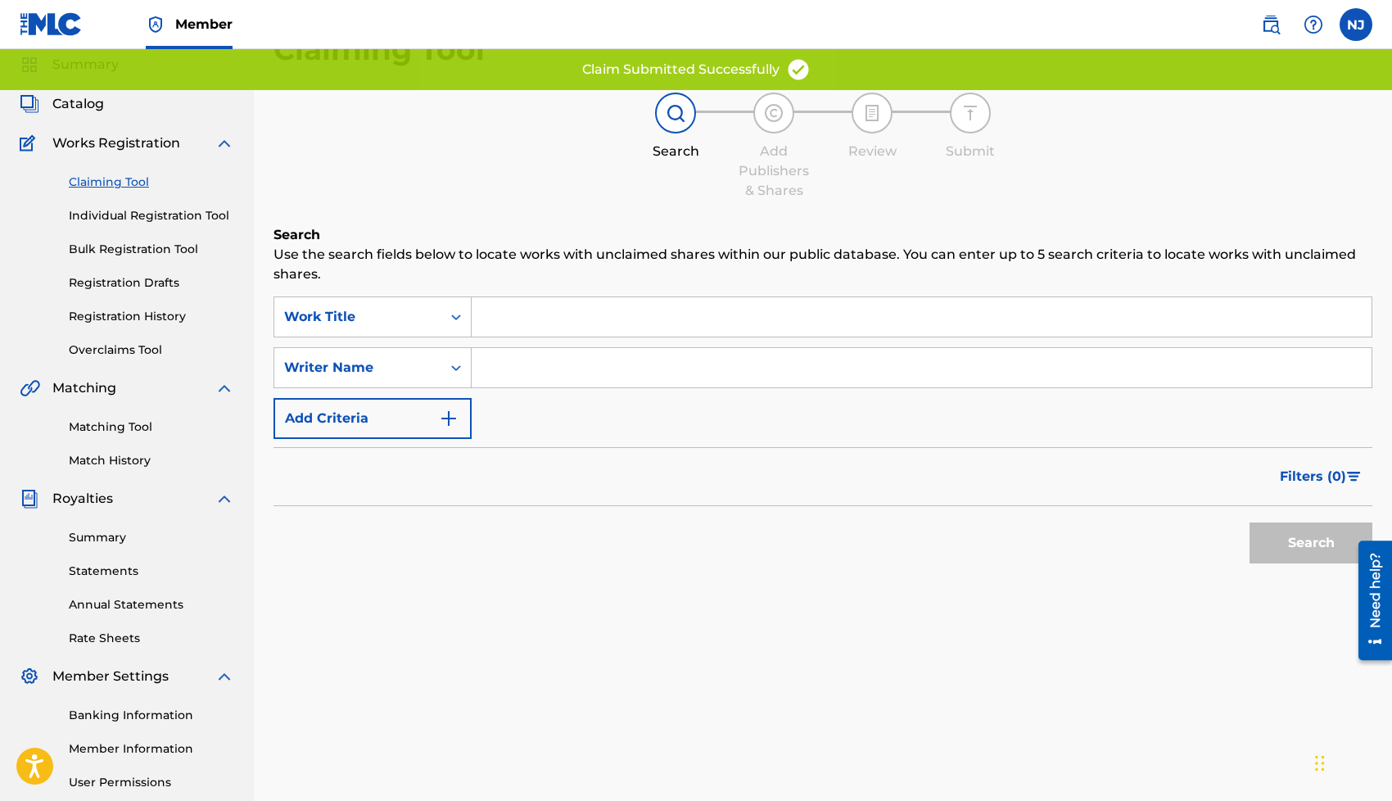
scroll to position [0, 0]
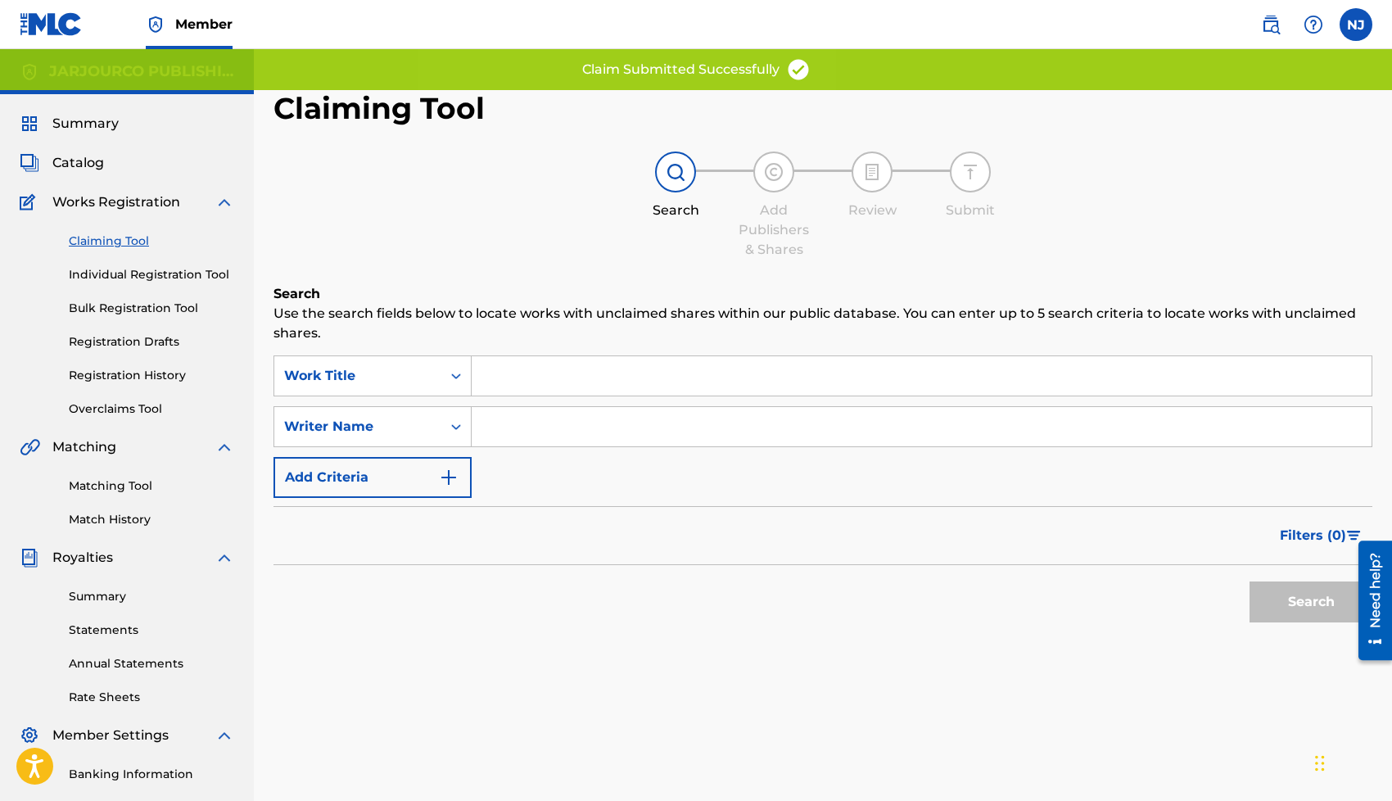
click at [524, 424] on input "Search Form" at bounding box center [922, 426] width 900 height 39
type input "[PERSON_NAME] [PERSON_NAME]"
click at [1298, 594] on button "Search" at bounding box center [1310, 601] width 123 height 41
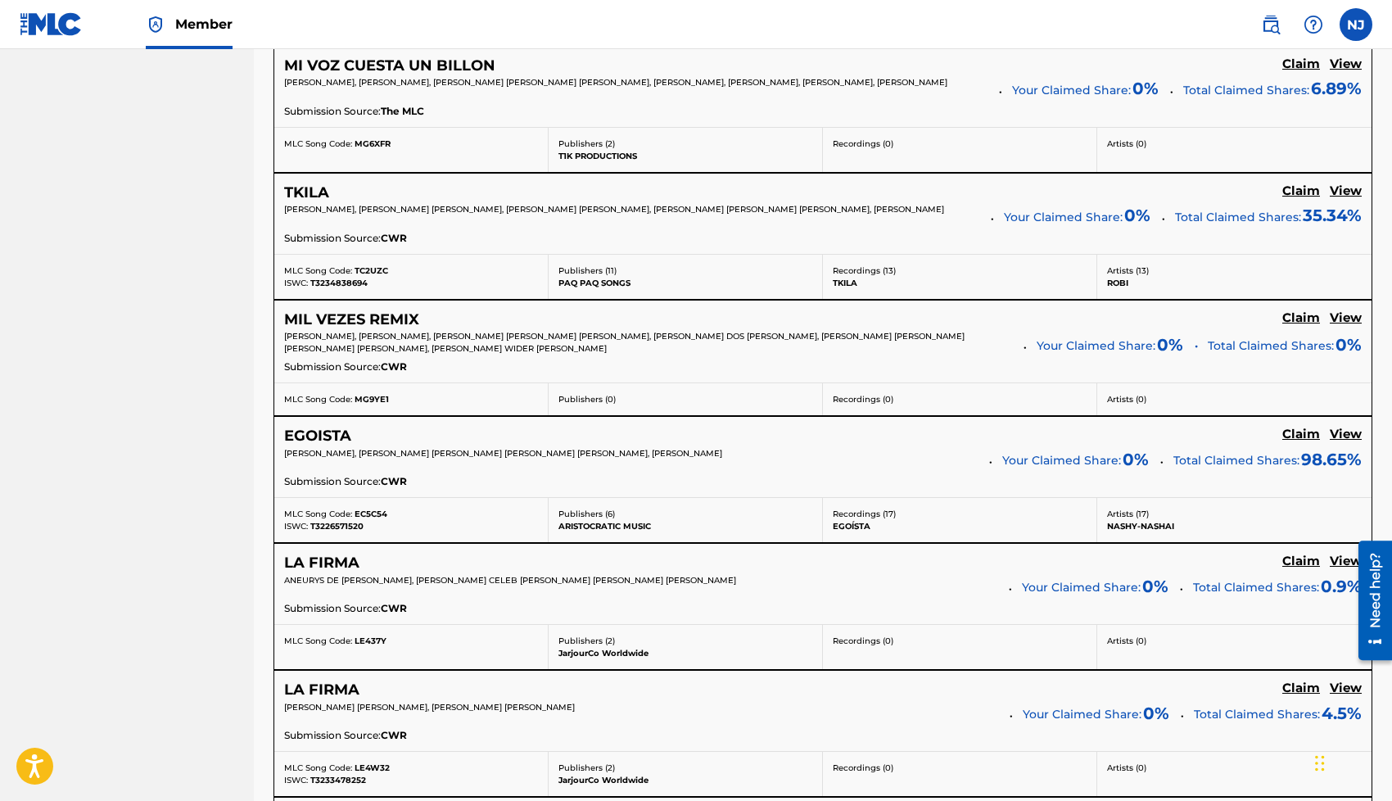
scroll to position [1365, 0]
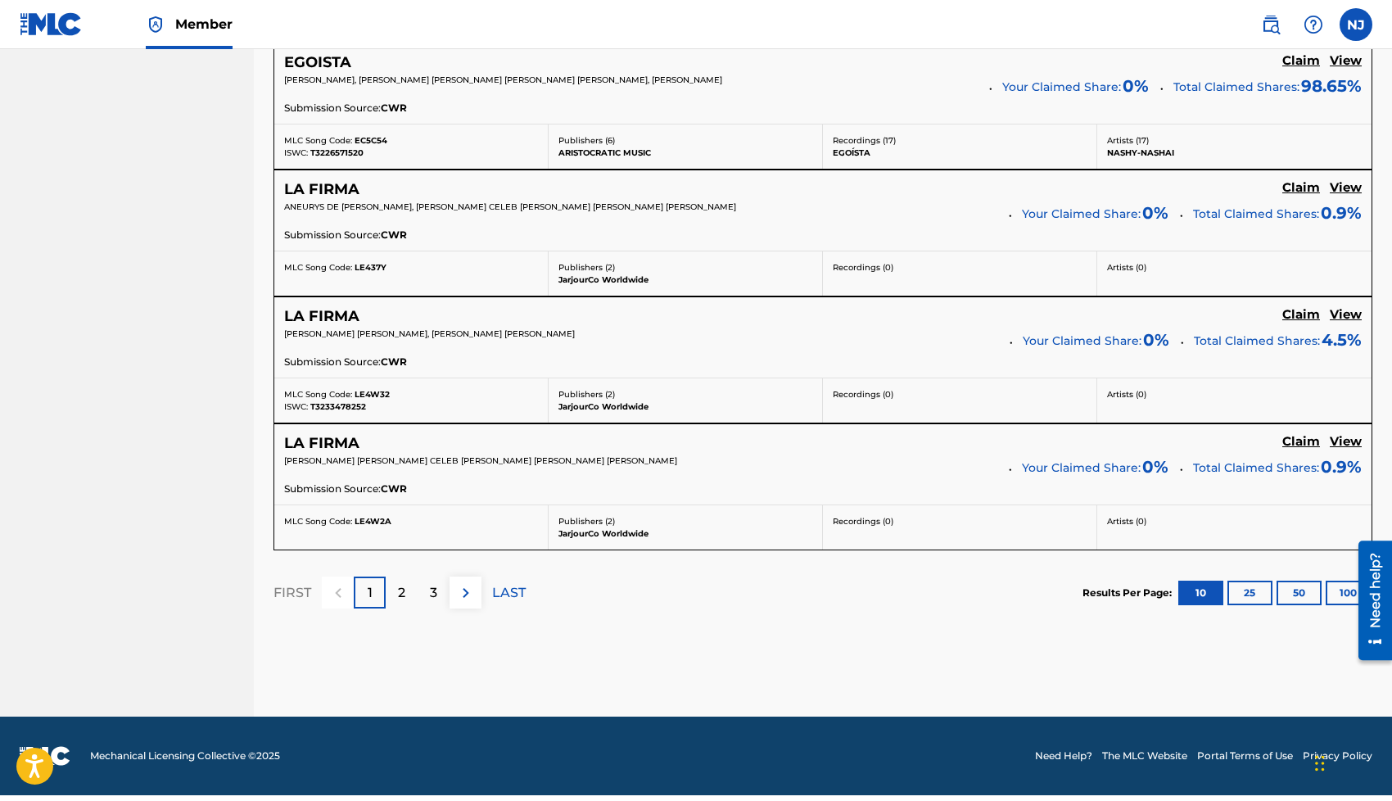
click at [404, 603] on p "2" at bounding box center [401, 593] width 7 height 20
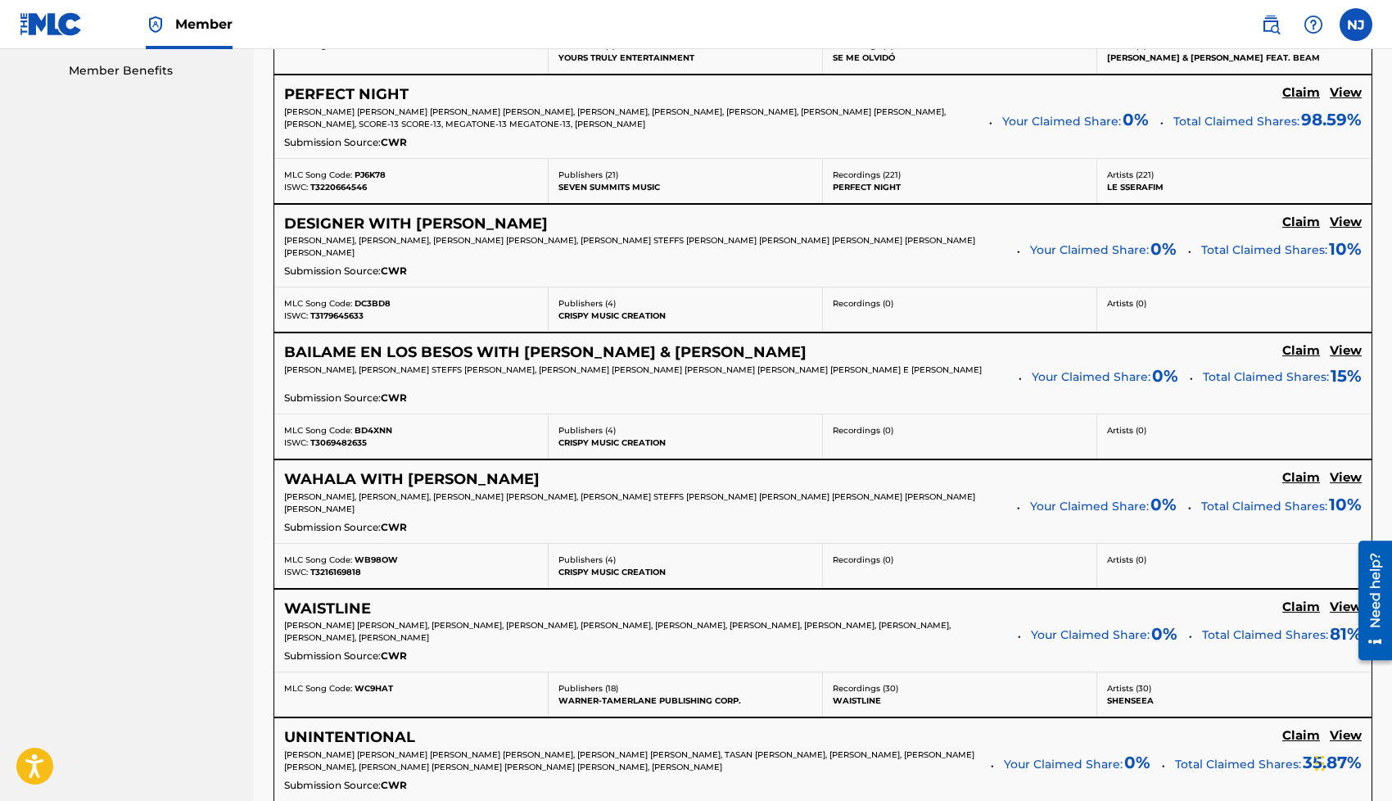
scroll to position [837, 0]
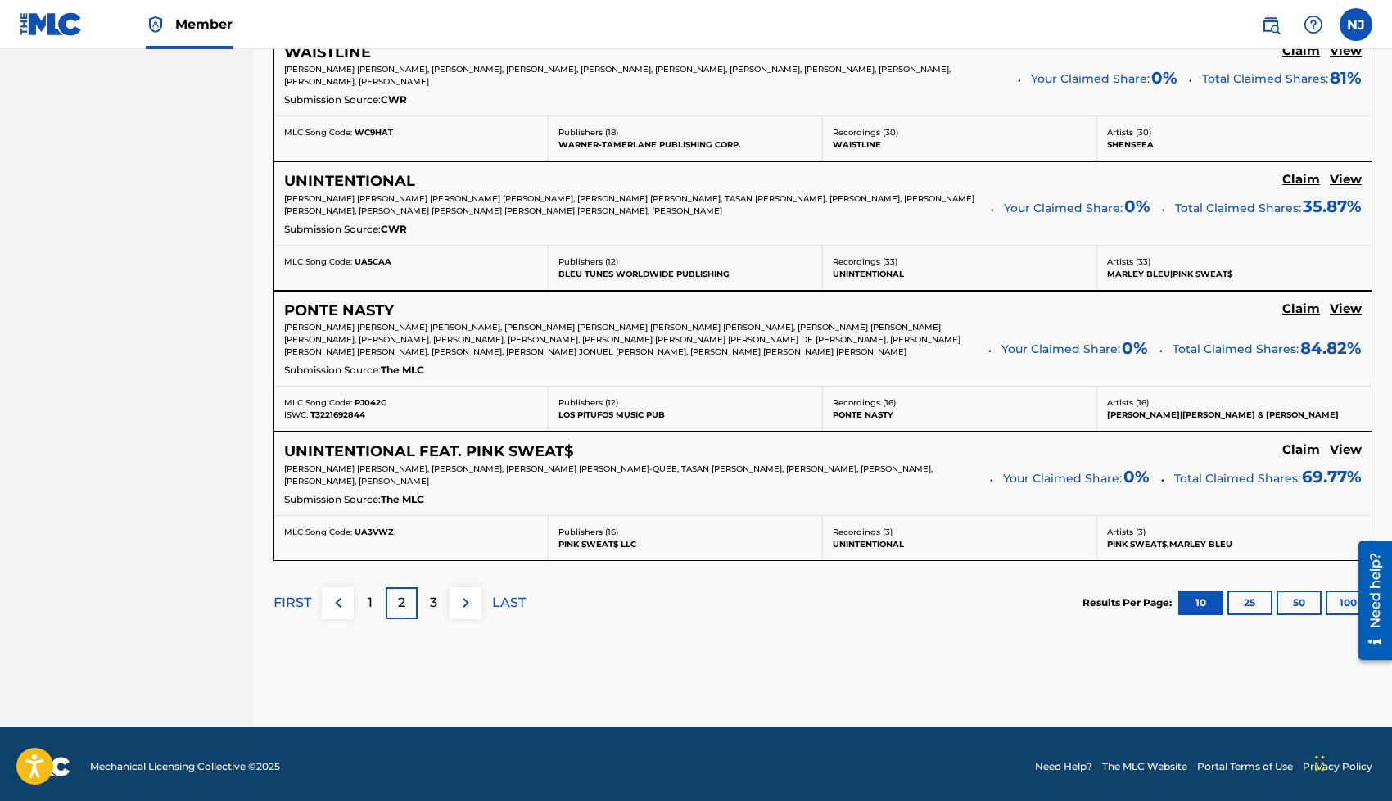
click at [436, 602] on p "3" at bounding box center [433, 603] width 7 height 20
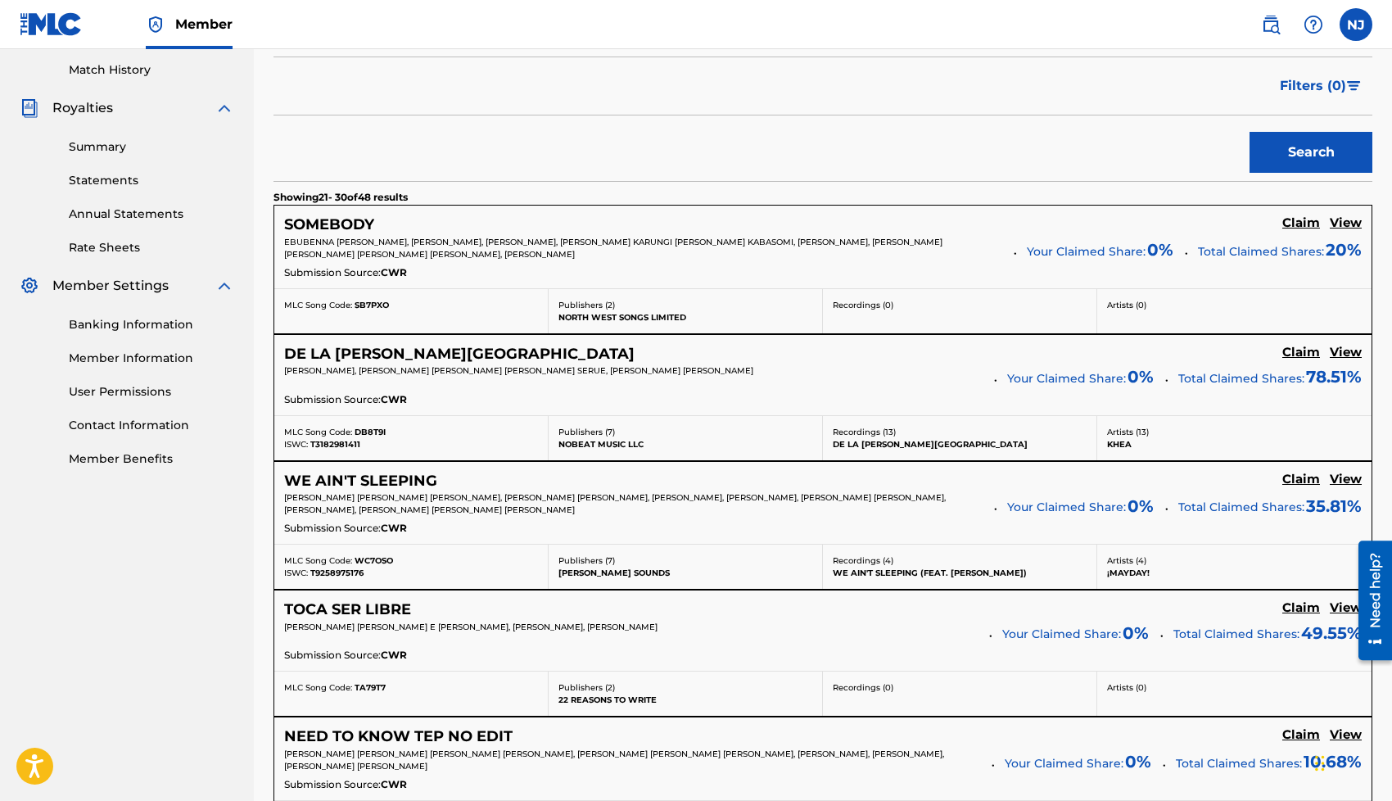
scroll to position [473, 0]
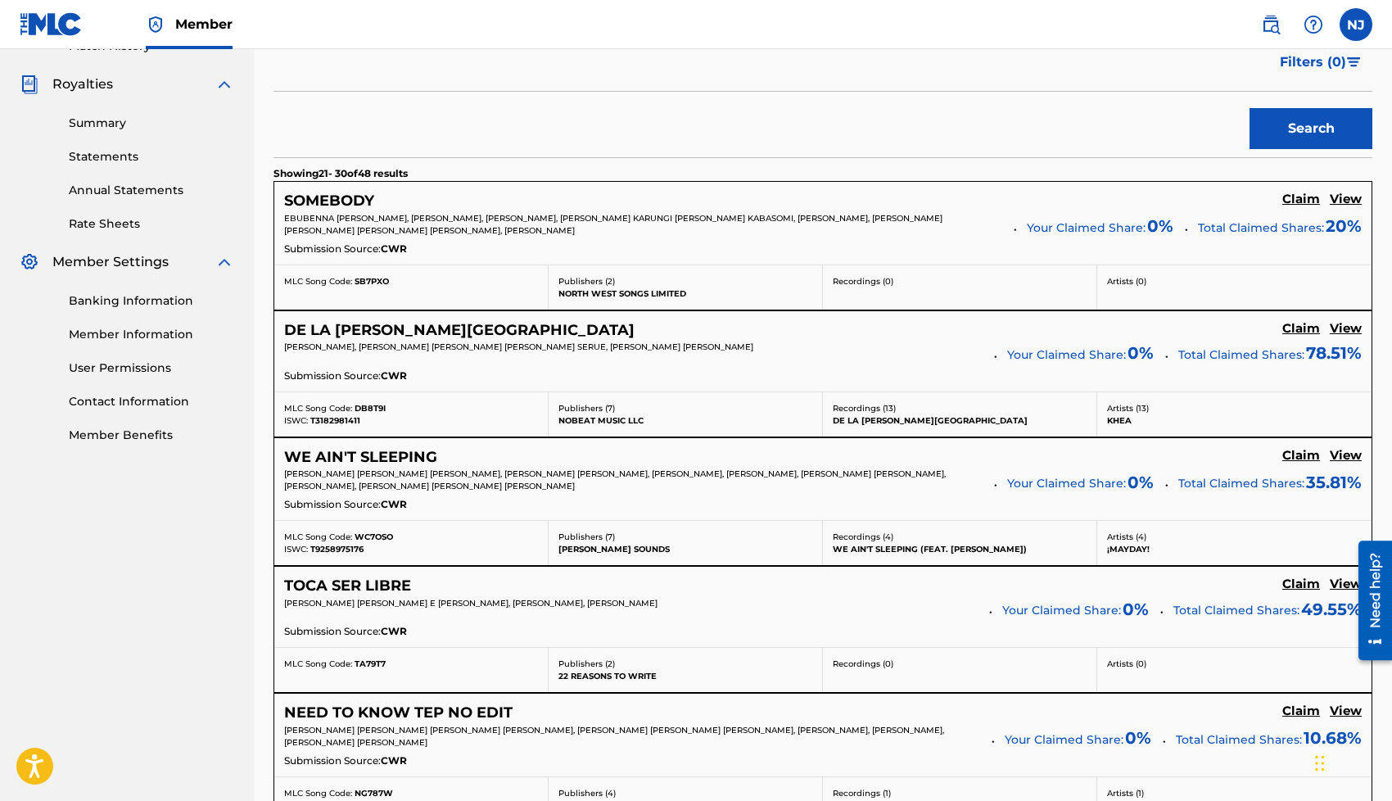
click at [1296, 201] on h5 "Claim" at bounding box center [1301, 200] width 38 height 16
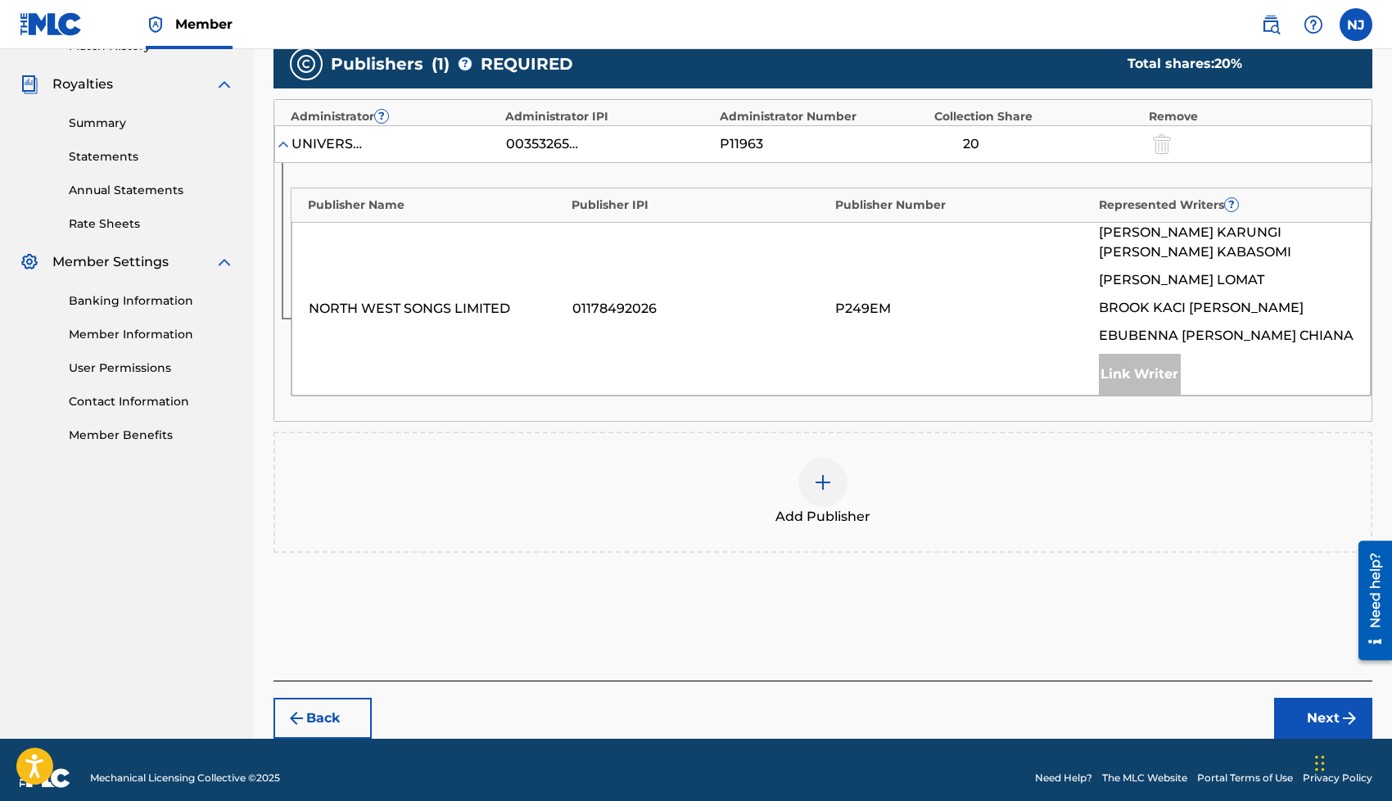
click at [818, 497] on div at bounding box center [822, 482] width 49 height 49
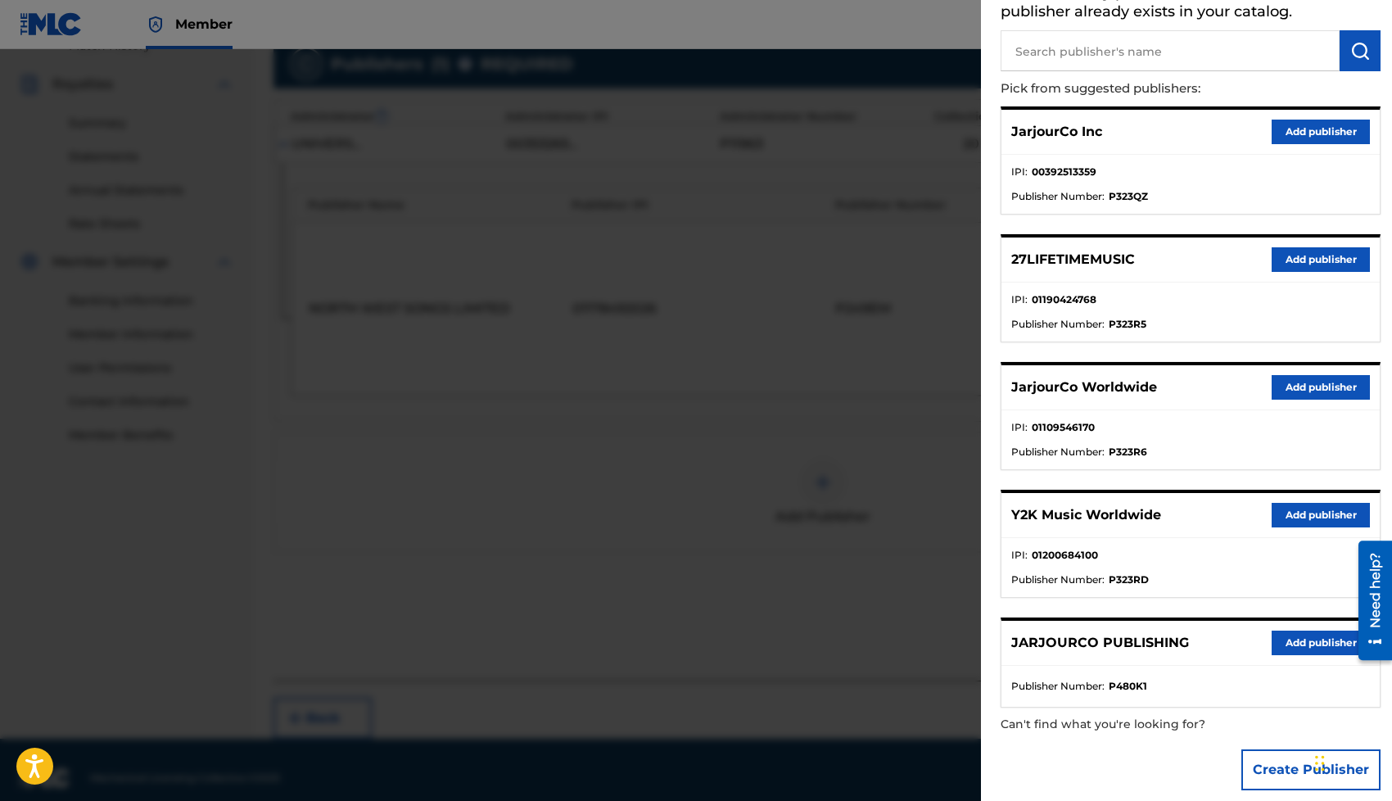
scroll to position [129, 0]
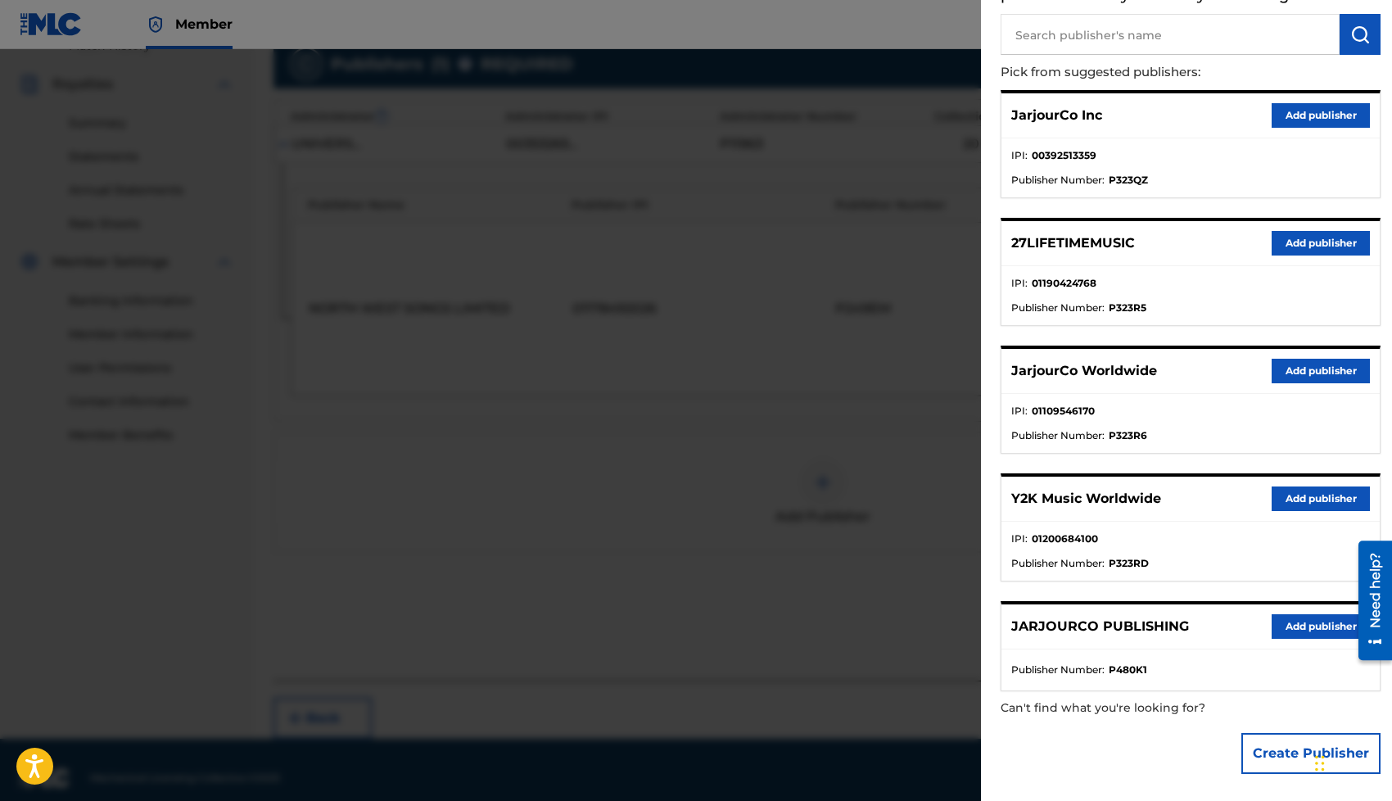
click at [1295, 368] on button "Add publisher" at bounding box center [1320, 371] width 98 height 25
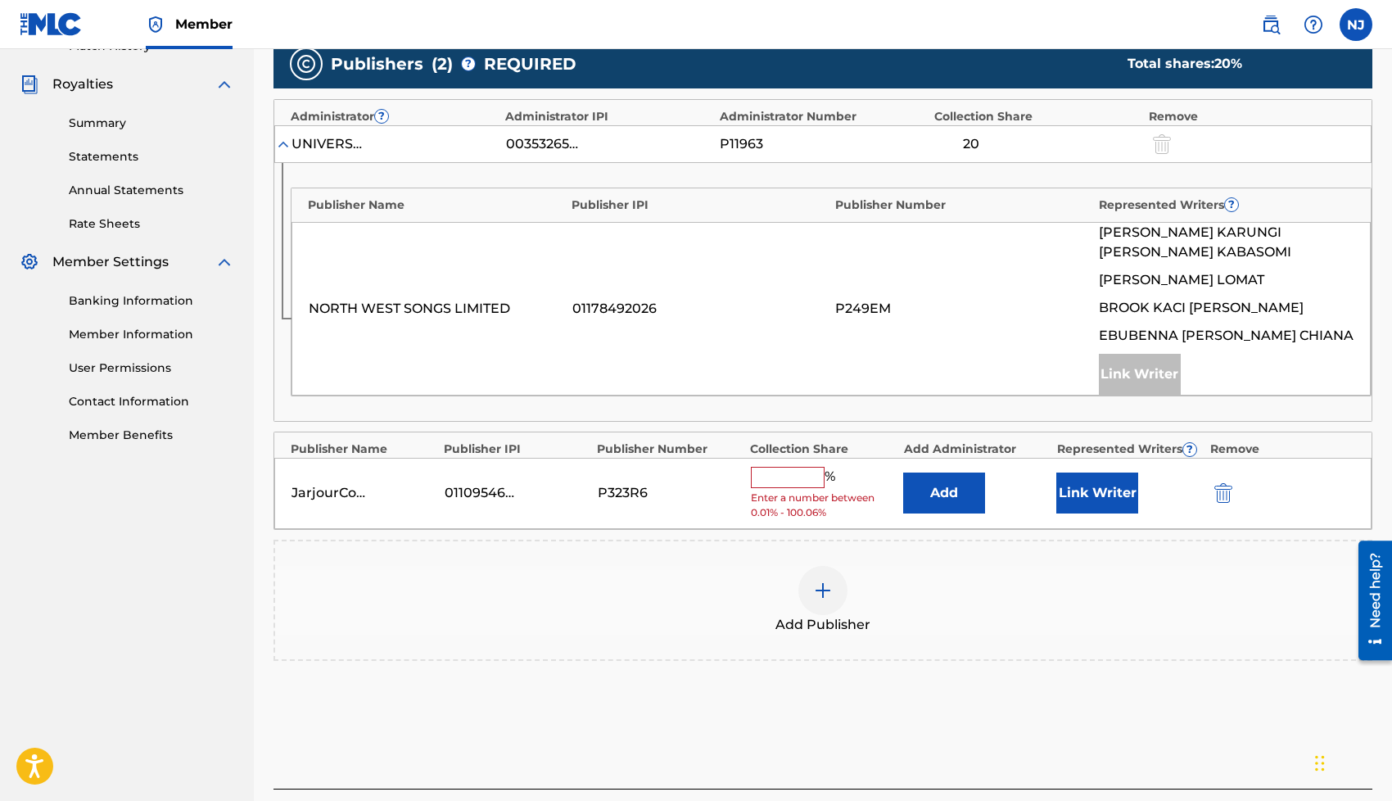
click at [1079, 502] on button "Link Writer" at bounding box center [1097, 492] width 82 height 41
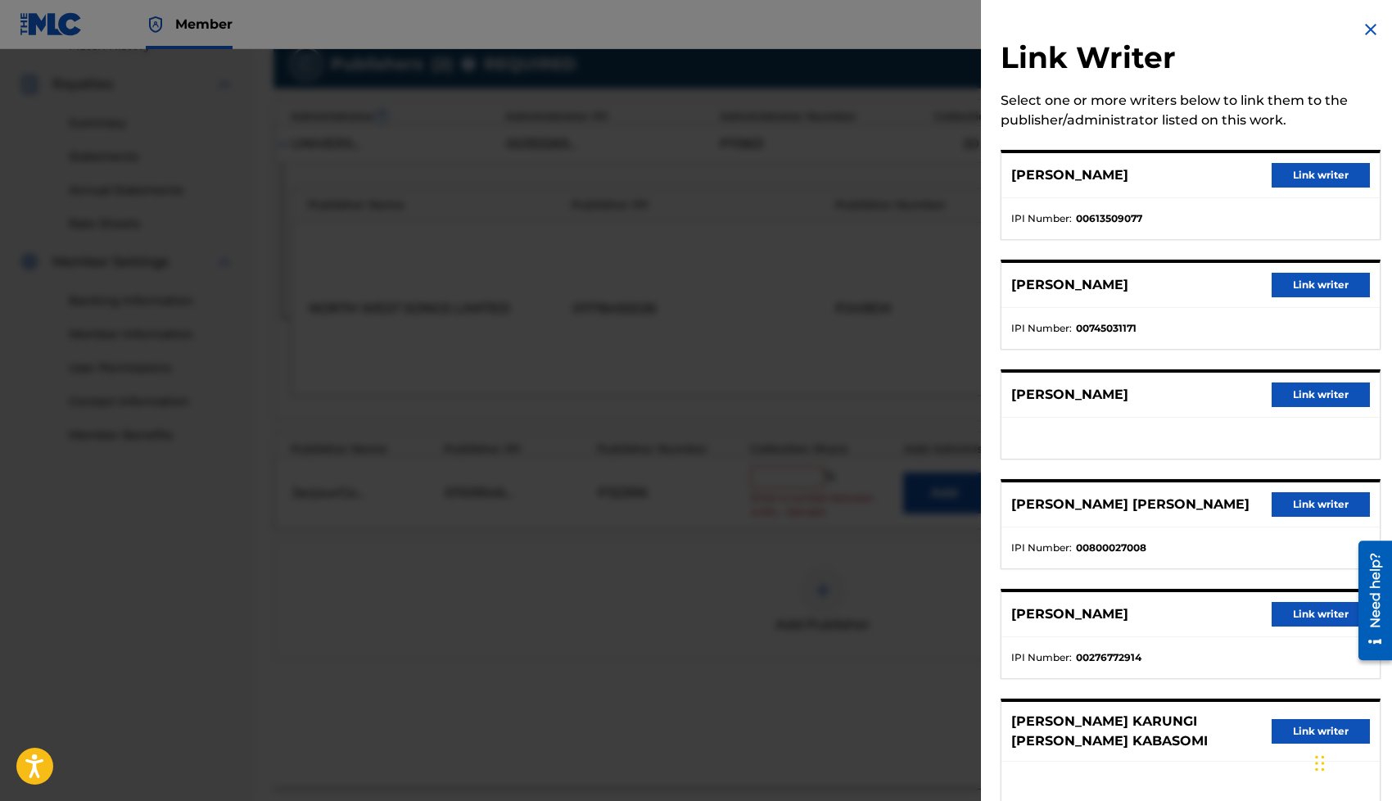
click at [1297, 499] on button "Link writer" at bounding box center [1320, 504] width 98 height 25
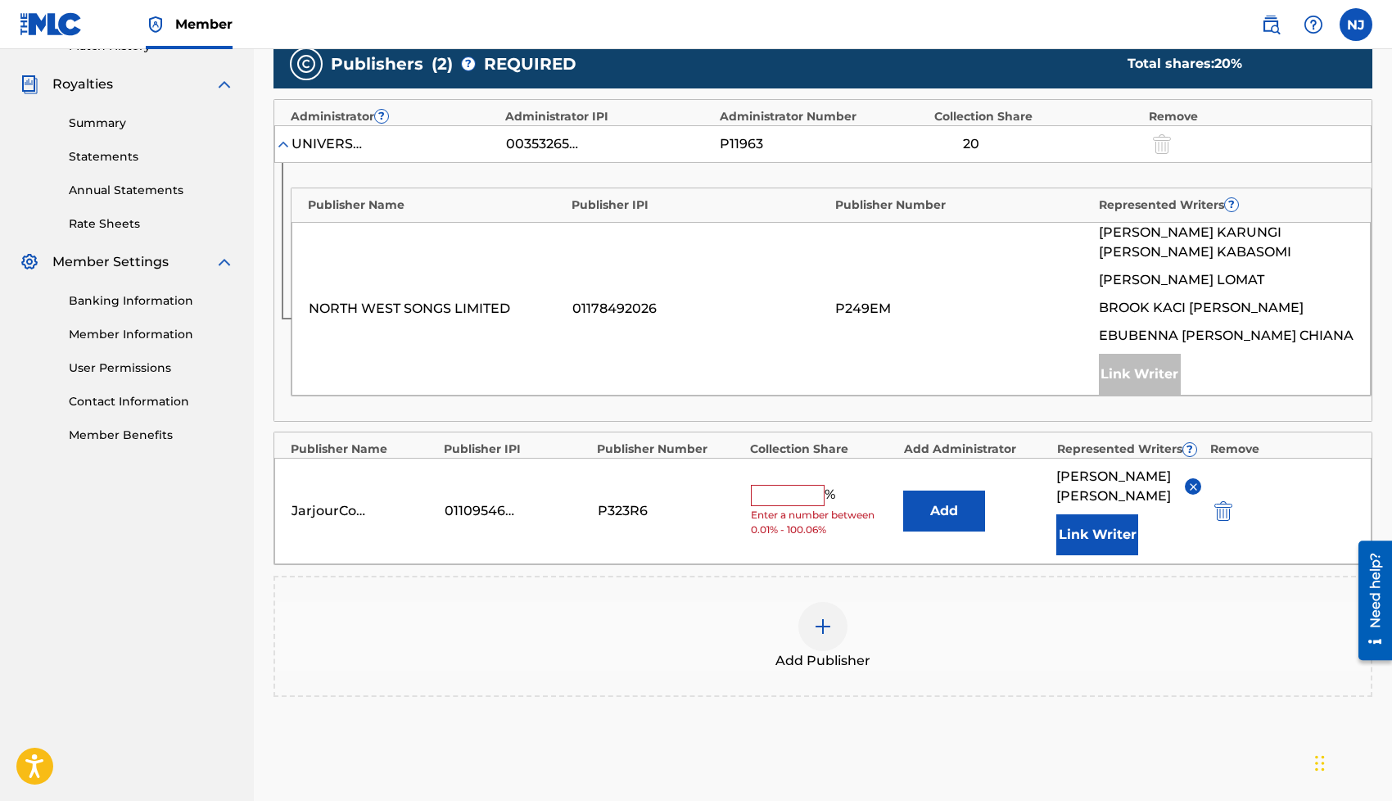
click at [795, 504] on input "text" at bounding box center [788, 495] width 74 height 21
type input "25"
click at [675, 575] on div "Add Publisher" at bounding box center [822, 635] width 1099 height 121
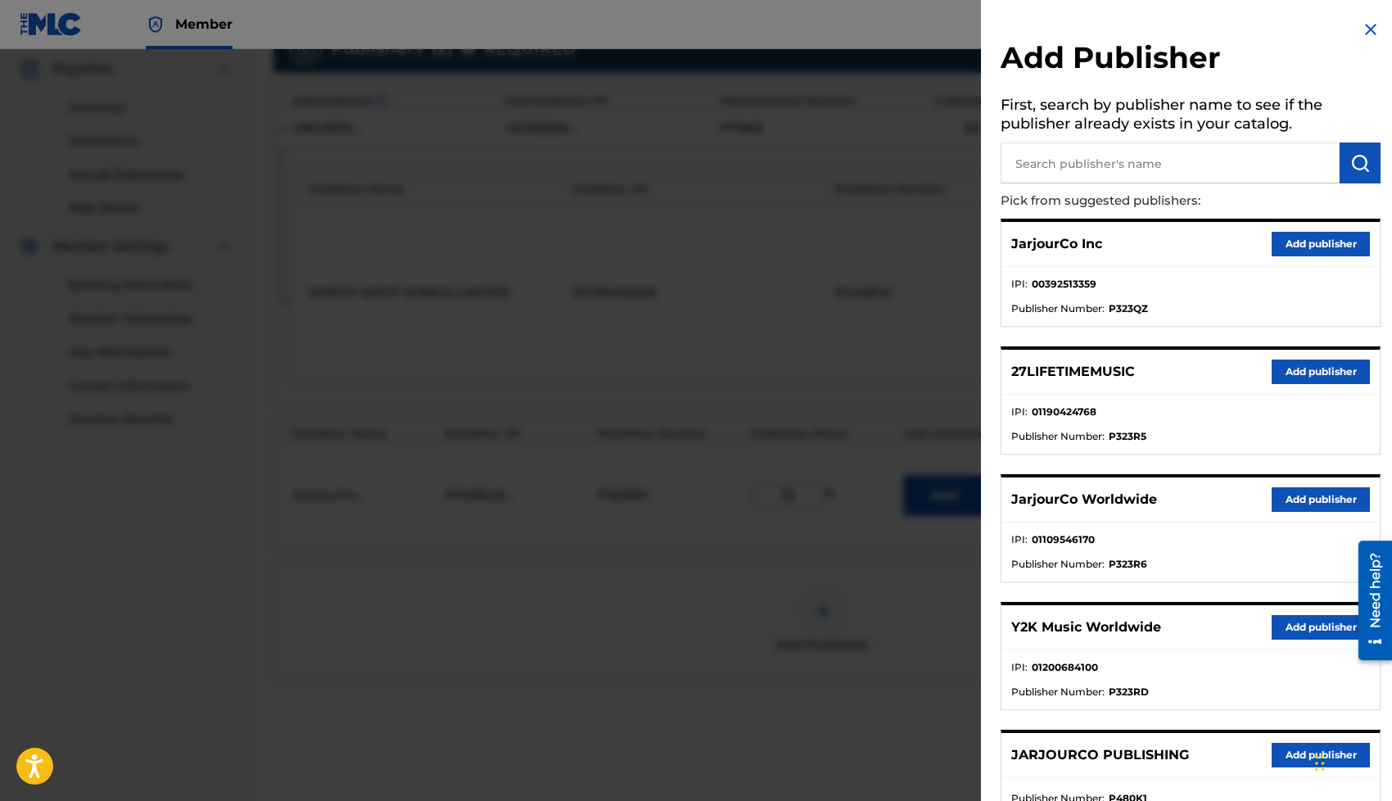
click at [675, 575] on div at bounding box center [696, 449] width 1392 height 801
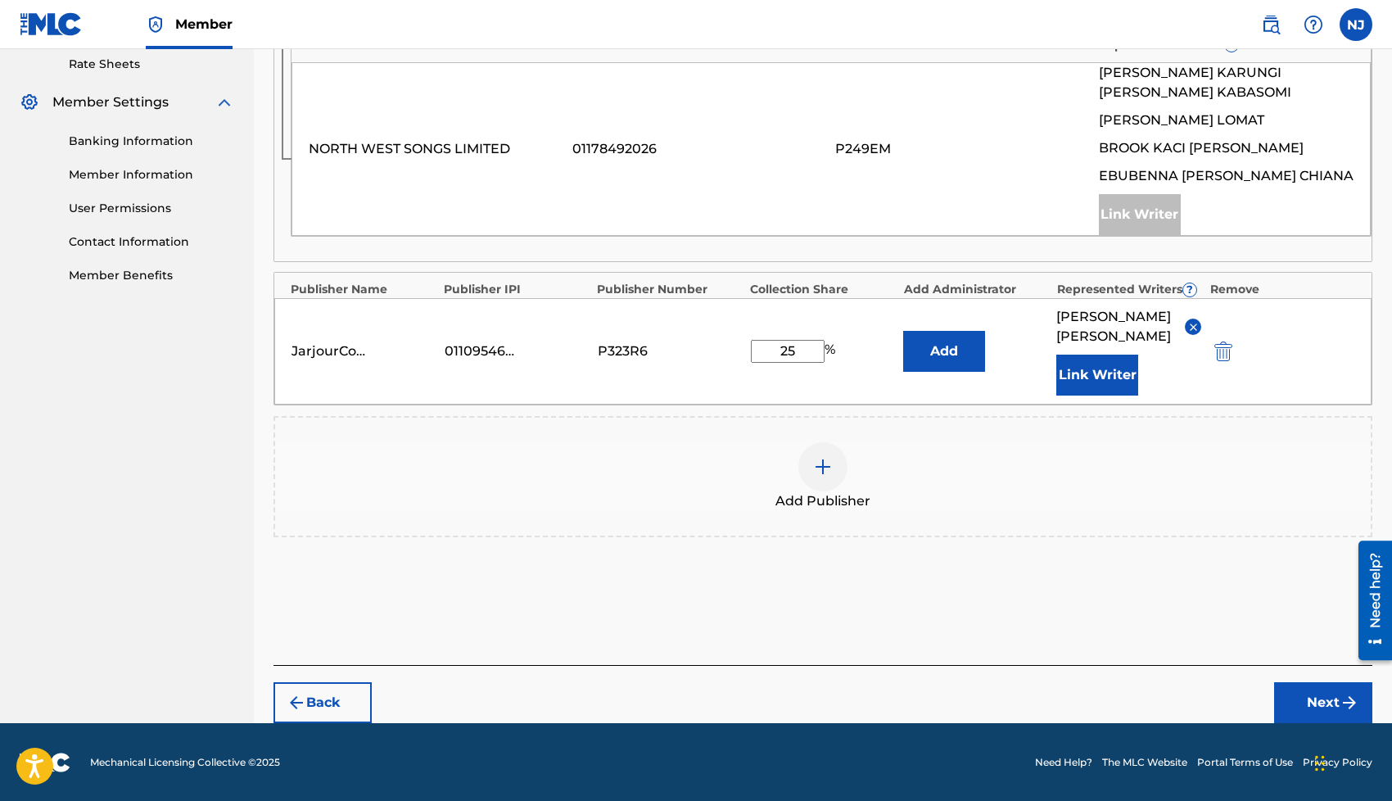
click at [1298, 688] on button "Next" at bounding box center [1323, 702] width 98 height 41
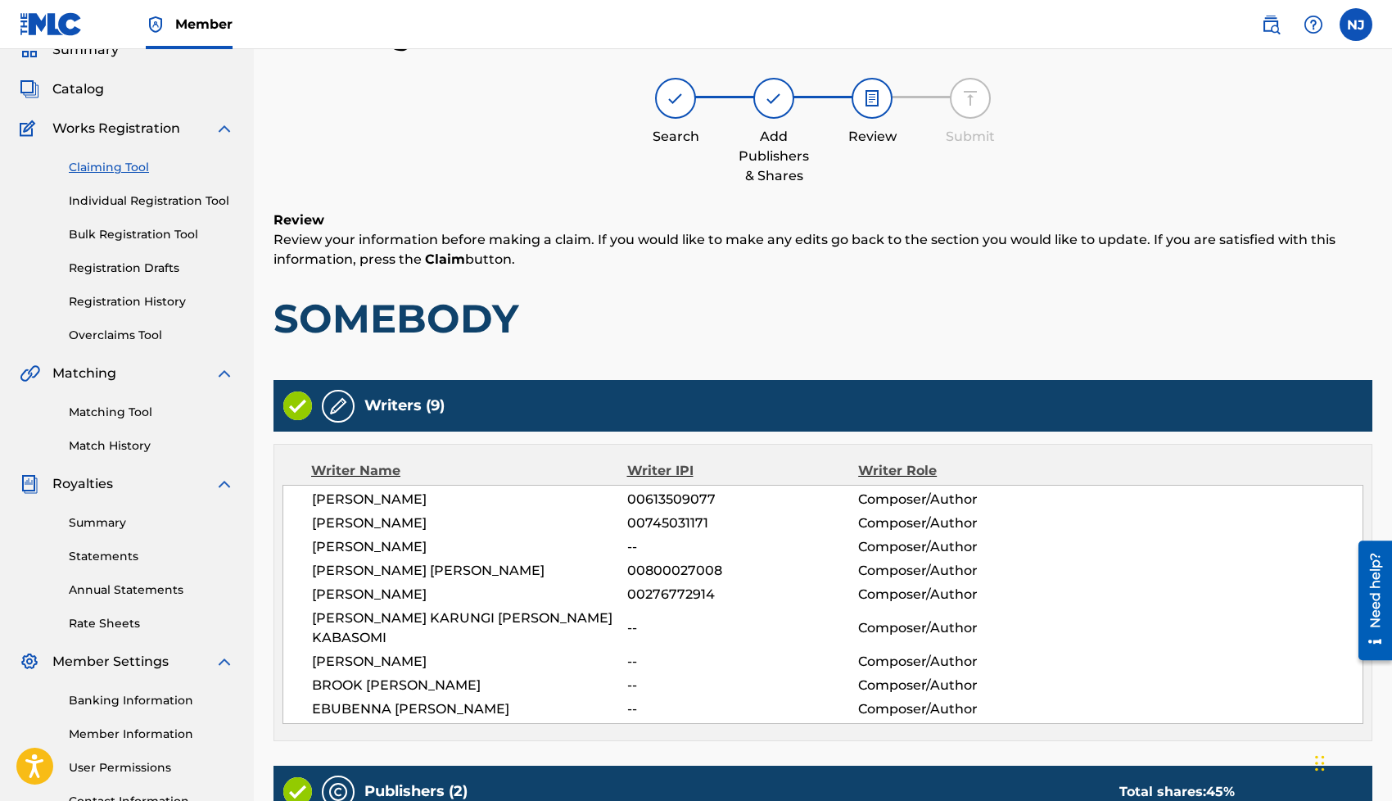
scroll to position [668, 0]
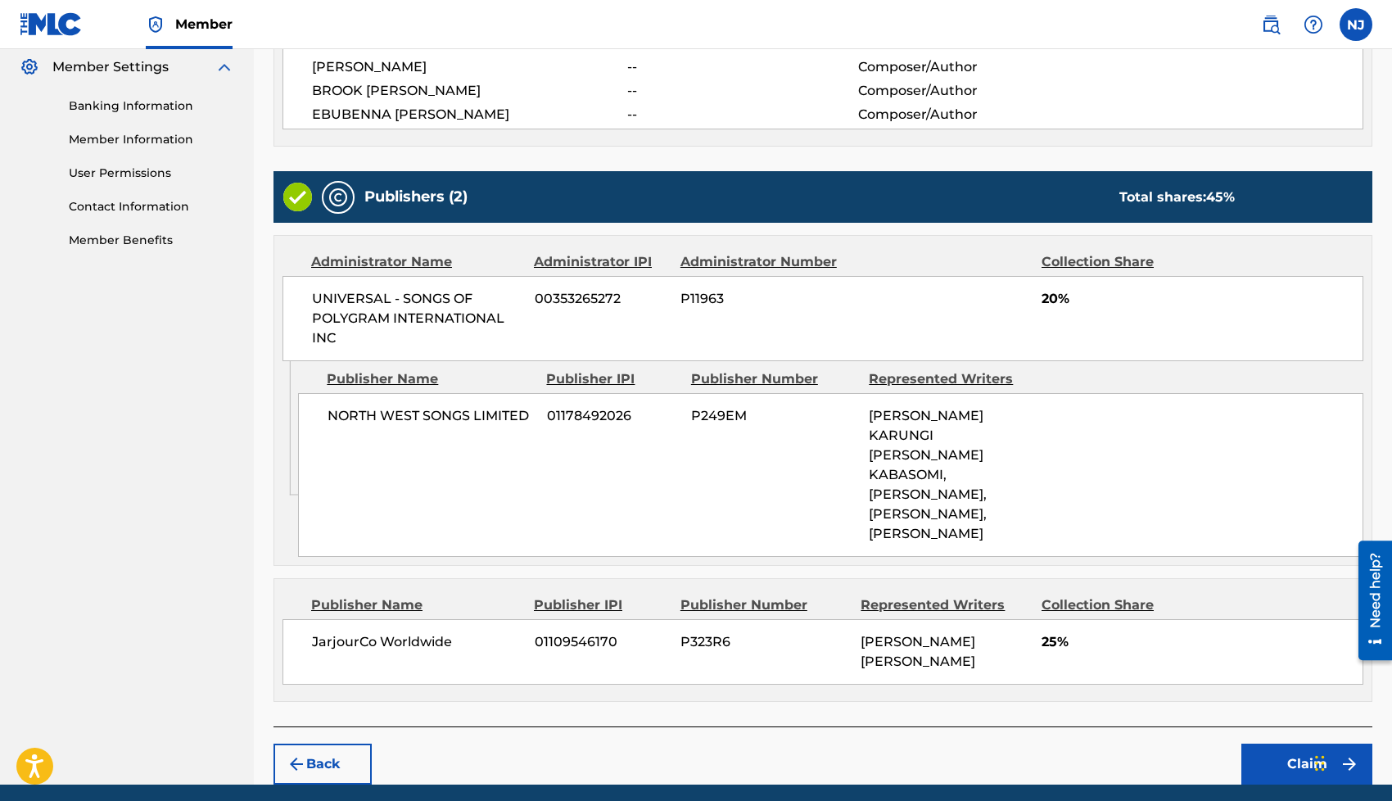
click at [1283, 743] on button "Claim" at bounding box center [1306, 763] width 131 height 41
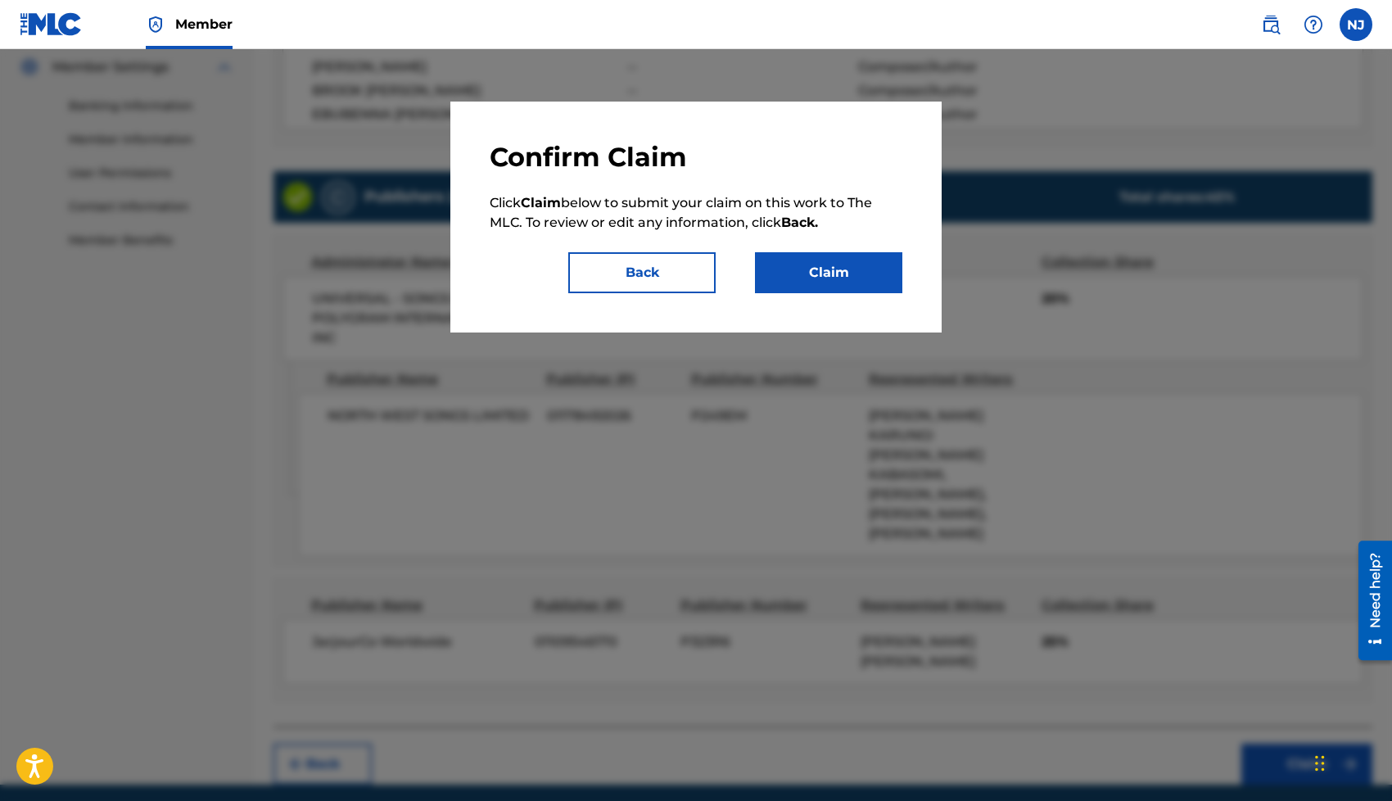
click at [854, 284] on button "Claim" at bounding box center [828, 272] width 147 height 41
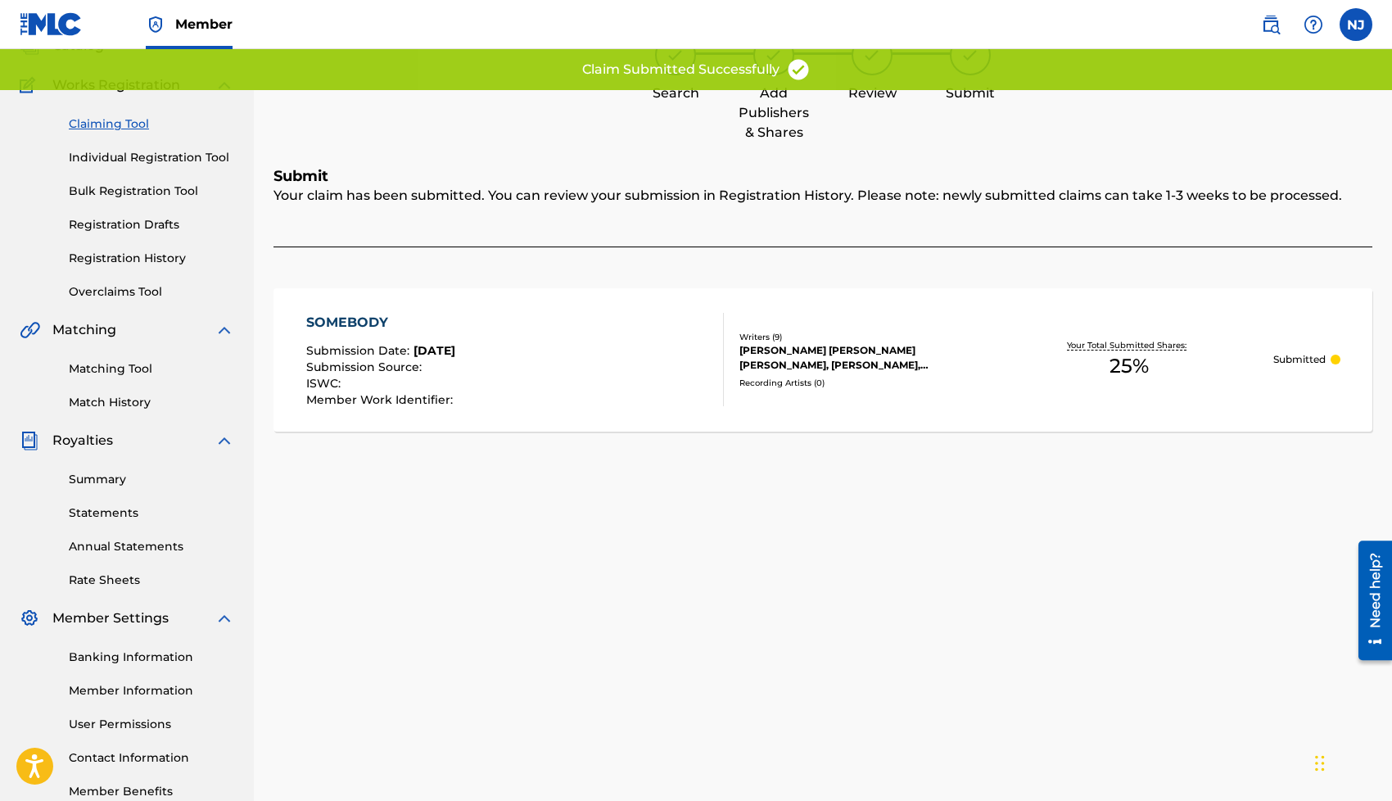
scroll to position [0, 0]
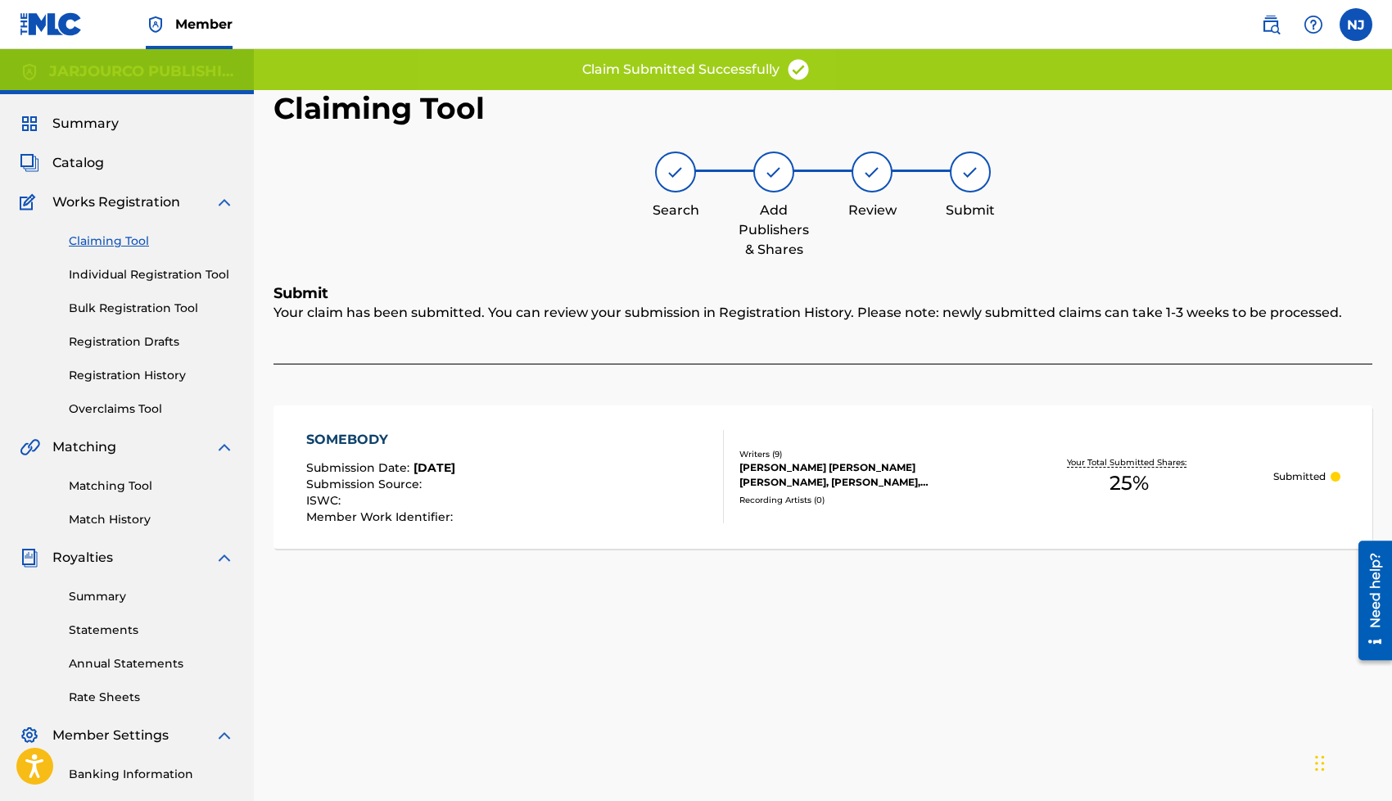
click at [93, 243] on link "Claiming Tool" at bounding box center [151, 240] width 165 height 17
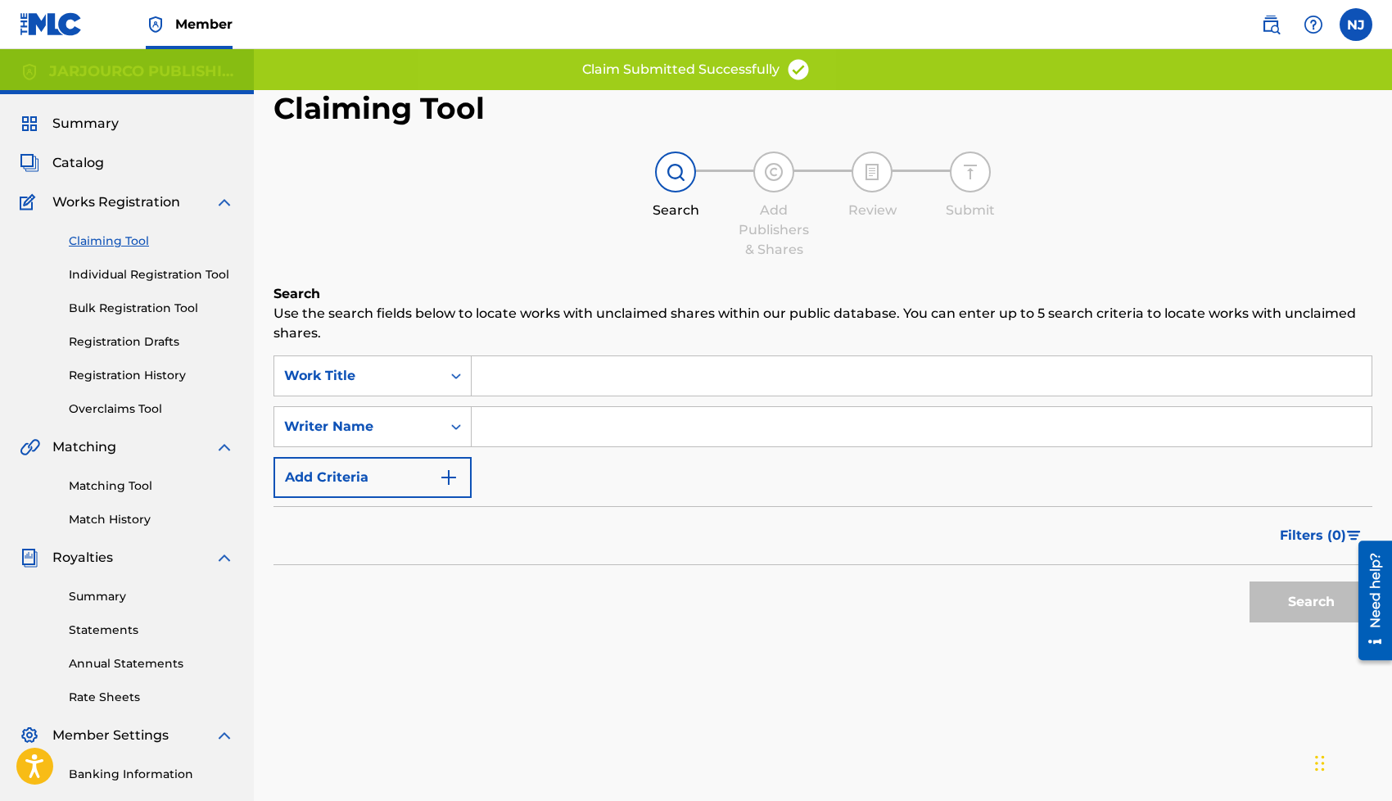
click at [518, 421] on input "Search Form" at bounding box center [922, 426] width 900 height 39
type input "[PERSON_NAME] [PERSON_NAME]"
click at [1309, 608] on button "Search" at bounding box center [1310, 601] width 123 height 41
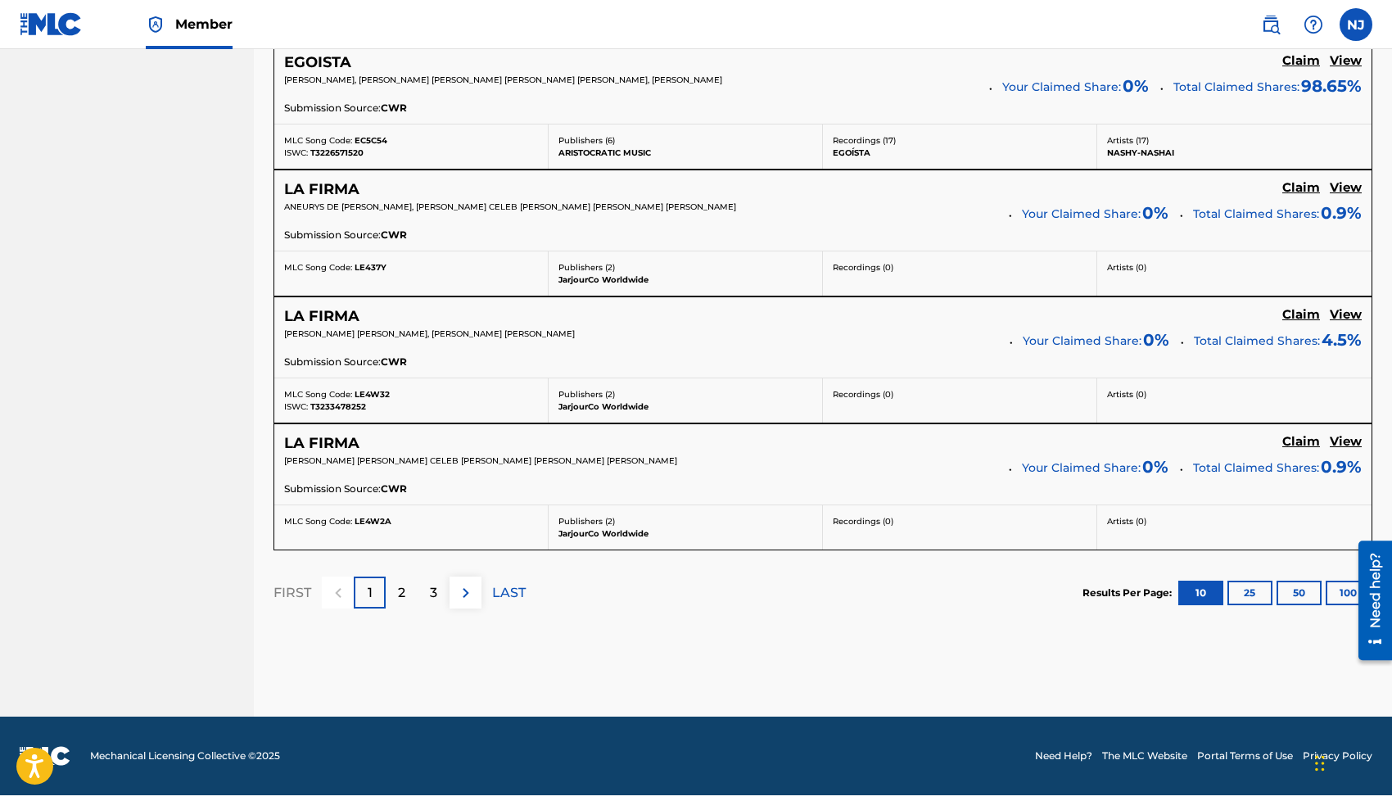
click at [420, 590] on div "3" at bounding box center [434, 592] width 32 height 32
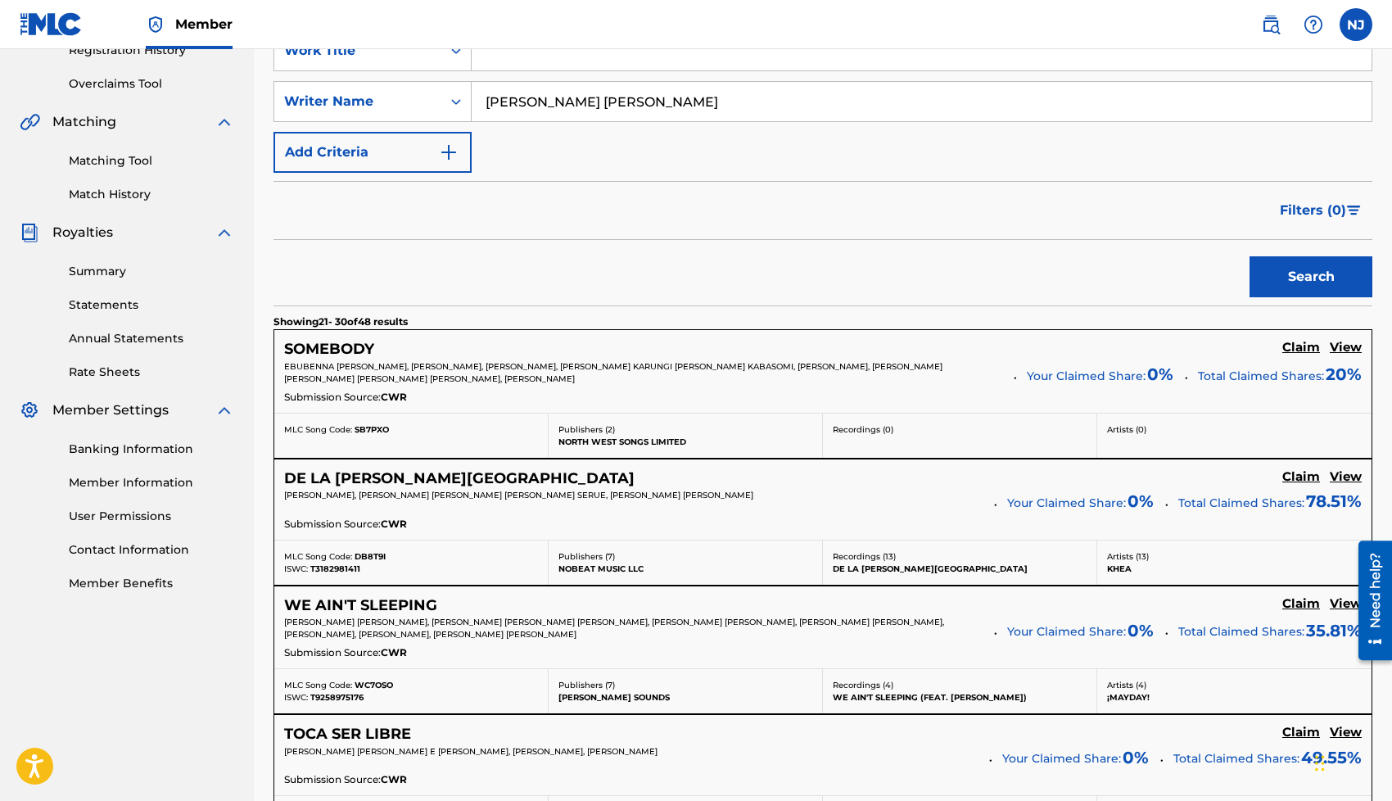
scroll to position [352, 0]
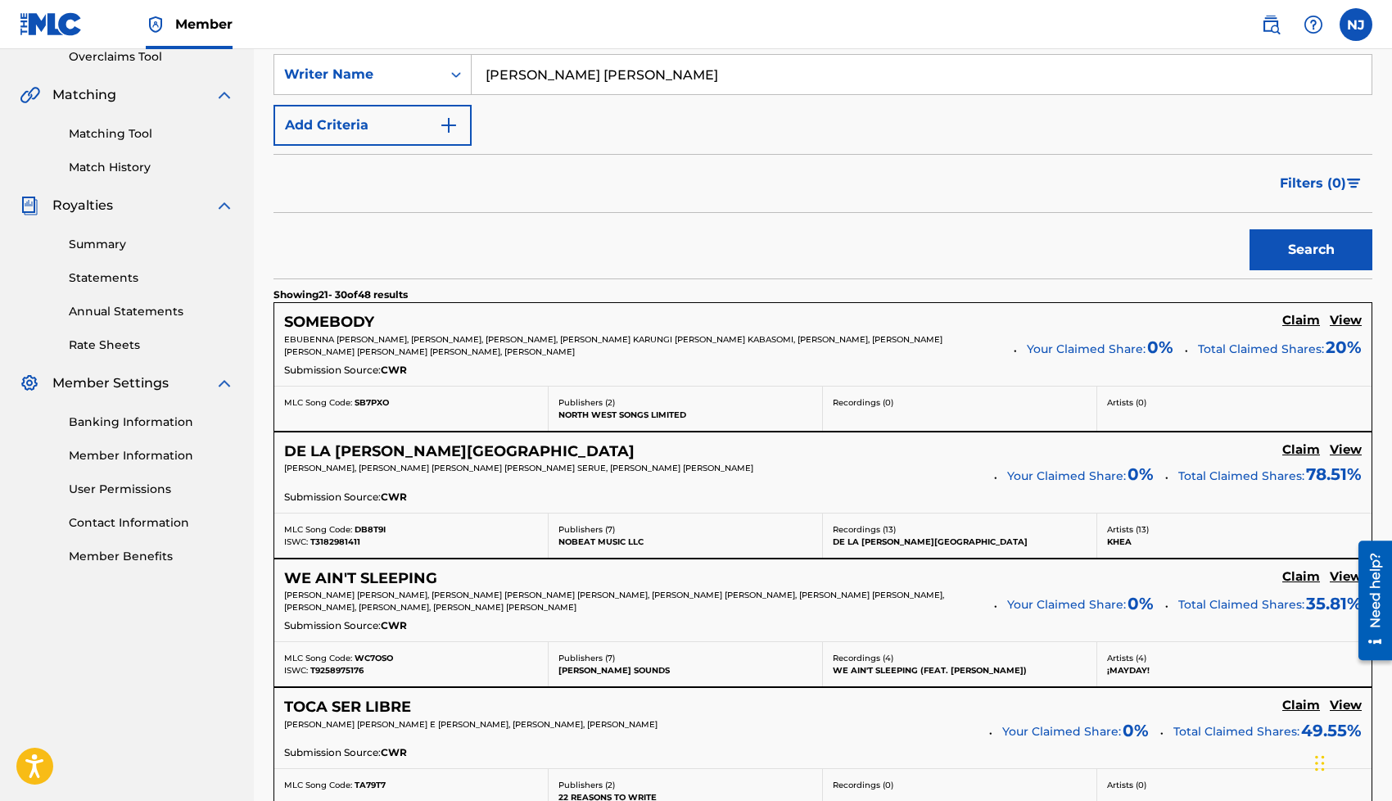
click at [1295, 328] on h5 "Claim" at bounding box center [1301, 321] width 38 height 16
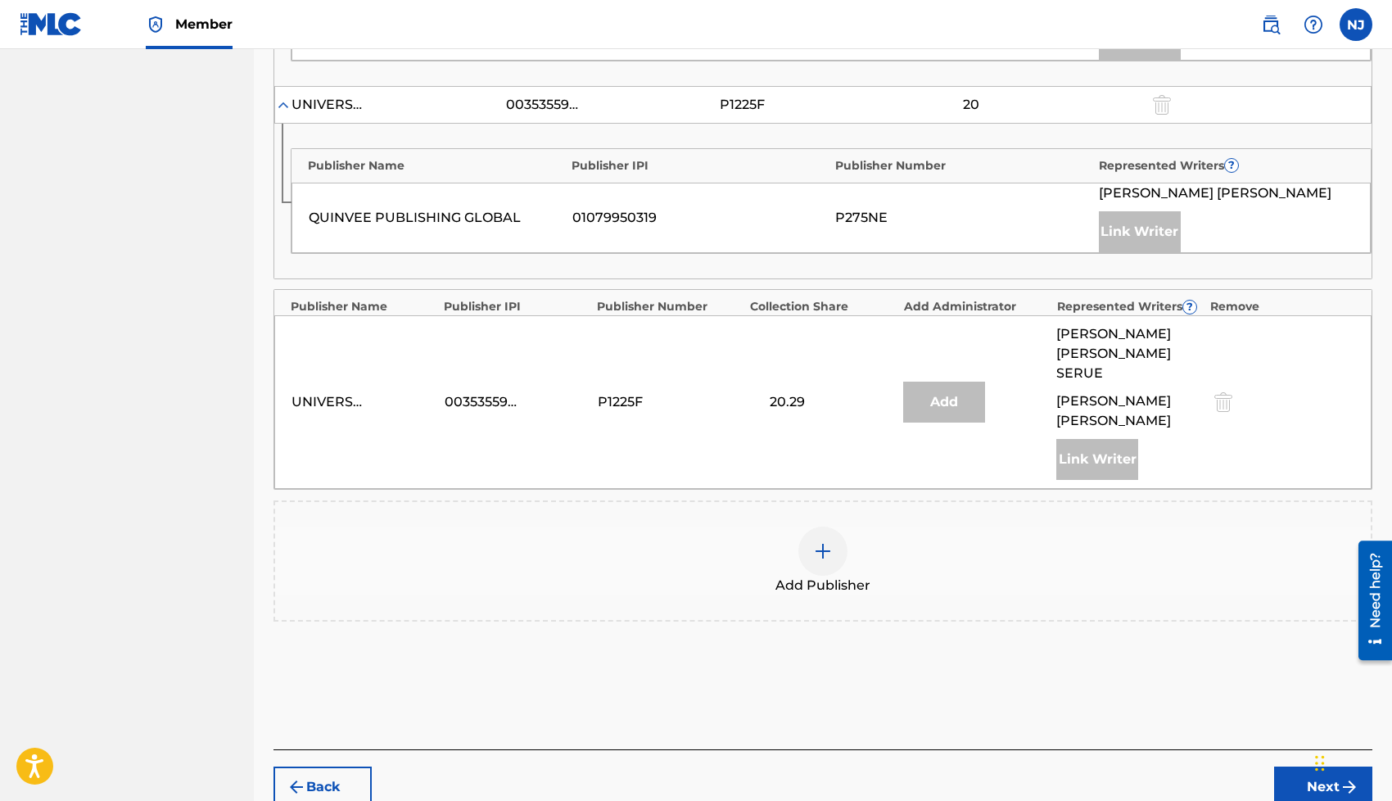
scroll to position [942, 0]
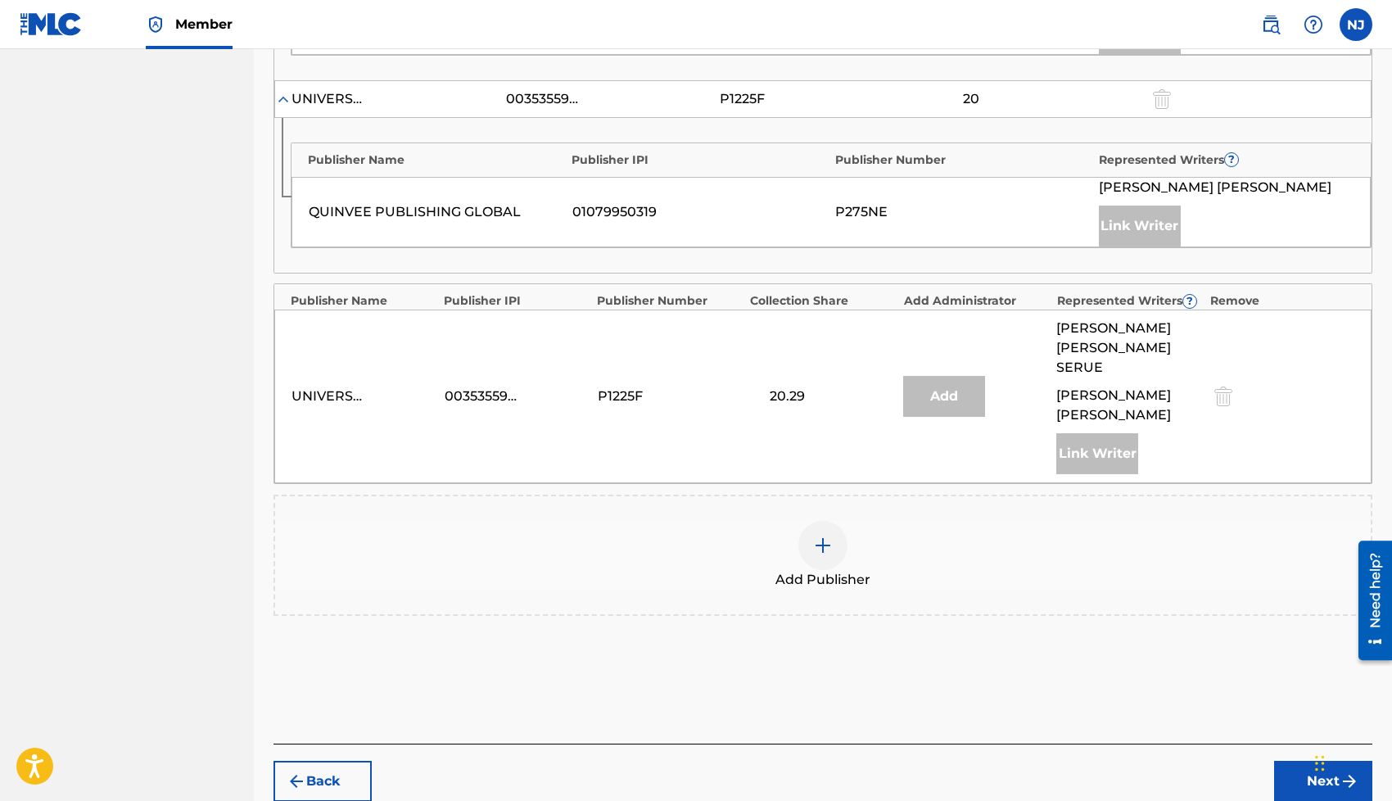
click at [824, 521] on div at bounding box center [822, 545] width 49 height 49
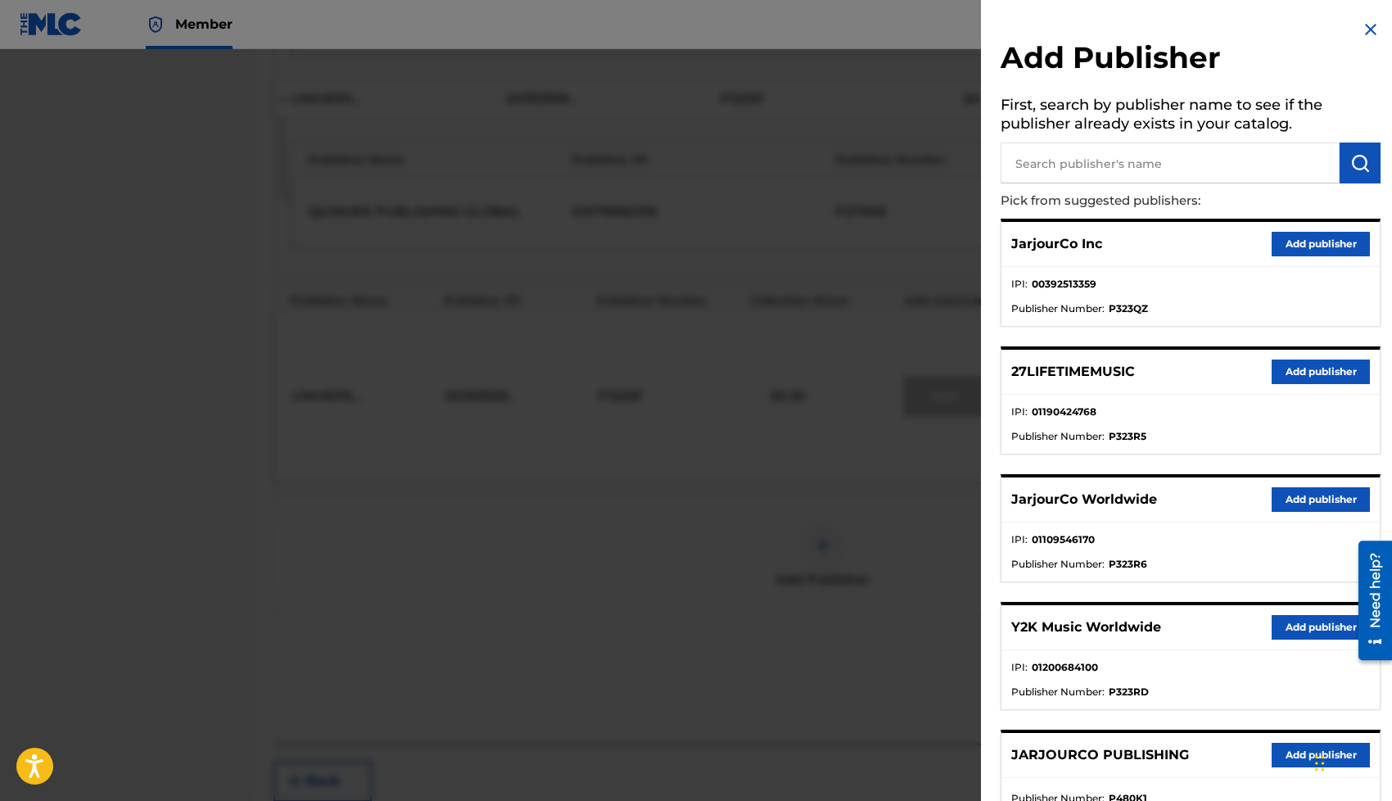
click at [1278, 492] on button "Add publisher" at bounding box center [1320, 499] width 98 height 25
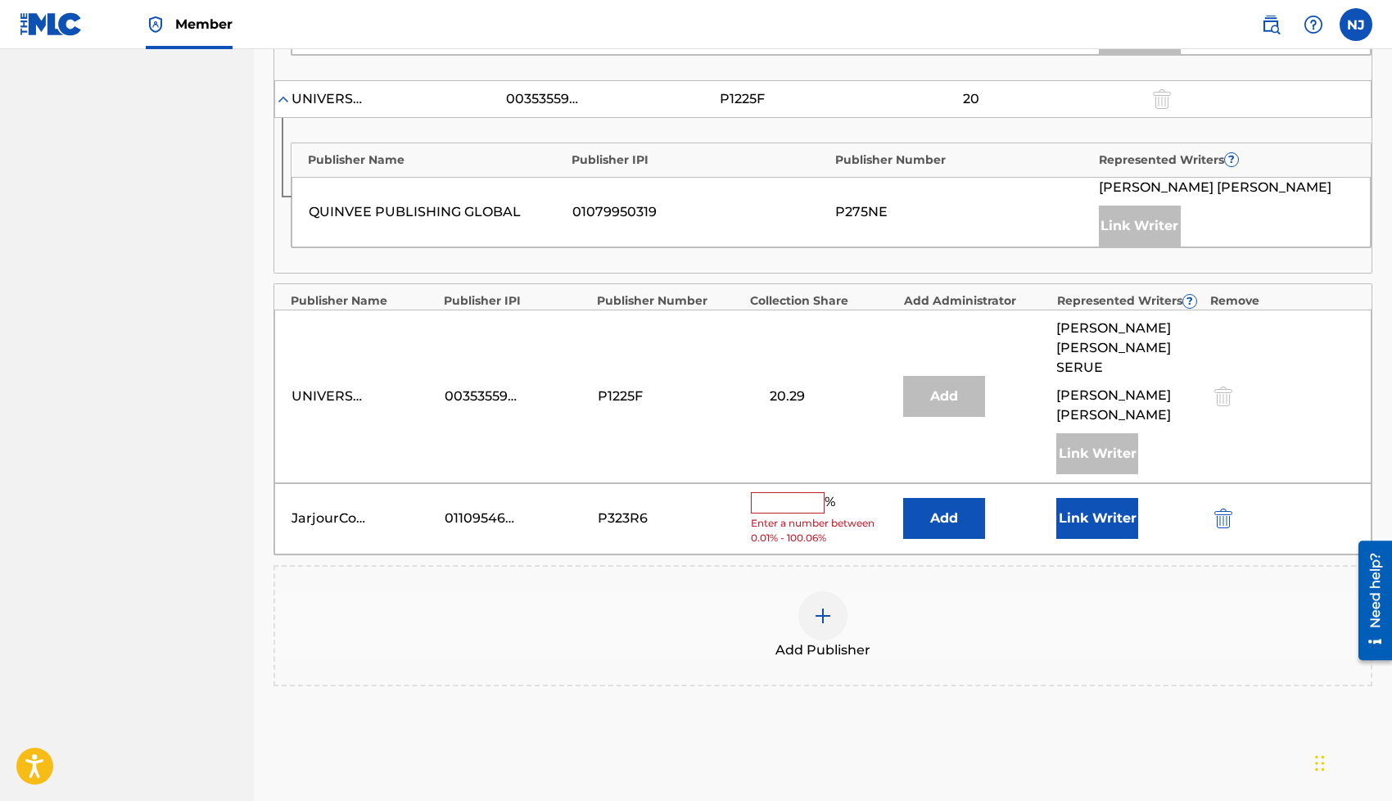
click at [1090, 483] on div "JarjourCo Worldwide 01109546170 P323R6 % Enter a number between 0.01% - 100.06%…" at bounding box center [822, 518] width 1097 height 71
click at [1090, 498] on button "Link Writer" at bounding box center [1097, 518] width 82 height 41
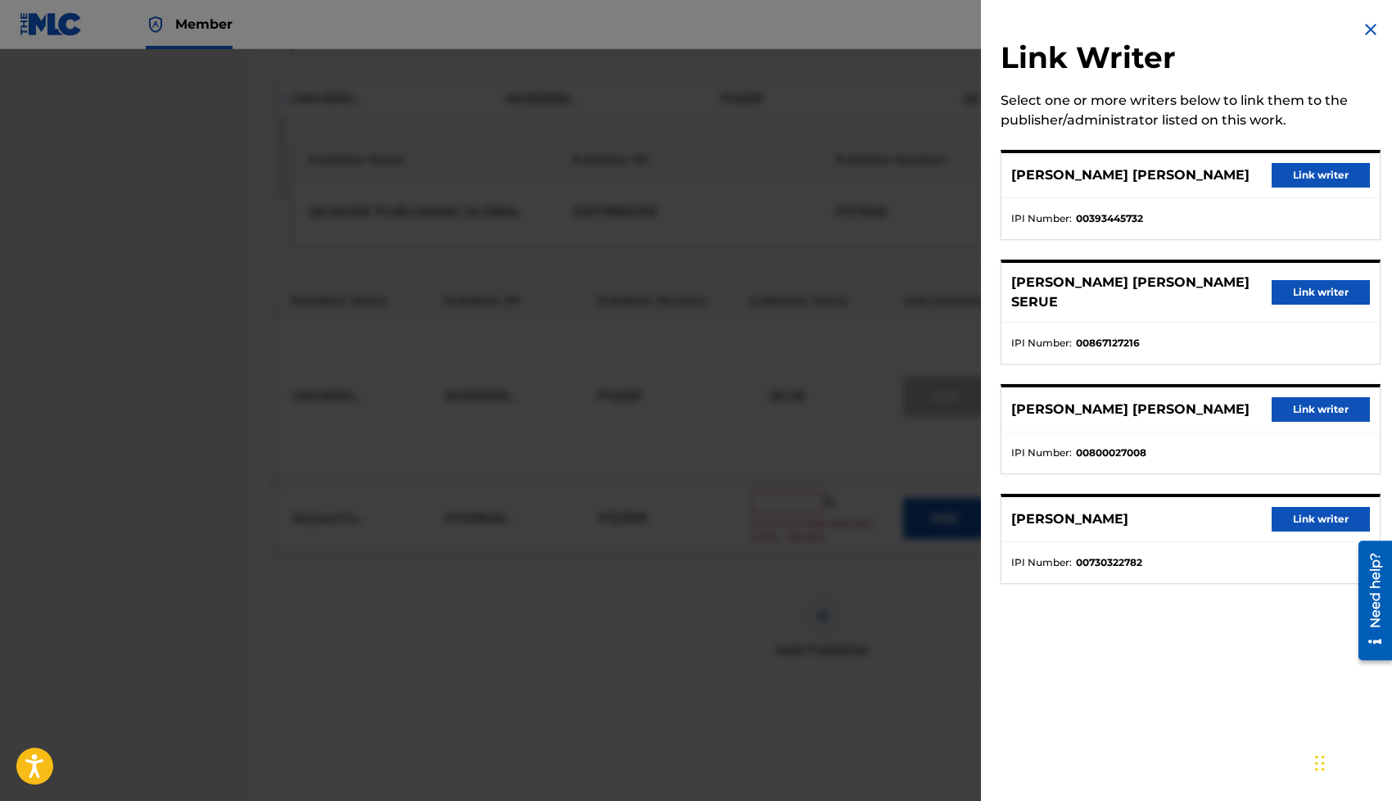
click at [1333, 397] on button "Link writer" at bounding box center [1320, 409] width 98 height 25
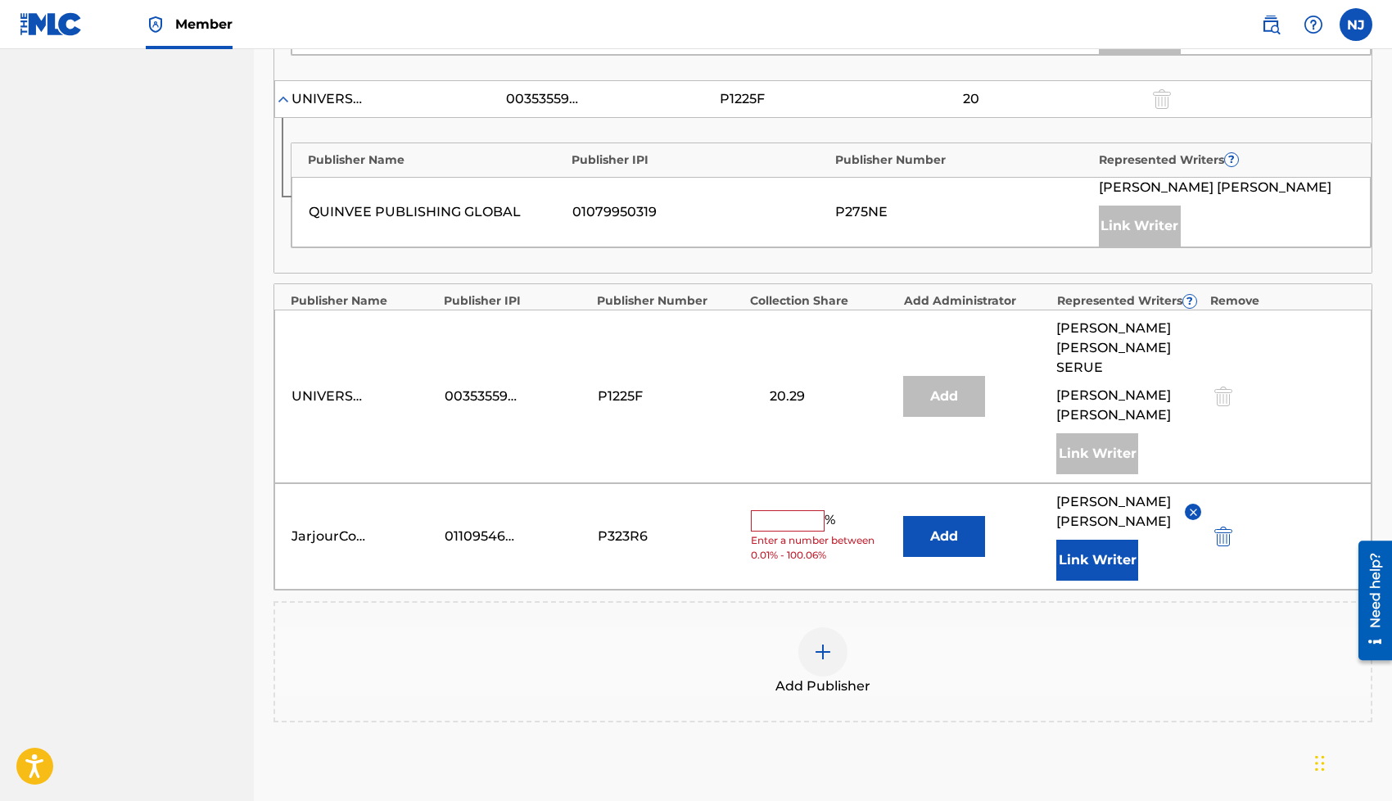
click at [804, 510] on input "text" at bounding box center [788, 520] width 74 height 21
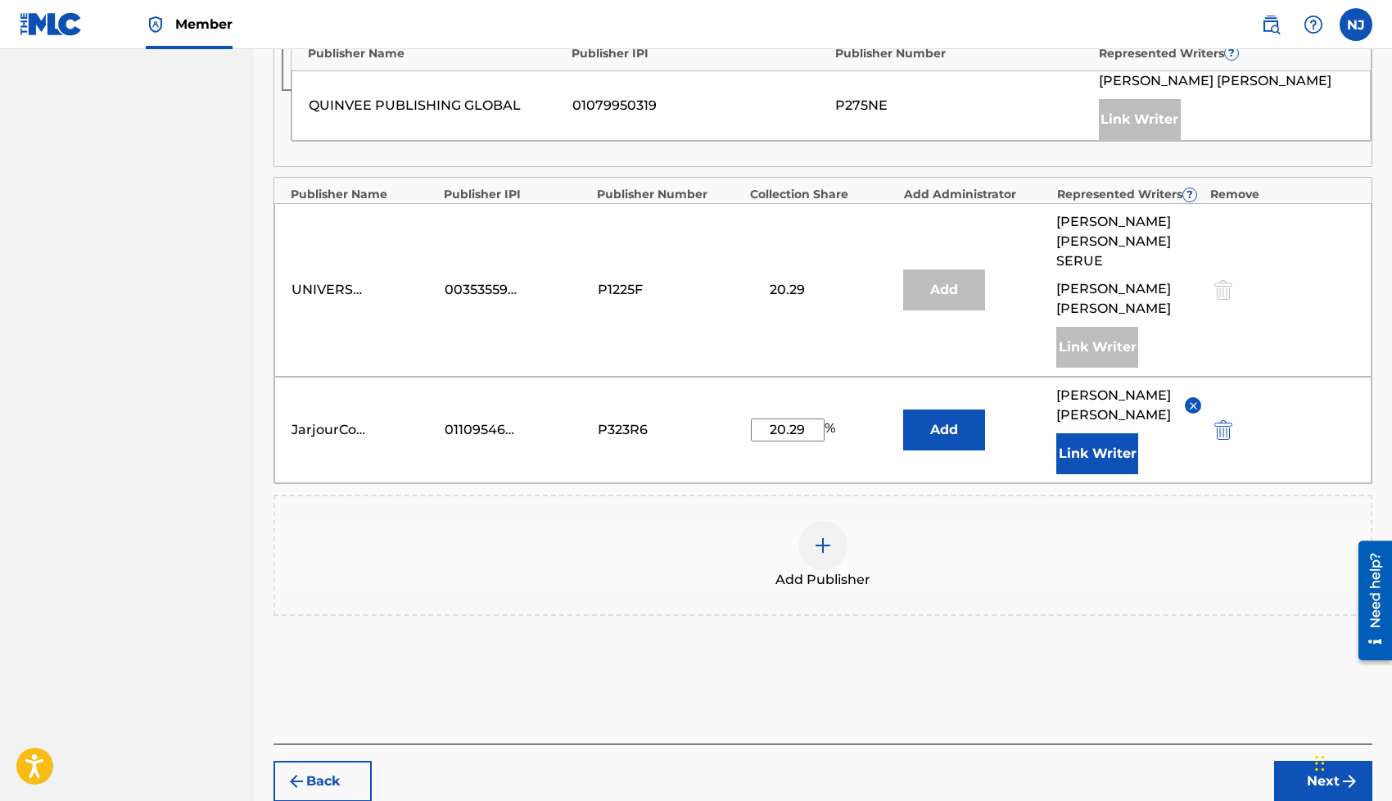
type input "20.29"
click at [1302, 761] on button "Next" at bounding box center [1323, 781] width 98 height 41
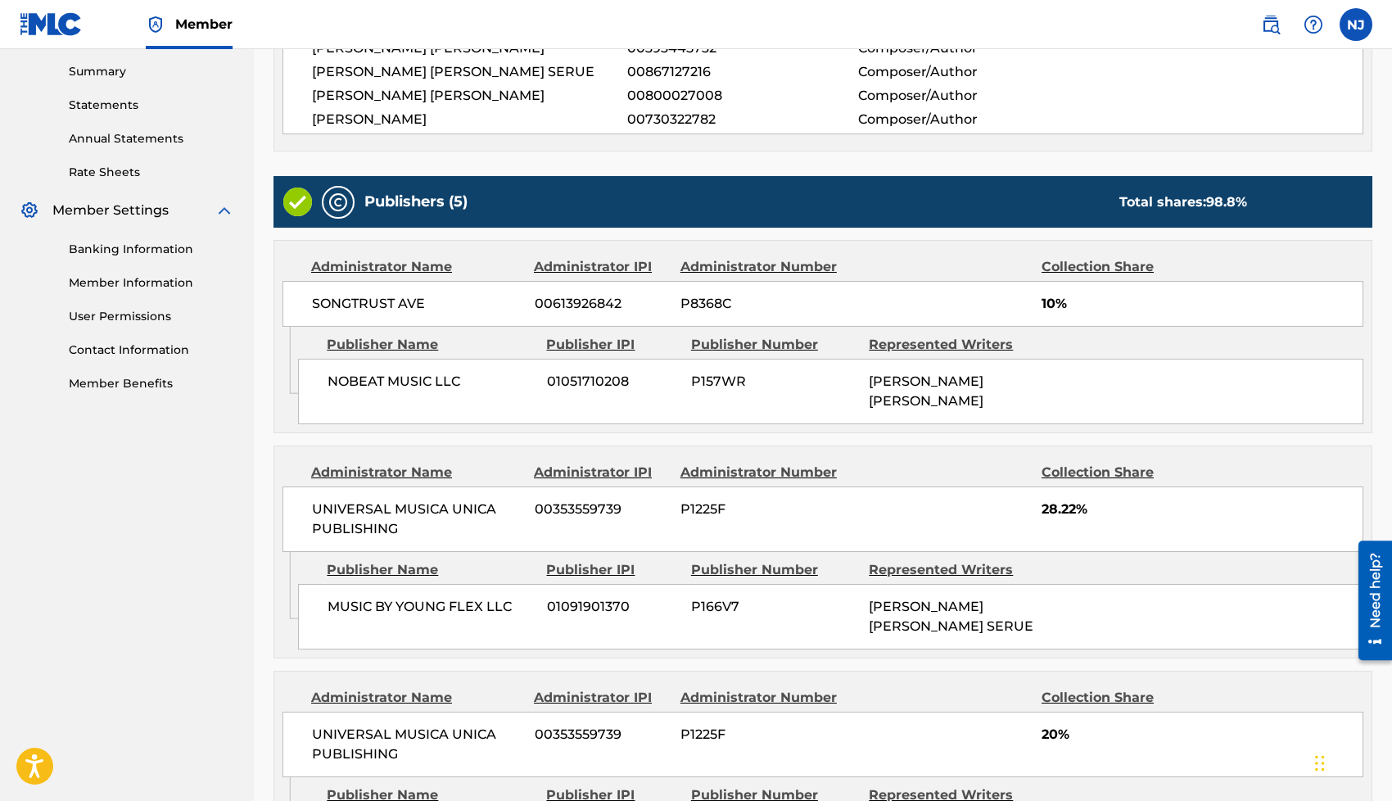
scroll to position [1033, 0]
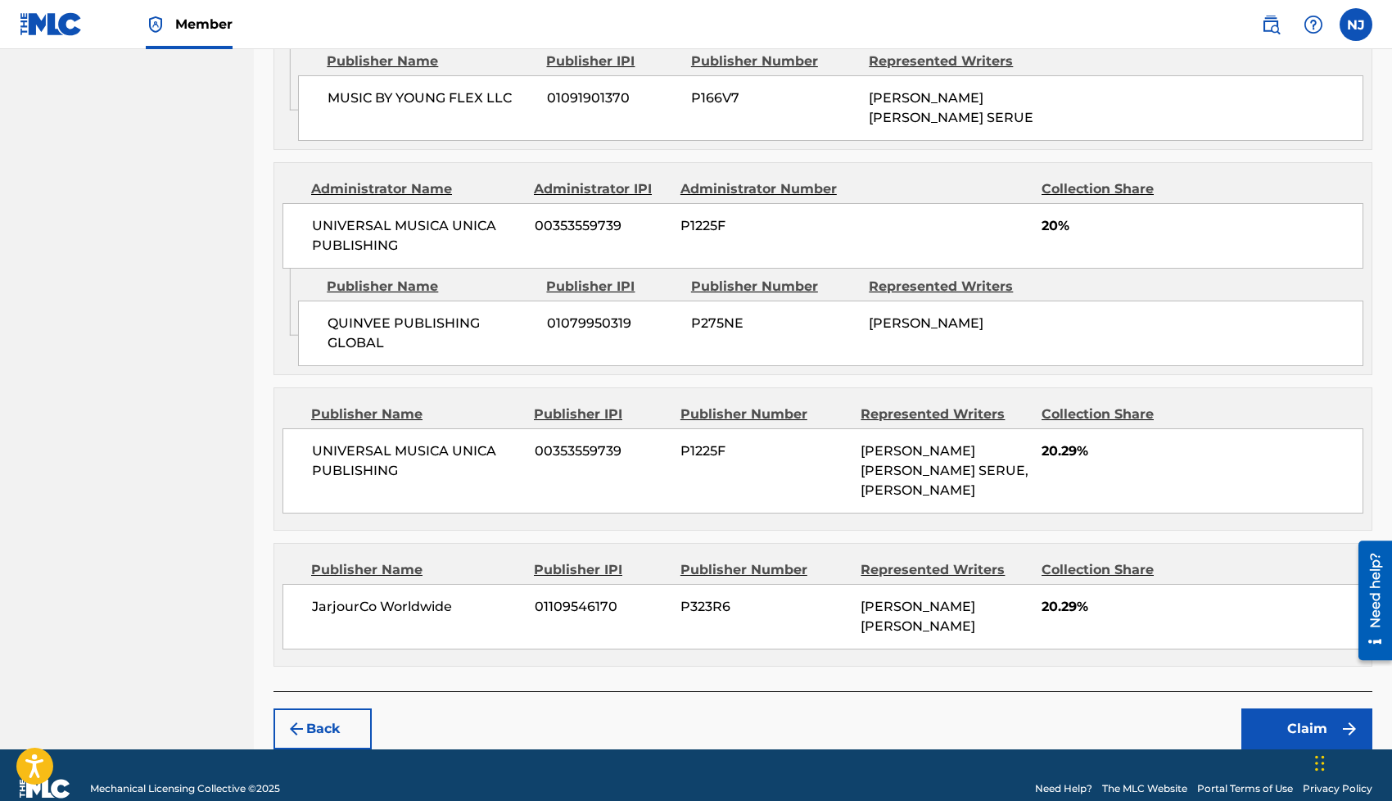
click at [1271, 708] on button "Claim" at bounding box center [1306, 728] width 131 height 41
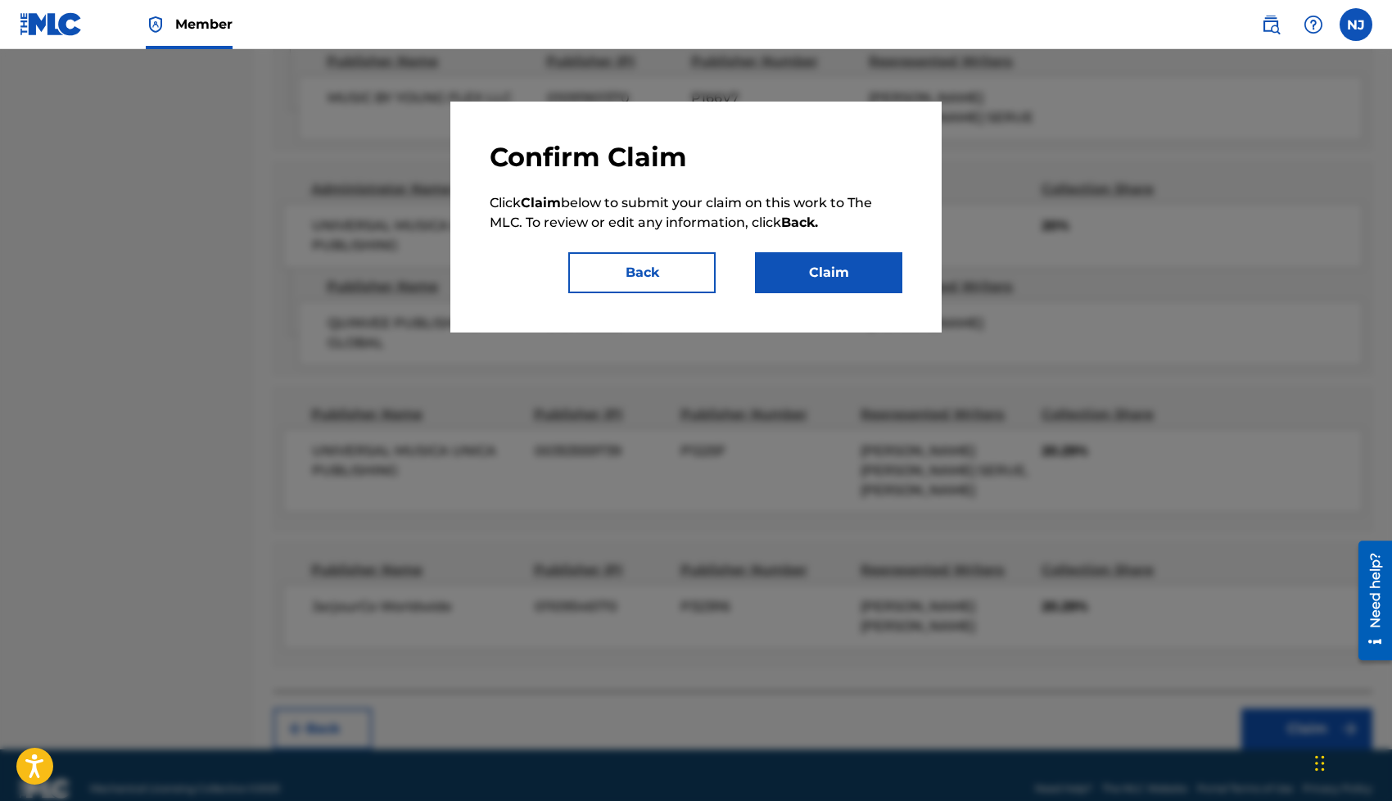
click at [828, 283] on button "Claim" at bounding box center [828, 272] width 147 height 41
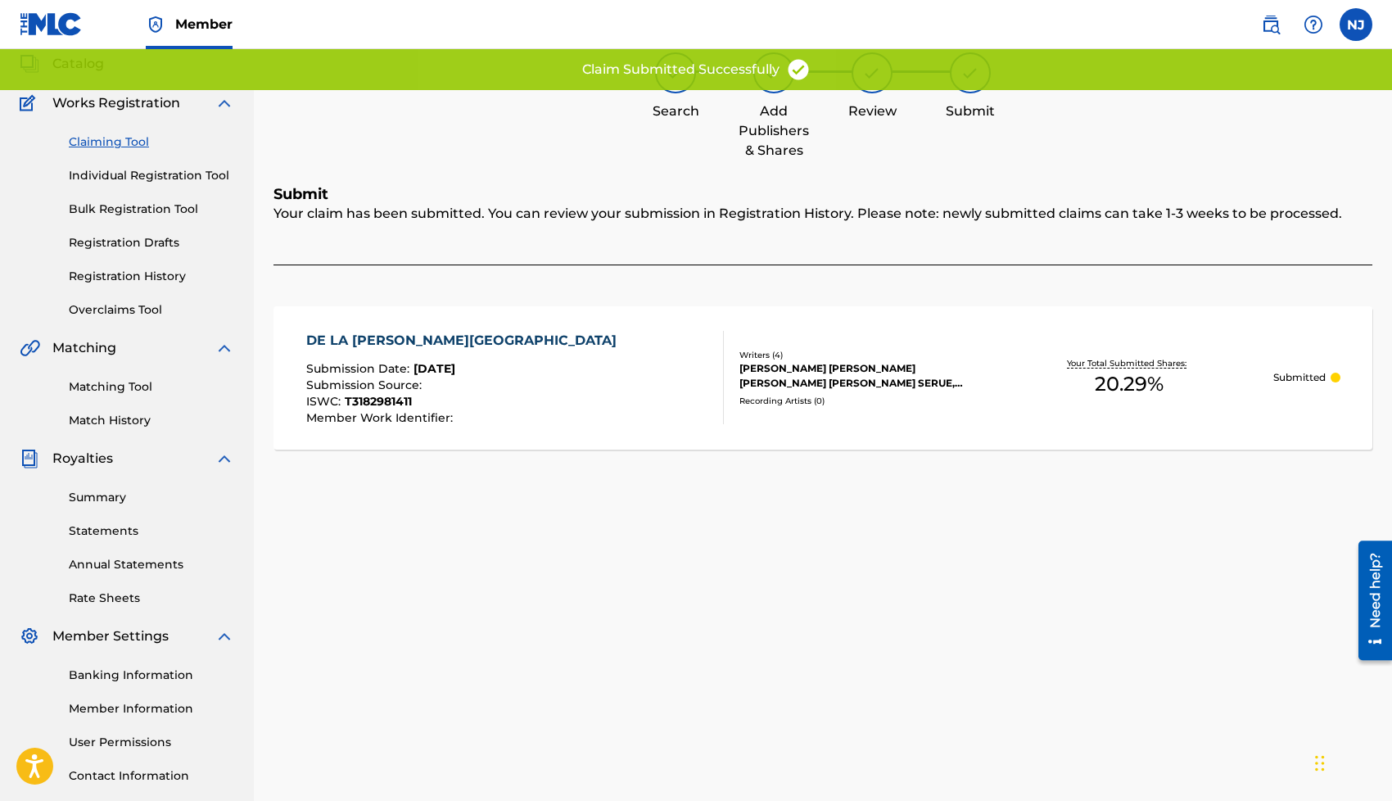
scroll to position [0, 0]
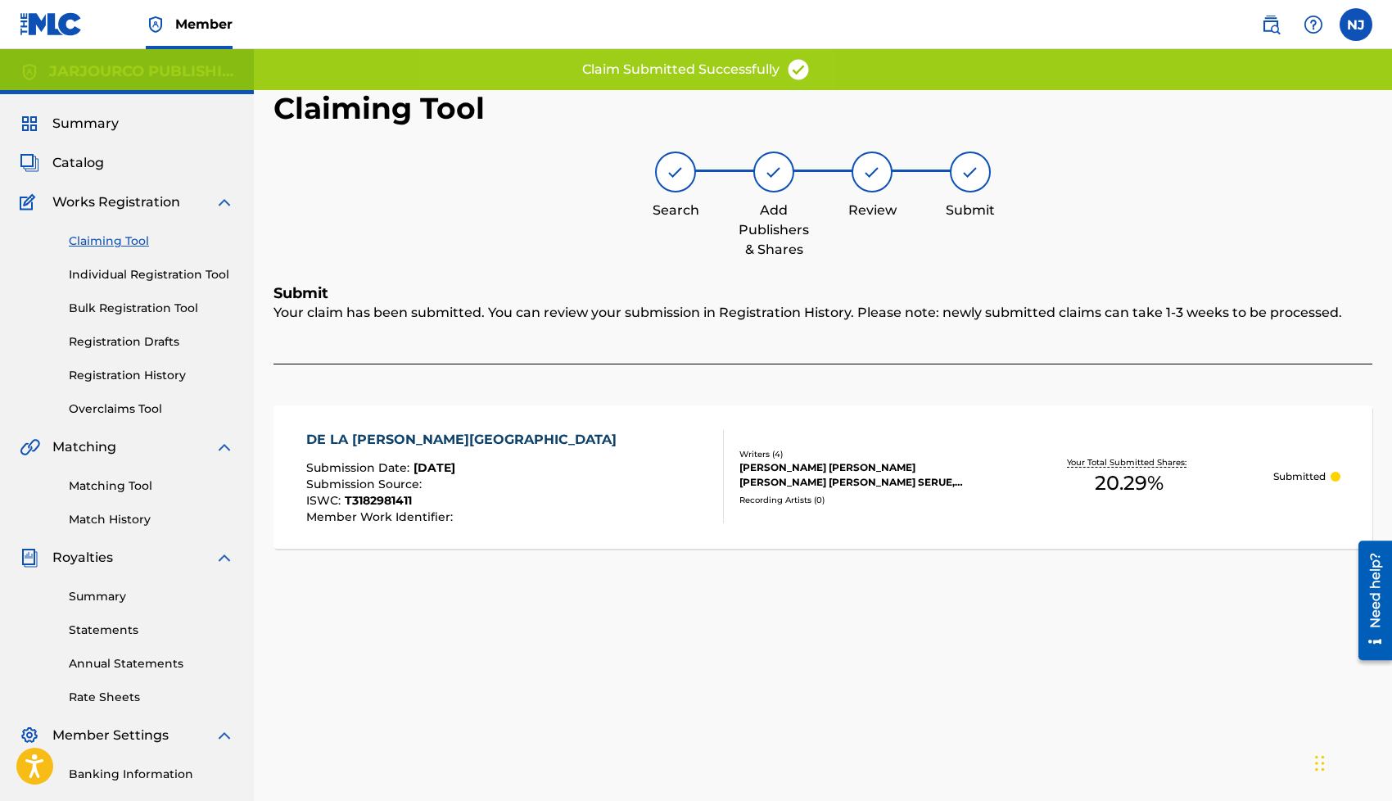
click at [112, 243] on link "Claiming Tool" at bounding box center [151, 240] width 165 height 17
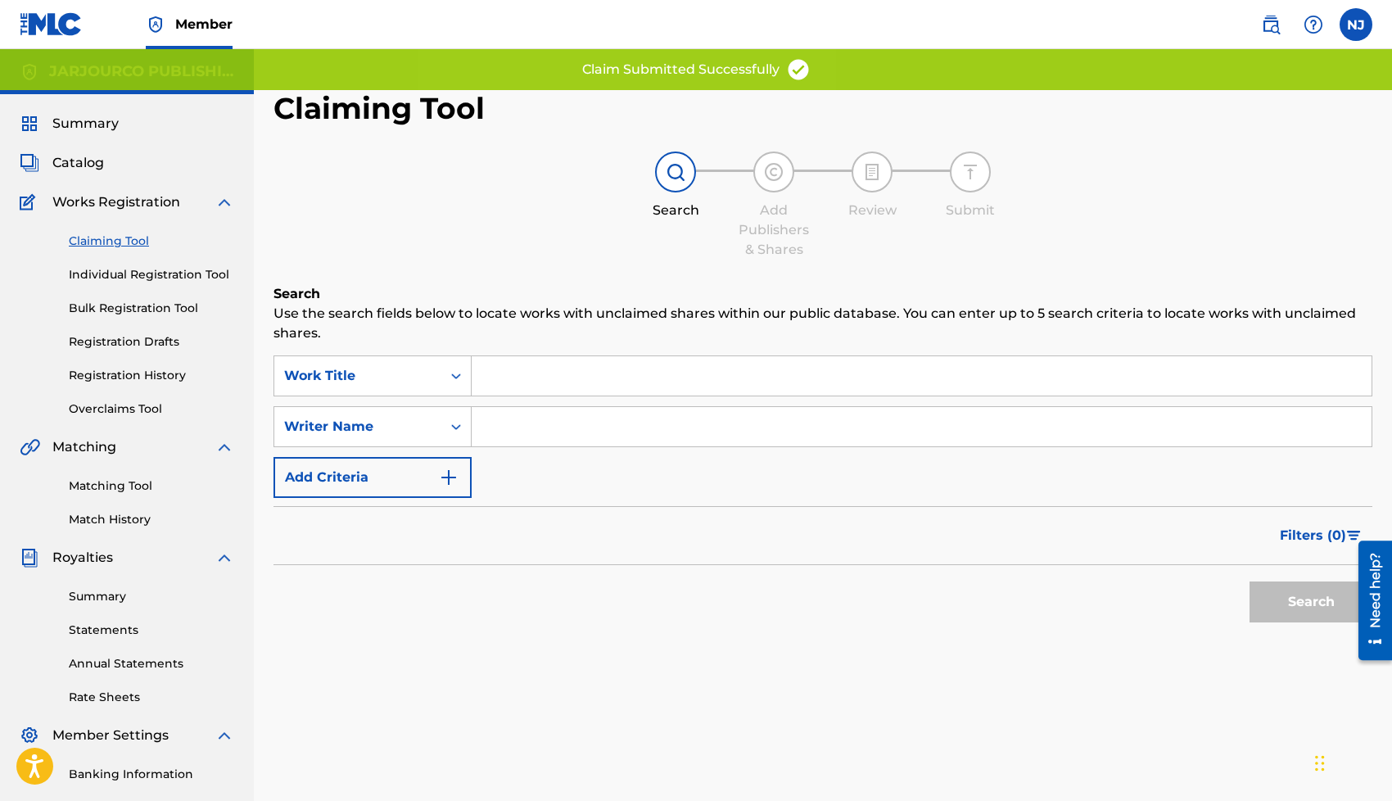
click at [532, 385] on input "Search Form" at bounding box center [922, 375] width 900 height 39
click at [518, 412] on input "Search Form" at bounding box center [922, 426] width 900 height 39
type input "[PERSON_NAME] [PERSON_NAME]"
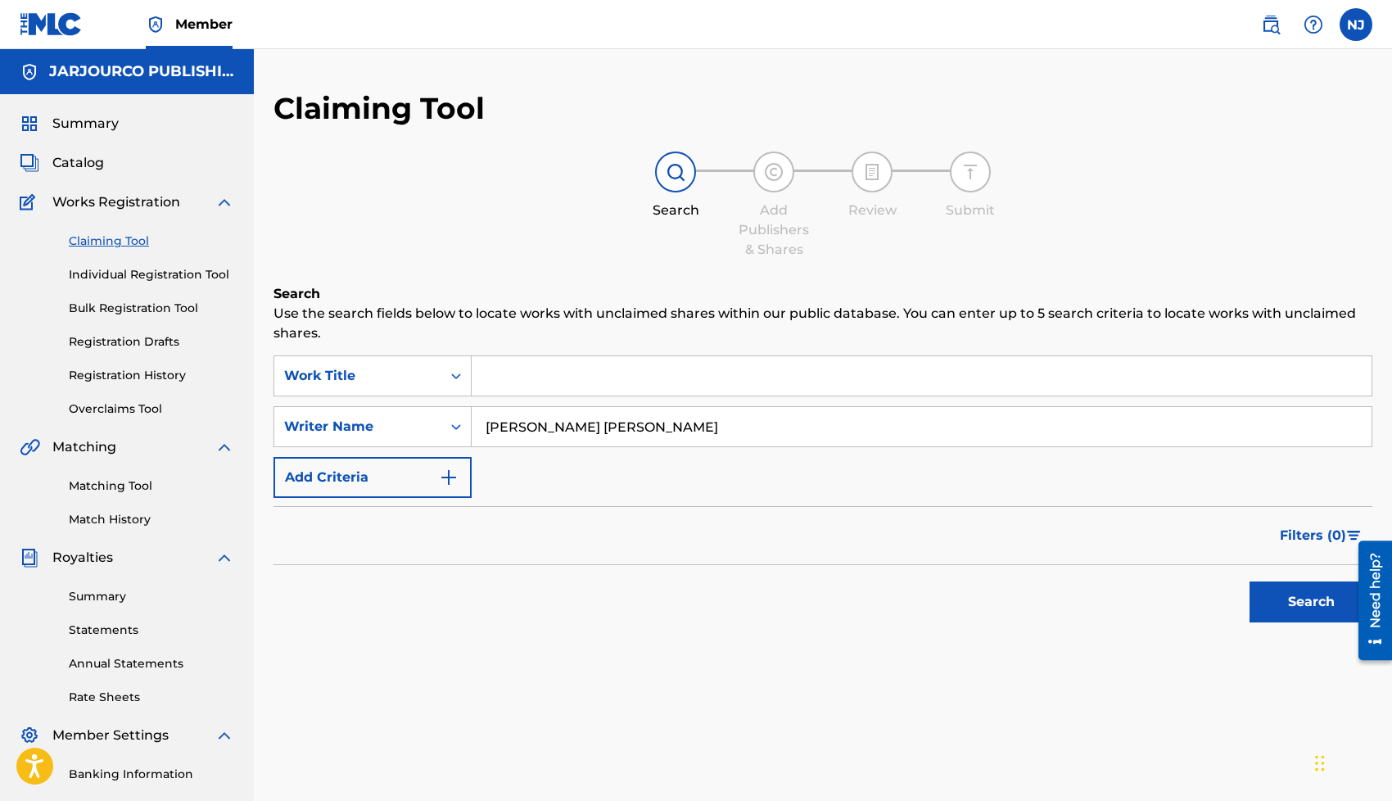
click at [1285, 624] on div "Search" at bounding box center [1306, 597] width 131 height 65
click at [1285, 609] on button "Search" at bounding box center [1310, 601] width 123 height 41
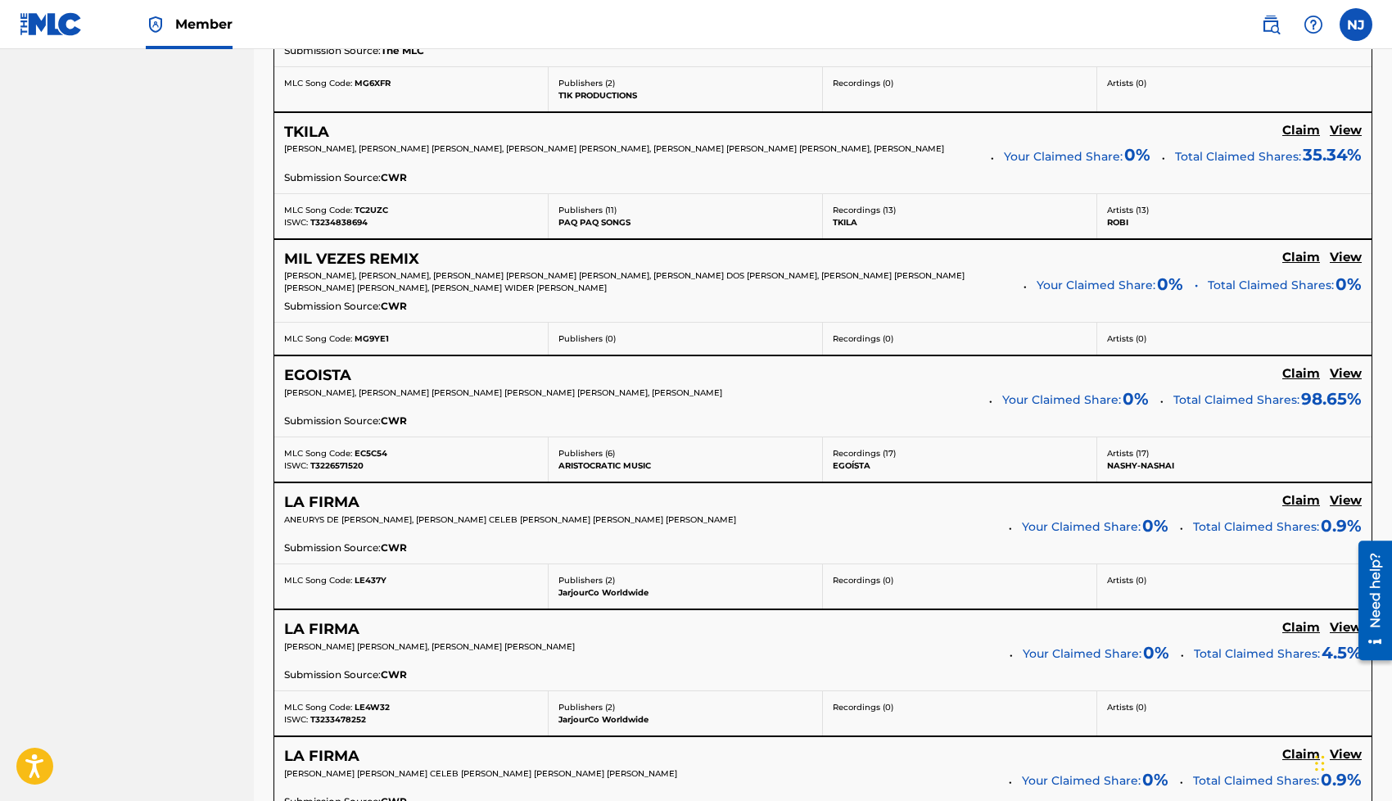
scroll to position [1365, 0]
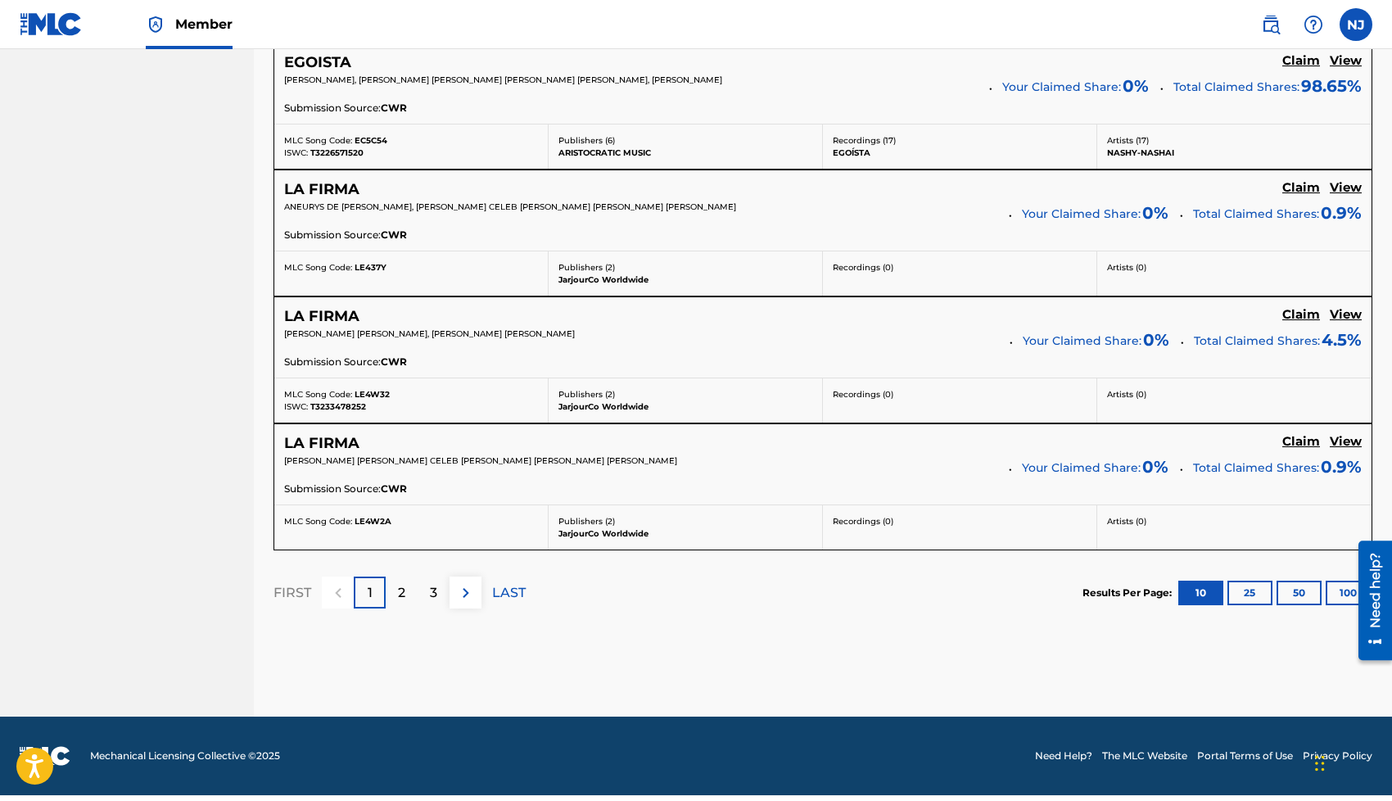
click at [434, 608] on div "3" at bounding box center [434, 592] width 32 height 32
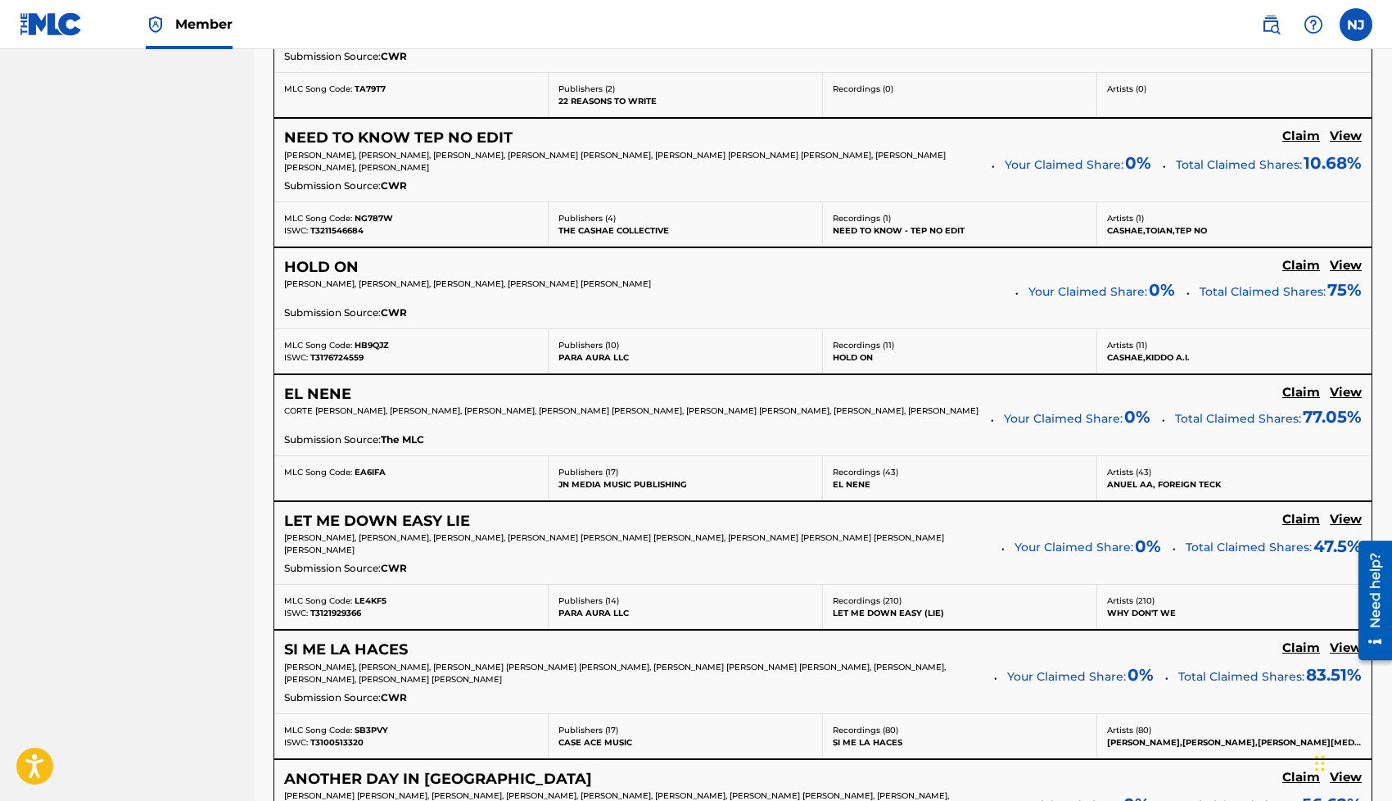
scroll to position [1105, 0]
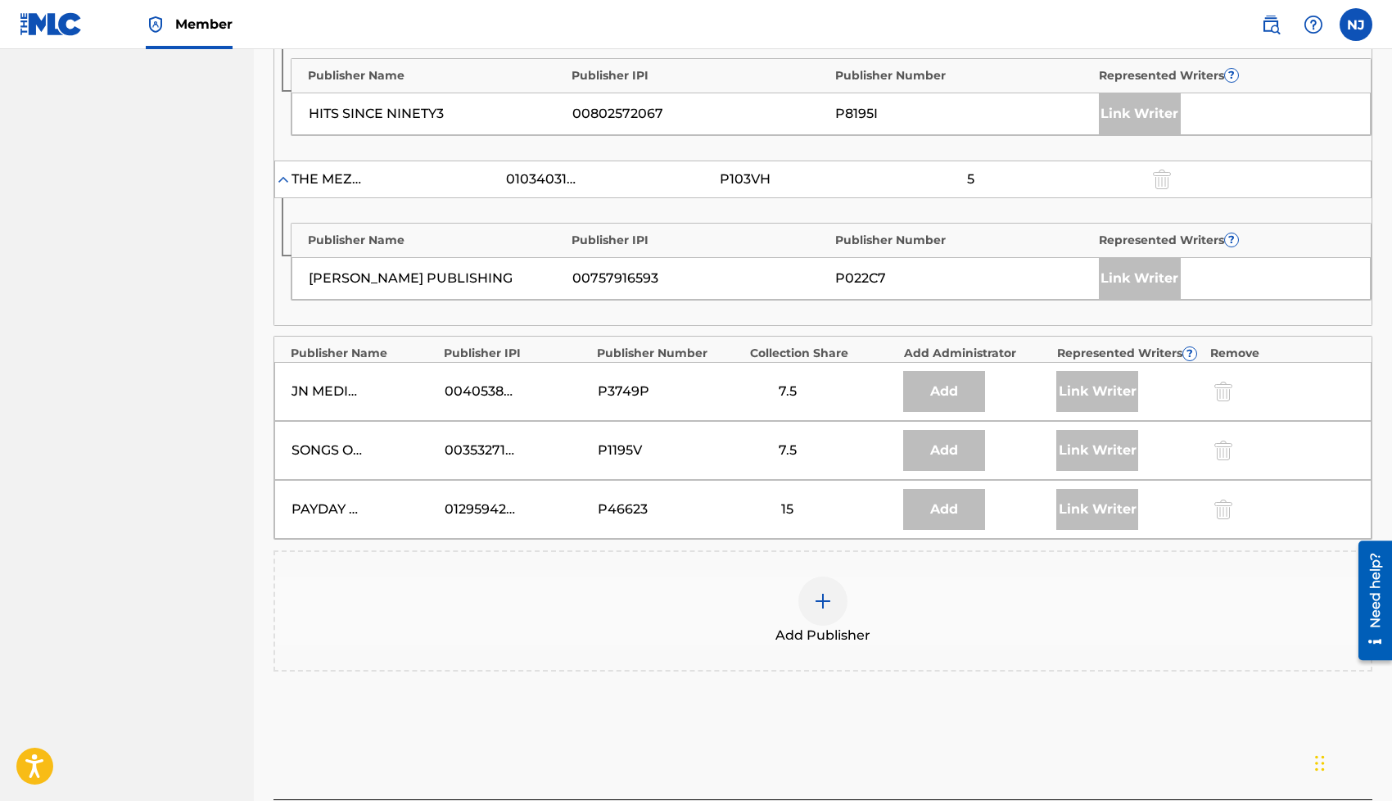
scroll to position [1483, 0]
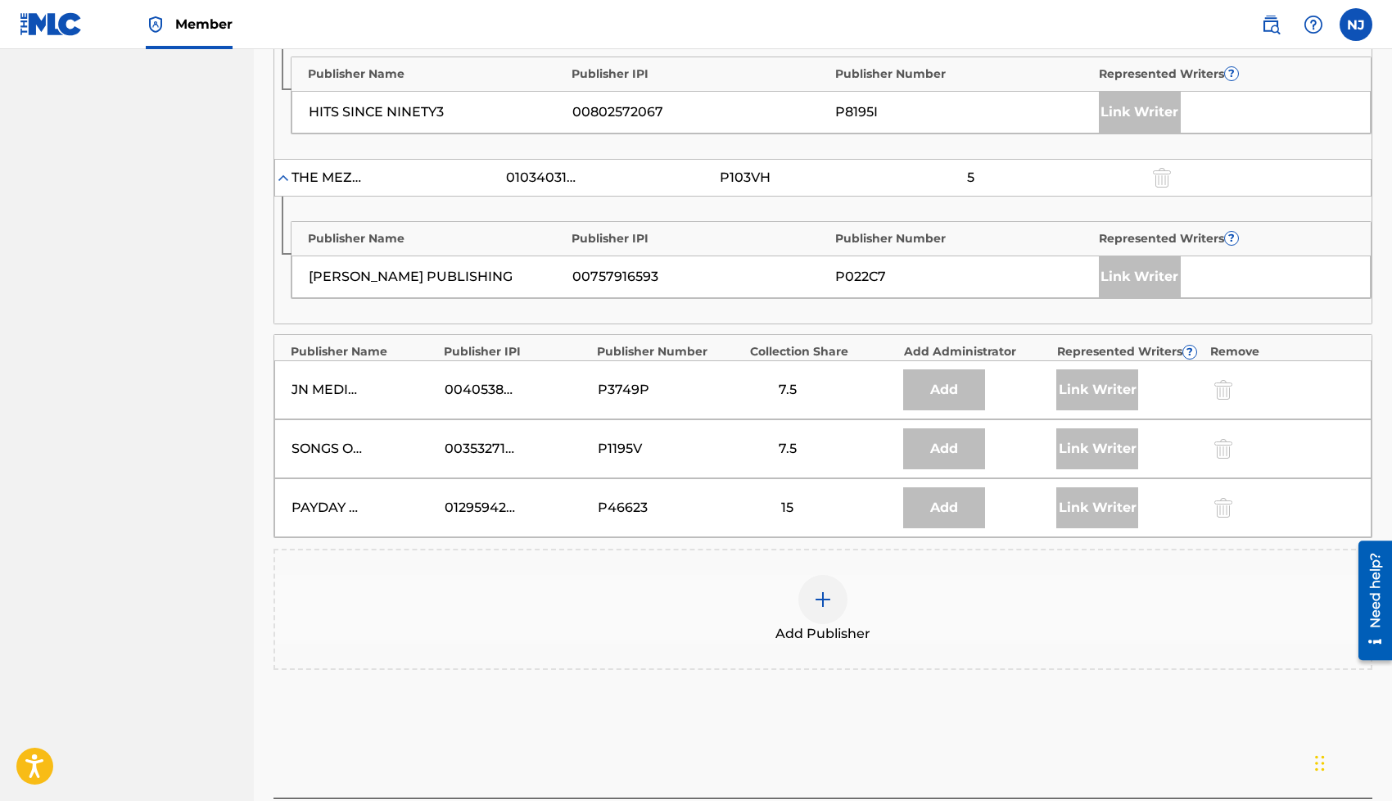
click at [828, 607] on img at bounding box center [823, 599] width 20 height 20
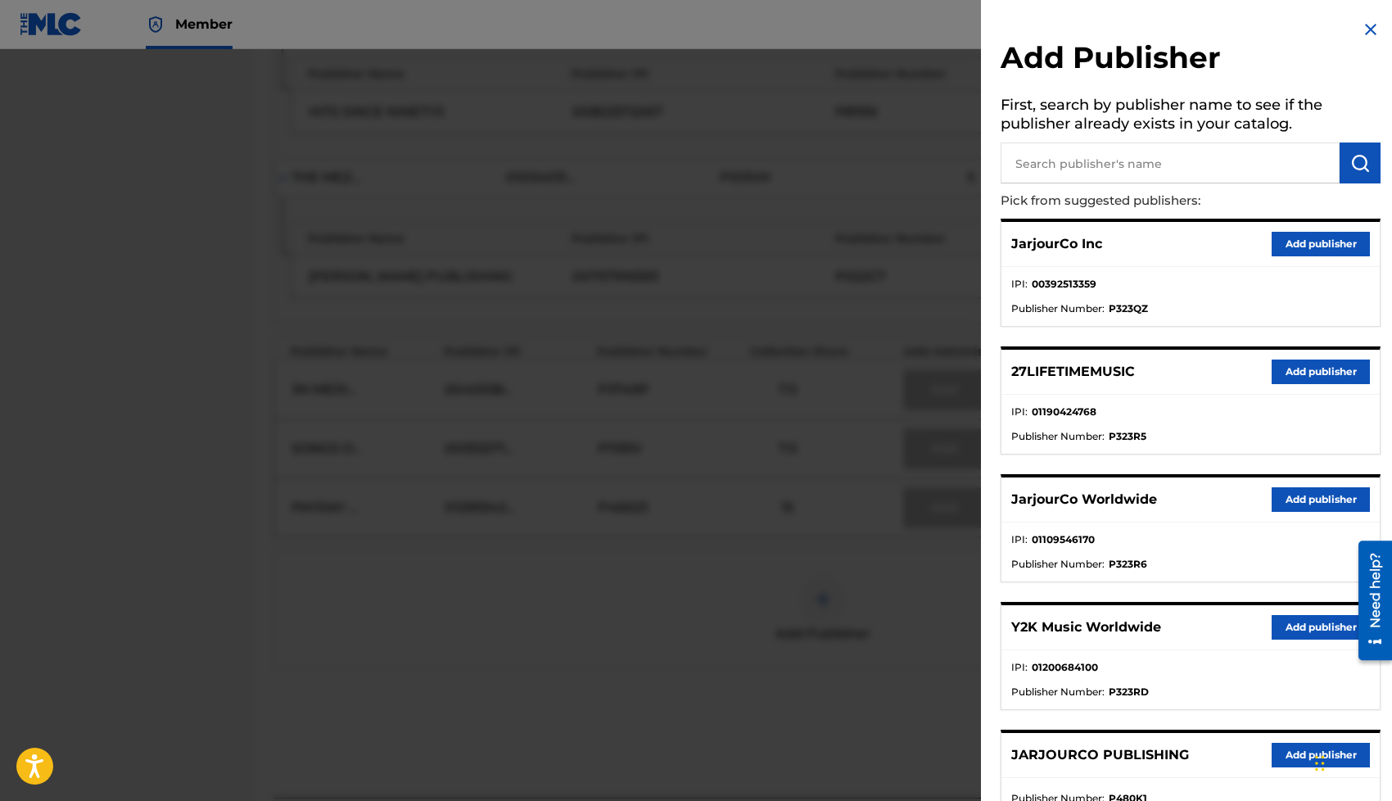
click at [1294, 498] on button "Add publisher" at bounding box center [1320, 499] width 98 height 25
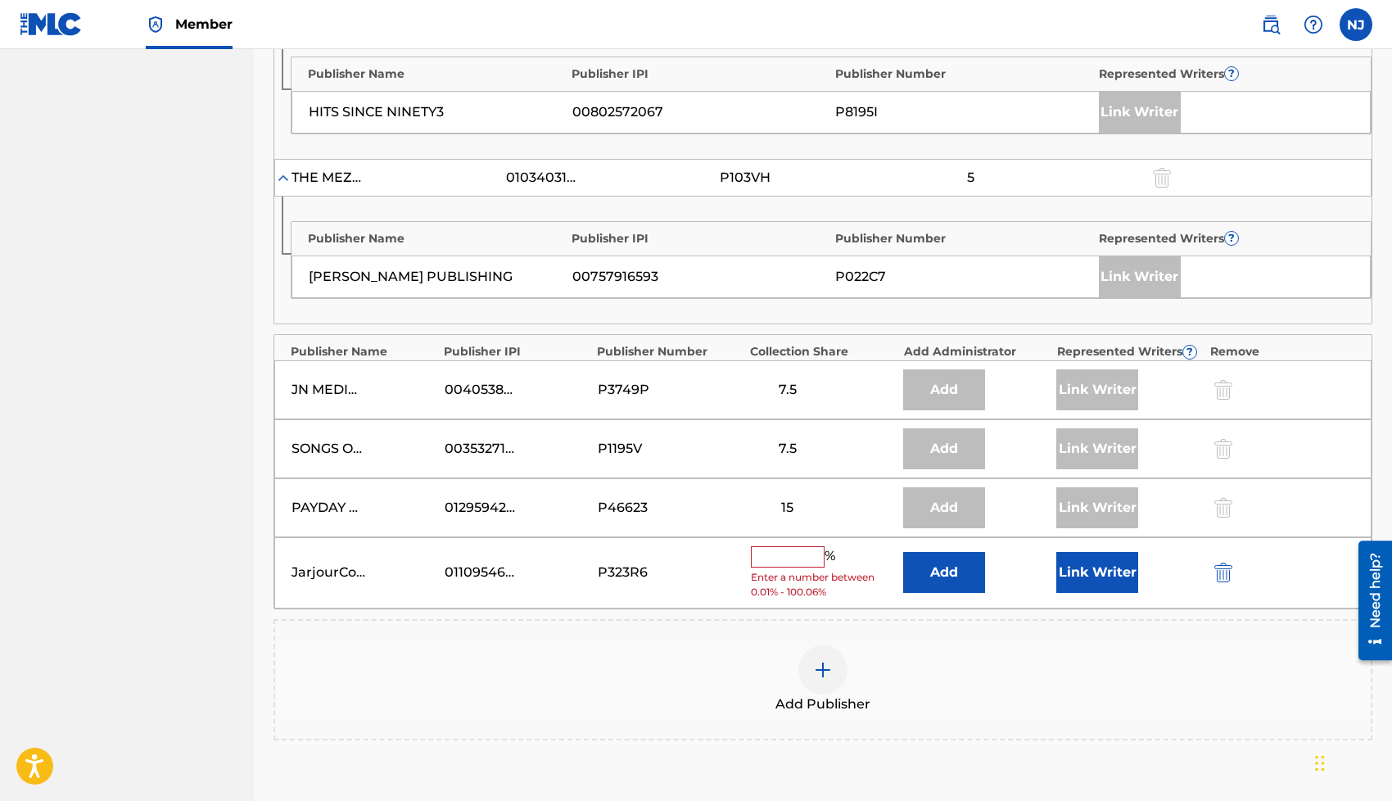
click at [1083, 563] on button "Link Writer" at bounding box center [1097, 572] width 82 height 41
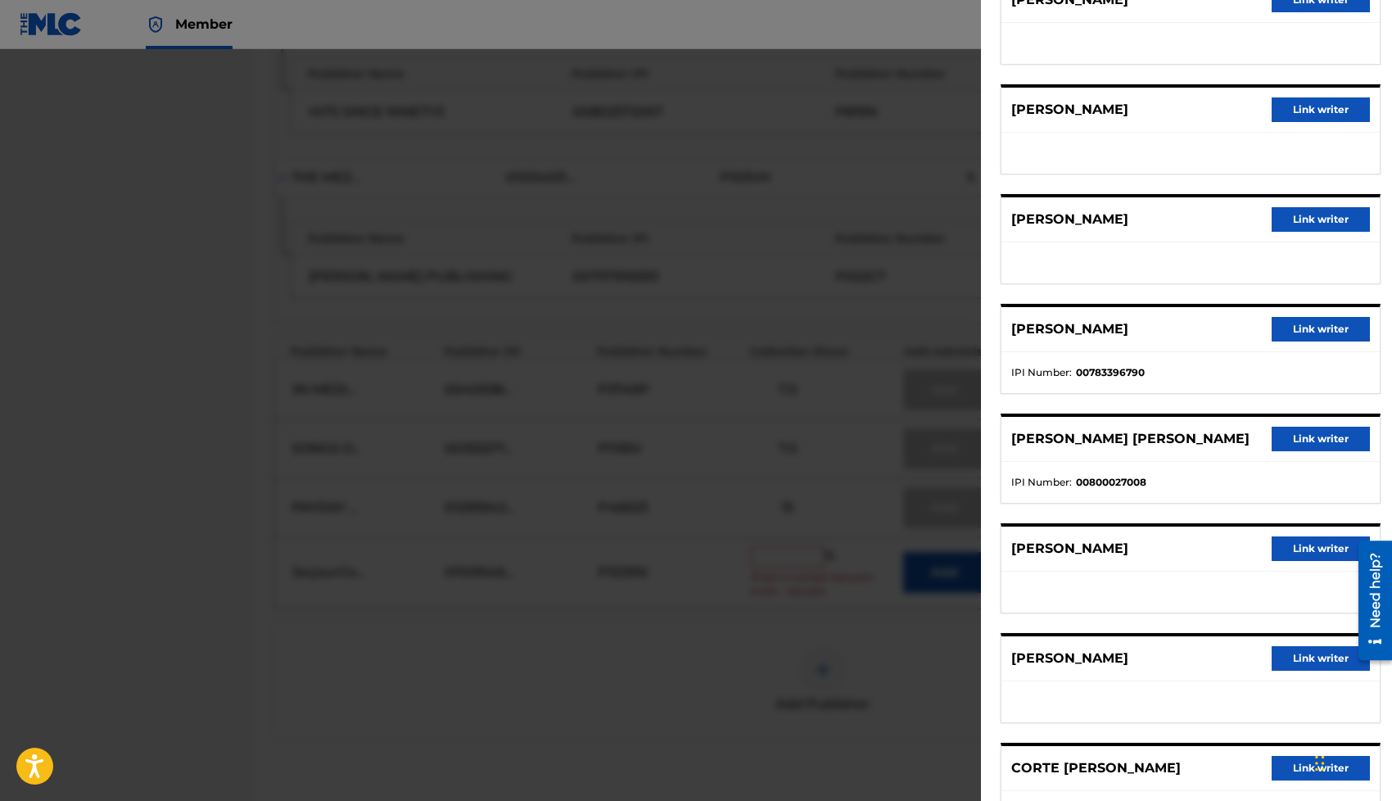
scroll to position [290, 0]
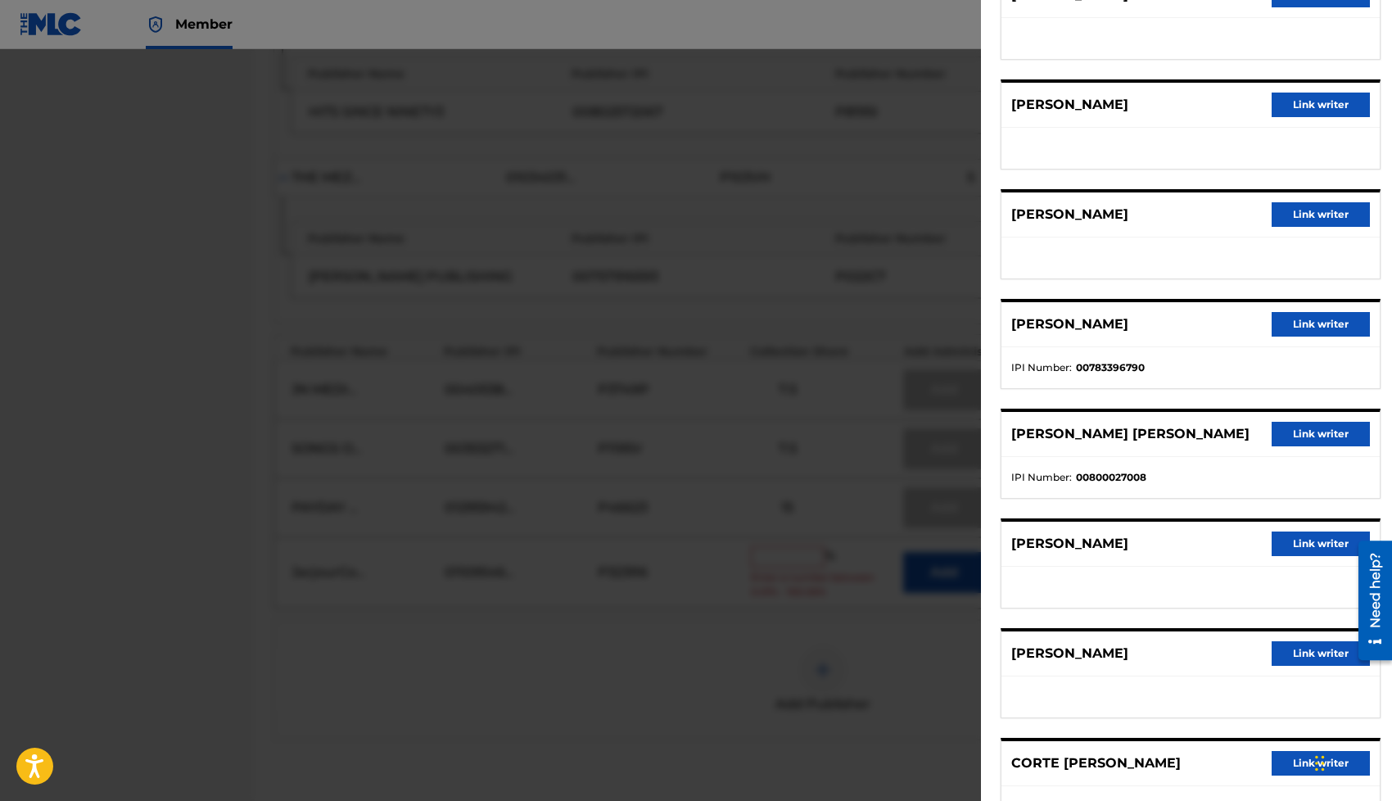
click at [1284, 442] on button "Link writer" at bounding box center [1320, 434] width 98 height 25
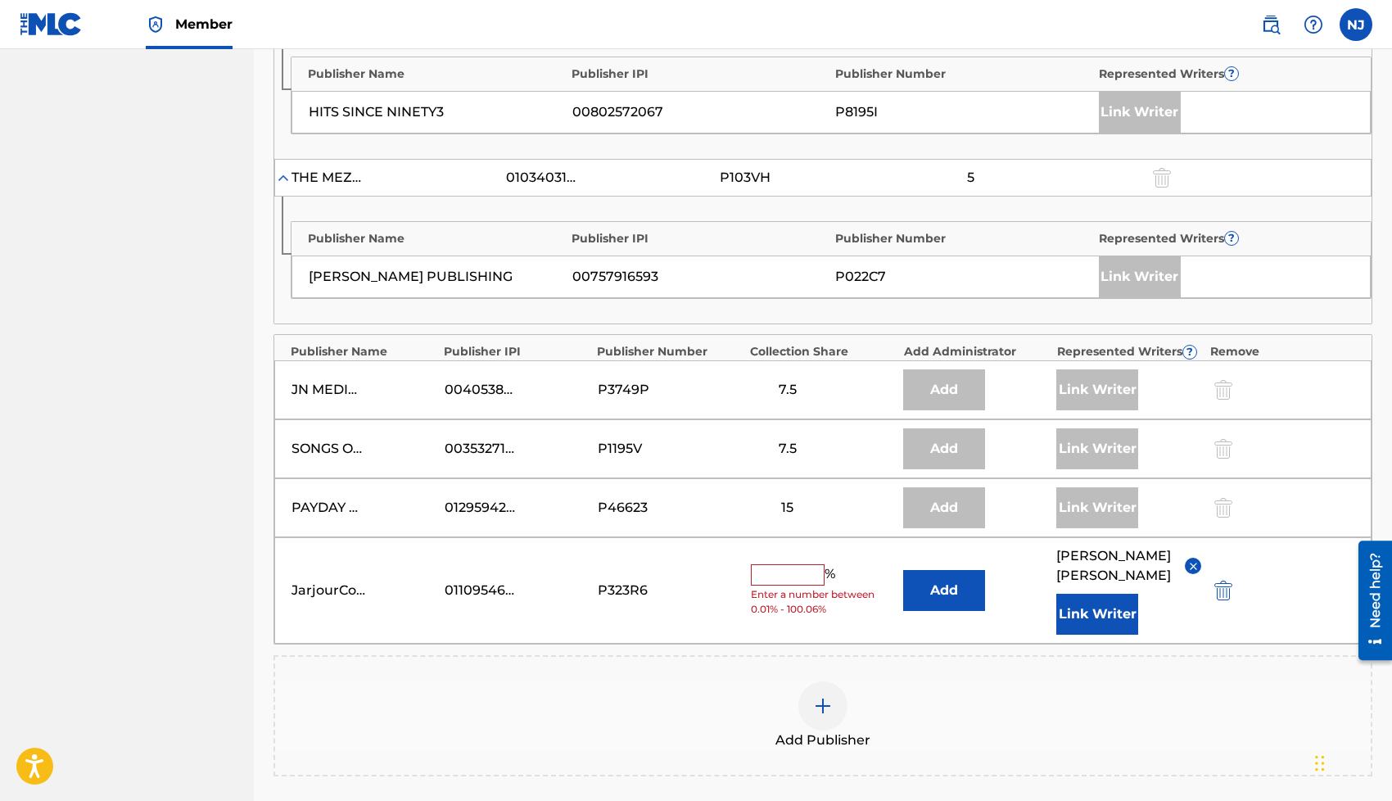
click at [792, 578] on input "text" at bounding box center [788, 574] width 74 height 21
type input "20"
click at [501, 607] on div "JarjourCo Worldwide 01109546170 P323R6 20 % Add [PERSON_NAME] [PERSON_NAME] Lin…" at bounding box center [822, 590] width 1097 height 106
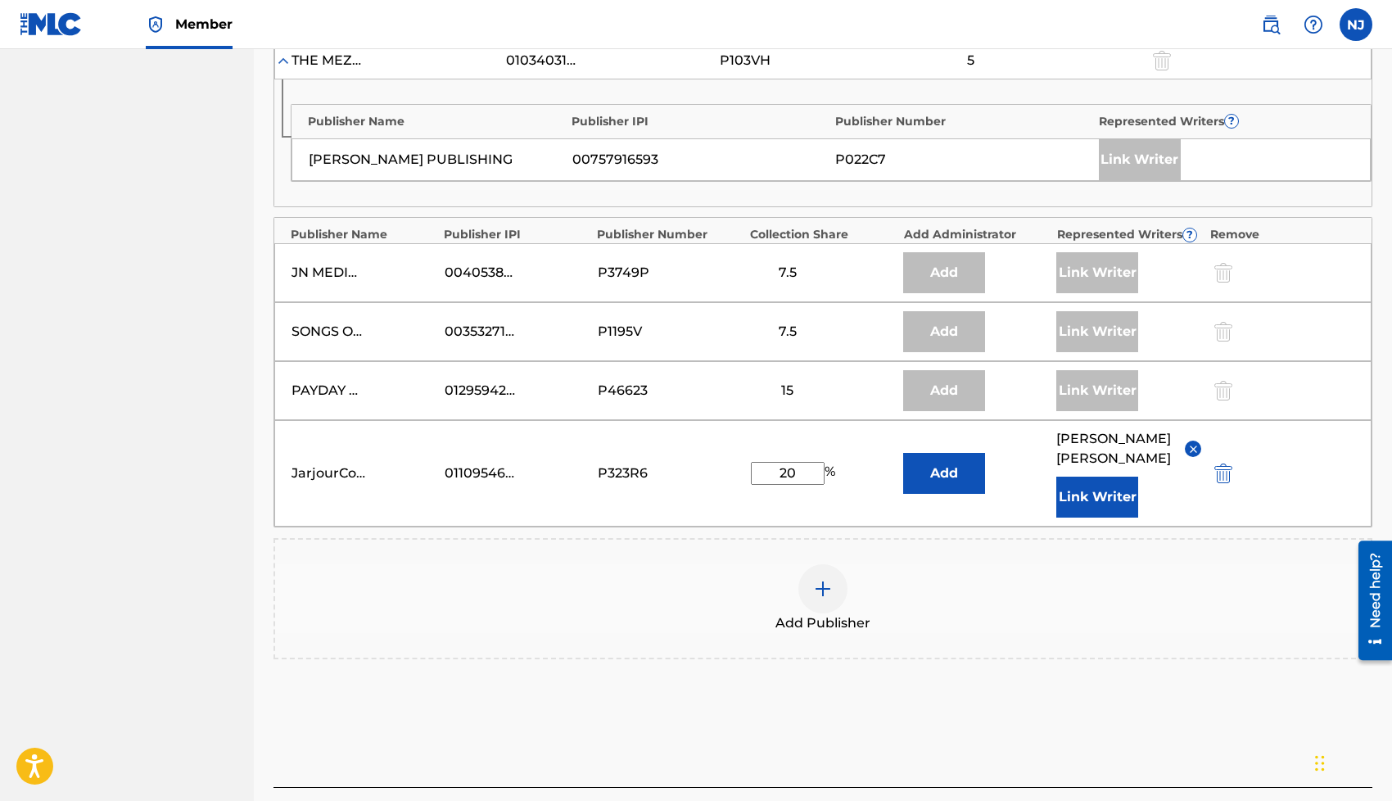
scroll to position [1722, 0]
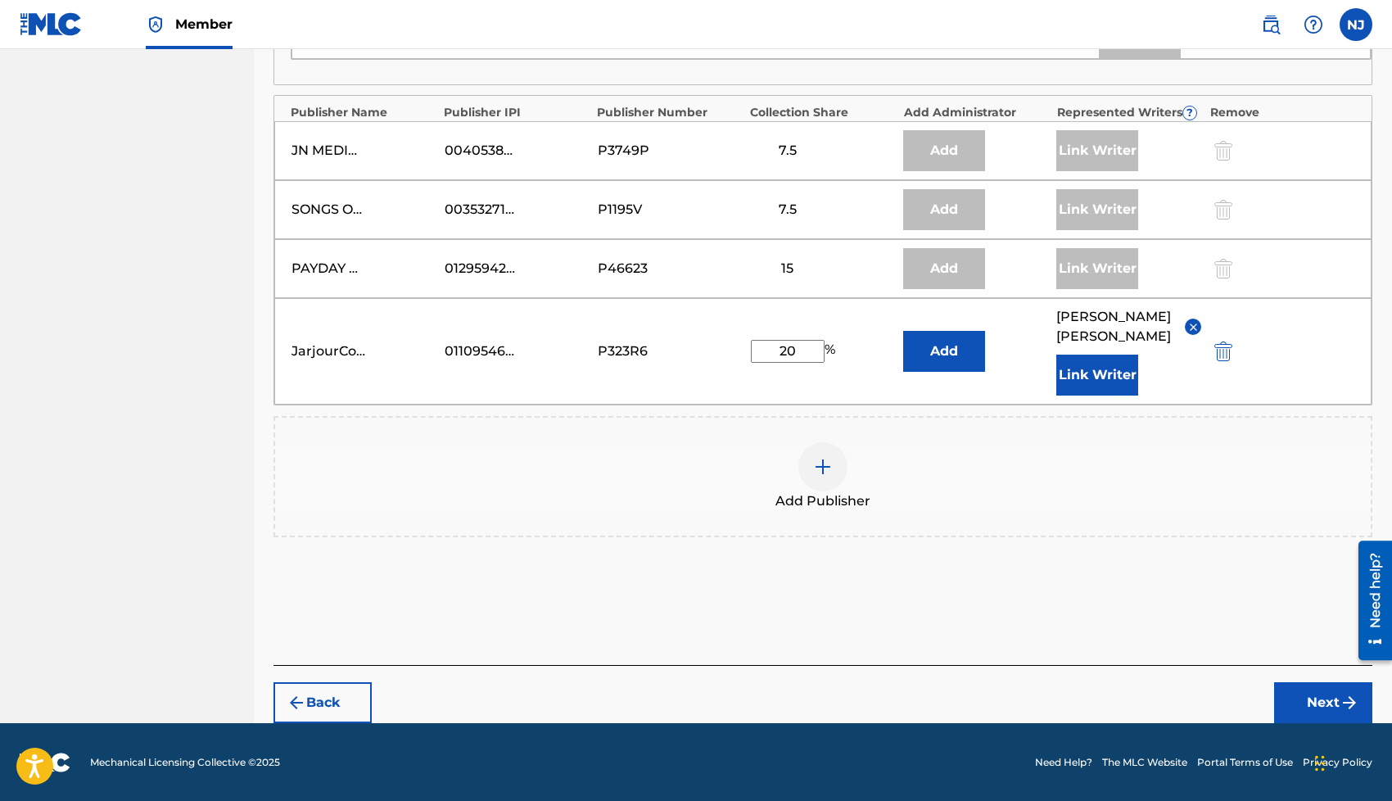
click at [1297, 709] on button "Next" at bounding box center [1323, 702] width 98 height 41
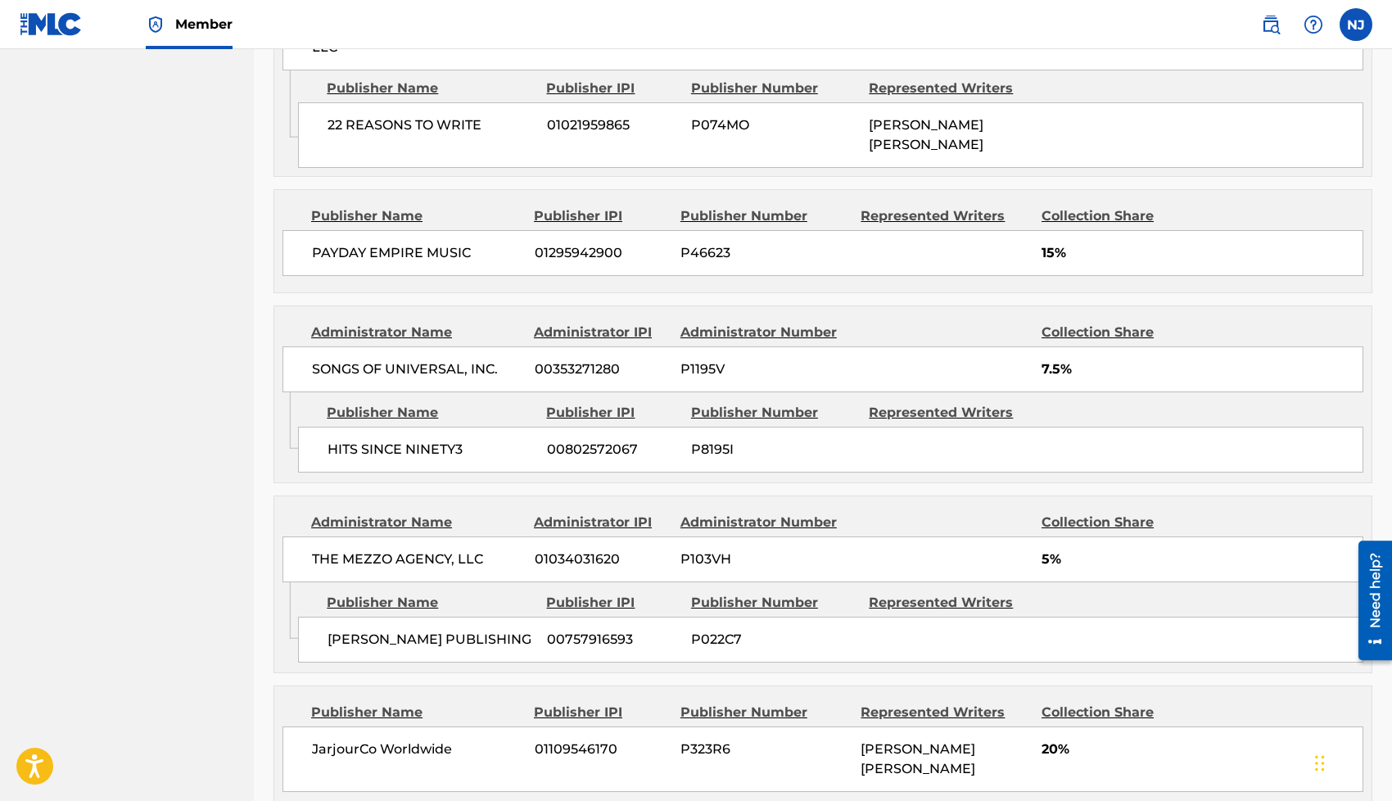
scroll to position [2124, 0]
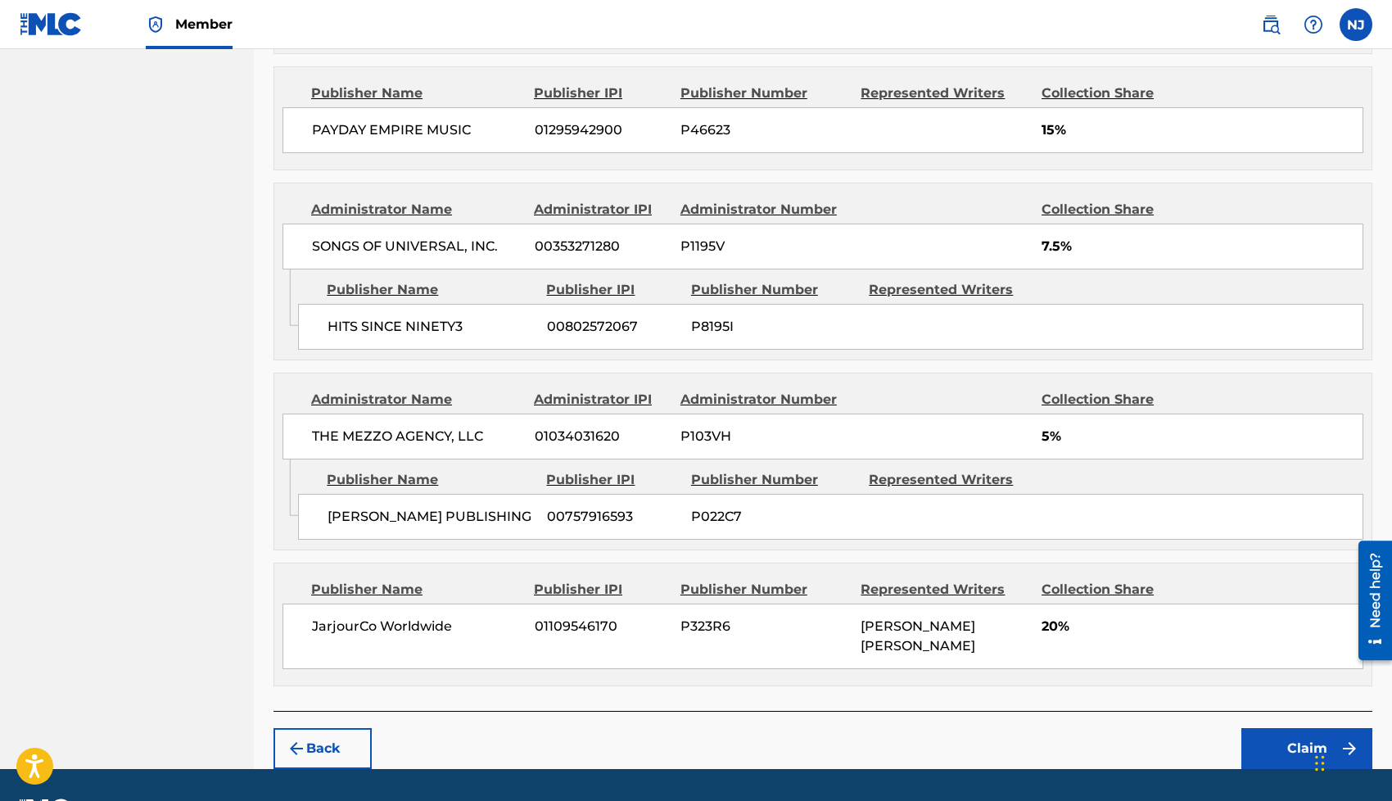
click at [1304, 728] on button "Claim" at bounding box center [1306, 748] width 131 height 41
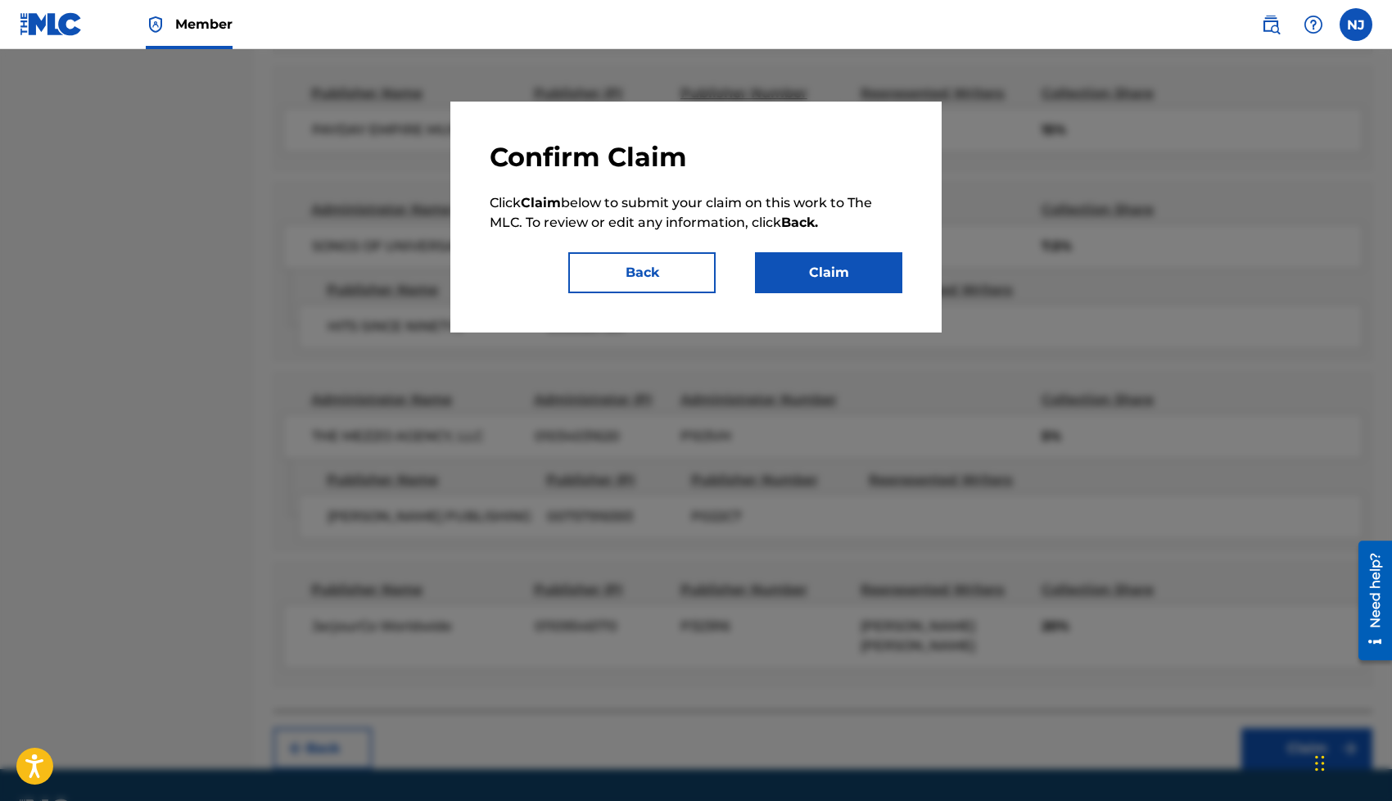
click at [837, 279] on button "Claim" at bounding box center [828, 272] width 147 height 41
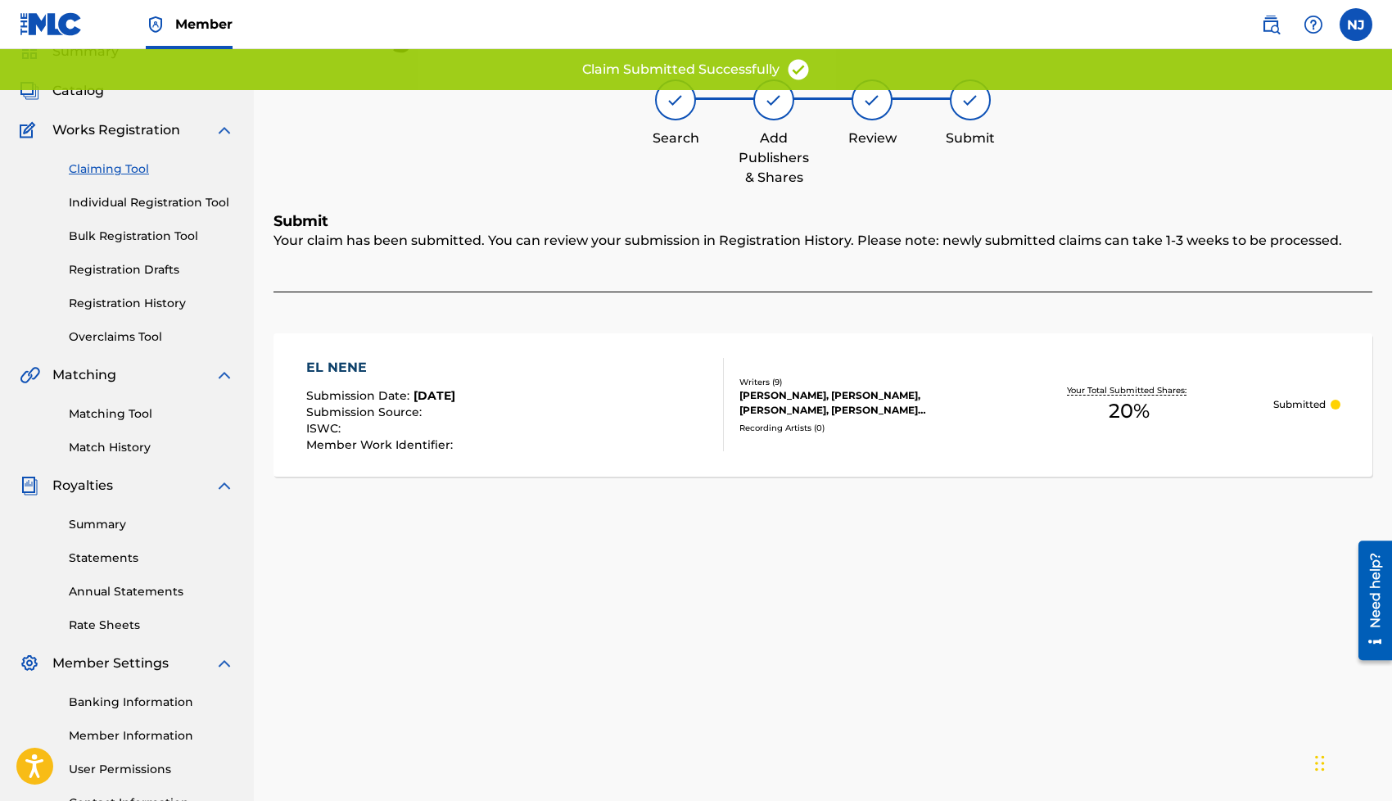
scroll to position [44, 0]
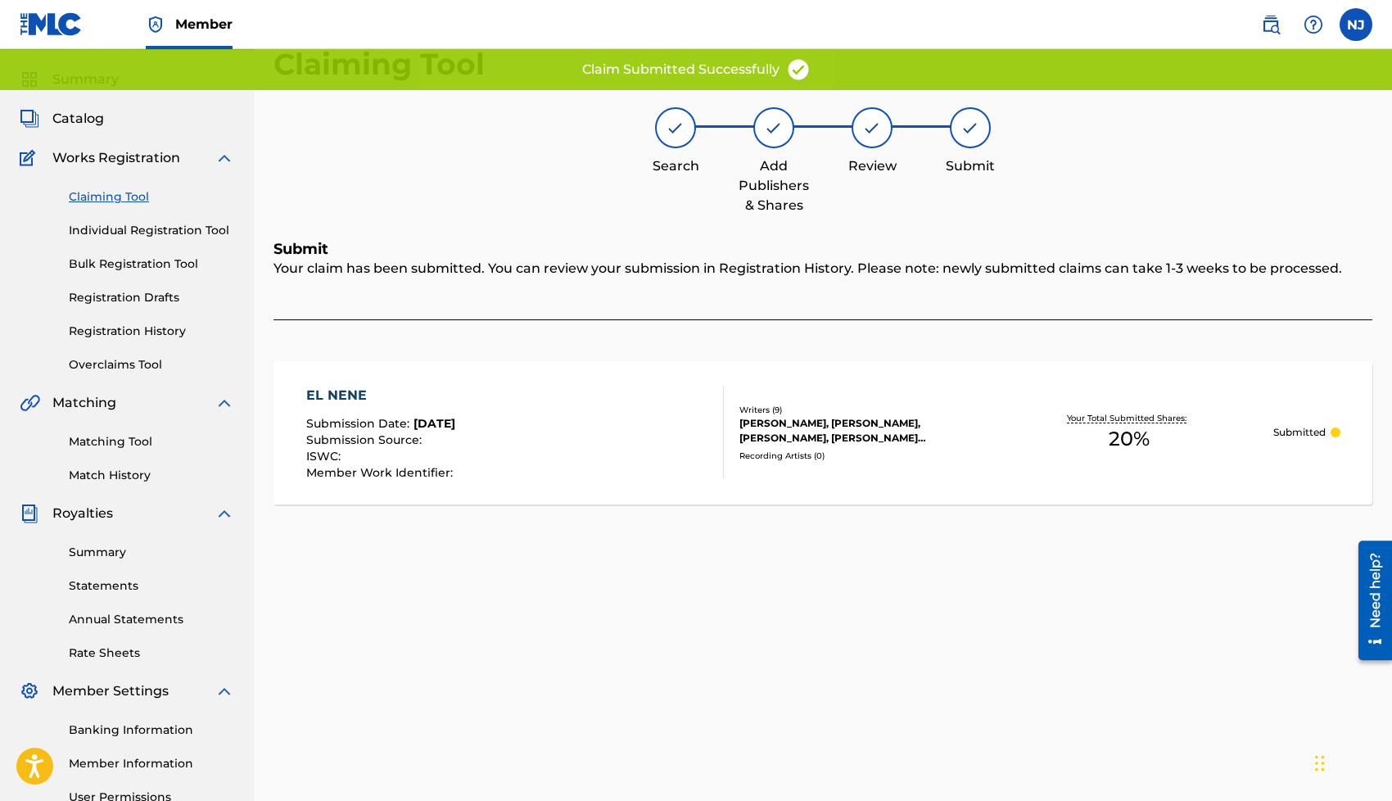
click at [131, 195] on link "Claiming Tool" at bounding box center [151, 196] width 165 height 17
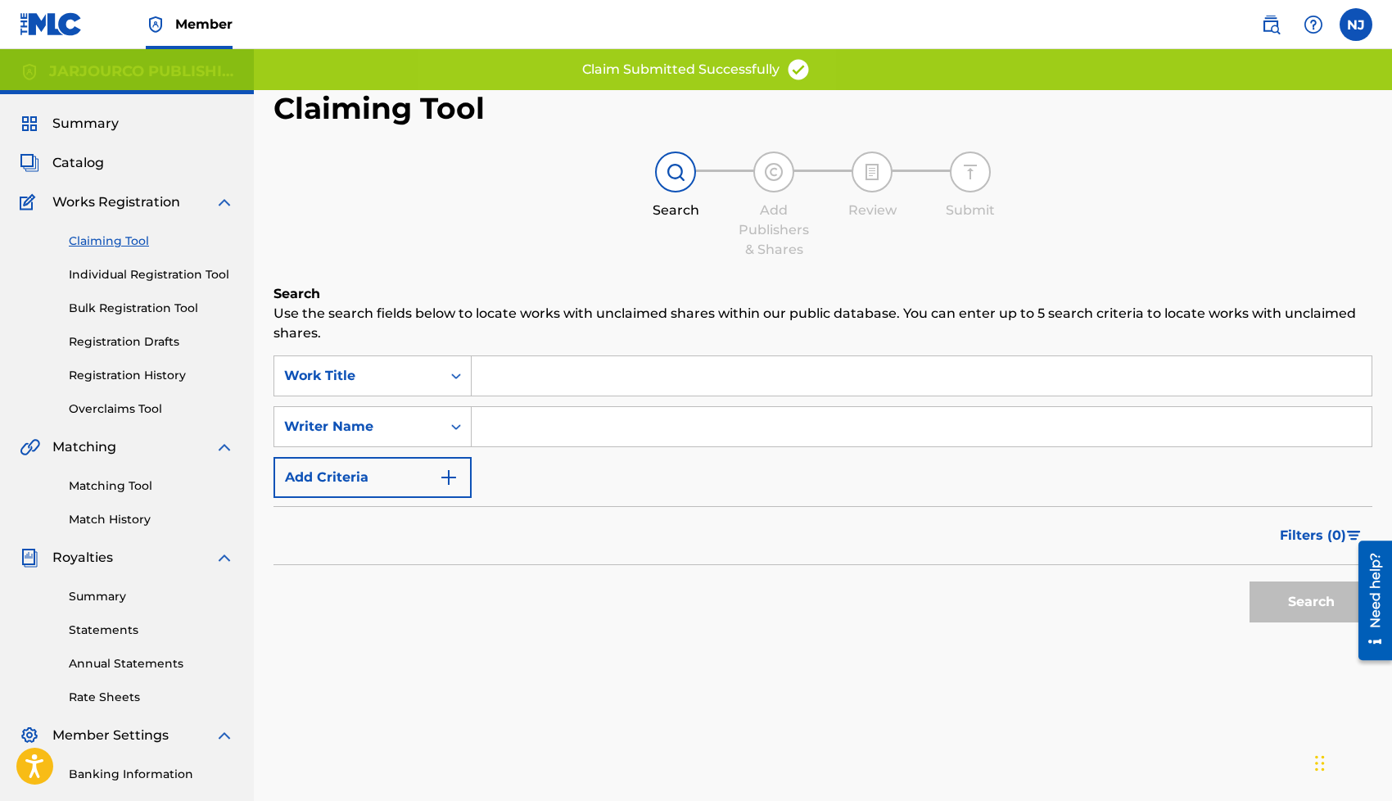
click at [541, 417] on input "Search Form" at bounding box center [922, 426] width 900 height 39
type input "[PERSON_NAME] [PERSON_NAME]"
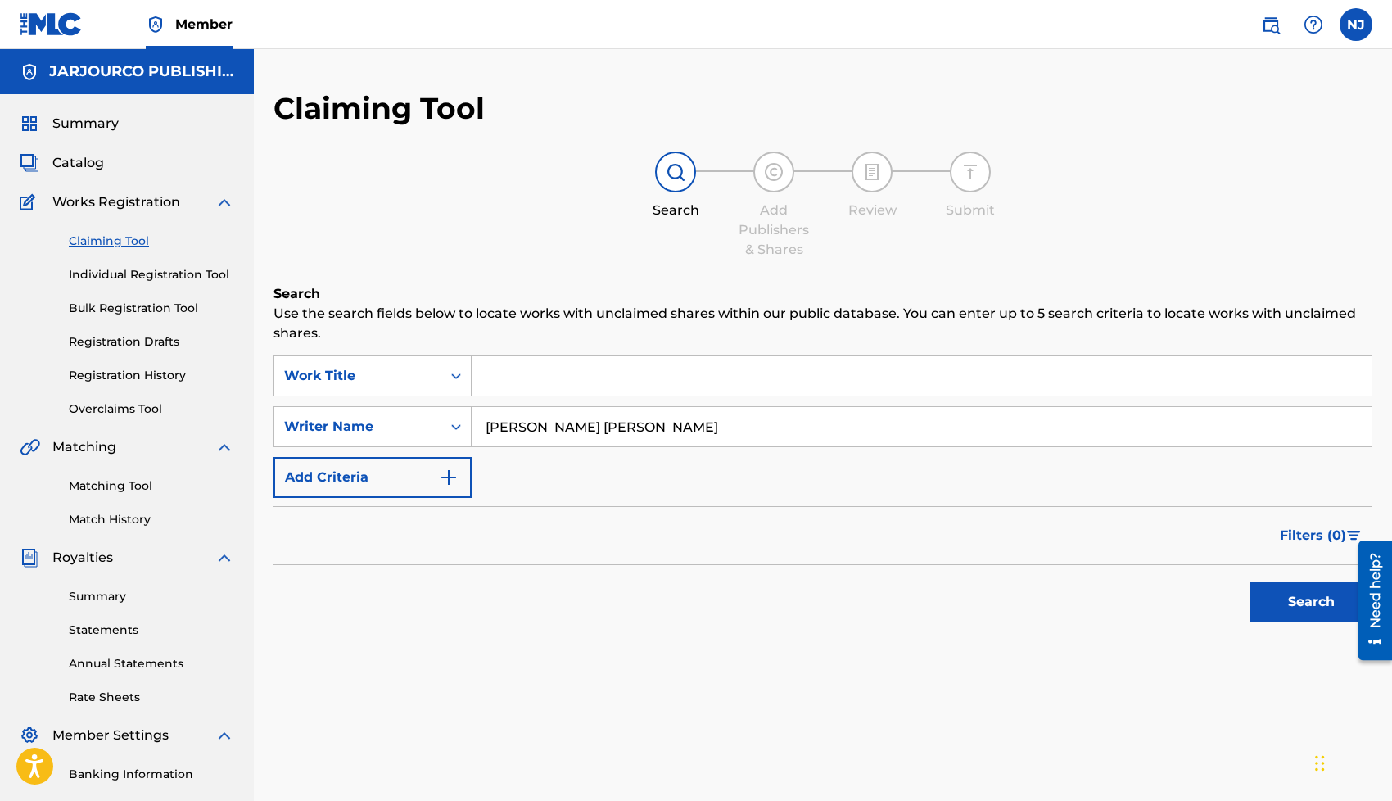
click at [1258, 587] on button "Search" at bounding box center [1310, 601] width 123 height 41
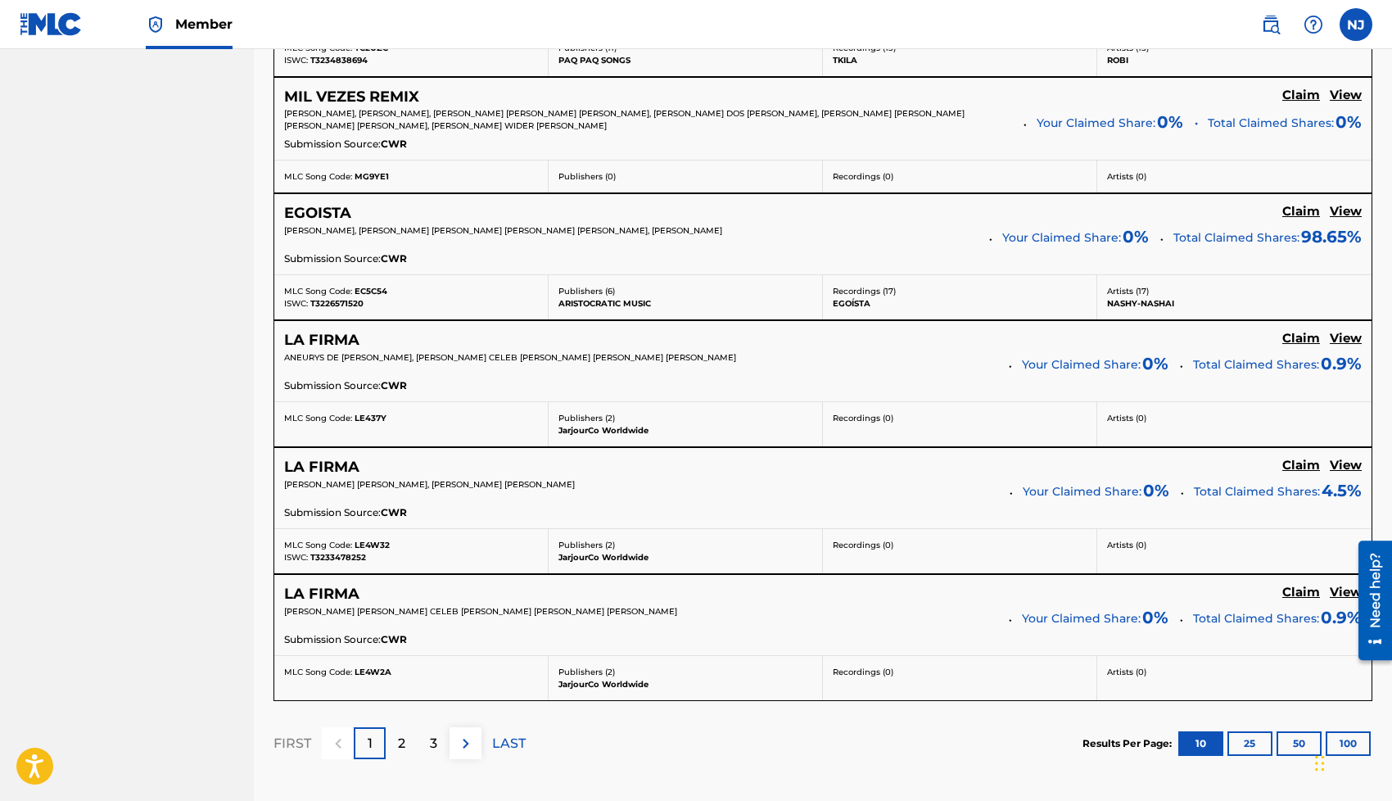
scroll to position [1365, 0]
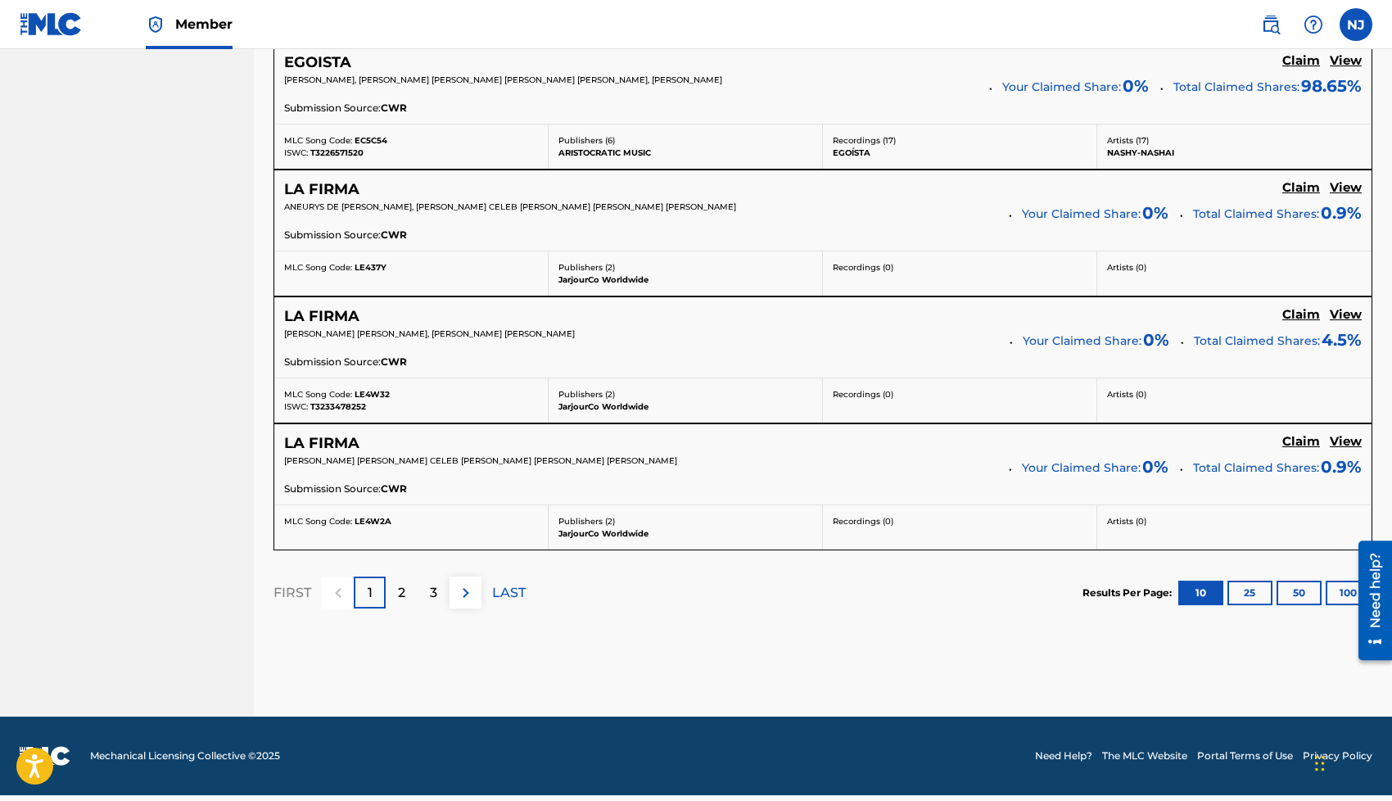
click at [443, 603] on div "3" at bounding box center [434, 592] width 32 height 32
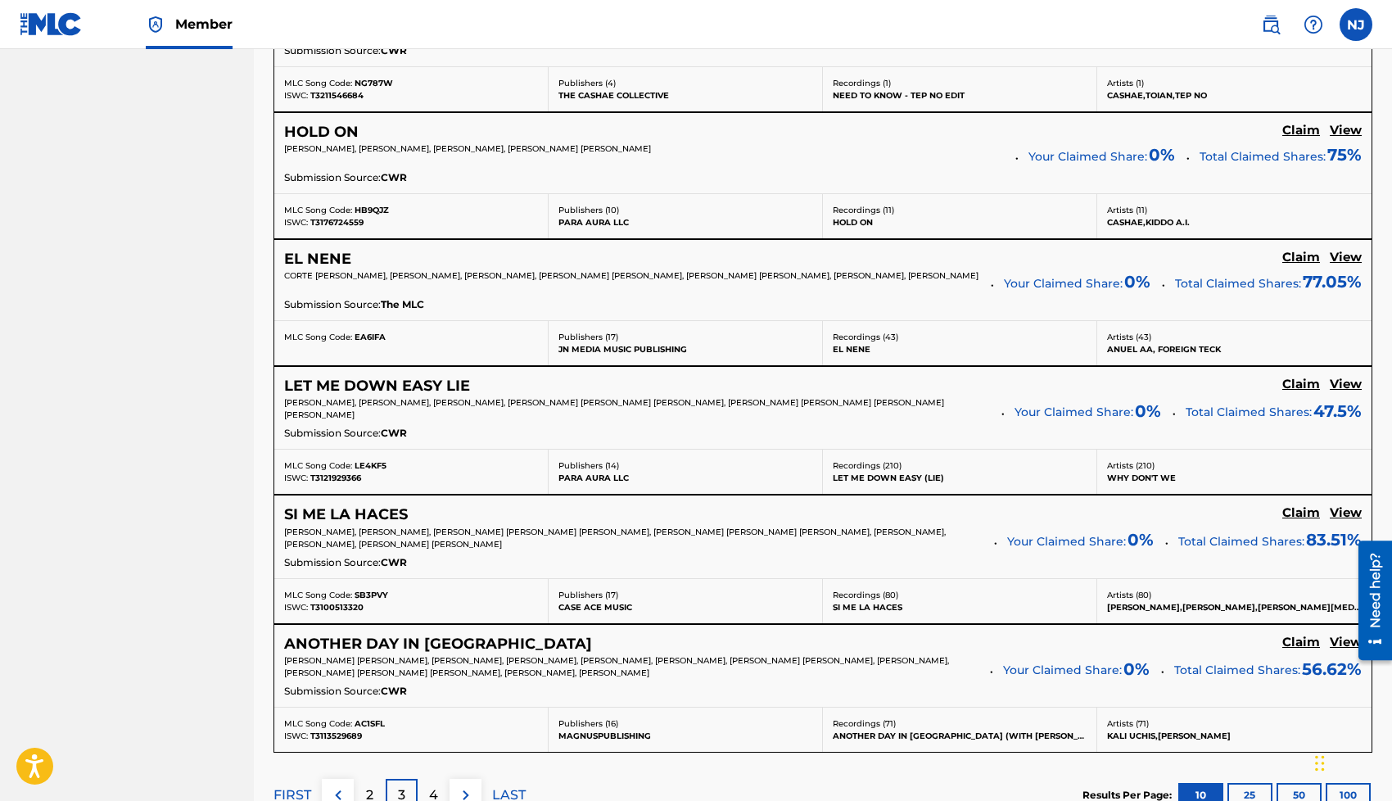
scroll to position [1180, 0]
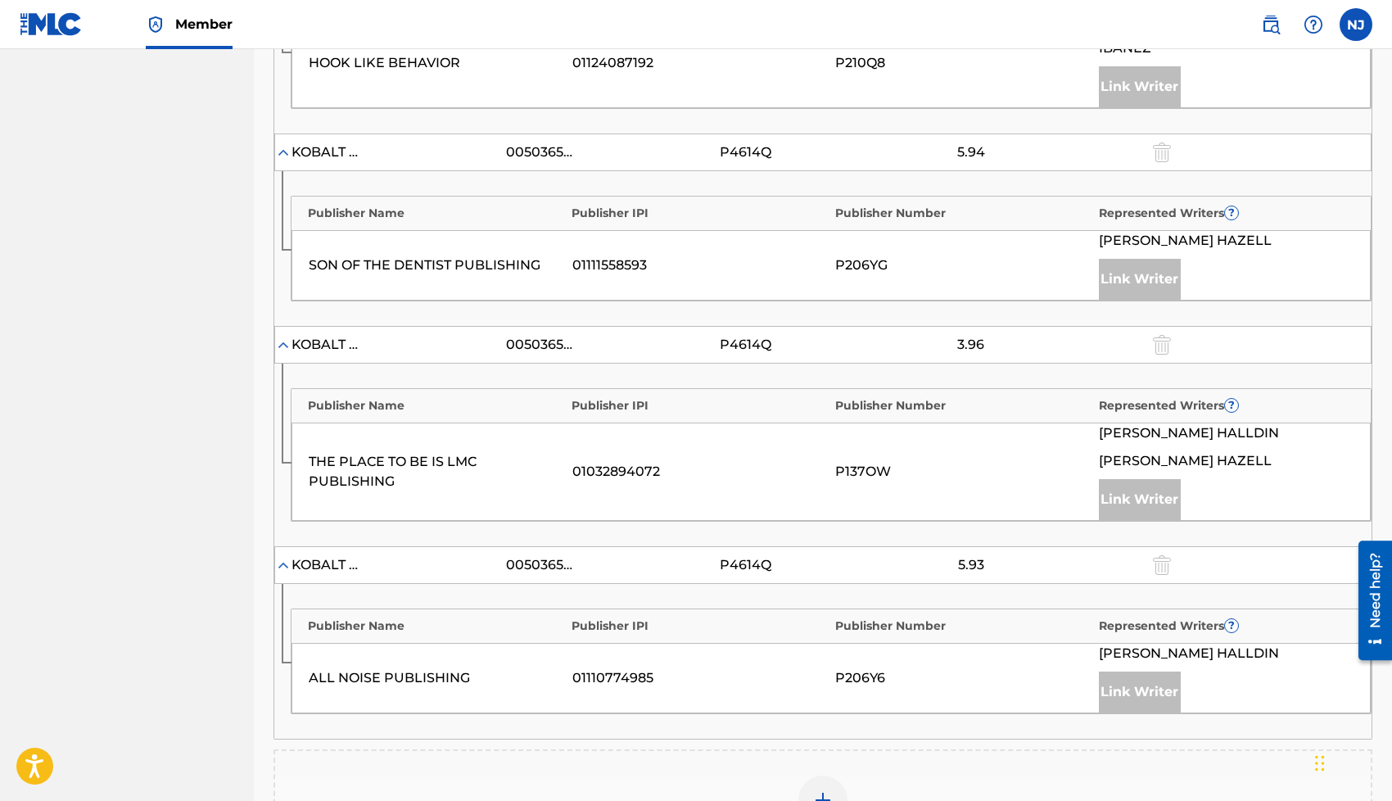
scroll to position [1596, 0]
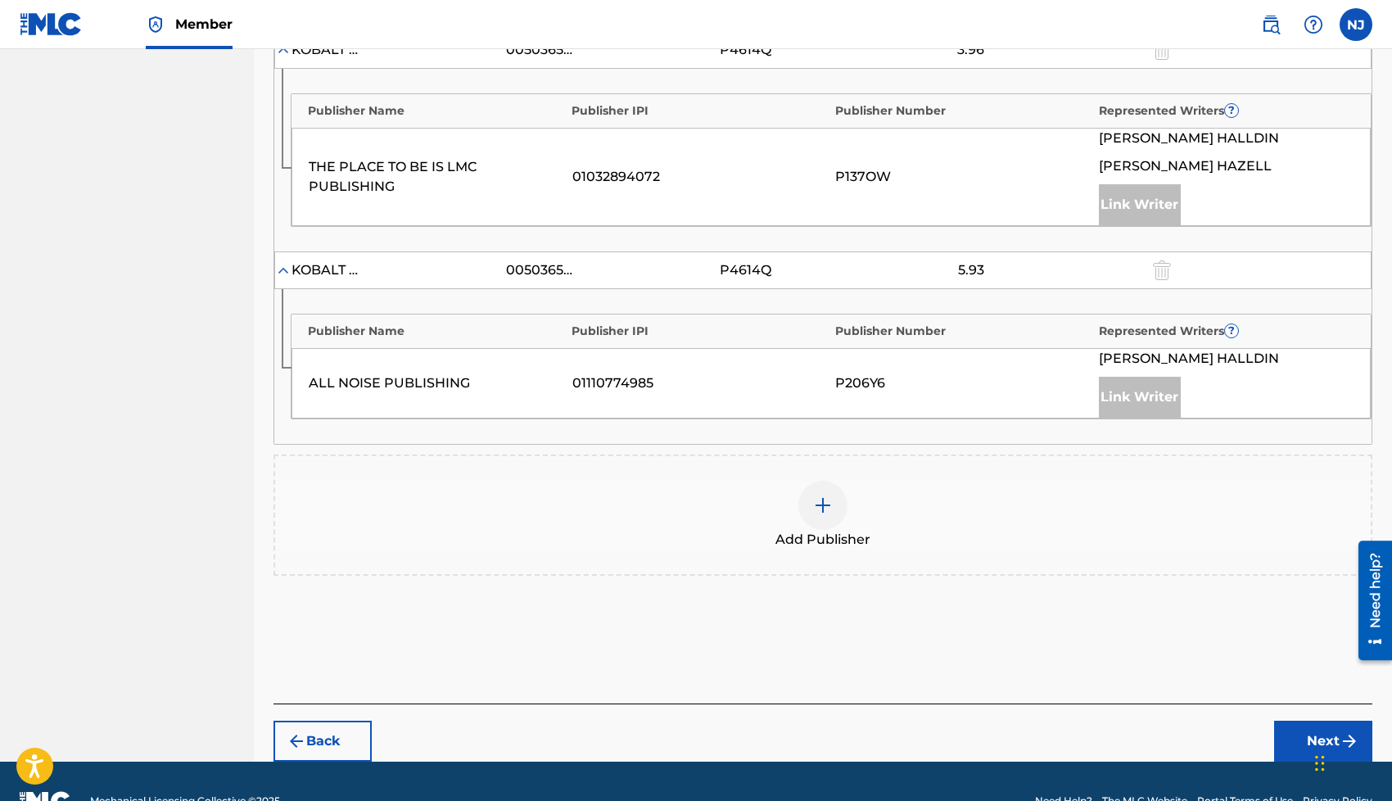
click at [818, 484] on div at bounding box center [822, 505] width 49 height 49
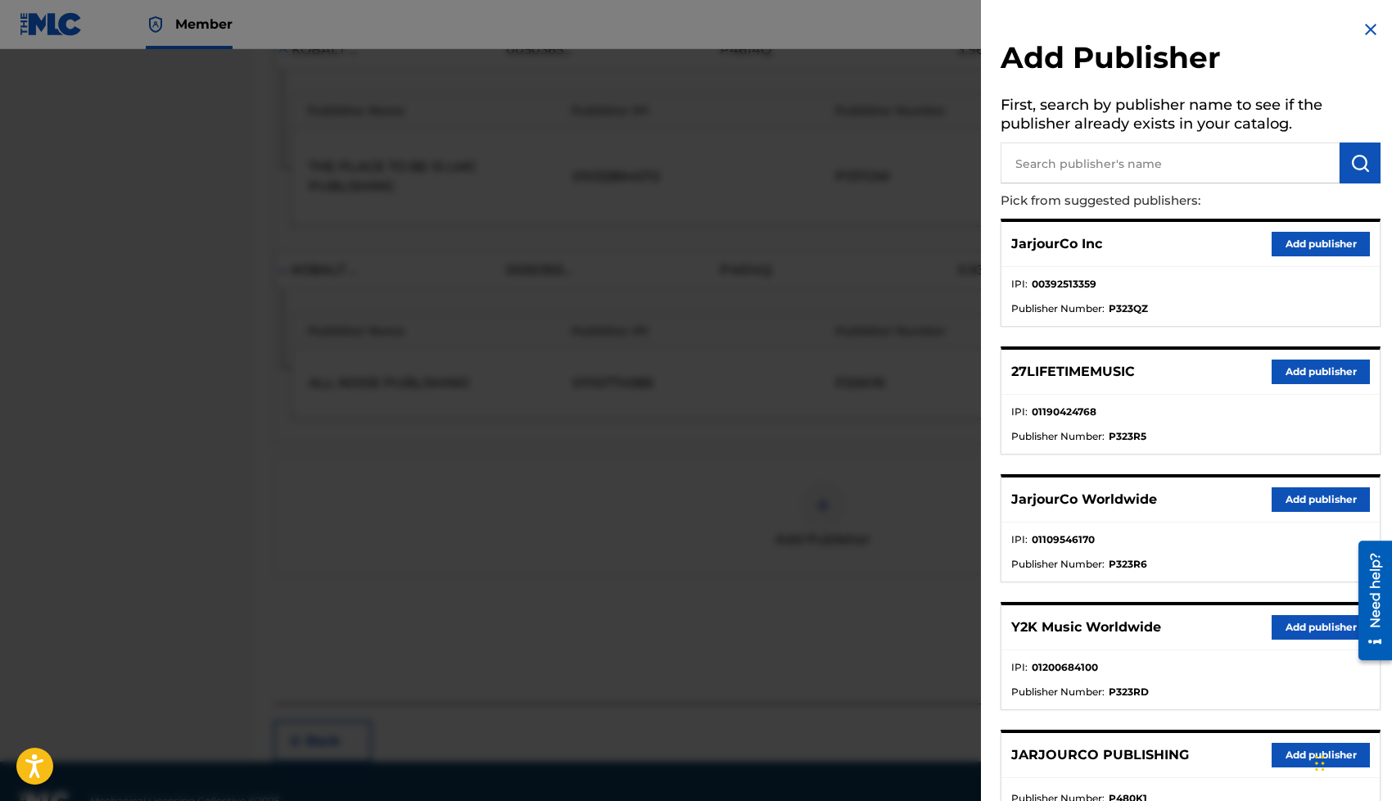
click at [1271, 492] on button "Add publisher" at bounding box center [1320, 499] width 98 height 25
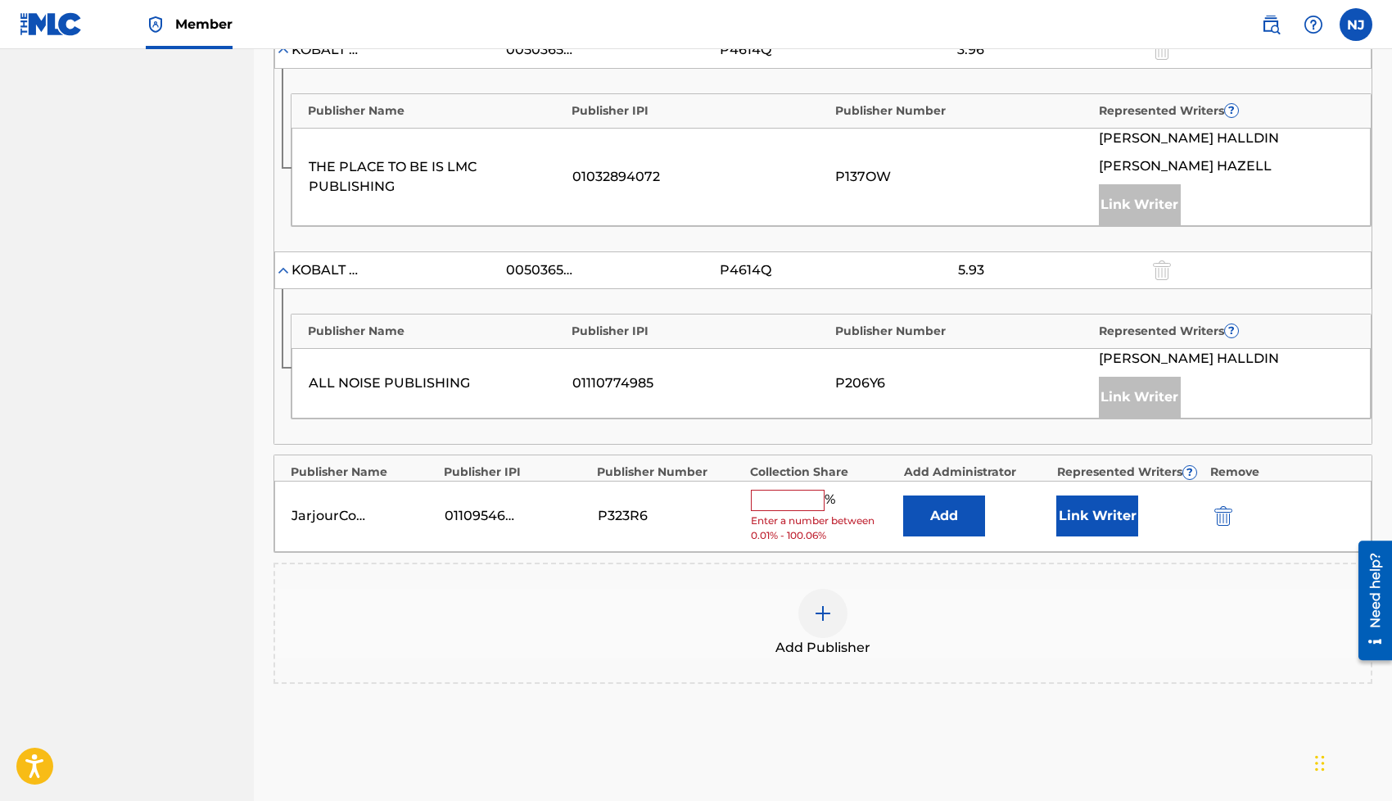
click at [765, 490] on input "text" at bounding box center [788, 500] width 74 height 21
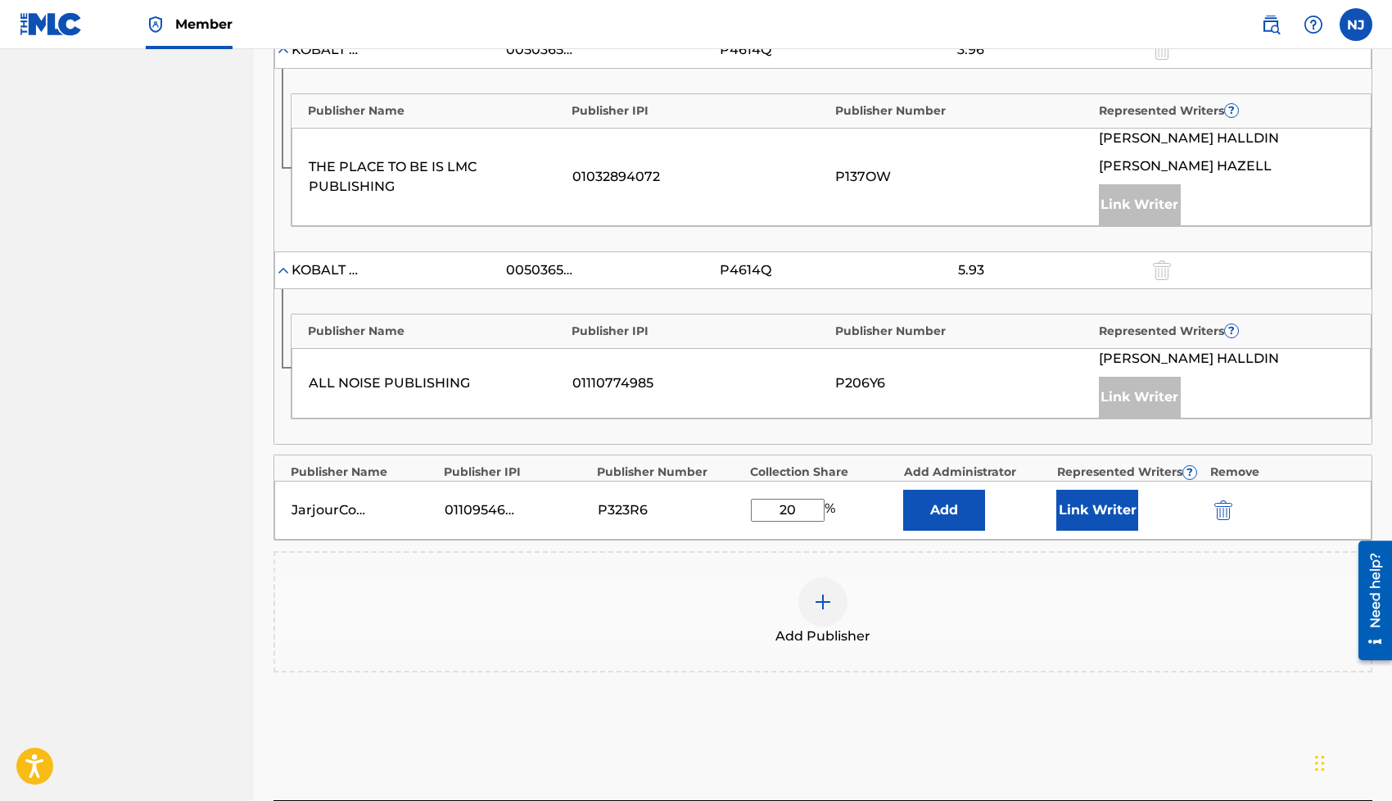
type input "20"
click at [1085, 490] on button "Link Writer" at bounding box center [1097, 510] width 82 height 41
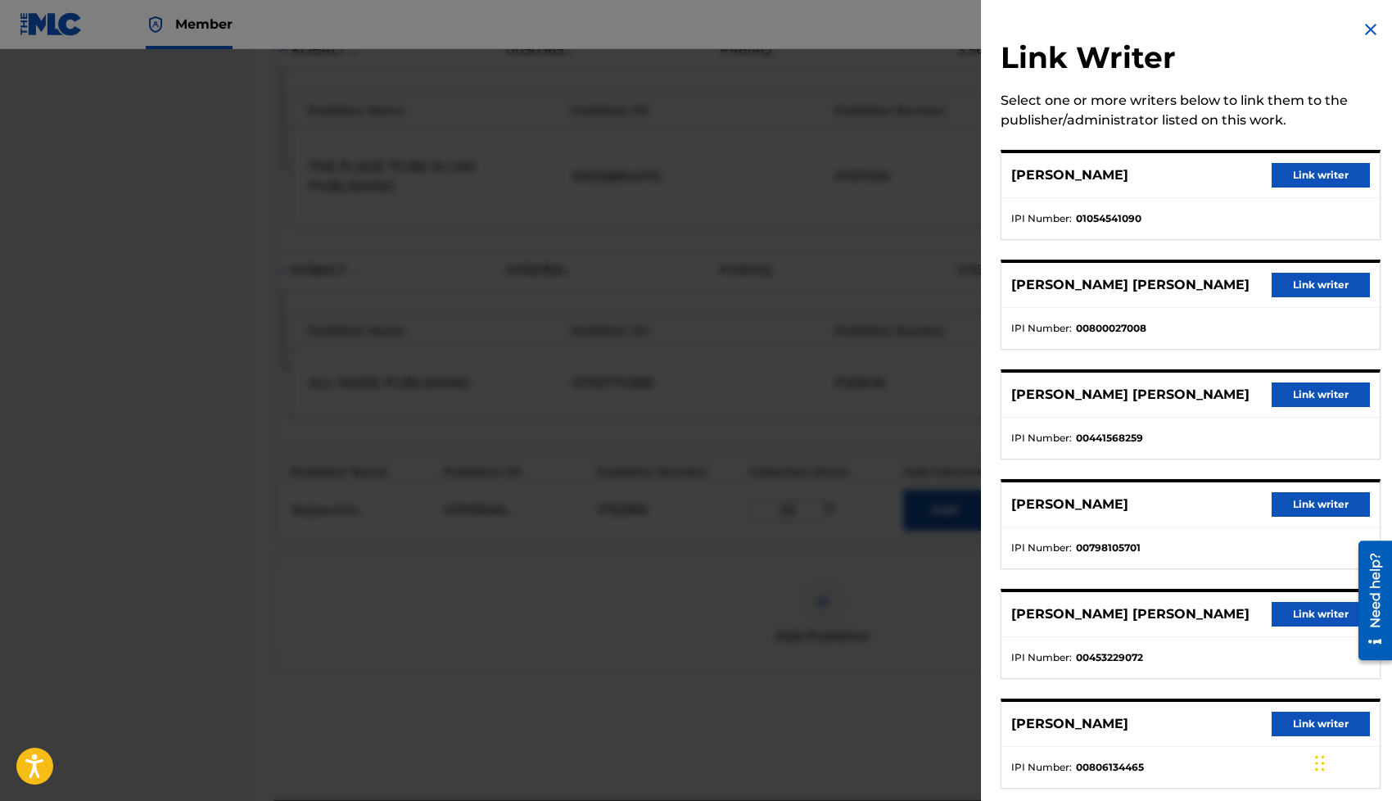
click at [1316, 287] on button "Link writer" at bounding box center [1320, 285] width 98 height 25
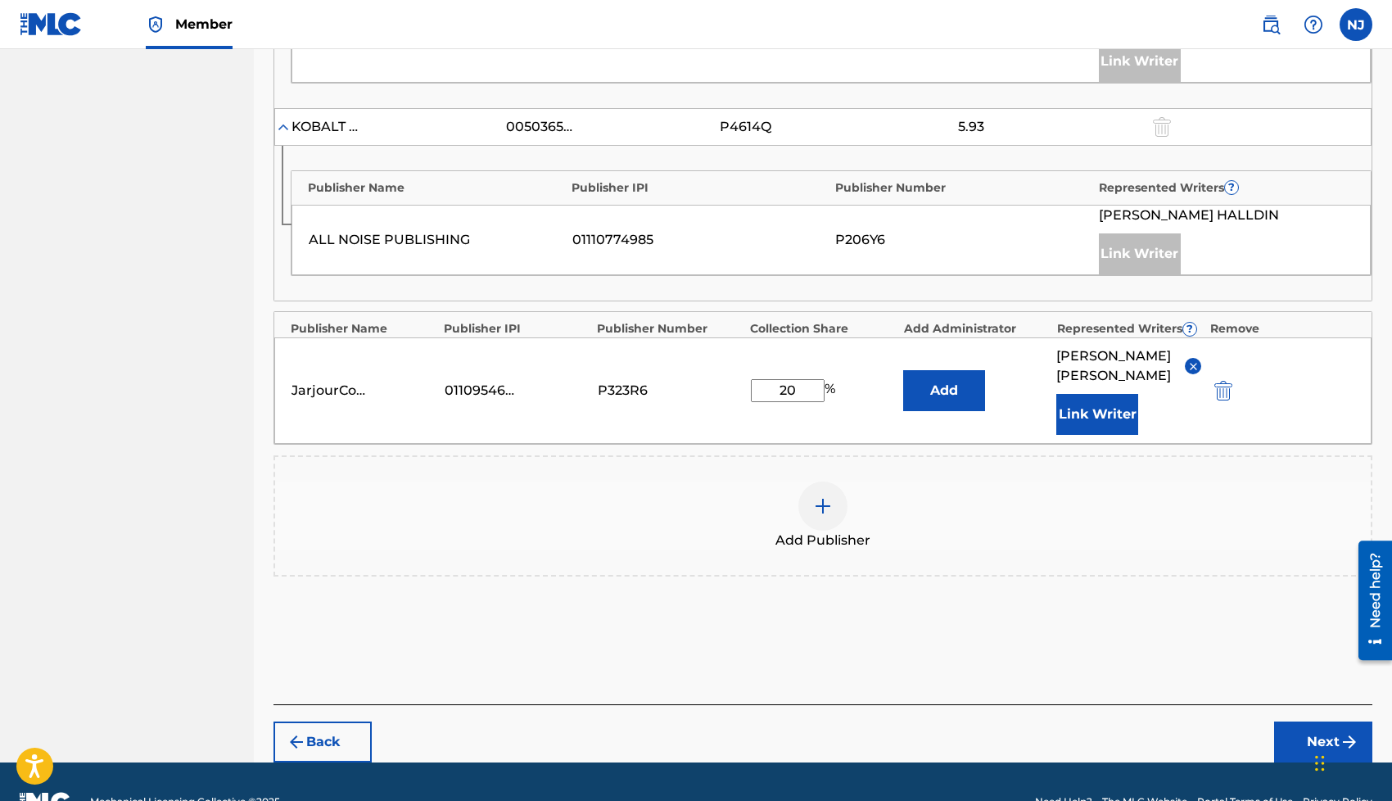
click at [1313, 721] on button "Next" at bounding box center [1323, 741] width 98 height 41
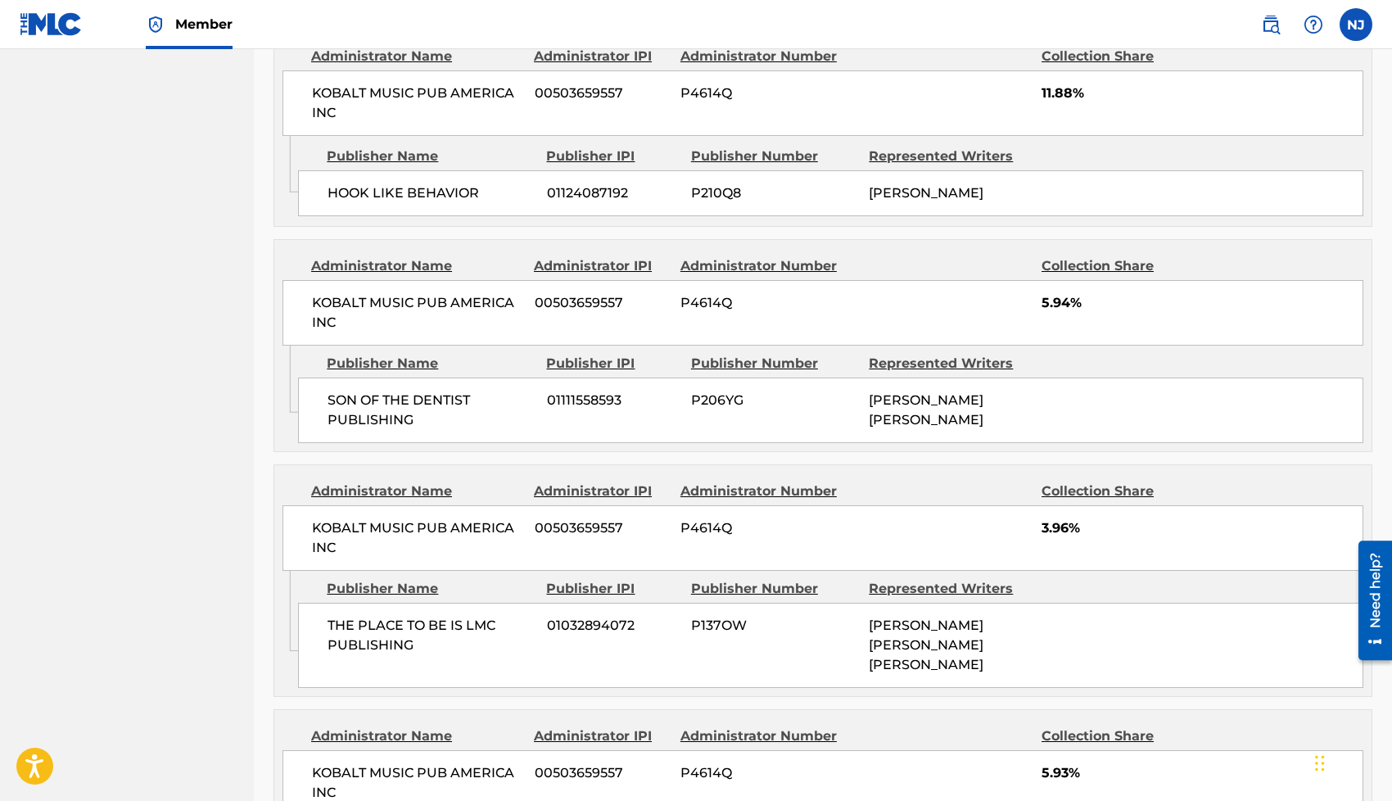
scroll to position [1830, 0]
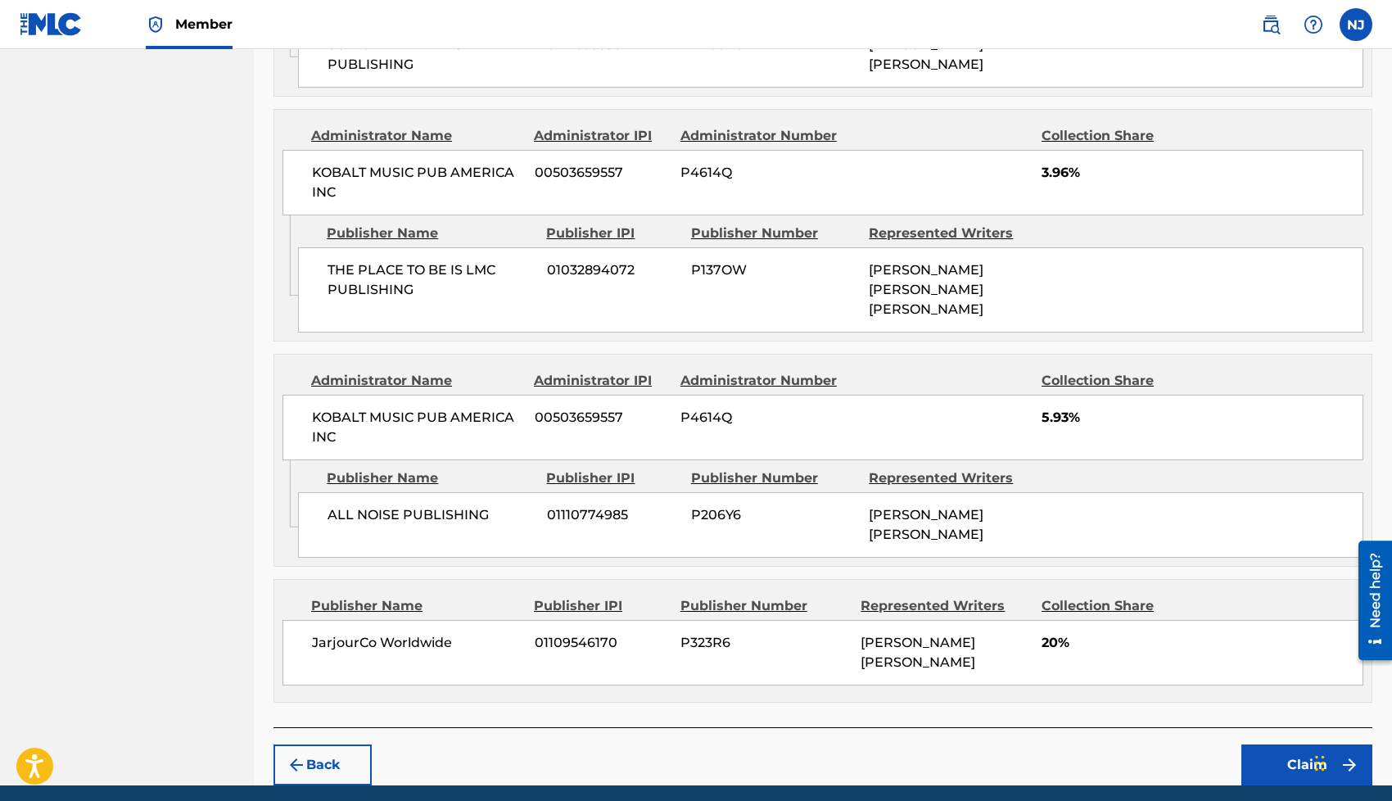
click at [1266, 744] on button "Claim" at bounding box center [1306, 764] width 131 height 41
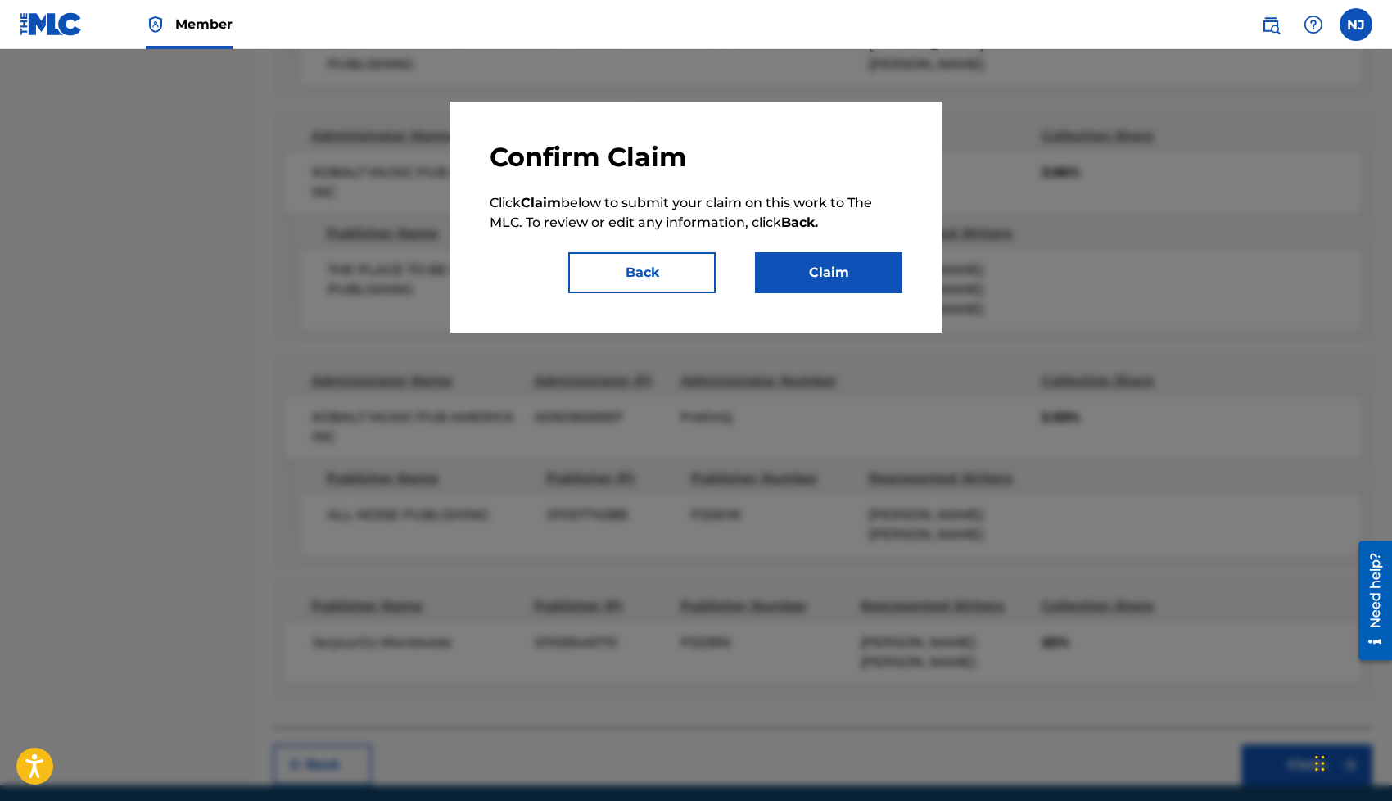
click at [799, 277] on button "Claim" at bounding box center [828, 272] width 147 height 41
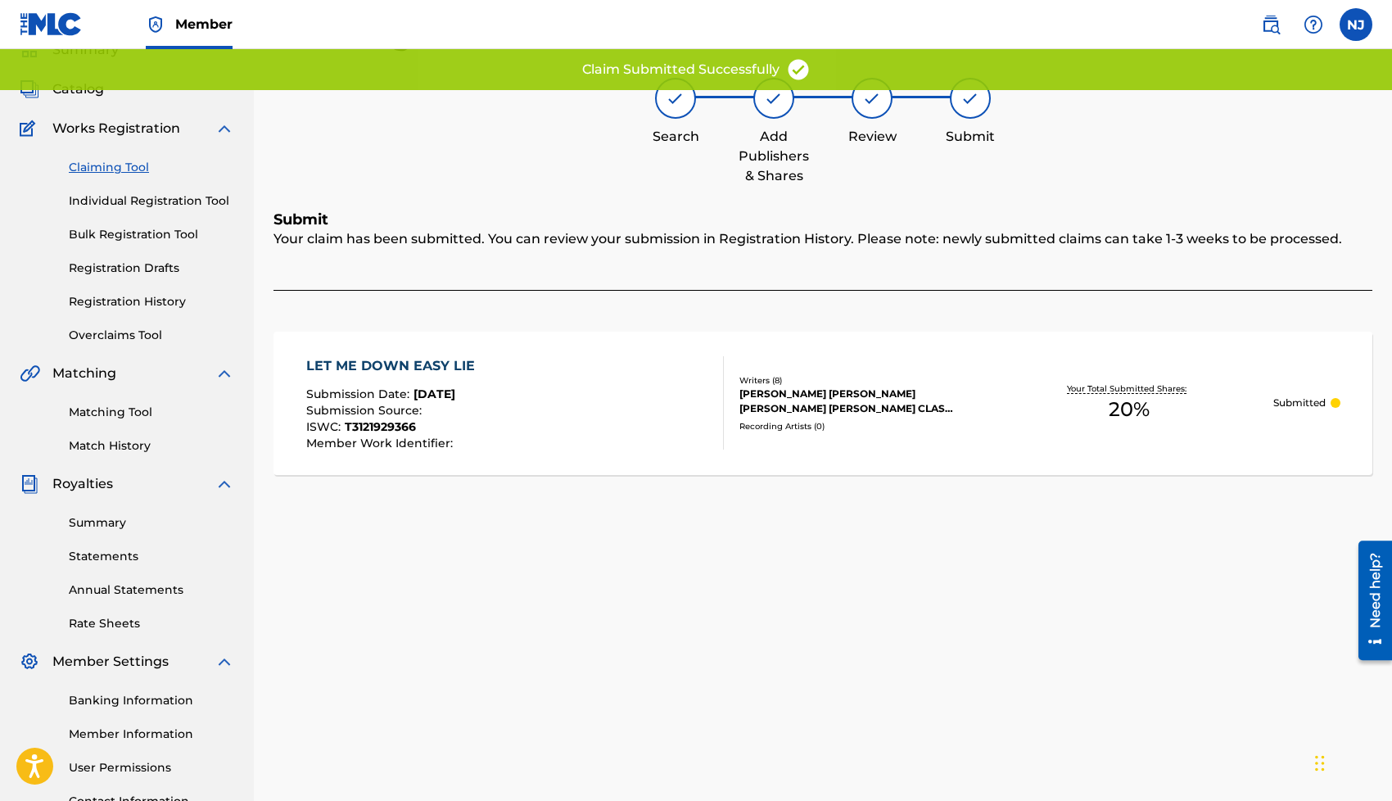
scroll to position [24, 0]
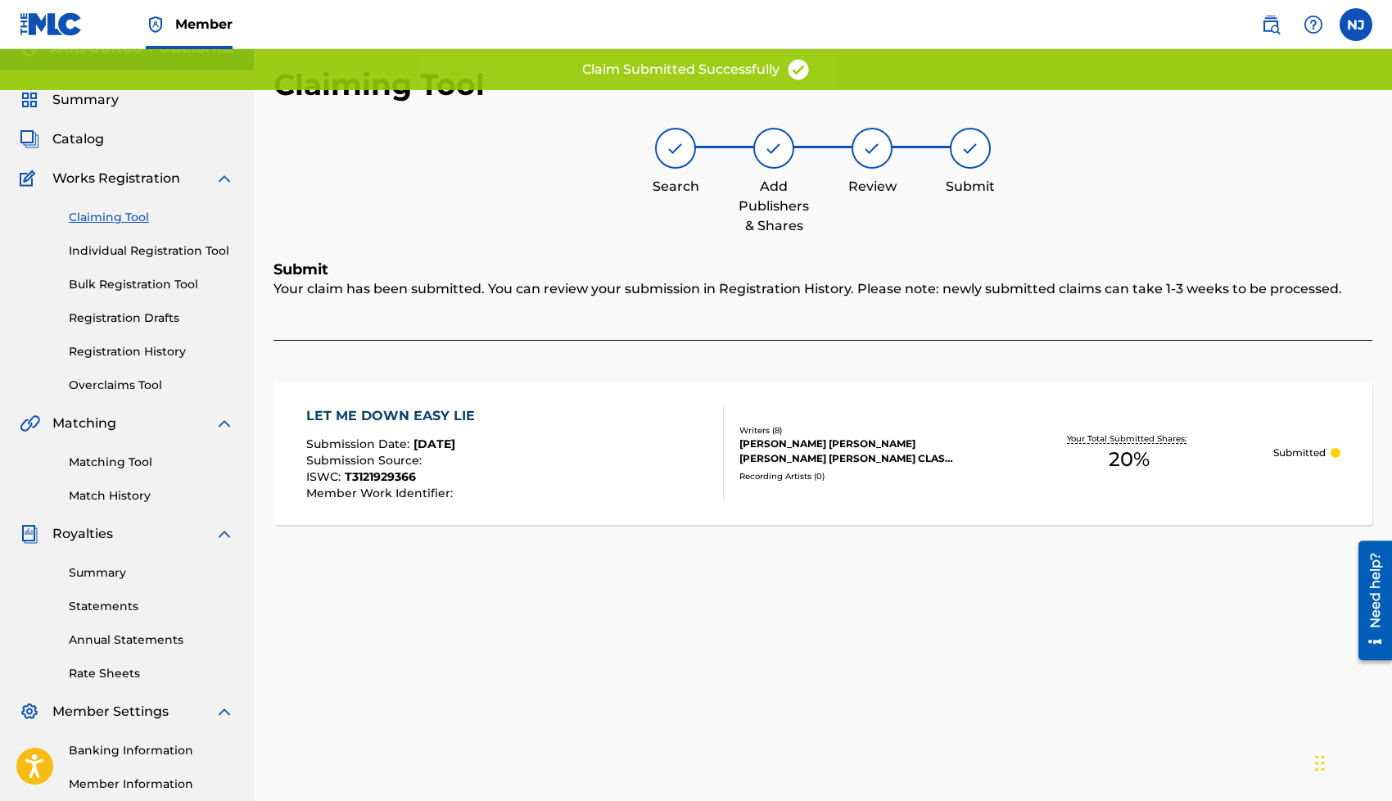
click at [122, 216] on link "Claiming Tool" at bounding box center [151, 217] width 165 height 17
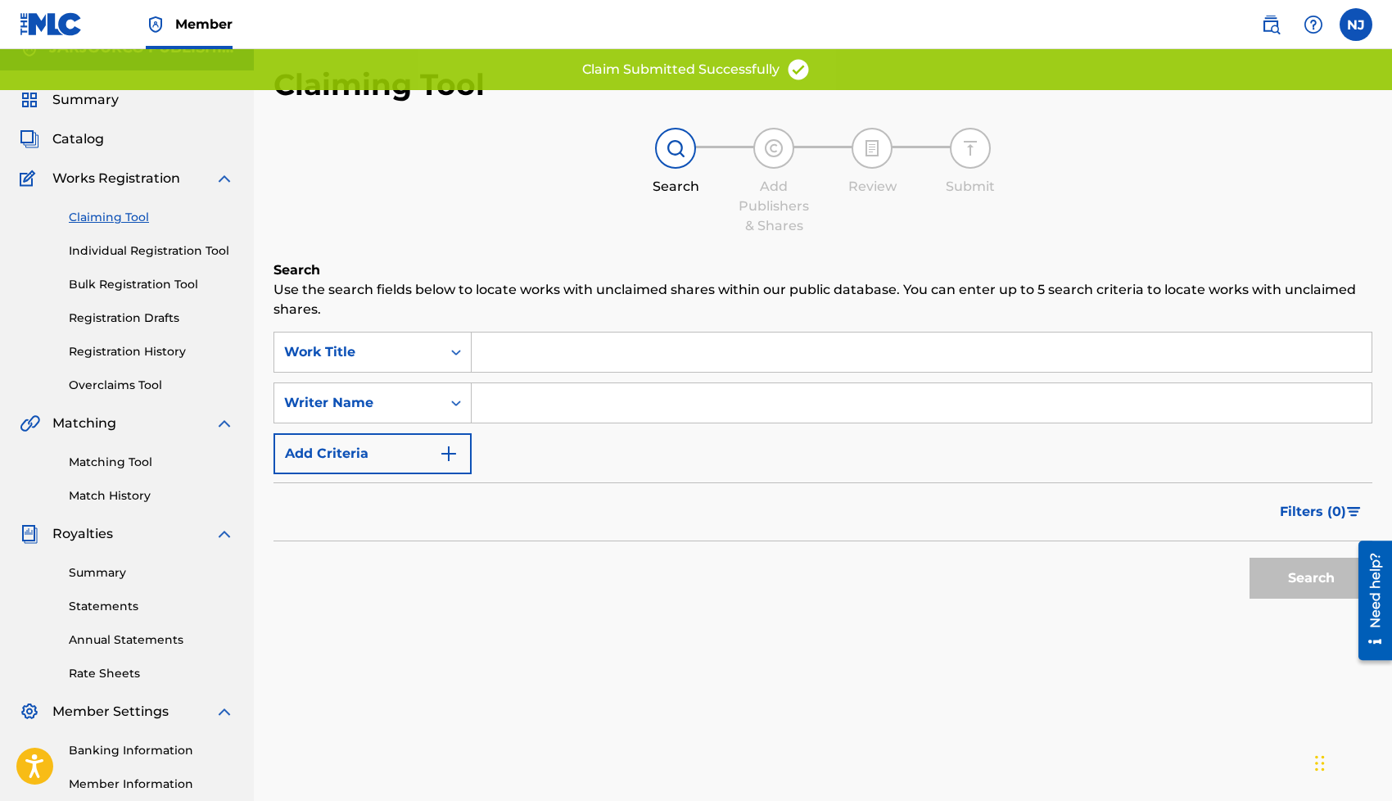
scroll to position [0, 0]
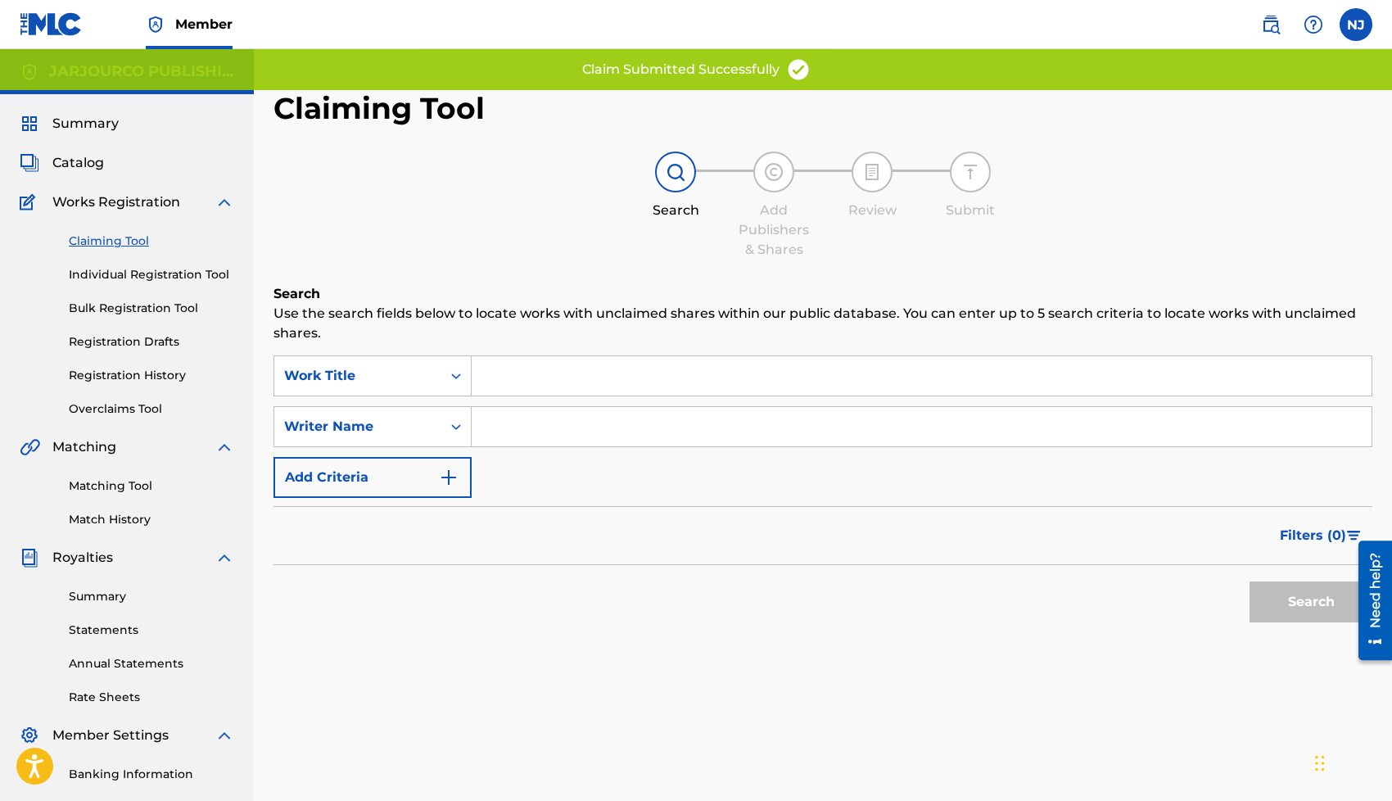
click at [518, 435] on input "Search Form" at bounding box center [922, 426] width 900 height 39
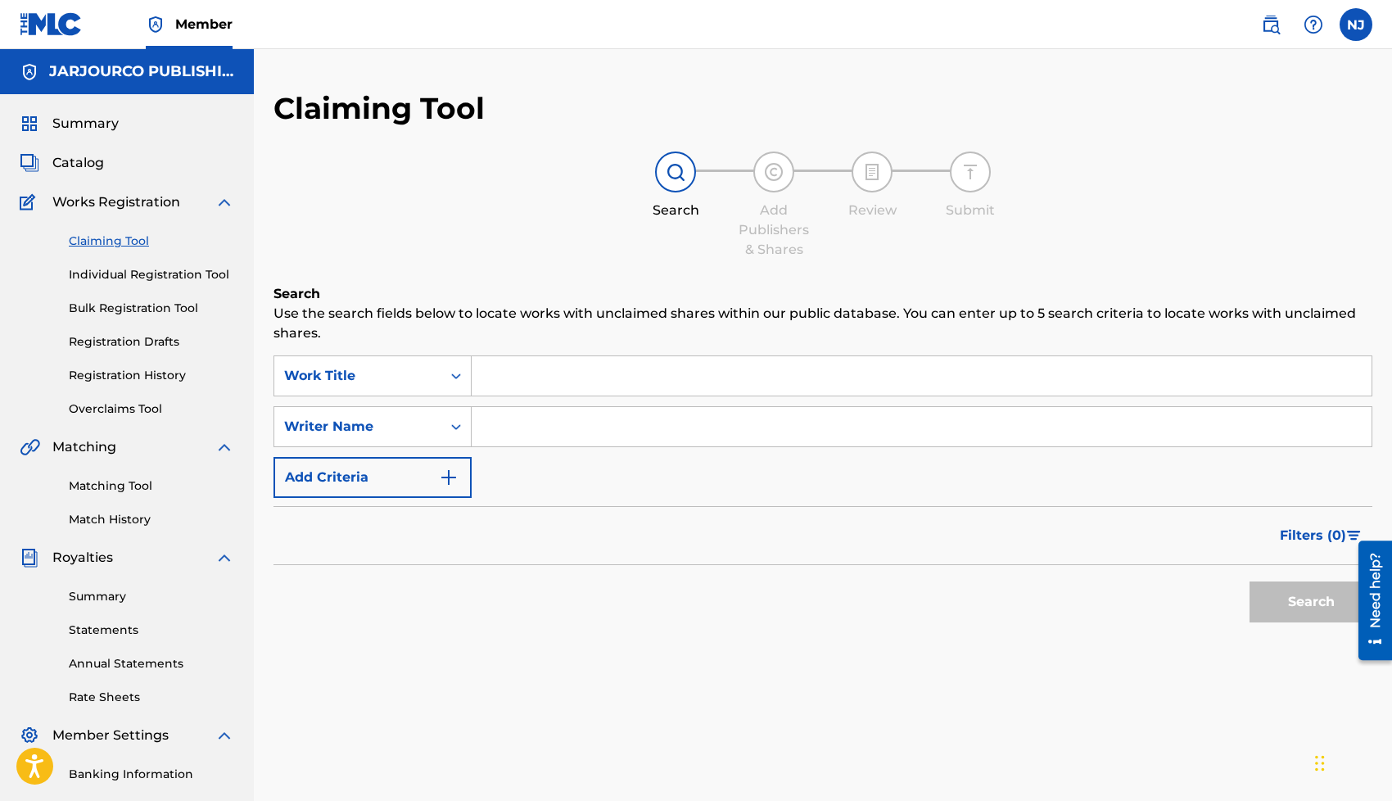
type input "[PERSON_NAME] [PERSON_NAME]"
click at [1259, 582] on button "Search" at bounding box center [1310, 601] width 123 height 41
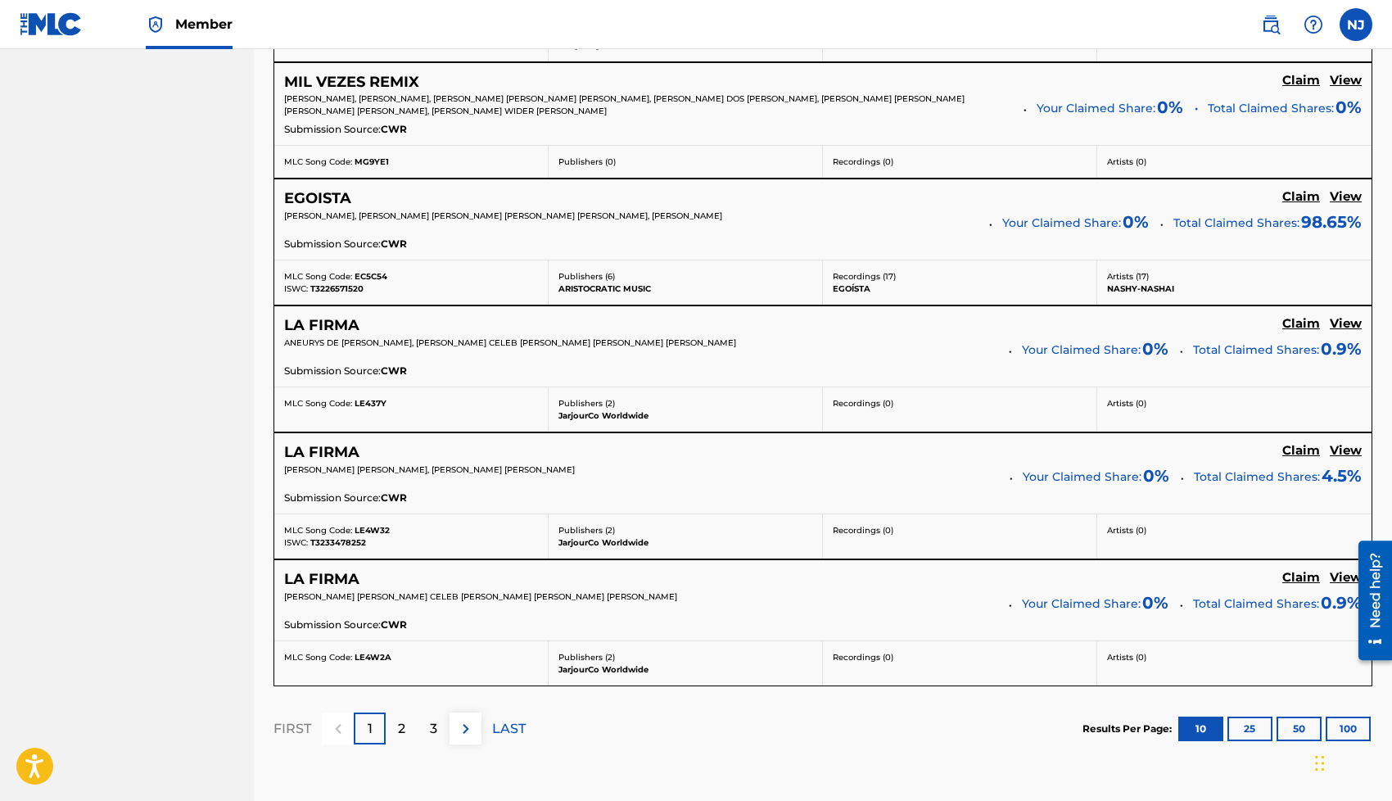
scroll to position [1365, 0]
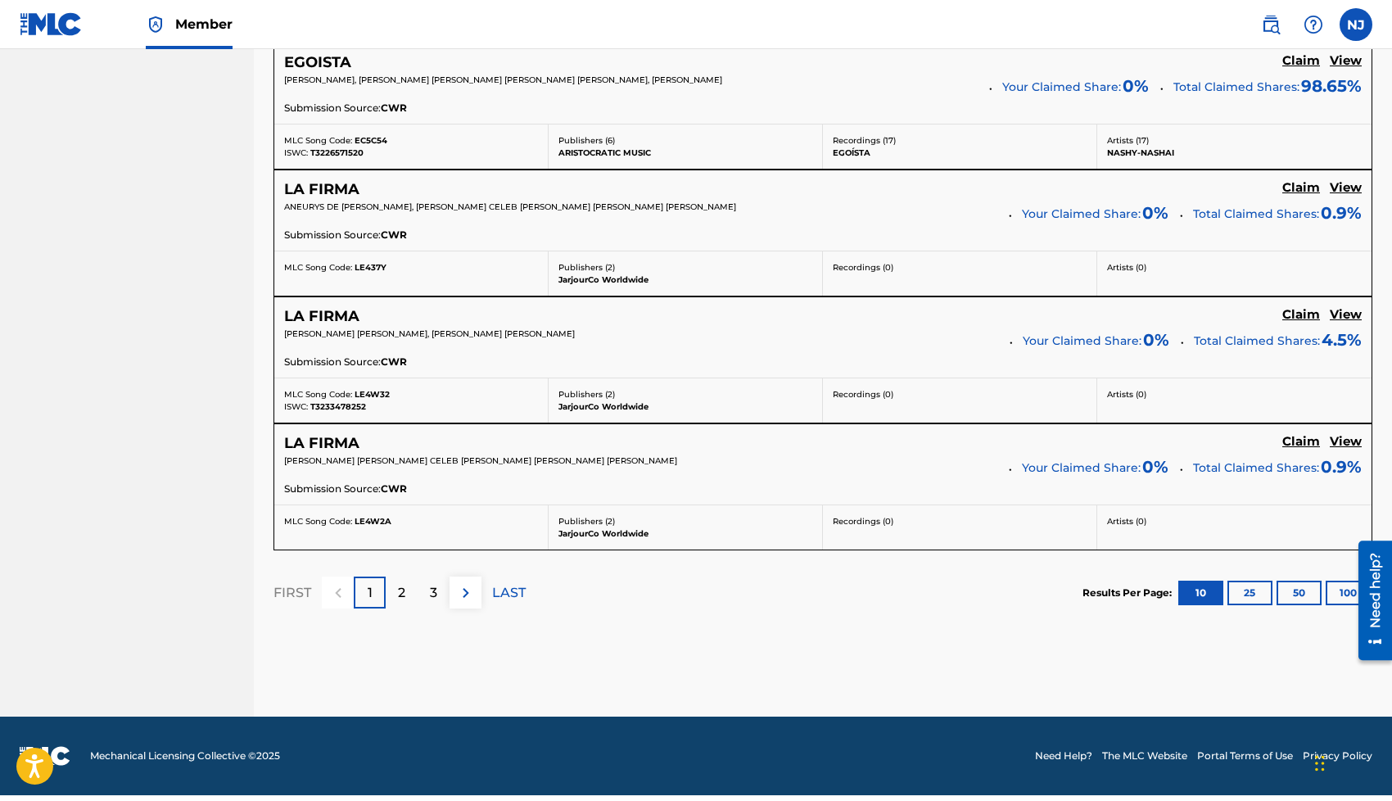
click at [438, 601] on div "3" at bounding box center [434, 592] width 32 height 32
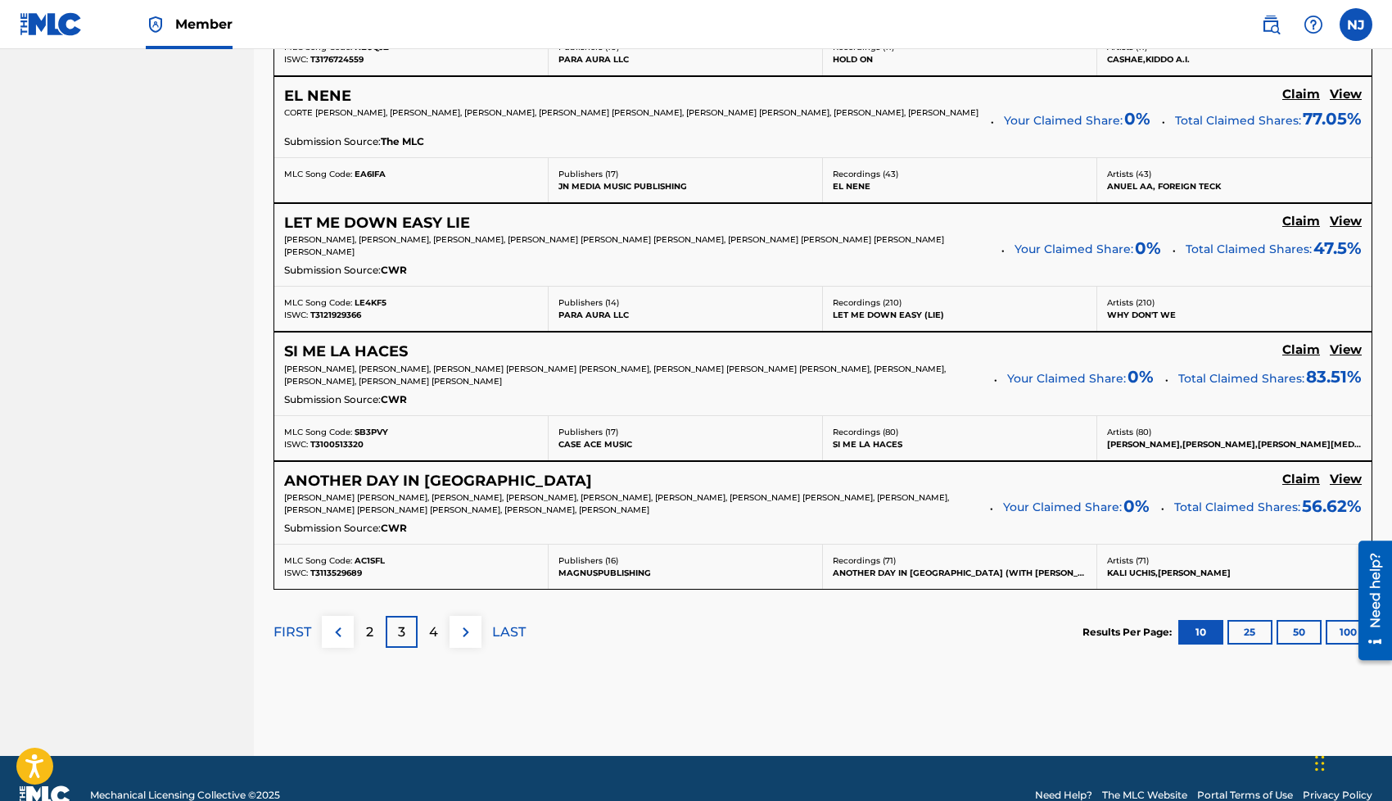
scroll to position [1347, 0]
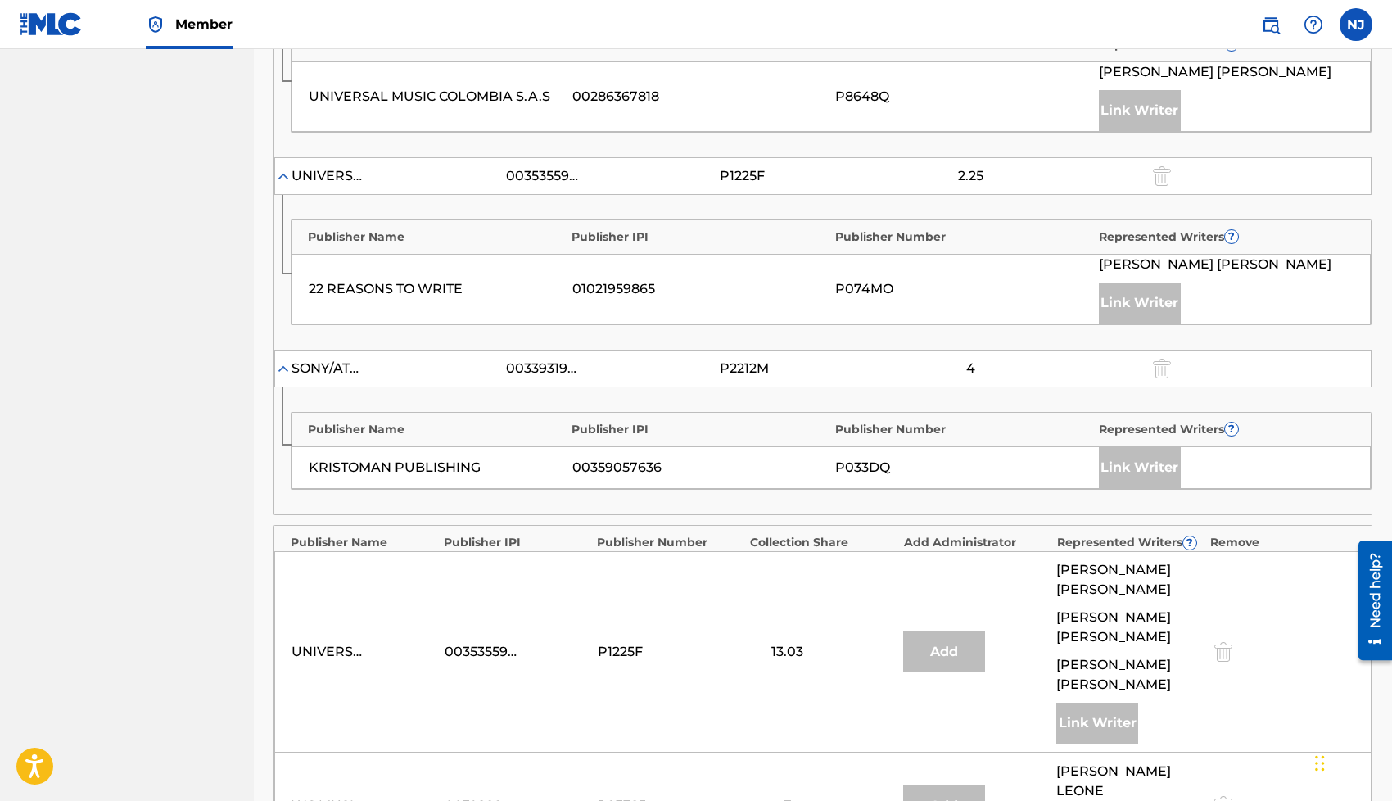
scroll to position [1908, 0]
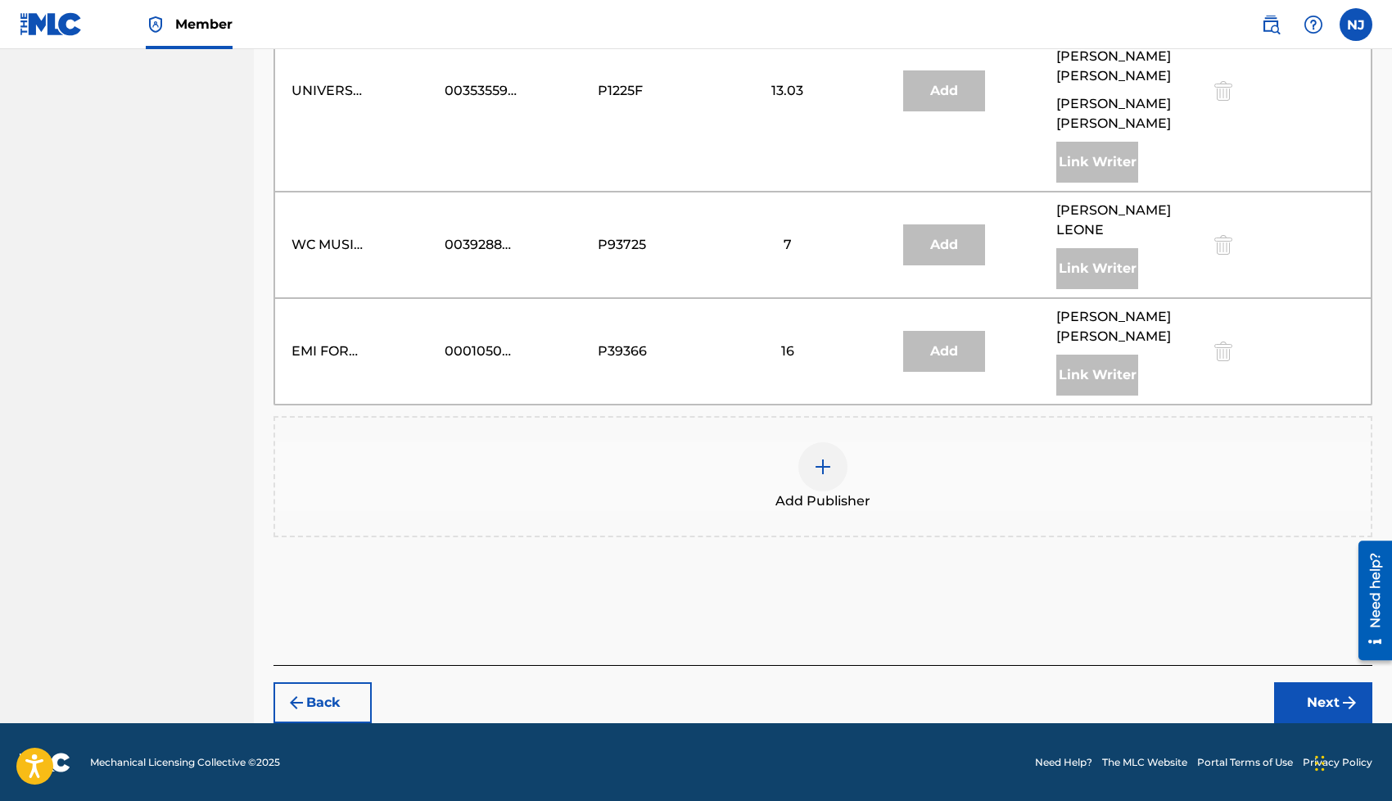
click at [810, 461] on div at bounding box center [822, 466] width 49 height 49
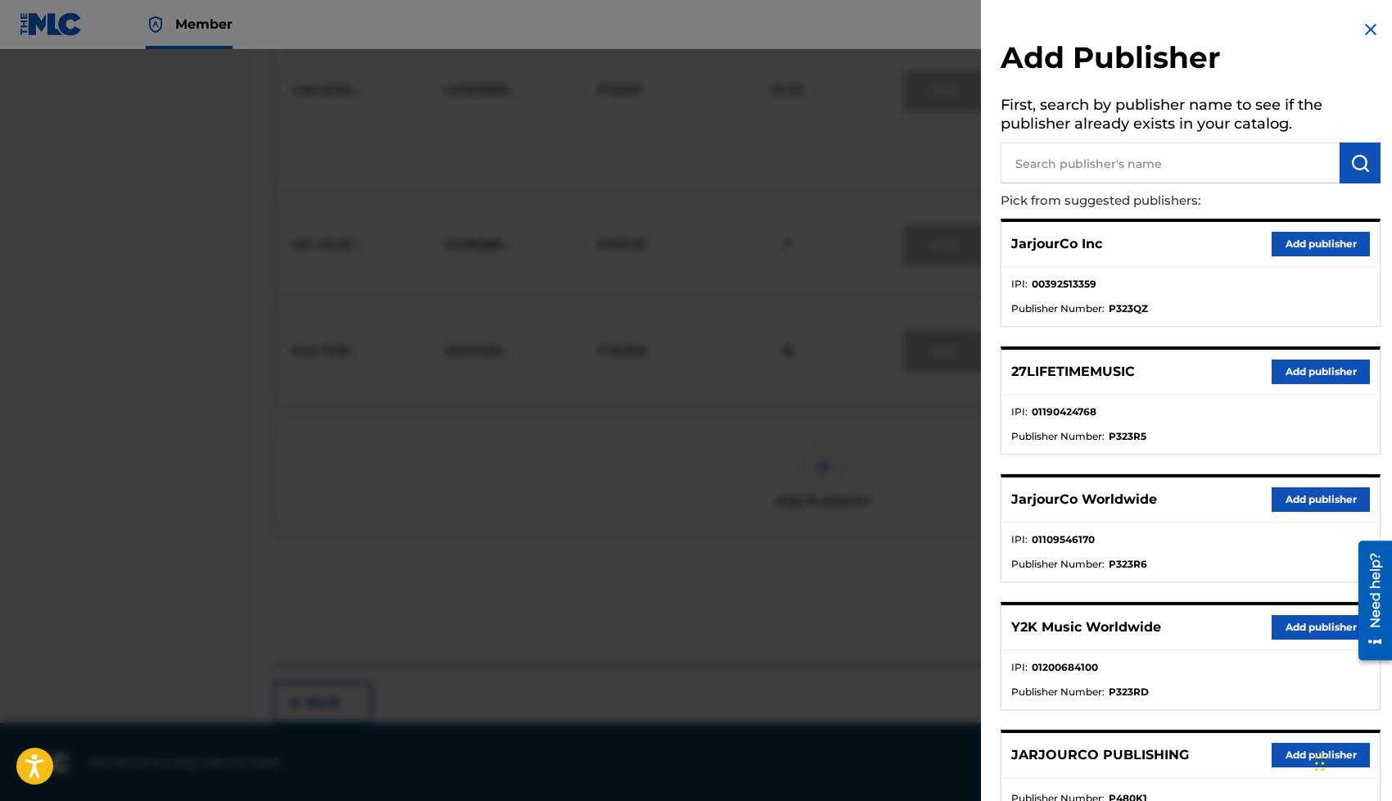
click at [1277, 490] on button "Add publisher" at bounding box center [1320, 499] width 98 height 25
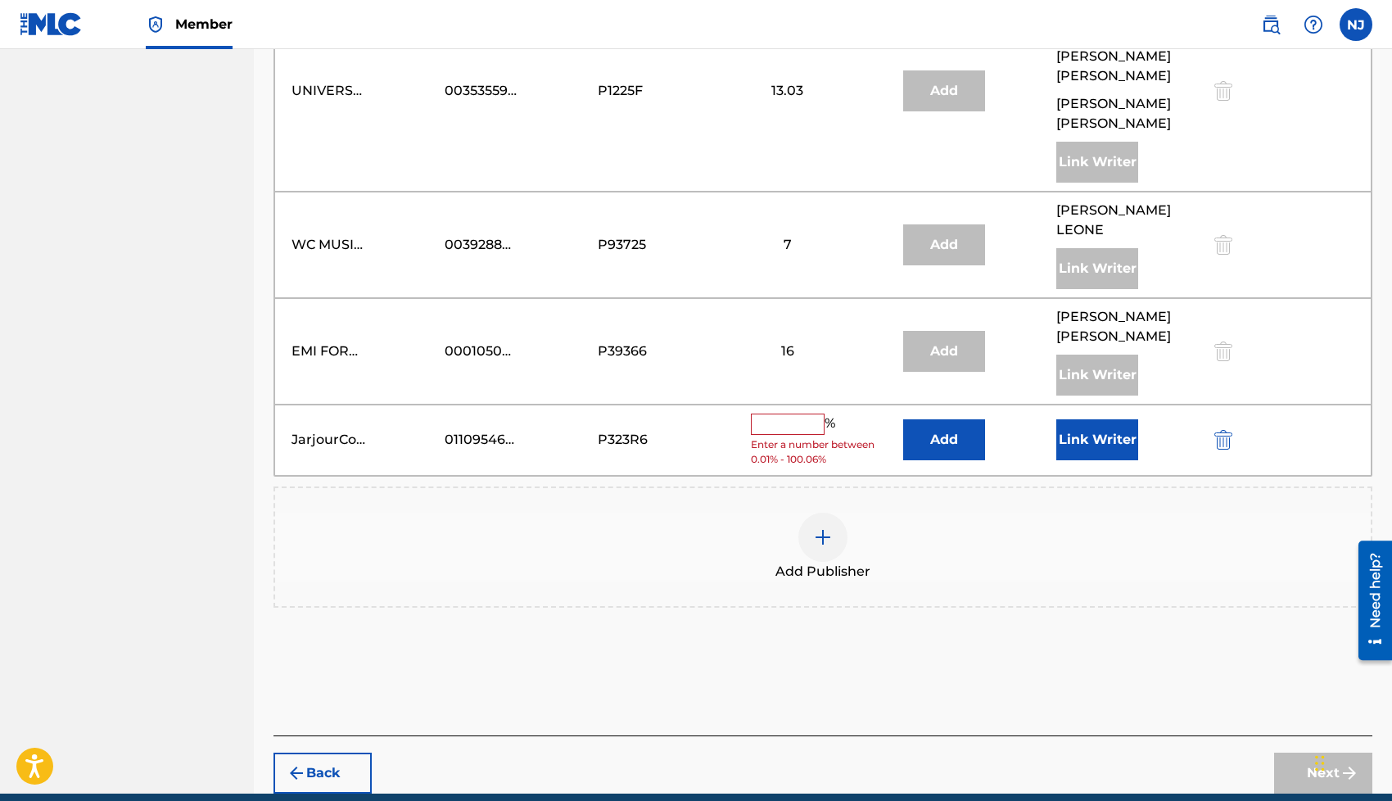
click at [1078, 432] on button "Link Writer" at bounding box center [1097, 439] width 82 height 41
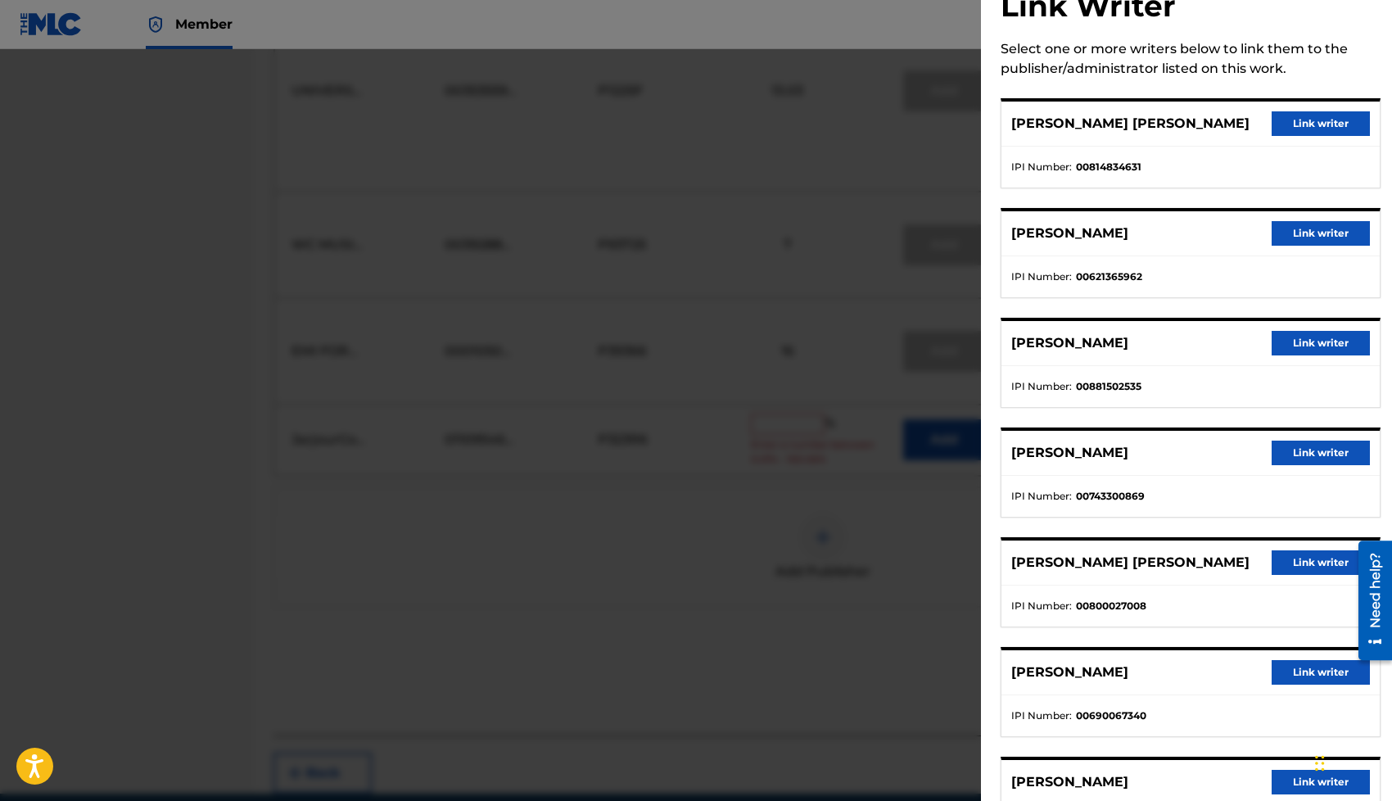
scroll to position [73, 0]
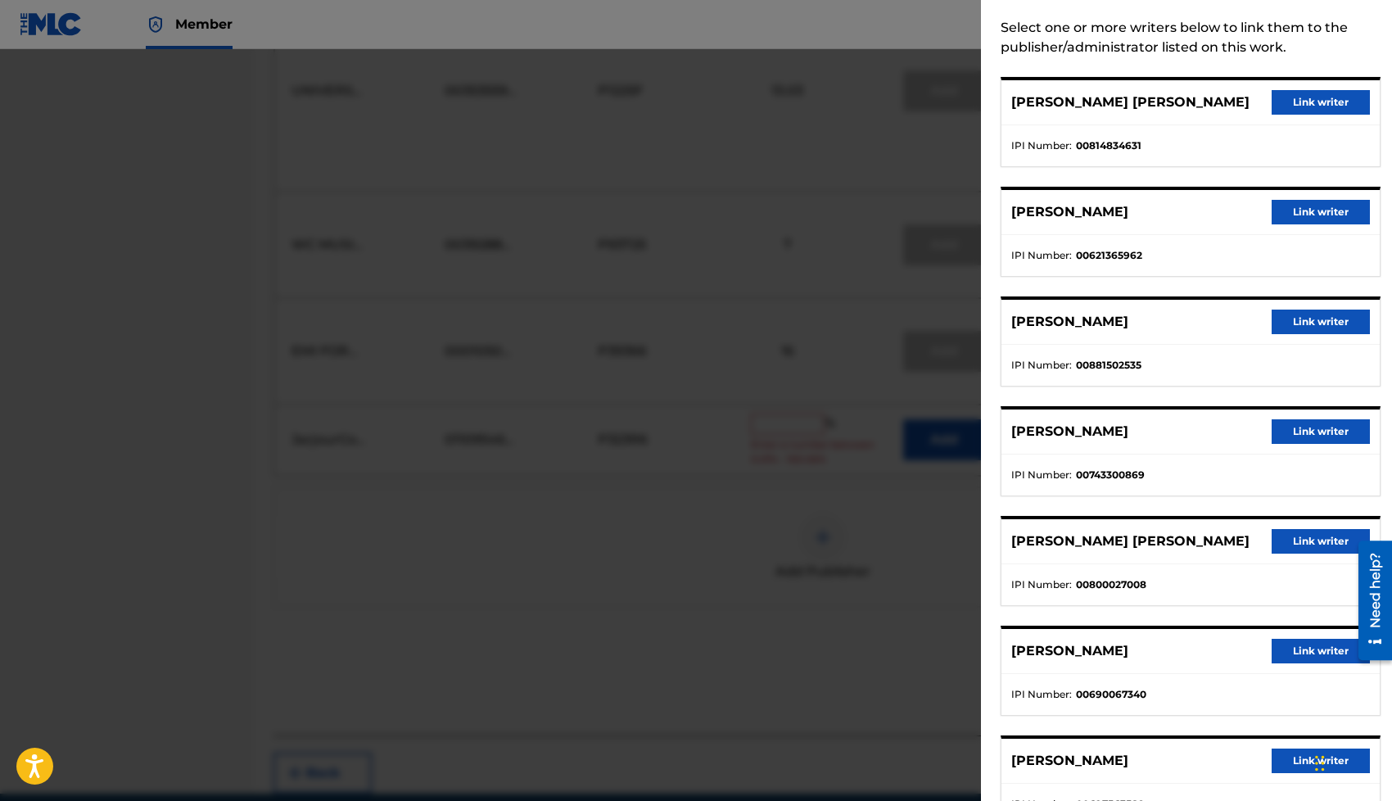
click at [1297, 543] on button "Link writer" at bounding box center [1320, 541] width 98 height 25
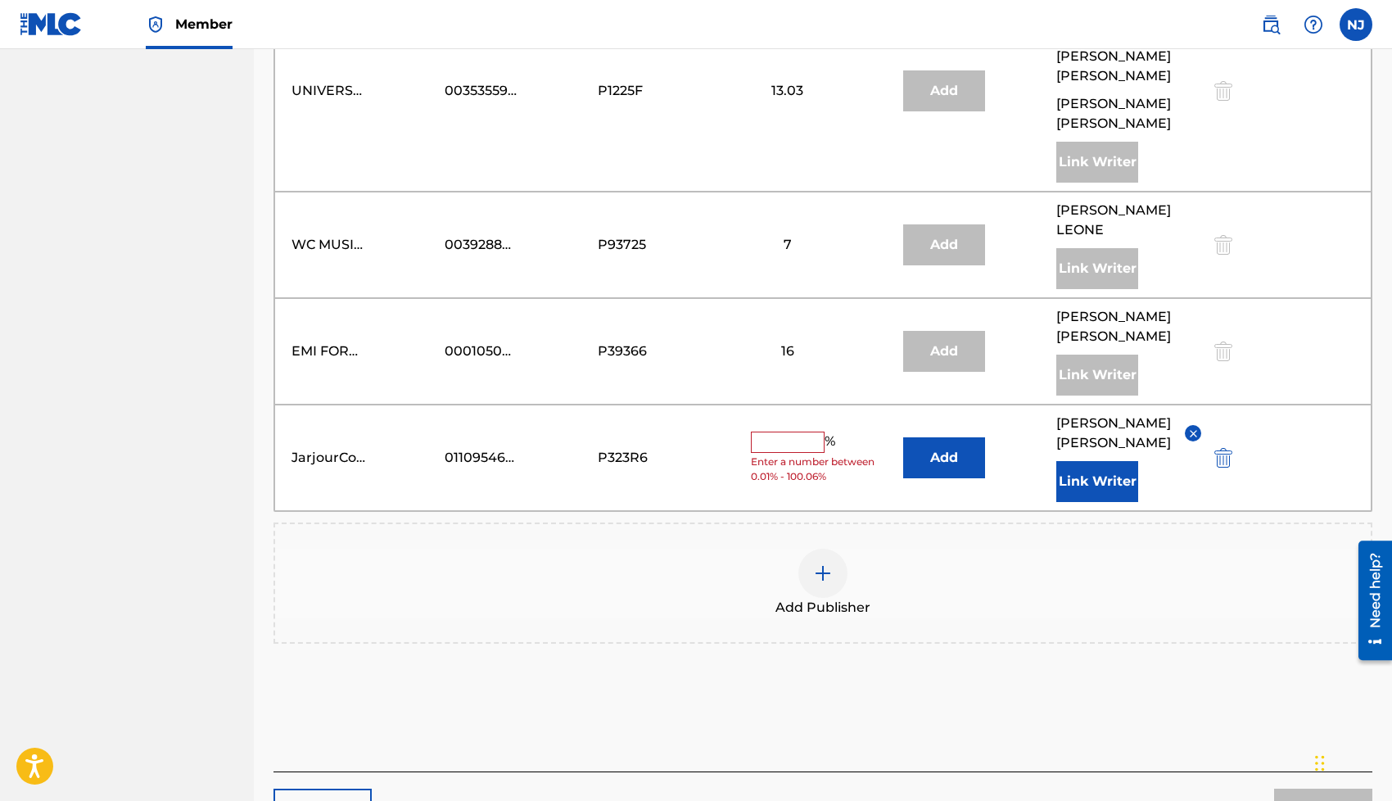
click at [776, 457] on span "Enter a number between 0.01% - 100.06%" at bounding box center [823, 468] width 145 height 29
click at [783, 440] on input "text" at bounding box center [788, 441] width 74 height 21
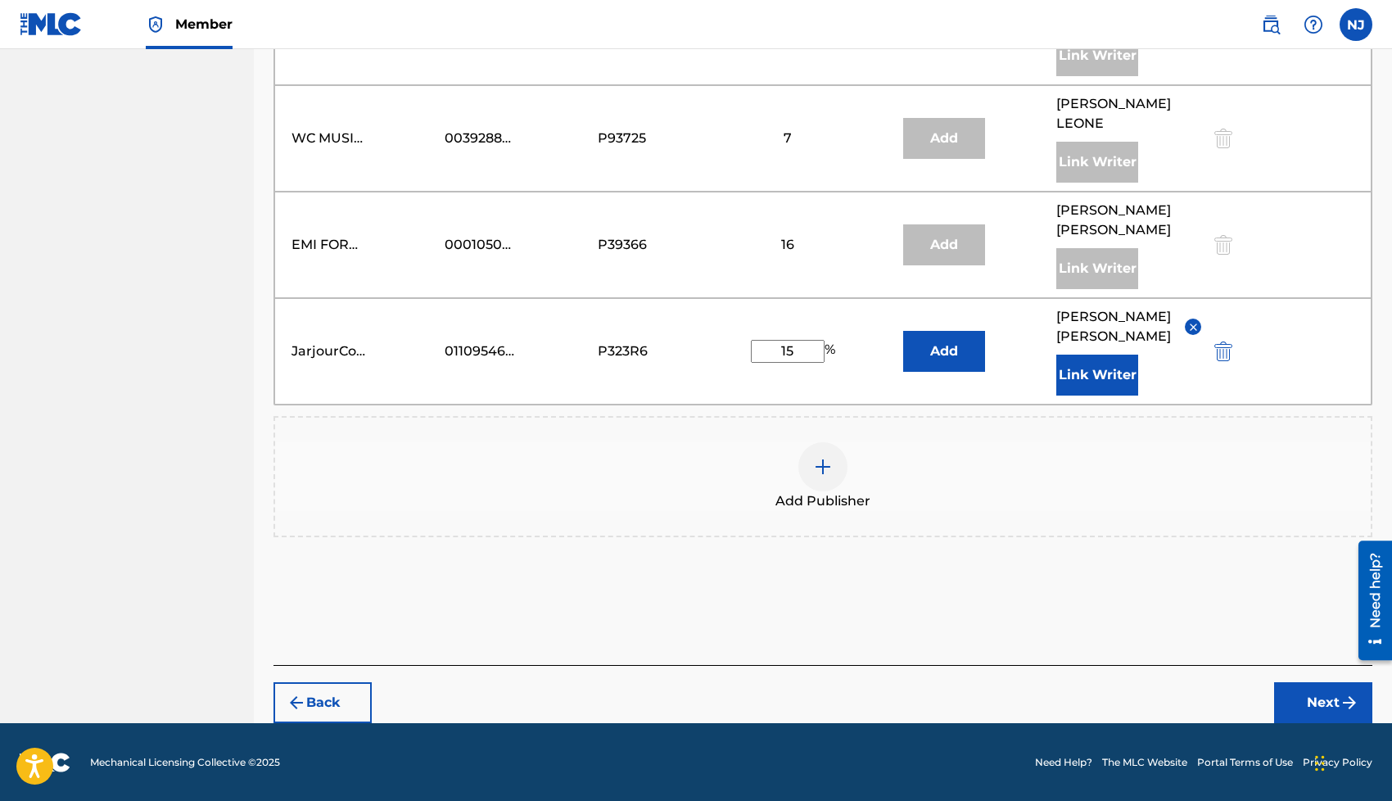
type input "15"
click at [1334, 688] on button "Next" at bounding box center [1323, 702] width 98 height 41
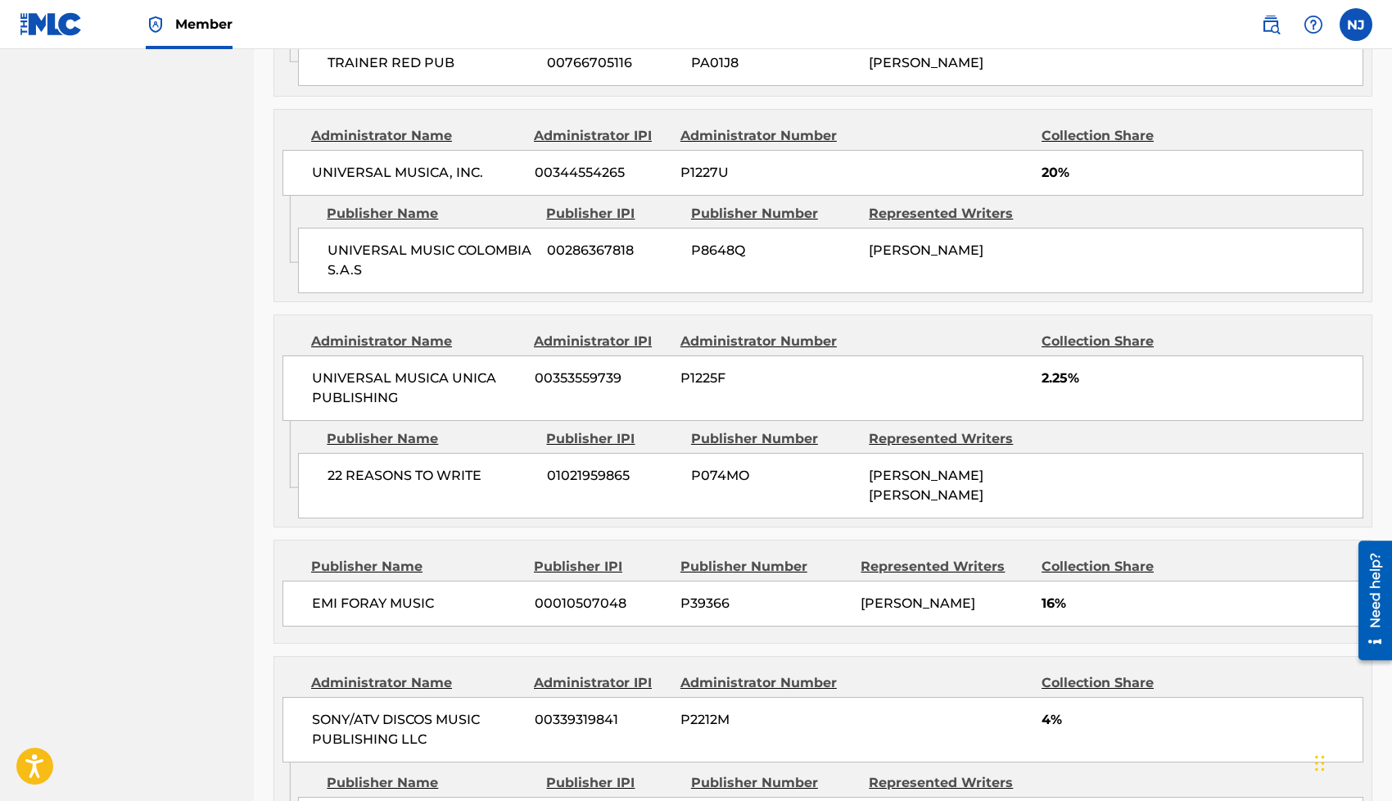
scroll to position [2183, 0]
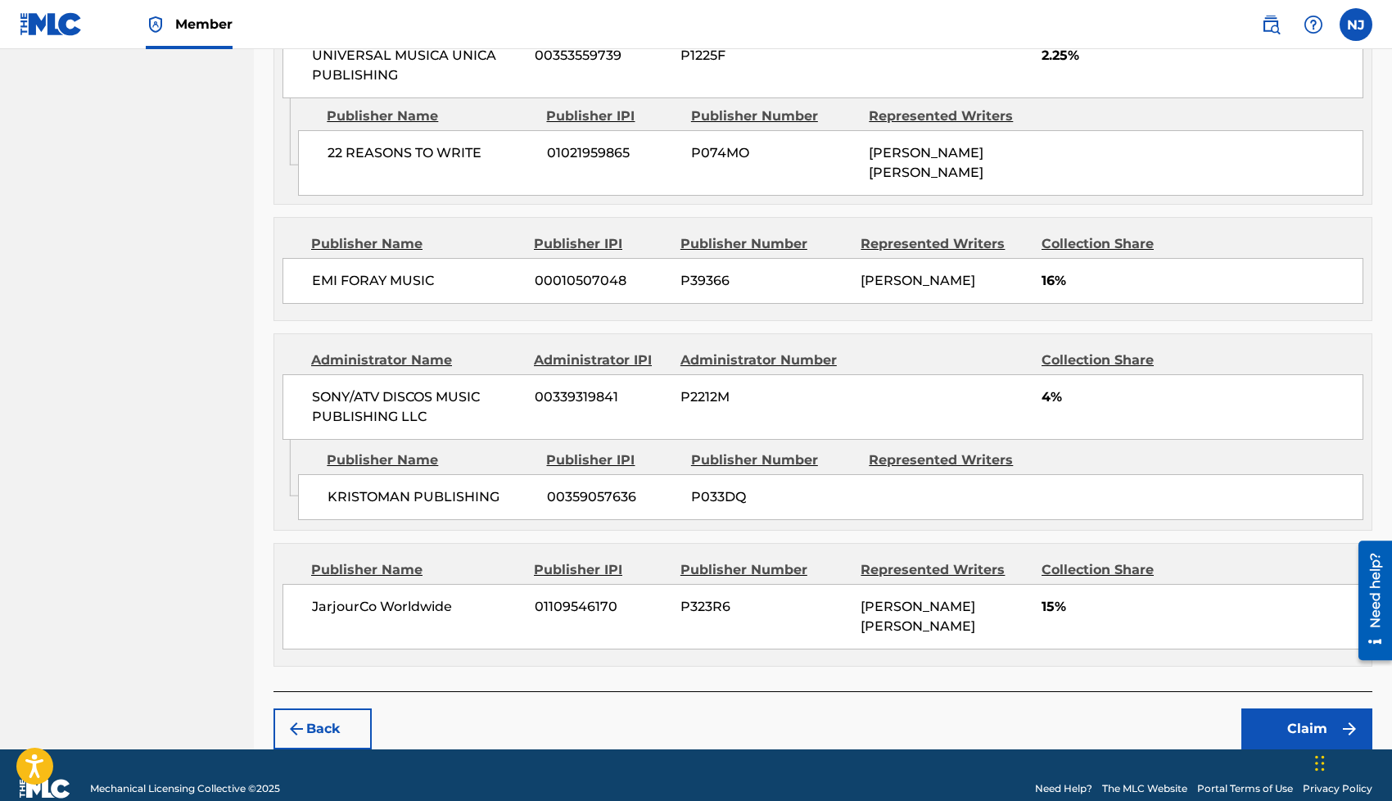
click at [1265, 708] on button "Claim" at bounding box center [1306, 728] width 131 height 41
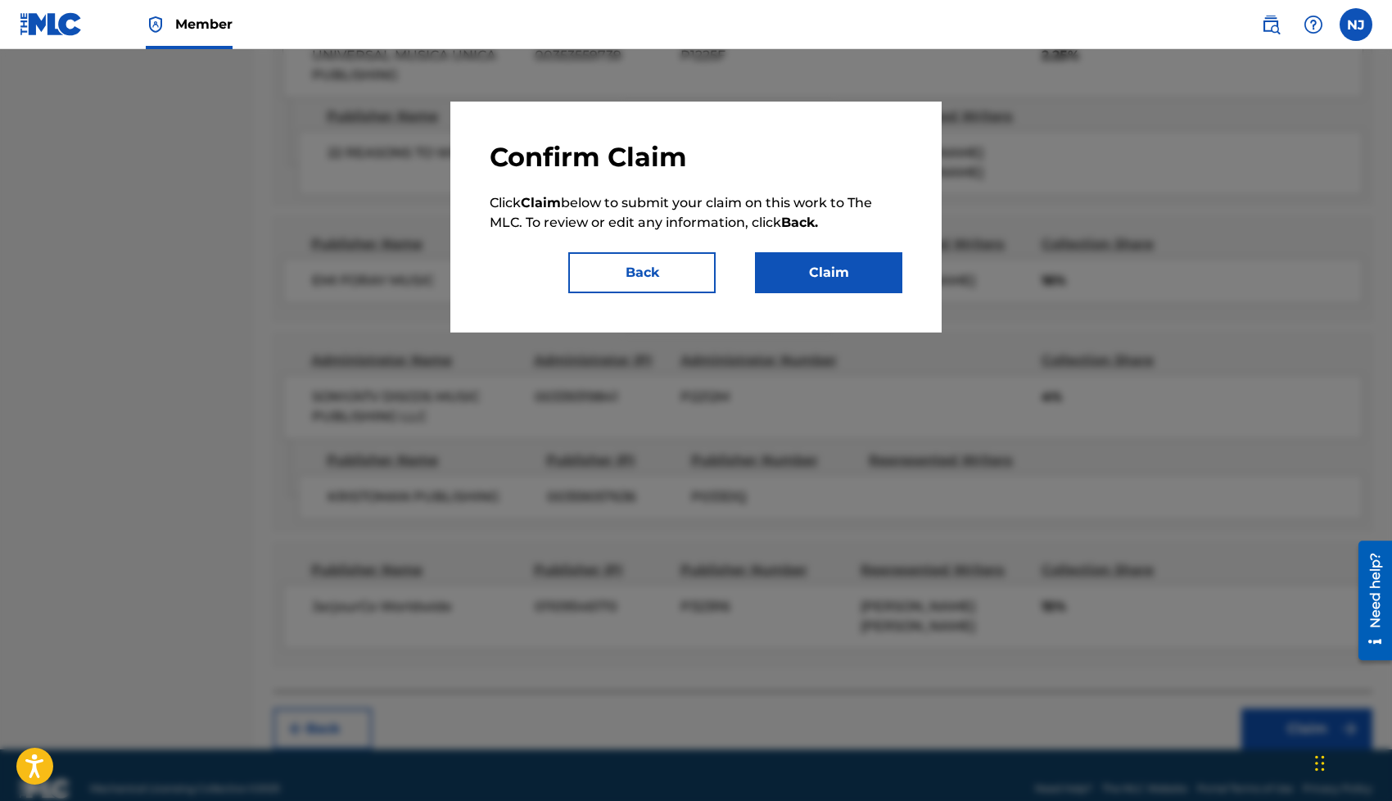
click at [774, 252] on button "Claim" at bounding box center [828, 272] width 147 height 41
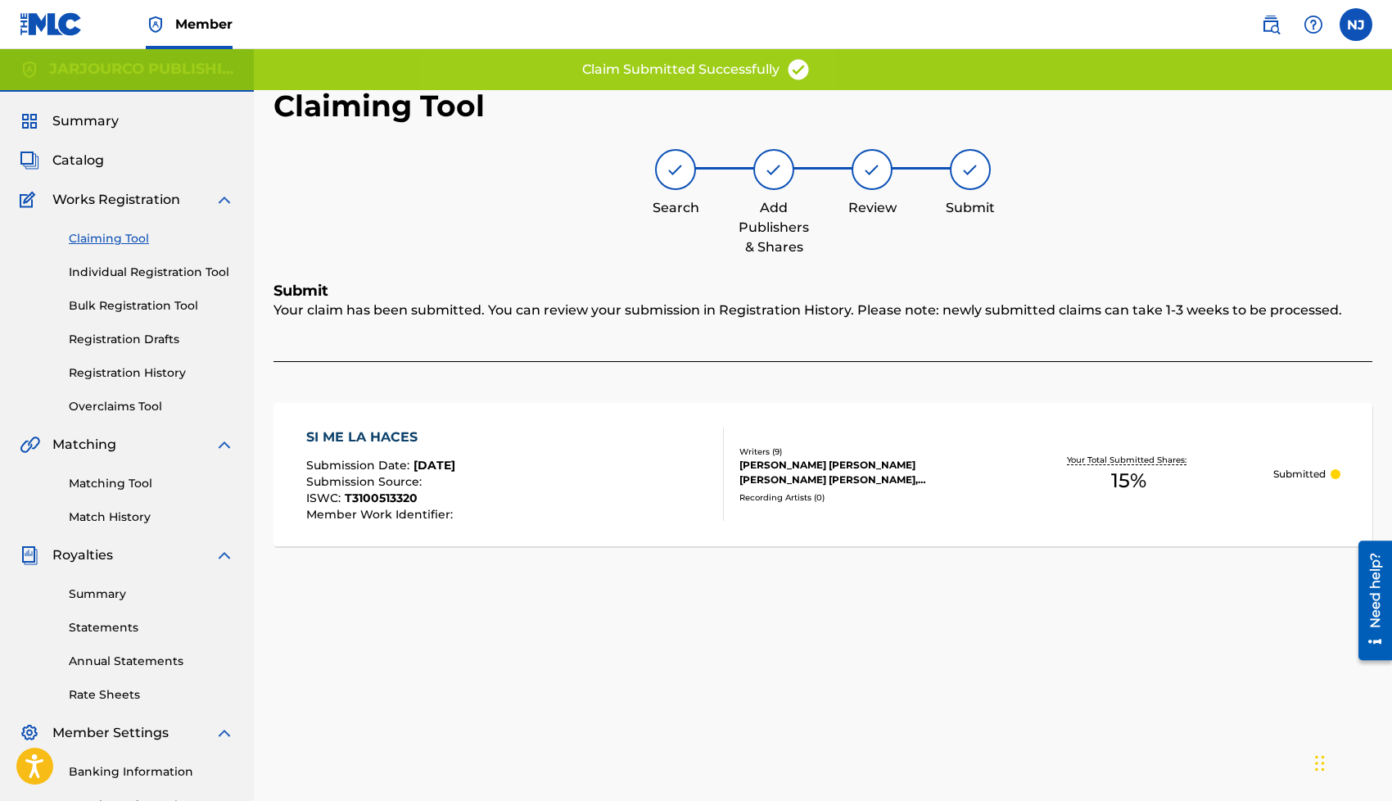
scroll to position [0, 0]
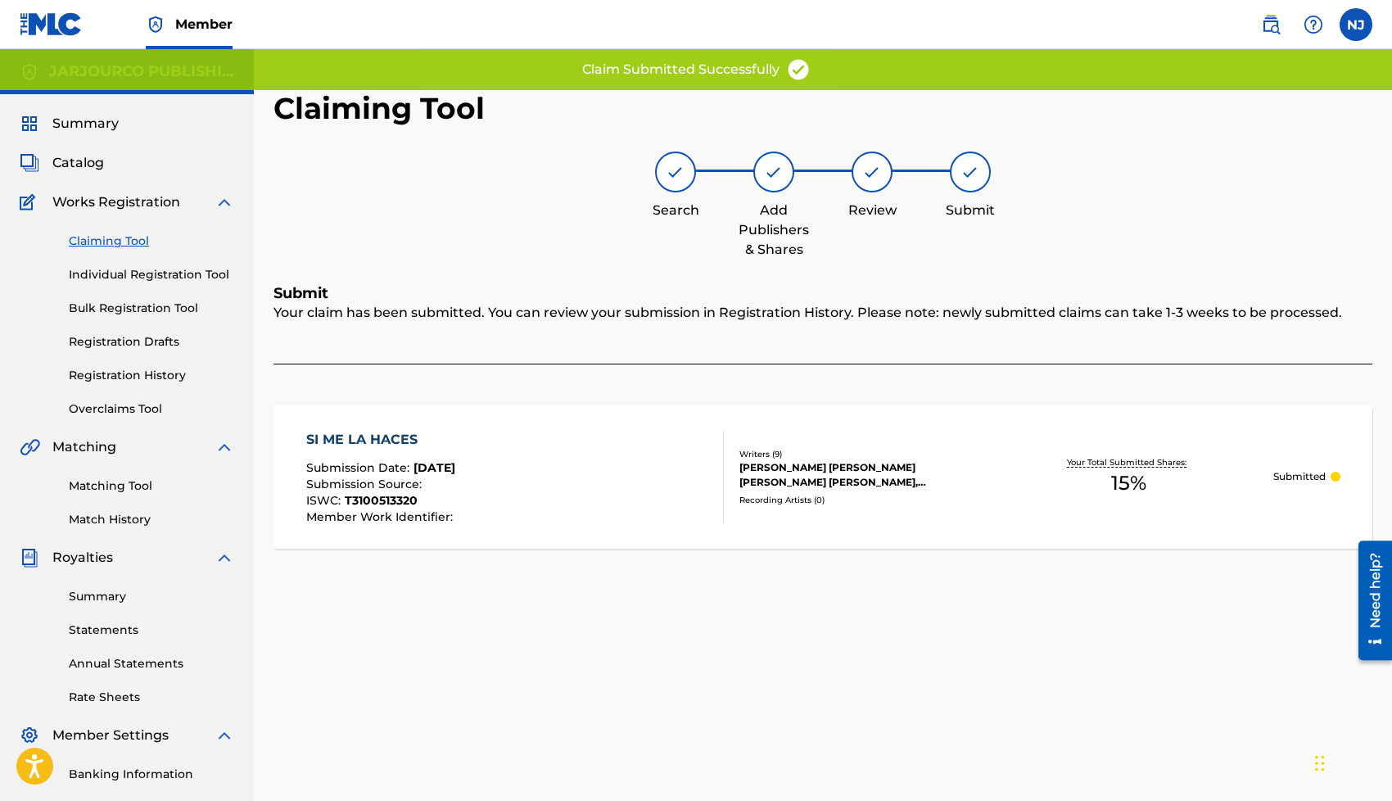
click at [112, 241] on link "Claiming Tool" at bounding box center [151, 240] width 165 height 17
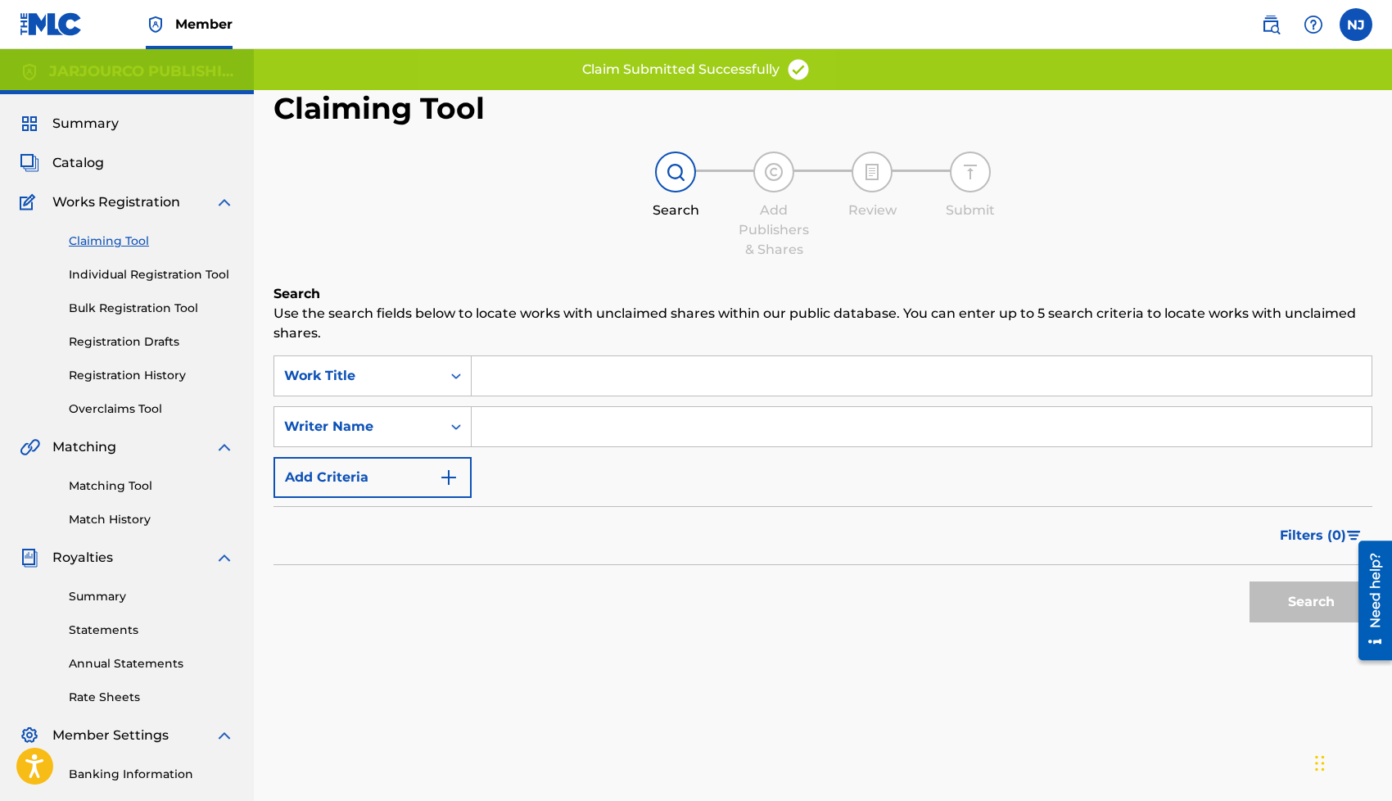
click at [612, 448] on div "SearchWithCriteria796c6a94-ac4e-4f59-9d3d-62ea1f63a812 Work Title SearchWithCri…" at bounding box center [822, 426] width 1099 height 142
click at [625, 408] on input "Search Form" at bounding box center [922, 426] width 900 height 39
type input "[PERSON_NAME] [PERSON_NAME]"
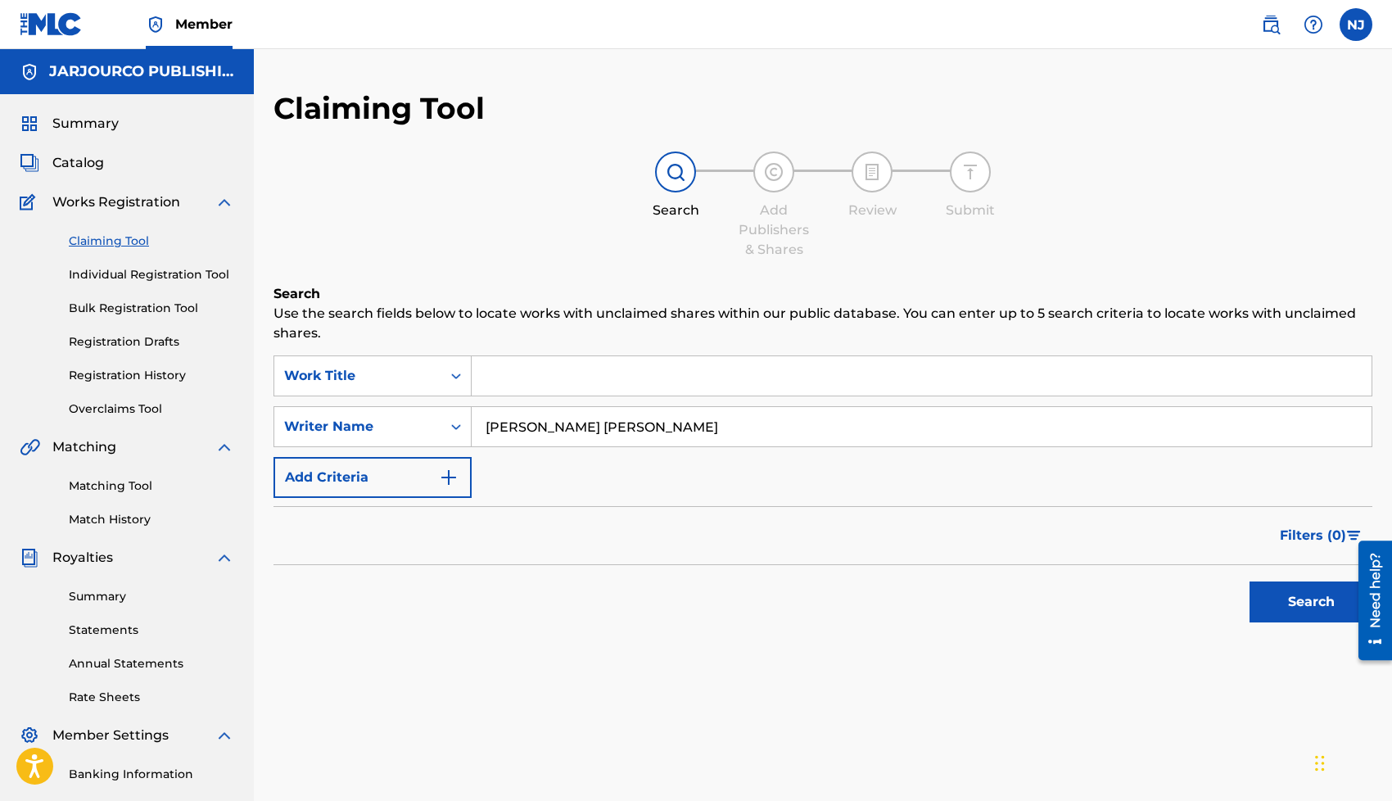
click at [1315, 606] on button "Search" at bounding box center [1310, 601] width 123 height 41
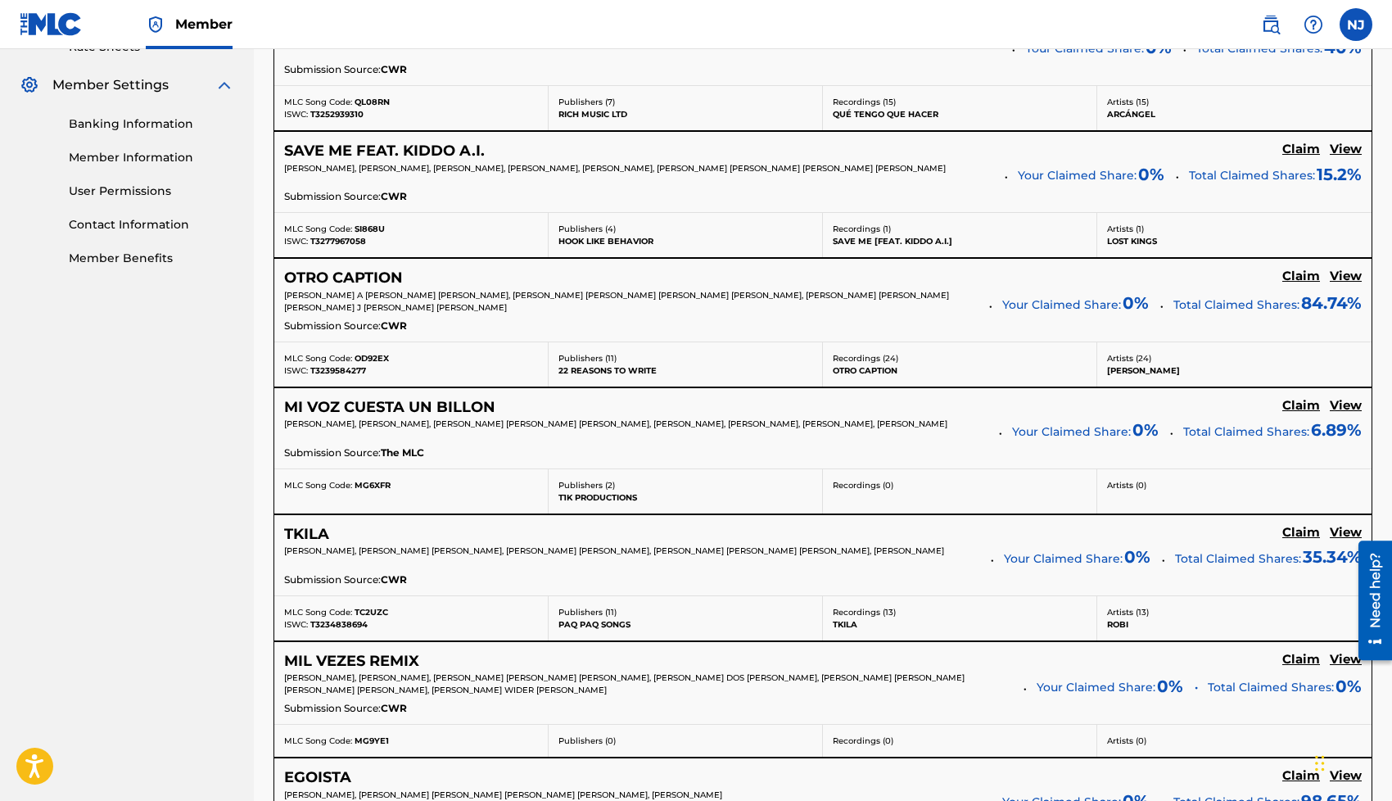
scroll to position [1365, 0]
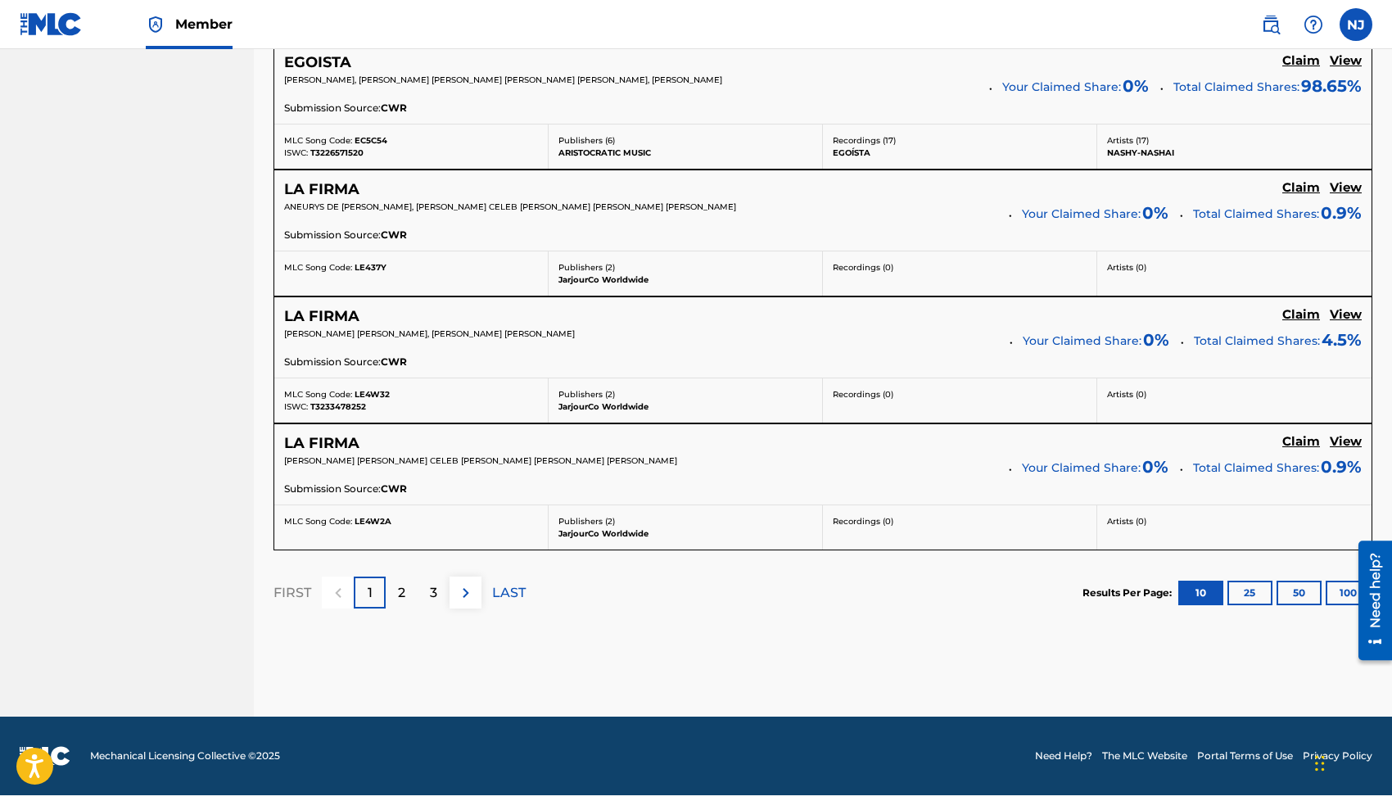
click at [431, 590] on p "3" at bounding box center [433, 593] width 7 height 20
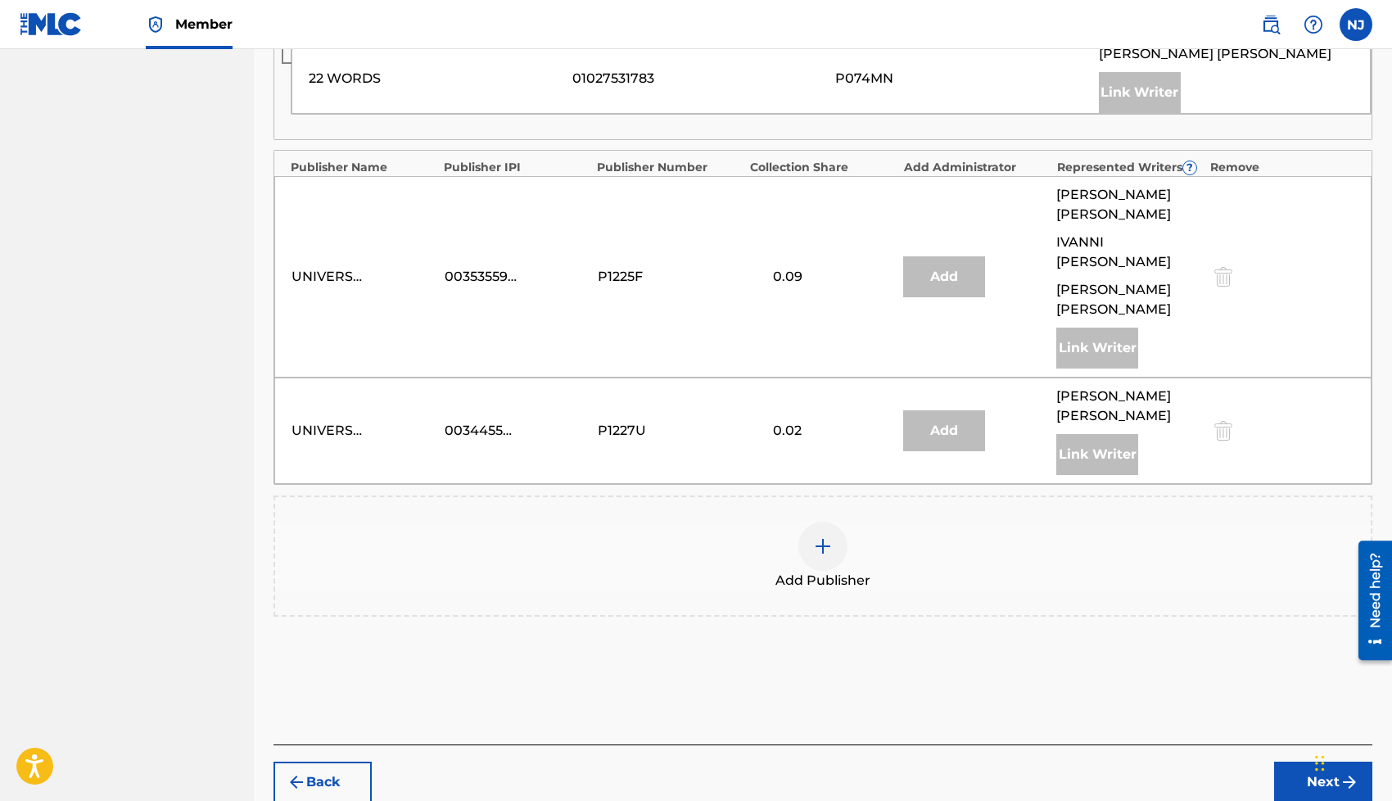
scroll to position [1949, 0]
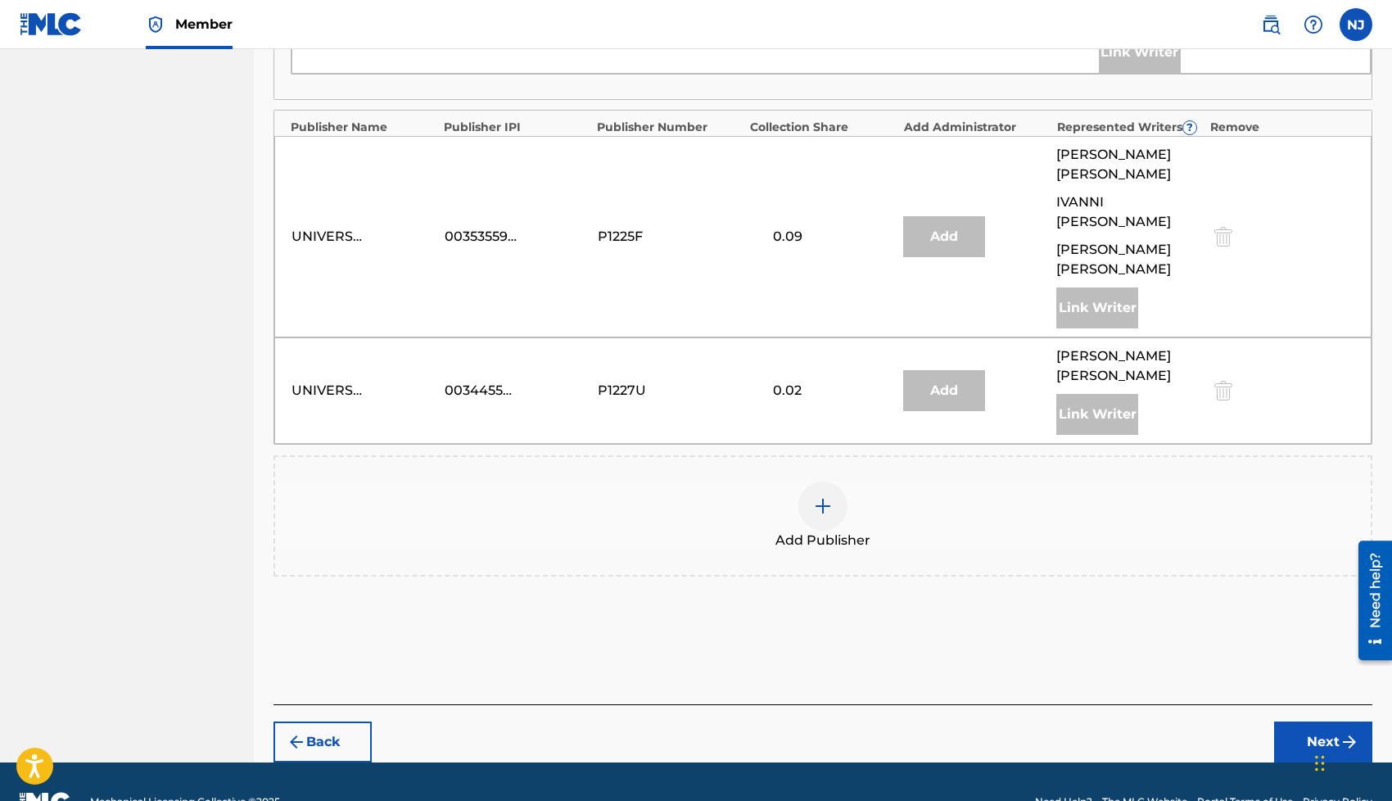
click at [816, 496] on img at bounding box center [823, 506] width 20 height 20
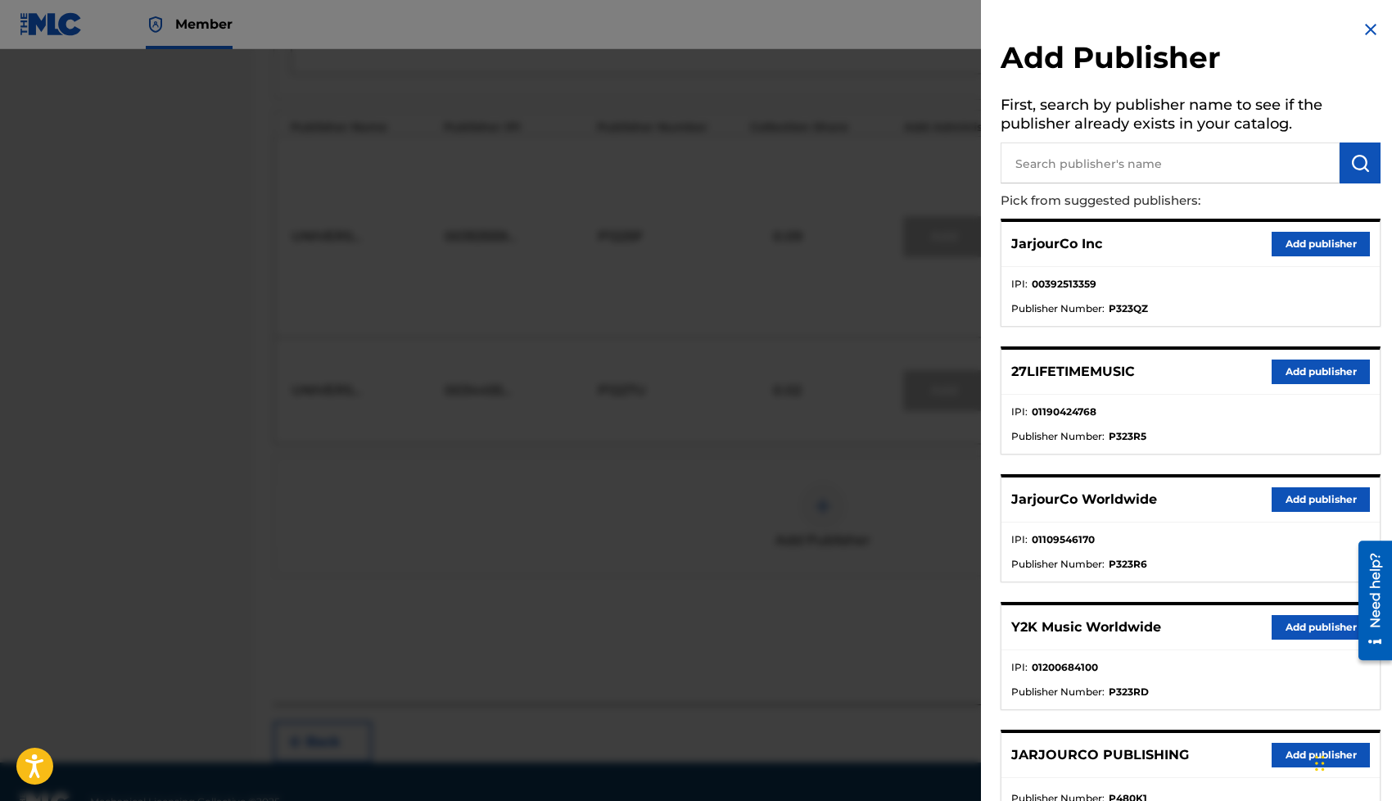
click at [1296, 494] on button "Add publisher" at bounding box center [1320, 499] width 98 height 25
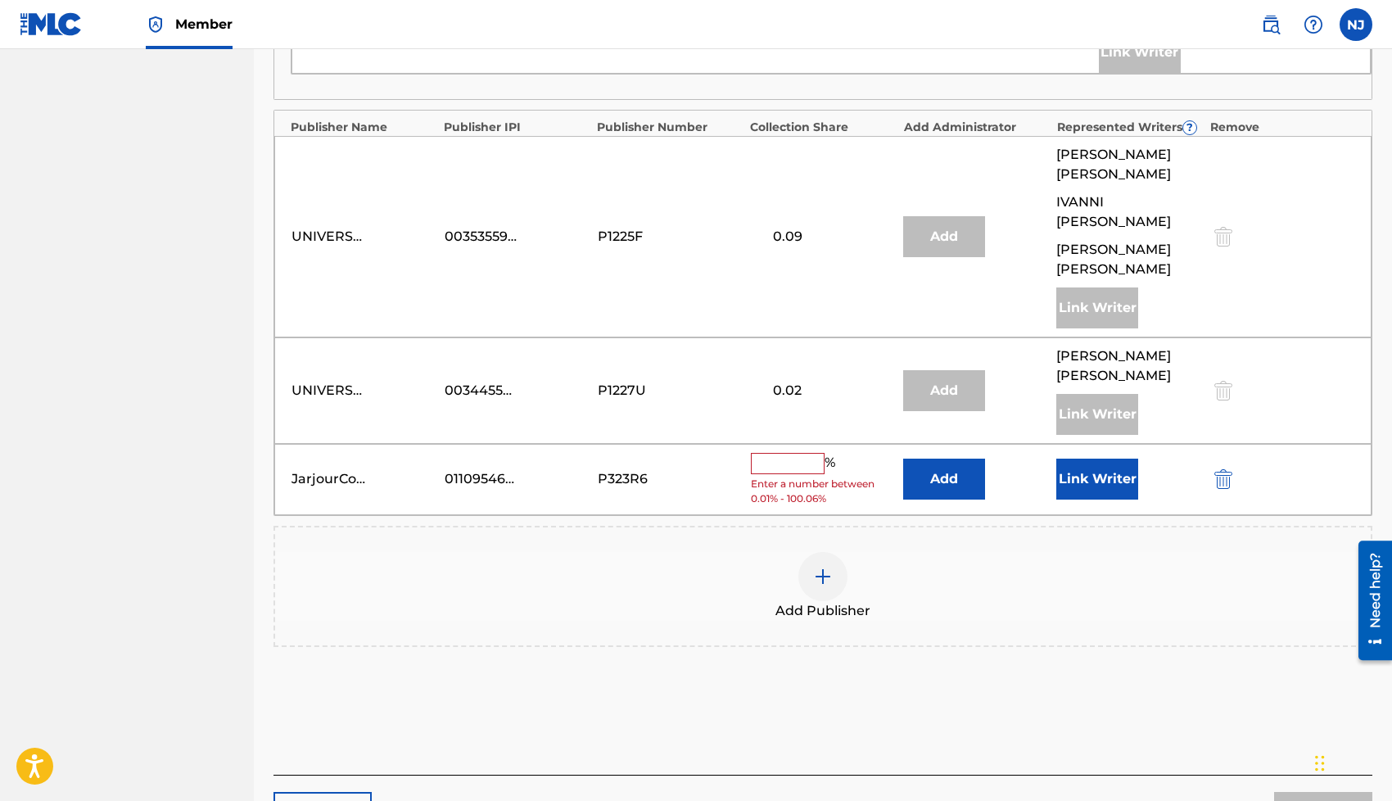
click at [1106, 458] on button "Link Writer" at bounding box center [1097, 478] width 82 height 41
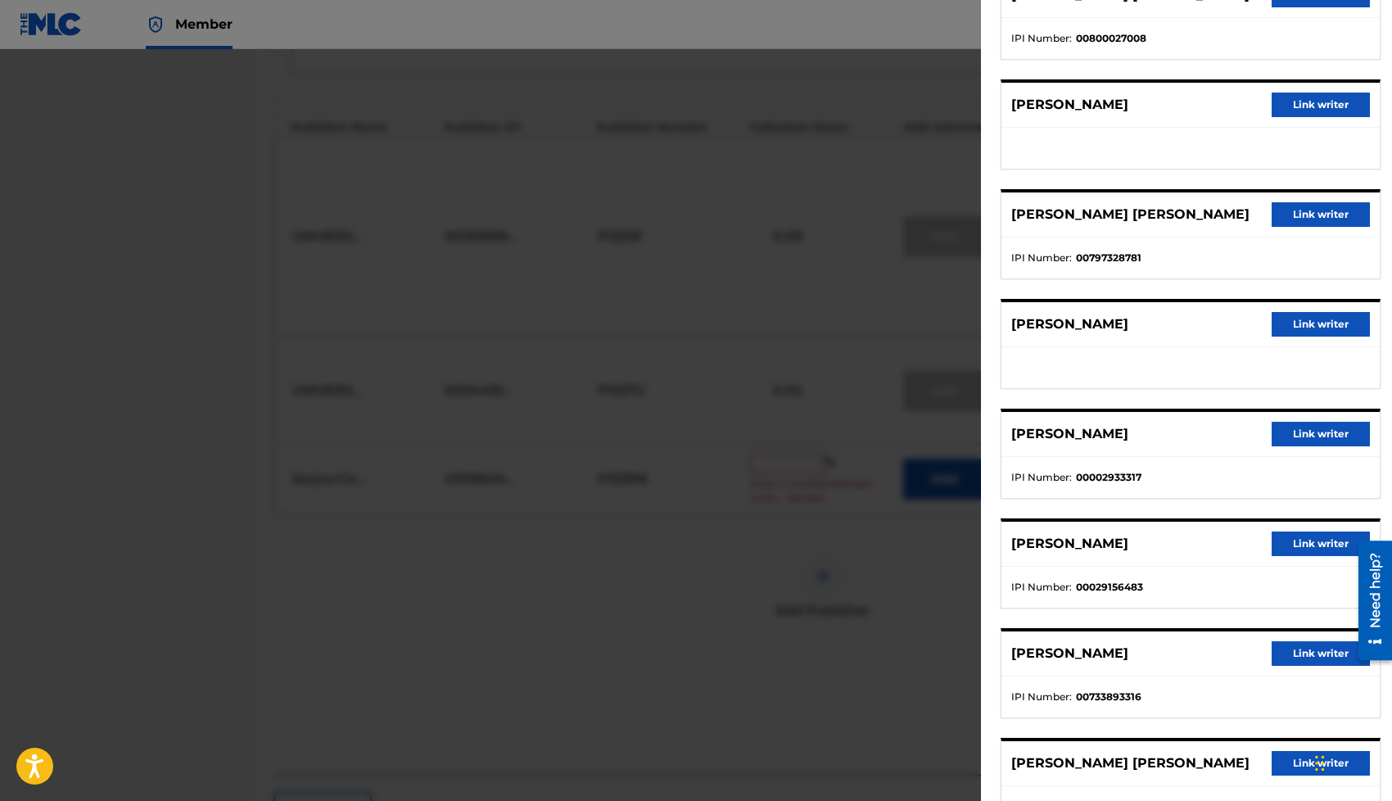
scroll to position [505, 0]
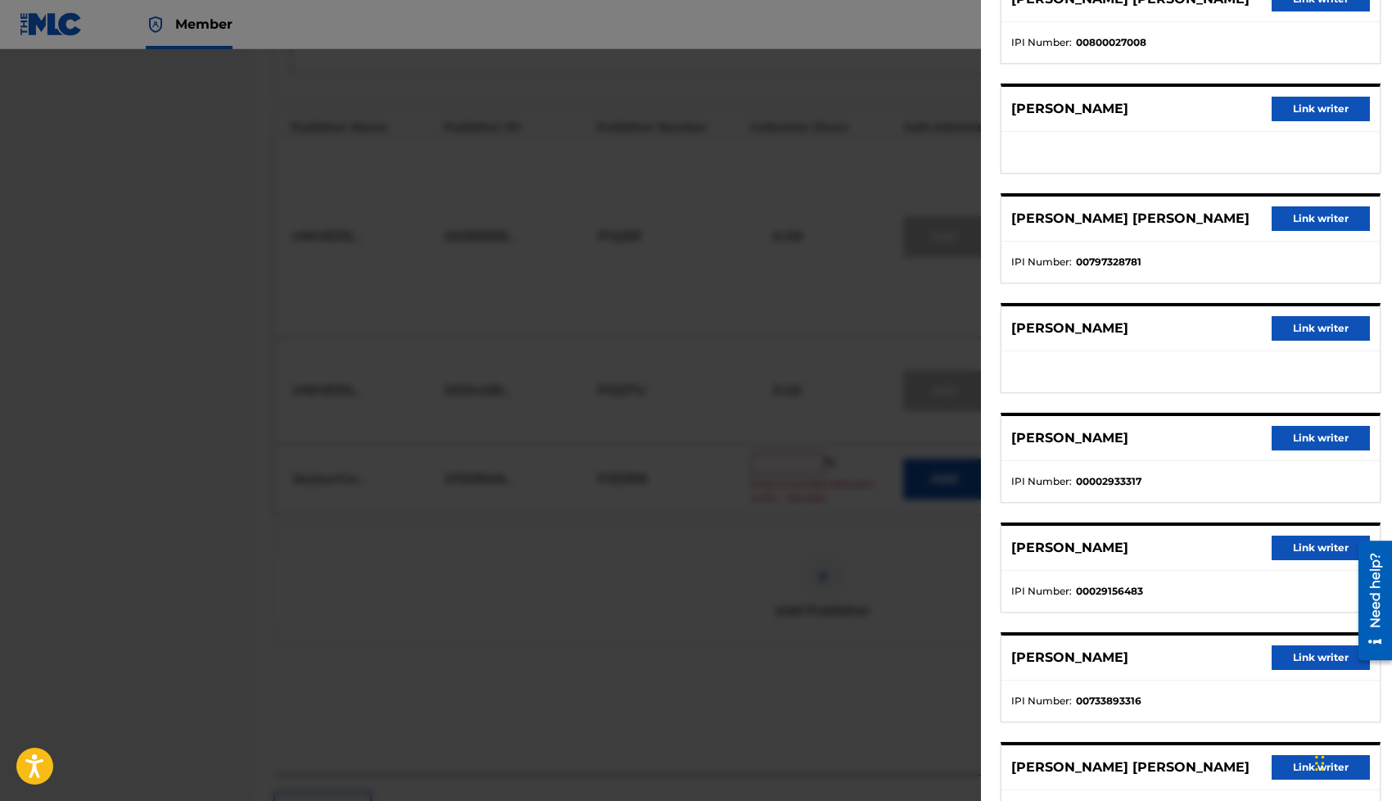
click at [1315, 332] on button "Link writer" at bounding box center [1320, 328] width 98 height 25
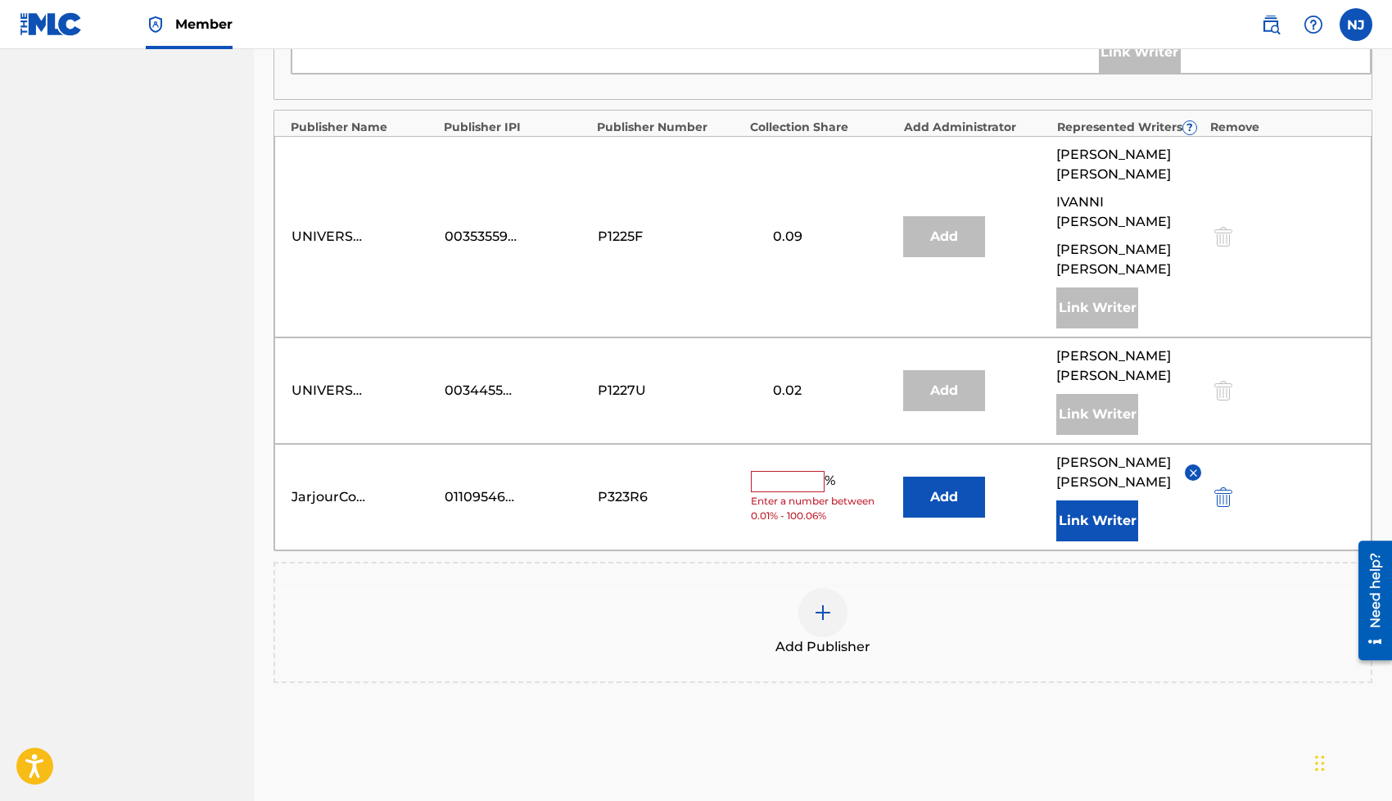
click at [830, 603] on img at bounding box center [823, 613] width 20 height 20
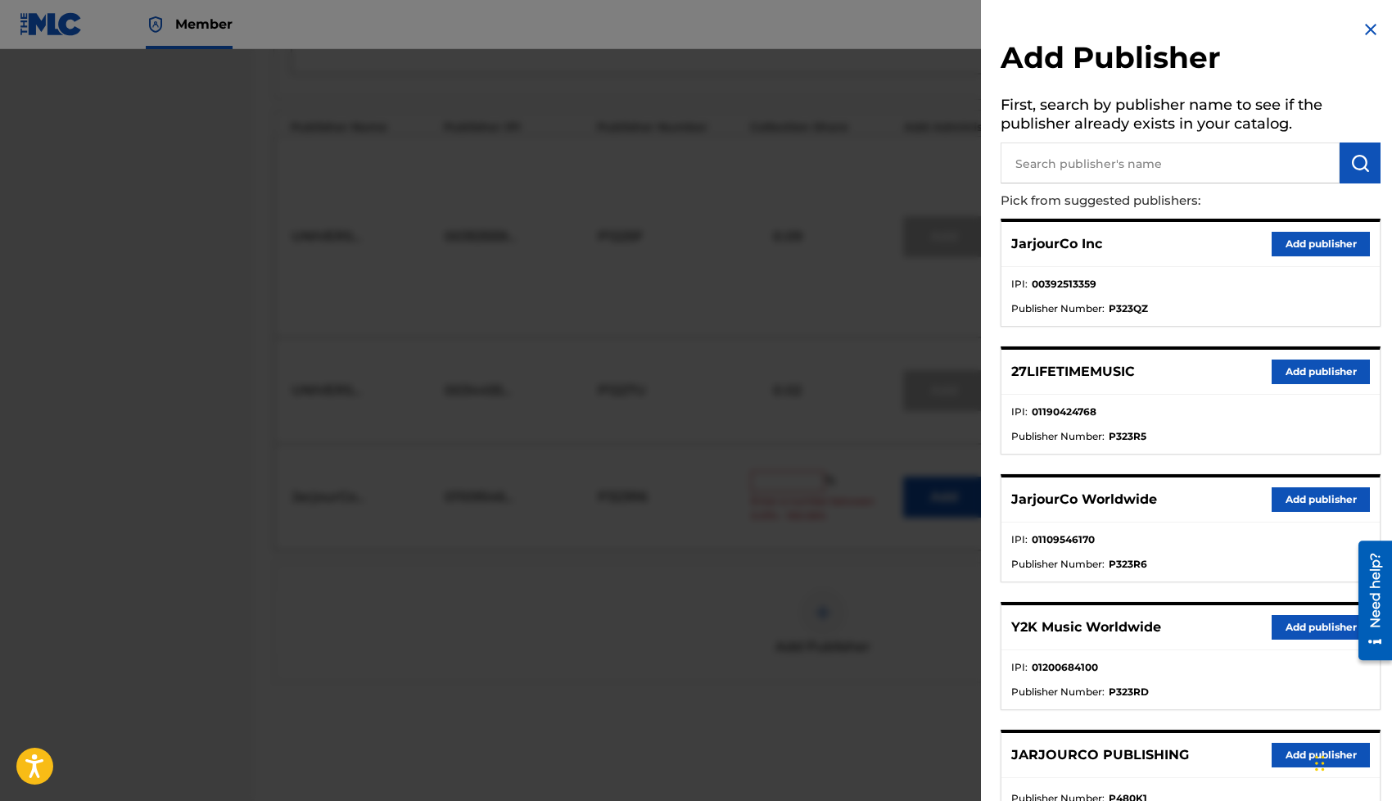
click at [1289, 499] on button "Add publisher" at bounding box center [1320, 499] width 98 height 25
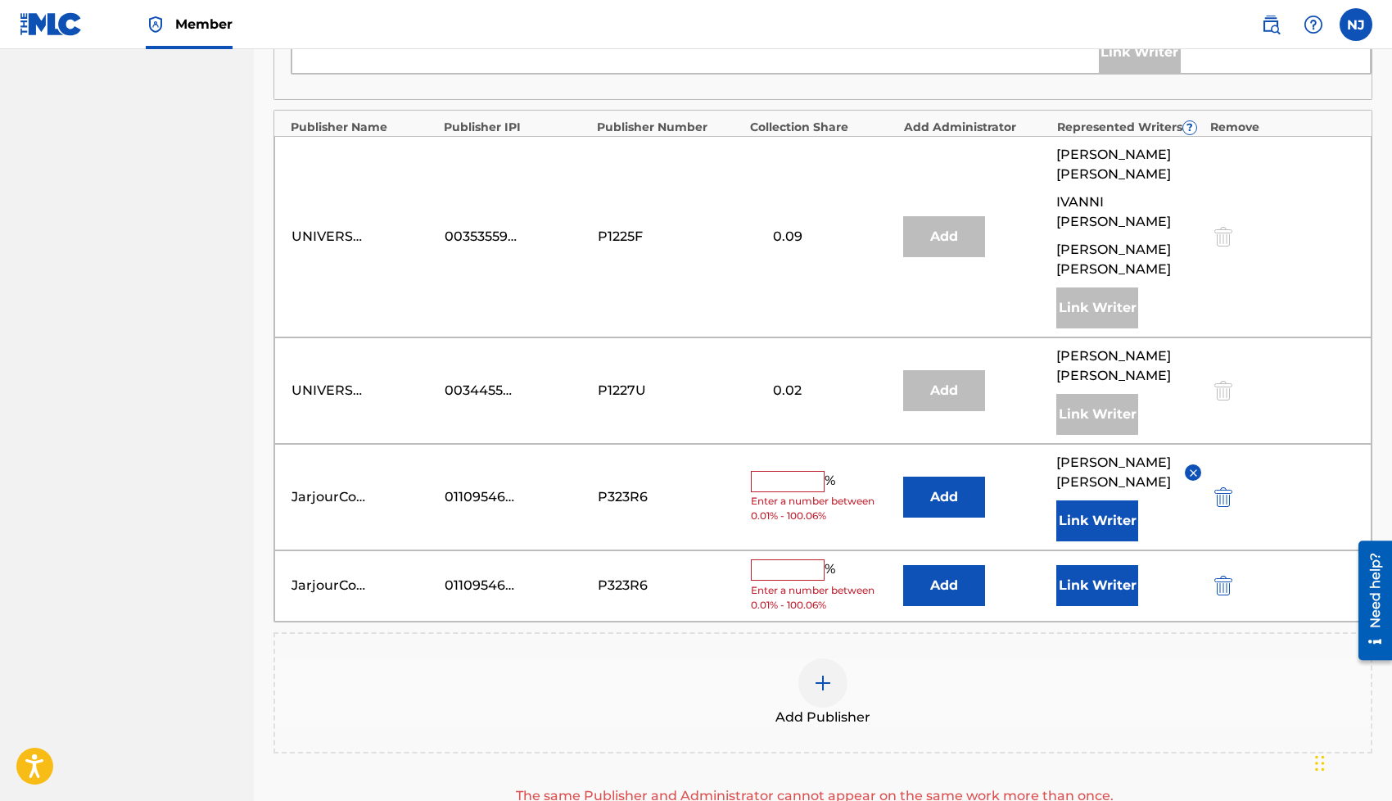
click at [1090, 565] on button "Link Writer" at bounding box center [1097, 585] width 82 height 41
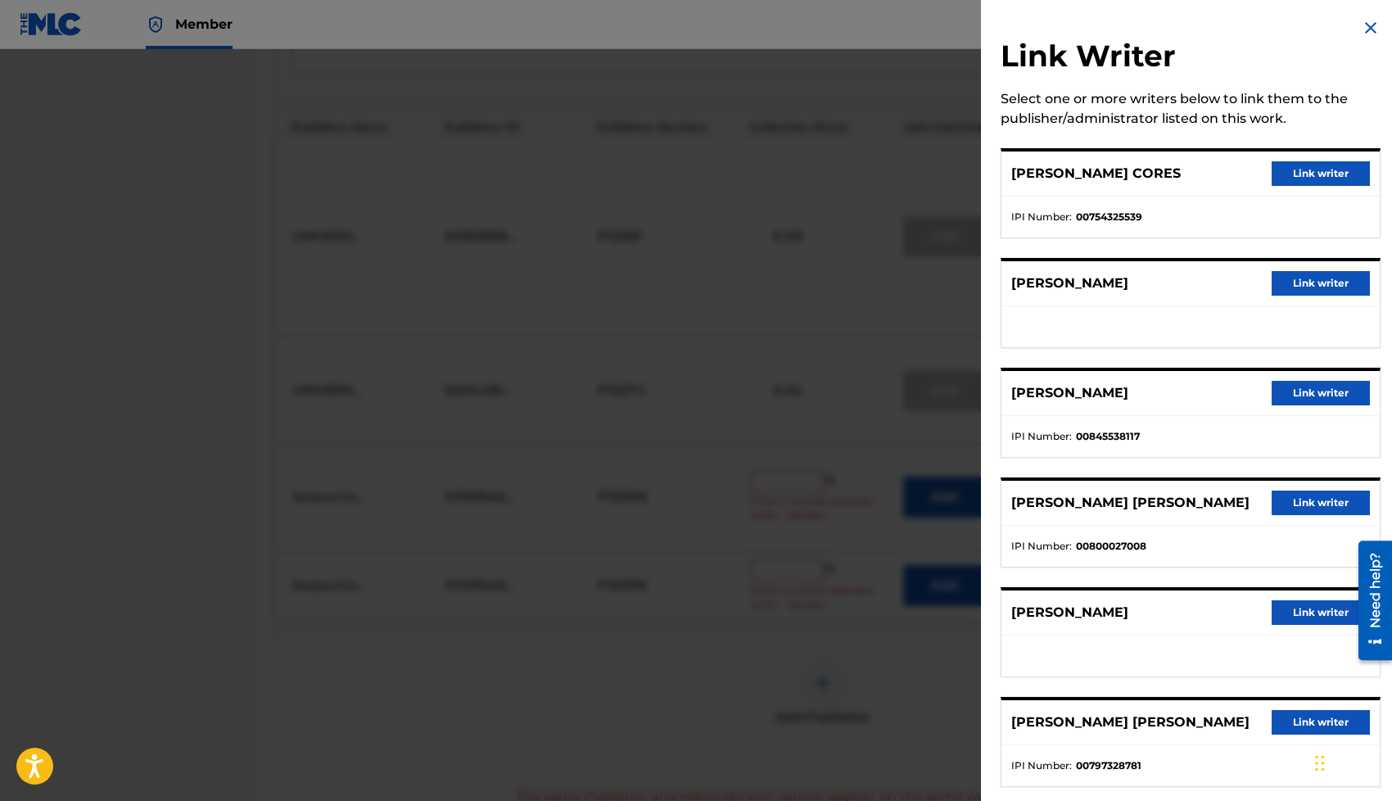
scroll to position [0, 0]
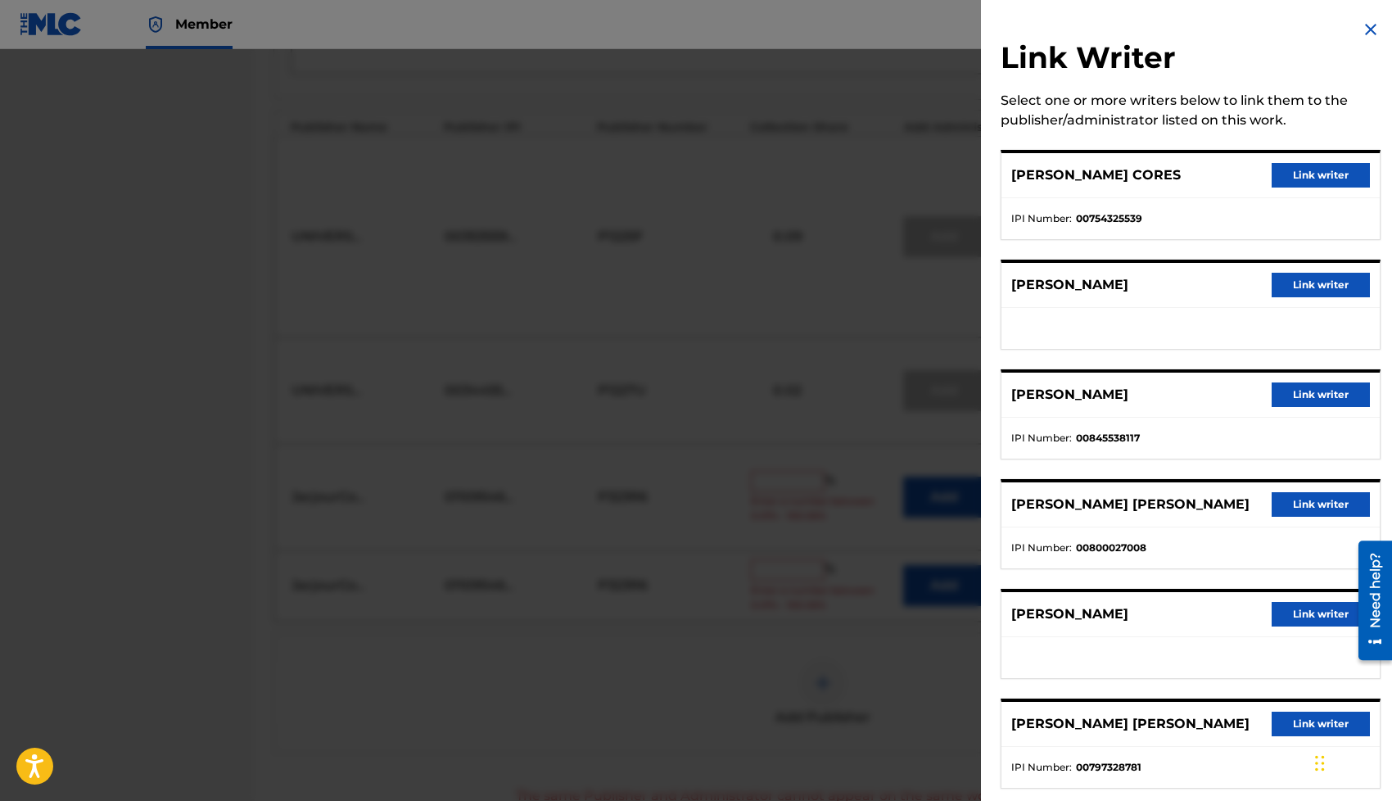
click at [1325, 499] on button "Link writer" at bounding box center [1320, 504] width 98 height 25
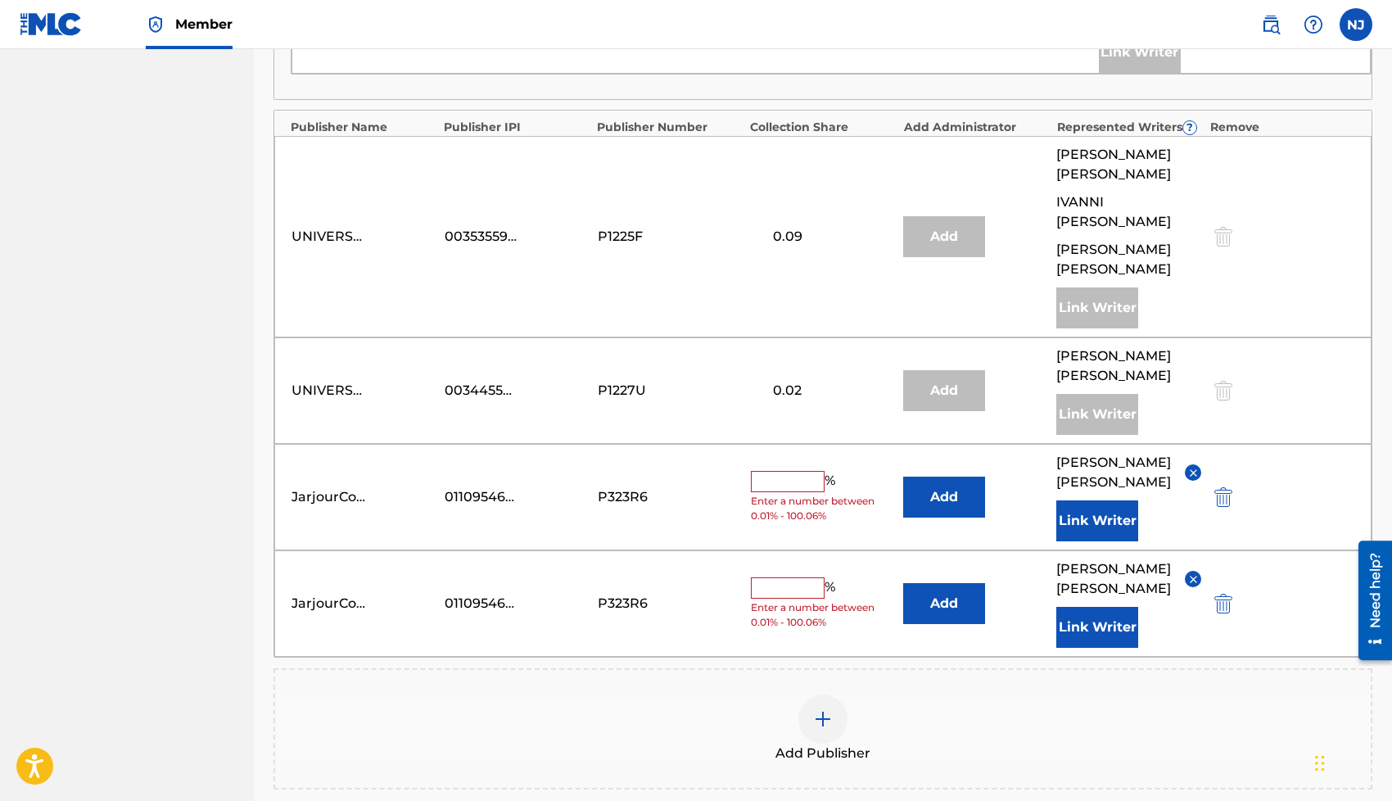
click at [1190, 467] on img at bounding box center [1193, 473] width 12 height 12
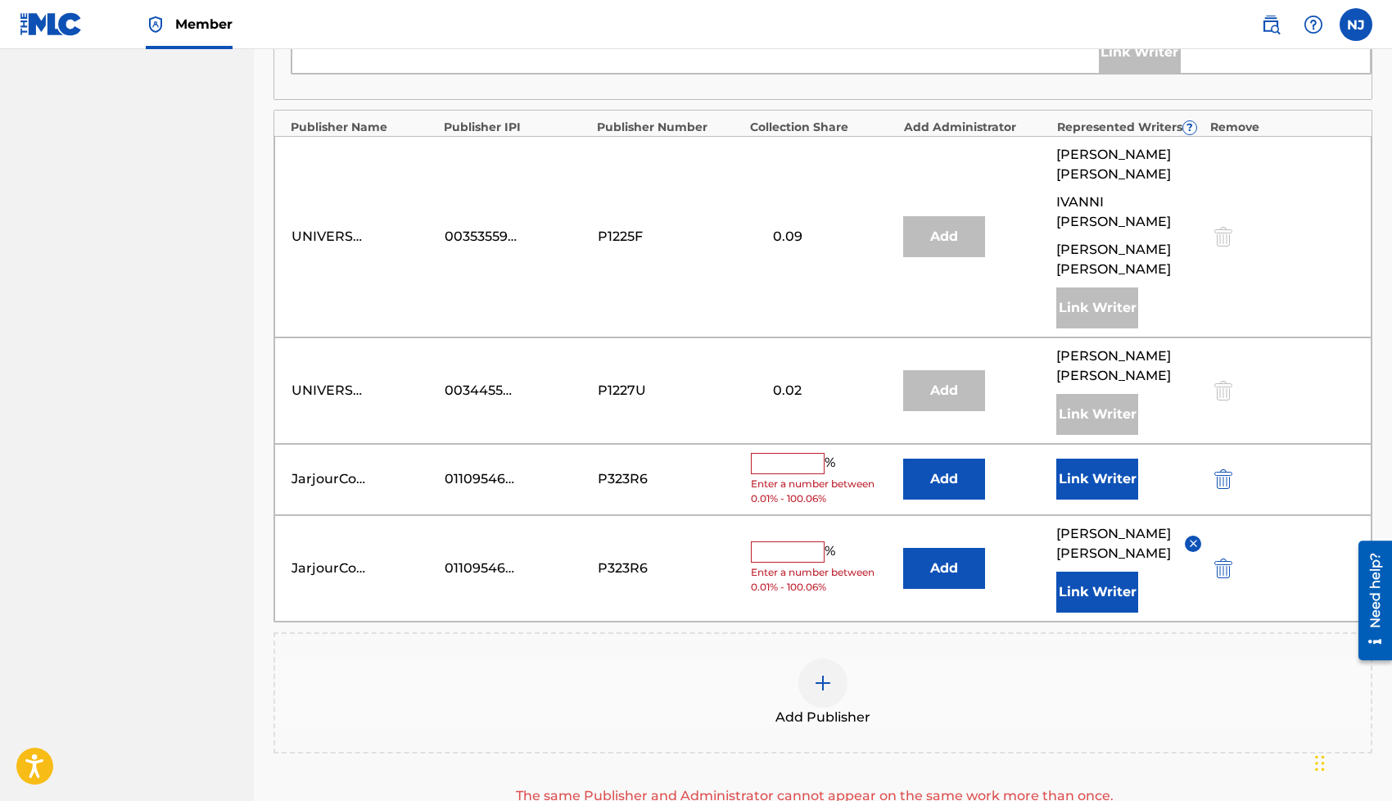
click at [1105, 458] on button "Link Writer" at bounding box center [1097, 478] width 82 height 41
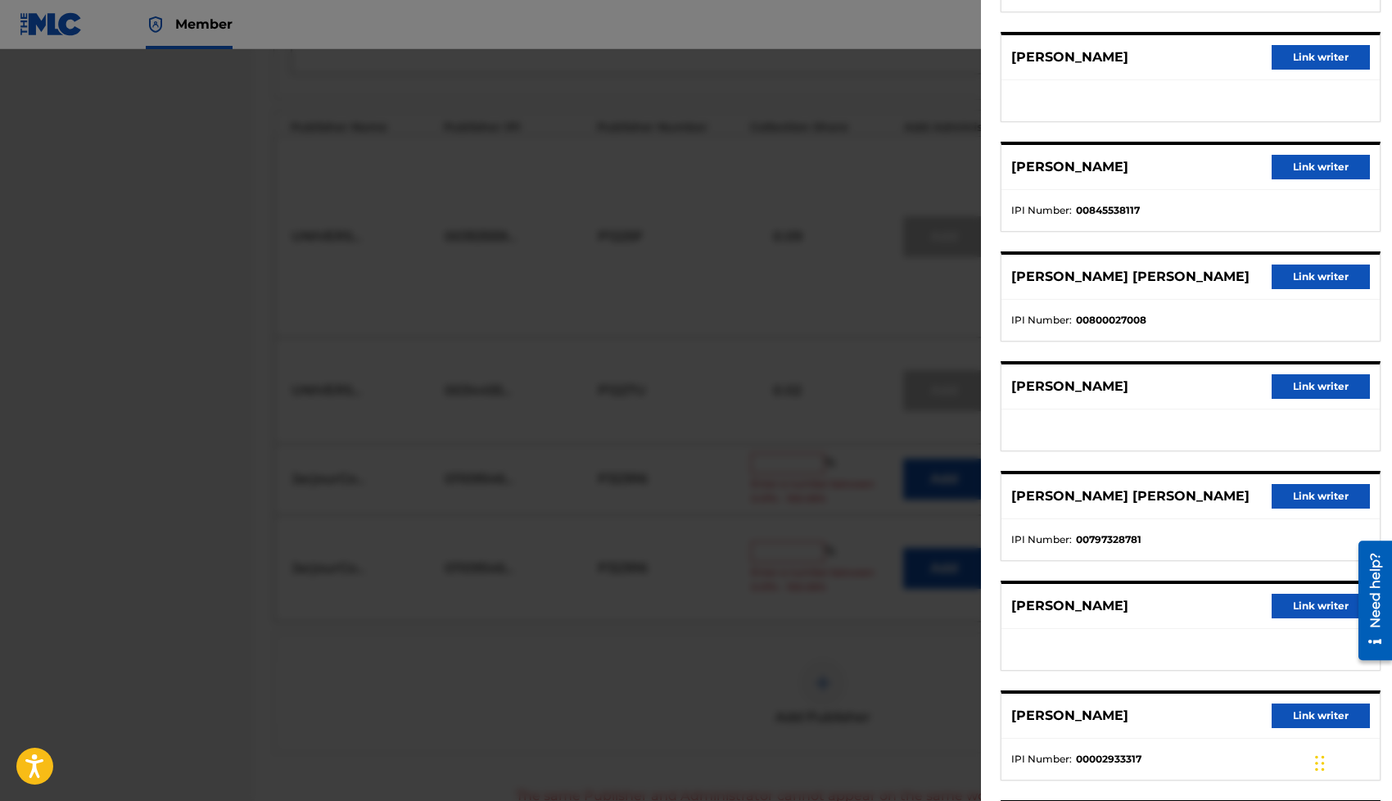
scroll to position [255, 0]
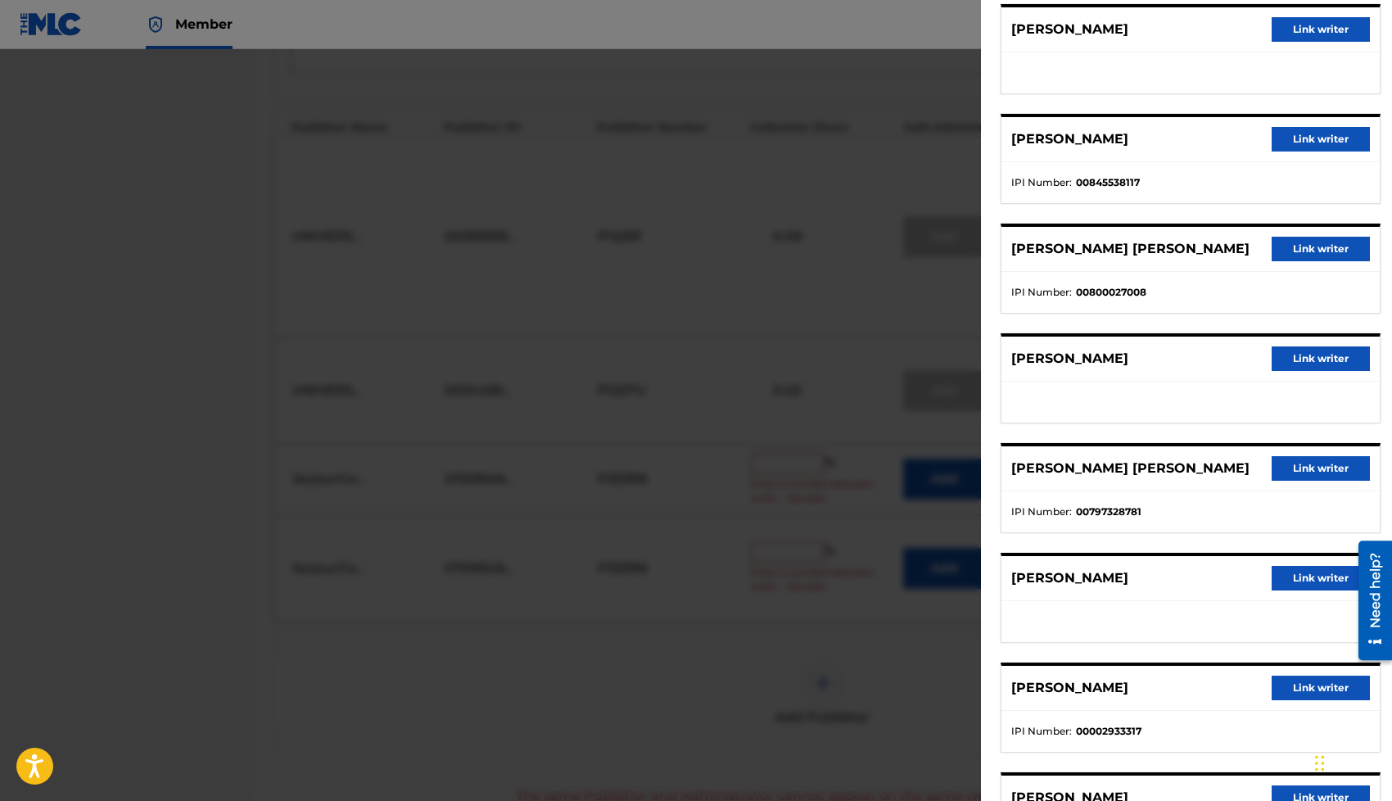
click at [1289, 463] on button "Link writer" at bounding box center [1320, 468] width 98 height 25
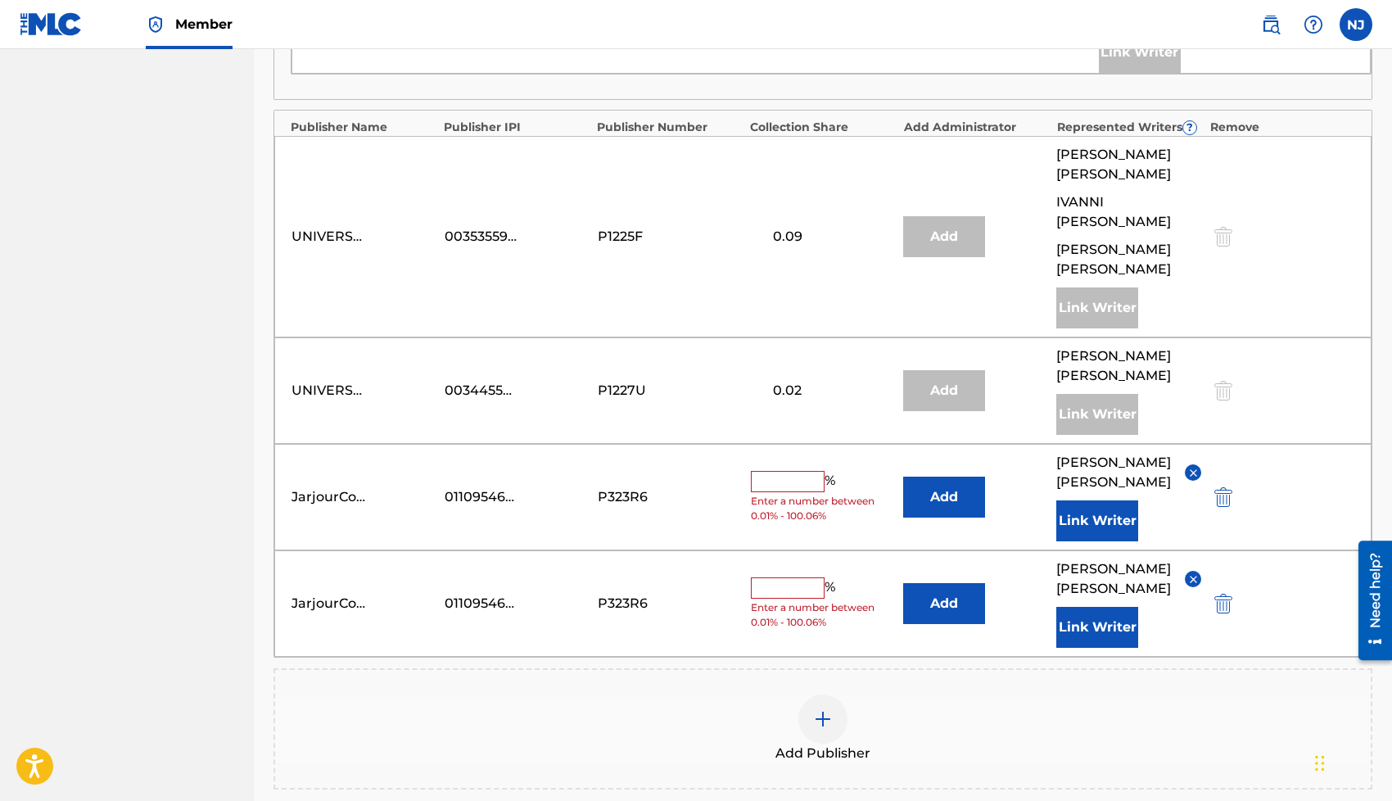
click at [1073, 505] on button "Link Writer" at bounding box center [1097, 520] width 82 height 41
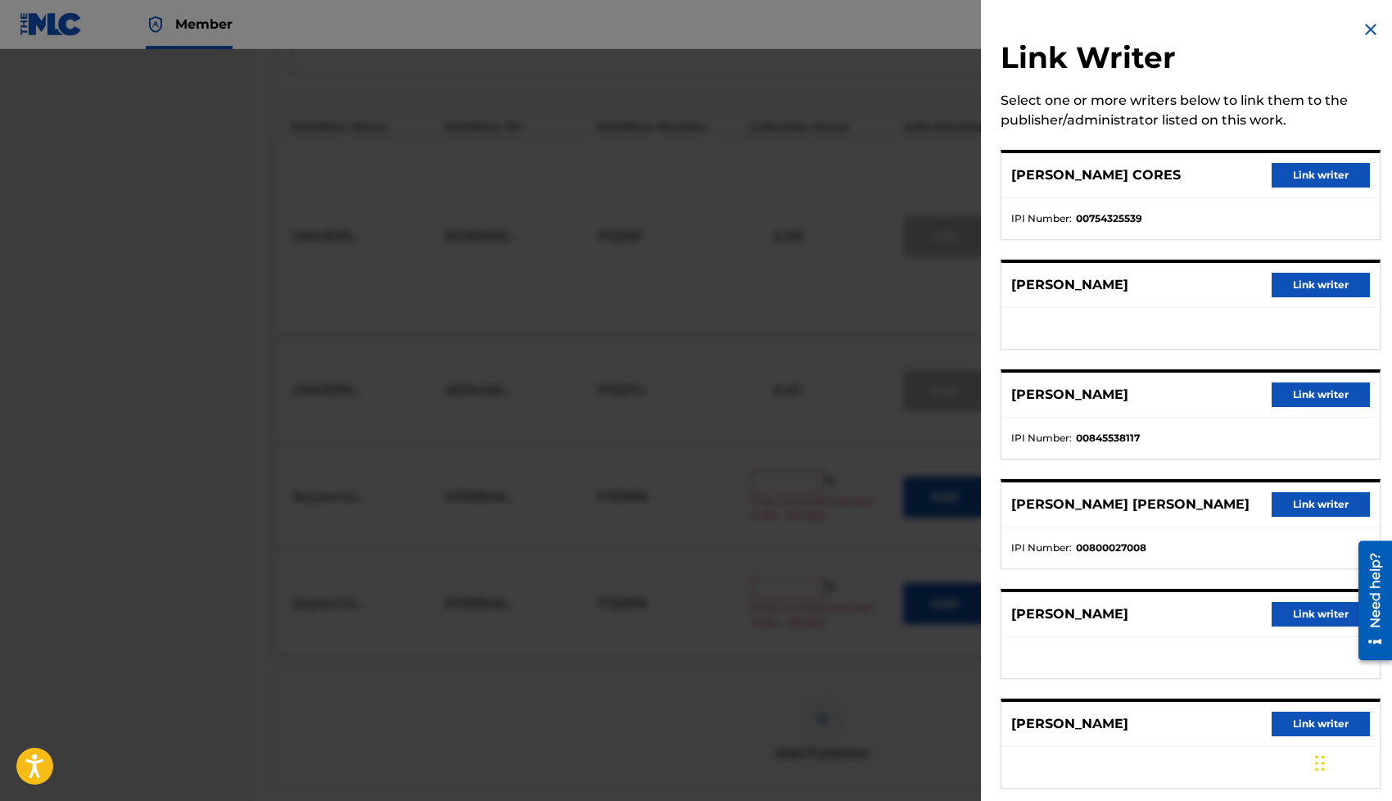
click at [1312, 496] on button "Link writer" at bounding box center [1320, 504] width 98 height 25
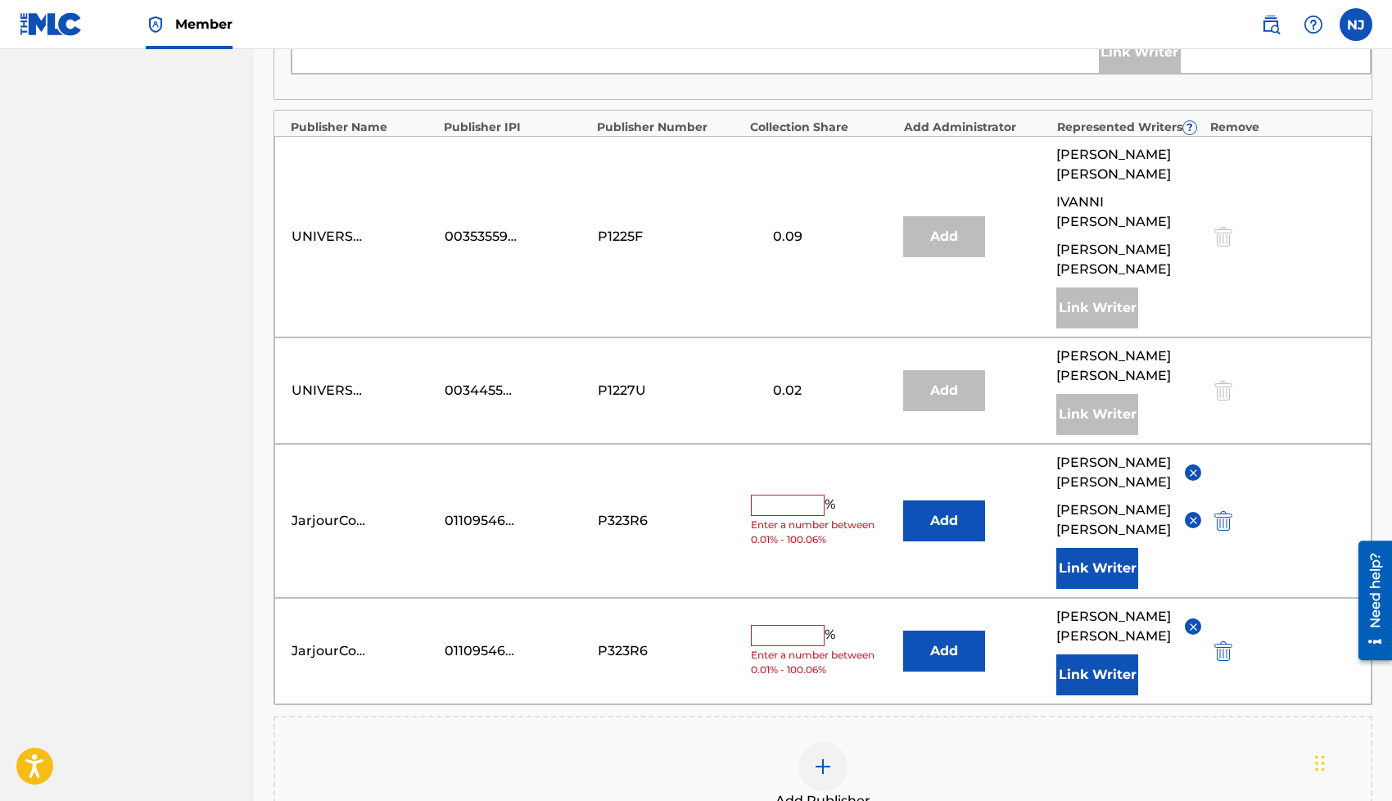
click at [1216, 641] on img "submit" at bounding box center [1223, 651] width 18 height 20
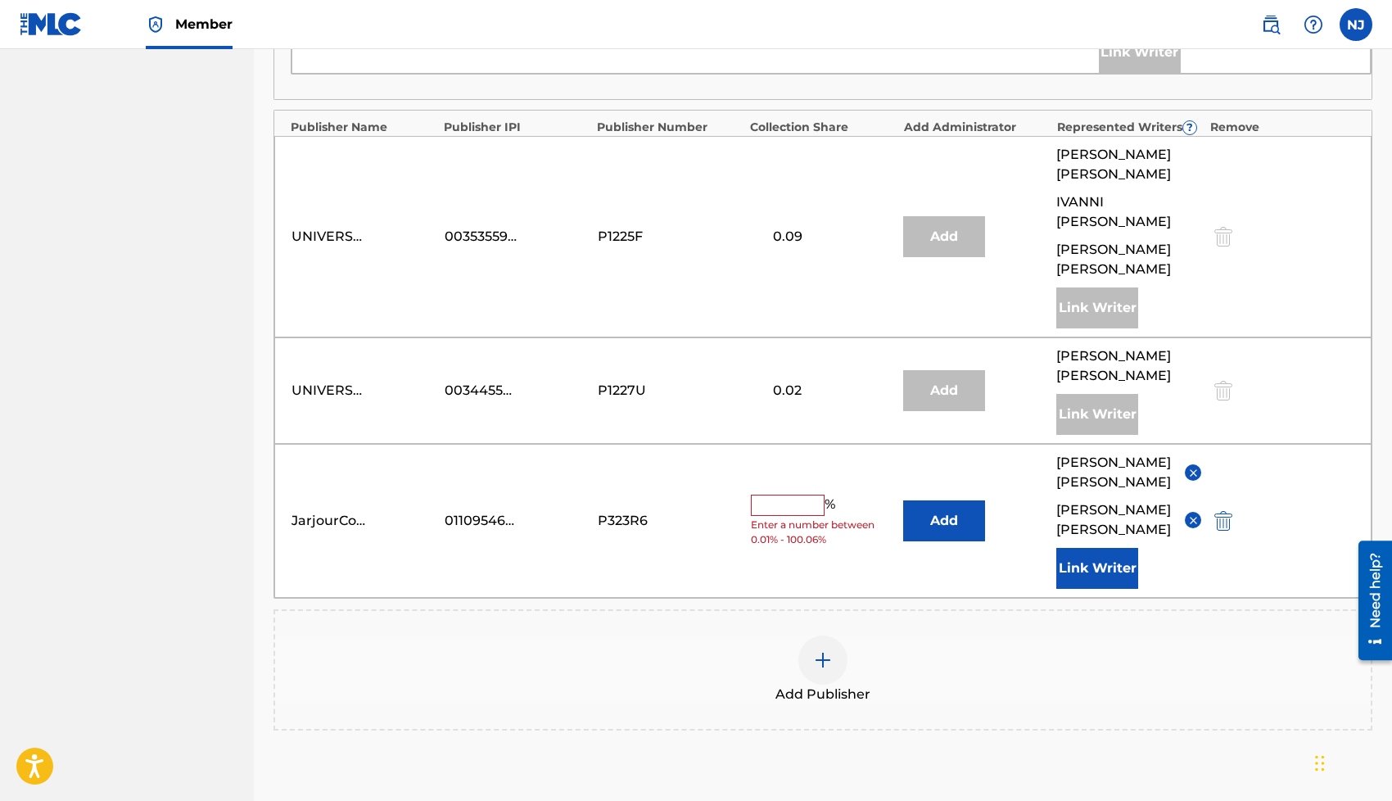
click at [786, 494] on input "text" at bounding box center [788, 504] width 74 height 21
type input "15"
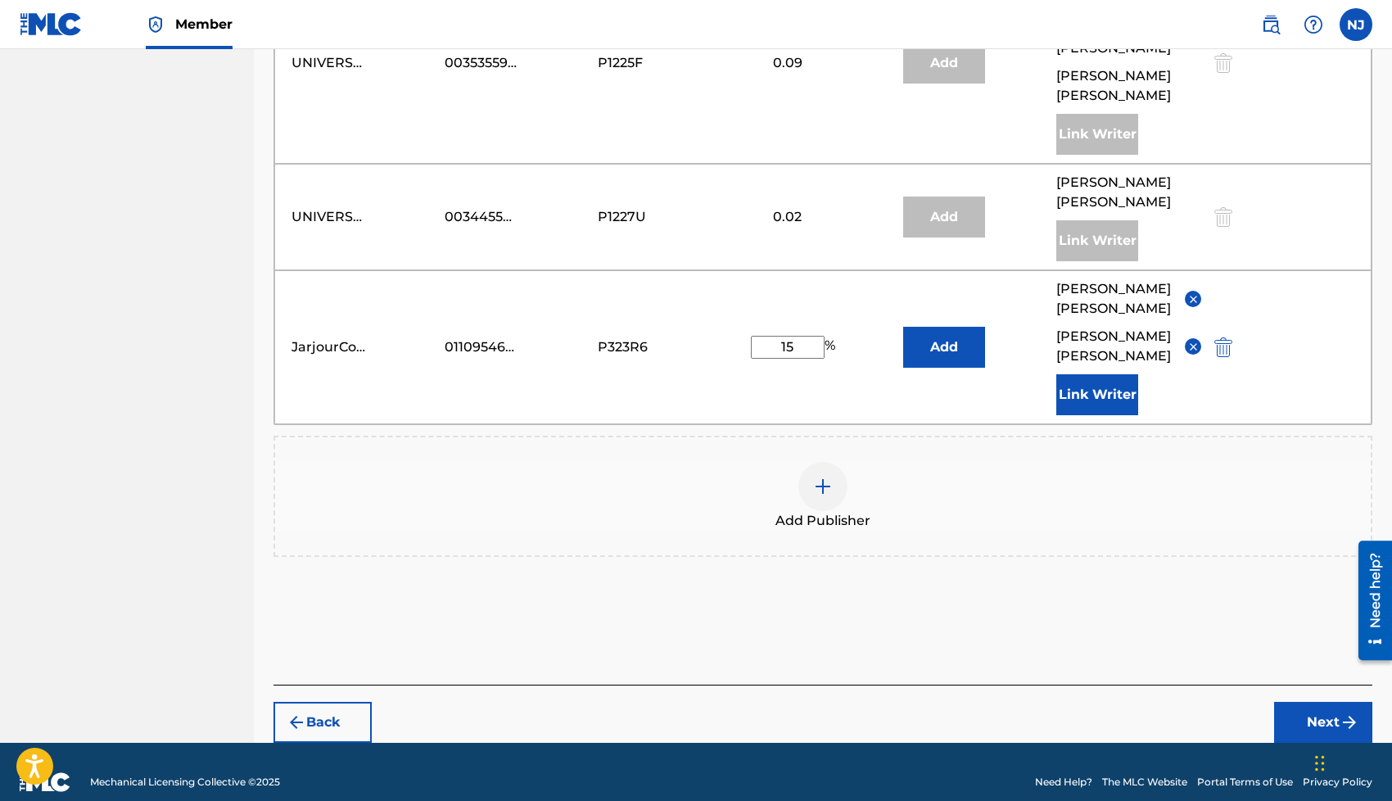
click at [1322, 702] on button "Next" at bounding box center [1323, 722] width 98 height 41
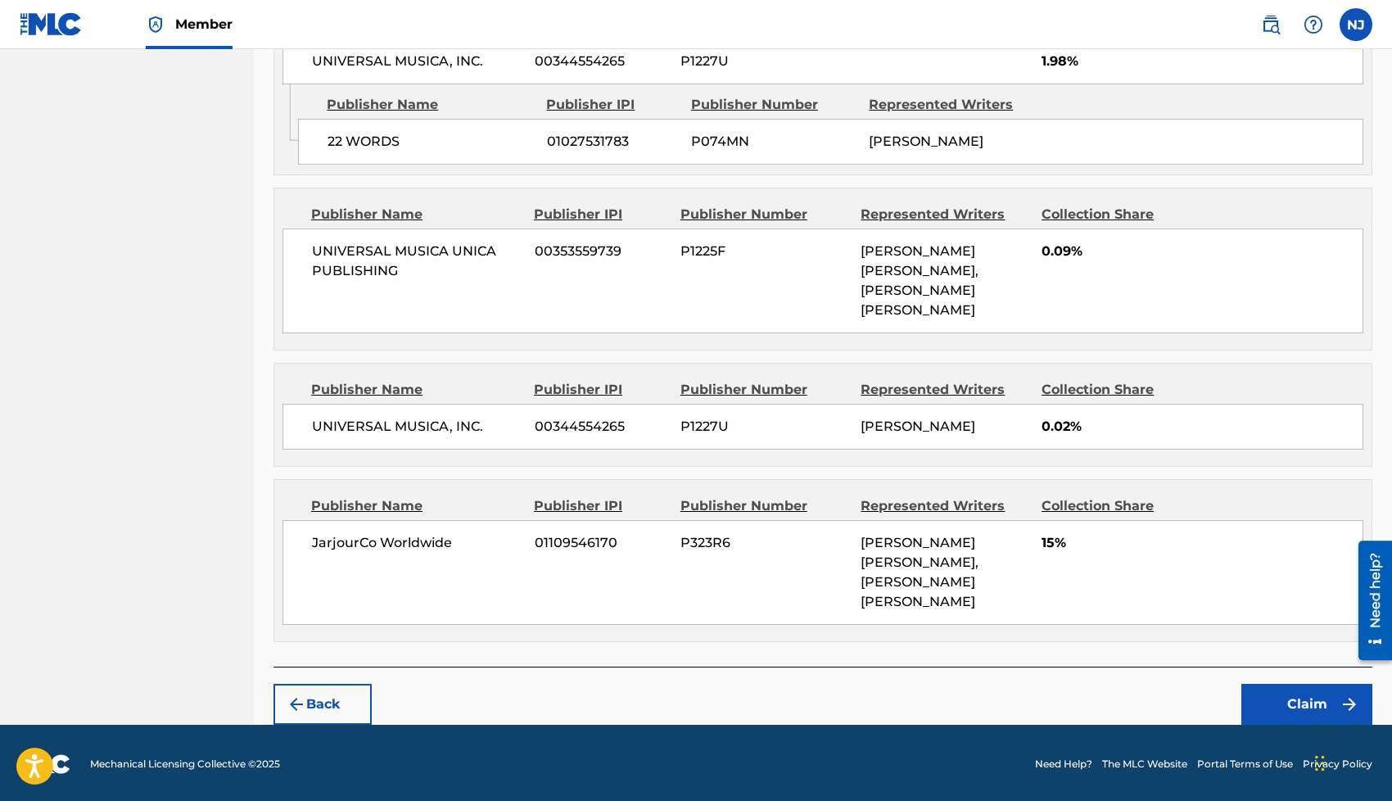
scroll to position [2277, 0]
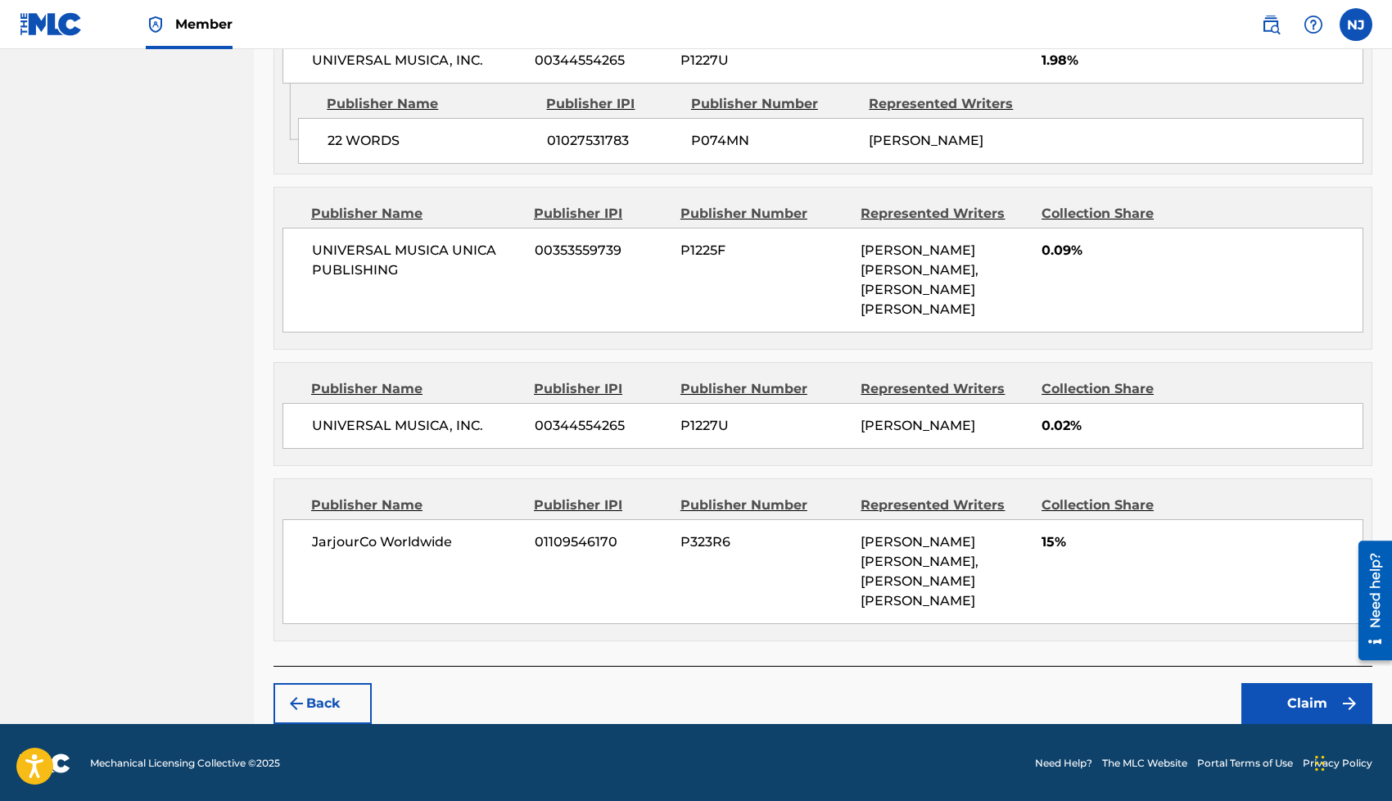
click at [1261, 693] on button "Claim" at bounding box center [1306, 703] width 131 height 41
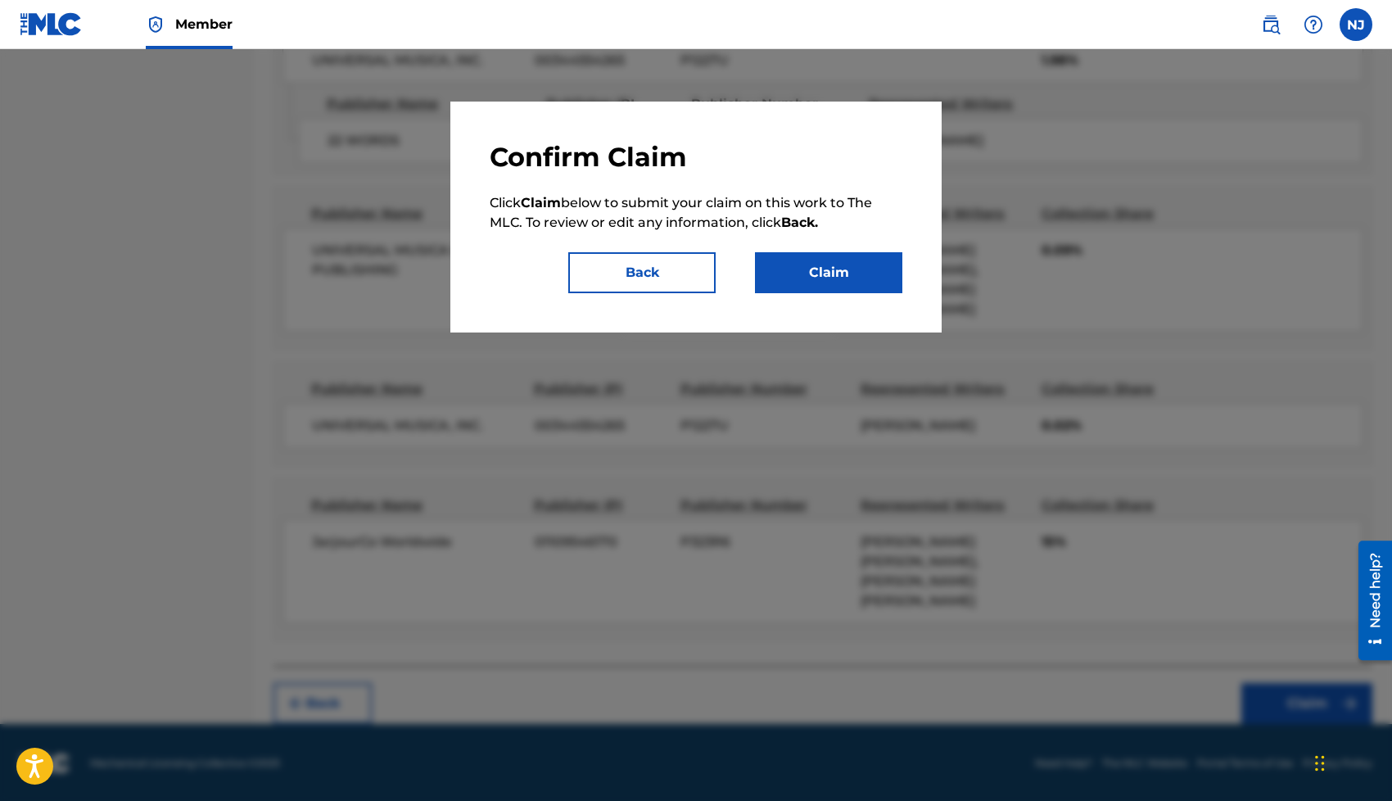
click at [819, 264] on button "Claim" at bounding box center [828, 272] width 147 height 41
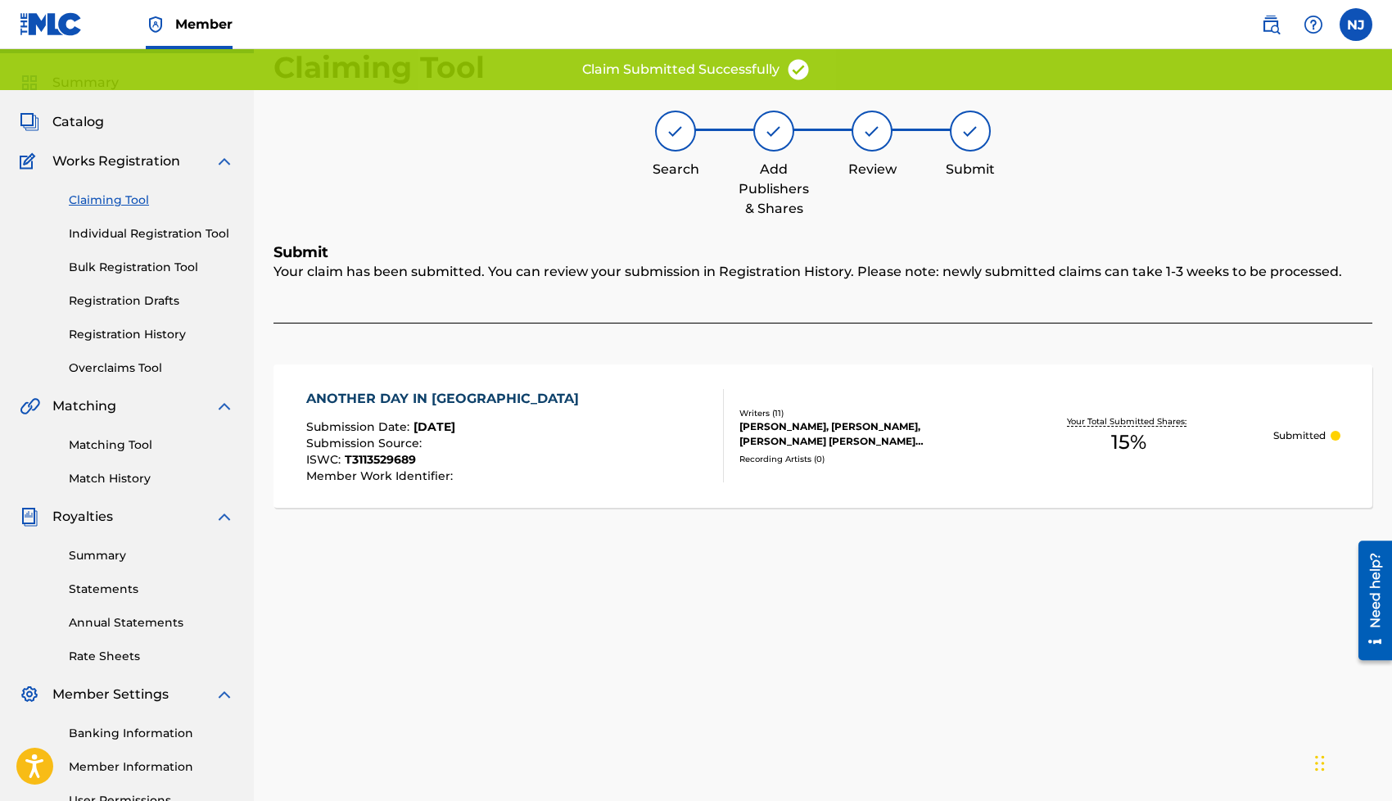
scroll to position [8, 0]
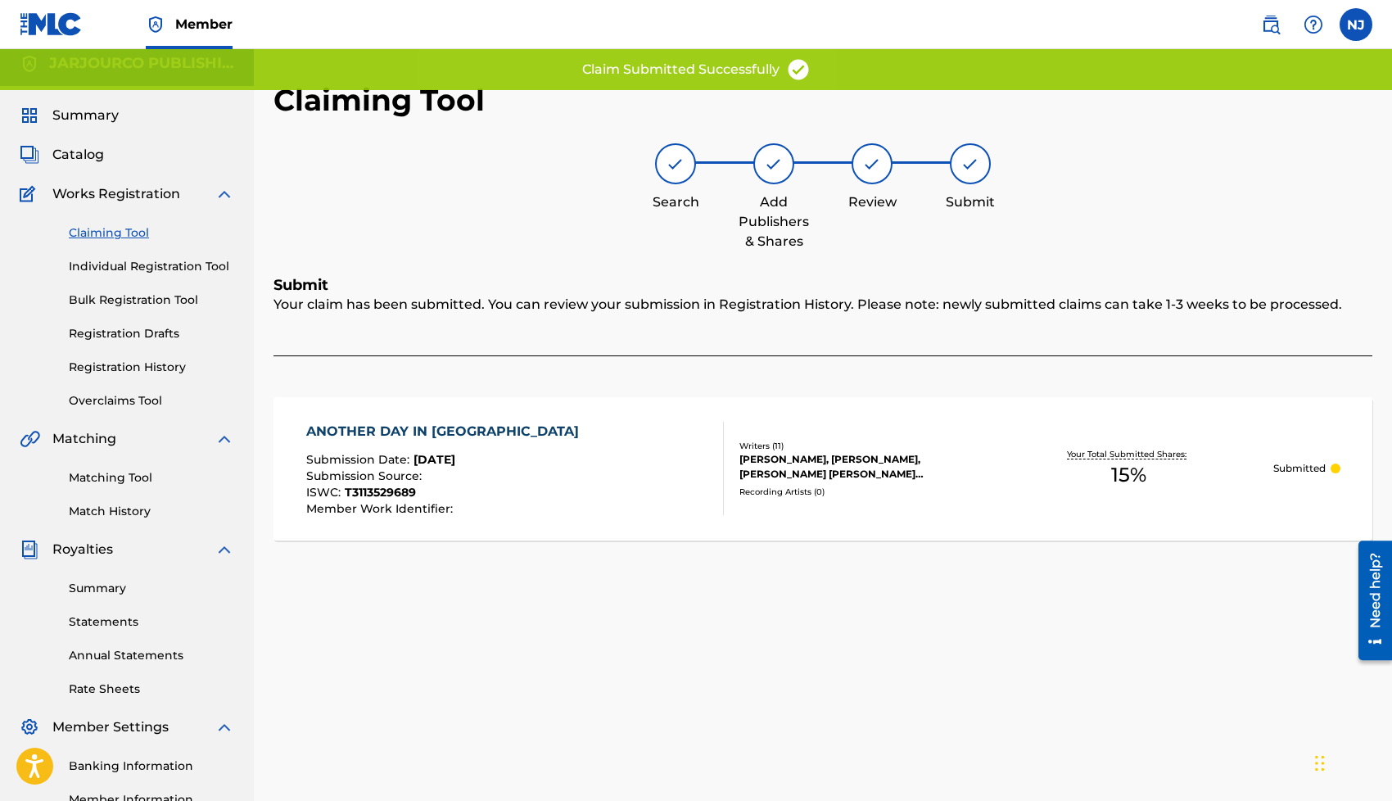
click at [115, 233] on link "Claiming Tool" at bounding box center [151, 232] width 165 height 17
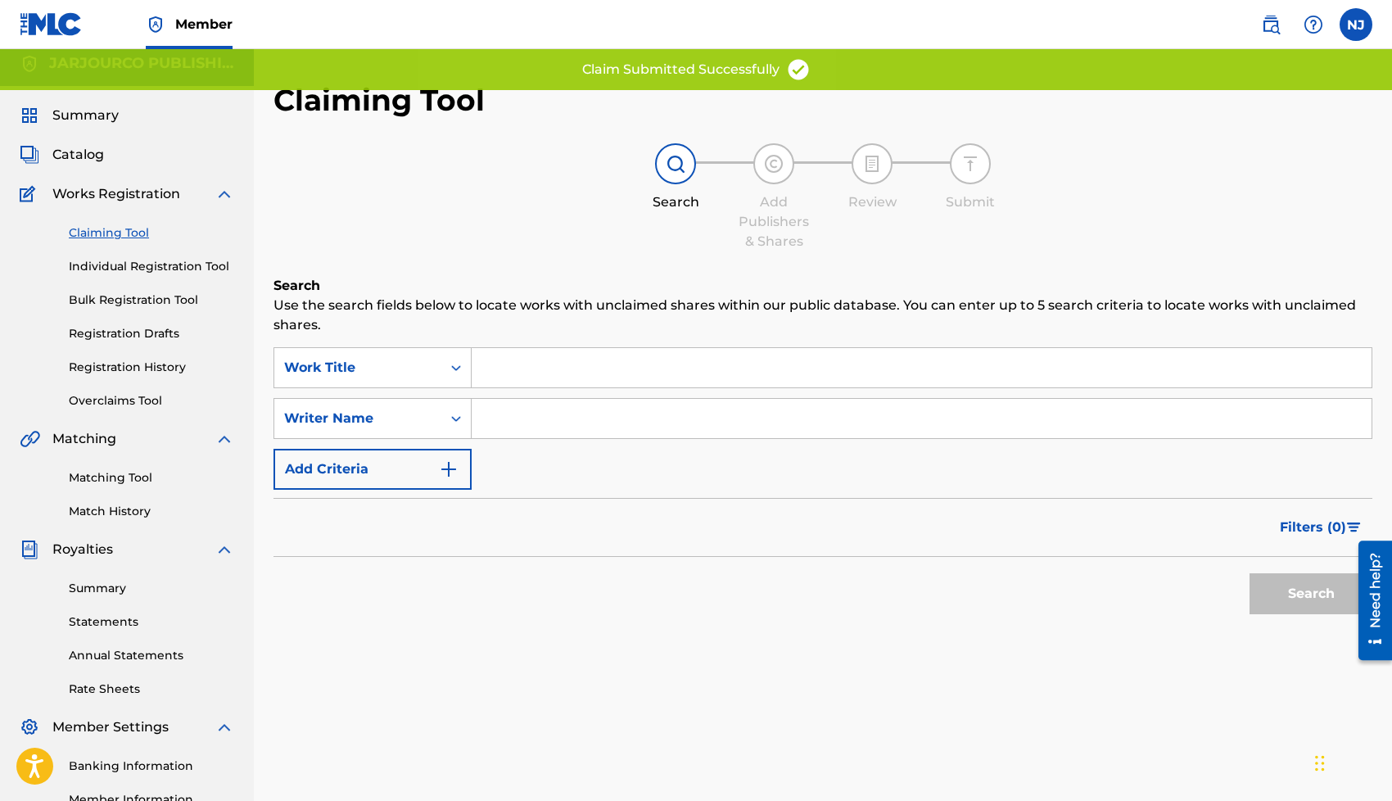
scroll to position [0, 0]
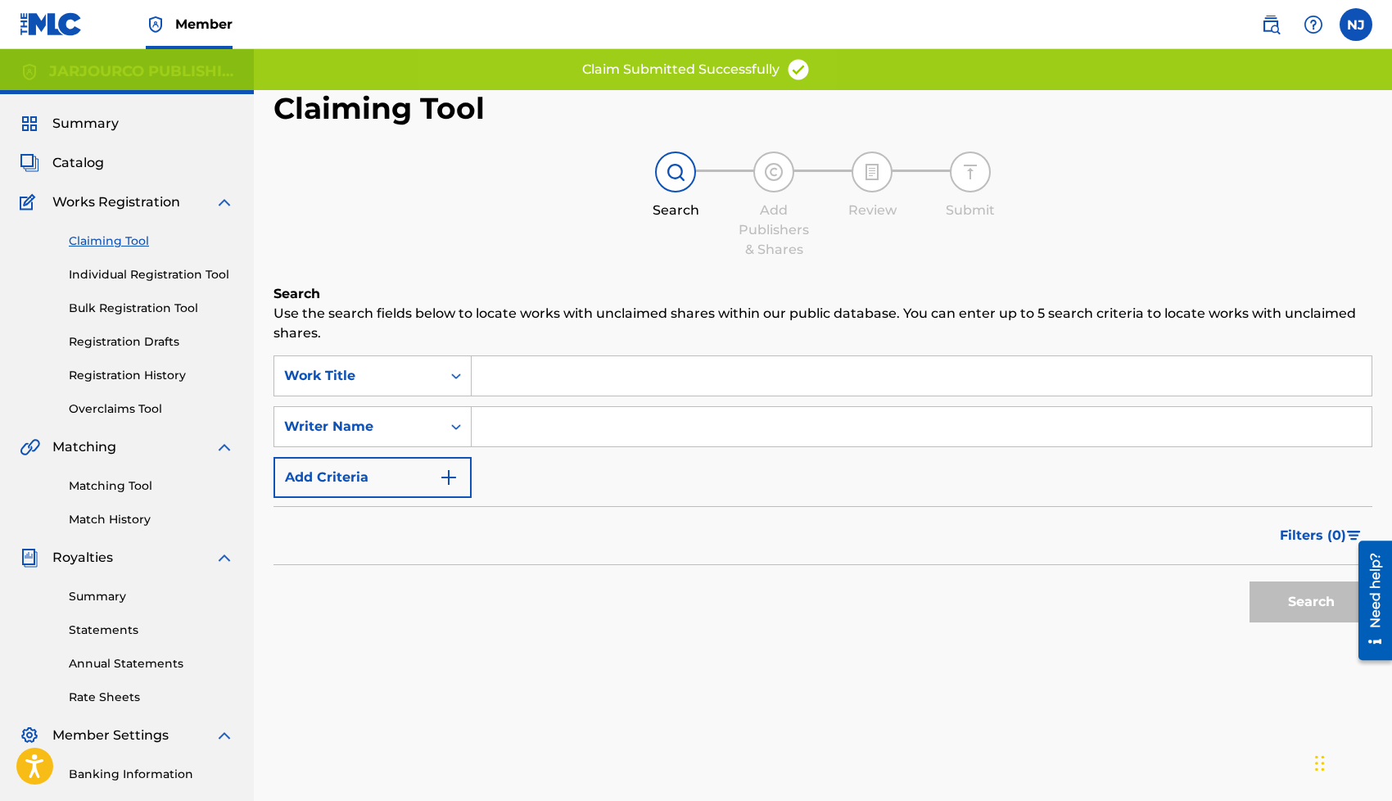
click at [523, 426] on input "Search Form" at bounding box center [922, 426] width 900 height 39
type input "[PERSON_NAME] [PERSON_NAME]"
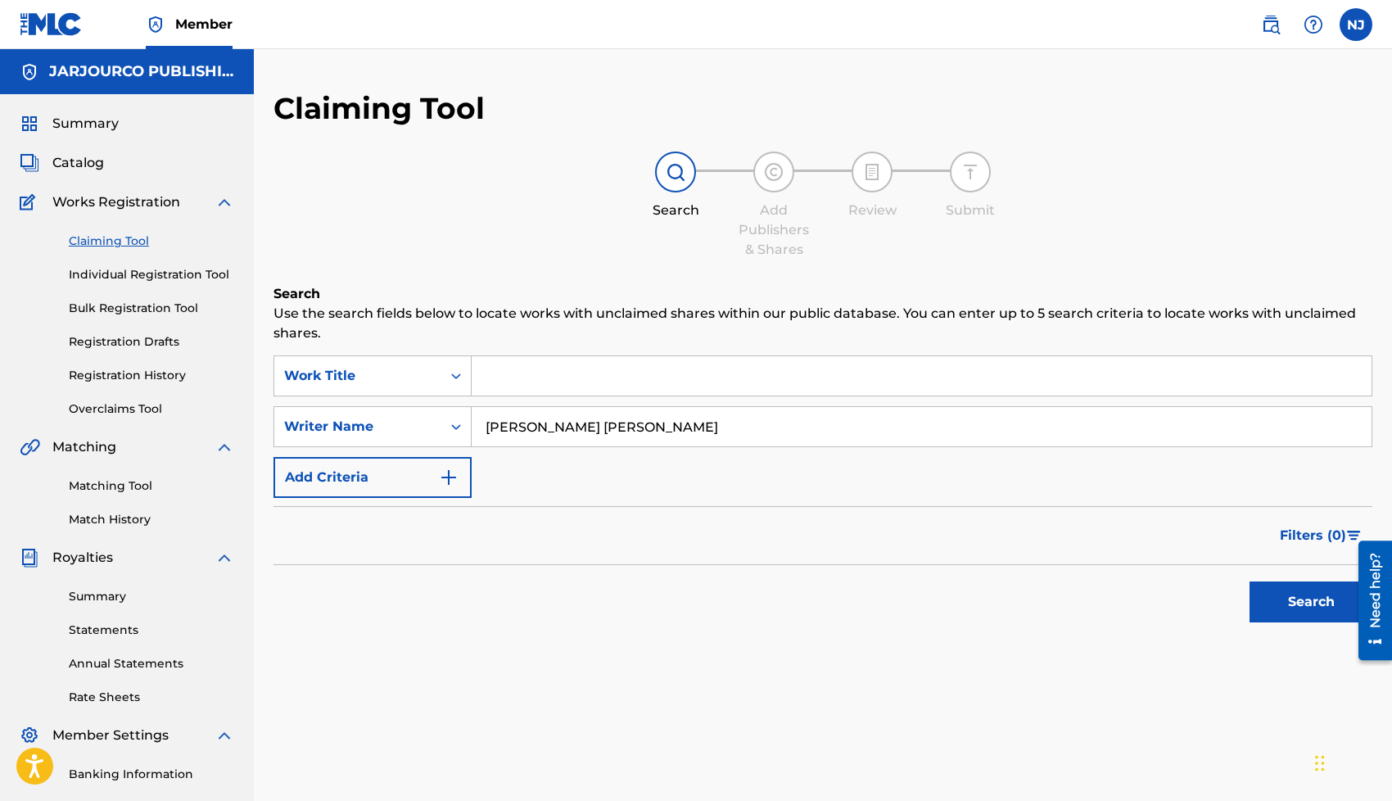
click at [1265, 592] on button "Search" at bounding box center [1310, 601] width 123 height 41
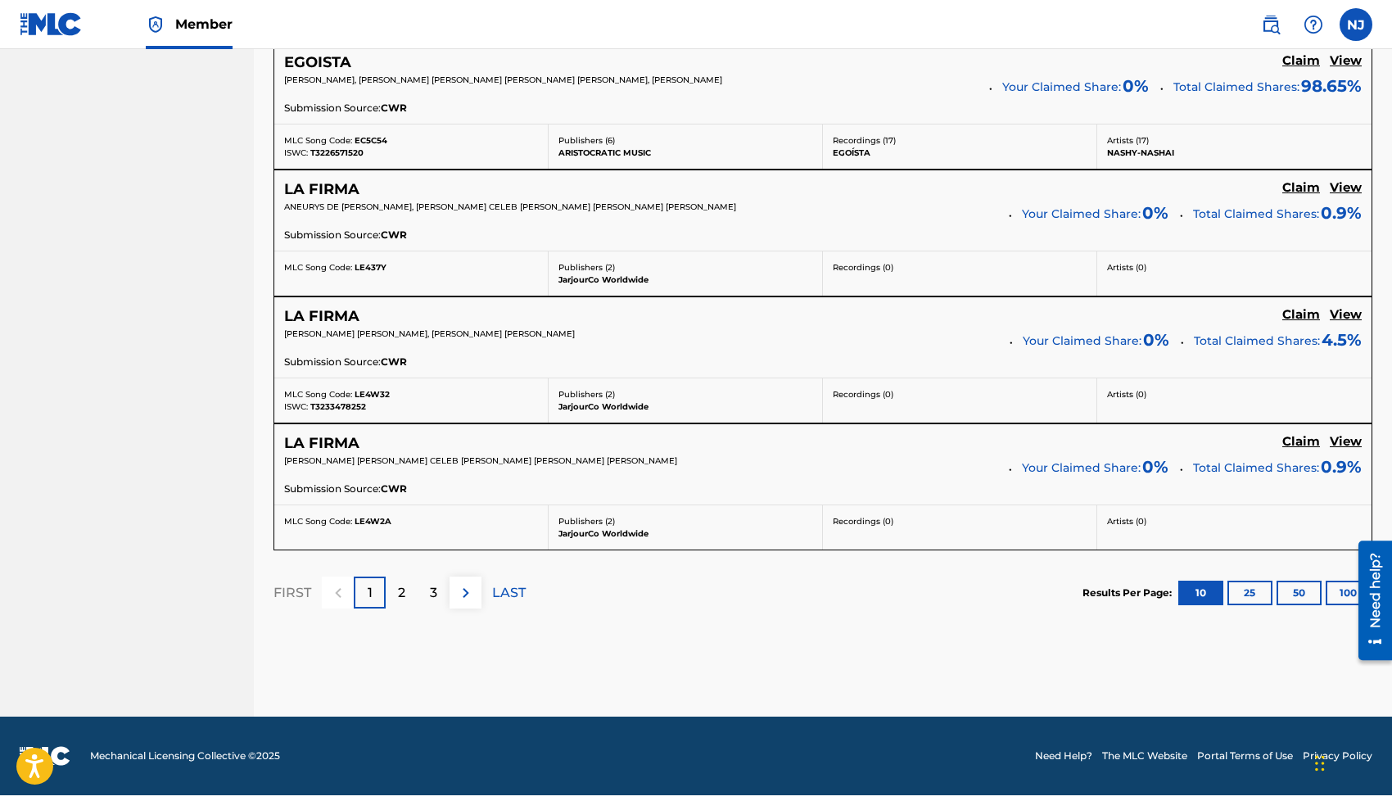
click at [427, 594] on div "3" at bounding box center [434, 592] width 32 height 32
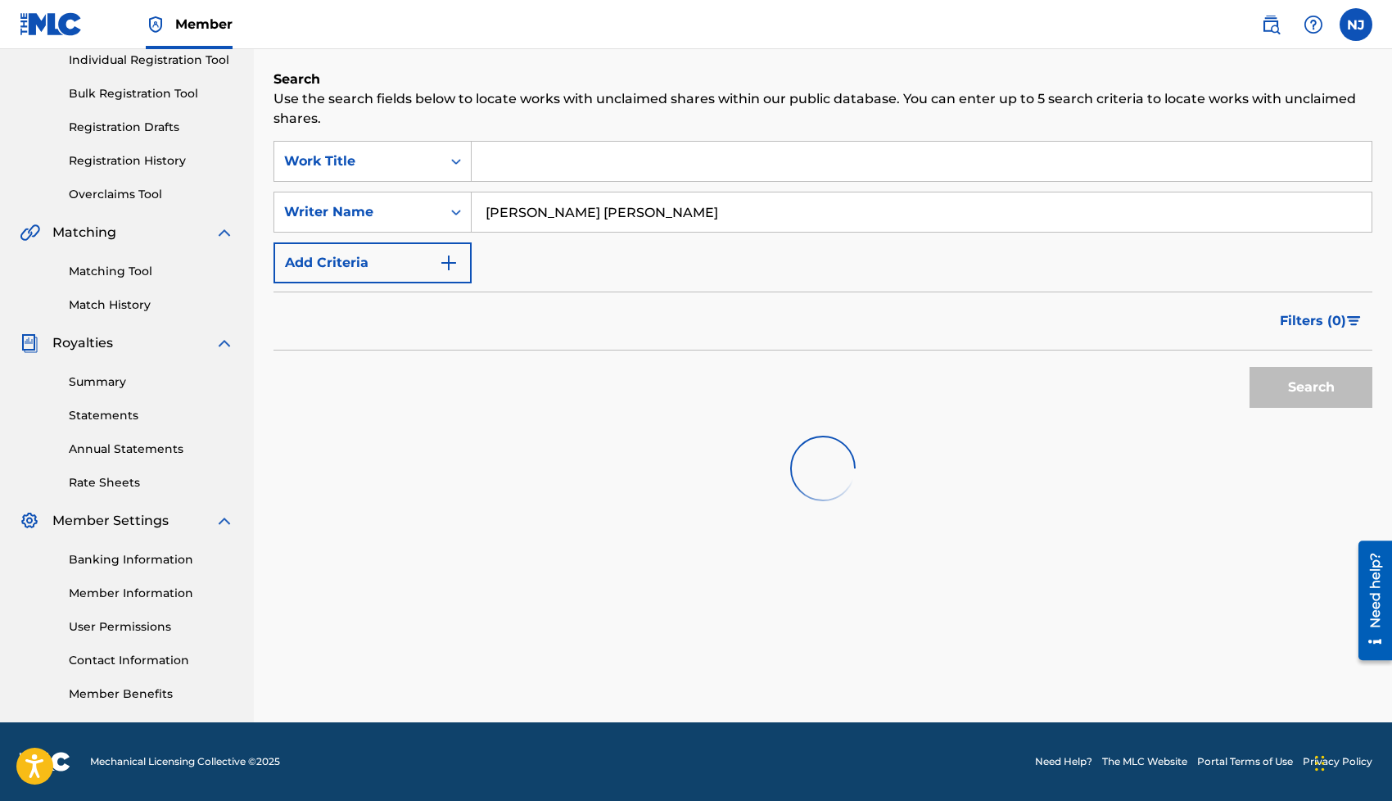
scroll to position [1365, 0]
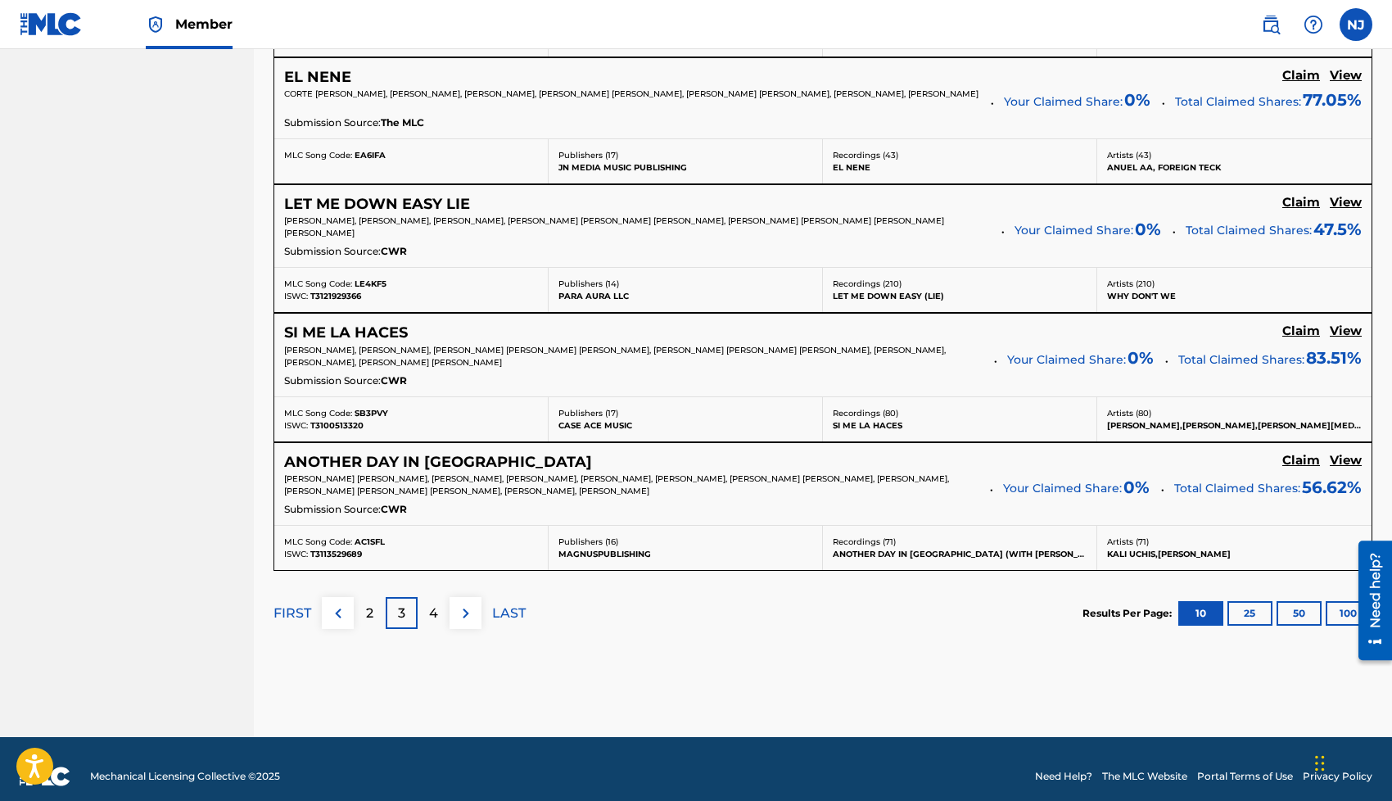
click at [431, 613] on p "4" at bounding box center [433, 613] width 9 height 20
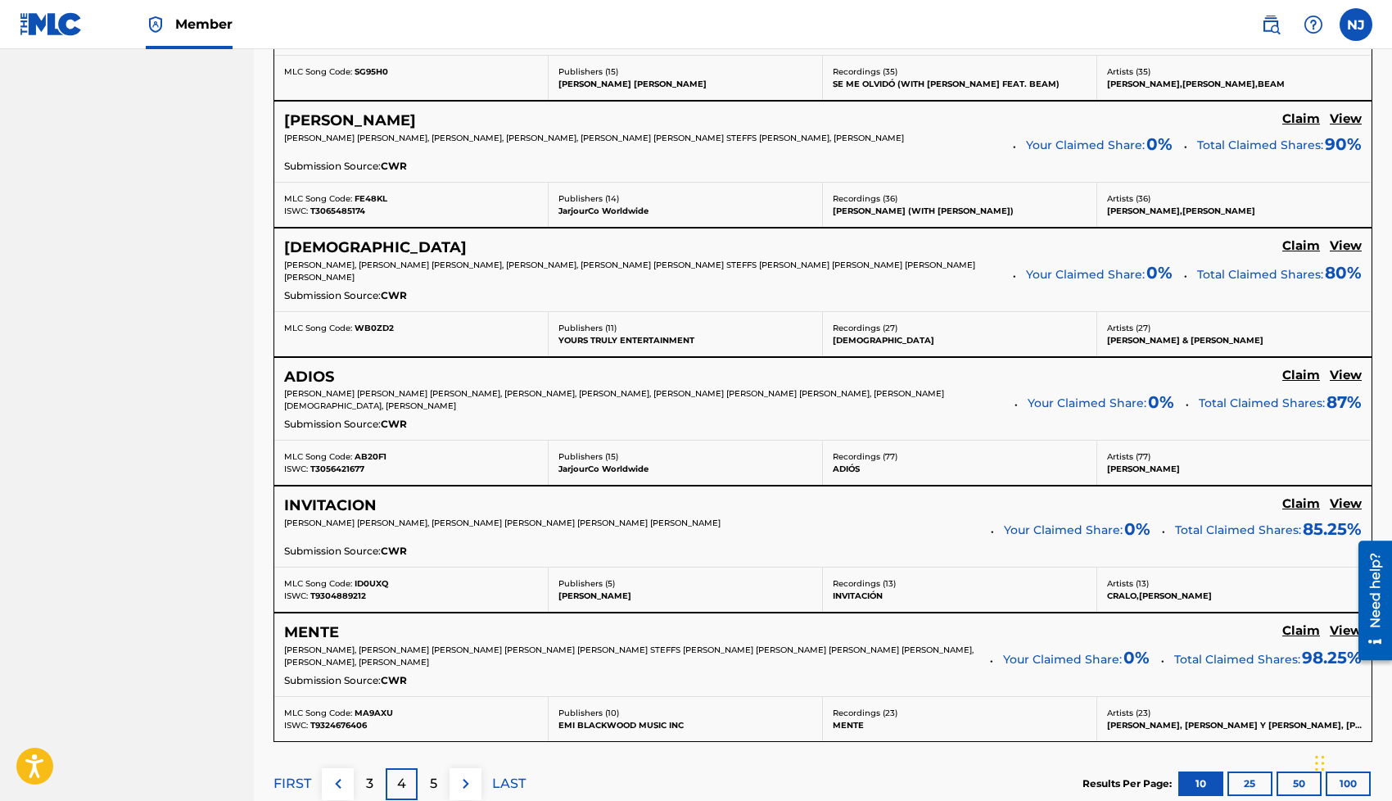
scroll to position [1206, 0]
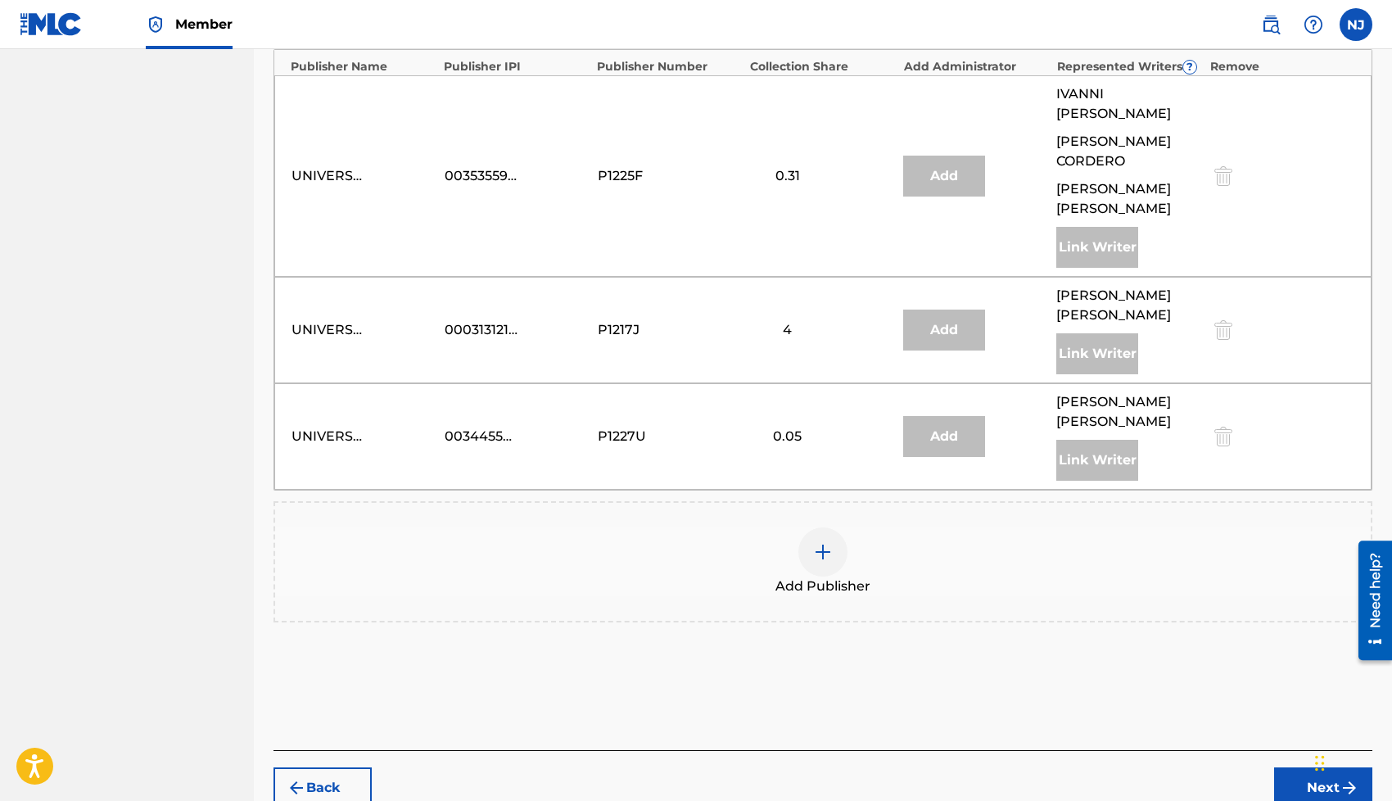
scroll to position [1749, 0]
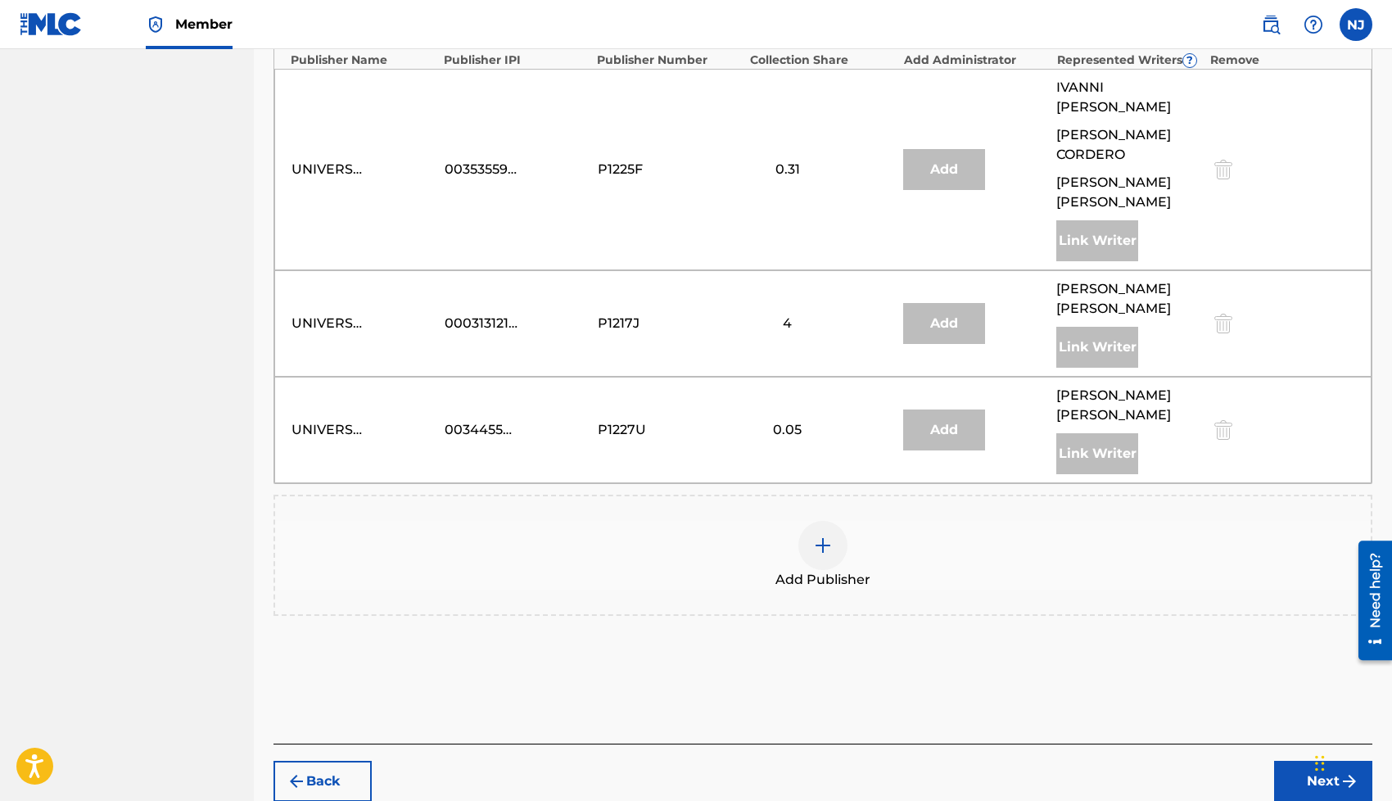
click at [812, 521] on div at bounding box center [822, 545] width 49 height 49
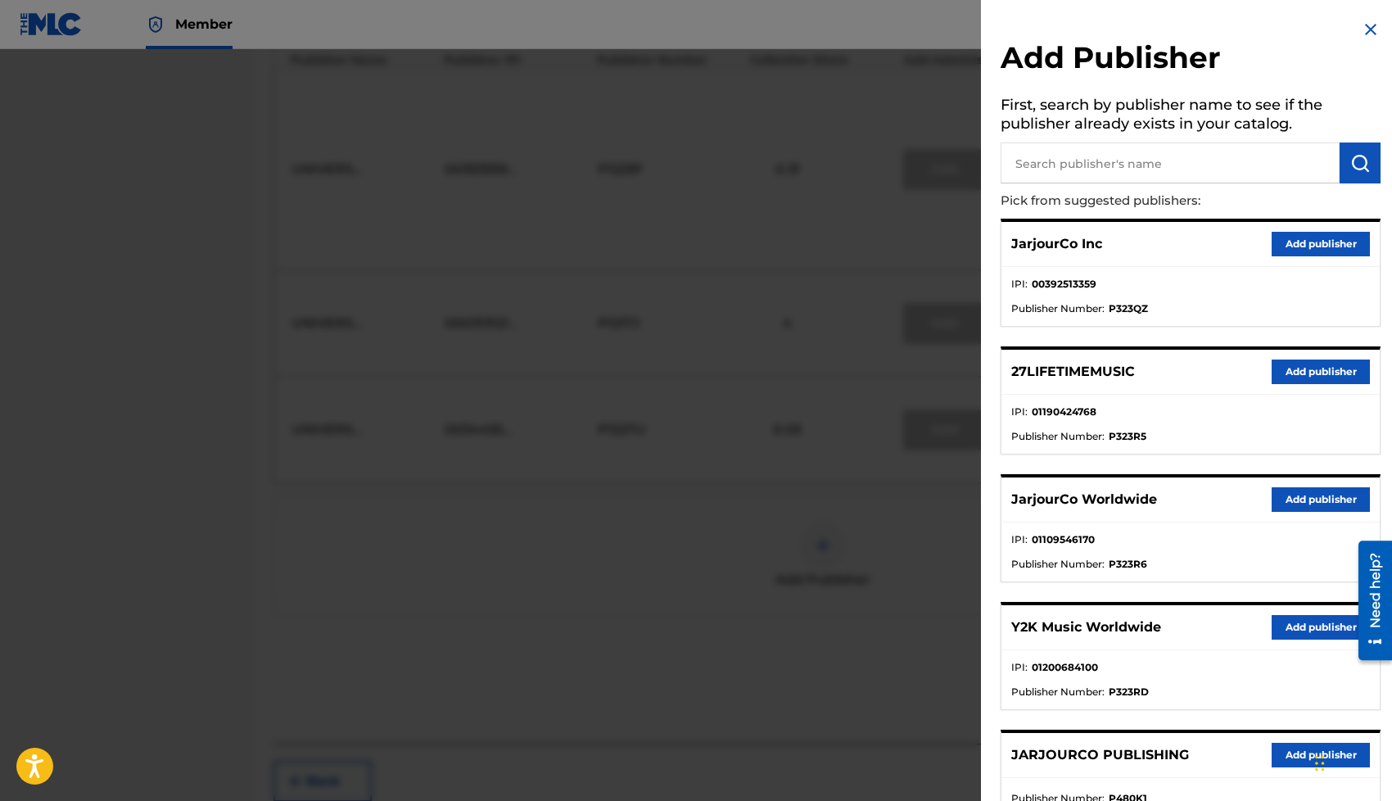
click at [1275, 503] on button "Add publisher" at bounding box center [1320, 499] width 98 height 25
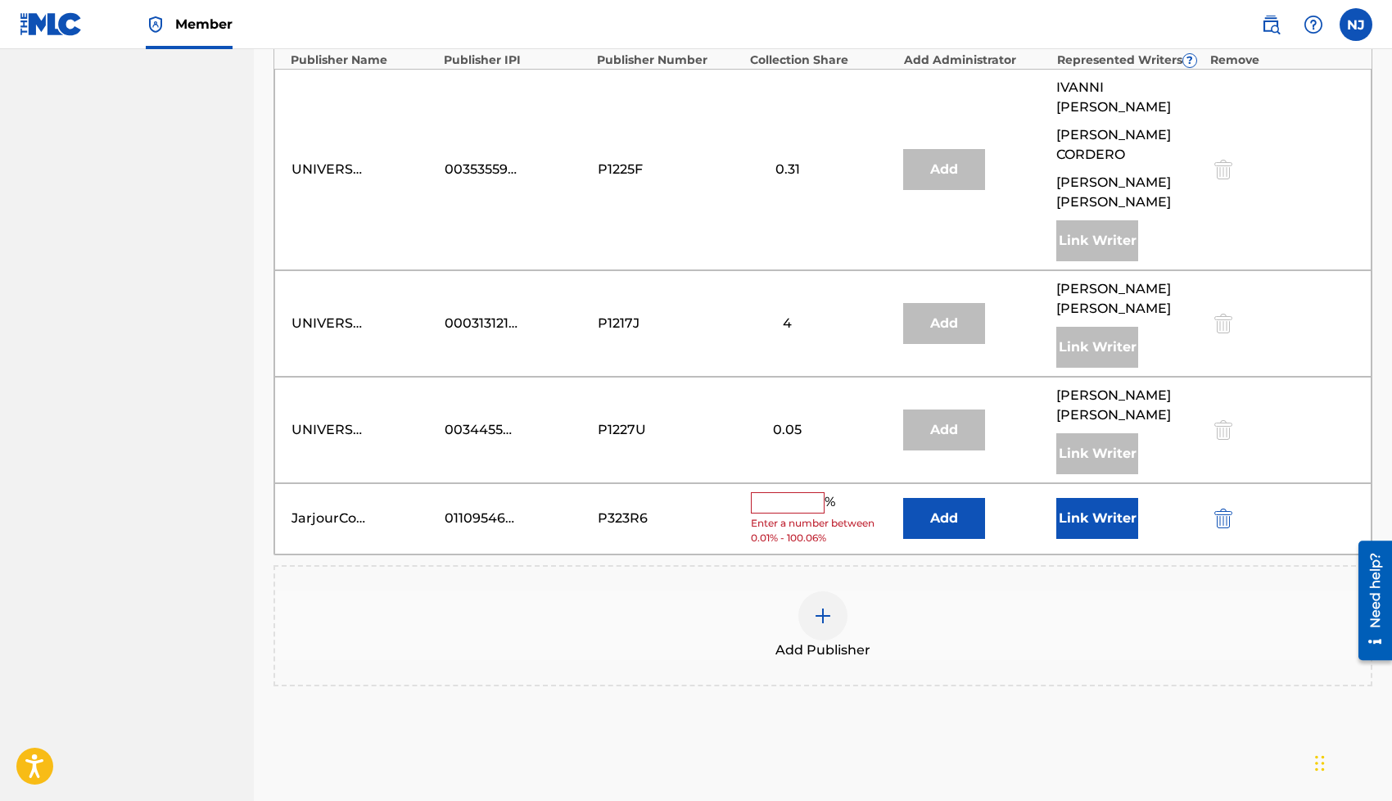
click at [1067, 503] on button "Link Writer" at bounding box center [1097, 518] width 82 height 41
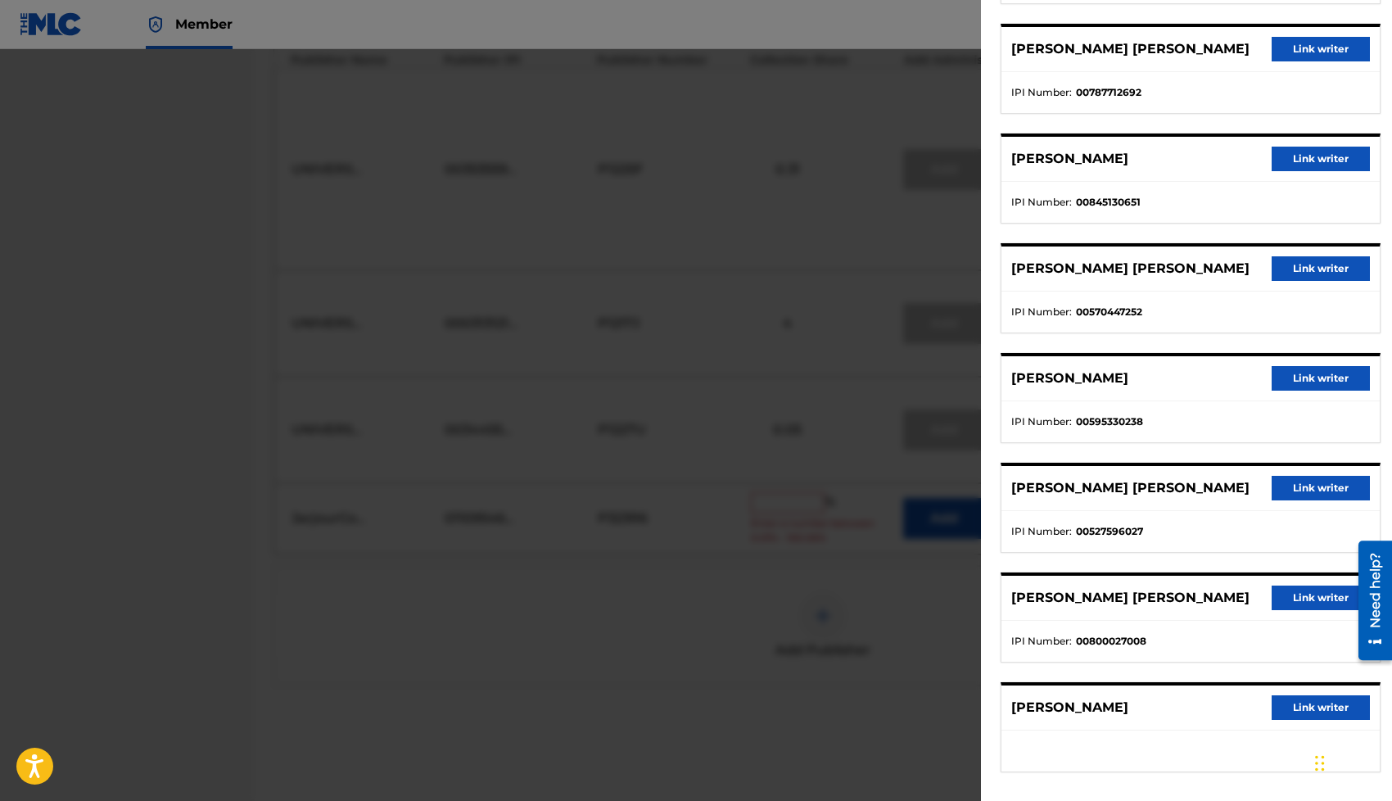
scroll to position [246, 0]
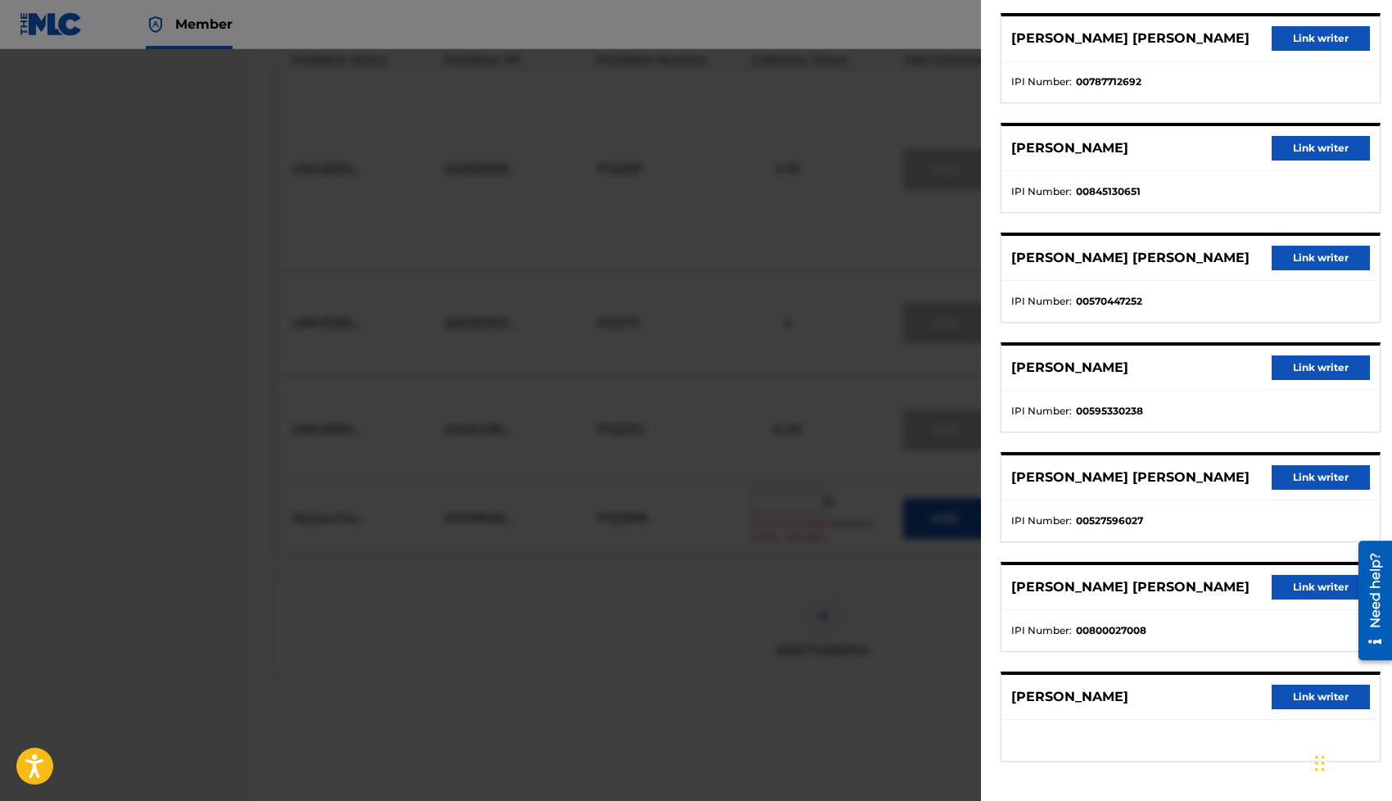
click at [1290, 585] on button "Link writer" at bounding box center [1320, 587] width 98 height 25
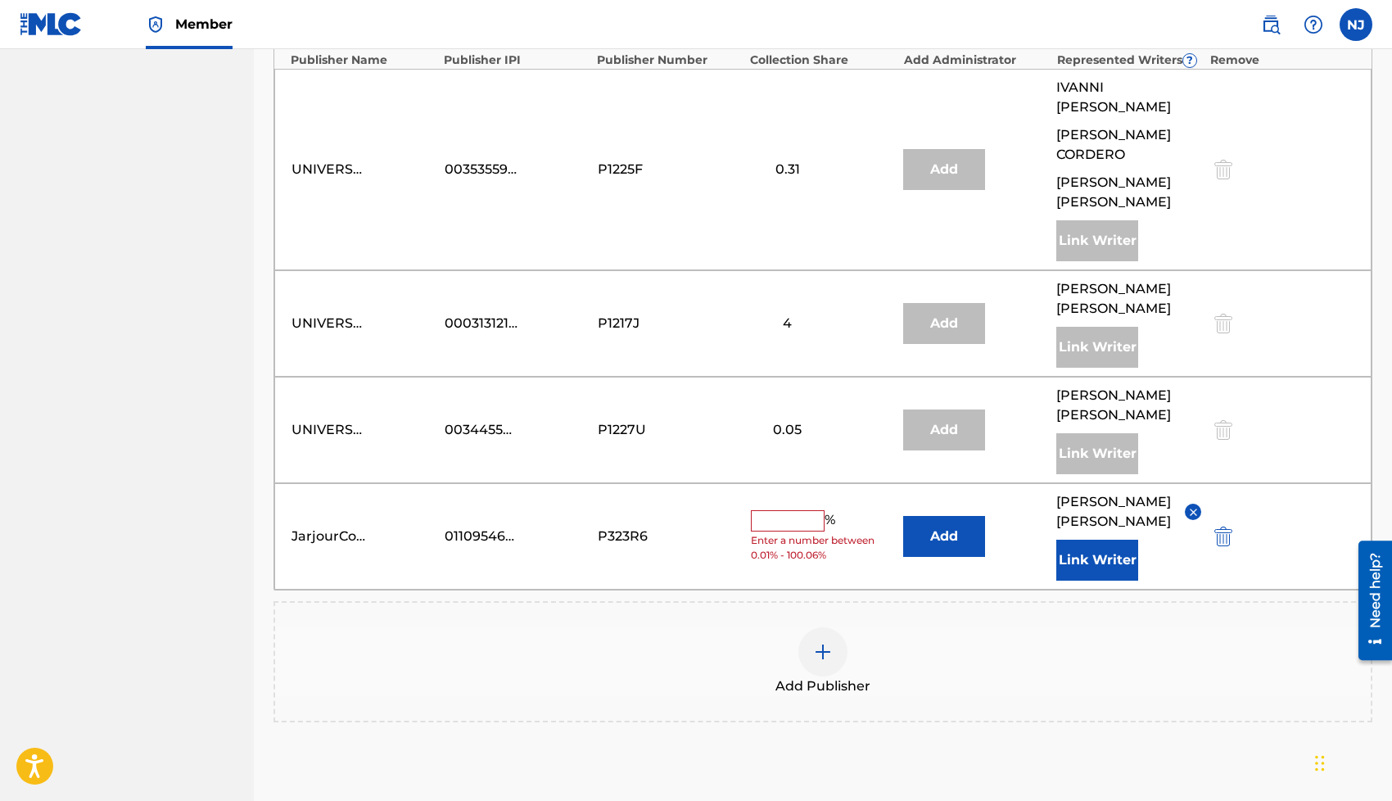
click at [786, 510] on input "text" at bounding box center [788, 520] width 74 height 21
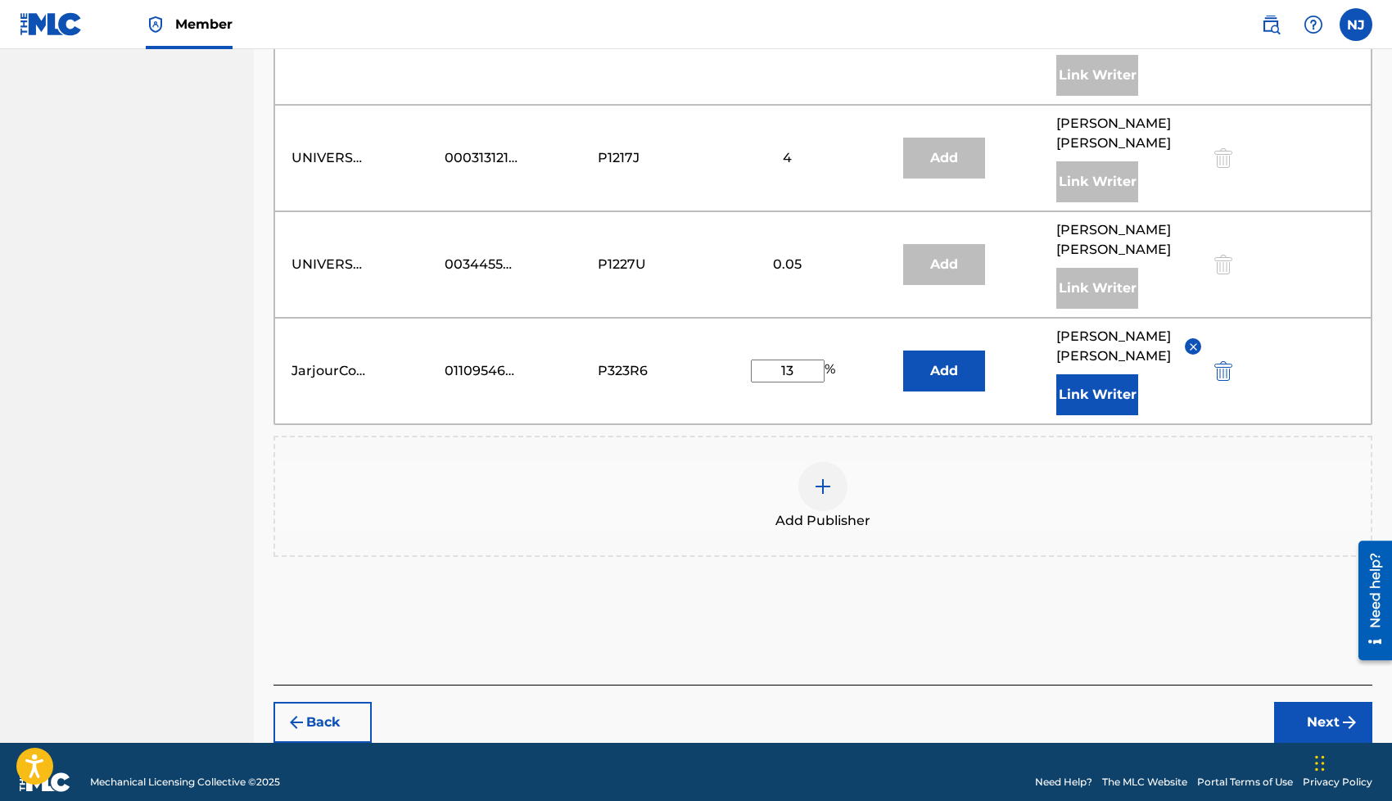
type input "13"
click at [1289, 702] on button "Next" at bounding box center [1323, 722] width 98 height 41
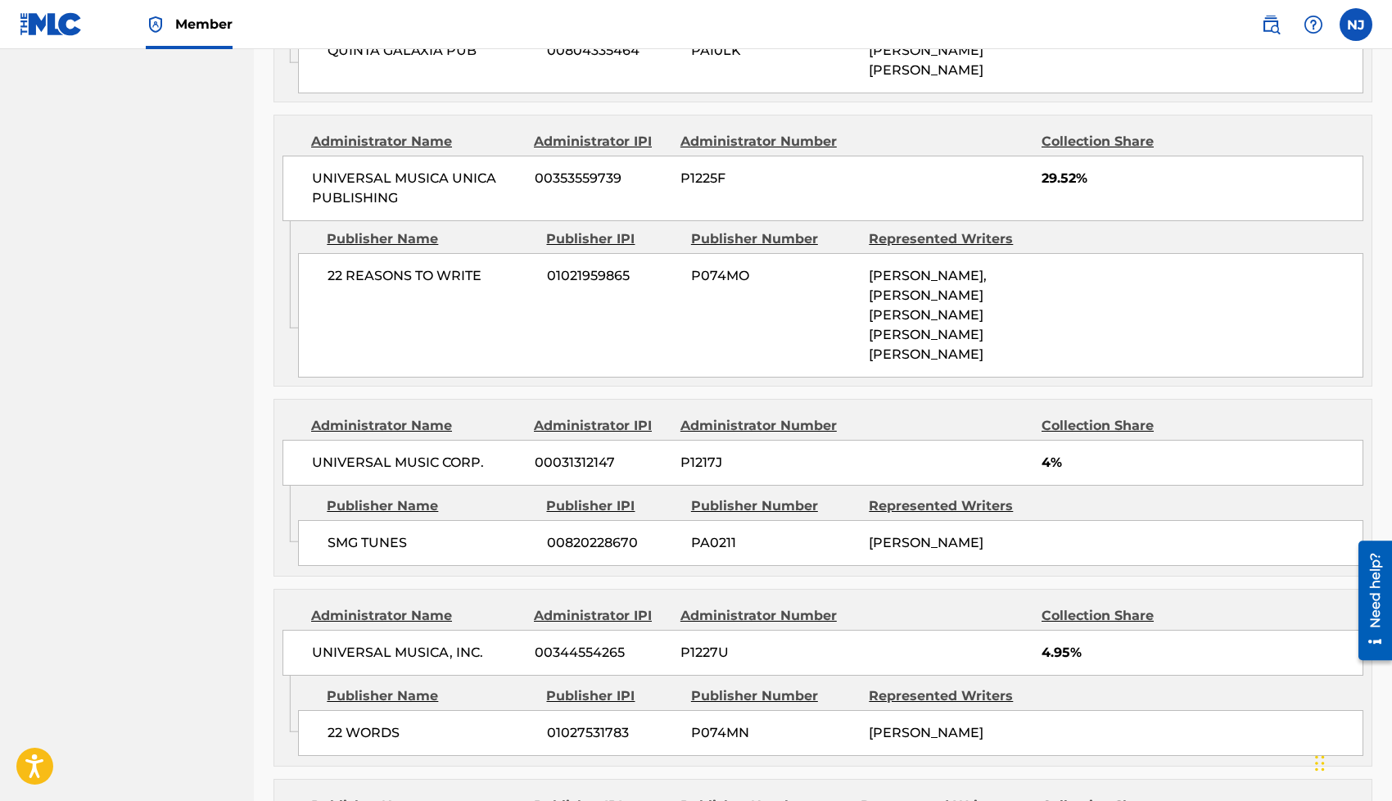
scroll to position [1911, 0]
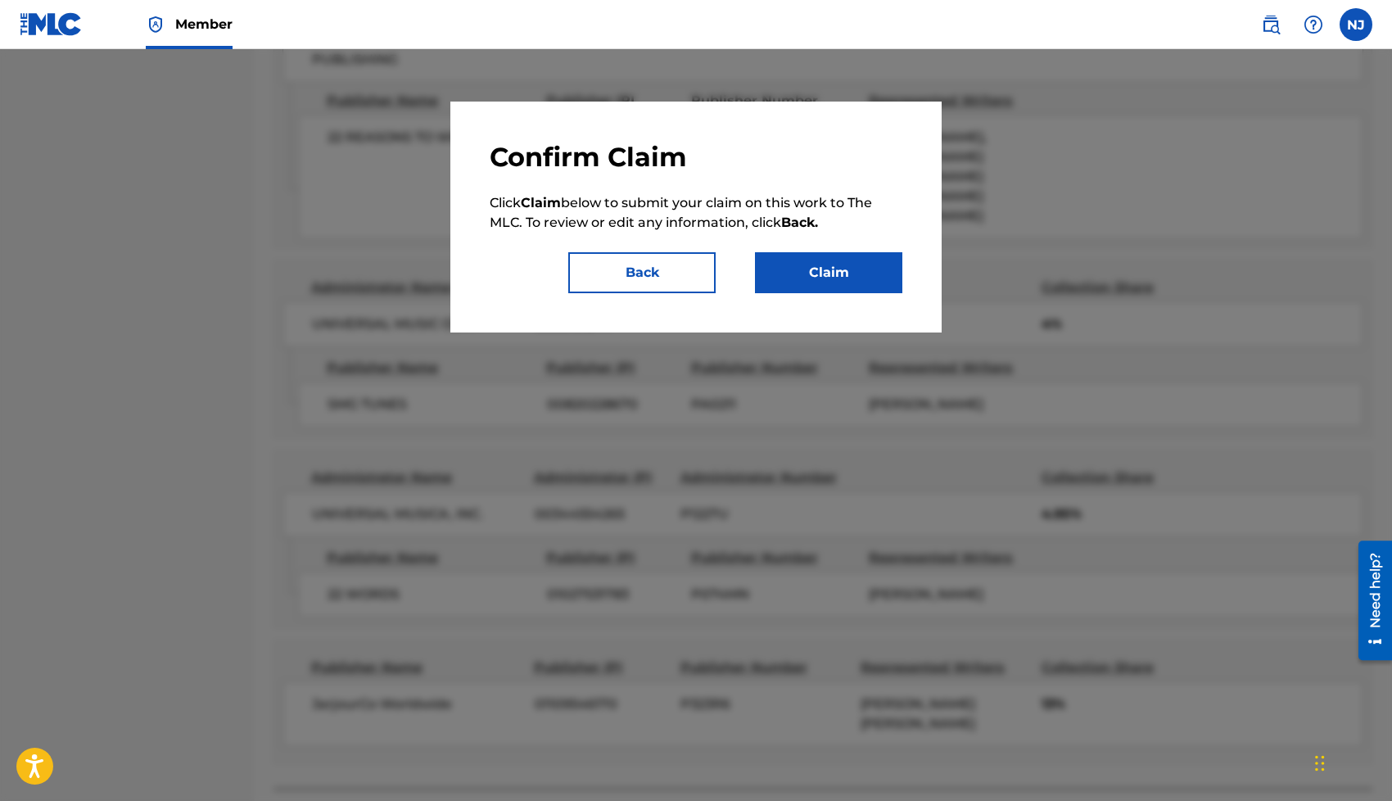
click at [865, 288] on button "Claim" at bounding box center [828, 272] width 147 height 41
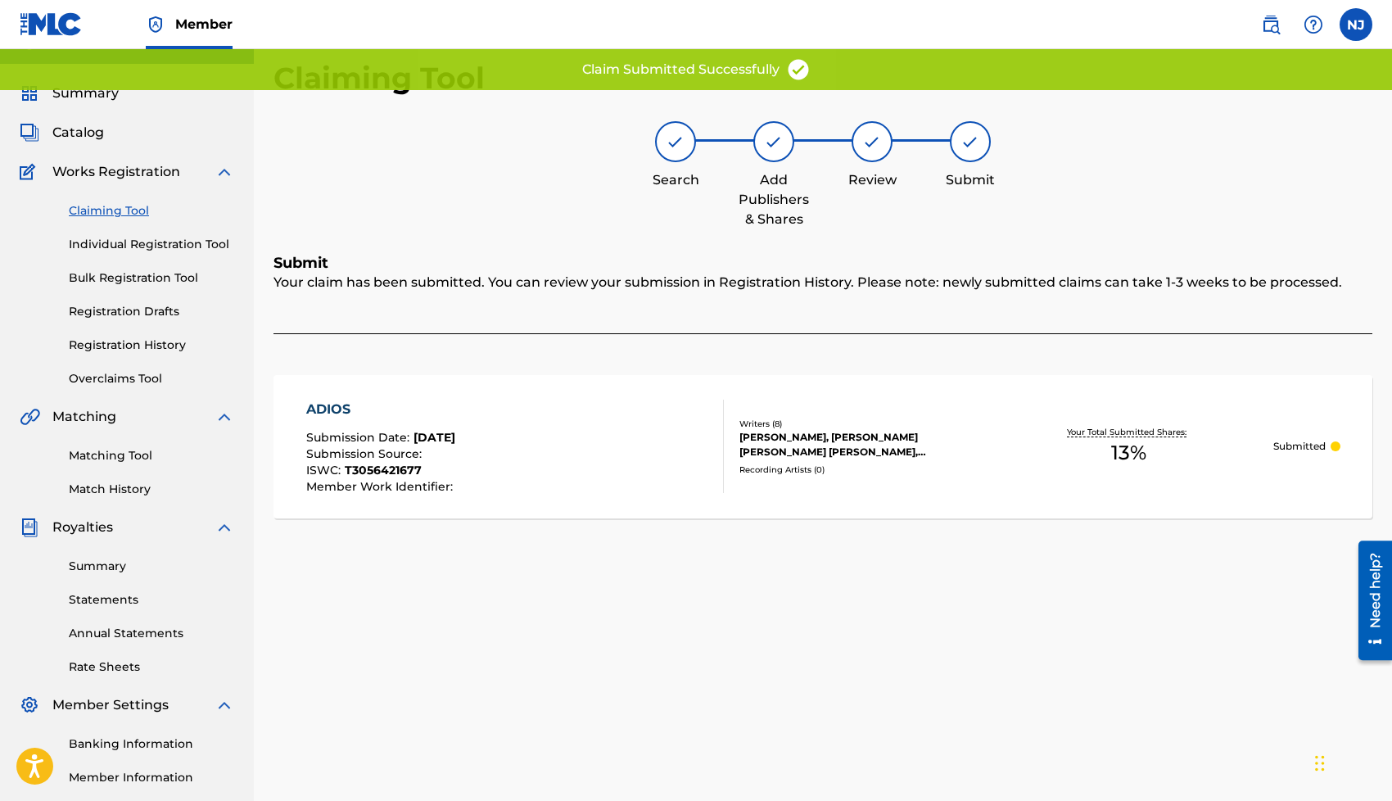
scroll to position [0, 0]
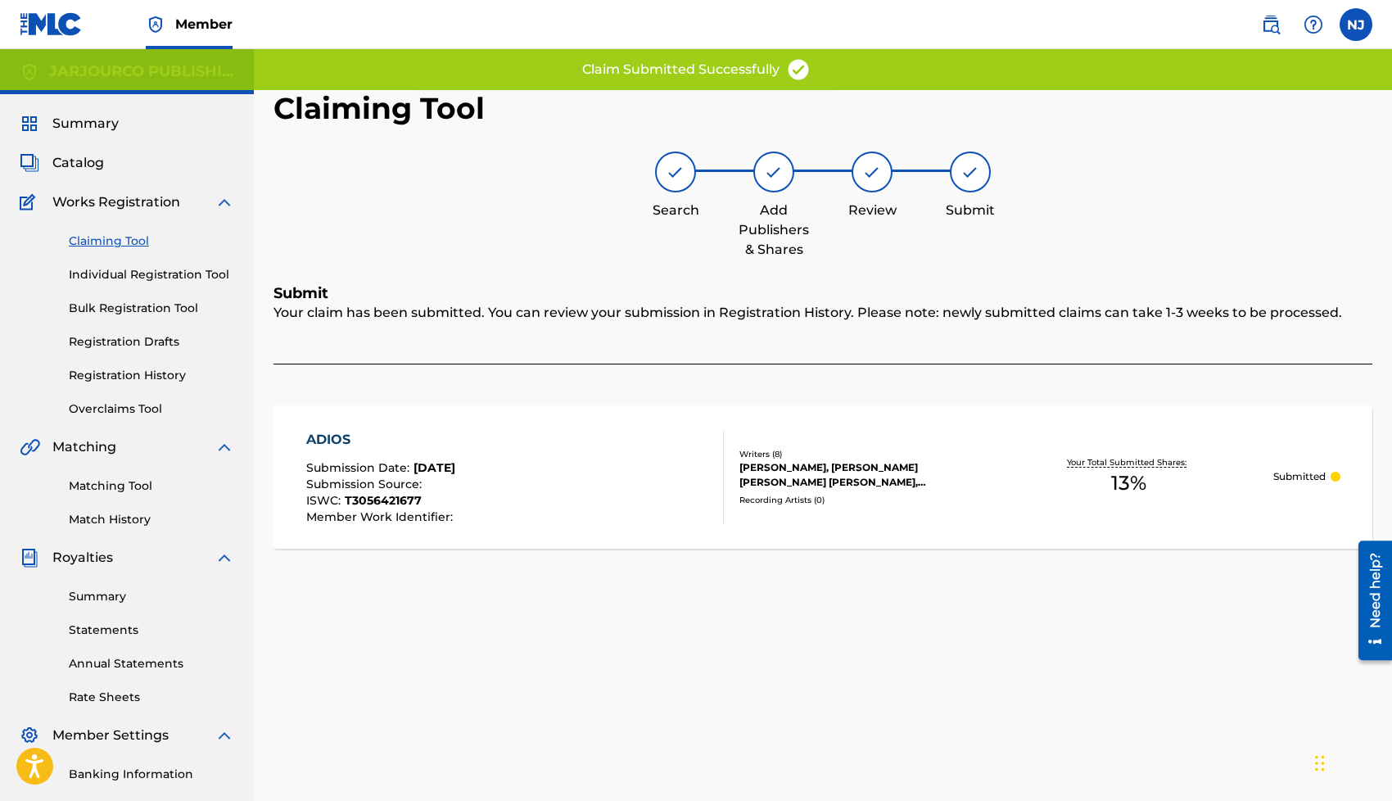
click at [138, 239] on link "Claiming Tool" at bounding box center [151, 240] width 165 height 17
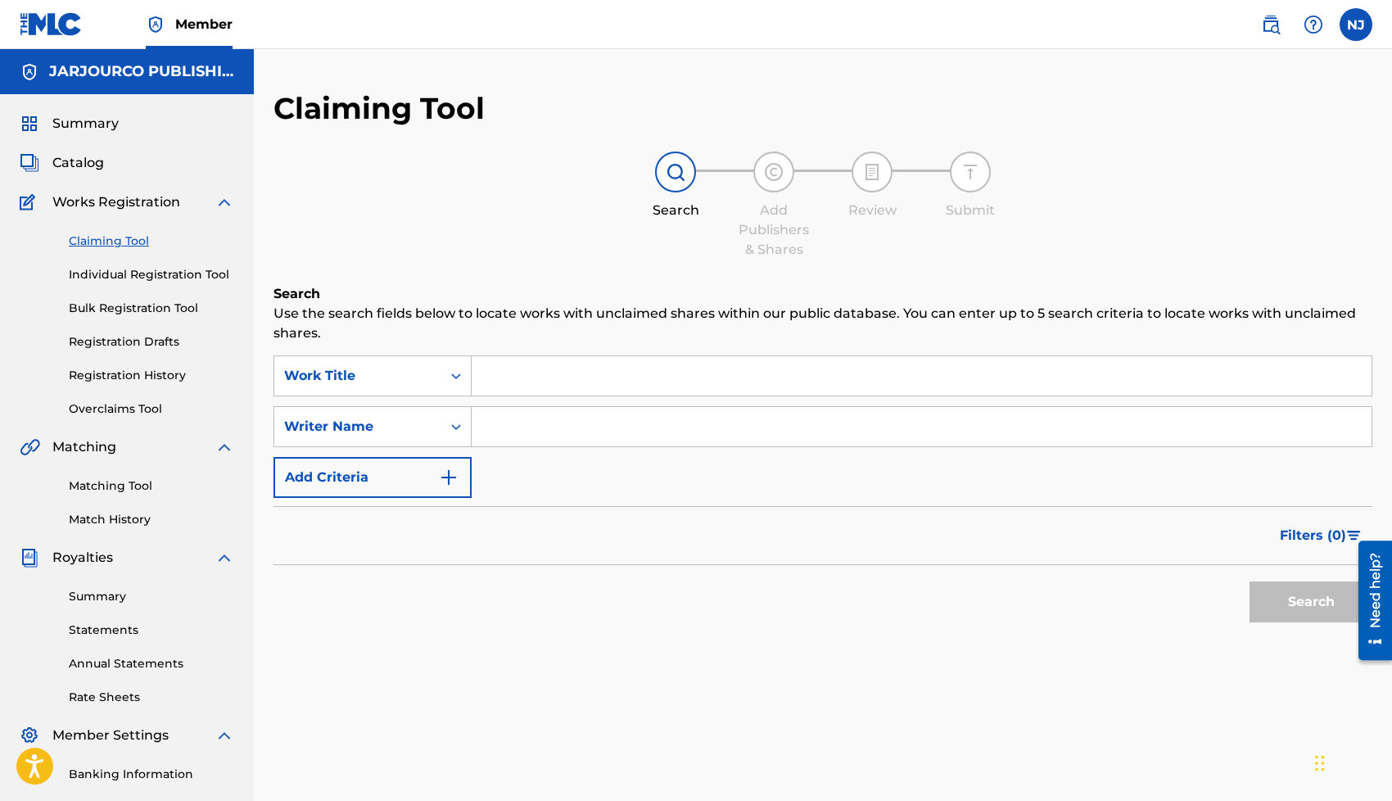
click at [520, 427] on input "Search Form" at bounding box center [922, 426] width 900 height 39
type input "[PERSON_NAME] [PERSON_NAME]"
click at [1289, 615] on button "Search" at bounding box center [1310, 601] width 123 height 41
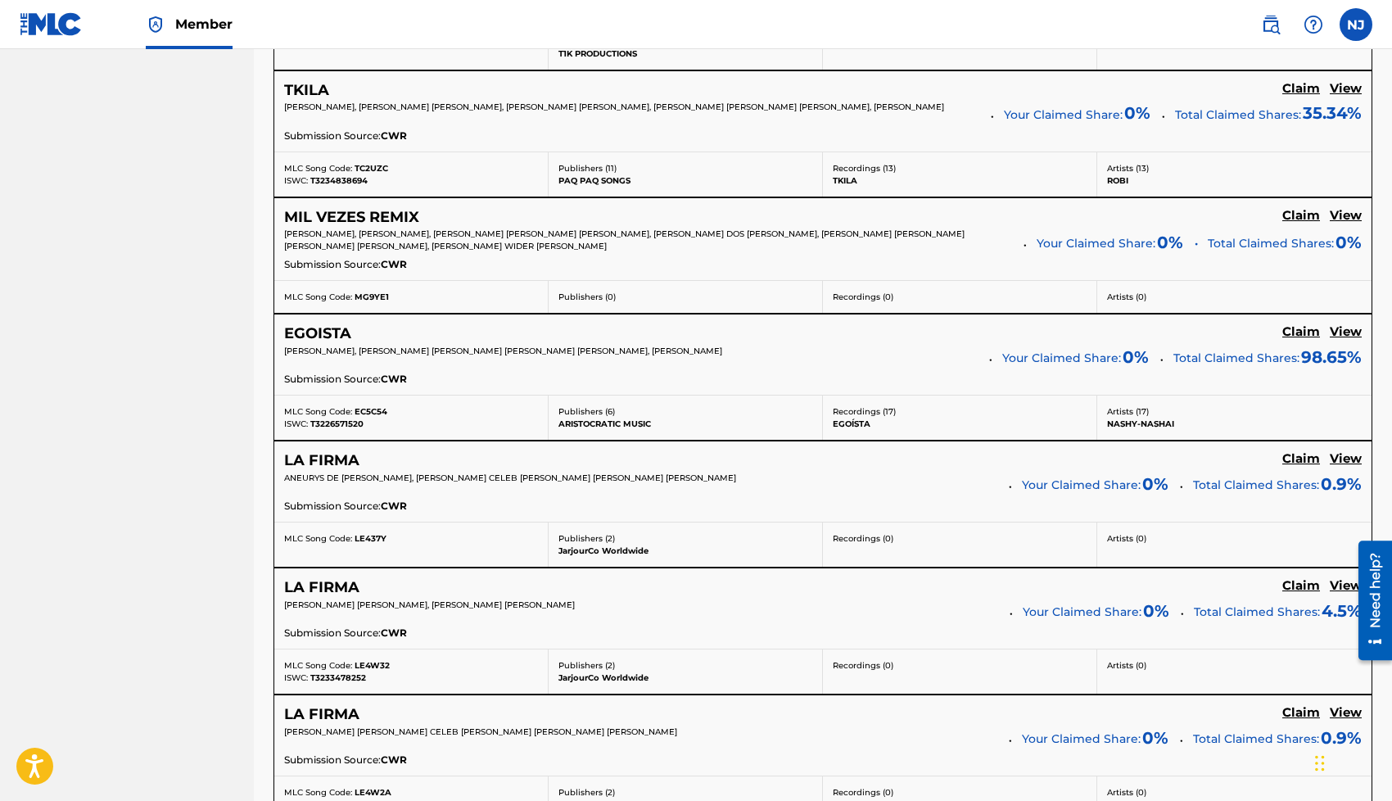
scroll to position [1365, 0]
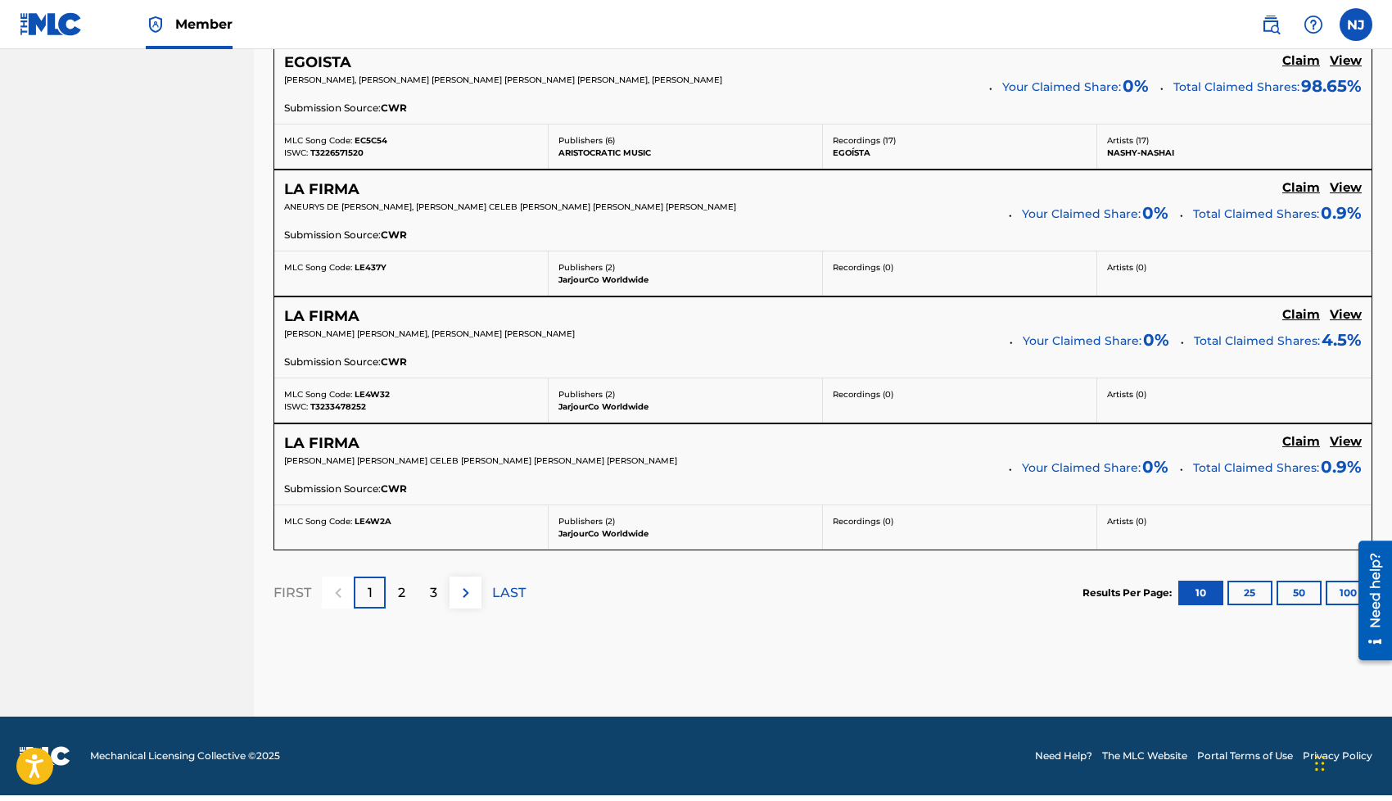
click at [462, 593] on img at bounding box center [466, 593] width 20 height 20
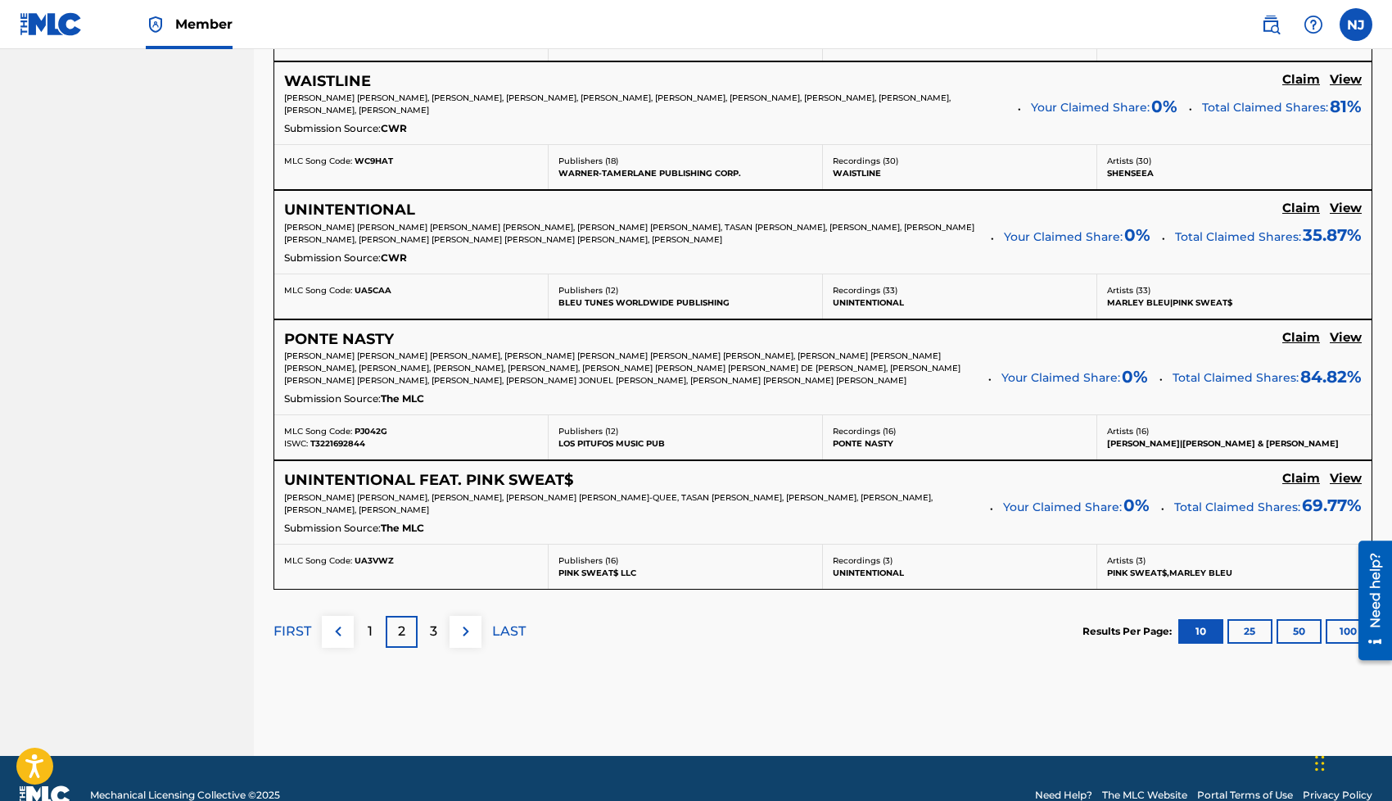
click at [437, 626] on div "3" at bounding box center [434, 632] width 32 height 32
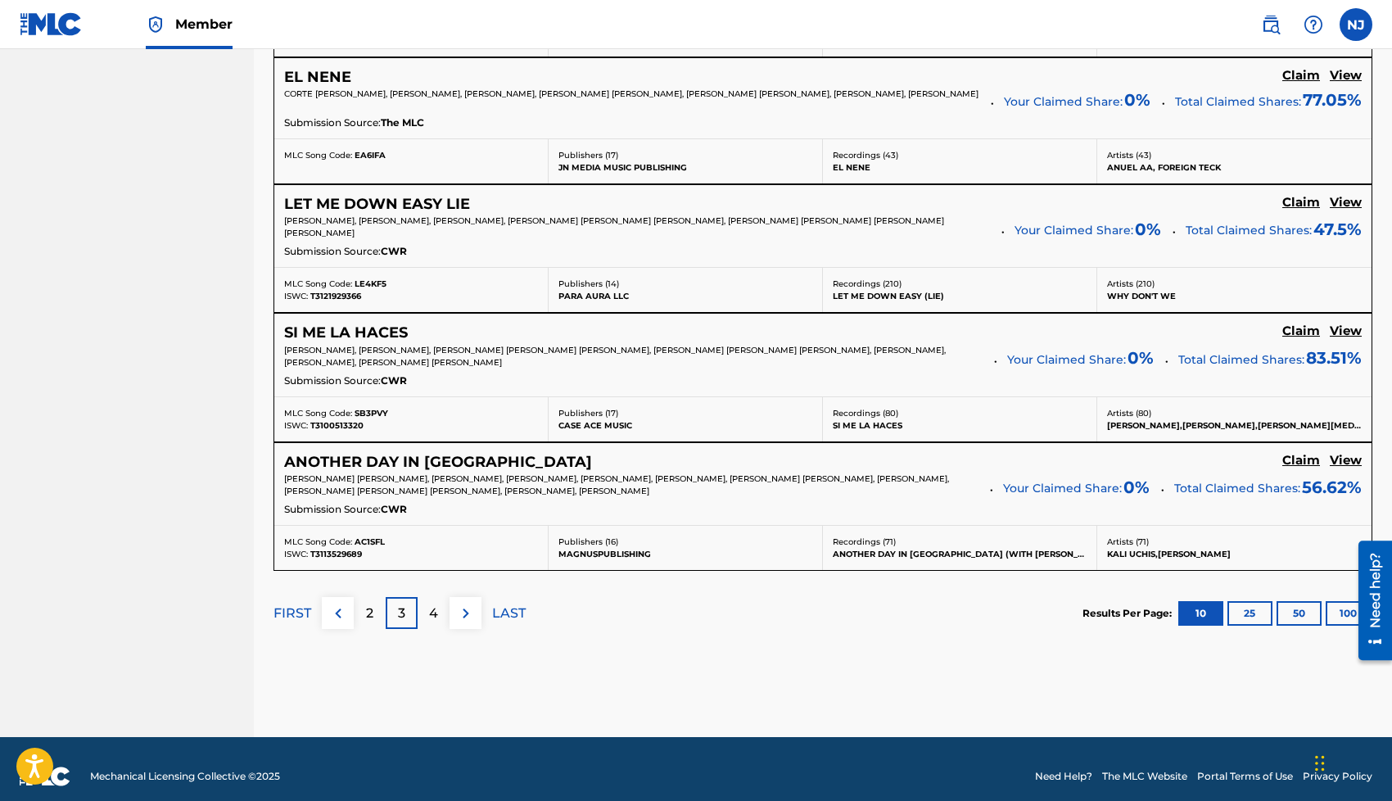
click at [432, 618] on p "4" at bounding box center [433, 613] width 9 height 20
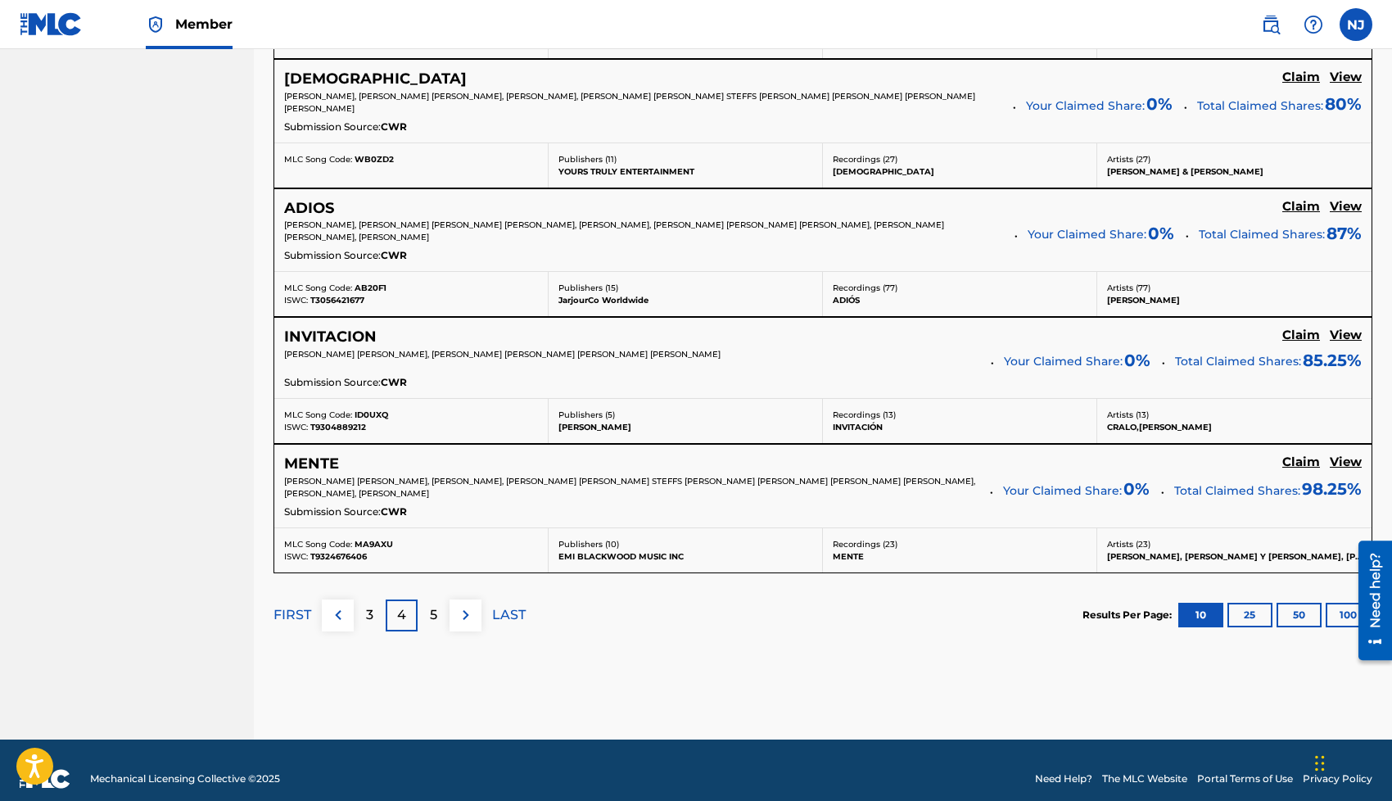
scroll to position [1377, 0]
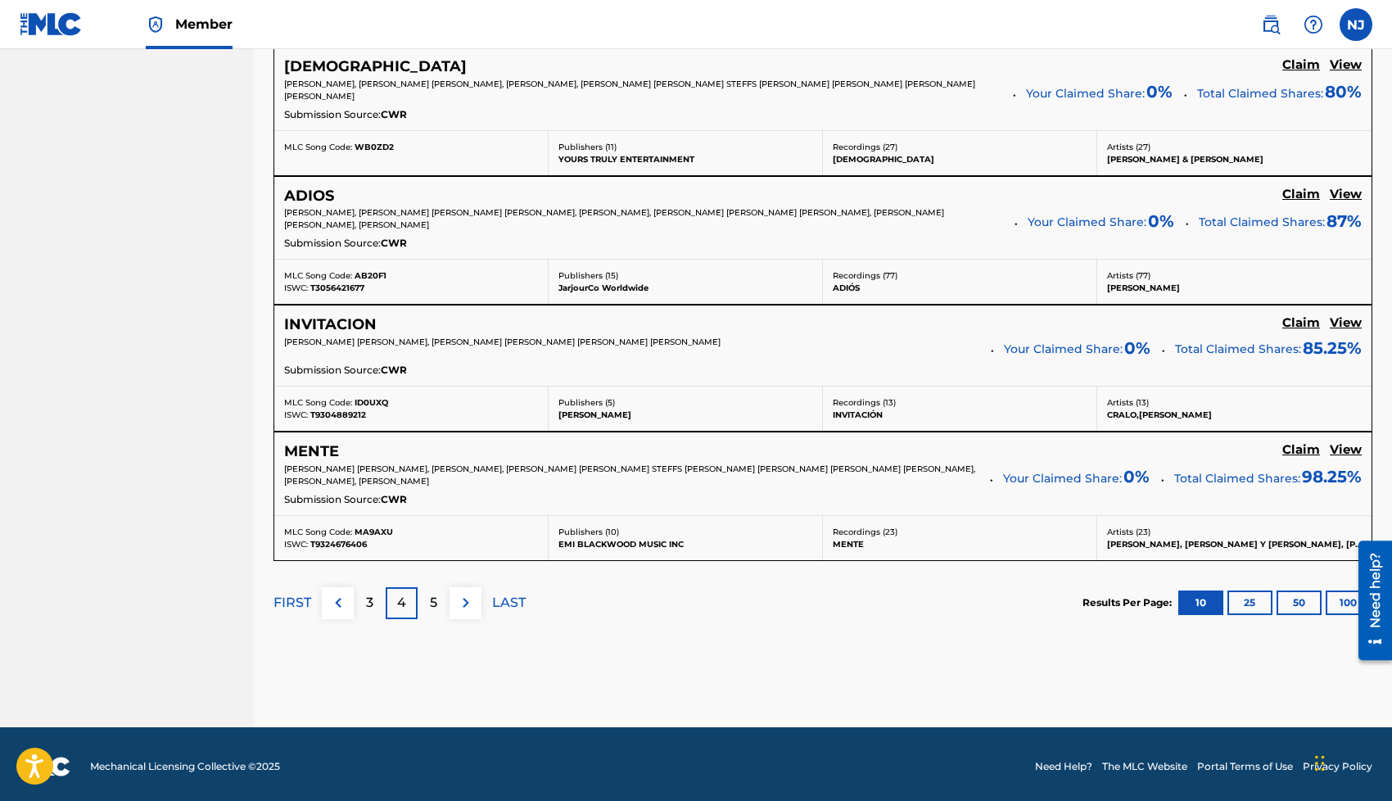
click at [431, 601] on p "5" at bounding box center [433, 603] width 7 height 20
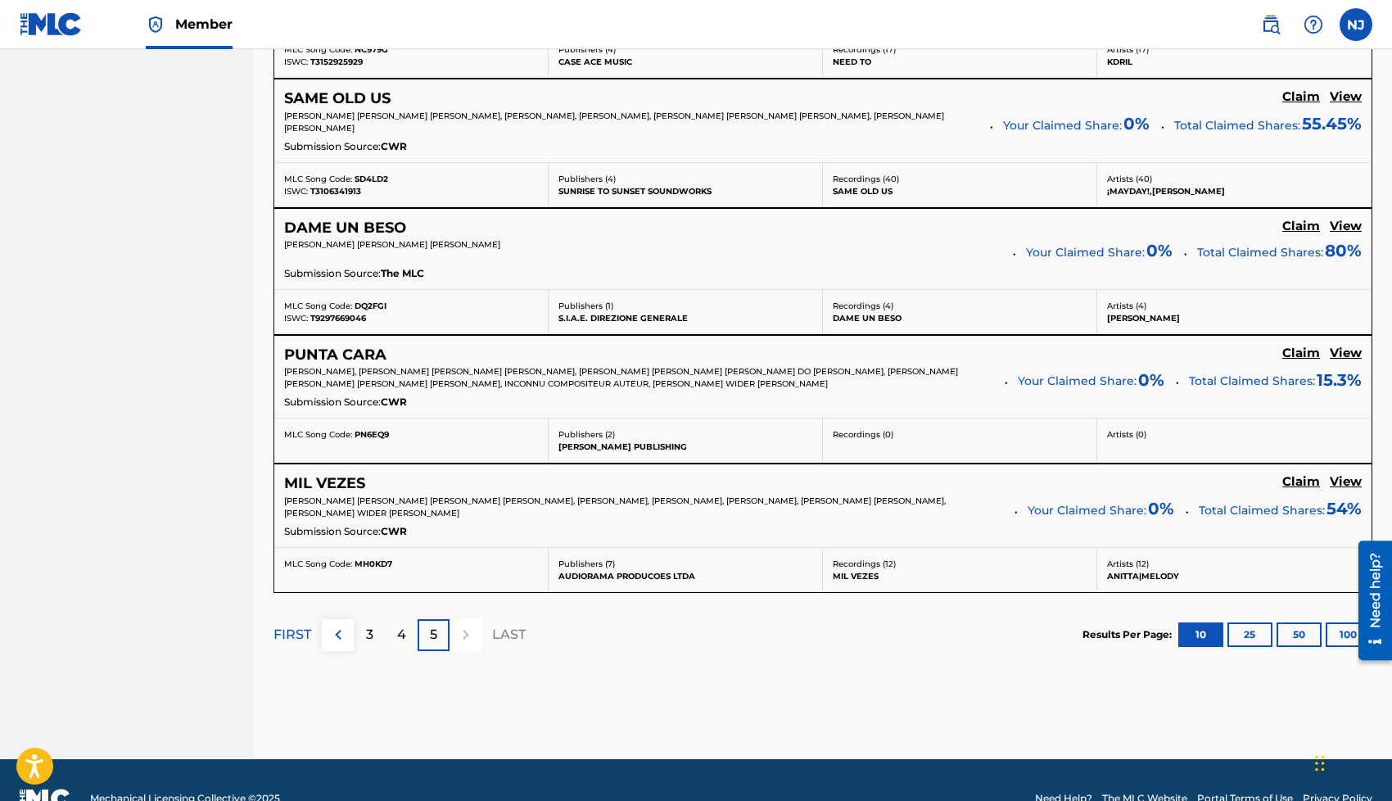
scroll to position [1092, 0]
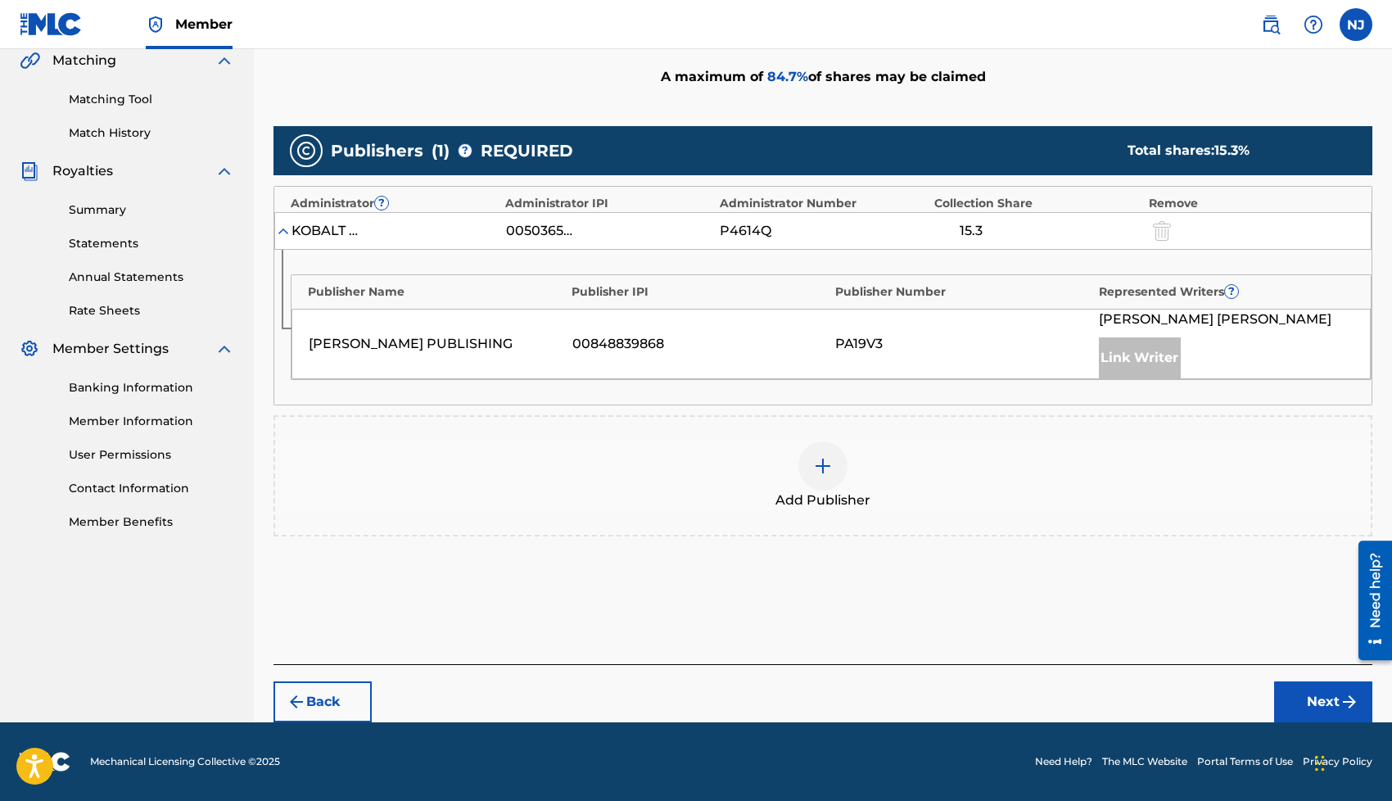
click at [811, 453] on div at bounding box center [822, 465] width 49 height 49
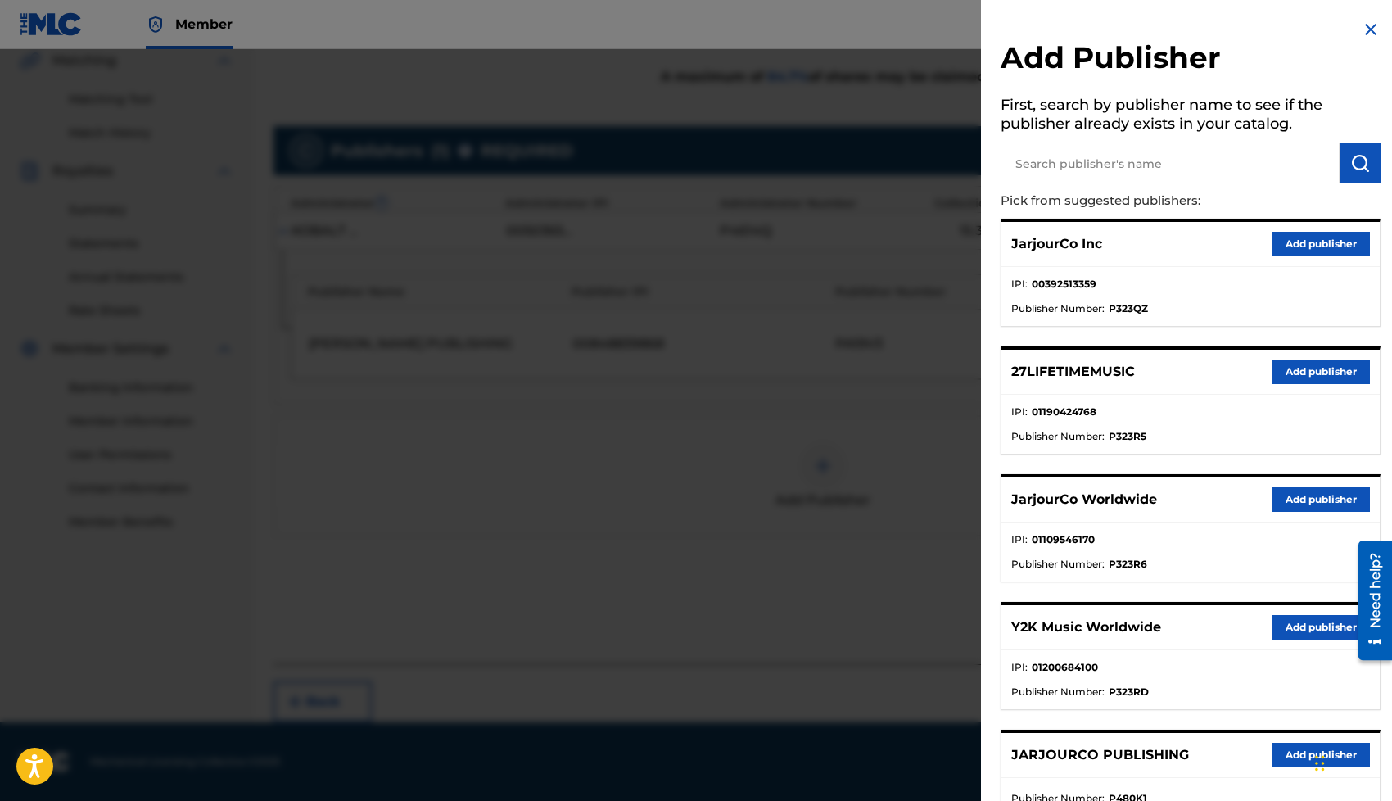
click at [1289, 490] on button "Add publisher" at bounding box center [1320, 499] width 98 height 25
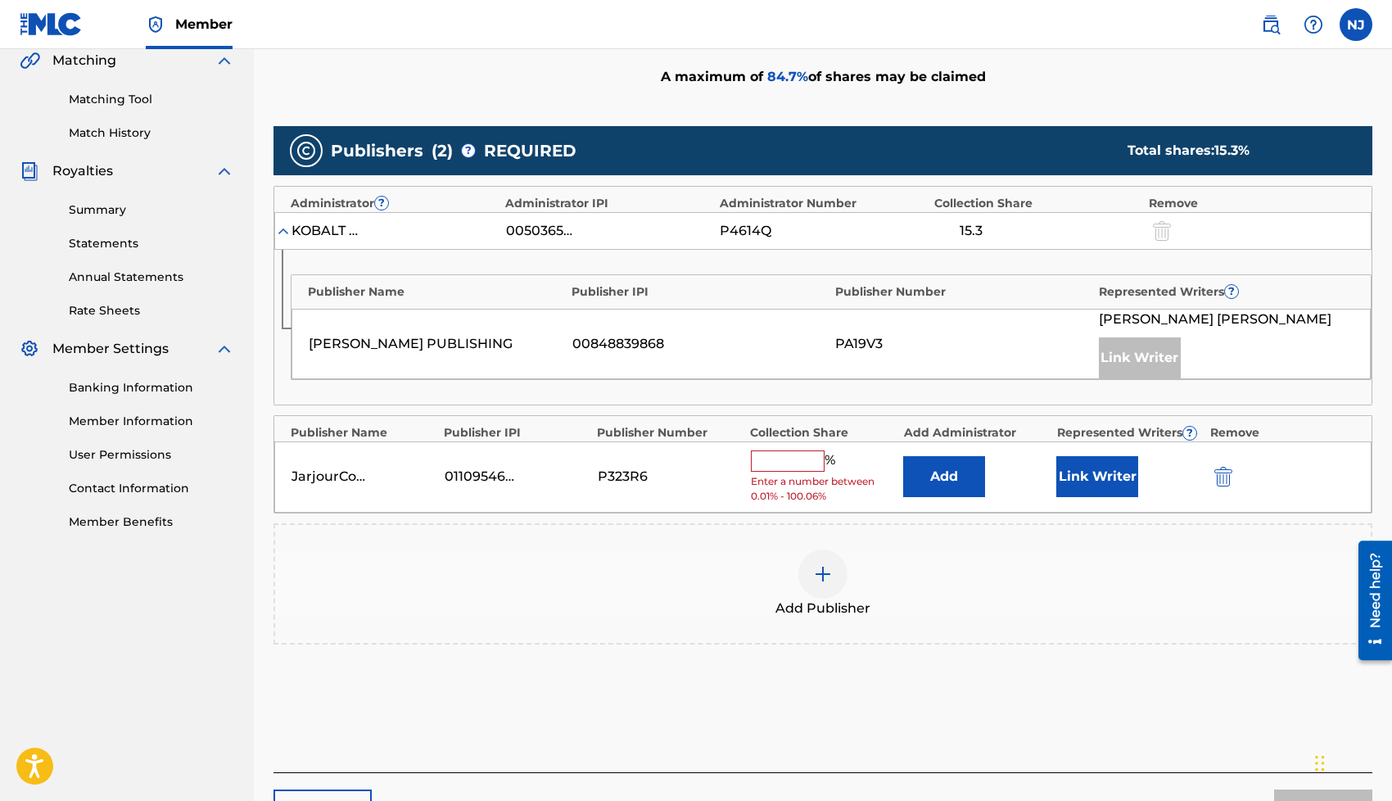
click at [1110, 490] on button "Link Writer" at bounding box center [1097, 476] width 82 height 41
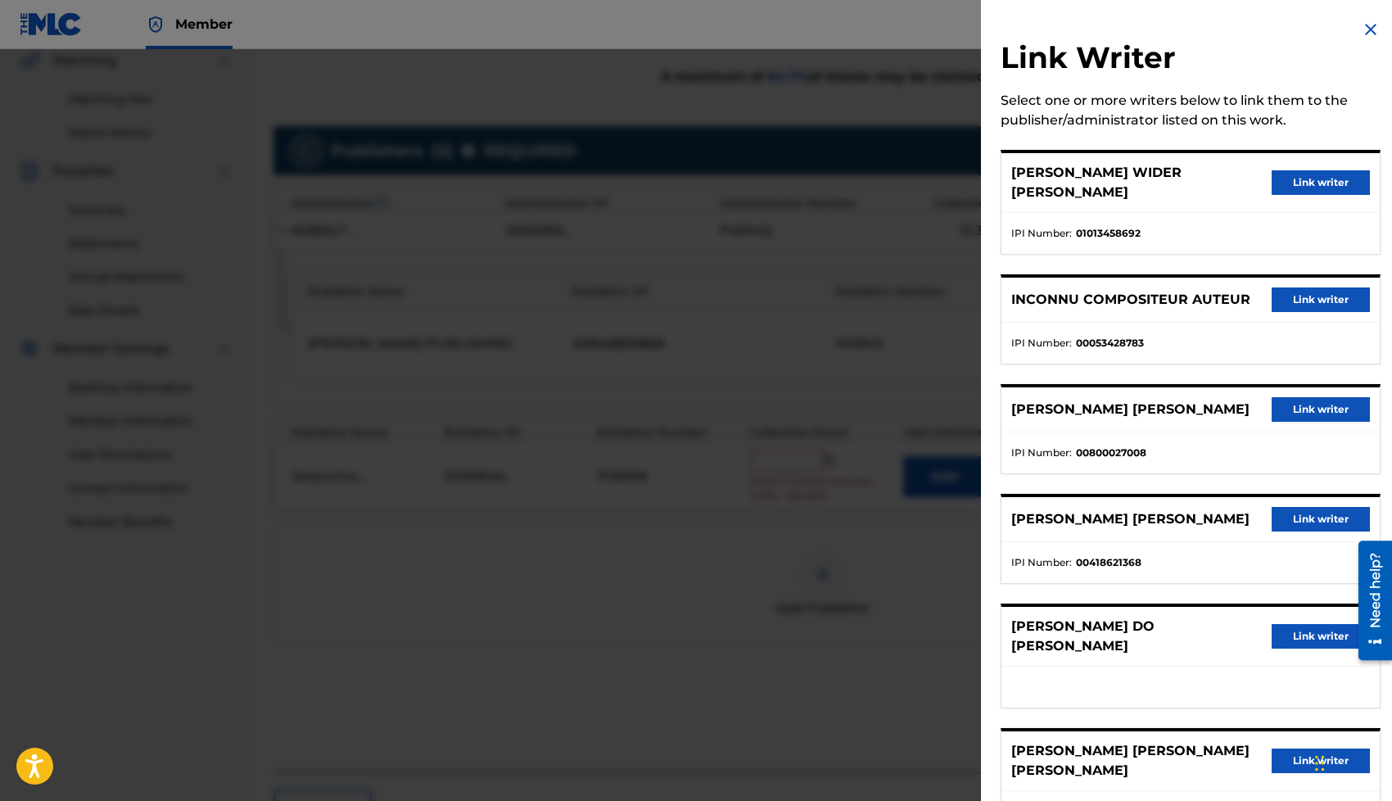
click at [1310, 397] on button "Link writer" at bounding box center [1320, 409] width 98 height 25
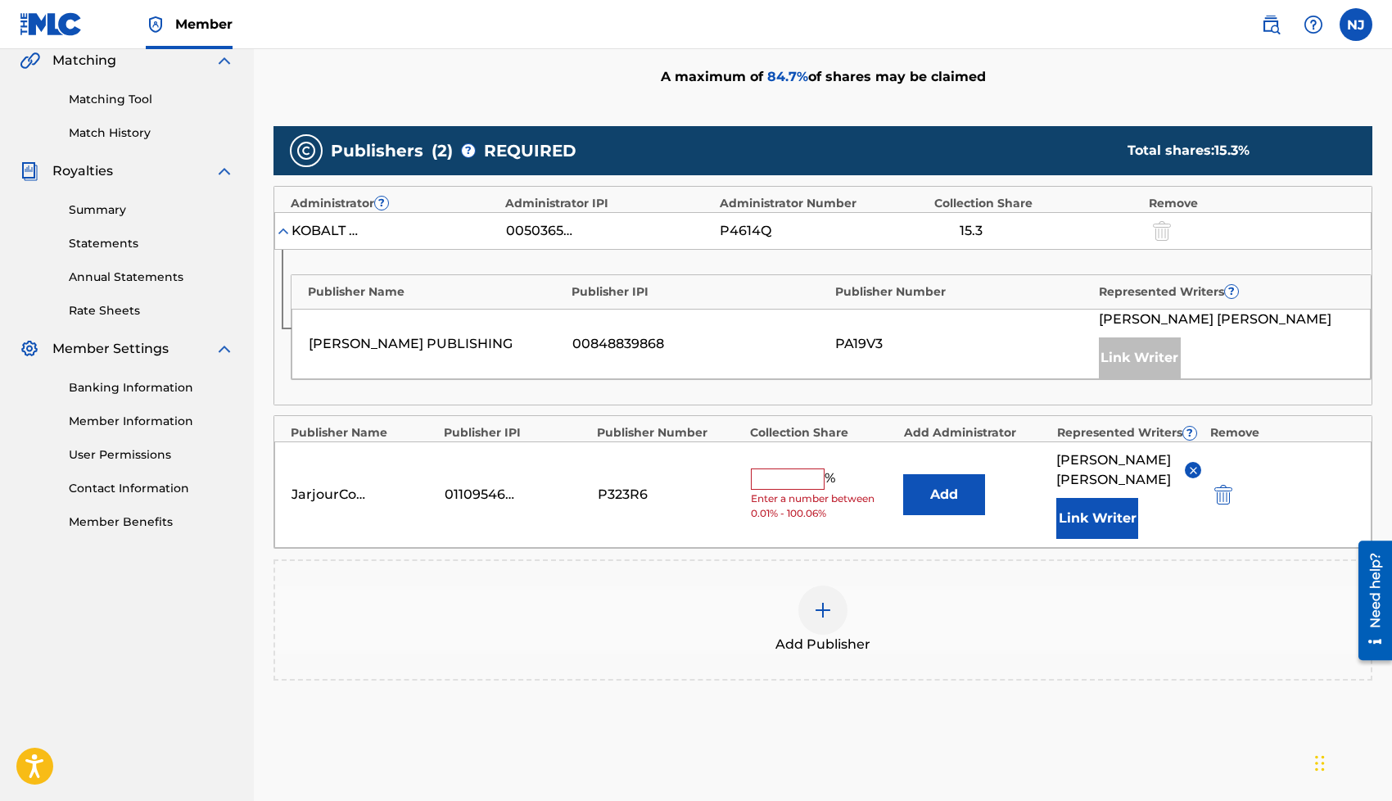
click at [782, 481] on input "text" at bounding box center [788, 478] width 74 height 21
type input "1"
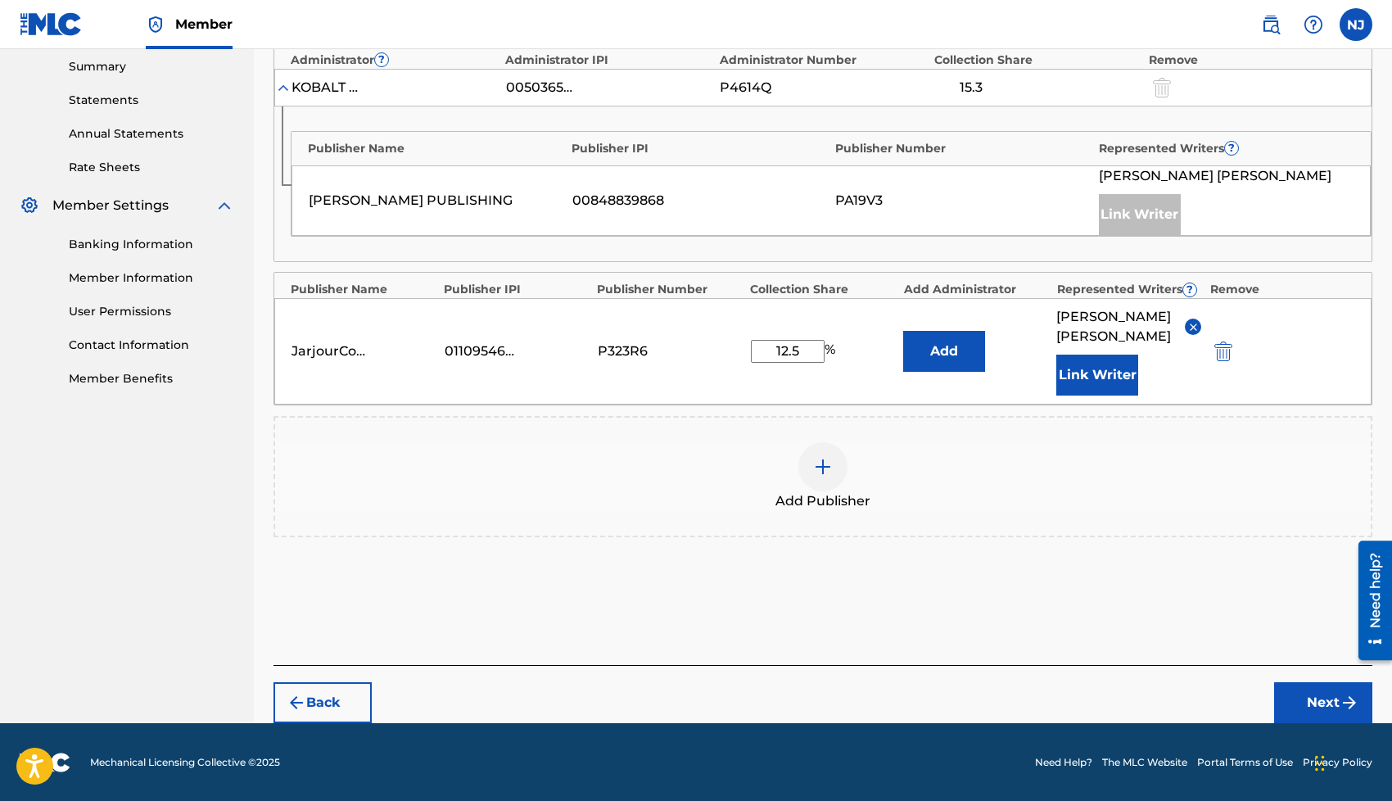
type input "12.5"
click at [1311, 702] on button "Next" at bounding box center [1323, 702] width 98 height 41
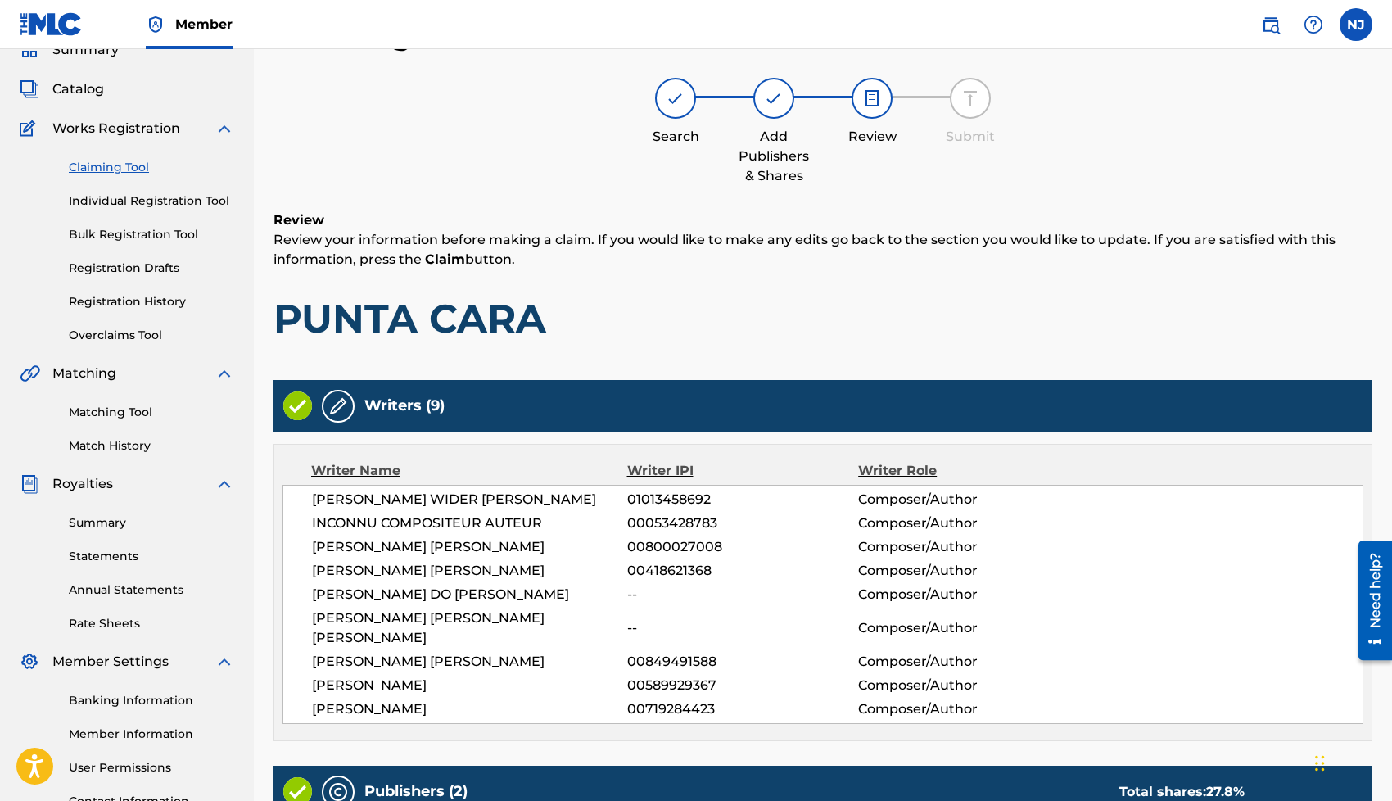
scroll to position [555, 0]
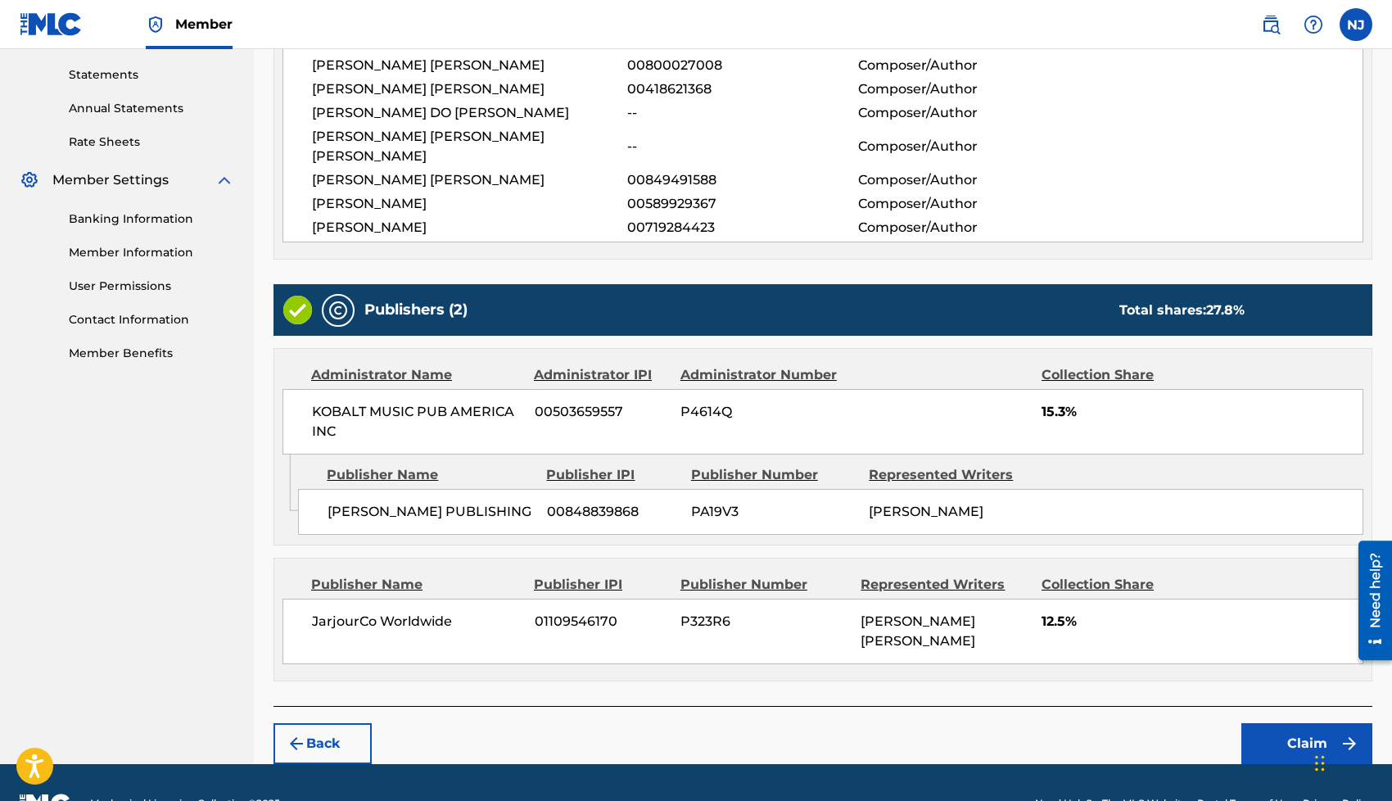
click at [1270, 723] on button "Claim" at bounding box center [1306, 743] width 131 height 41
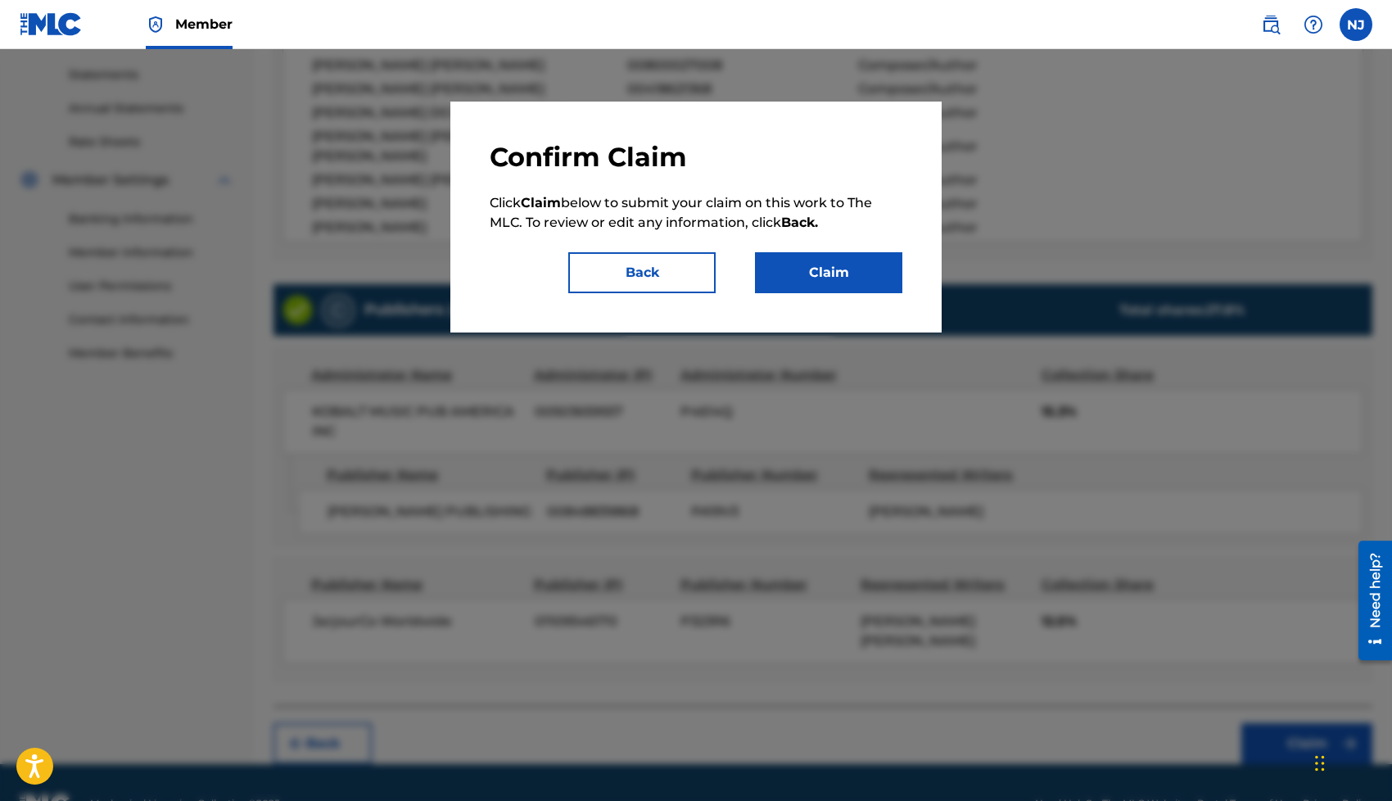
click at [857, 277] on button "Claim" at bounding box center [828, 272] width 147 height 41
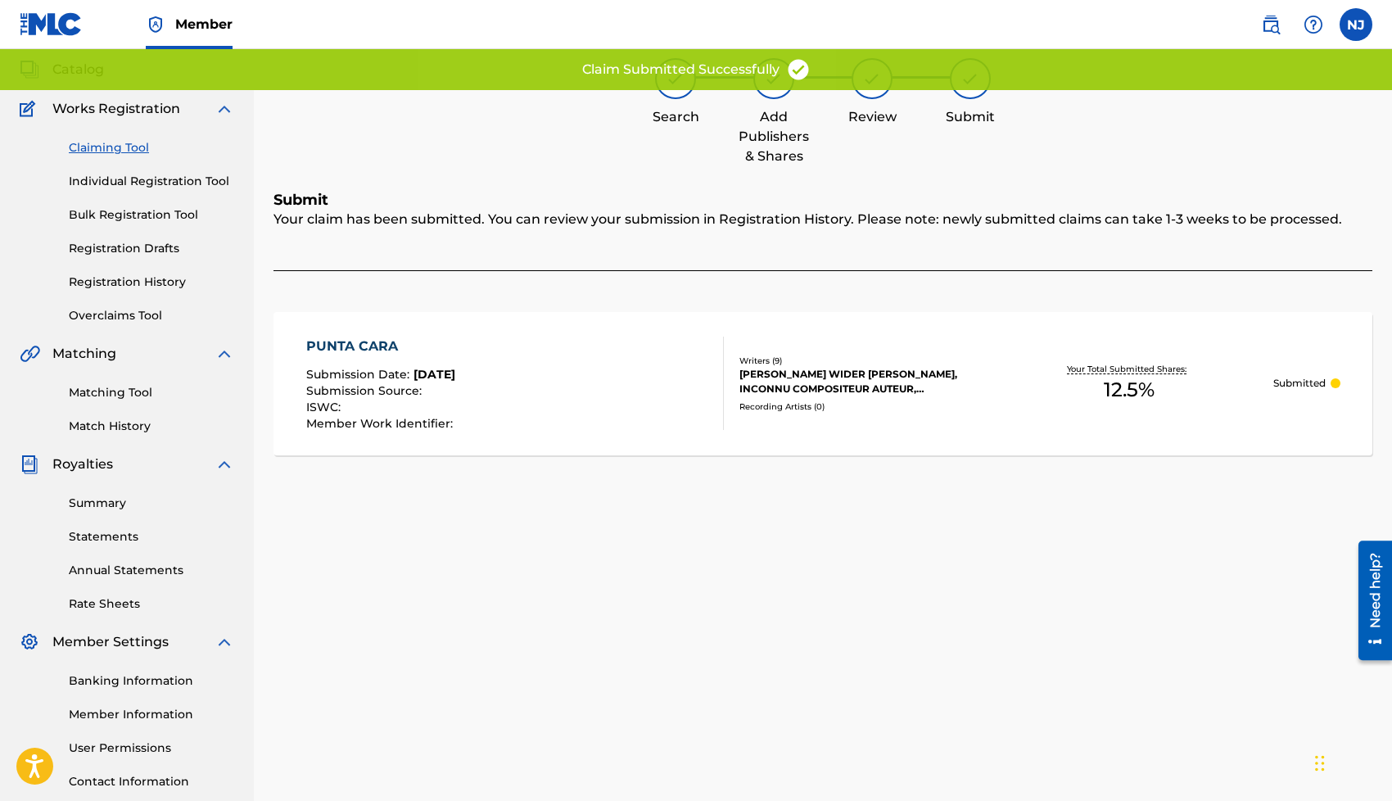
scroll to position [0, 0]
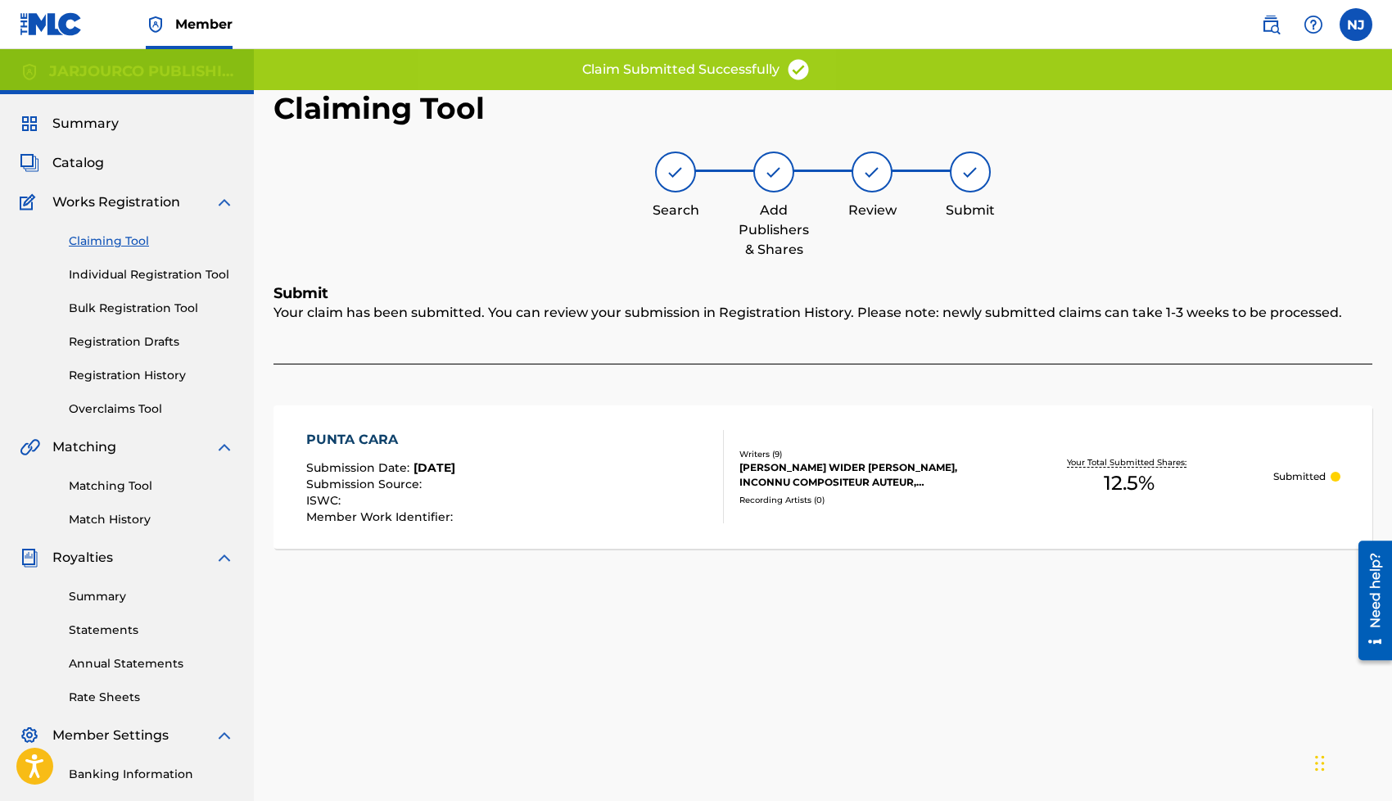
click at [126, 249] on link "Claiming Tool" at bounding box center [151, 240] width 165 height 17
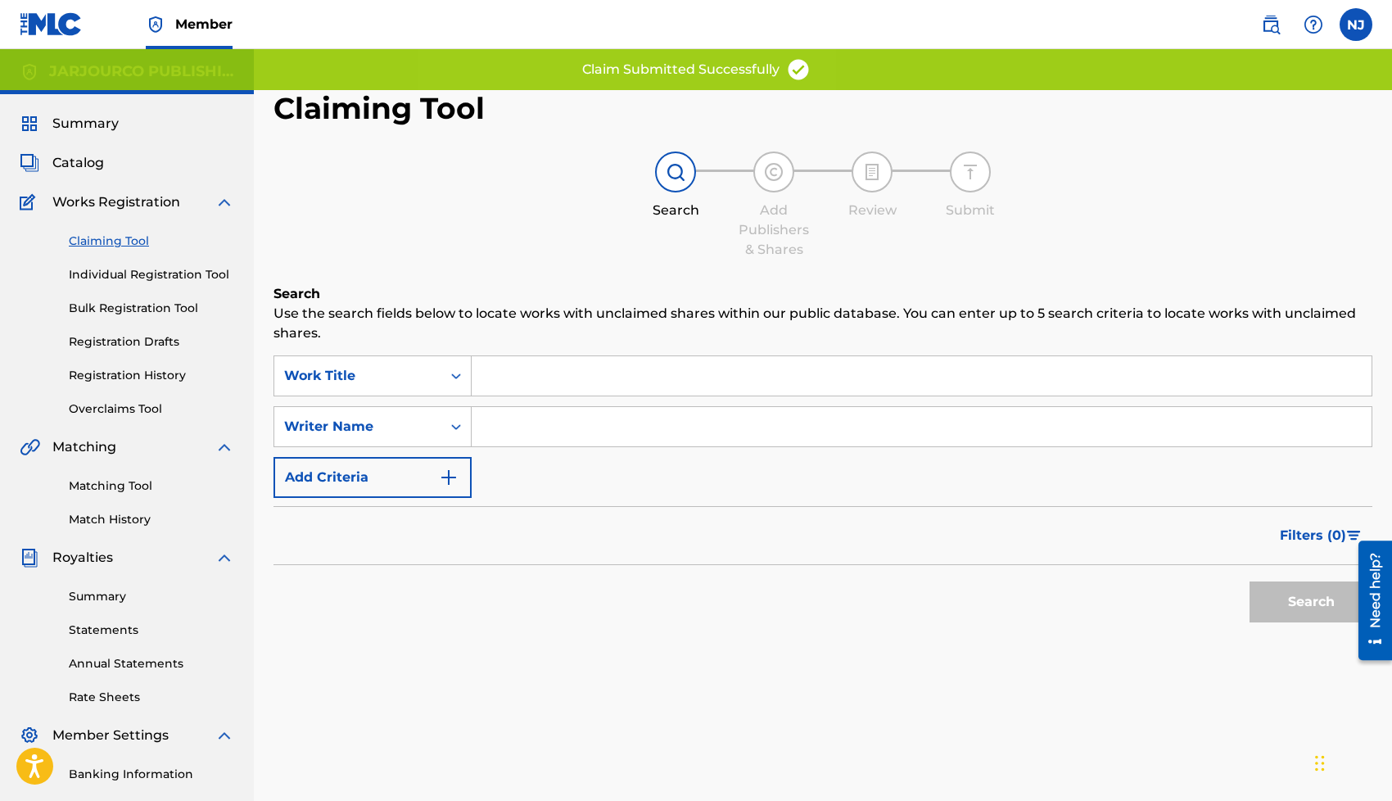
click at [519, 435] on input "Search Form" at bounding box center [922, 426] width 900 height 39
type input "[PERSON_NAME] [PERSON_NAME]"
click at [1275, 607] on button "Search" at bounding box center [1310, 601] width 123 height 41
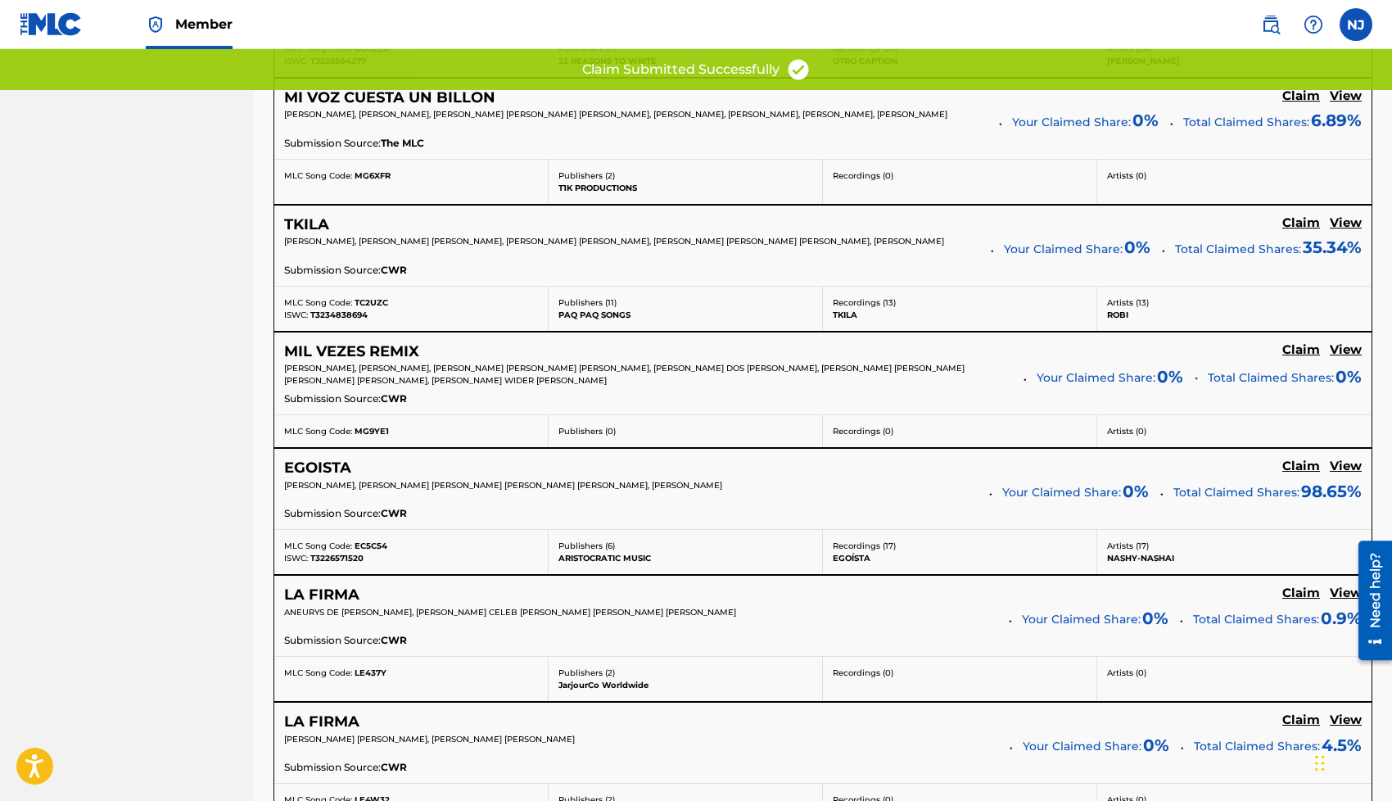
scroll to position [1365, 0]
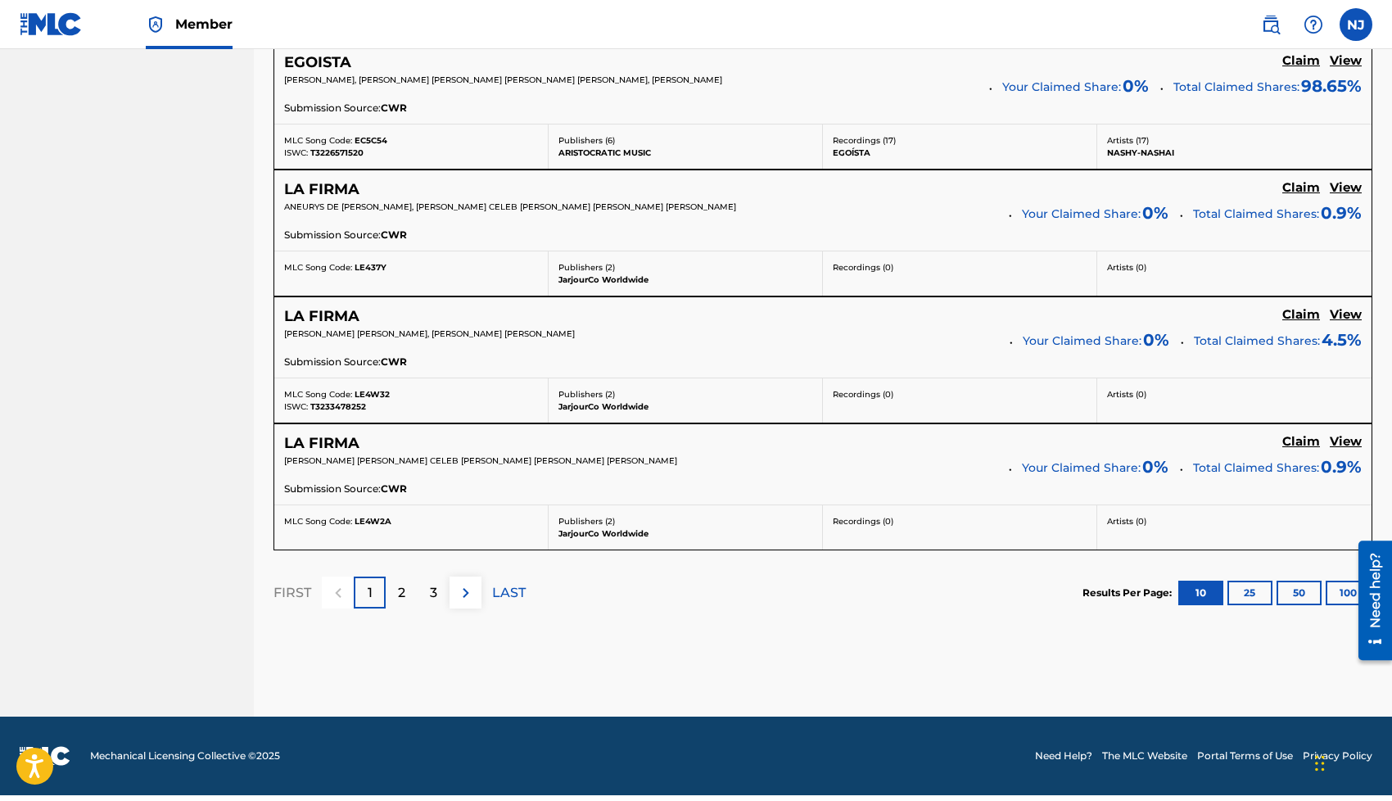
click at [427, 607] on div "3" at bounding box center [434, 592] width 32 height 32
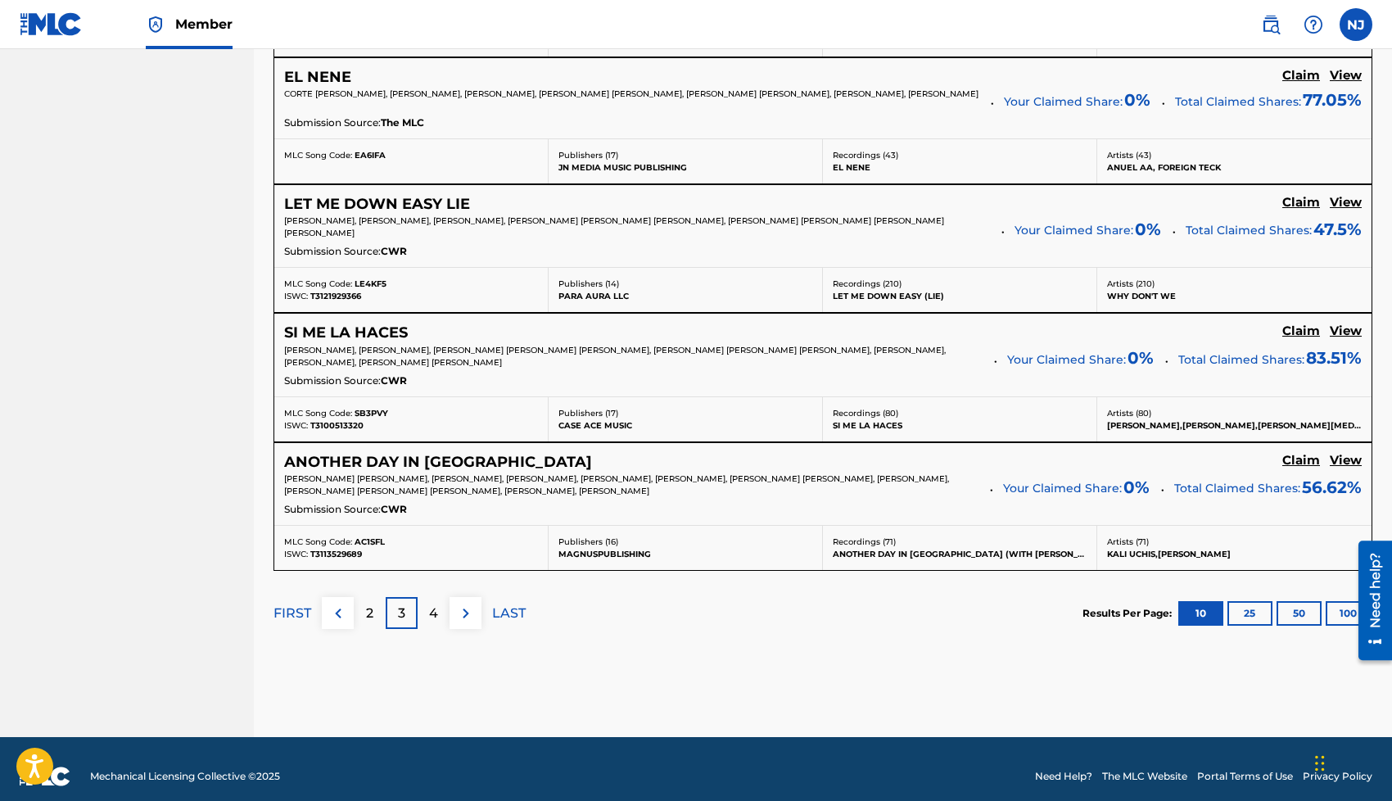
click at [437, 614] on div "4" at bounding box center [434, 613] width 32 height 32
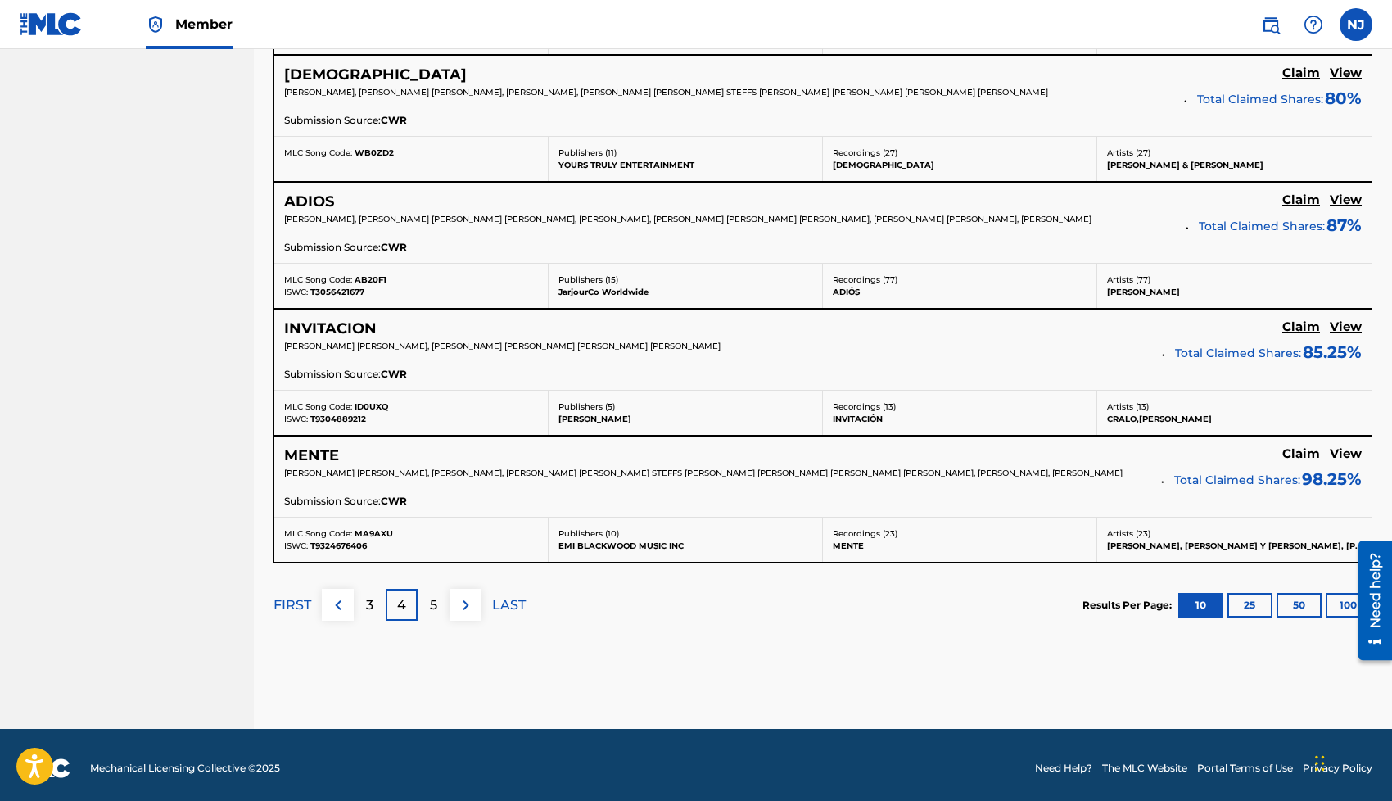
scroll to position [1377, 0]
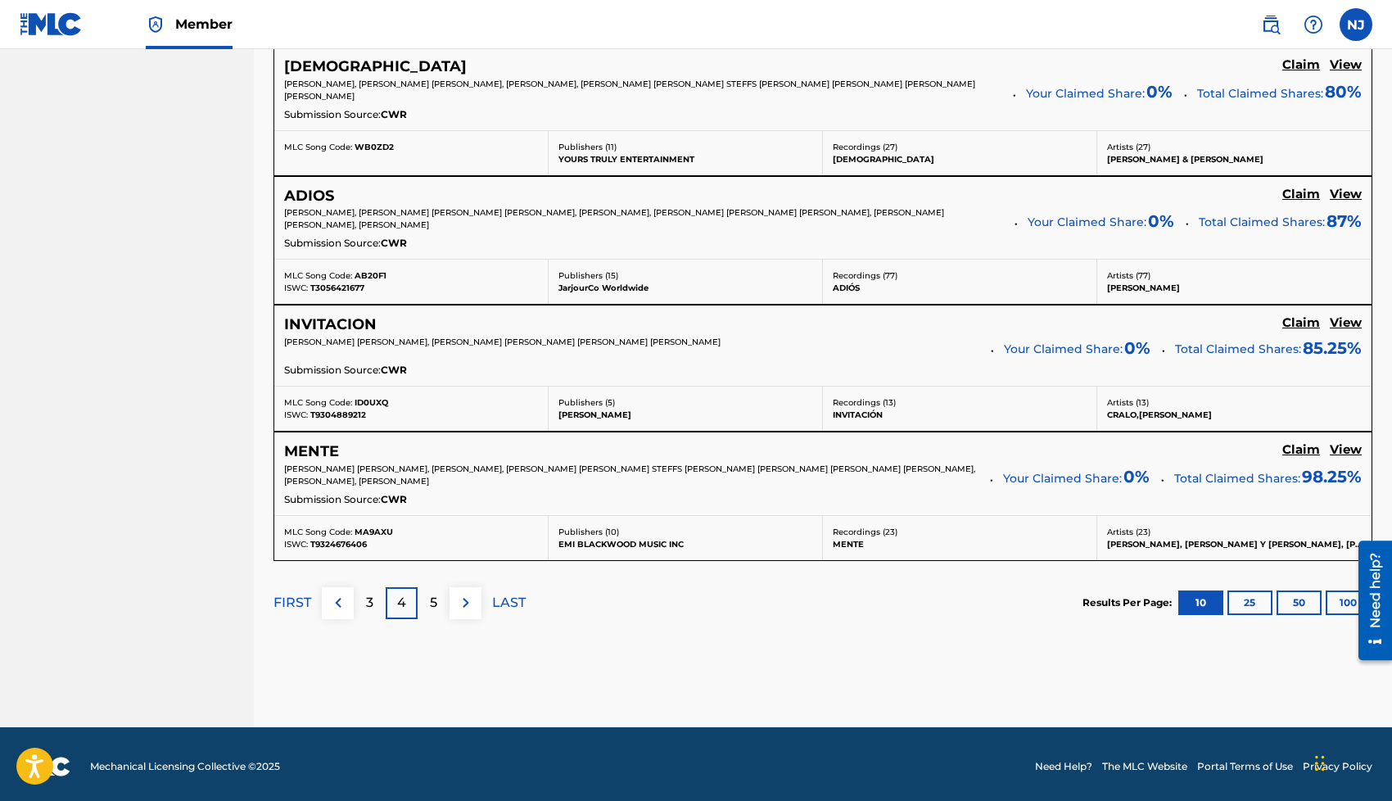
click at [437, 596] on div "5" at bounding box center [434, 603] width 32 height 32
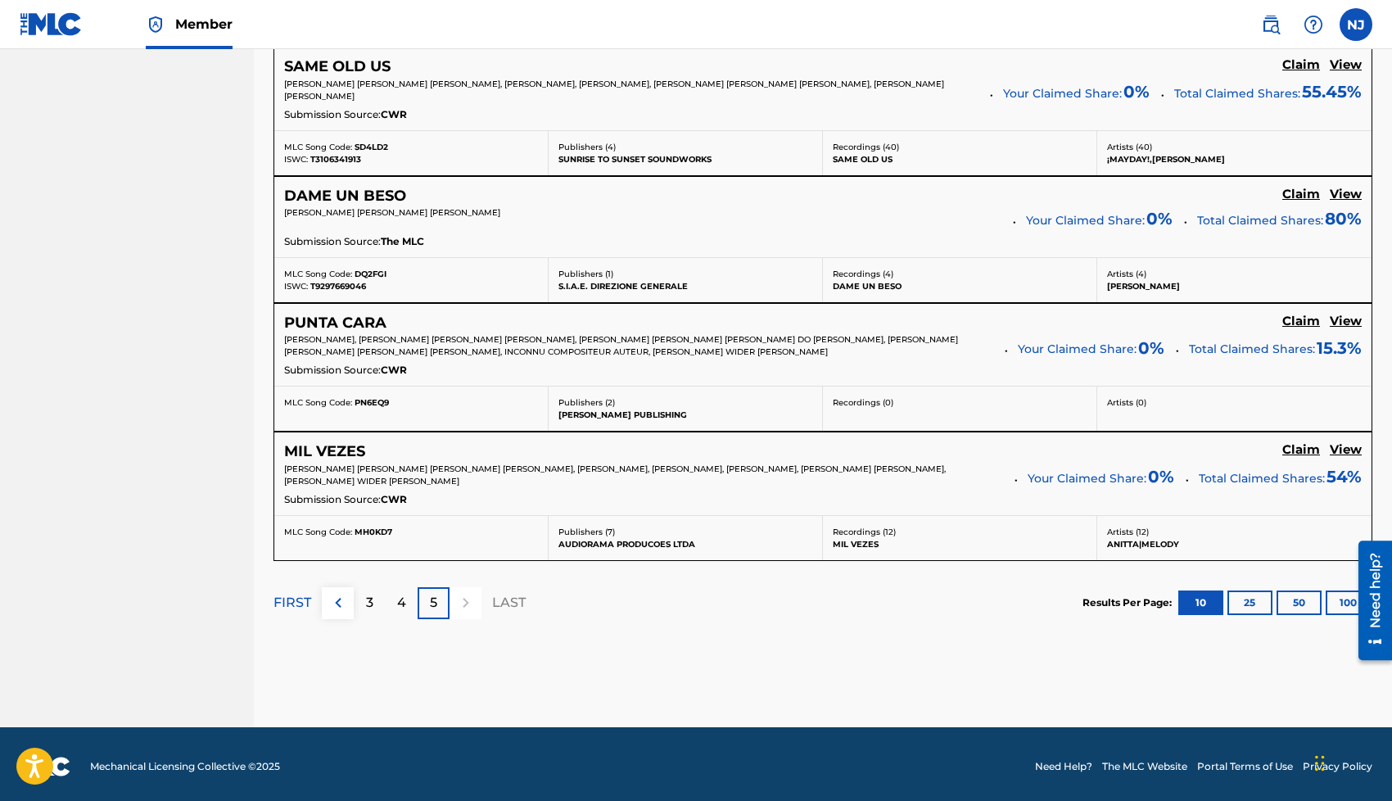
scroll to position [1126, 0]
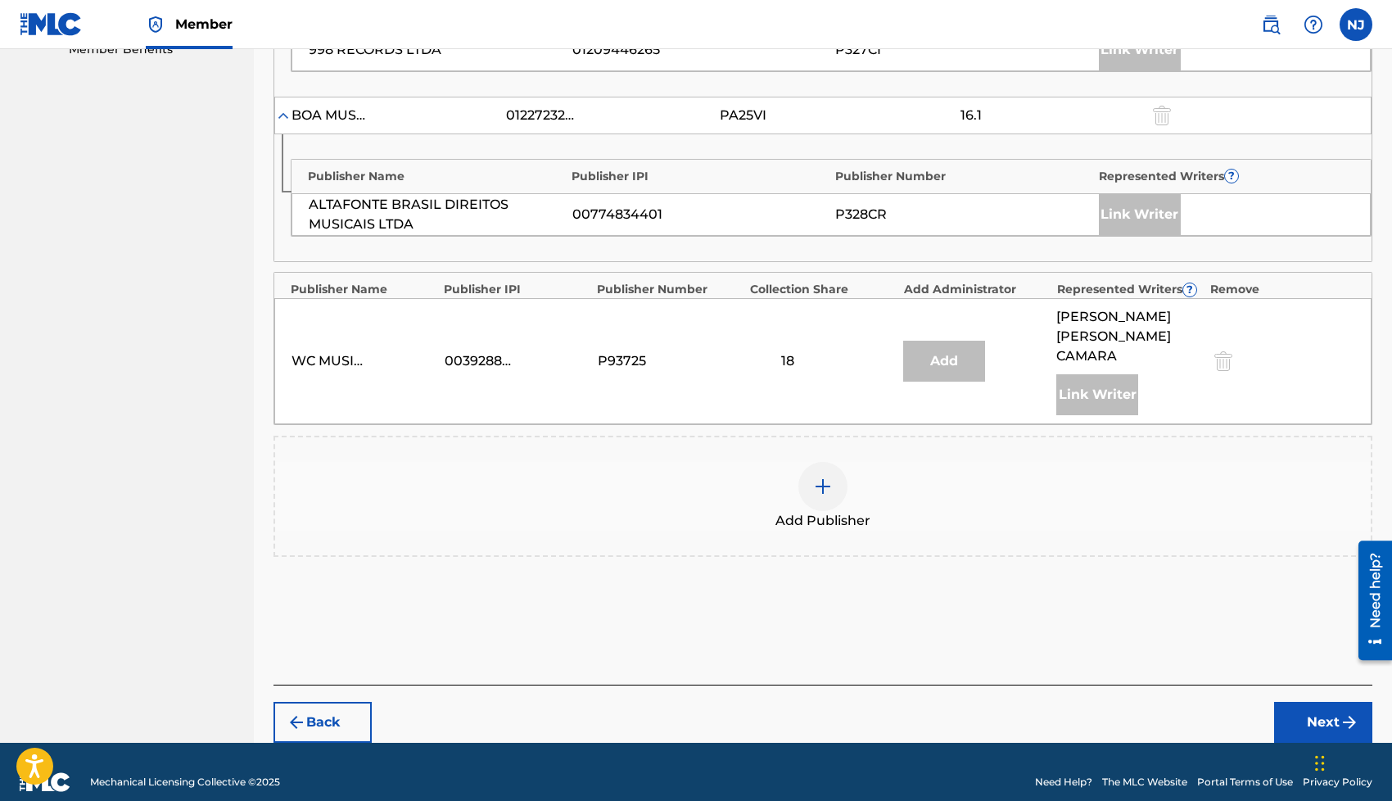
click at [836, 471] on div at bounding box center [822, 486] width 49 height 49
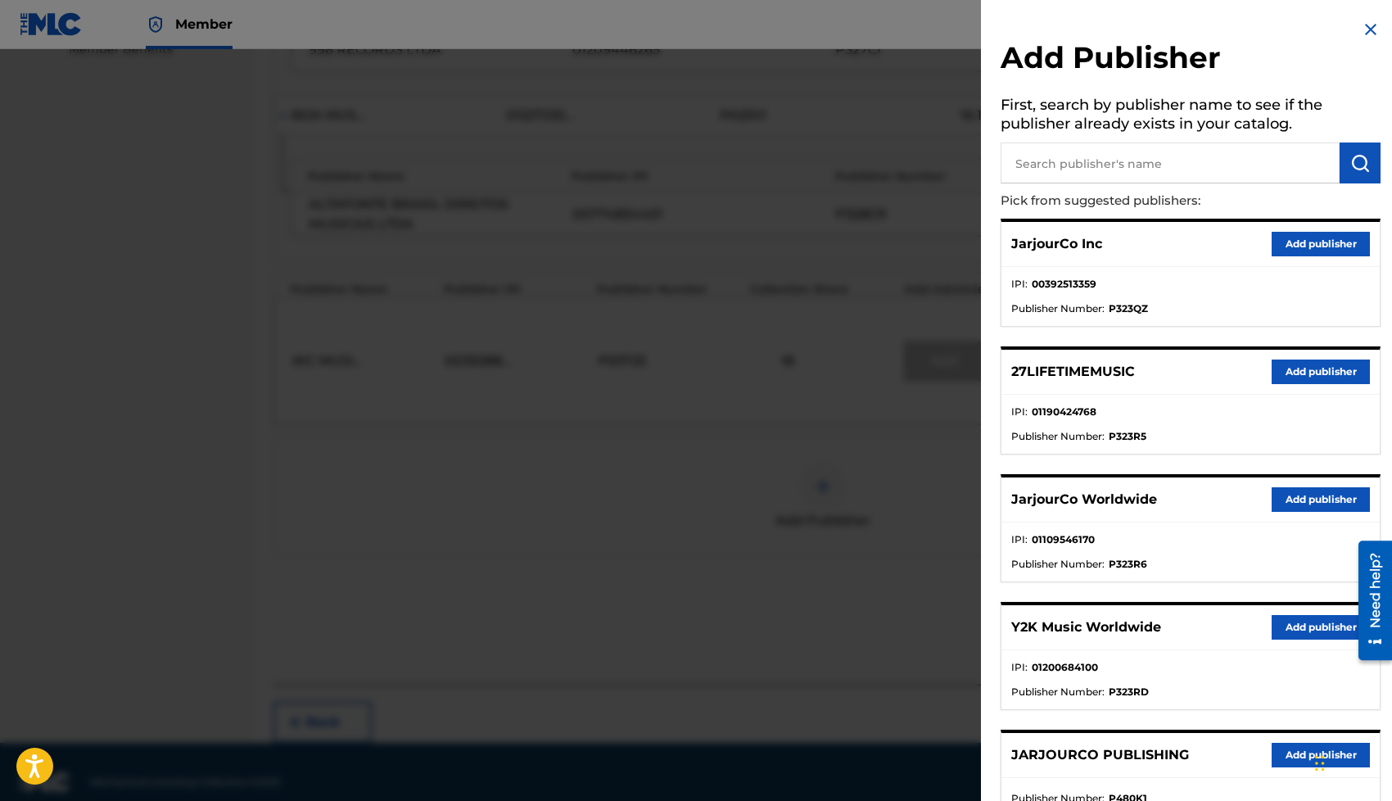
click at [1305, 509] on button "Add publisher" at bounding box center [1320, 499] width 98 height 25
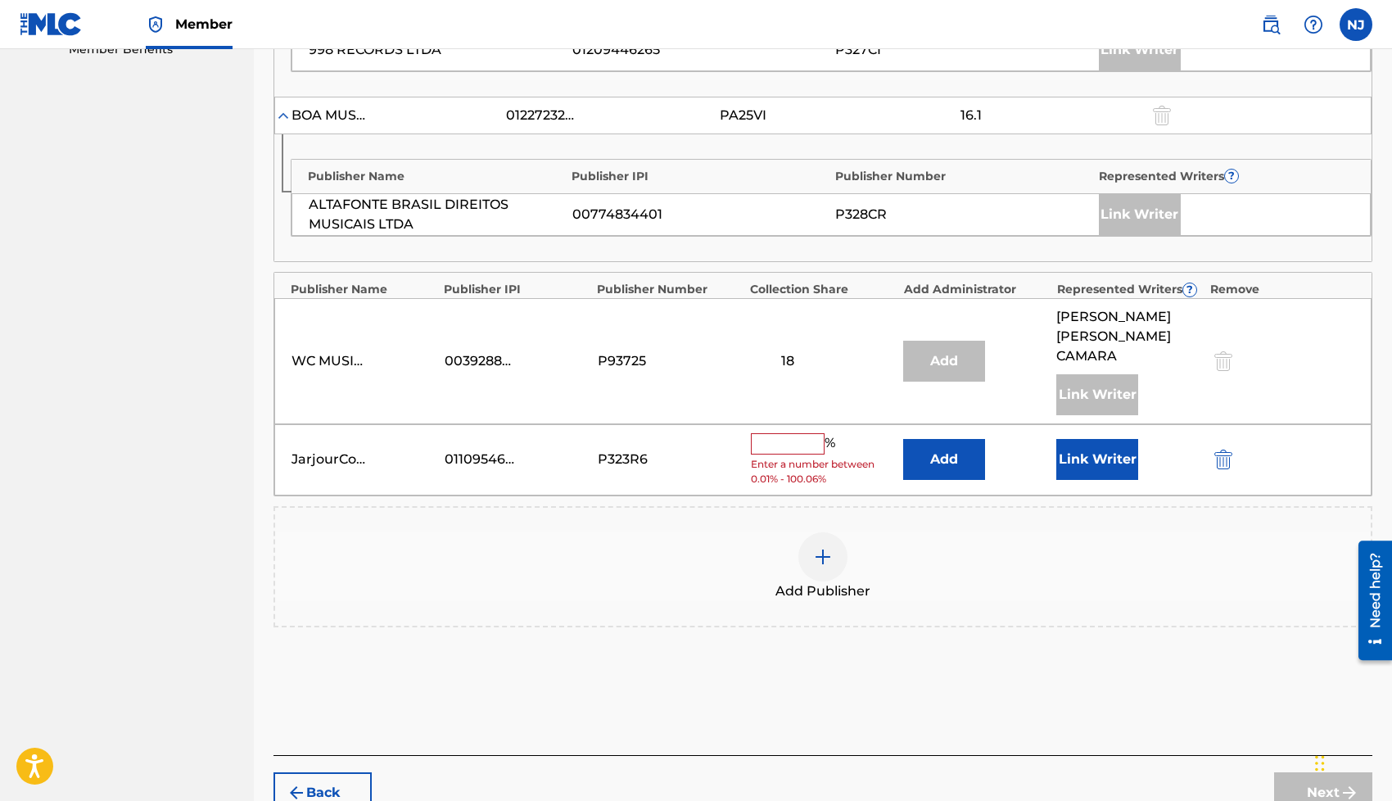
click at [1063, 439] on button "Link Writer" at bounding box center [1097, 459] width 82 height 41
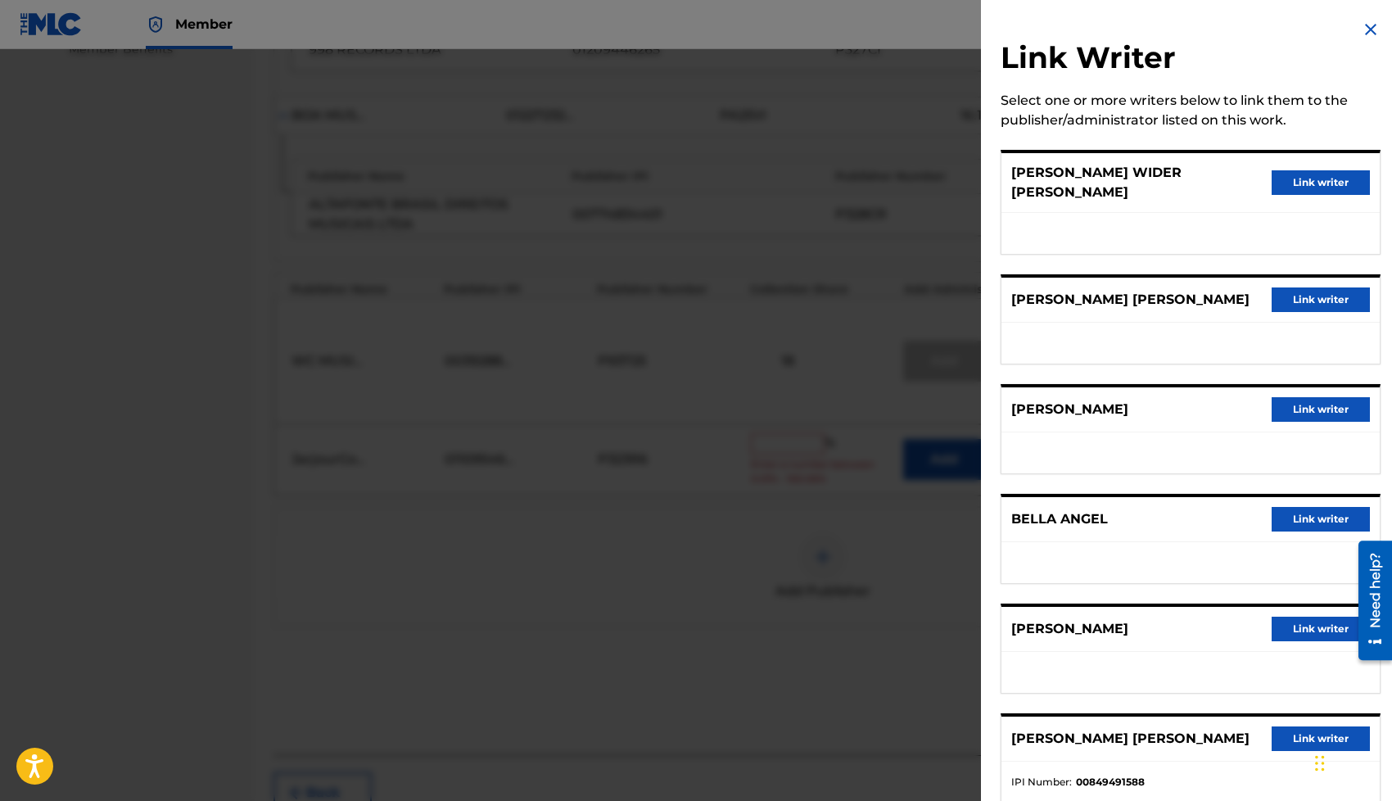
click at [1279, 616] on button "Link writer" at bounding box center [1320, 628] width 98 height 25
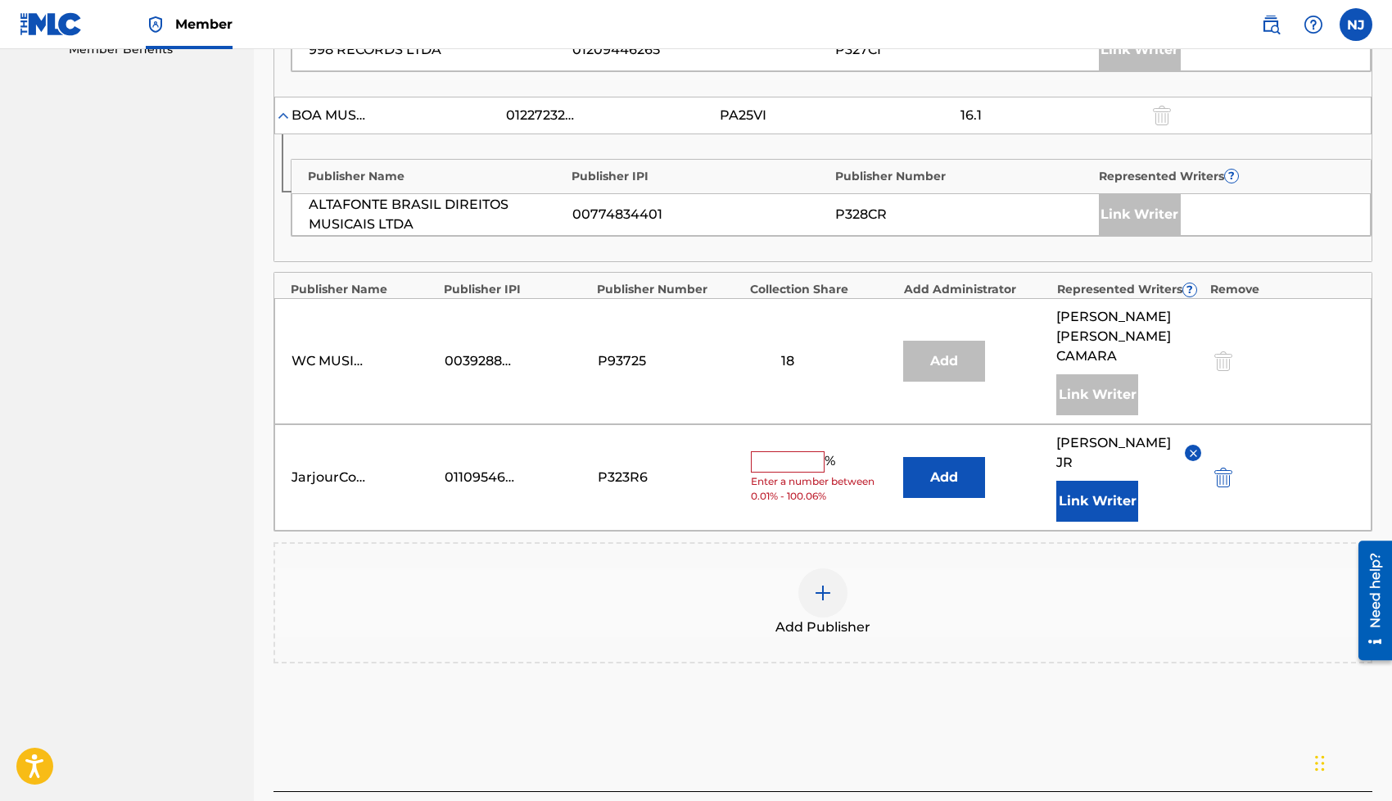
click at [774, 451] on input "text" at bounding box center [788, 461] width 74 height 21
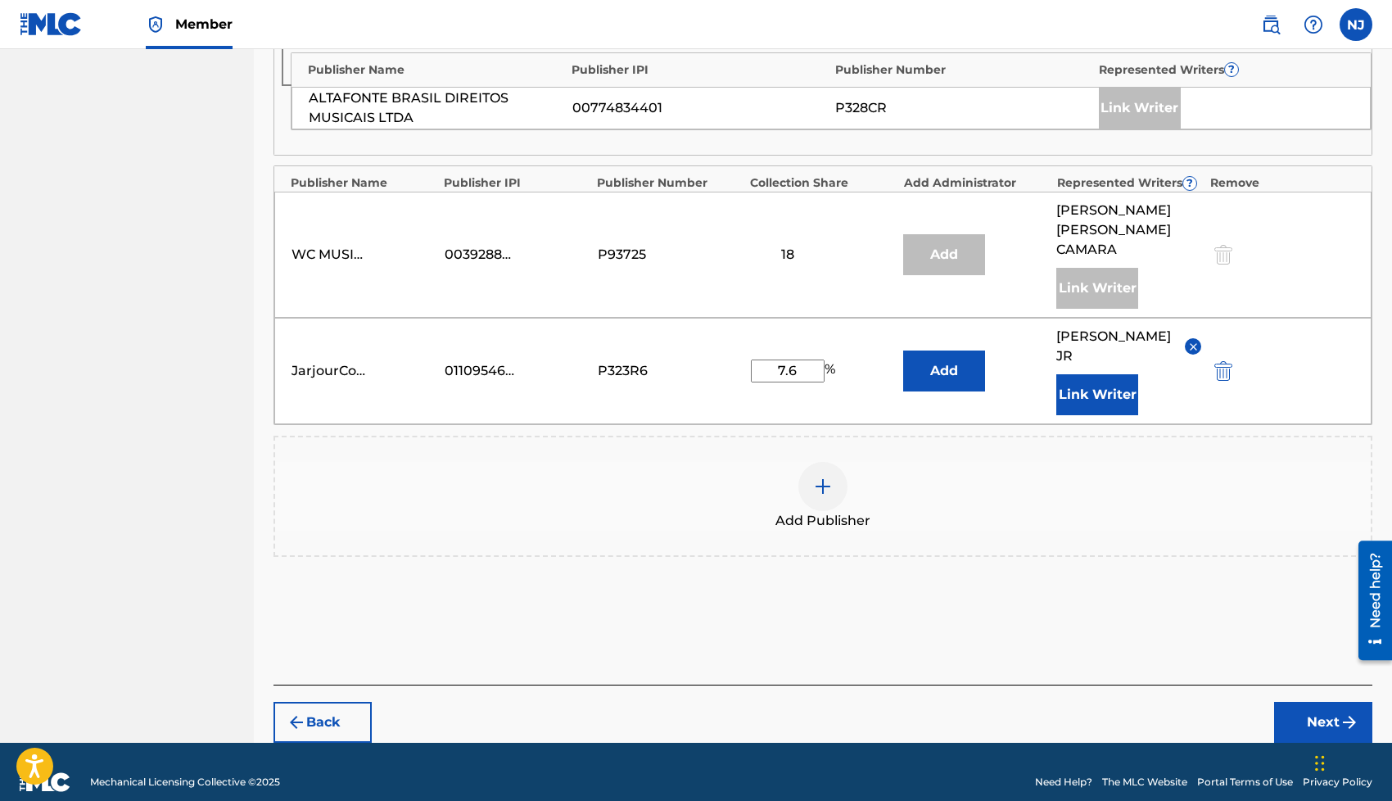
type input "7.6"
click at [1289, 702] on button "Next" at bounding box center [1323, 722] width 98 height 41
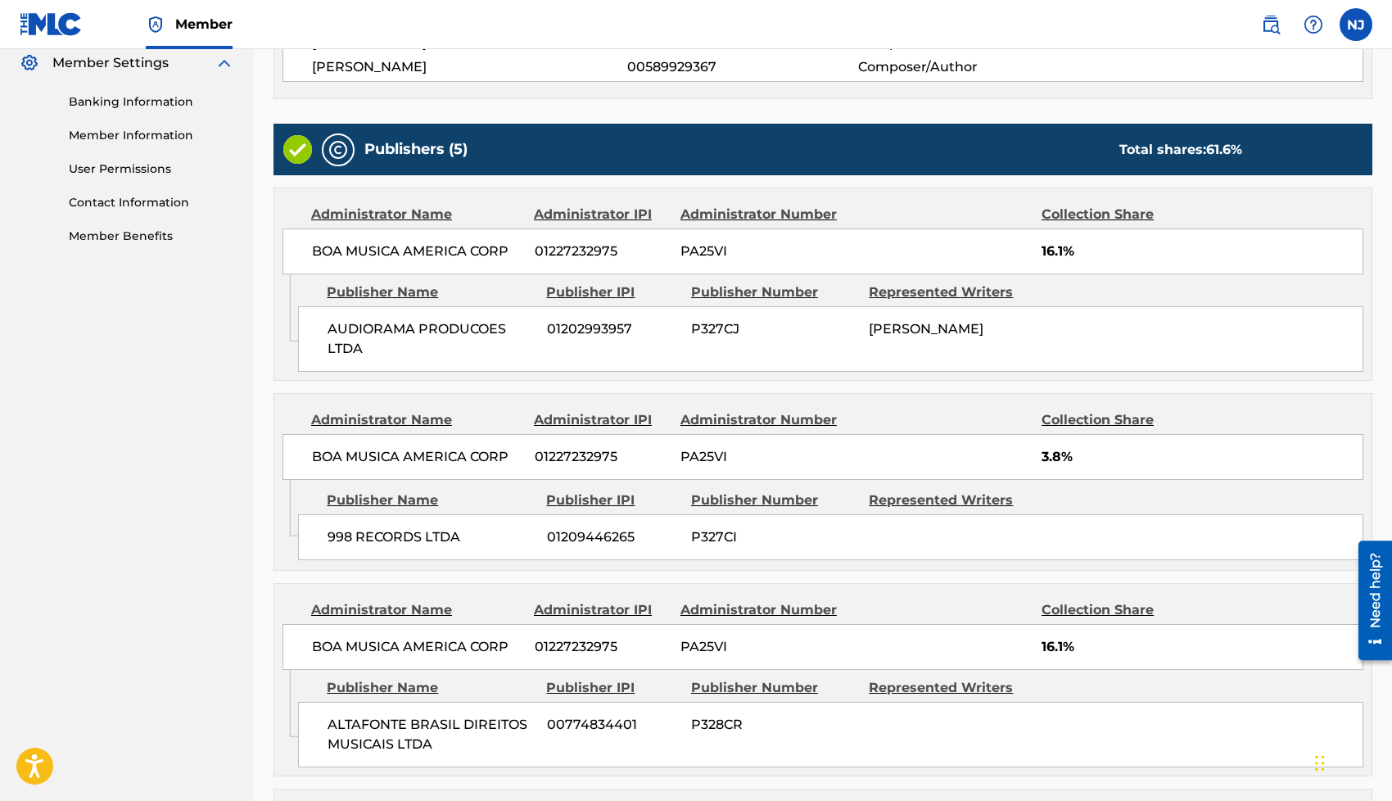
scroll to position [1054, 0]
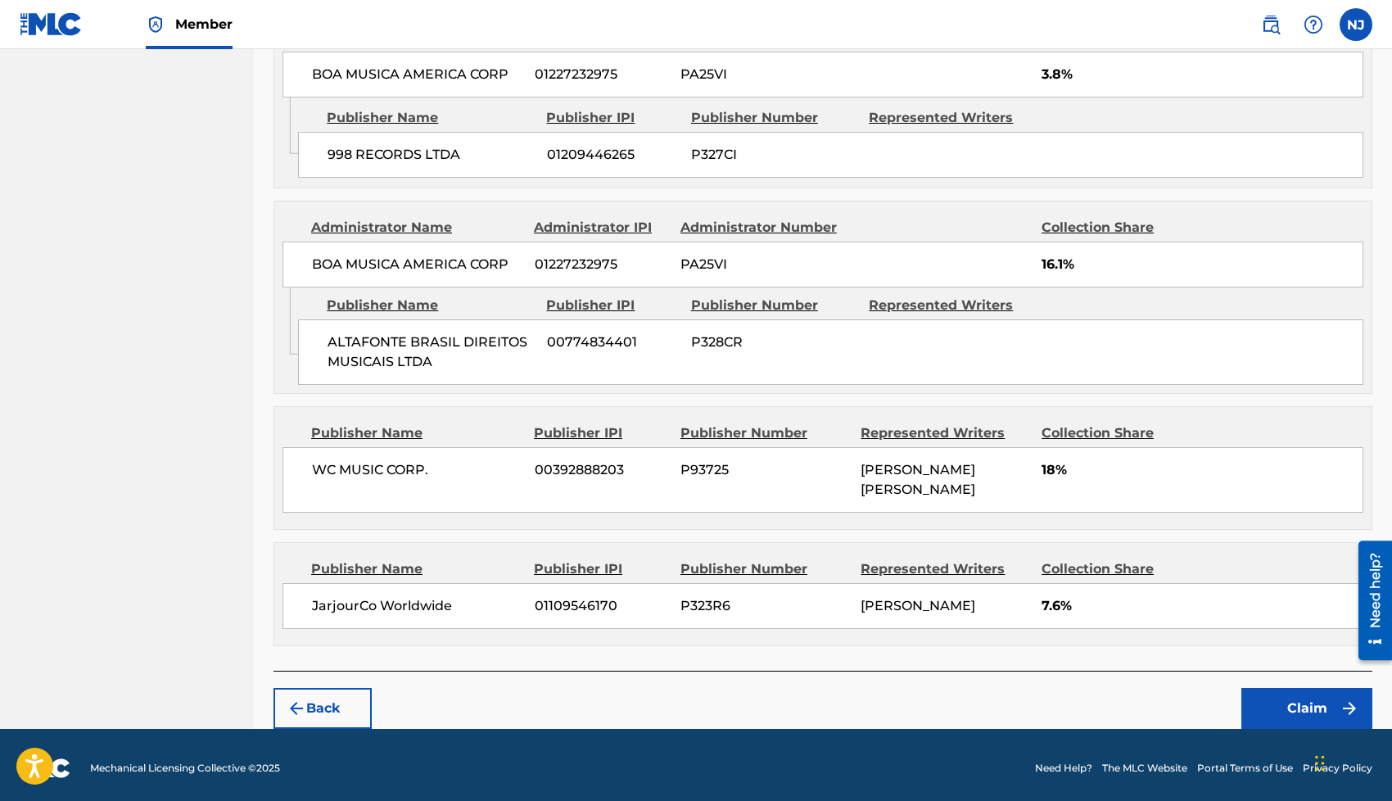
click at [1263, 693] on button "Claim" at bounding box center [1306, 708] width 131 height 41
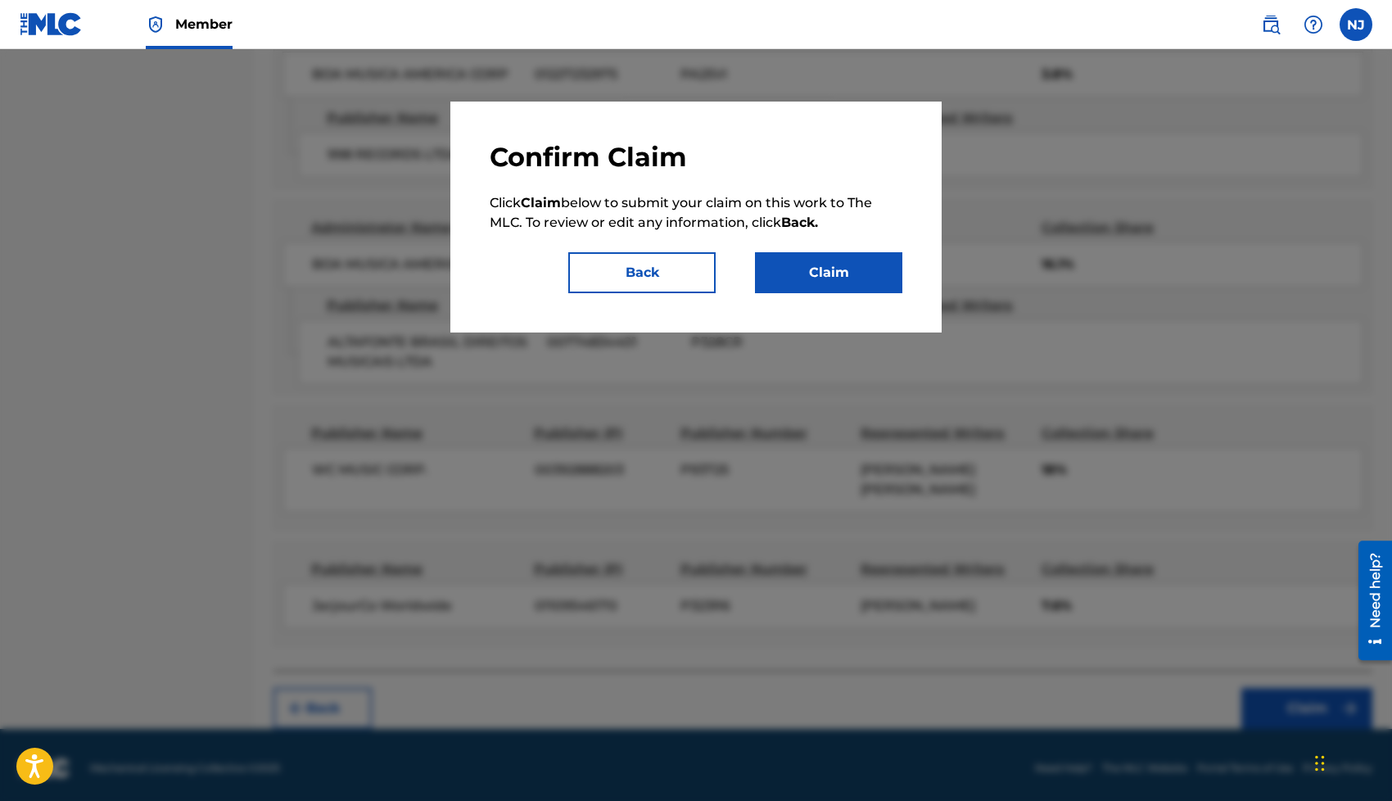
click at [871, 269] on button "Claim" at bounding box center [828, 272] width 147 height 41
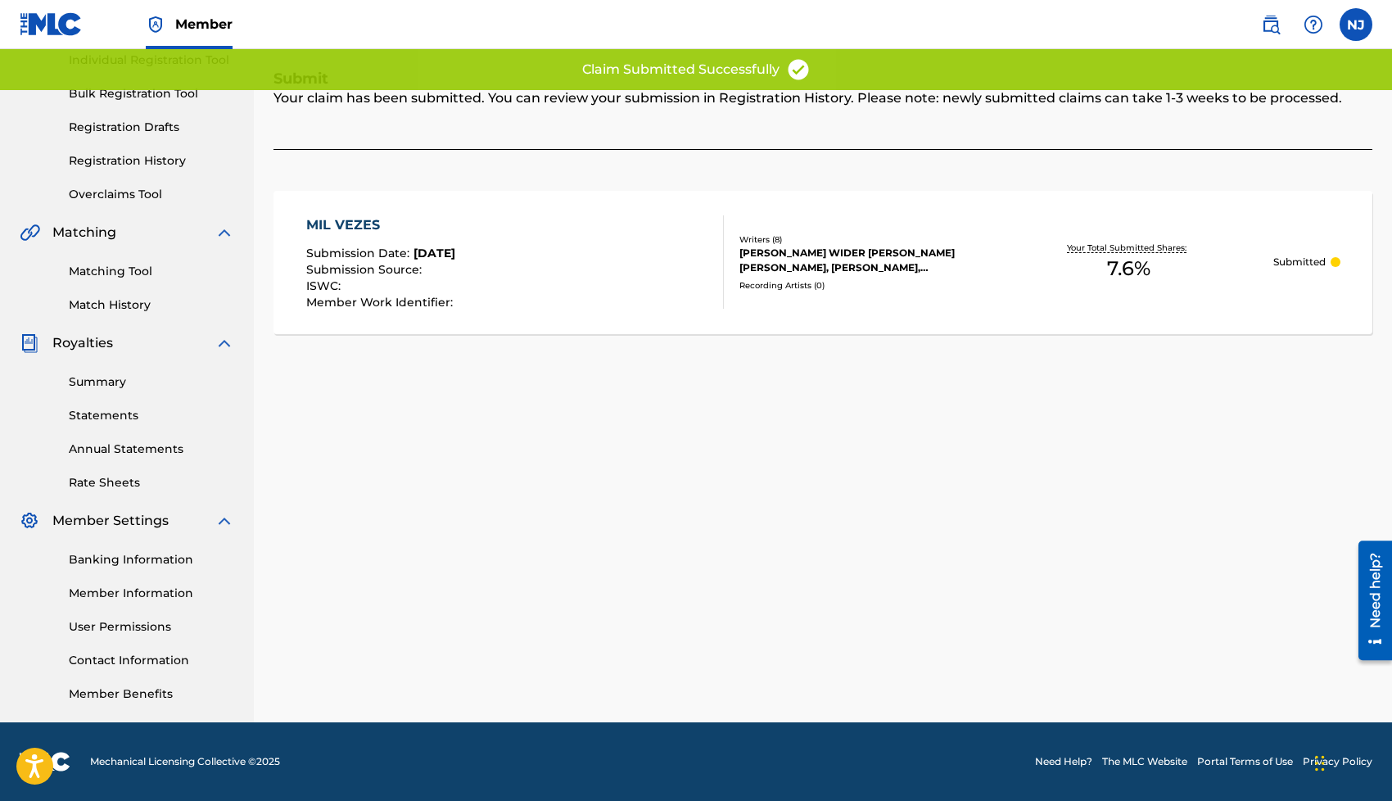
scroll to position [0, 0]
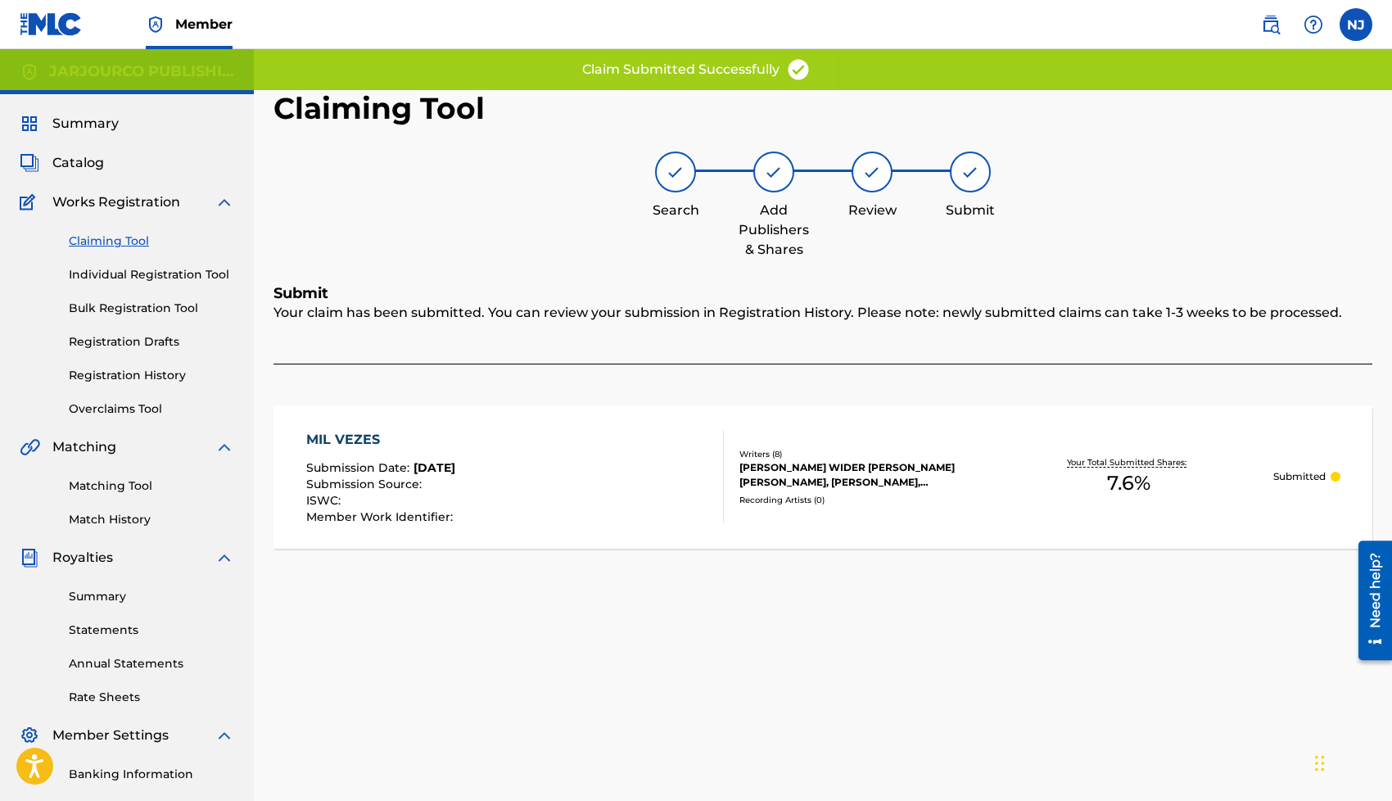
click at [92, 232] on link "Claiming Tool" at bounding box center [151, 240] width 165 height 17
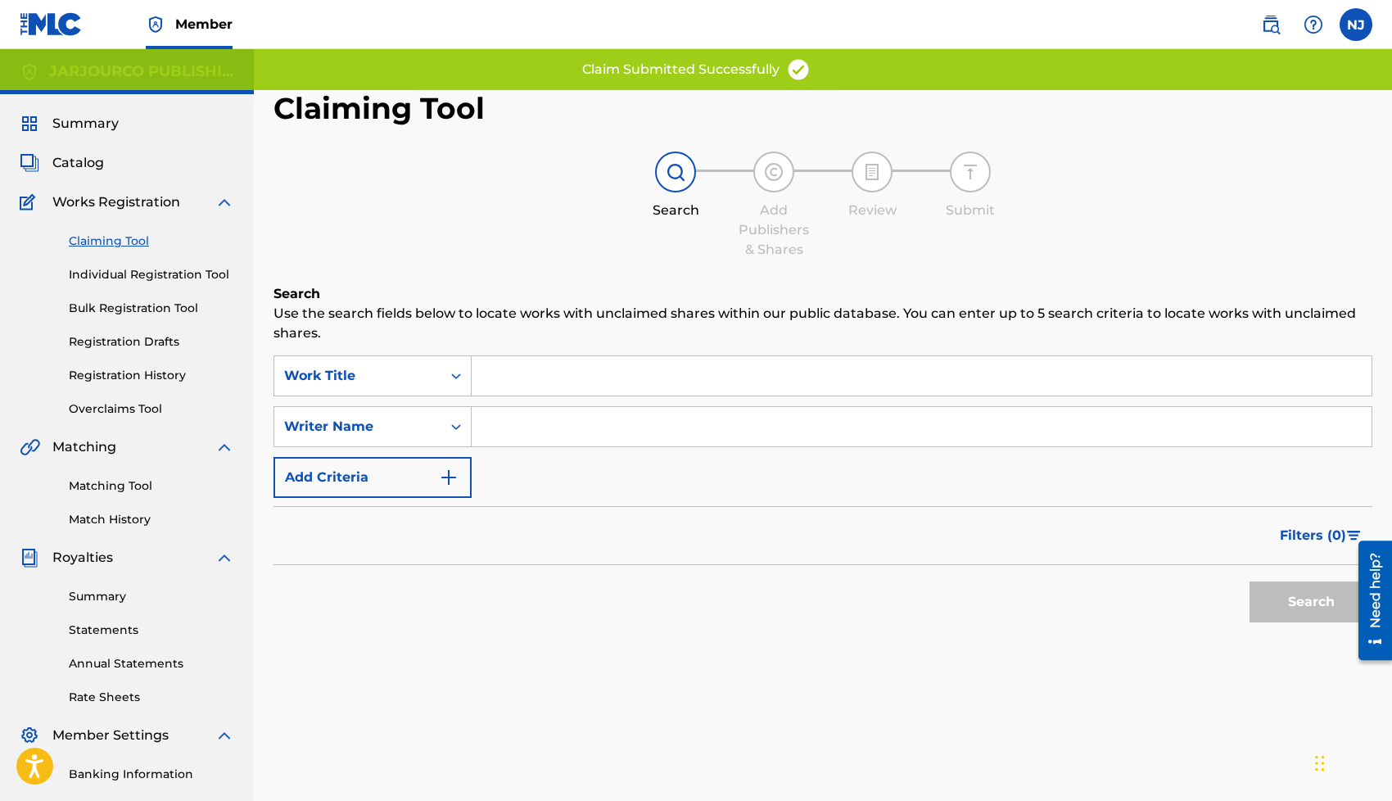
click at [790, 419] on input "Search Form" at bounding box center [922, 426] width 900 height 39
type input "[PERSON_NAME] [PERSON_NAME]"
click at [1283, 603] on button "Search" at bounding box center [1310, 601] width 123 height 41
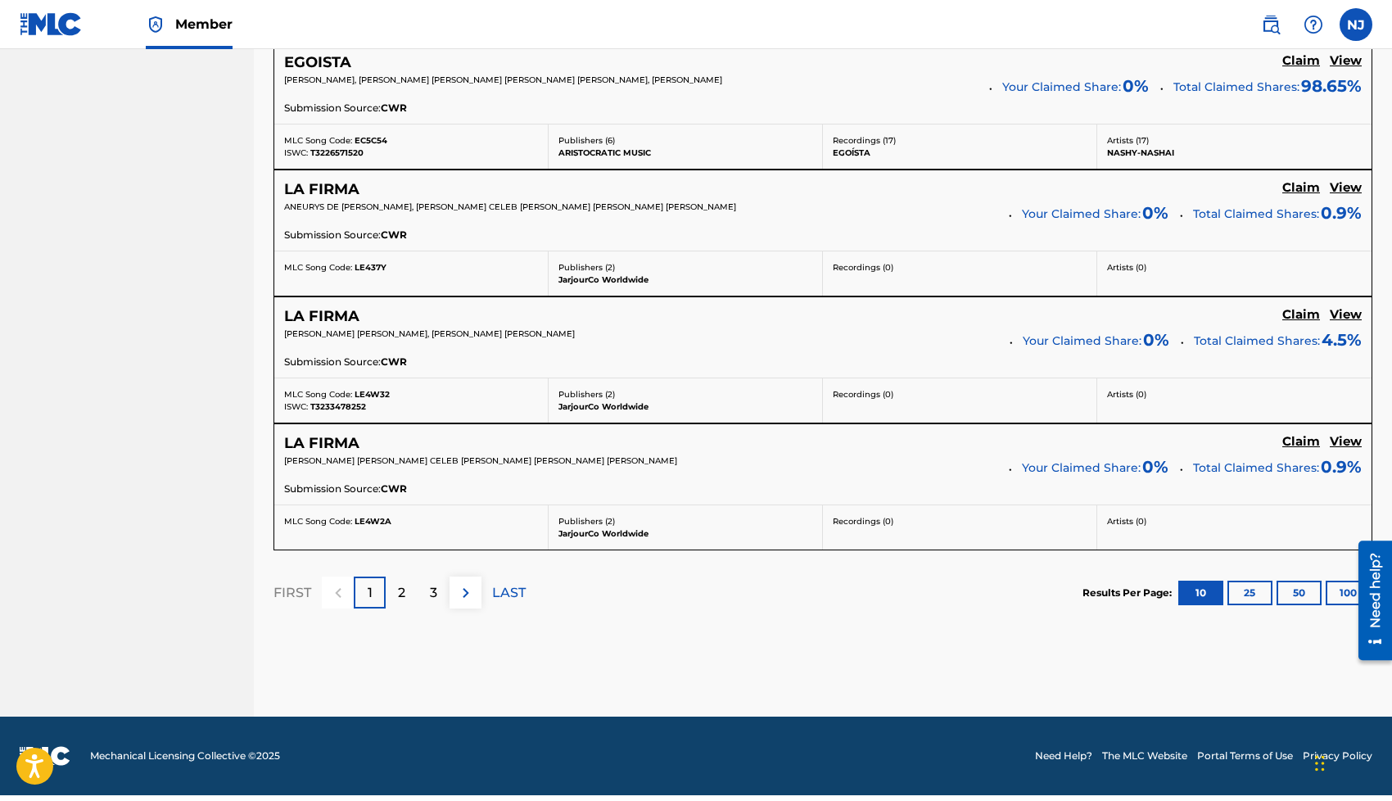
click at [424, 608] on div "3" at bounding box center [434, 592] width 32 height 32
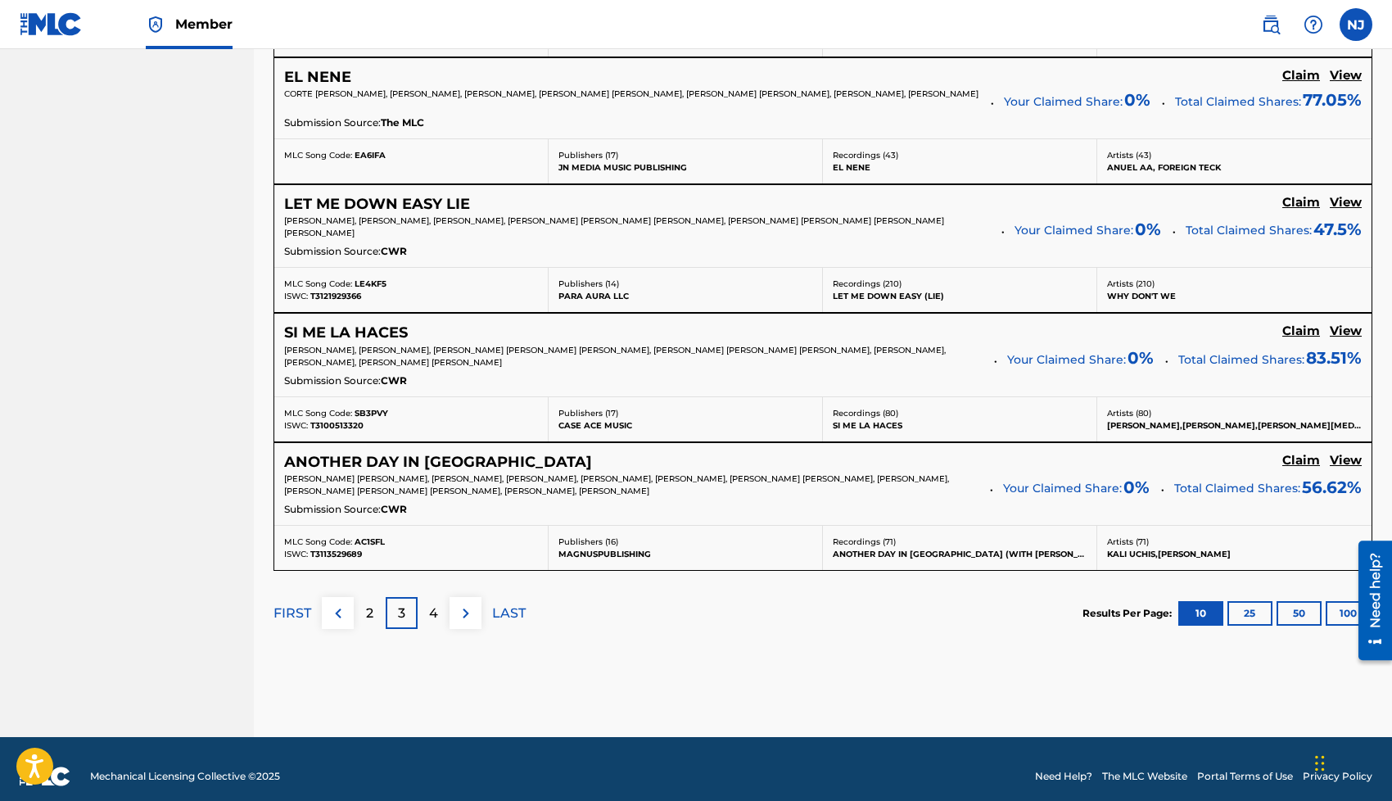
click at [431, 614] on p "4" at bounding box center [433, 613] width 9 height 20
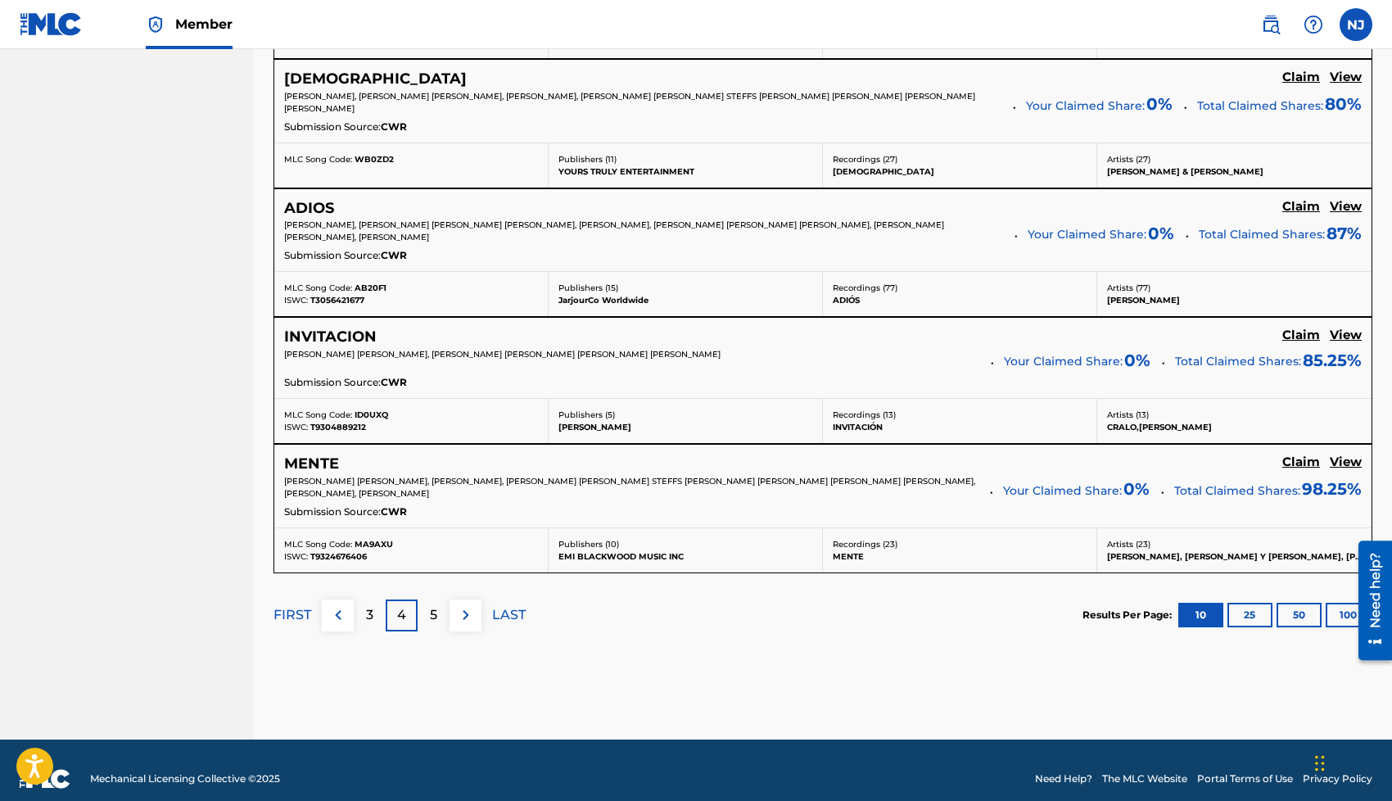
click at [431, 618] on p "5" at bounding box center [433, 615] width 7 height 20
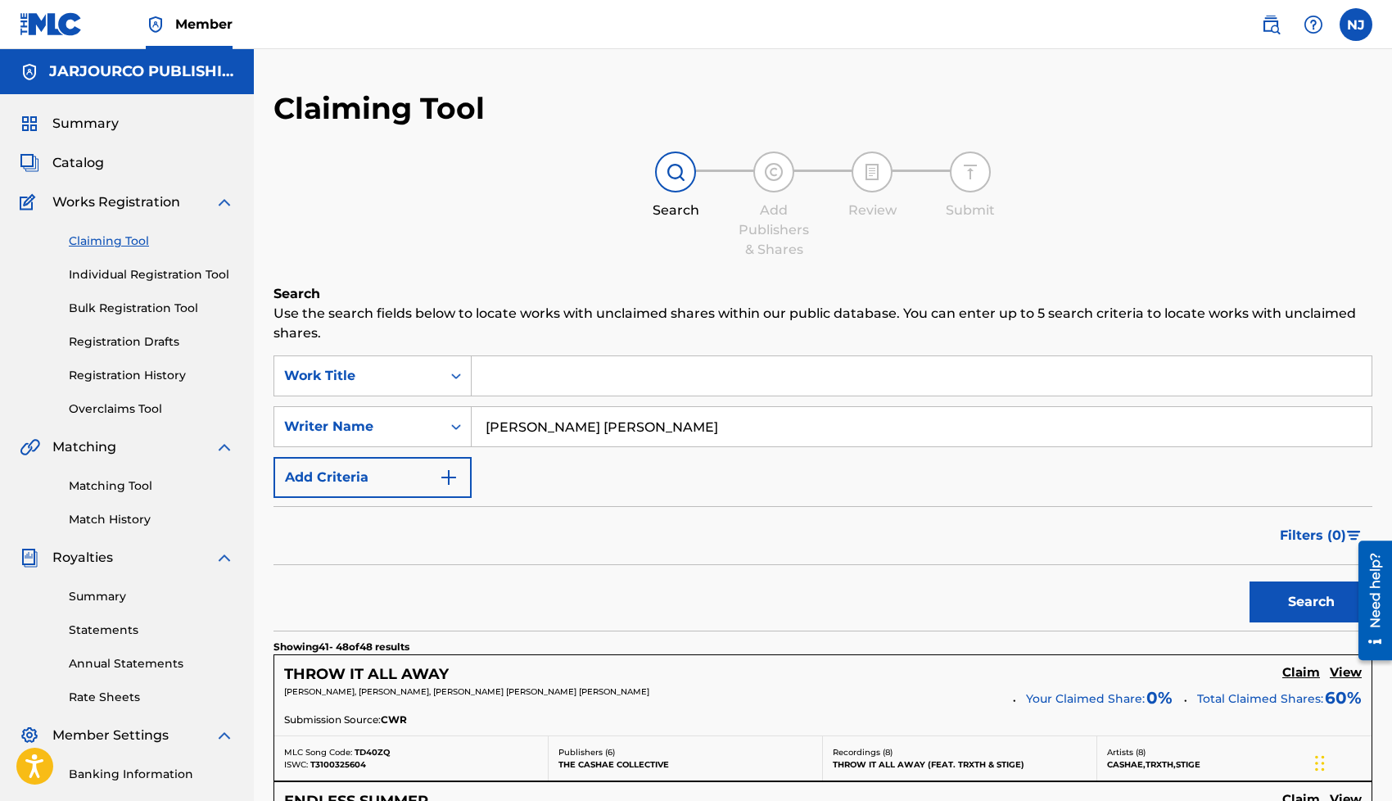
click at [137, 382] on link "Registration History" at bounding box center [151, 375] width 165 height 17
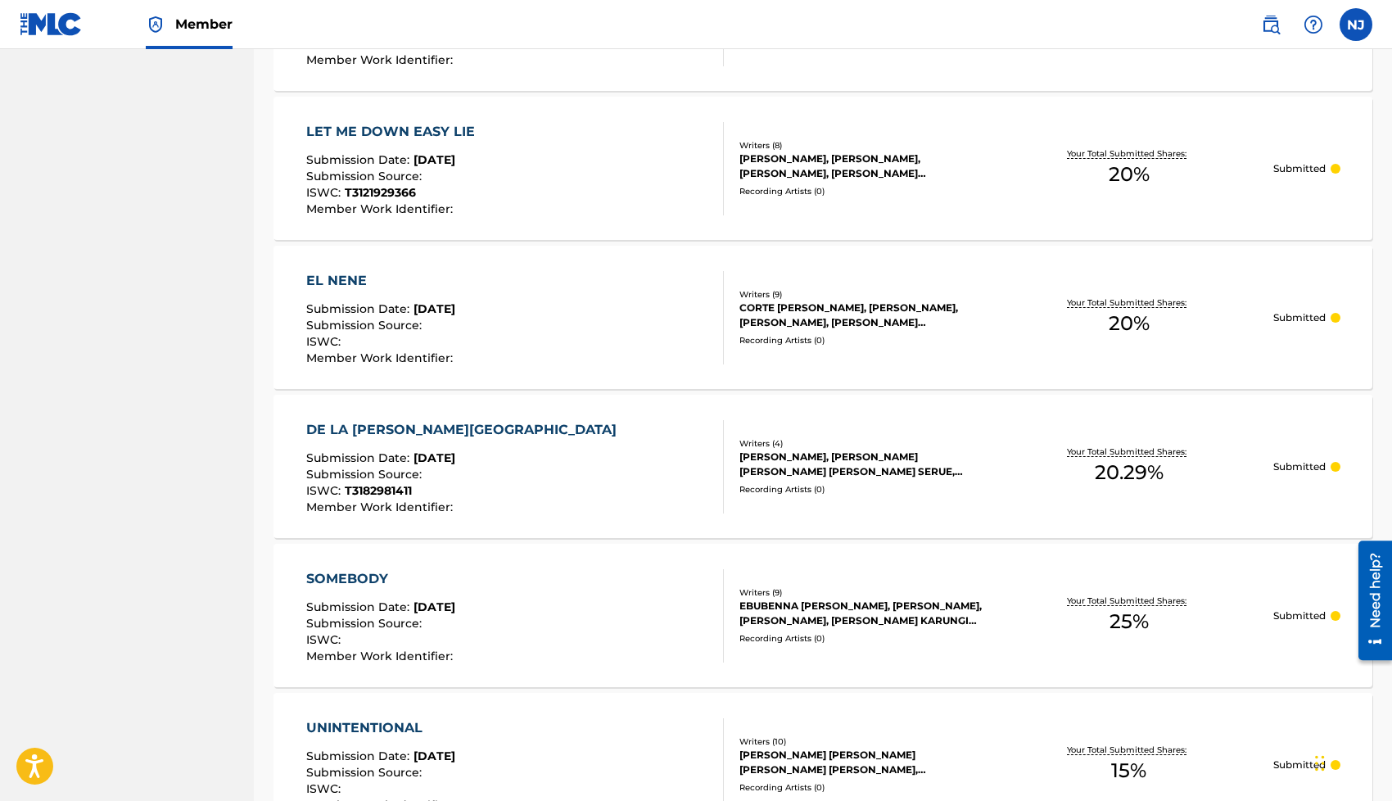
scroll to position [1373, 0]
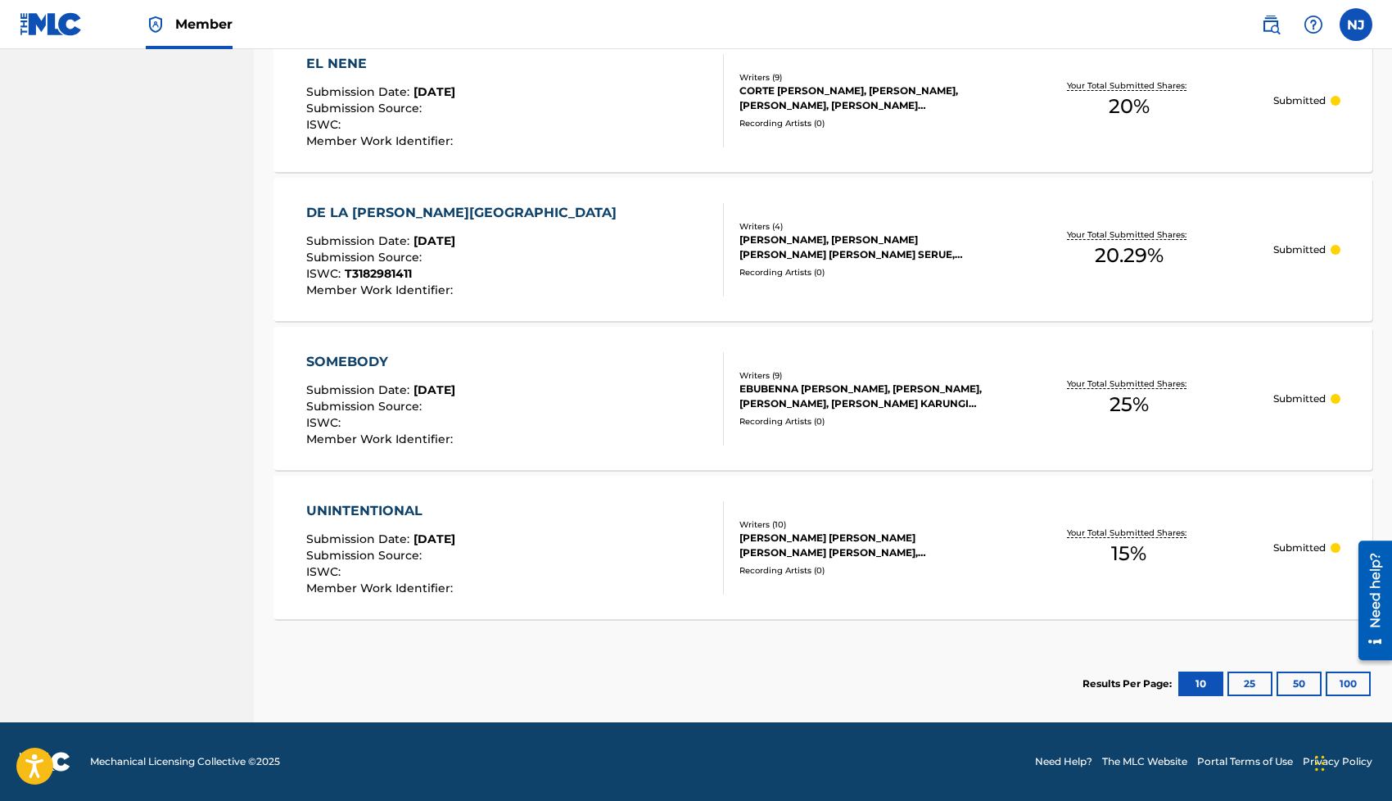
click at [1294, 688] on button "50" at bounding box center [1298, 683] width 45 height 25
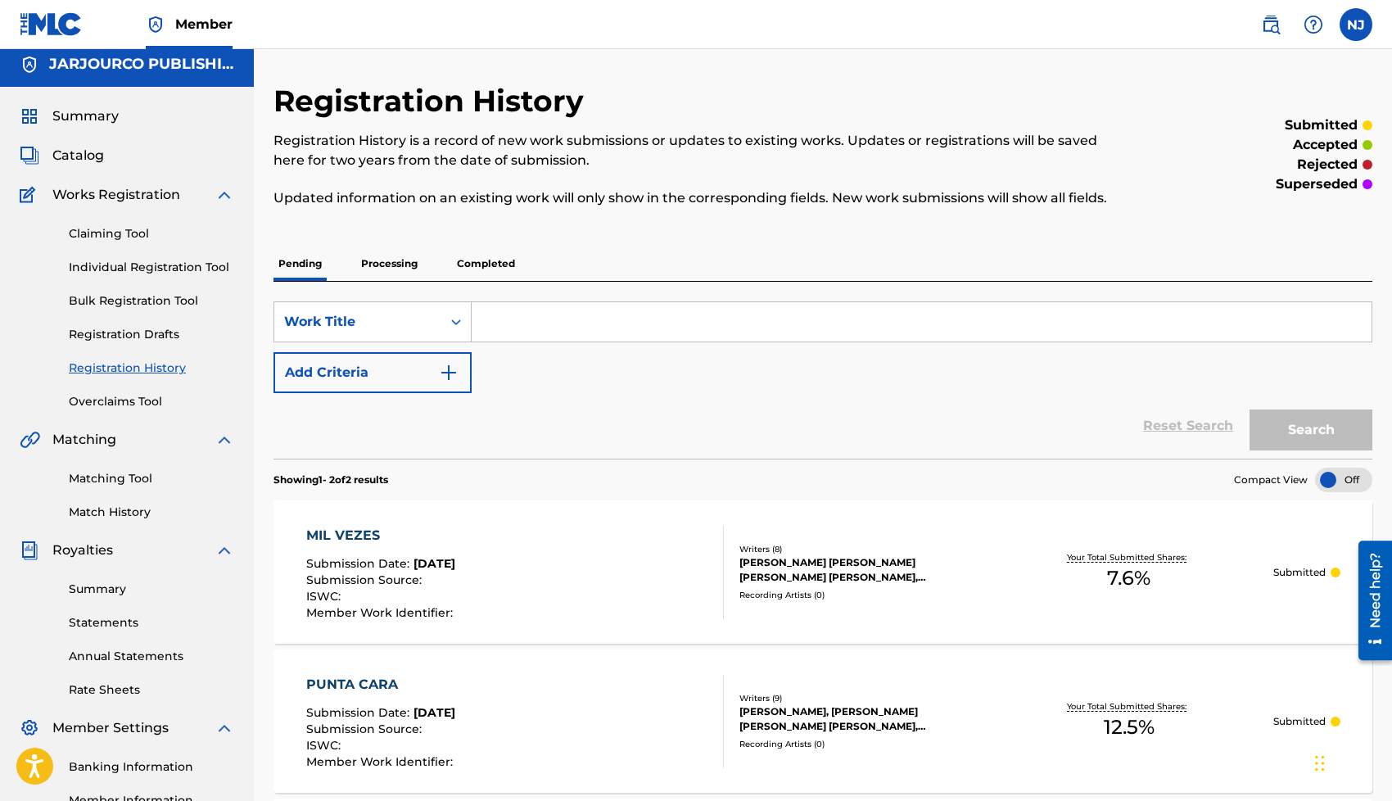
scroll to position [0, 0]
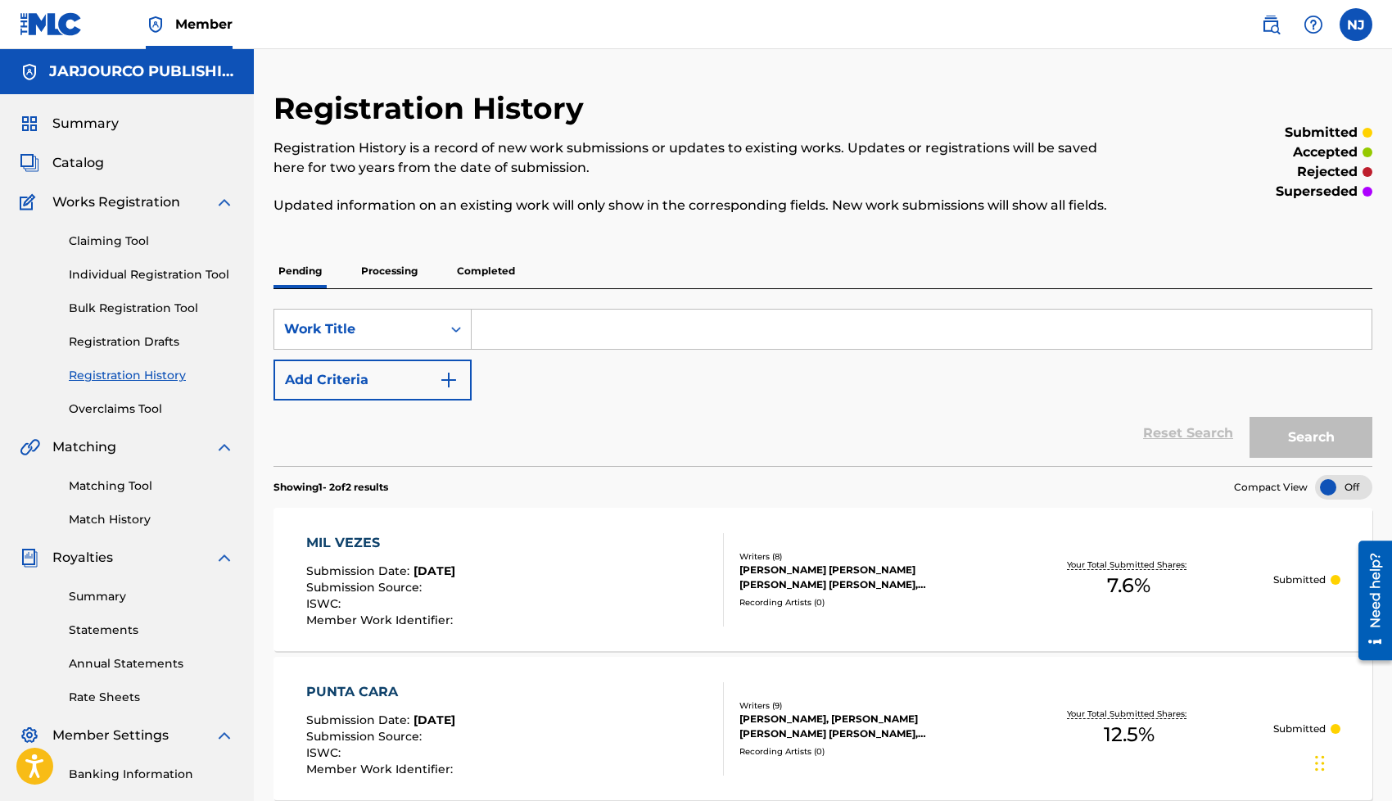
click at [465, 264] on p "Completed" at bounding box center [486, 271] width 68 height 34
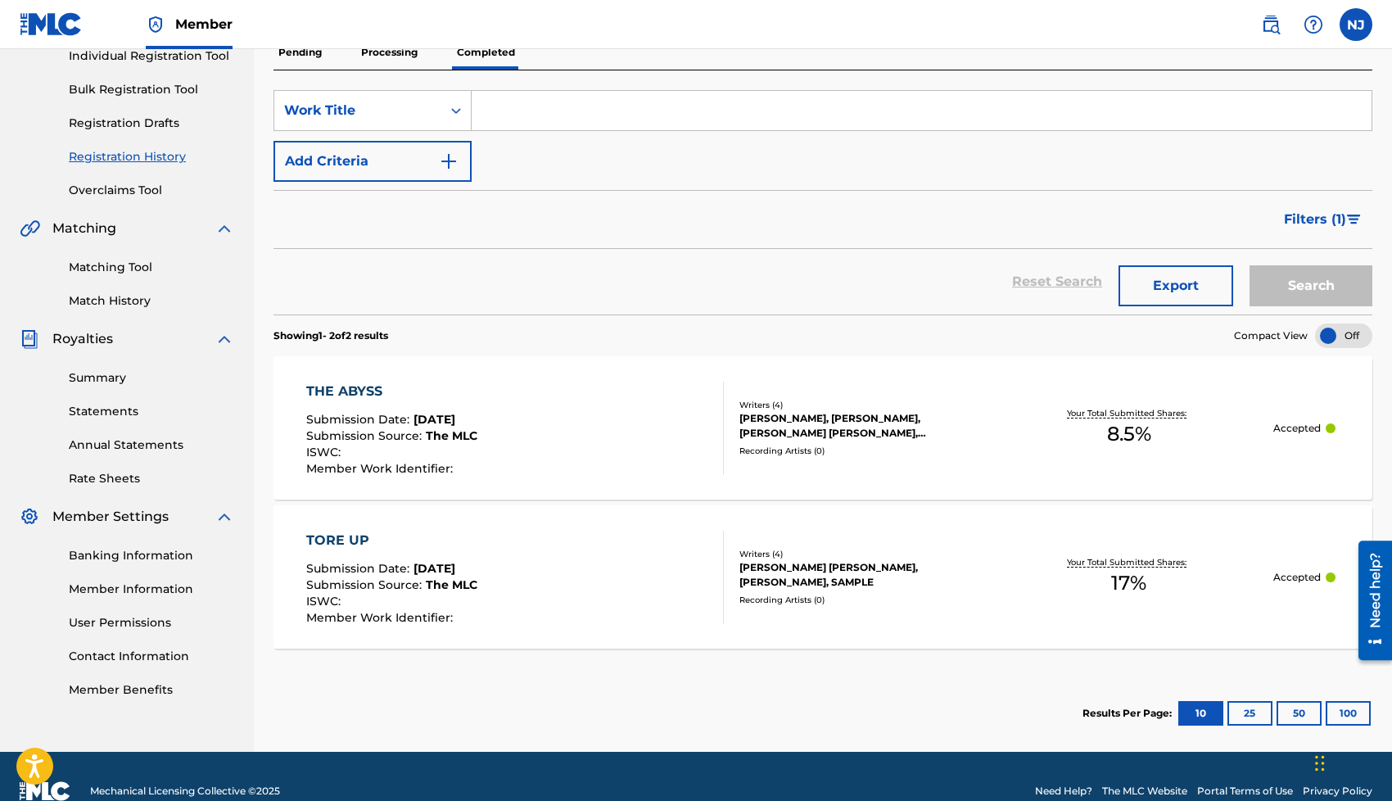
scroll to position [248, 0]
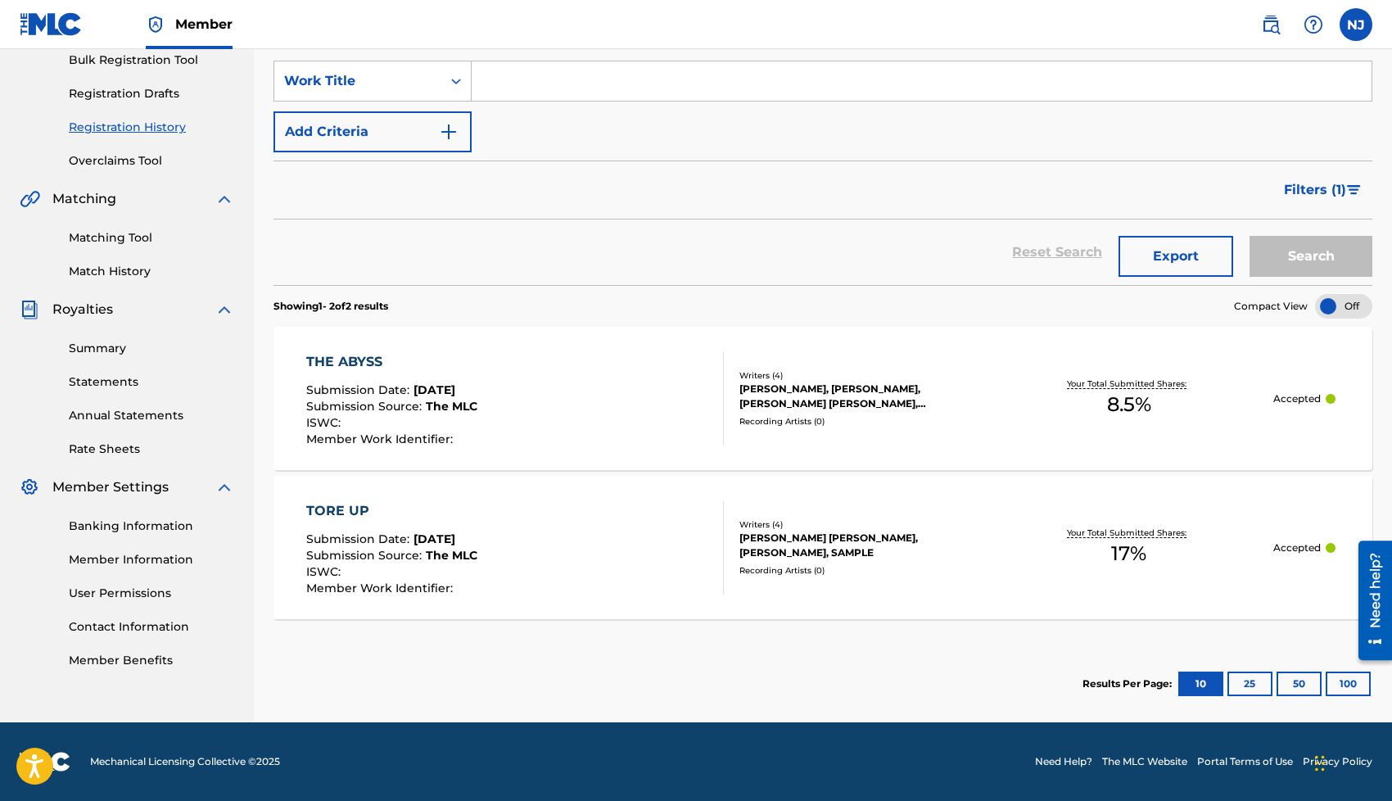
click at [1008, 368] on div "THE ABYSS Submission Date : [DATE] Submission Source : The MLC ISWC : Member Wo…" at bounding box center [822, 398] width 1099 height 143
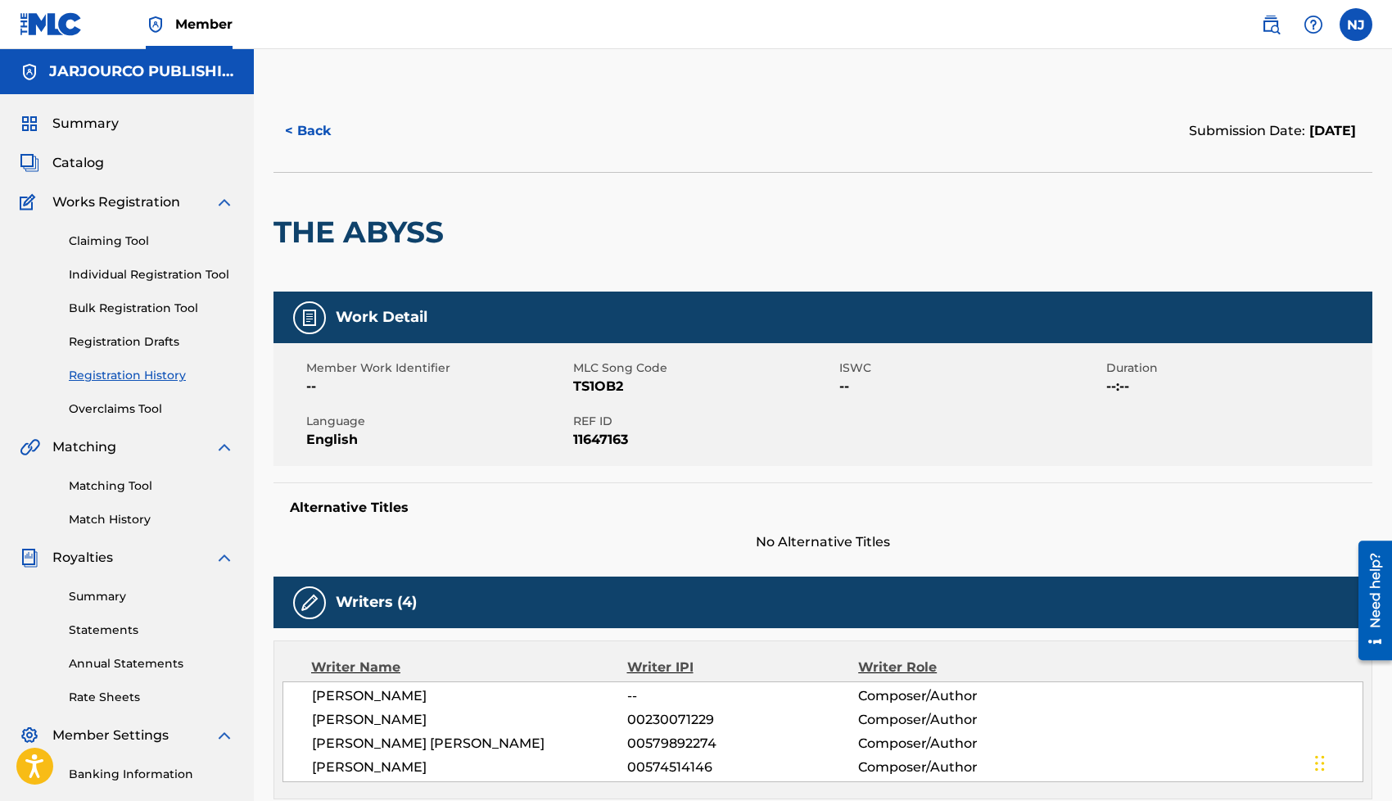
click at [144, 246] on link "Claiming Tool" at bounding box center [151, 240] width 165 height 17
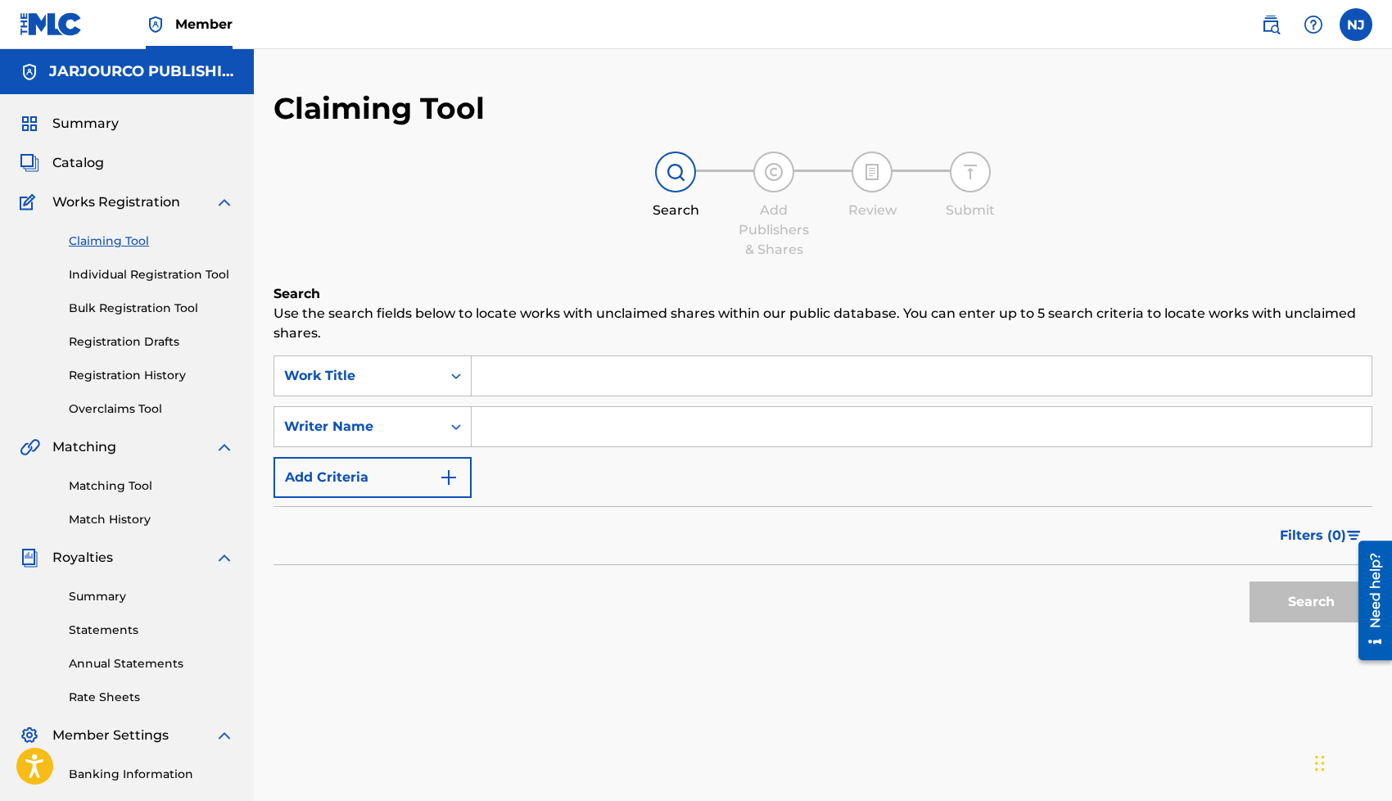
click at [560, 428] on input "Search Form" at bounding box center [922, 426] width 900 height 39
type input "[PERSON_NAME]"
click at [1312, 590] on button "Search" at bounding box center [1310, 601] width 123 height 41
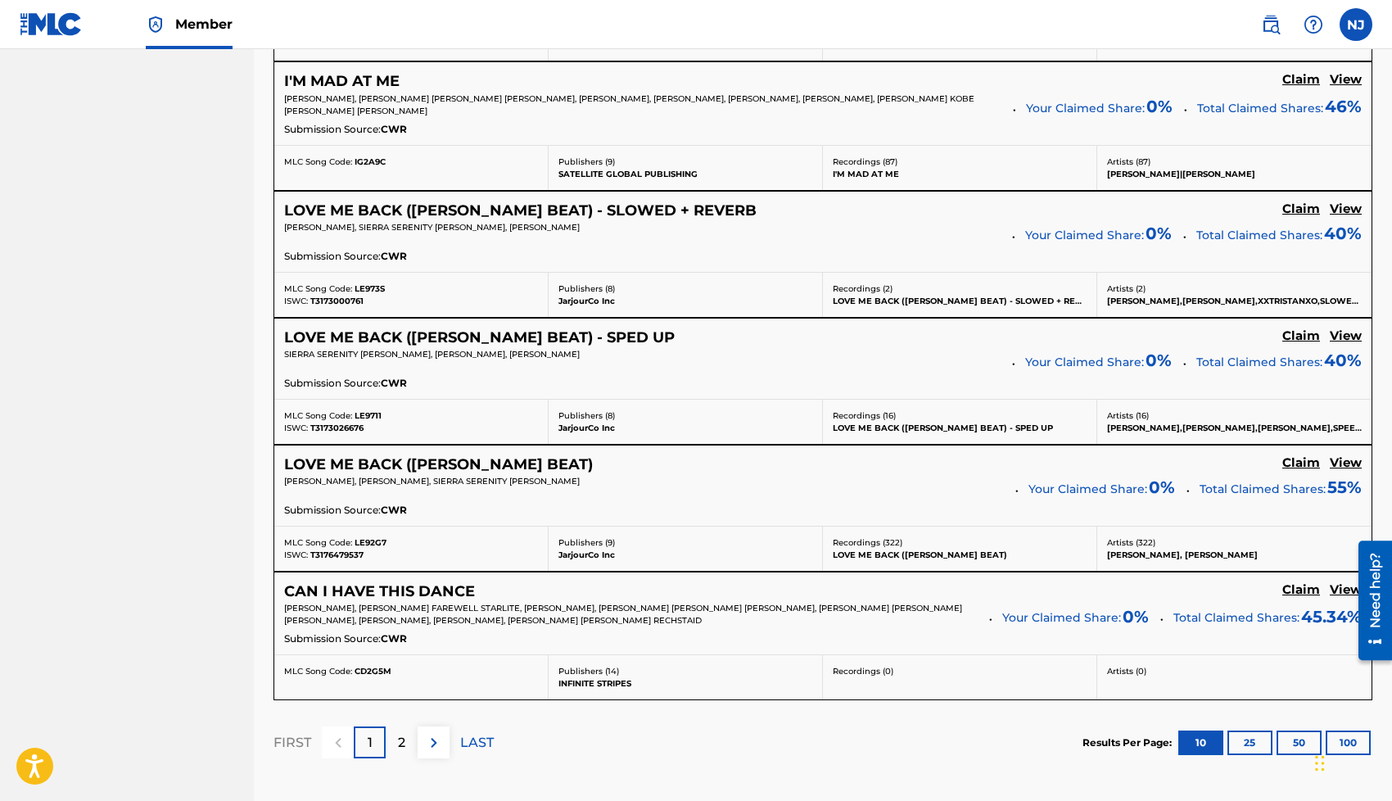
scroll to position [1371, 0]
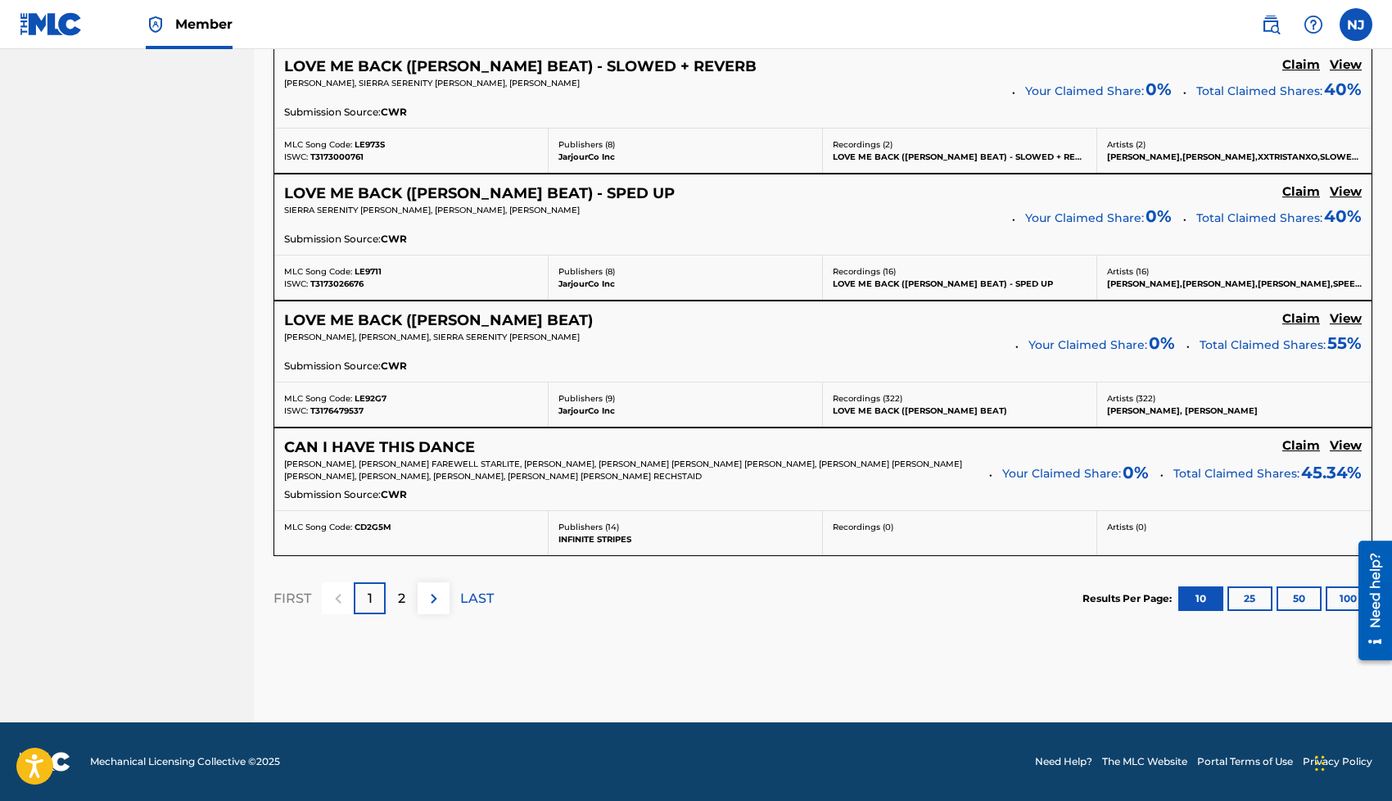
click at [1287, 596] on button "50" at bounding box center [1298, 598] width 45 height 25
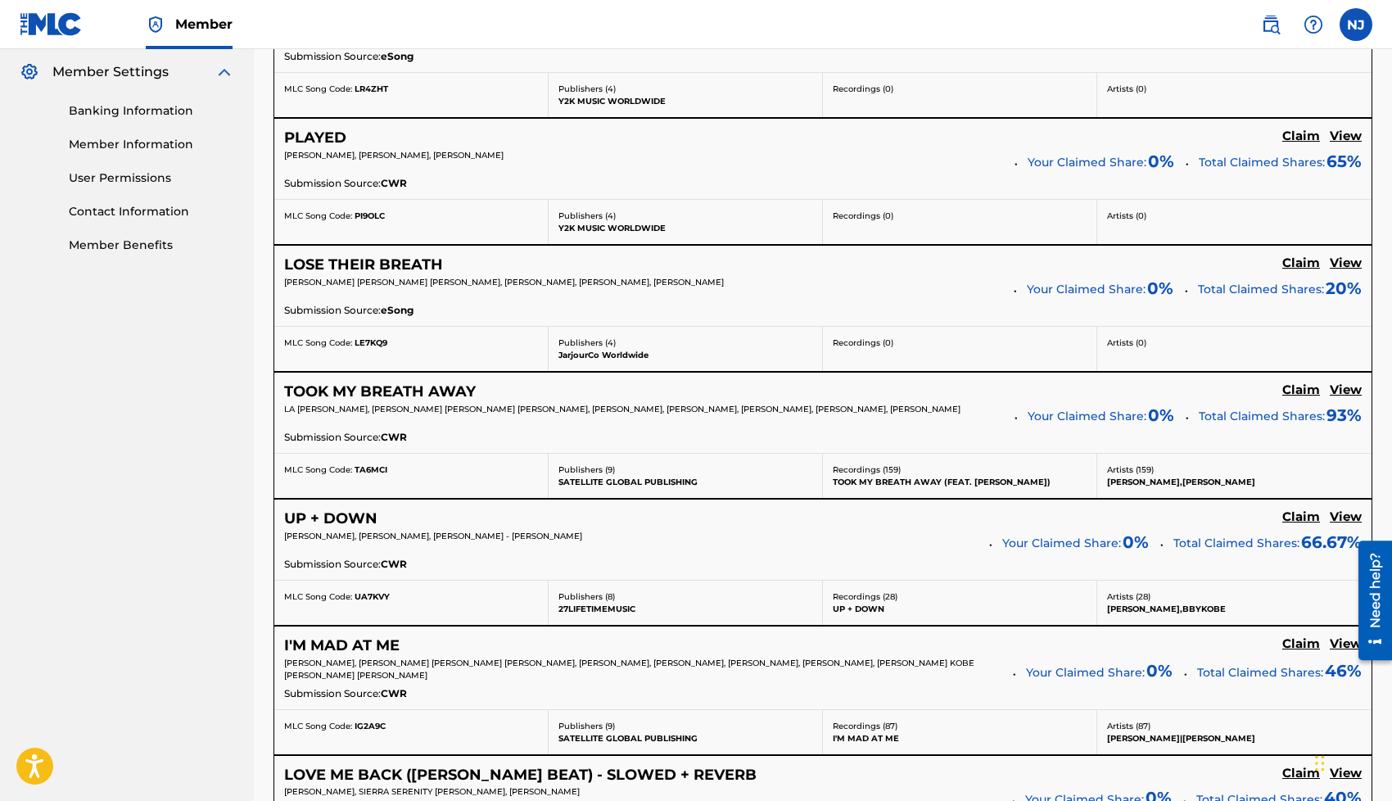
scroll to position [664, 0]
click at [1338, 388] on h5 "View" at bounding box center [1345, 389] width 32 height 16
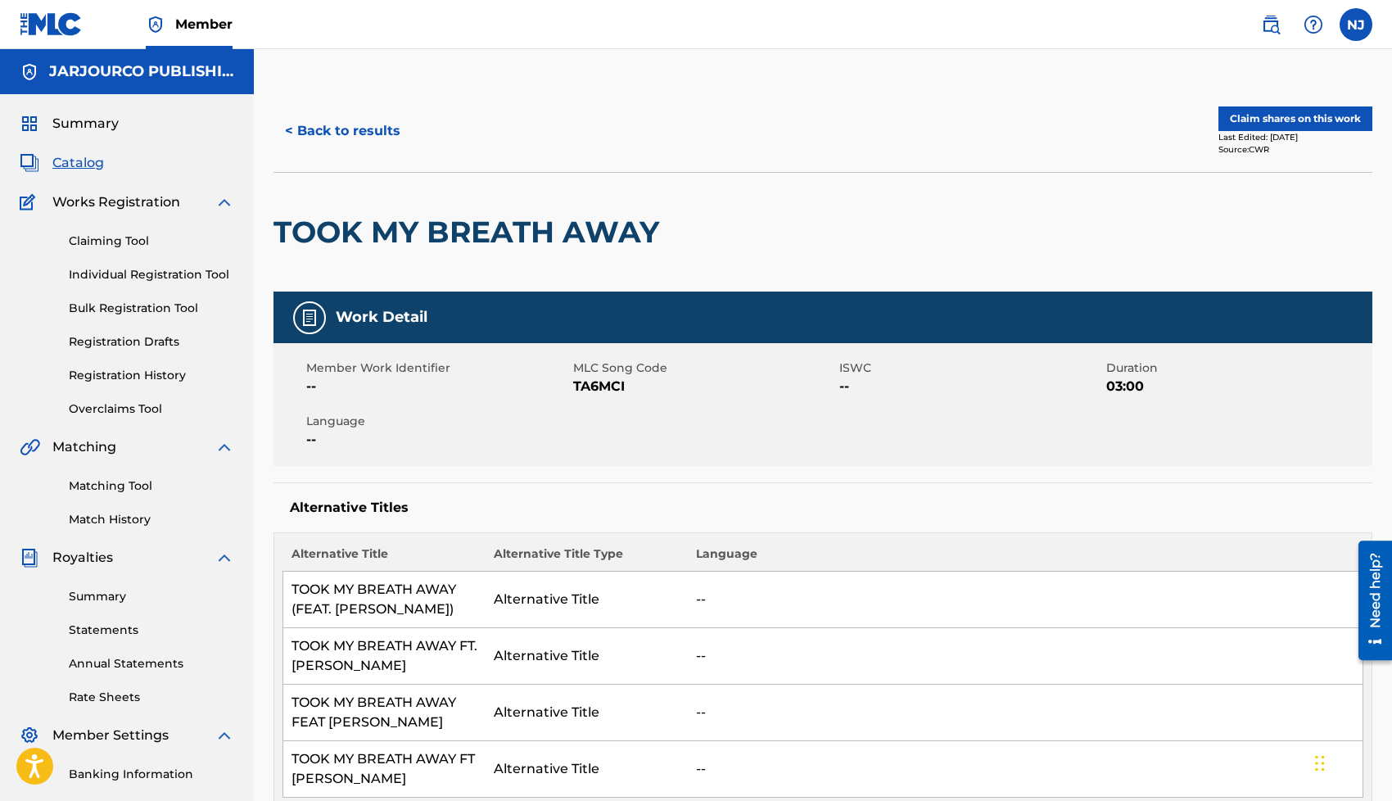
click at [116, 234] on link "Claiming Tool" at bounding box center [151, 240] width 165 height 17
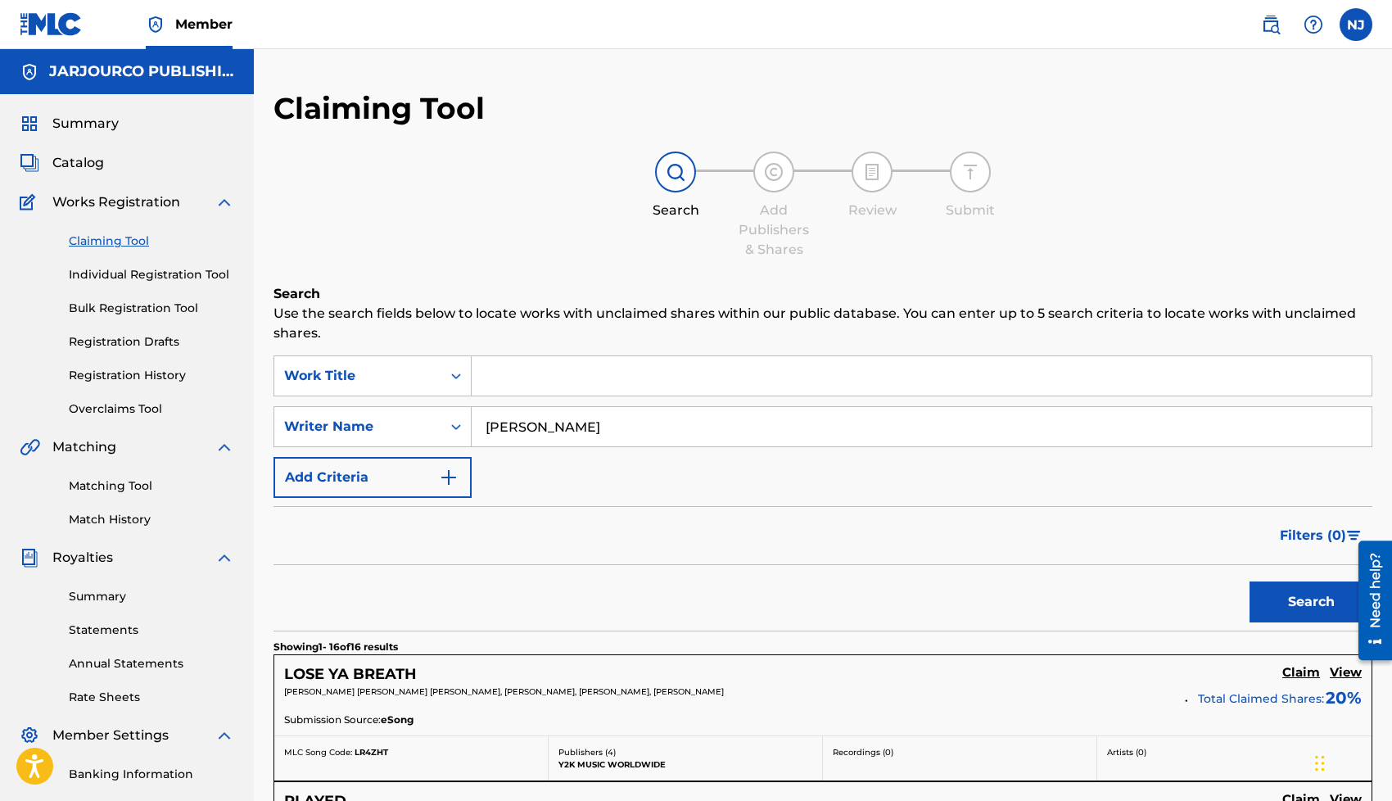
click at [562, 376] on input "Search Form" at bounding box center [922, 375] width 900 height 39
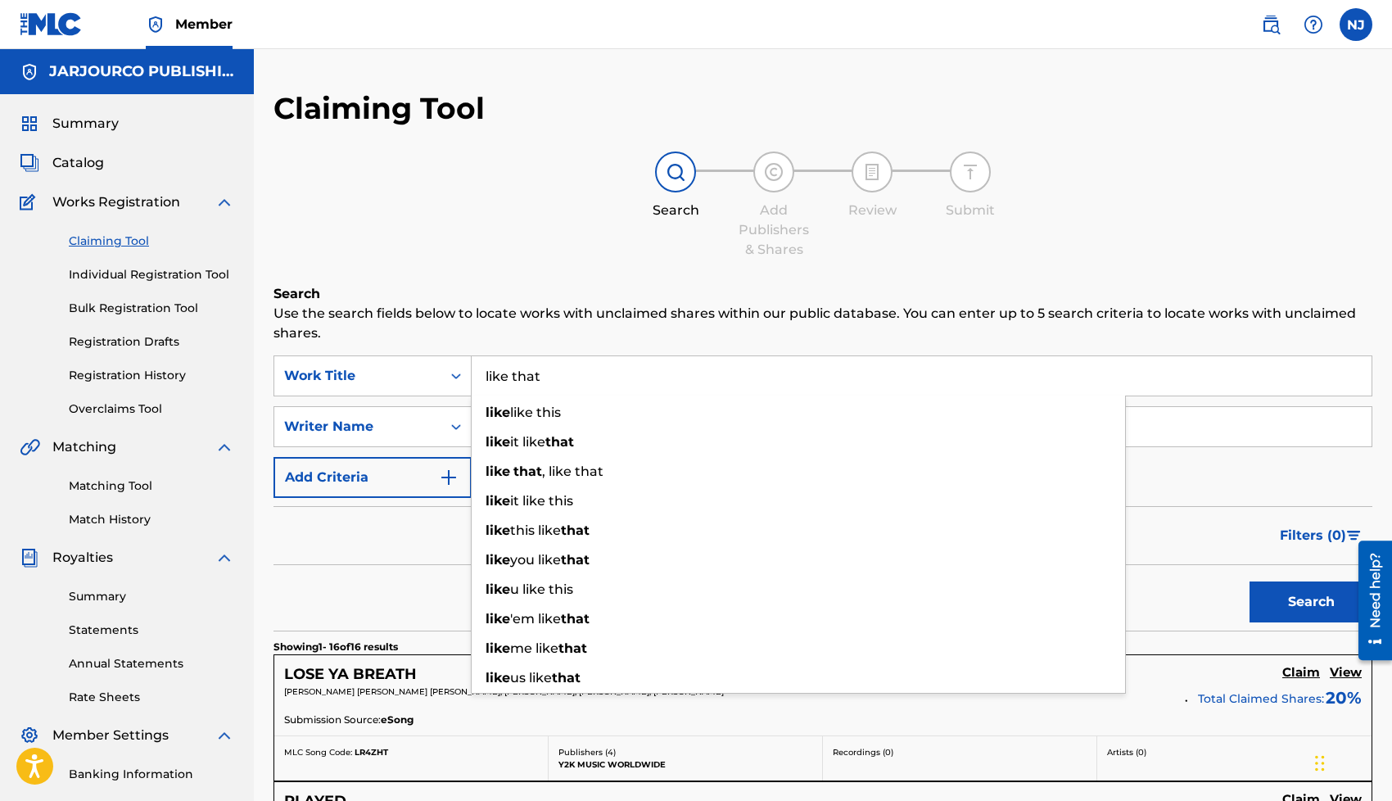
type input "like that"
click at [1249, 581] on button "Search" at bounding box center [1310, 601] width 123 height 41
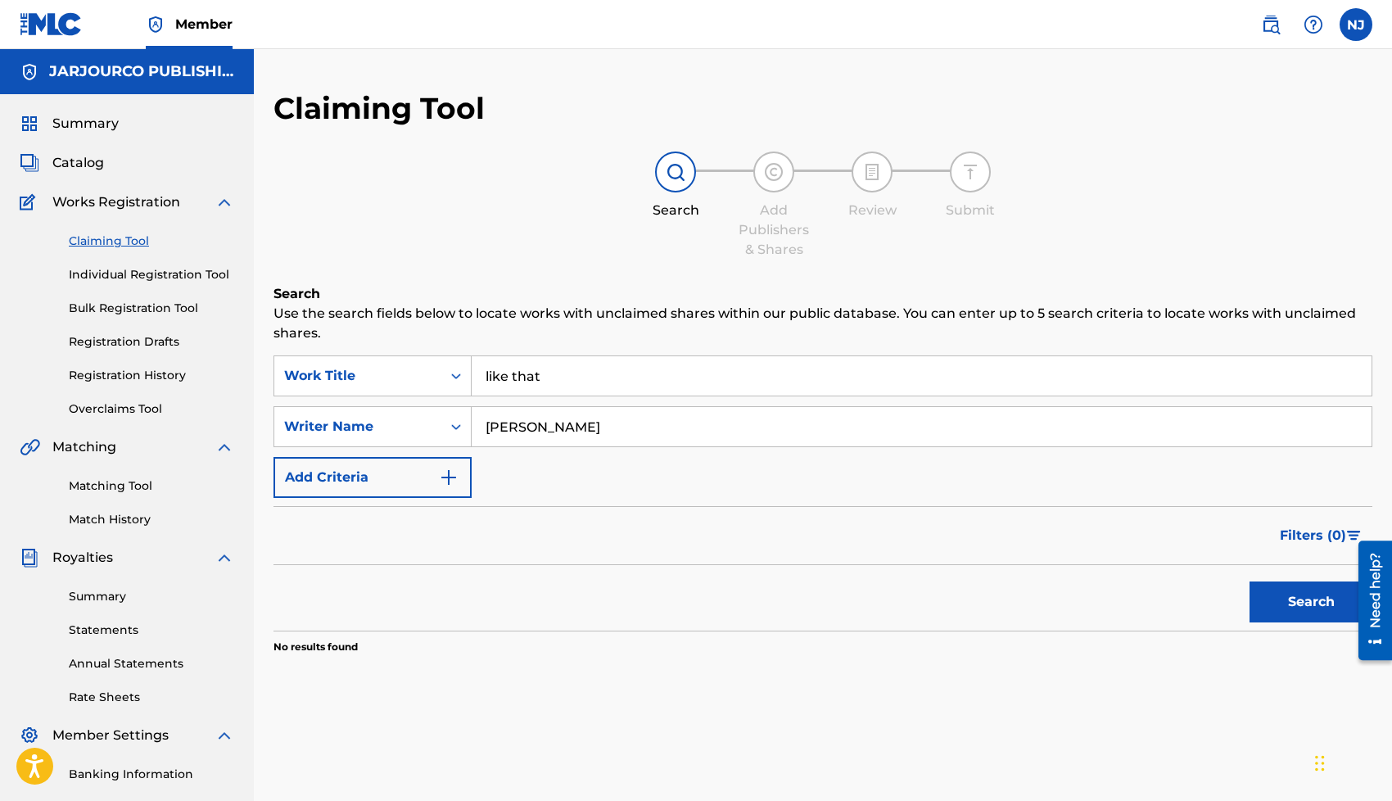
click at [553, 430] on input "[PERSON_NAME]" at bounding box center [922, 426] width 900 height 39
click at [1249, 581] on button "Search" at bounding box center [1310, 601] width 123 height 41
click at [526, 385] on input "like that" at bounding box center [922, 375] width 900 height 39
click at [620, 355] on div "like that" at bounding box center [922, 375] width 900 height 41
click at [577, 419] on input "[PERSON_NAME]" at bounding box center [922, 426] width 900 height 39
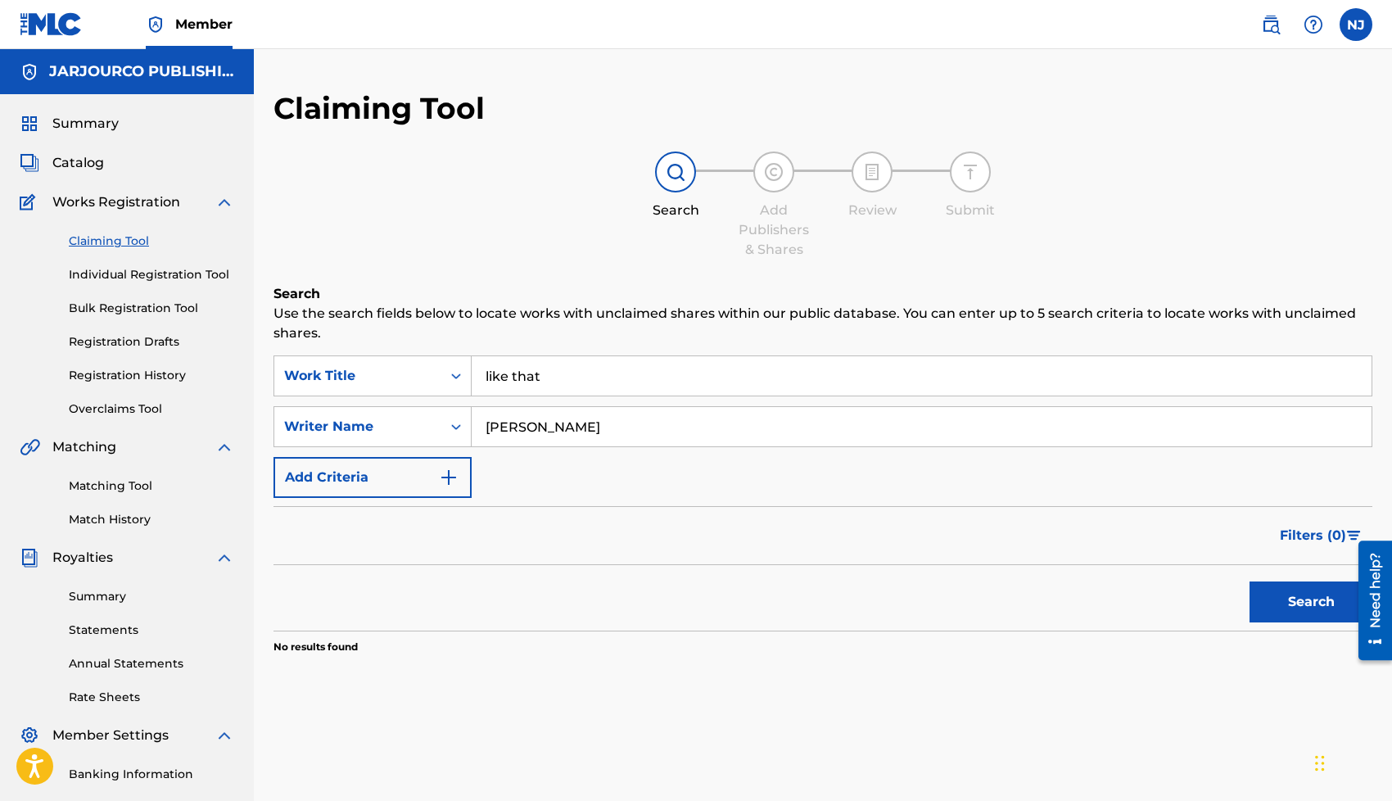
click at [484, 426] on input "[PERSON_NAME]" at bounding box center [922, 426] width 900 height 39
click at [555, 436] on input "[PERSON_NAME]" at bounding box center [922, 426] width 900 height 39
click at [1249, 581] on button "Search" at bounding box center [1310, 601] width 123 height 41
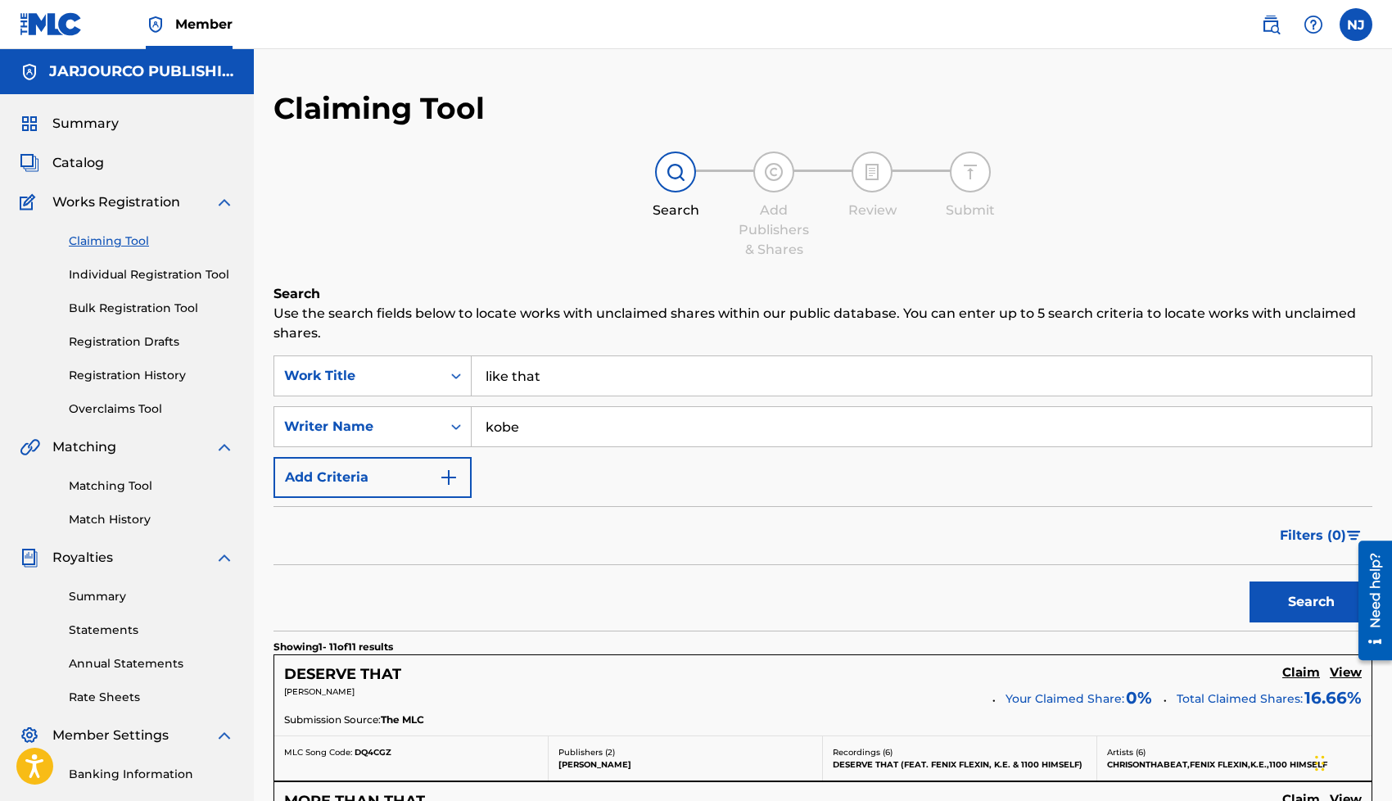
click at [547, 433] on input "kobe" at bounding box center [922, 426] width 900 height 39
click at [533, 428] on input "kobe" at bounding box center [922, 426] width 900 height 39
type input "[PERSON_NAME]"
click at [1274, 613] on button "Search" at bounding box center [1310, 601] width 123 height 41
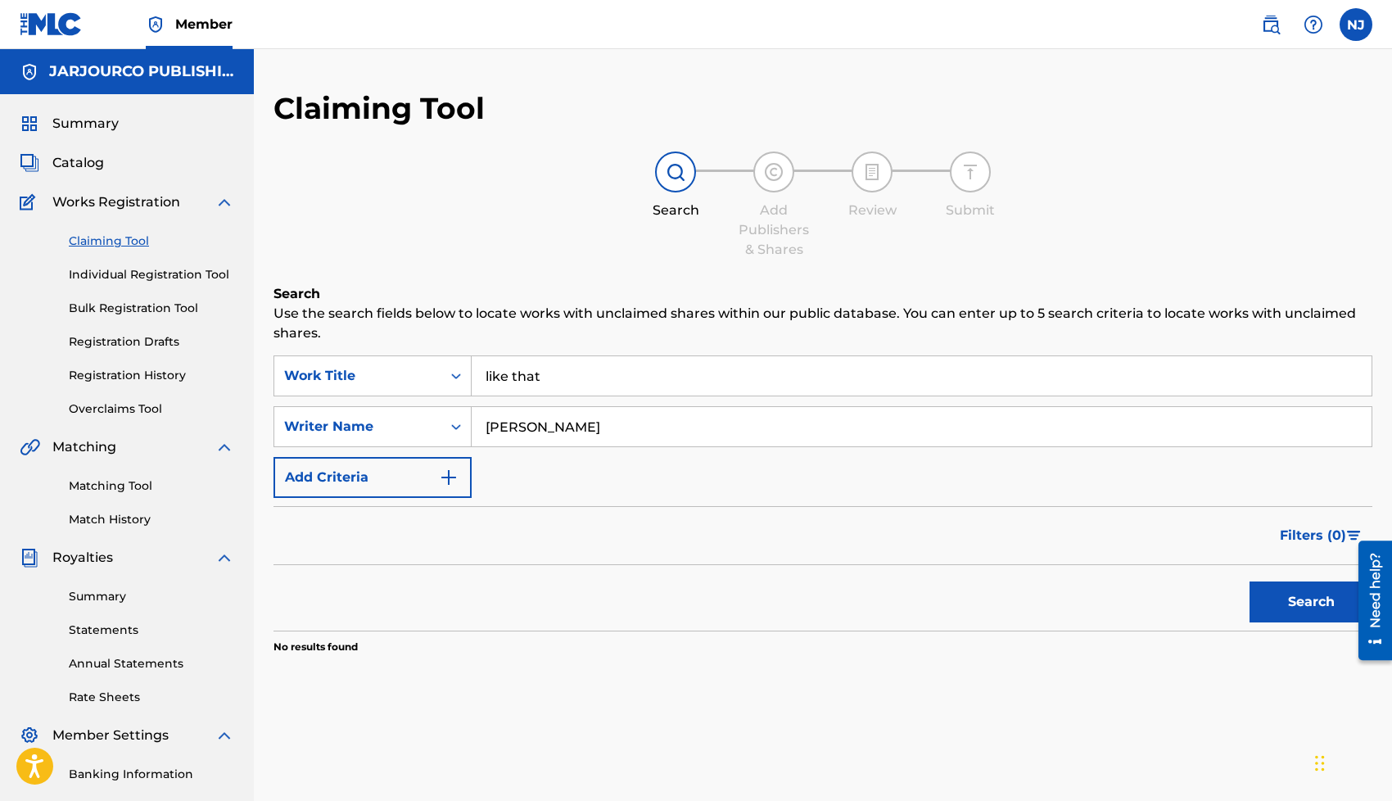
click at [576, 428] on input "[PERSON_NAME]" at bounding box center [922, 426] width 900 height 39
click at [115, 78] on h5 "JARJOURCO PUBLISHING" at bounding box center [141, 71] width 185 height 19
click at [77, 170] on span "Catalog" at bounding box center [78, 163] width 52 height 20
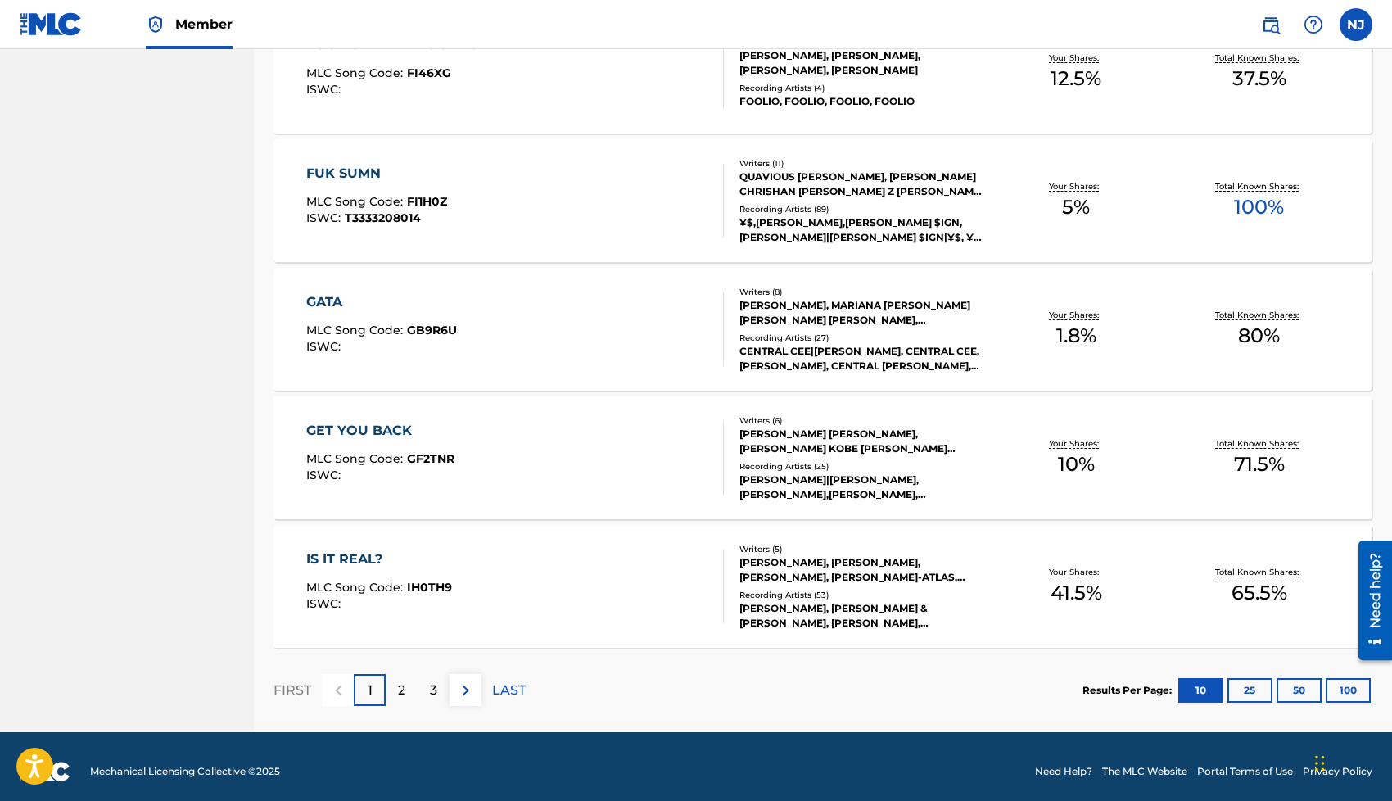
scroll to position [1064, 0]
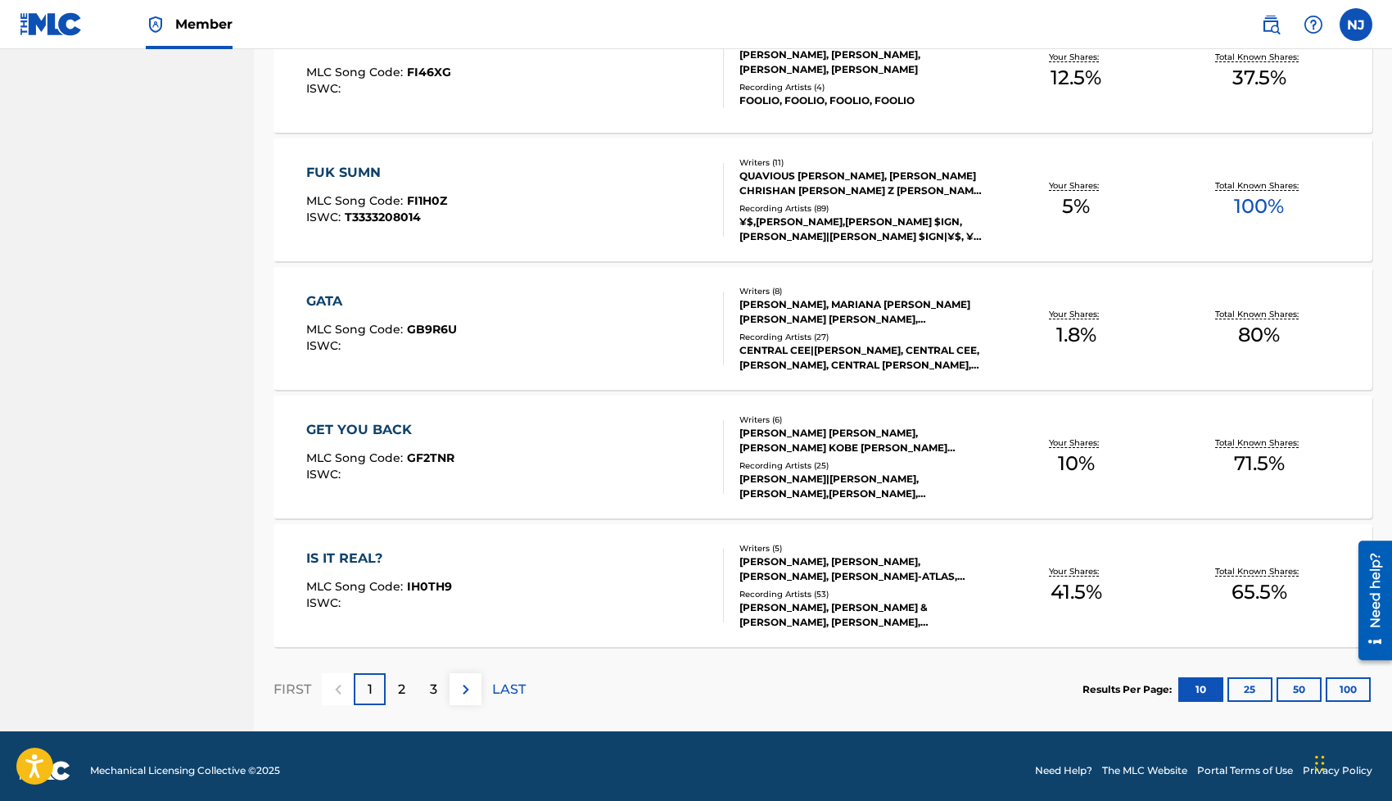
click at [408, 688] on div "2" at bounding box center [402, 689] width 32 height 32
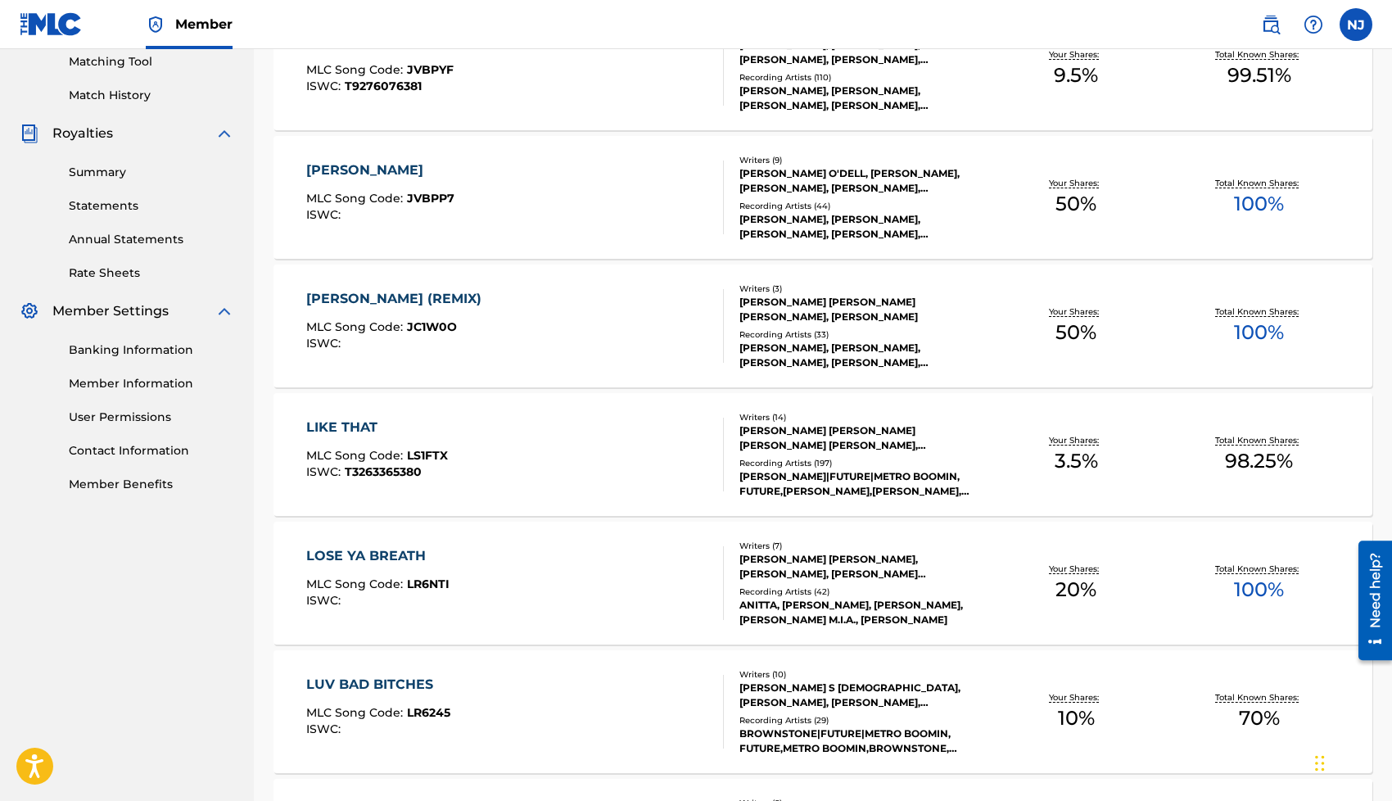
scroll to position [423, 0]
click at [587, 457] on div "LIKE THAT MLC Song Code : LS1FTX ISWC : T3263365380" at bounding box center [515, 455] width 418 height 74
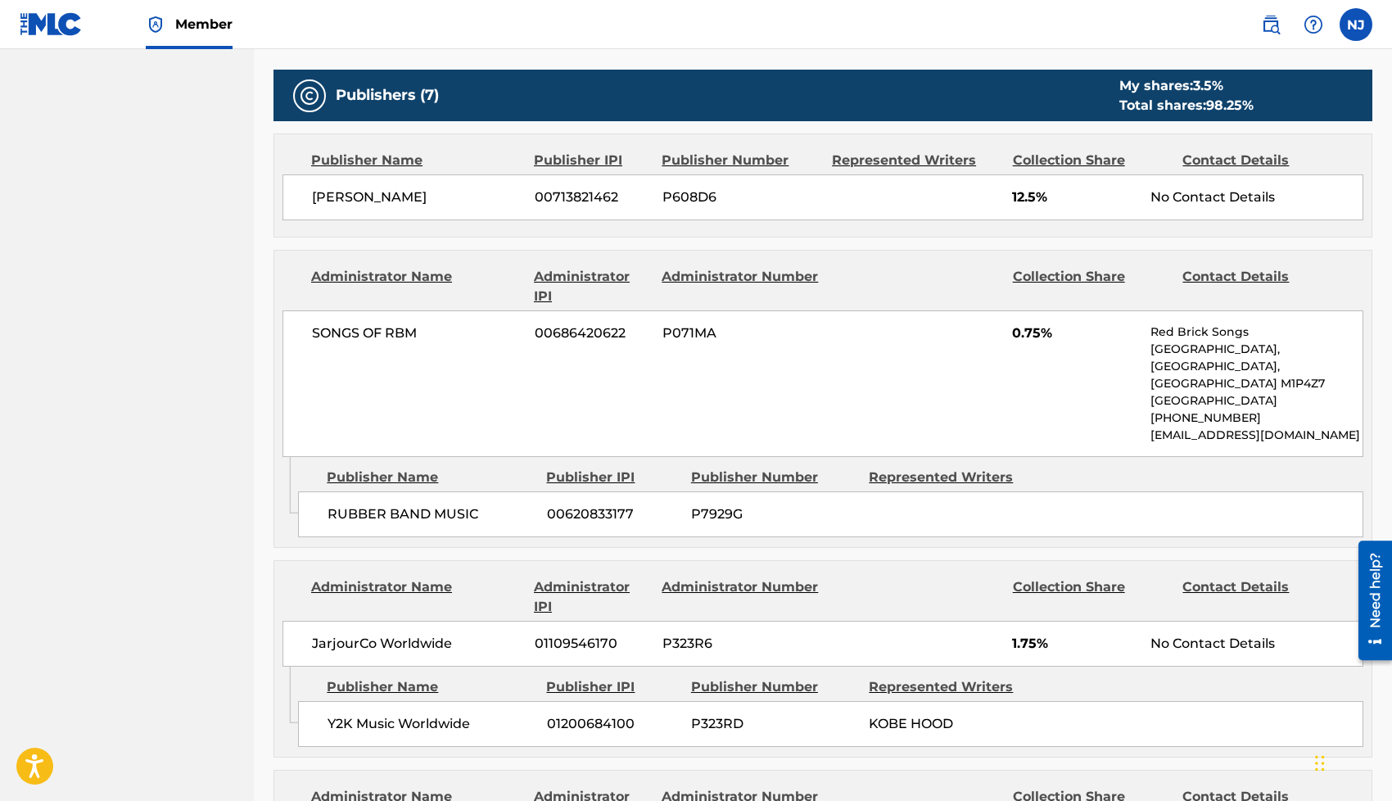
scroll to position [1124, 0]
